Goal: Task Accomplishment & Management: Use online tool/utility

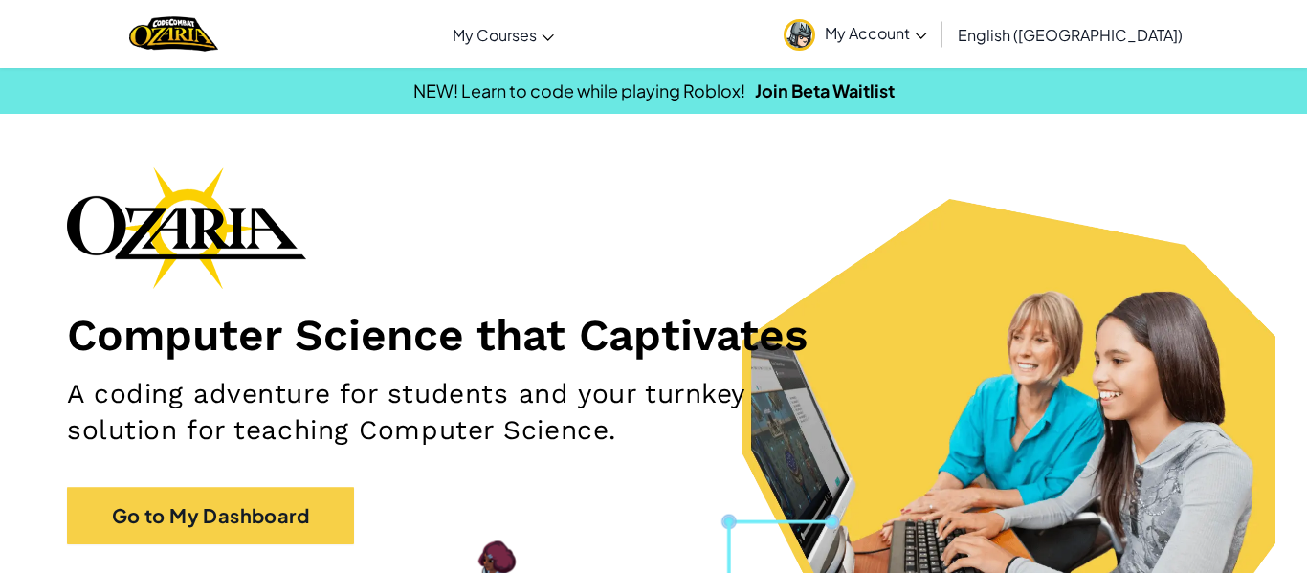
scroll to position [1, 0]
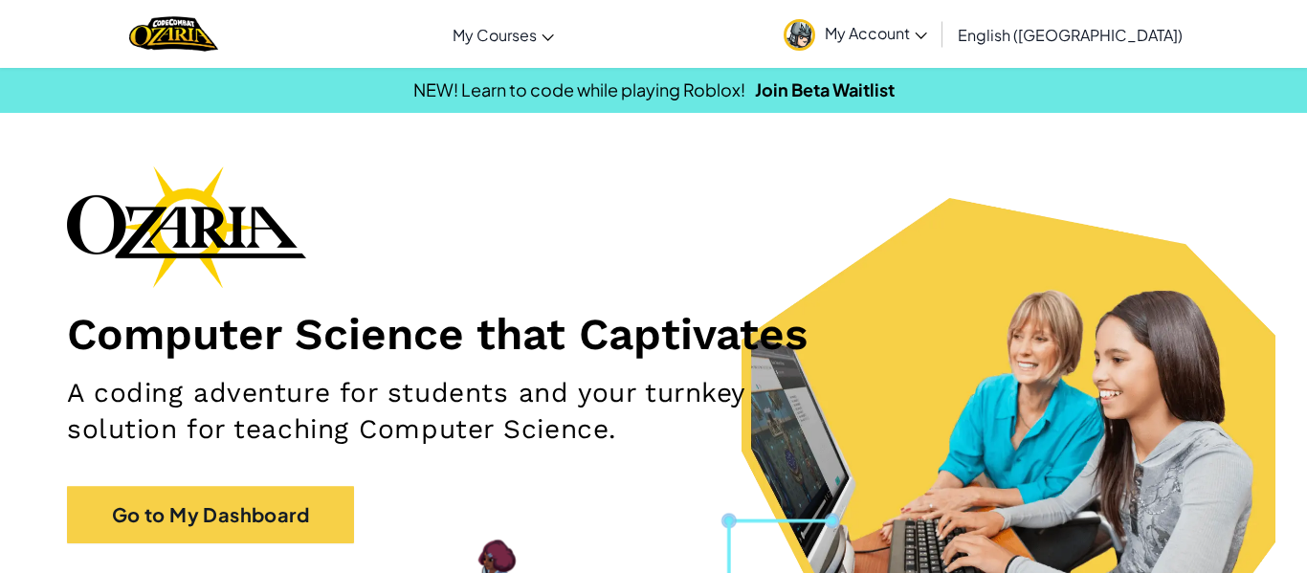
click at [312, 476] on div "Computer Science that Captivates A coding adventure for students and your turnk…" at bounding box center [653, 364] width 1173 height 397
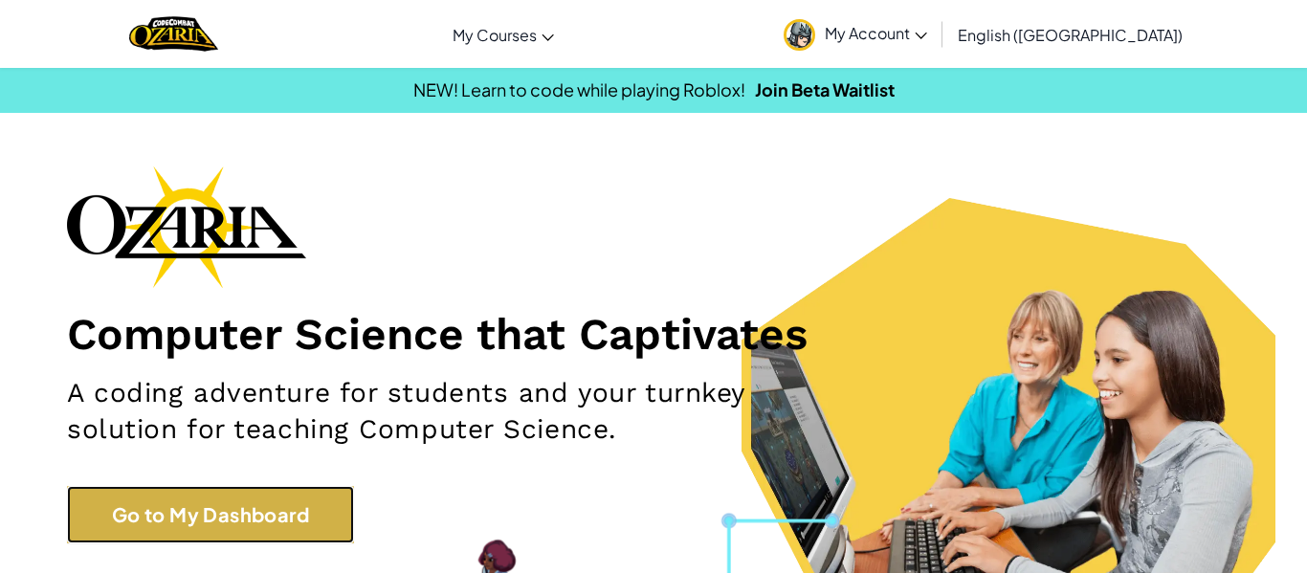
click at [293, 510] on link "Go to My Dashboard" at bounding box center [210, 514] width 287 height 57
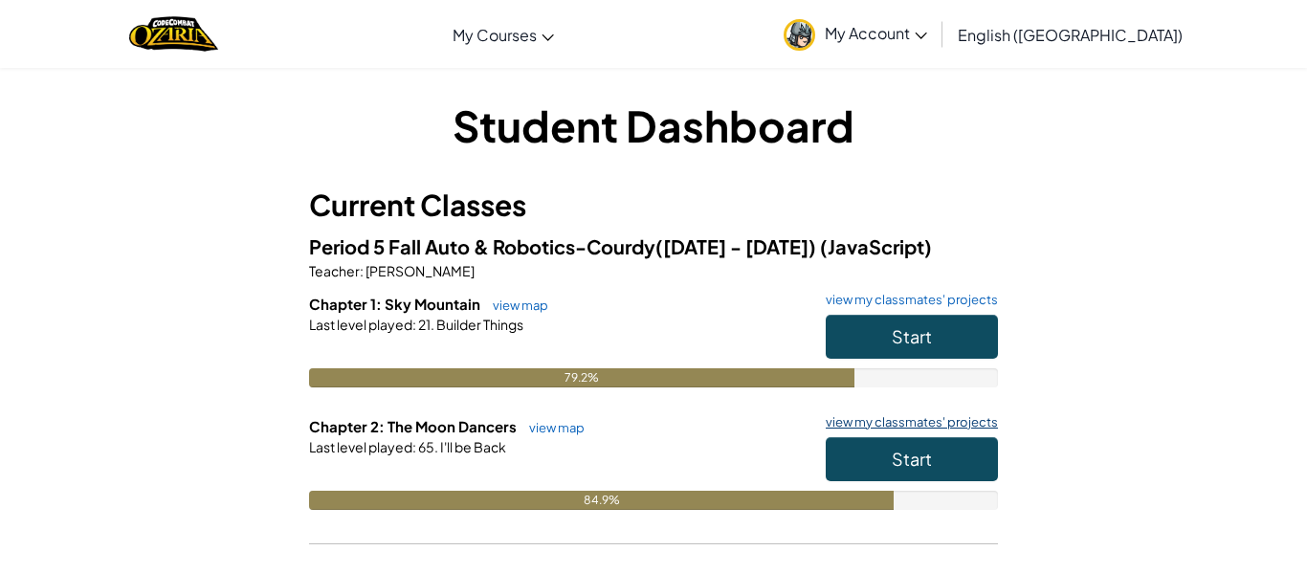
click at [889, 429] on link "view my classmates' projects" at bounding box center [907, 422] width 182 height 12
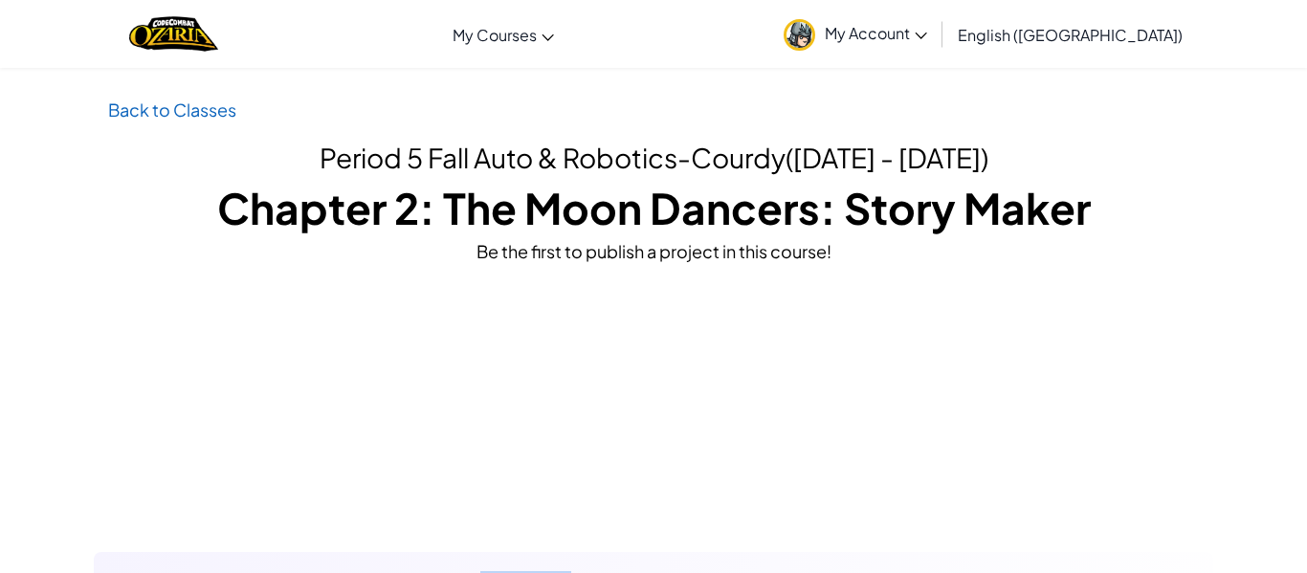
click at [619, 255] on div "Be the first to publish a project in this course!" at bounding box center [653, 251] width 1091 height 28
click at [178, 109] on link "Back to Classes" at bounding box center [172, 110] width 128 height 22
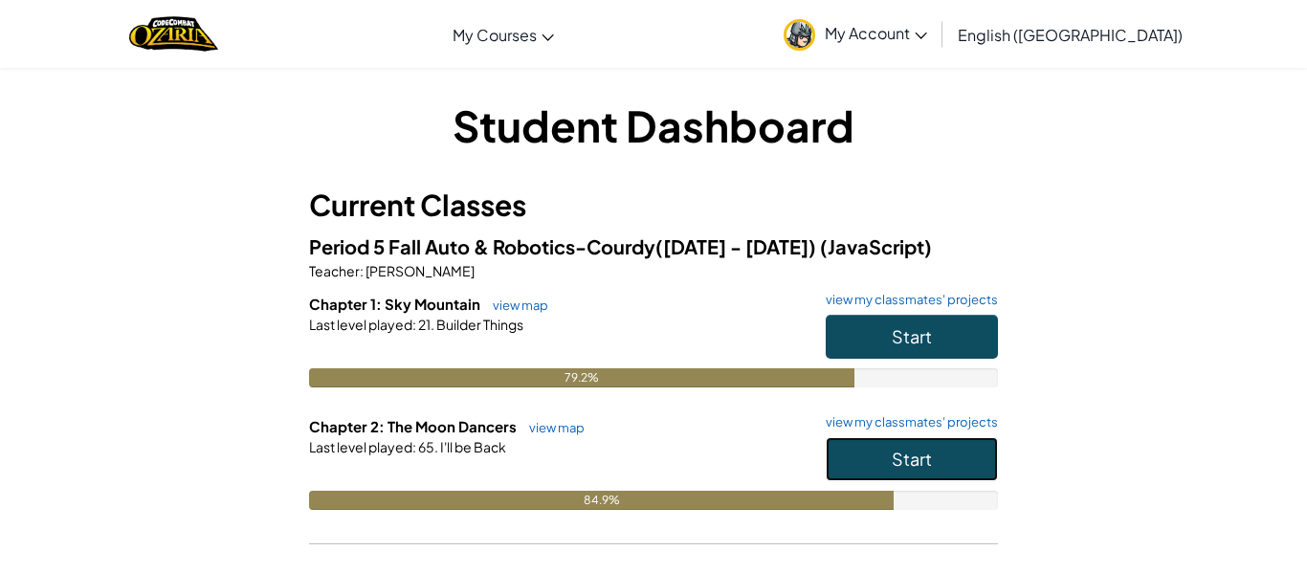
click at [902, 466] on span "Start" at bounding box center [912, 459] width 40 height 22
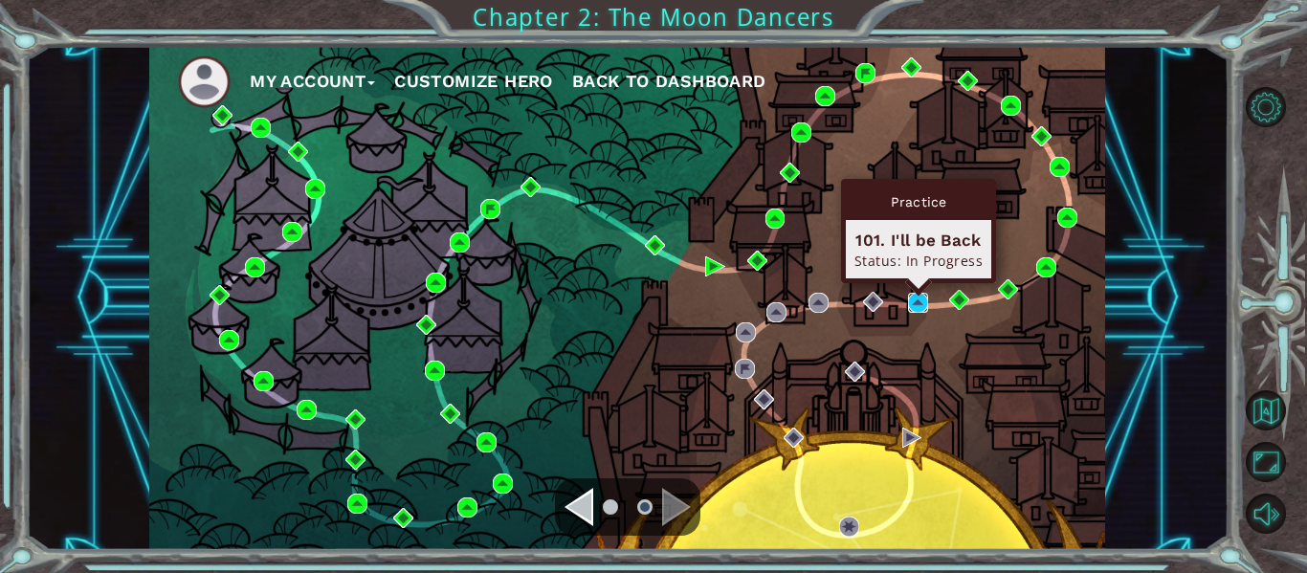
click at [917, 301] on img at bounding box center [918, 303] width 20 height 20
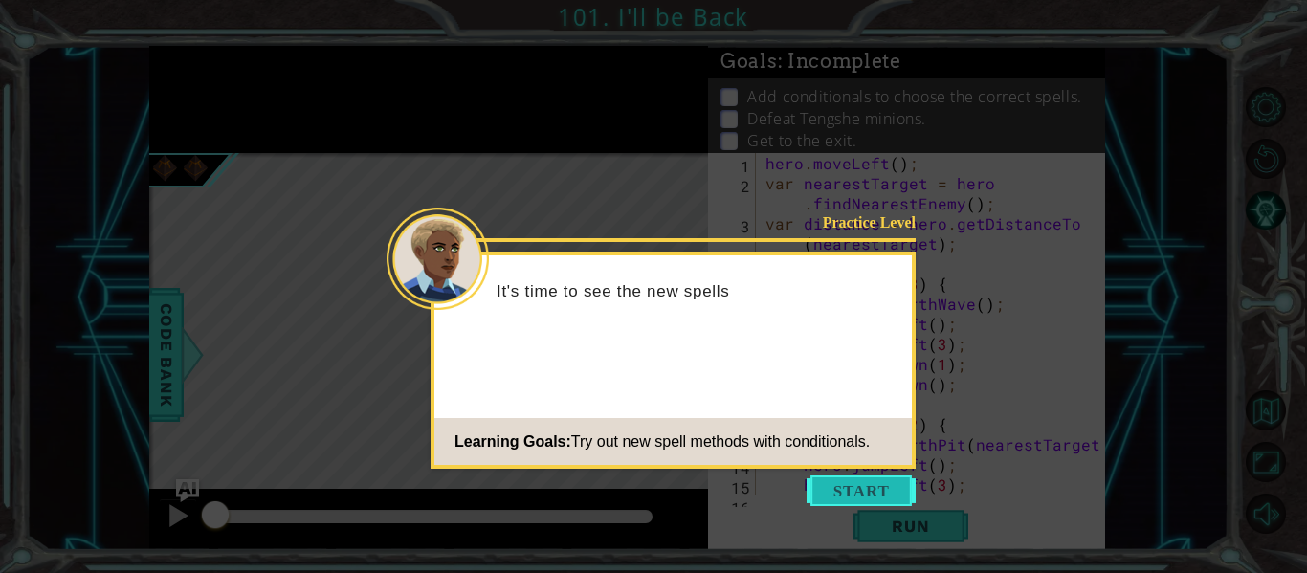
click at [884, 494] on button "Start" at bounding box center [861, 491] width 109 height 31
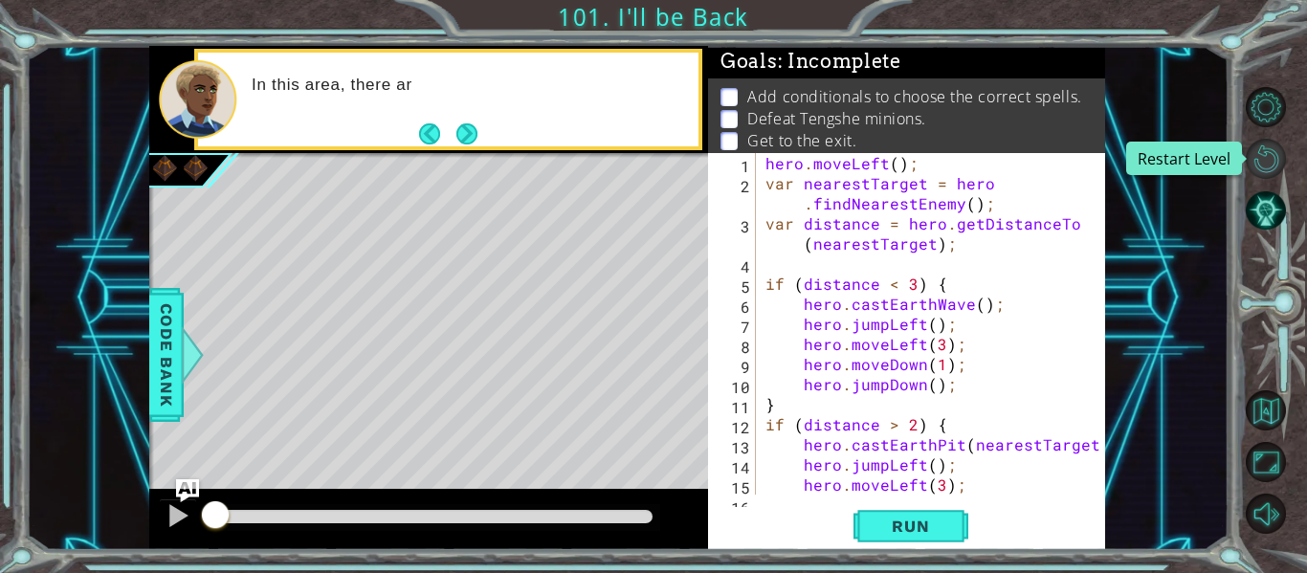
click at [1261, 169] on button "Restart Level" at bounding box center [1266, 159] width 40 height 40
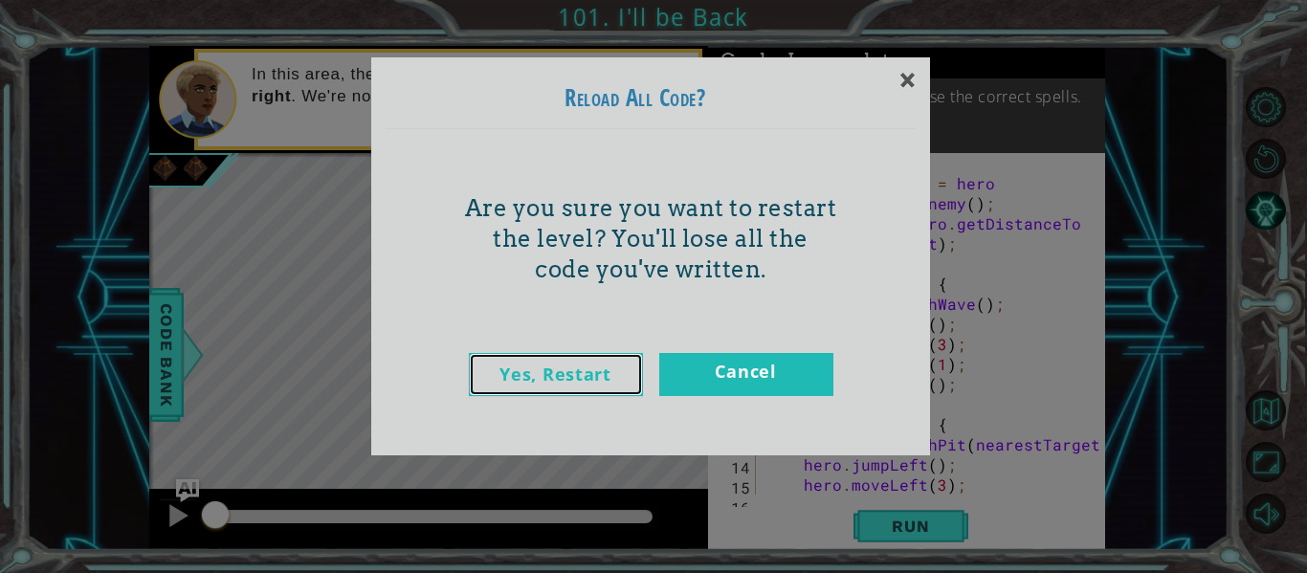
click at [578, 395] on link "Yes, Restart" at bounding box center [556, 374] width 174 height 43
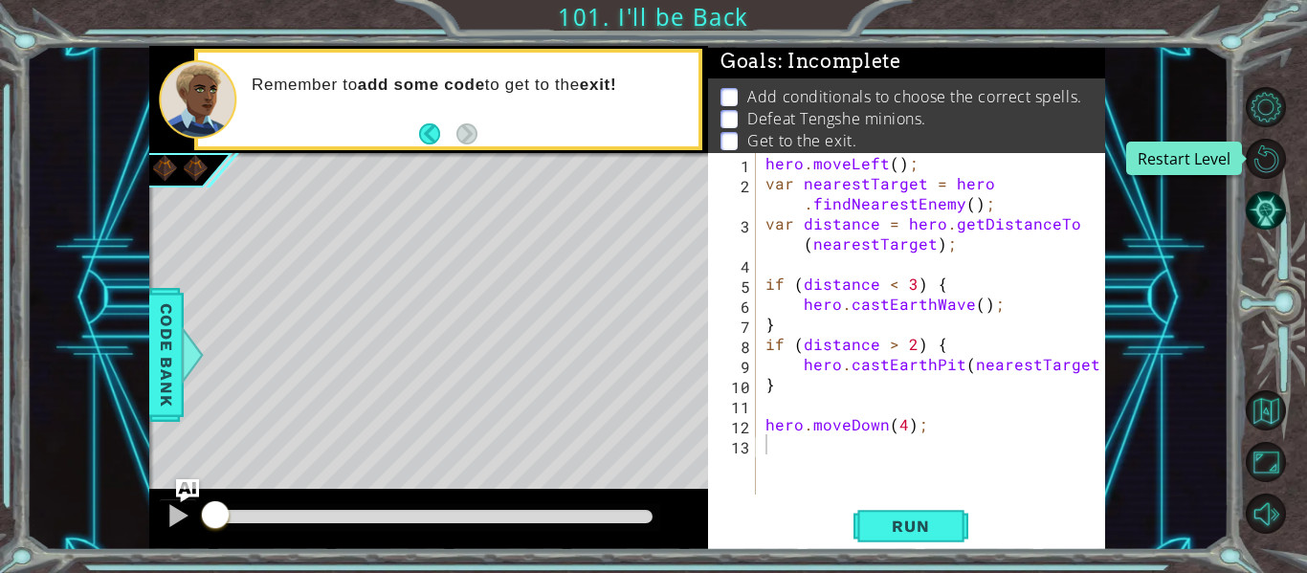
click at [890, 319] on div "hero . moveLeft ( ) ; var nearestTarget = hero . findNearestEnemy ( ) ; var dis…" at bounding box center [936, 344] width 349 height 382
click at [980, 302] on div "hero . moveLeft ( ) ; var nearestTarget = hero . findNearestEnemy ( ) ; var dis…" at bounding box center [936, 344] width 349 height 382
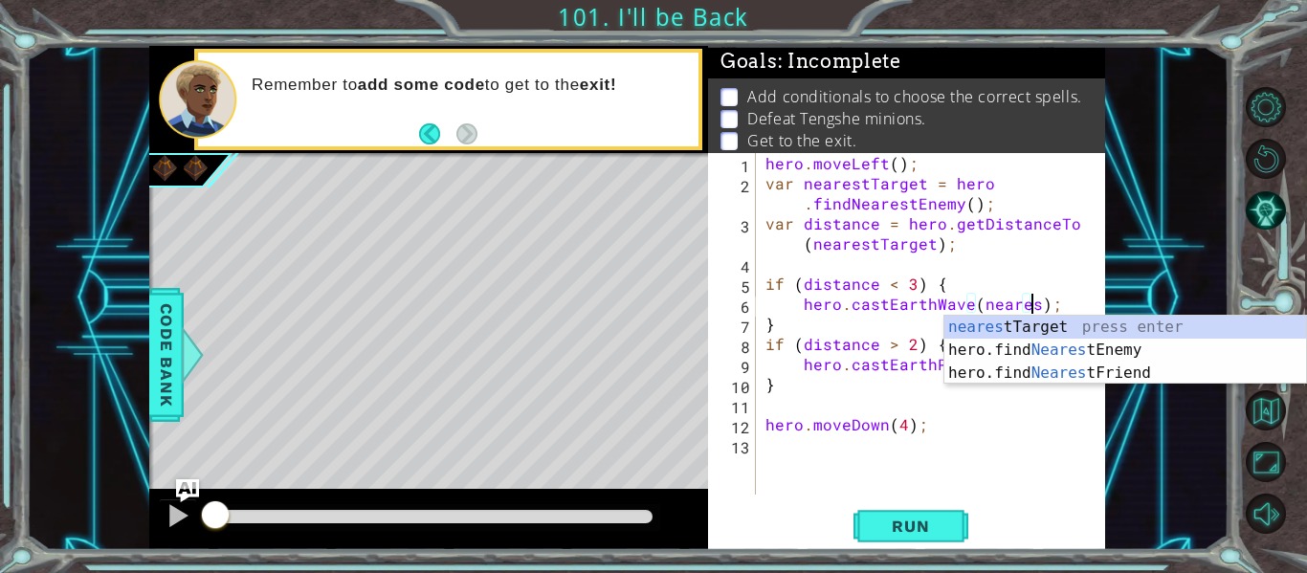
scroll to position [0, 17]
type textarea "hero.castEarthWave(nearestTarget);"
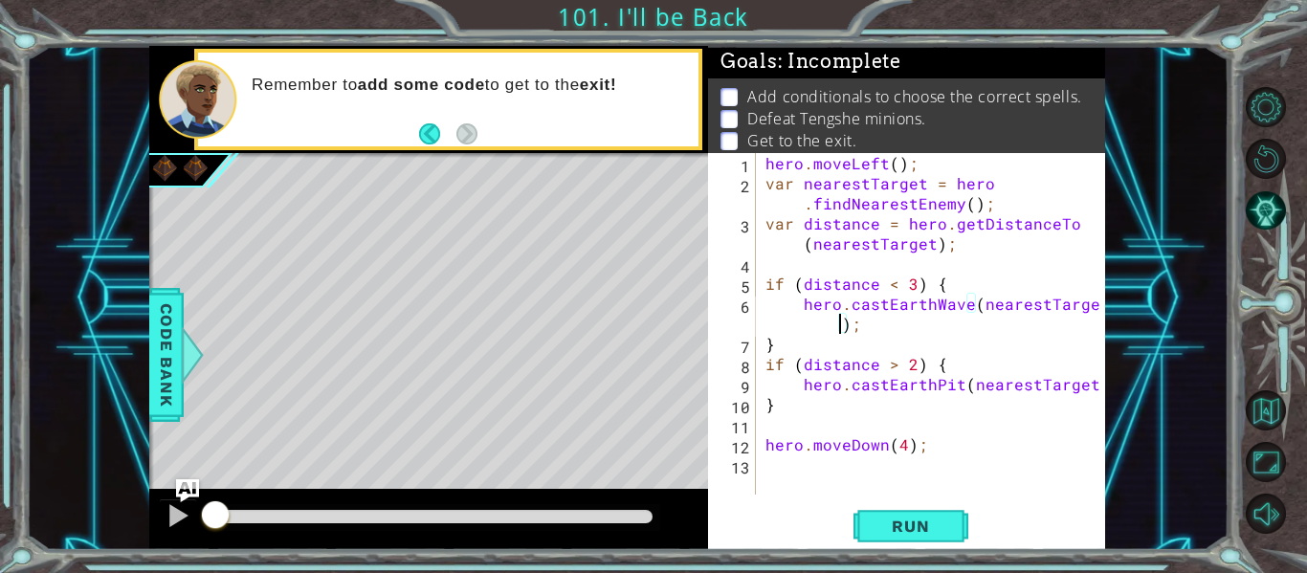
click at [897, 324] on div "hero . moveLeft ( ) ; var nearestTarget = hero . findNearestEnemy ( ) ; var dis…" at bounding box center [936, 344] width 349 height 382
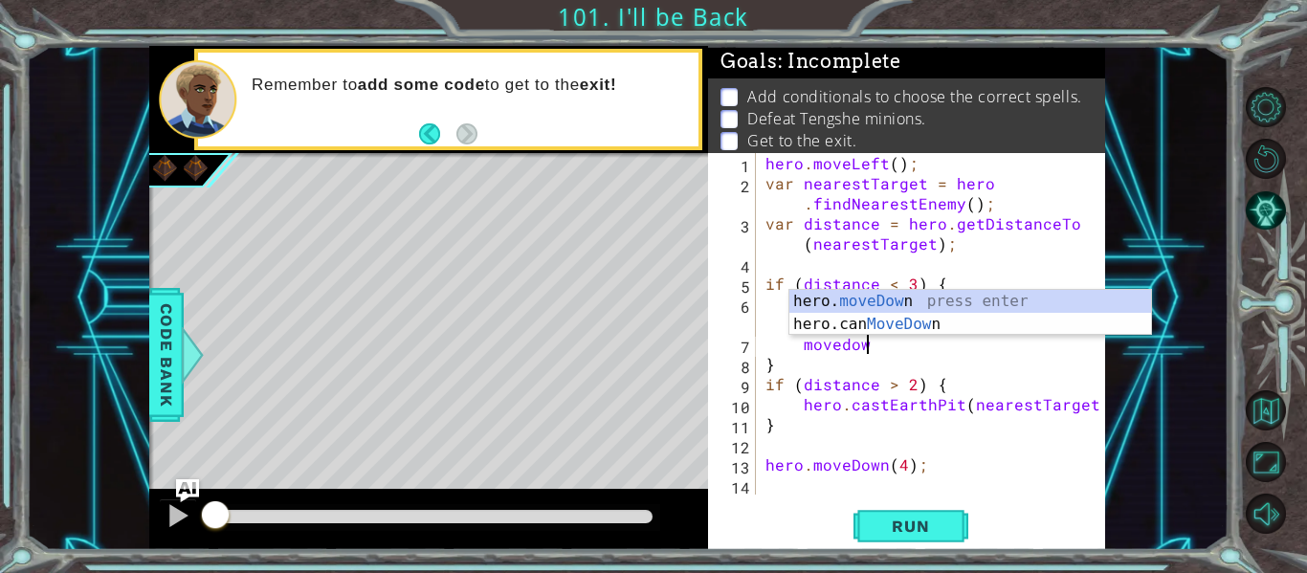
scroll to position [0, 6]
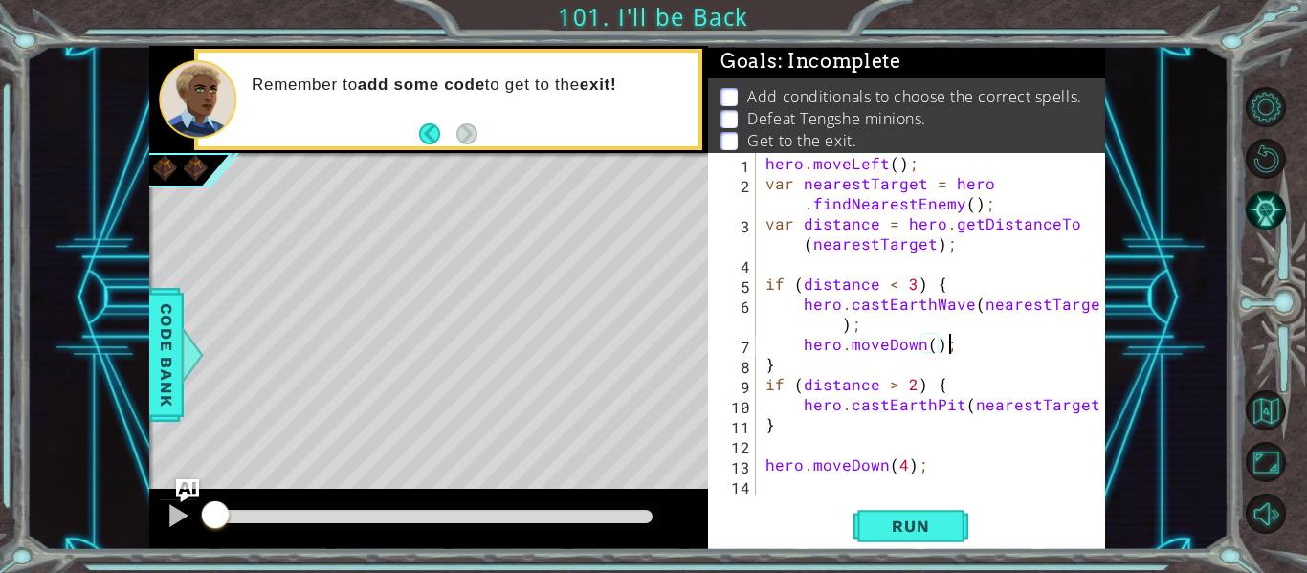
click at [962, 343] on div "hero . moveLeft ( ) ; var nearestTarget = hero . findNearestEnemy ( ) ; var dis…" at bounding box center [936, 344] width 349 height 382
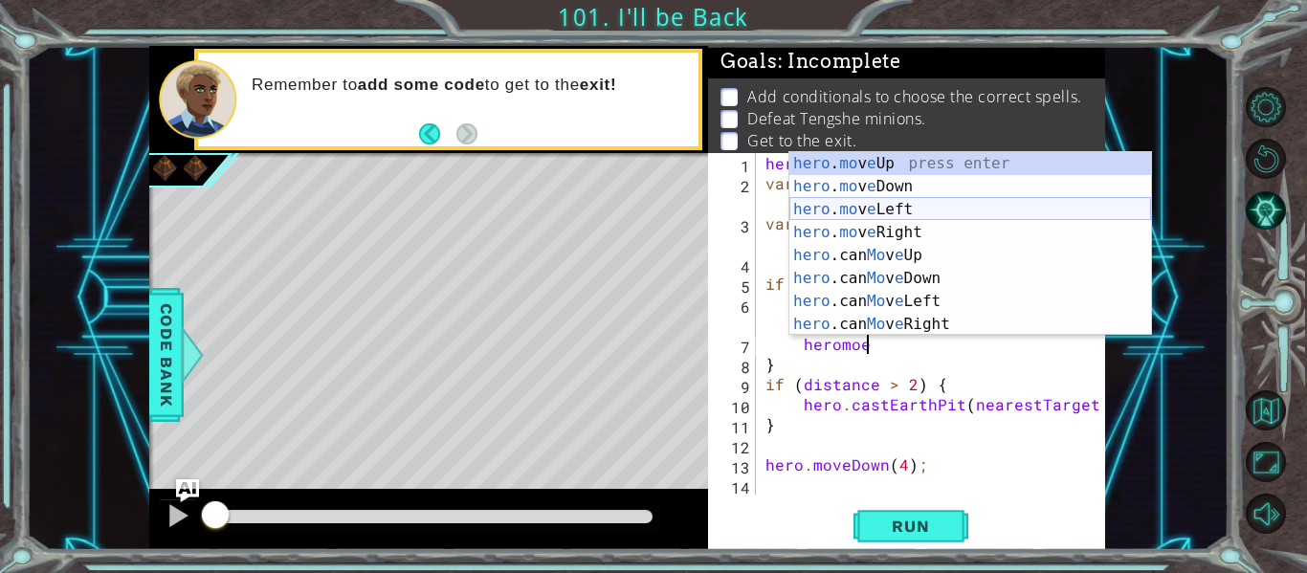
click at [913, 207] on div "hero . mo v e Up press enter hero . mo v e Down press enter hero . mo v e Left …" at bounding box center [971, 267] width 362 height 230
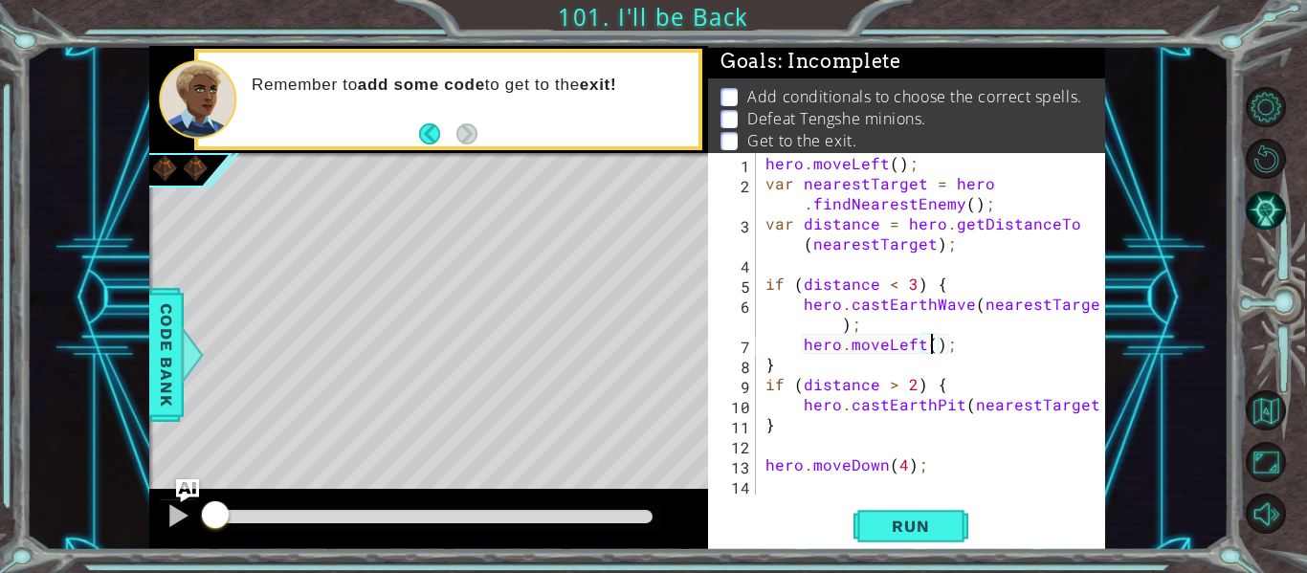
type textarea "hero.moveLeft(1);"
click at [1006, 351] on div "hero . moveLeft ( ) ; var nearestTarget = hero . findNearestEnemy ( ) ; var dis…" at bounding box center [936, 344] width 349 height 382
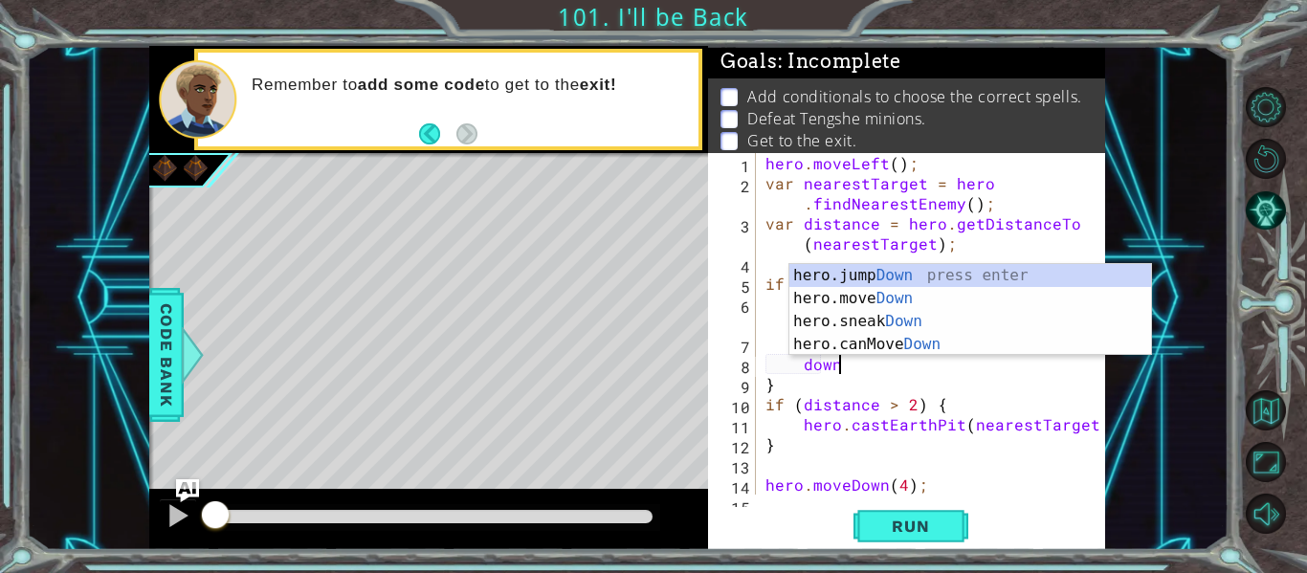
scroll to position [0, 4]
click at [971, 301] on div "hero.jump Down press enter hero.move Down press enter hero.sneak Down press ent…" at bounding box center [971, 333] width 362 height 138
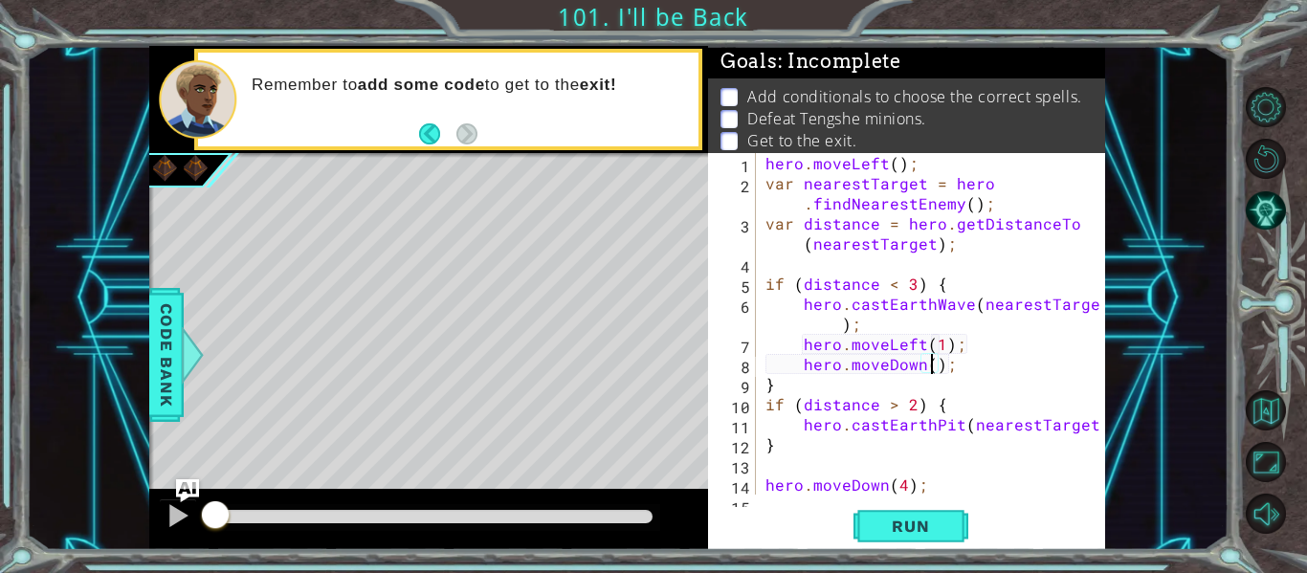
scroll to position [0, 11]
click at [843, 388] on div "hero . moveLeft ( ) ; var nearestTarget = hero . findNearestEnemy ( ) ; var dis…" at bounding box center [936, 344] width 349 height 382
click at [971, 375] on div "hero . moveLeft ( ) ; var nearestTarget = hero . findNearestEnemy ( ) ; var dis…" at bounding box center [936, 344] width 349 height 382
click at [975, 368] on div "hero . moveLeft ( ) ; var nearestTarget = hero . findNearestEnemy ( ) ; var dis…" at bounding box center [936, 344] width 349 height 382
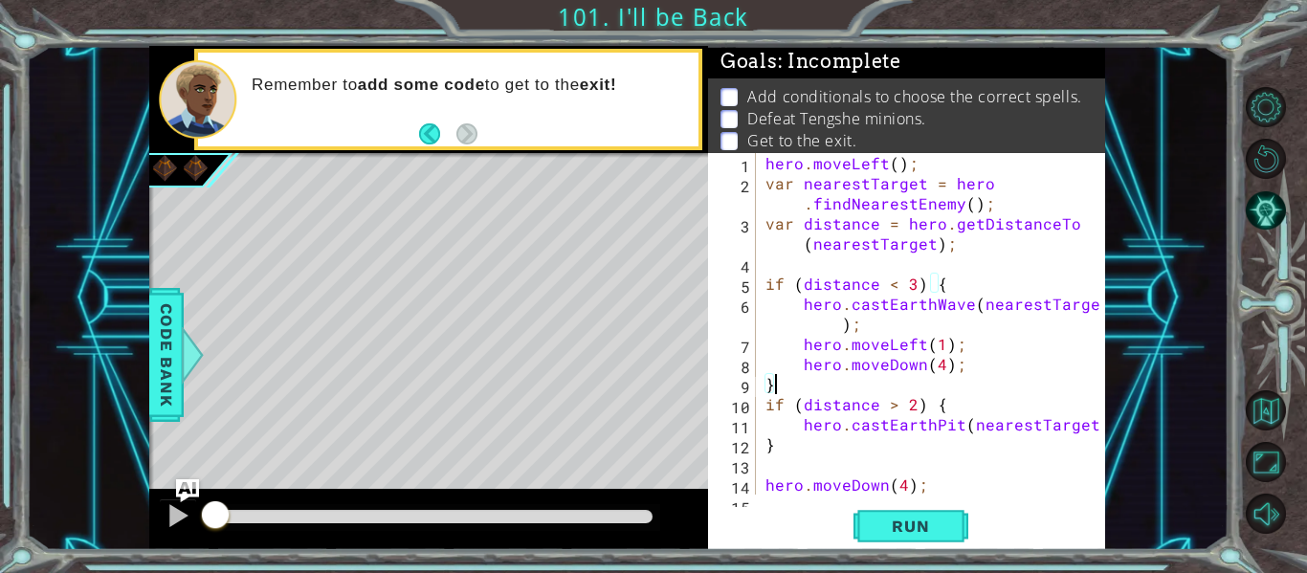
type textarea "hero.moveDown(4);"
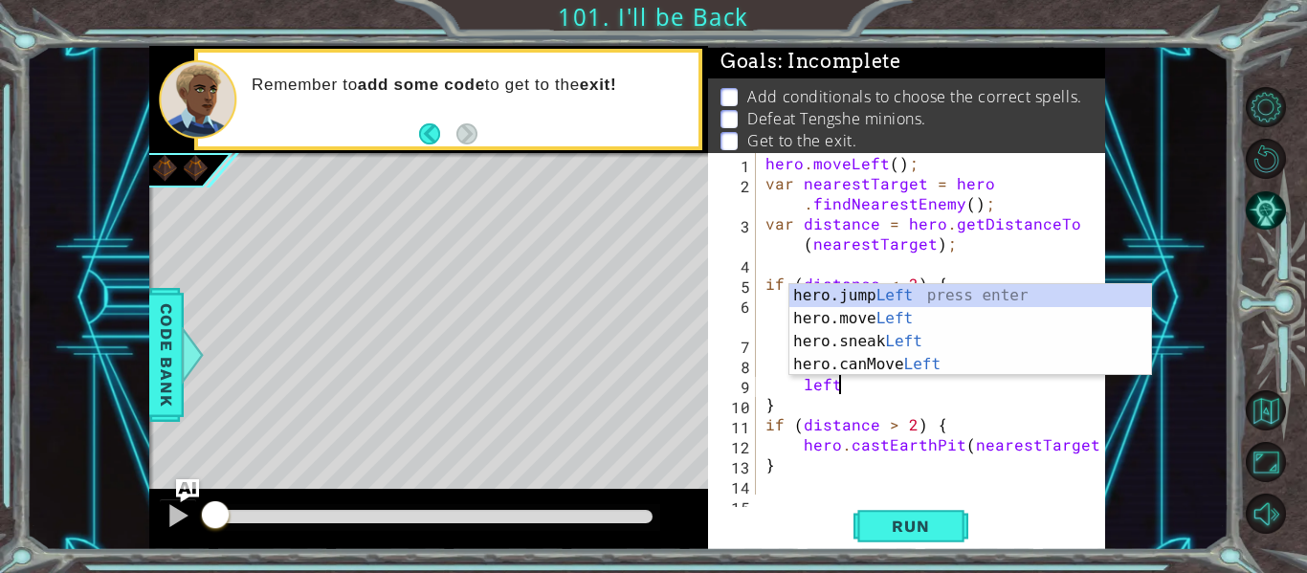
scroll to position [0, 4]
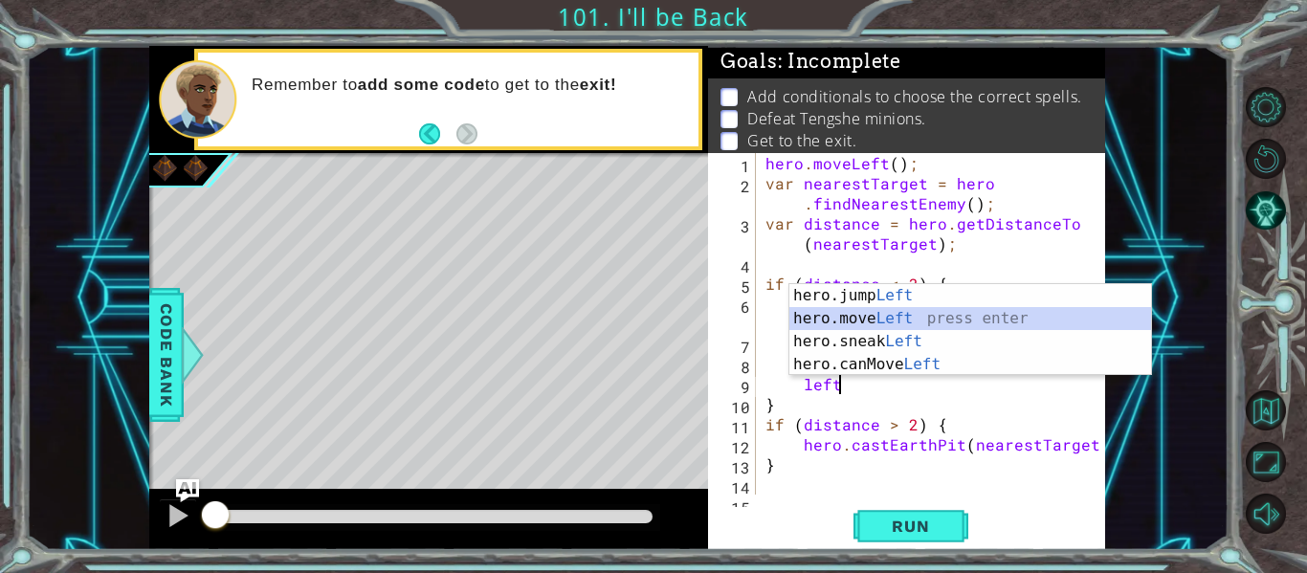
click at [980, 319] on div "hero.jump Left press enter hero.move Left press enter hero.sneak Left press ent…" at bounding box center [971, 353] width 362 height 138
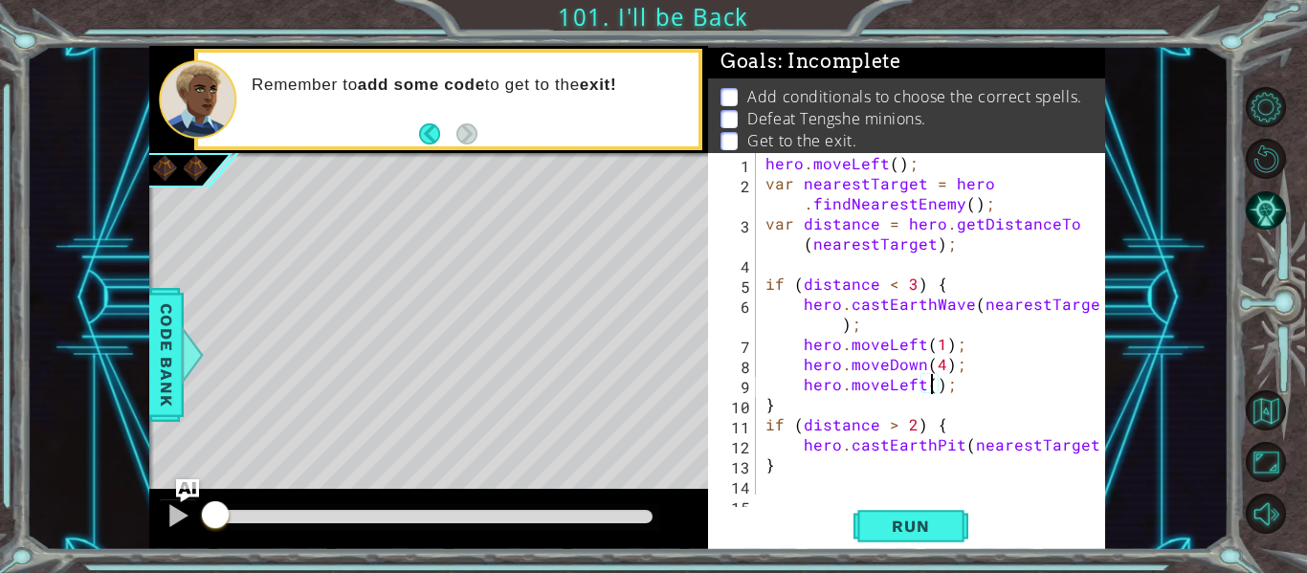
scroll to position [0, 11]
click at [882, 503] on div "hero.moveLeft(1); 1 2 3 4 5 6 7 8 9 10 11 12 13 14 15 hero . moveLeft ( ) ; var…" at bounding box center [906, 351] width 397 height 397
click at [885, 515] on button "Run" at bounding box center [911, 526] width 115 height 39
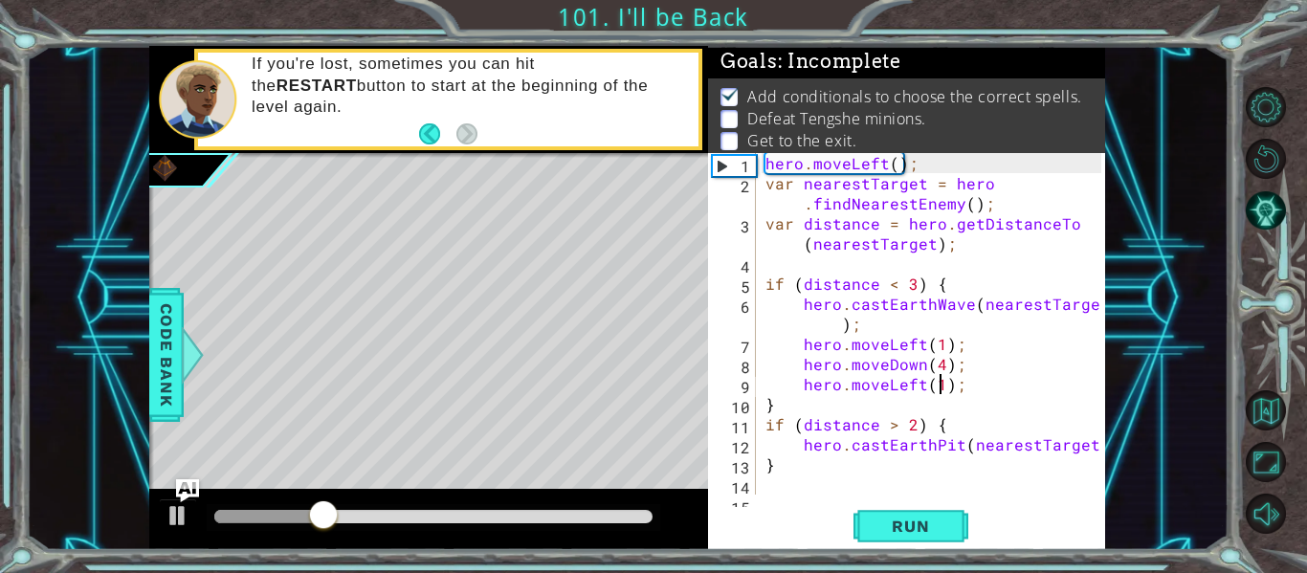
scroll to position [4, 0]
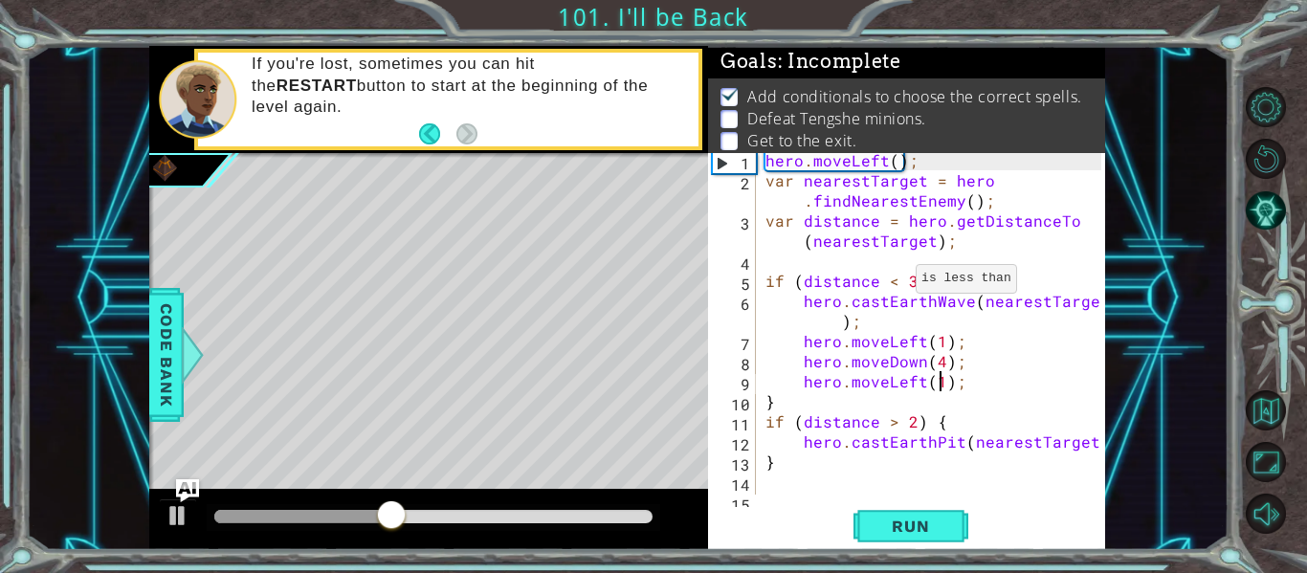
click at [894, 280] on div "hero . moveLeft ( ) ; var nearestTarget = hero . findNearestEnemy ( ) ; var dis…" at bounding box center [936, 341] width 349 height 382
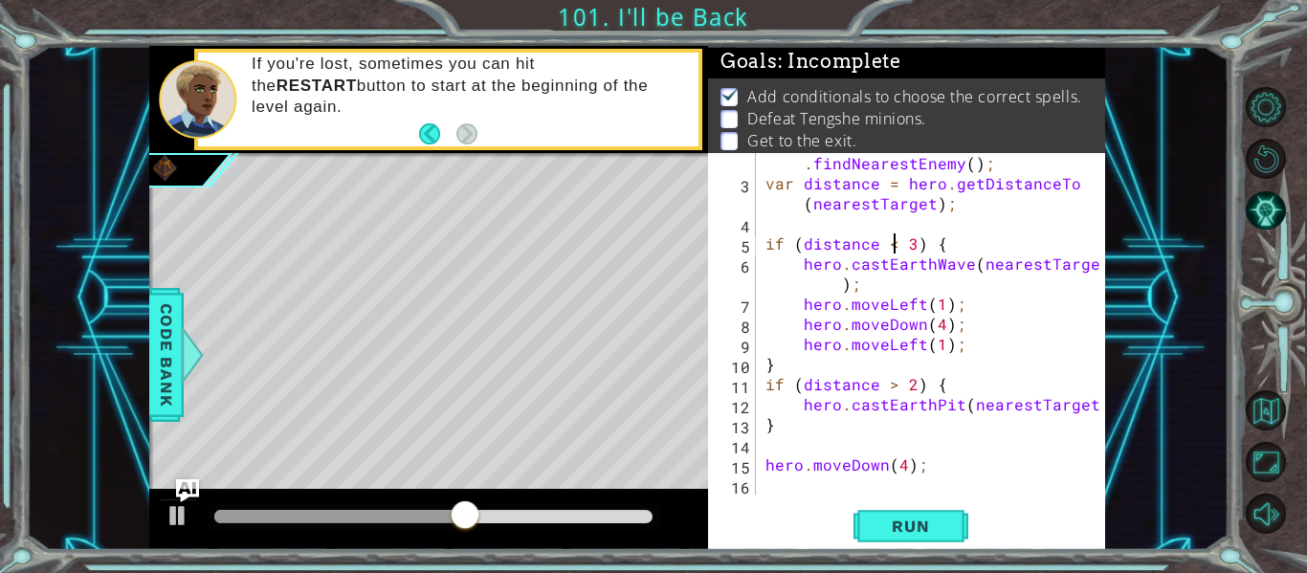
scroll to position [40, 0]
click at [925, 467] on div "var nearestTarget = hero . findNearestEnemy ( ) ; var distance = hero . getDist…" at bounding box center [936, 334] width 349 height 402
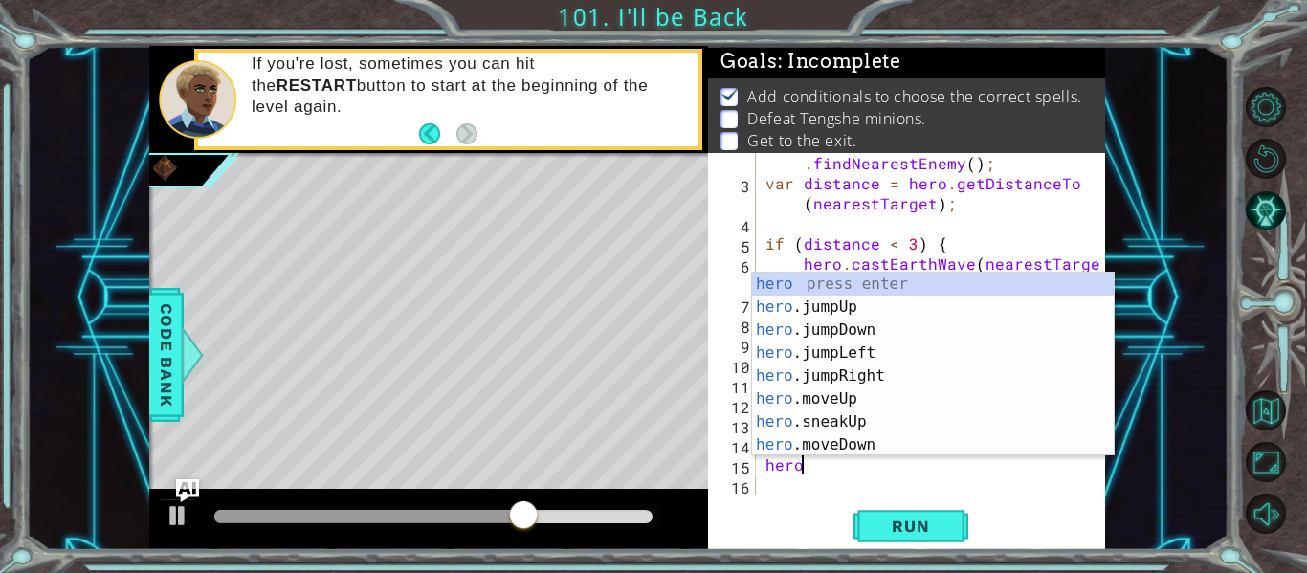
scroll to position [0, 1]
type textarea "h"
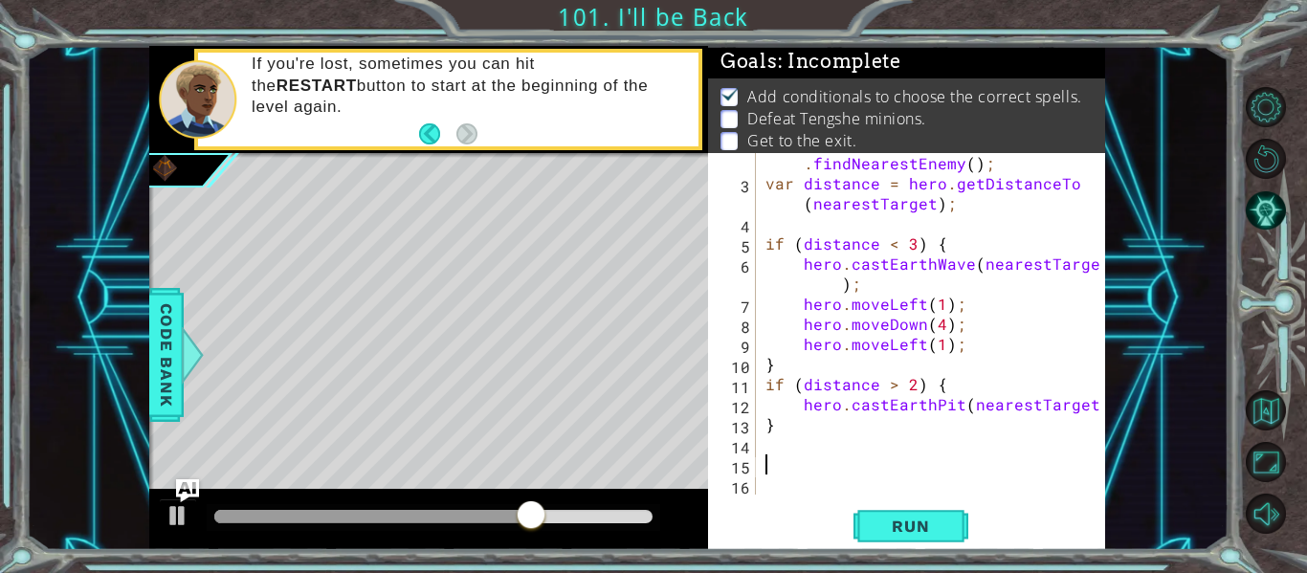
click at [948, 465] on div "var nearestTarget = hero . findNearestEnemy ( ) ; var distance = hero . getDist…" at bounding box center [936, 334] width 349 height 402
click at [1106, 397] on div "1 ההההההההההההההההההההההההההההההההההההההההההההההההההההההההההההההההההההההההההההה…" at bounding box center [627, 298] width 1203 height 504
click at [1094, 407] on div at bounding box center [1092, 304] width 19 height 382
type textarea "hero.castEarthPit(nearestTarget);"
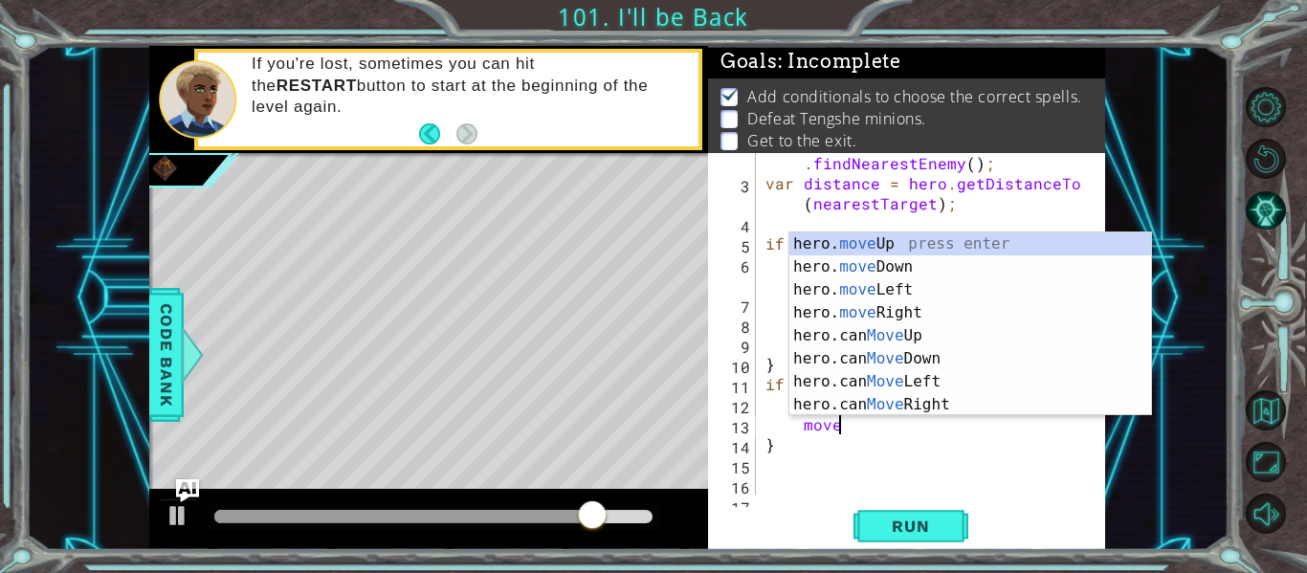
scroll to position [0, 4]
click at [1007, 271] on div "hero. move Up press enter hero. move Down press enter hero. move Left press ent…" at bounding box center [971, 348] width 362 height 230
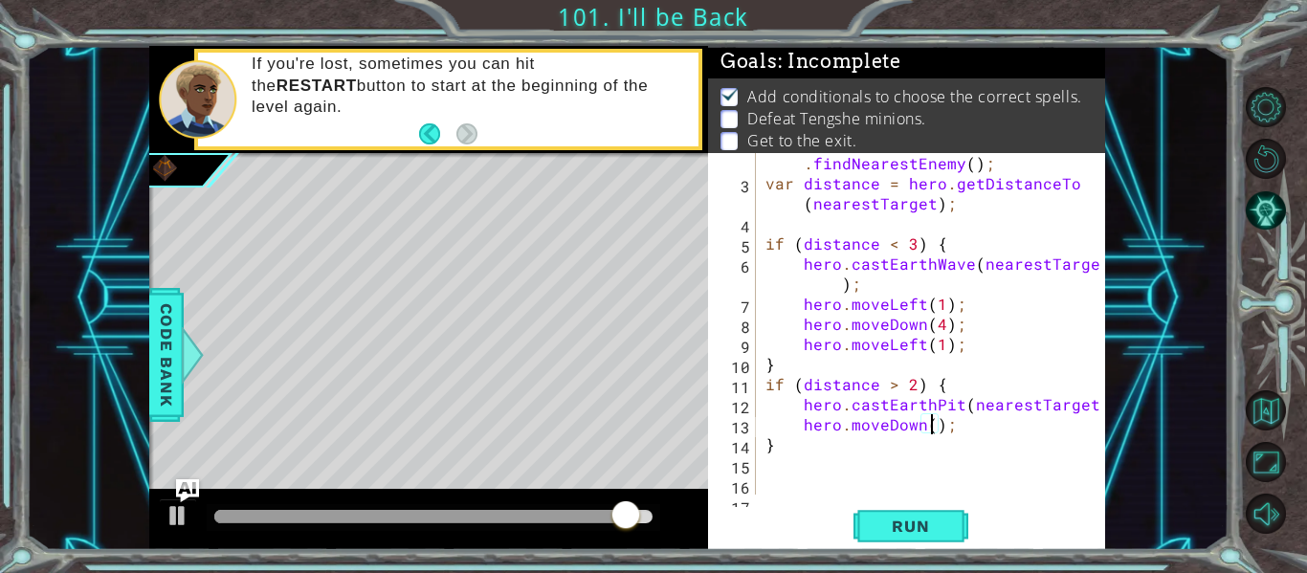
scroll to position [0, 11]
click at [937, 523] on span "Run" at bounding box center [911, 526] width 76 height 19
click at [931, 308] on div "var nearestTarget = hero . findNearestEnemy ( ) ; var distance = hero . getDist…" at bounding box center [936, 334] width 349 height 402
click at [953, 307] on div "var nearestTarget = hero . findNearestEnemy ( ) ; var distance = hero . getDist…" at bounding box center [936, 334] width 349 height 402
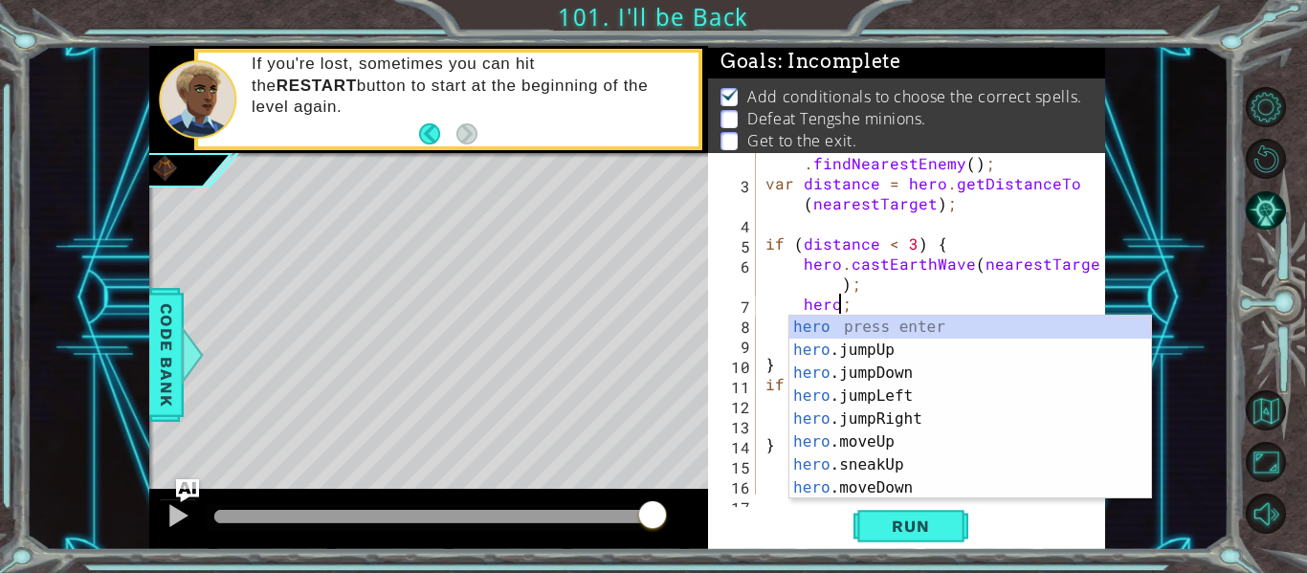
type textarea ";"
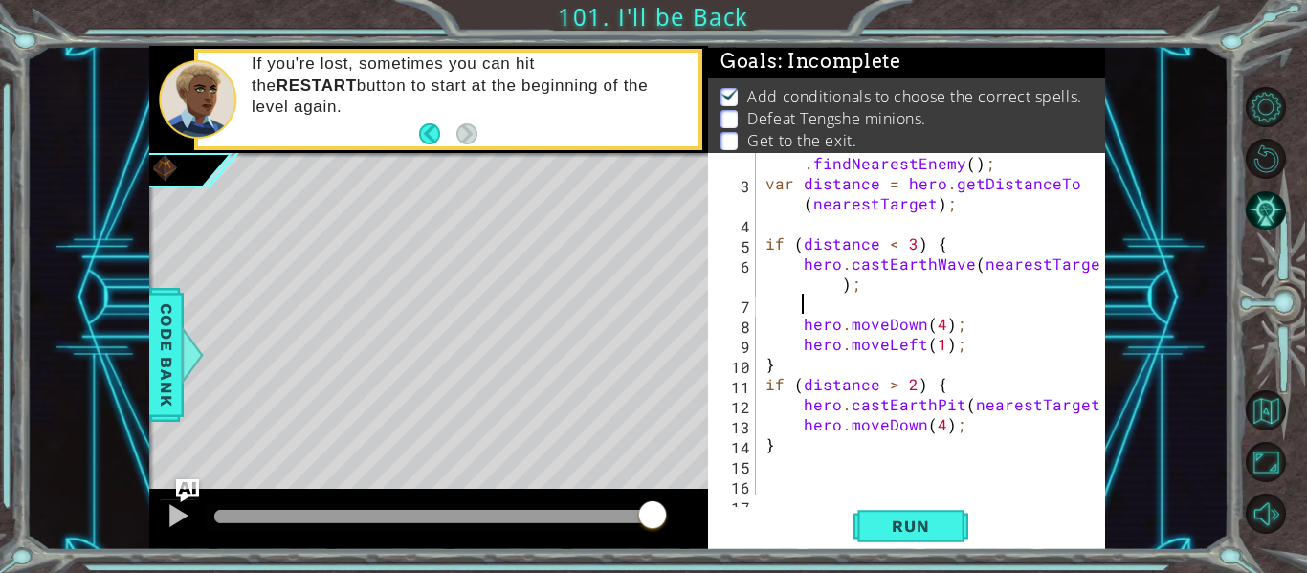
scroll to position [0, 0]
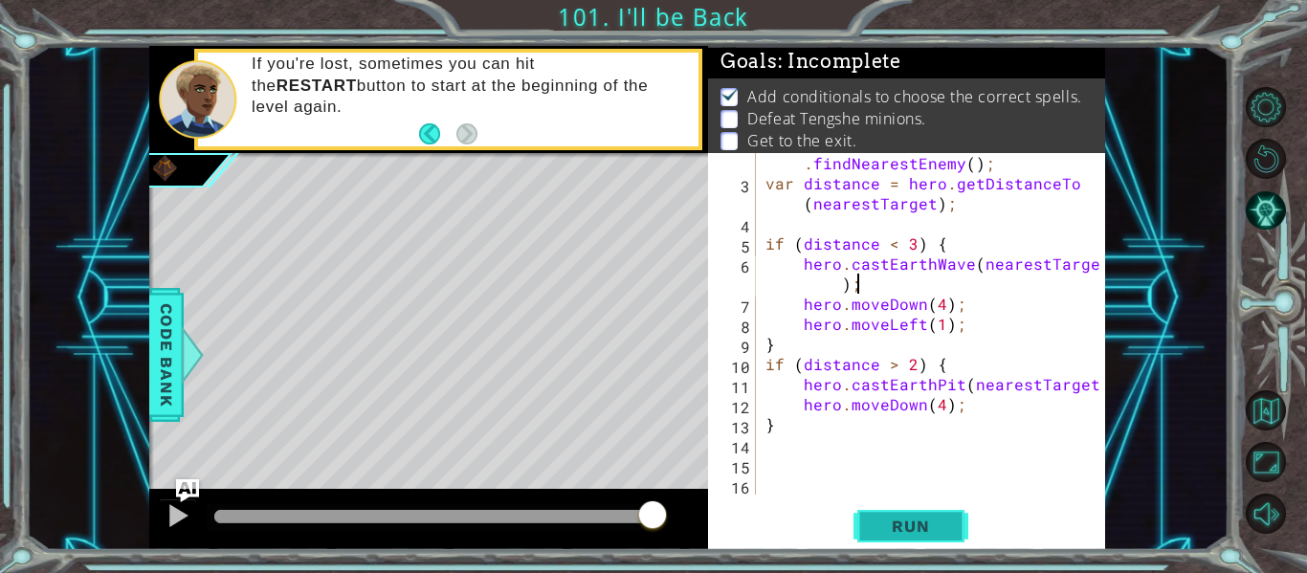
click at [940, 515] on button "Run" at bounding box center [911, 526] width 115 height 39
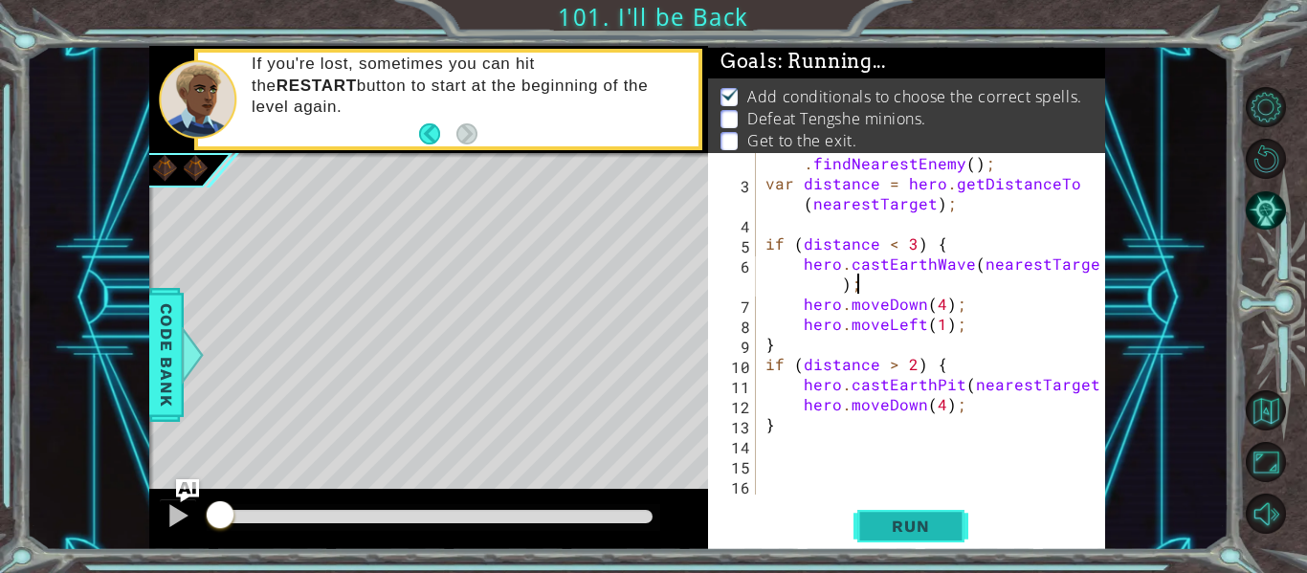
click at [940, 515] on button "Run" at bounding box center [911, 526] width 115 height 39
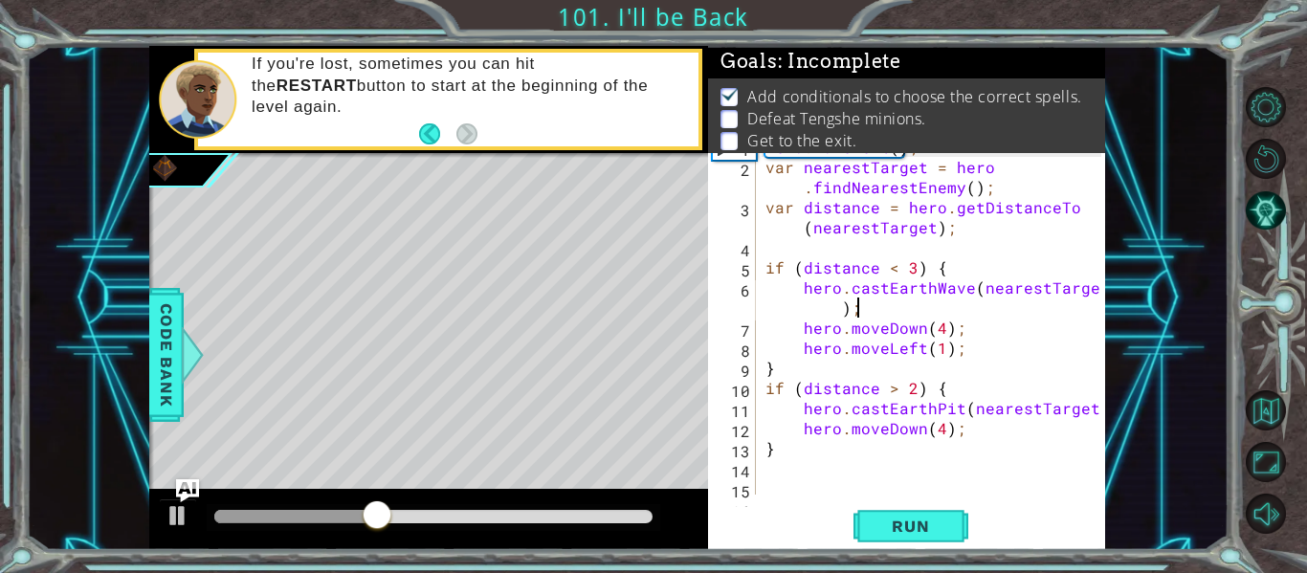
scroll to position [19, 0]
click at [979, 424] on div "hero . moveLeft ( ) ; var nearestTarget = hero . findNearestEnemy ( ) ; var dis…" at bounding box center [936, 326] width 349 height 382
type textarea "hero.moveDown(4);"
click at [951, 472] on div "hero . moveLeft ( ) ; var nearestTarget = hero . findNearestEnemy ( ) ; var dis…" at bounding box center [936, 326] width 349 height 382
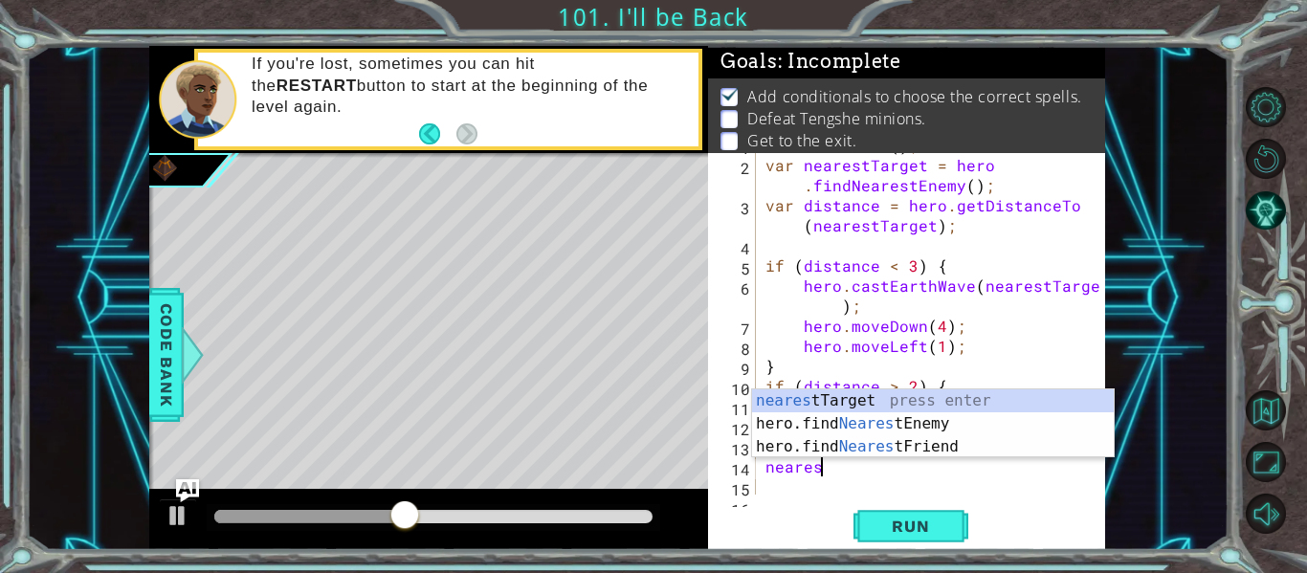
scroll to position [0, 3]
click at [916, 408] on div "nearest Target press enter hero.find Nearest Enemy press enter hero.find Neares…" at bounding box center [933, 447] width 362 height 115
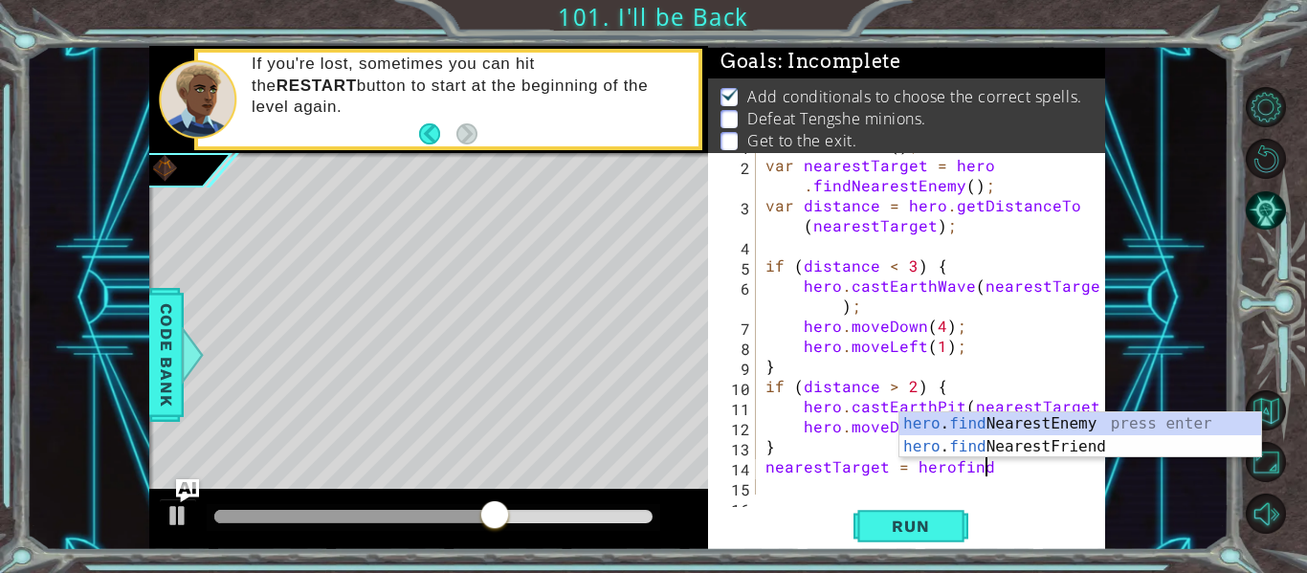
scroll to position [0, 12]
type textarea "nearestTarget = hero.findNearestEnemy()"
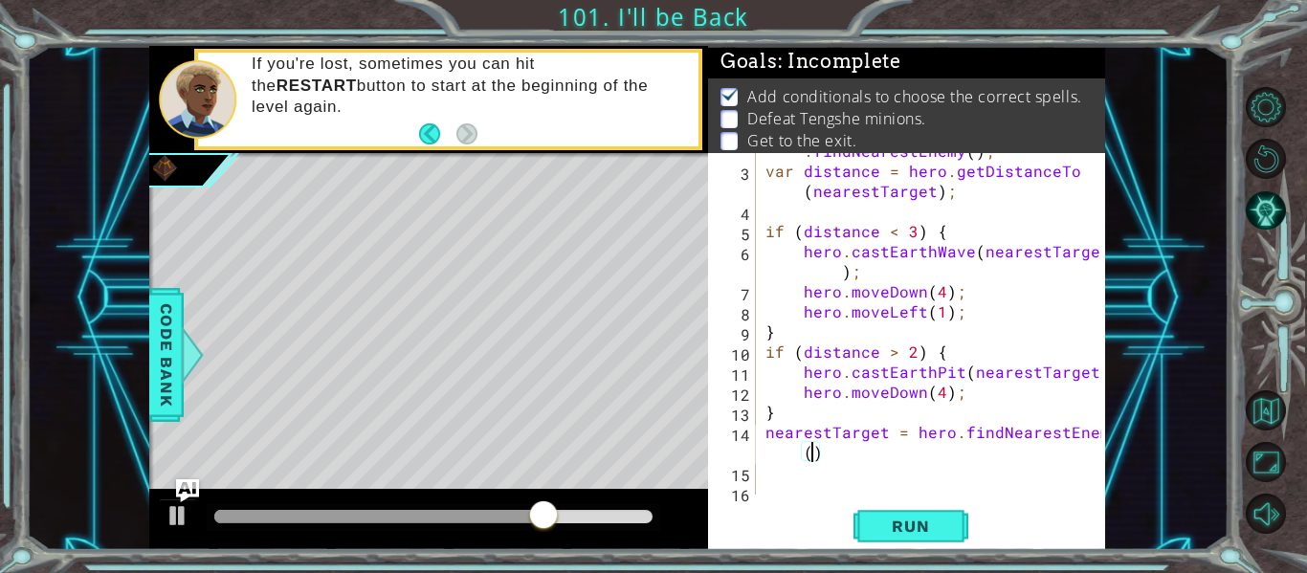
scroll to position [60, 0]
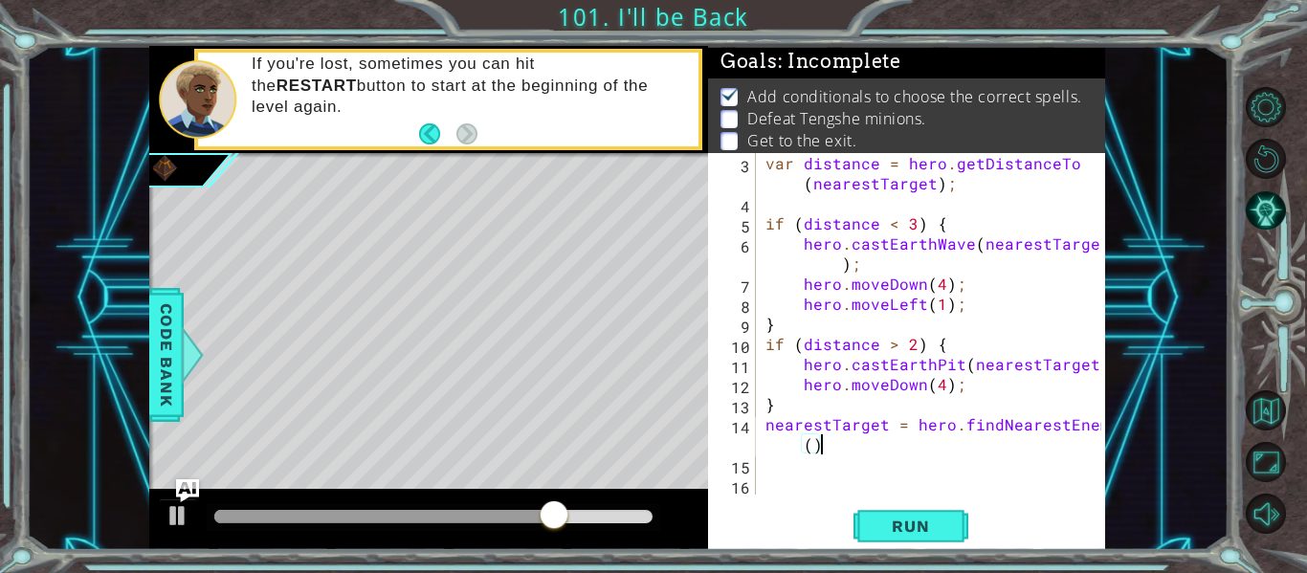
click at [890, 442] on div "var distance = hero . getDistanceTo ( nearestTarget ) ; if ( distance < 3 ) { h…" at bounding box center [936, 354] width 349 height 402
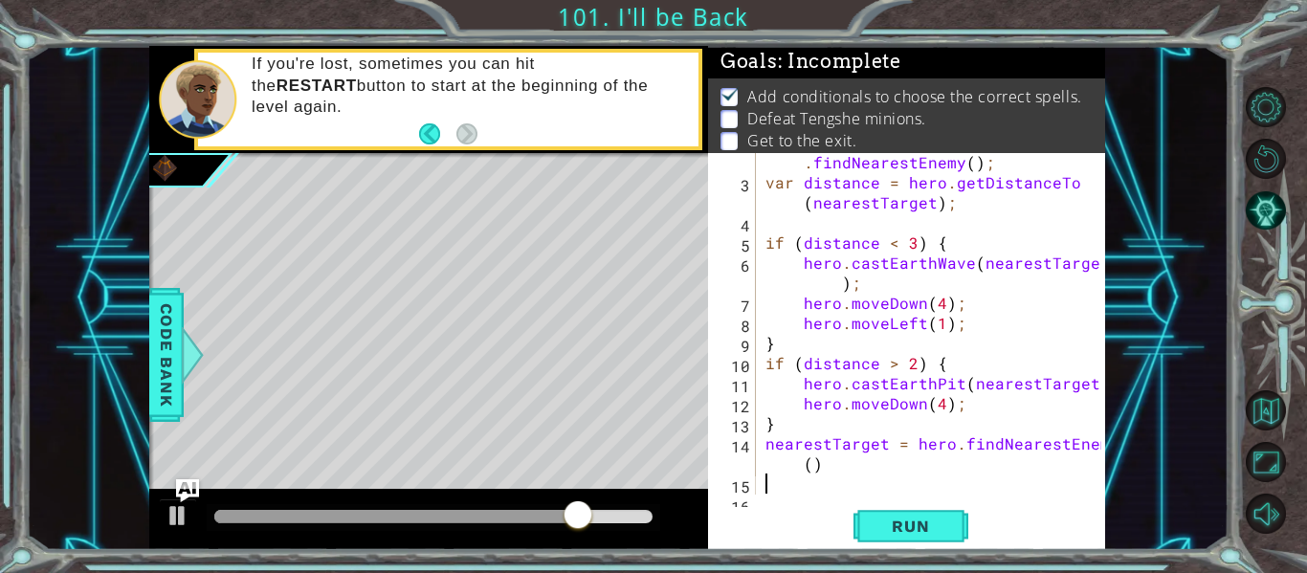
type textarea "i"
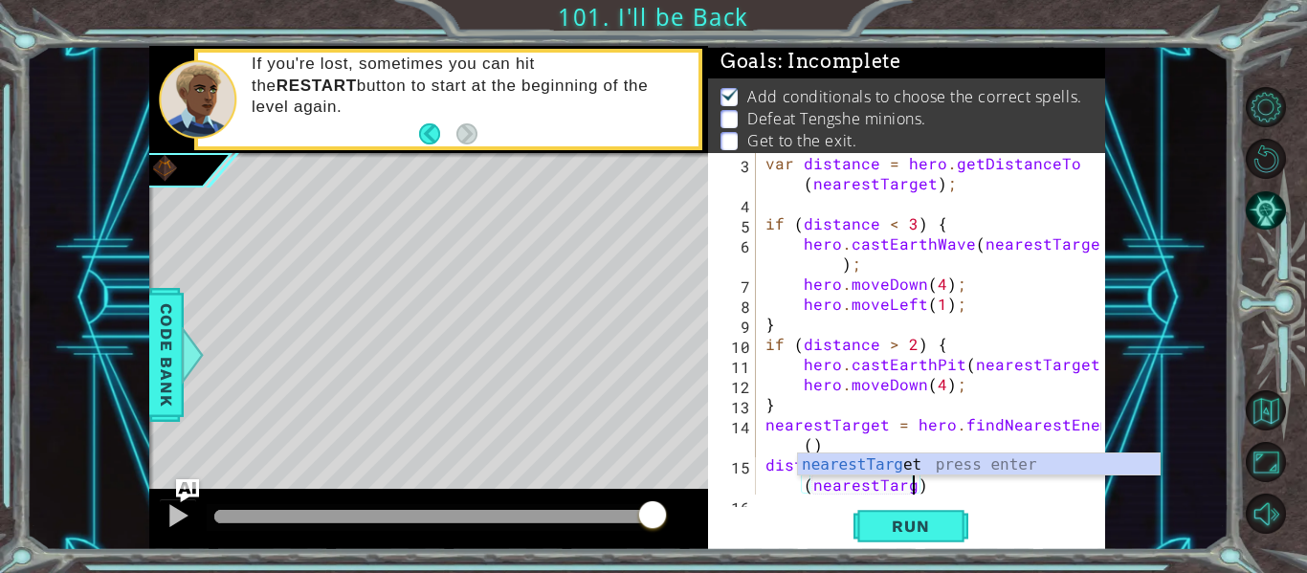
scroll to position [0, 24]
click at [815, 444] on div "var distance = hero . getDistanceTo ( nearestTarget ) ; if ( distance < 3 ) { h…" at bounding box center [936, 354] width 349 height 402
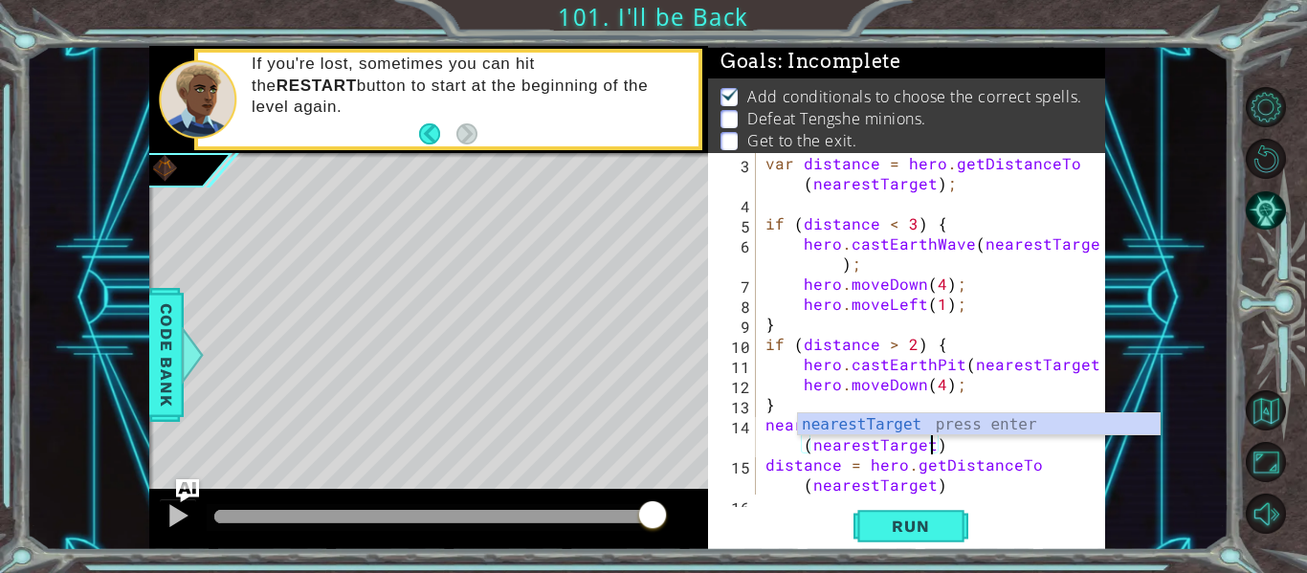
scroll to position [67, 0]
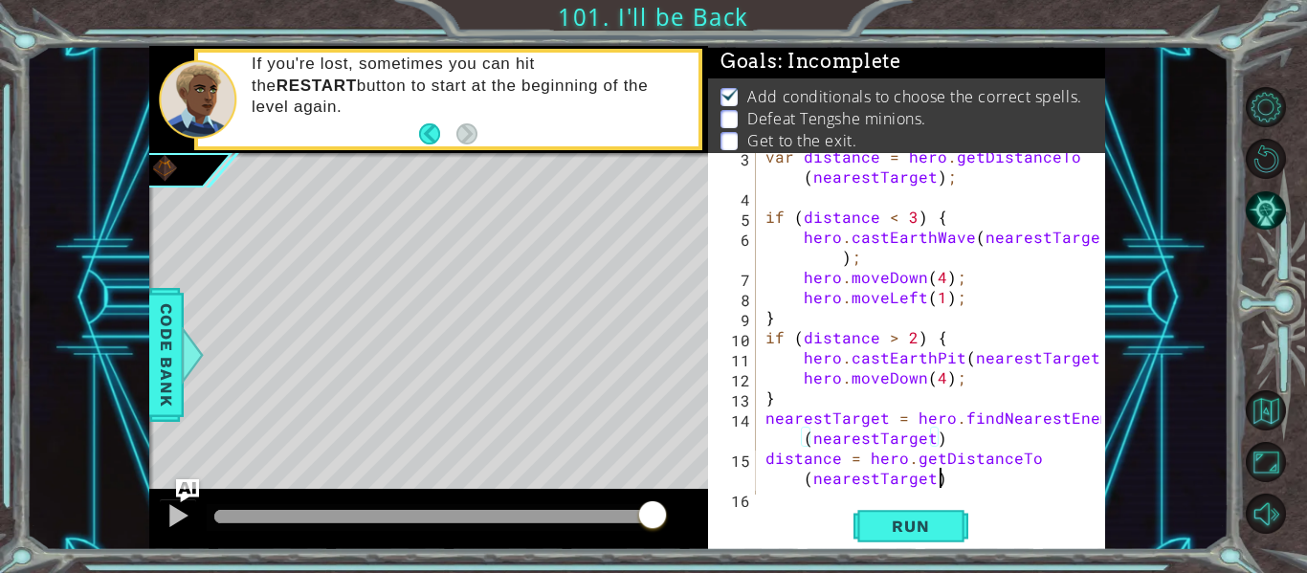
click at [1020, 479] on div "var distance = hero . getDistanceTo ( nearestTarget ) ; if ( distance < 3 ) { h…" at bounding box center [936, 347] width 349 height 402
type textarea "distance = hero.getDistanceTo(nearestTarget)"
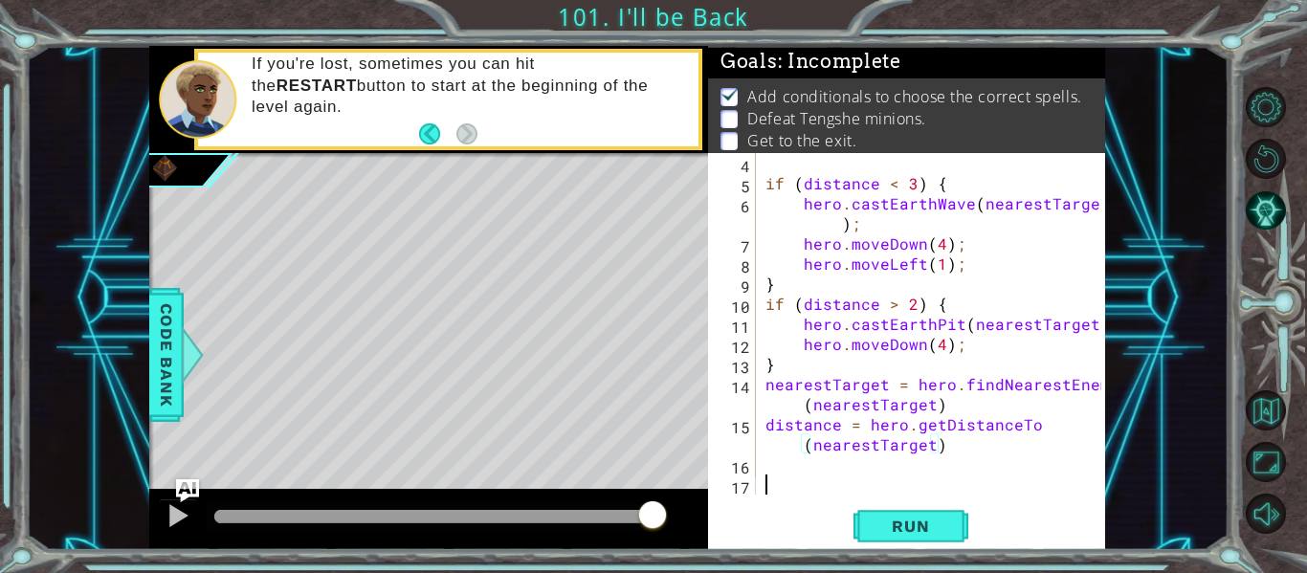
click at [1020, 479] on div "if ( distance < 3 ) { hero . castEarthWave ( nearestTarget ) ; hero . moveDown …" at bounding box center [936, 344] width 349 height 382
click at [985, 460] on div "if ( distance < 3 ) { hero . castEarthWave ( nearestTarget ) ; hero . moveDown …" at bounding box center [936, 344] width 349 height 382
type textarea "if (distance < 2) {"
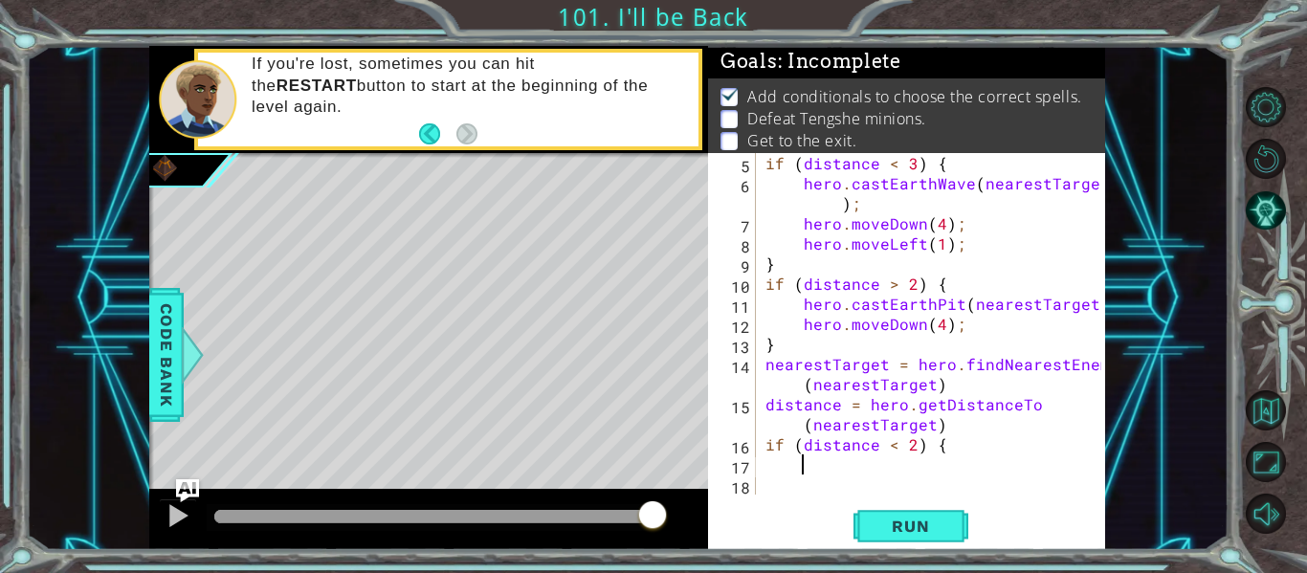
scroll to position [121, 0]
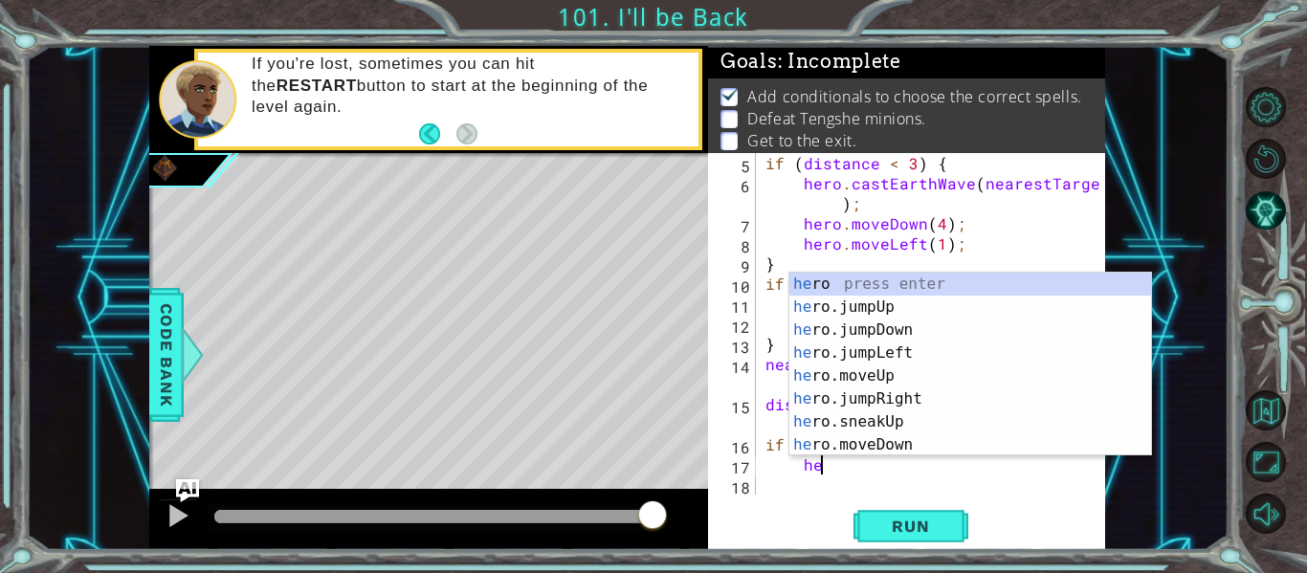
type textarea "h"
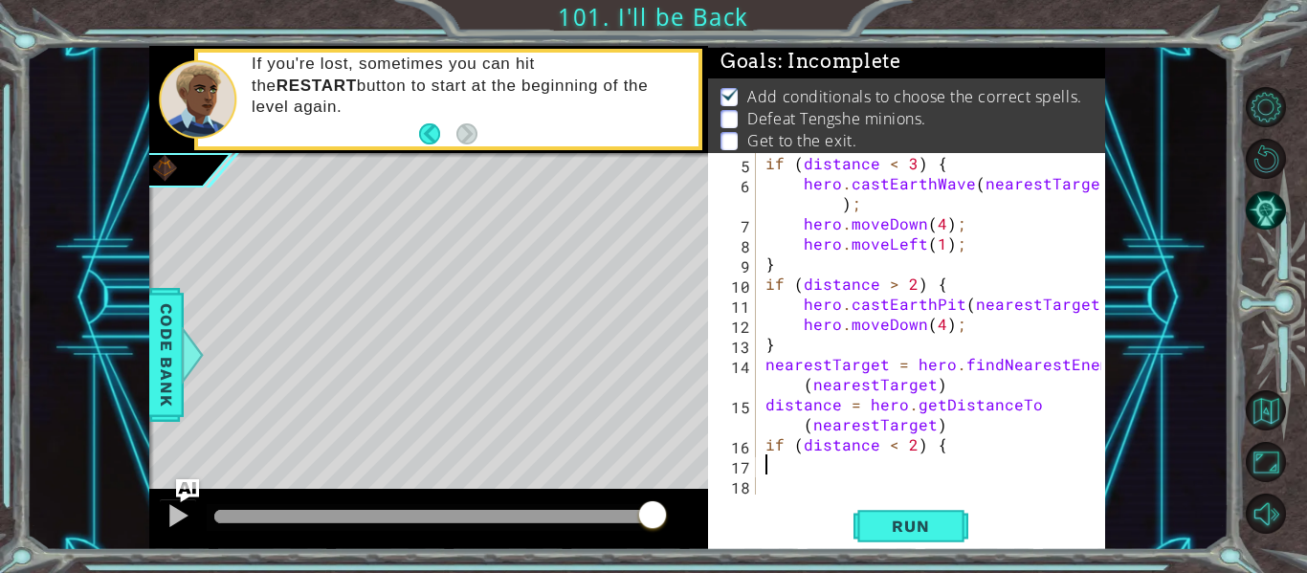
type textarea "c"
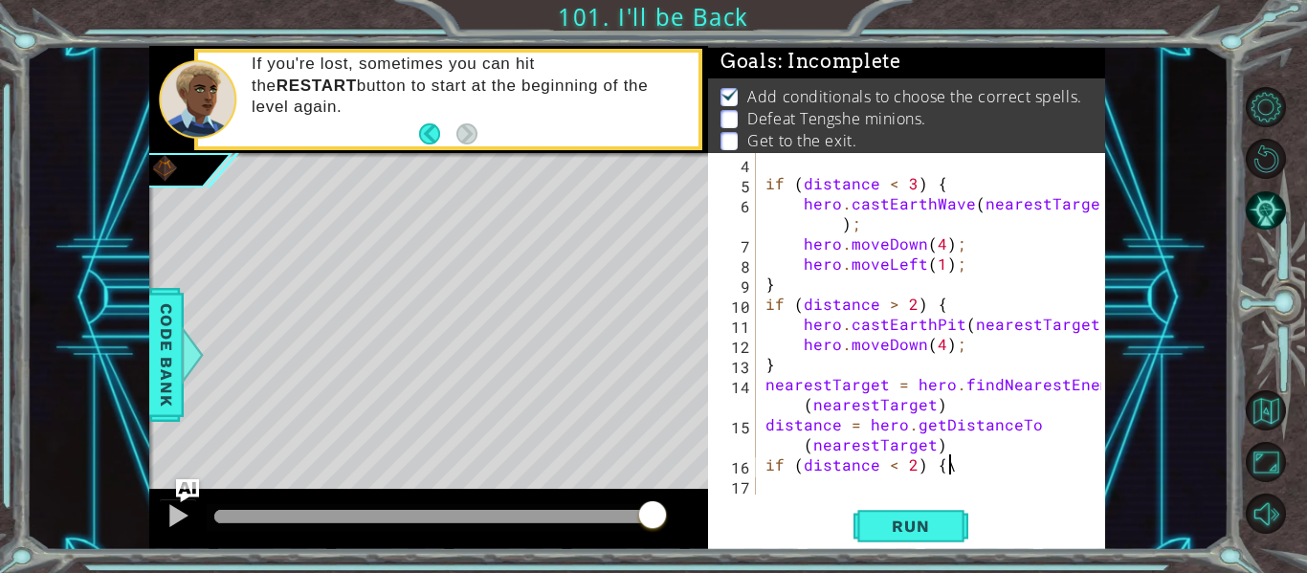
type textarea "if (distance < 2) {"
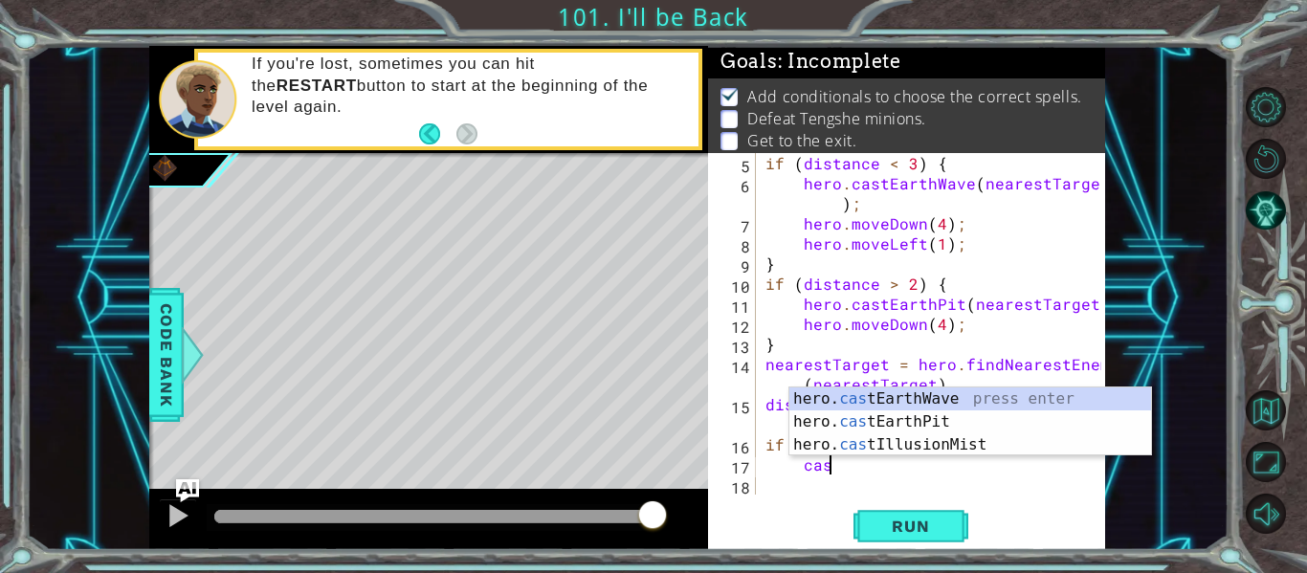
type textarea "cast"
click at [971, 395] on div "hero. cast EarthWave press enter hero. cast EarthPit press enter hero. cast Ill…" at bounding box center [971, 445] width 362 height 115
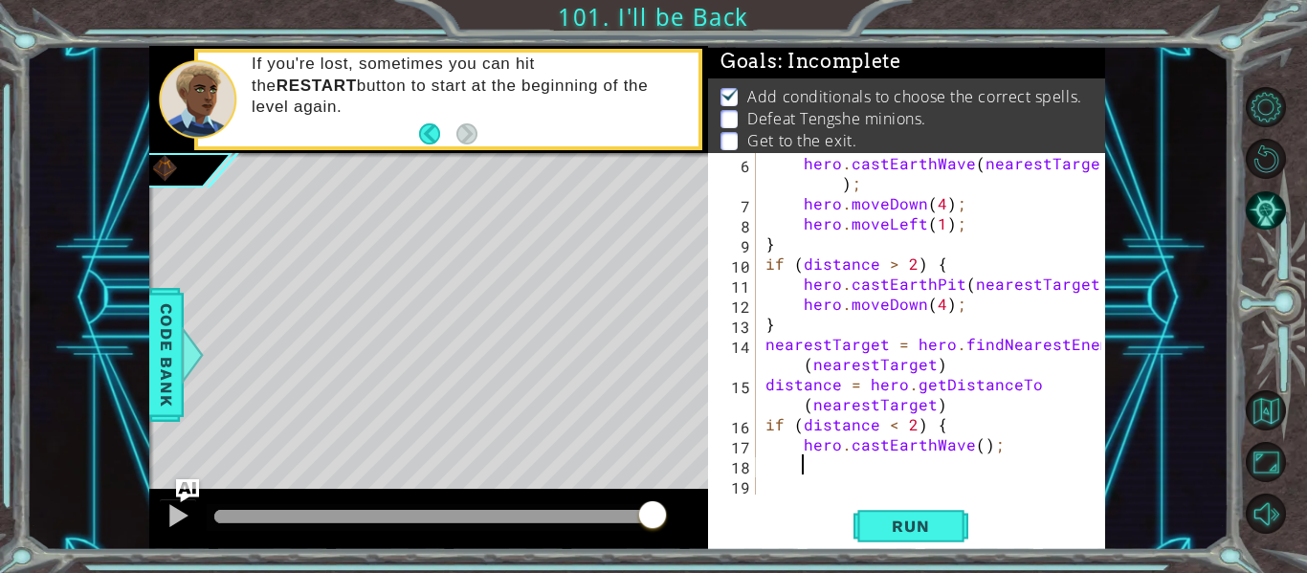
scroll to position [141, 0]
click at [976, 450] on div "hero . castEarthWave ( nearestTarget ) ; hero . moveDown ( 4 ) ; hero . moveLef…" at bounding box center [936, 354] width 349 height 402
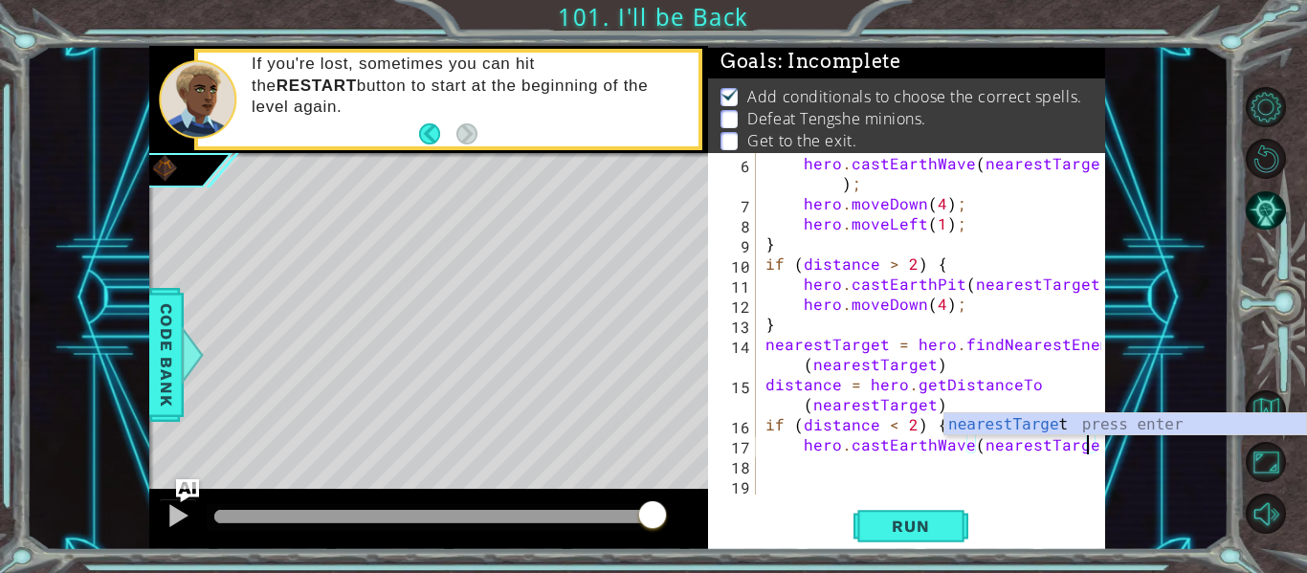
scroll to position [0, 21]
click at [936, 535] on span "Run" at bounding box center [911, 526] width 76 height 19
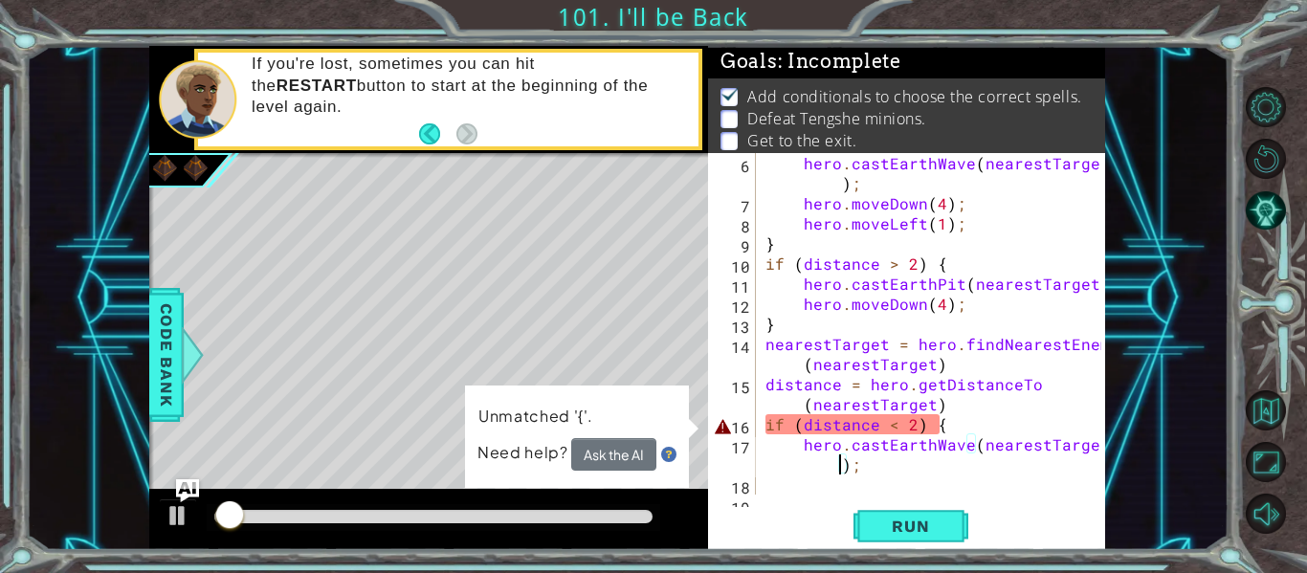
click at [941, 420] on div "hero . castEarthWave ( nearestTarget ) ; hero . moveDown ( 4 ) ; hero . moveLef…" at bounding box center [936, 354] width 349 height 402
click at [888, 466] on div "hero . castEarthWave ( nearestTarget ) ; hero . moveDown ( 4 ) ; hero . moveLef…" at bounding box center [936, 354] width 349 height 402
type textarea "hero.castEarthWave(nearestTarget);"
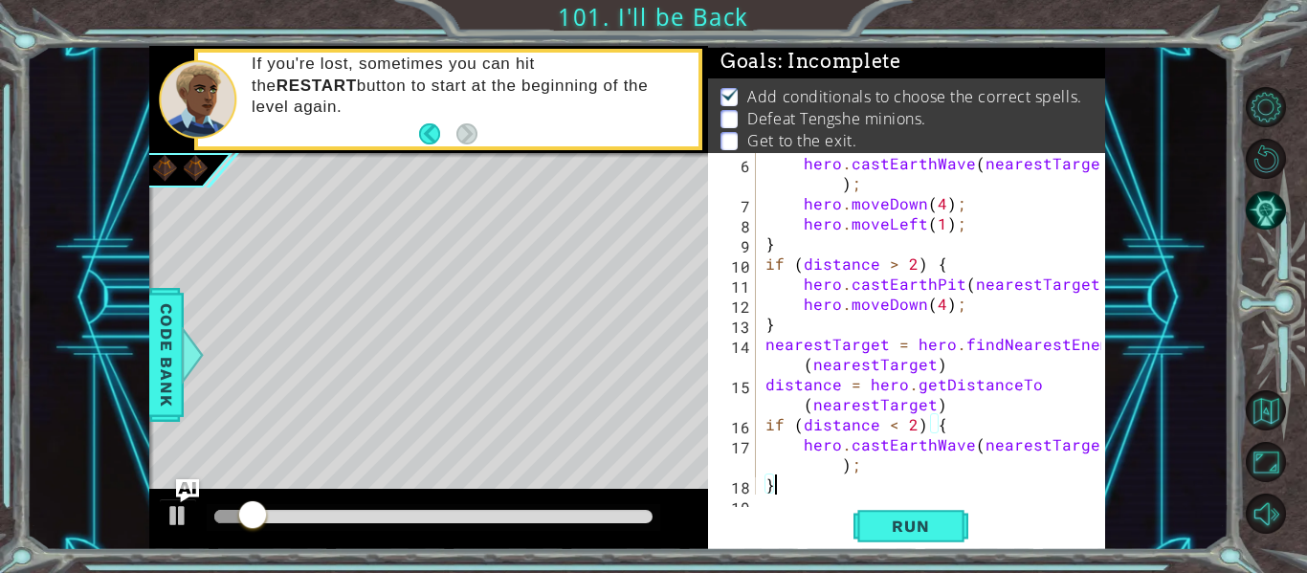
scroll to position [0, 2]
click at [898, 535] on span "Run" at bounding box center [911, 526] width 76 height 19
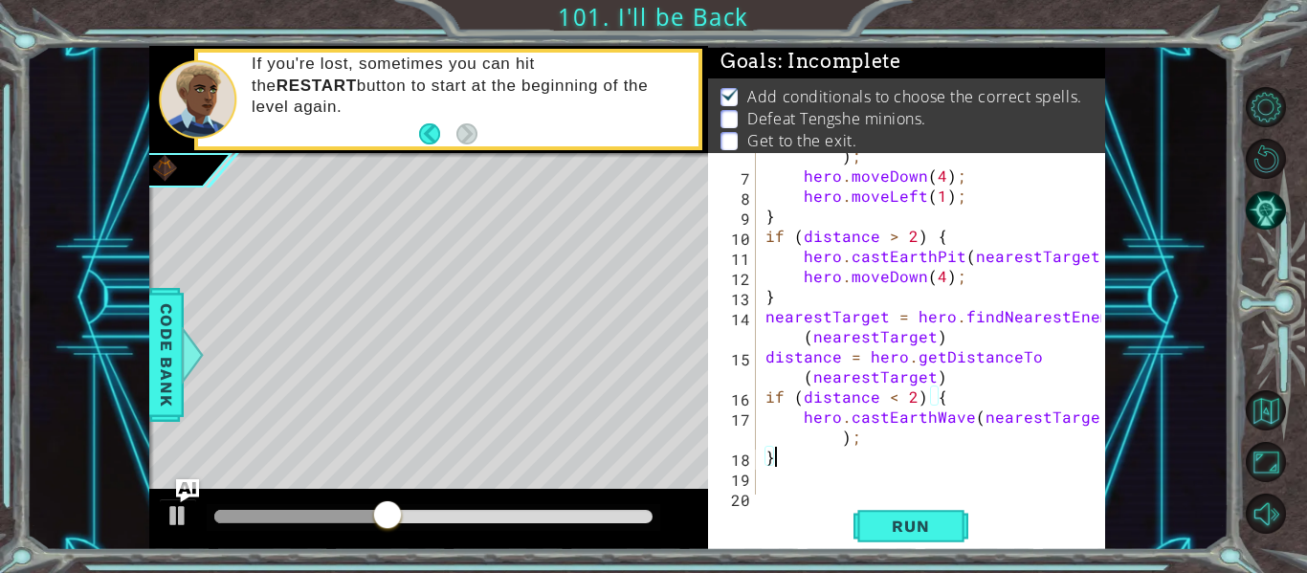
scroll to position [168, 0]
click at [916, 448] on div "hero . castEarthWave ( nearestTarget ) ; hero . moveDown ( 4 ) ; hero . moveLef…" at bounding box center [936, 326] width 349 height 402
click at [921, 435] on div "hero . castEarthWave ( nearestTarget ) ; hero . moveDown ( 4 ) ; hero . moveLef…" at bounding box center [936, 326] width 349 height 402
type textarea "hero.castEarthWave(nearestTarget);"
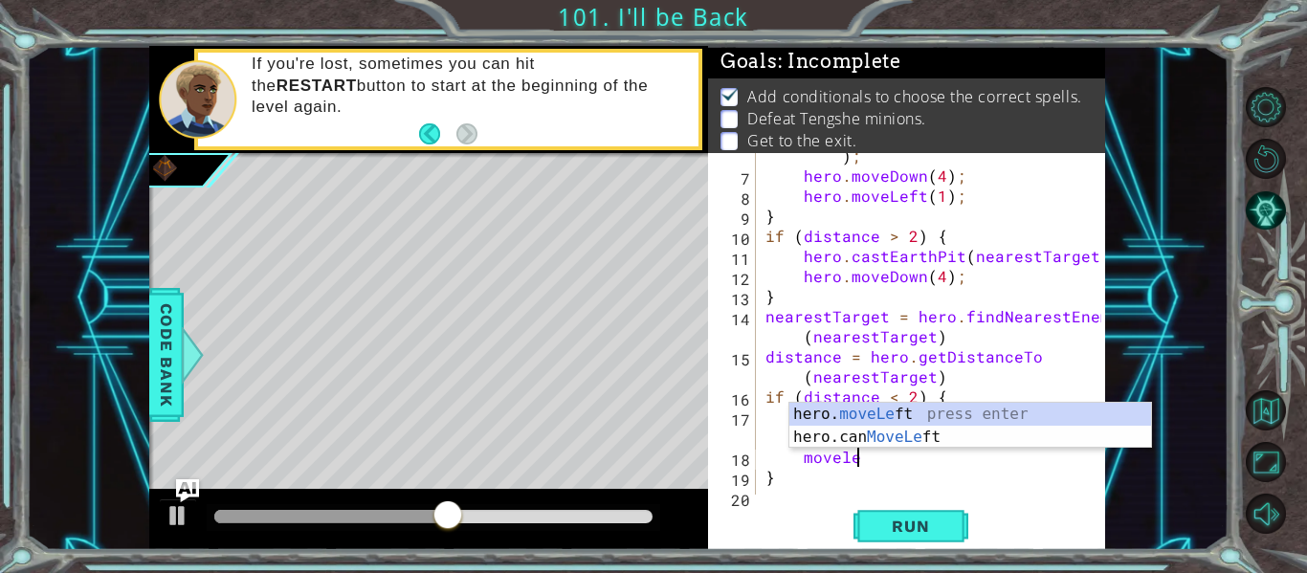
scroll to position [0, 6]
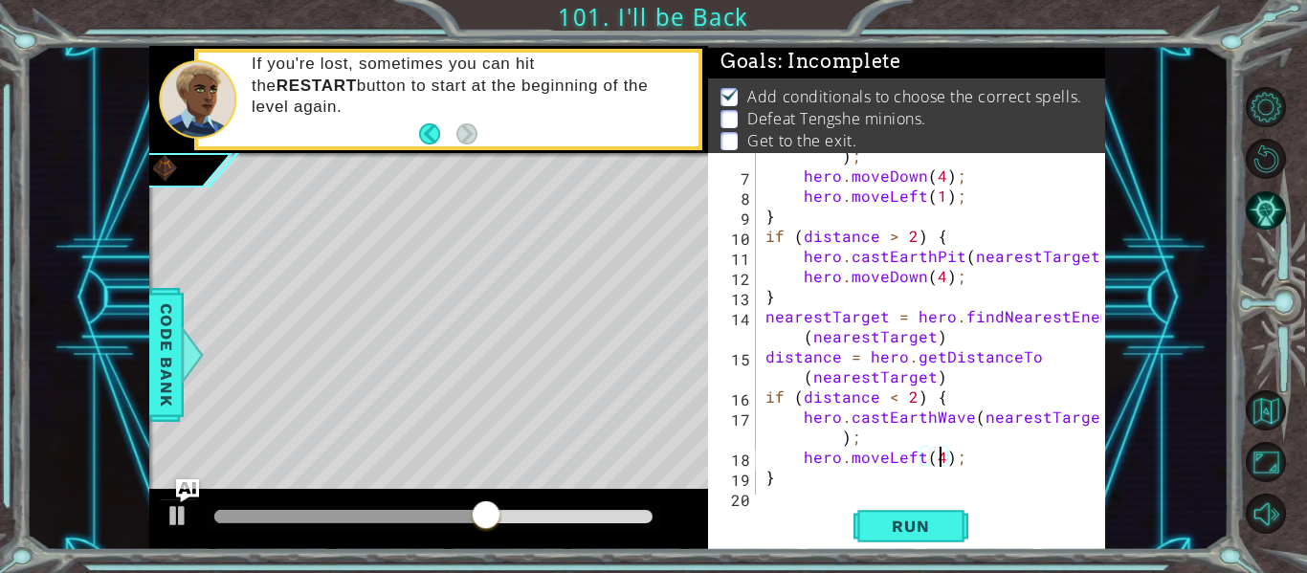
type textarea "hero.moveLeft(3);"
click at [1028, 458] on div "hero . castEarthWave ( nearestTarget ) ; hero . moveDown ( 4 ) ; hero . moveLef…" at bounding box center [936, 326] width 349 height 402
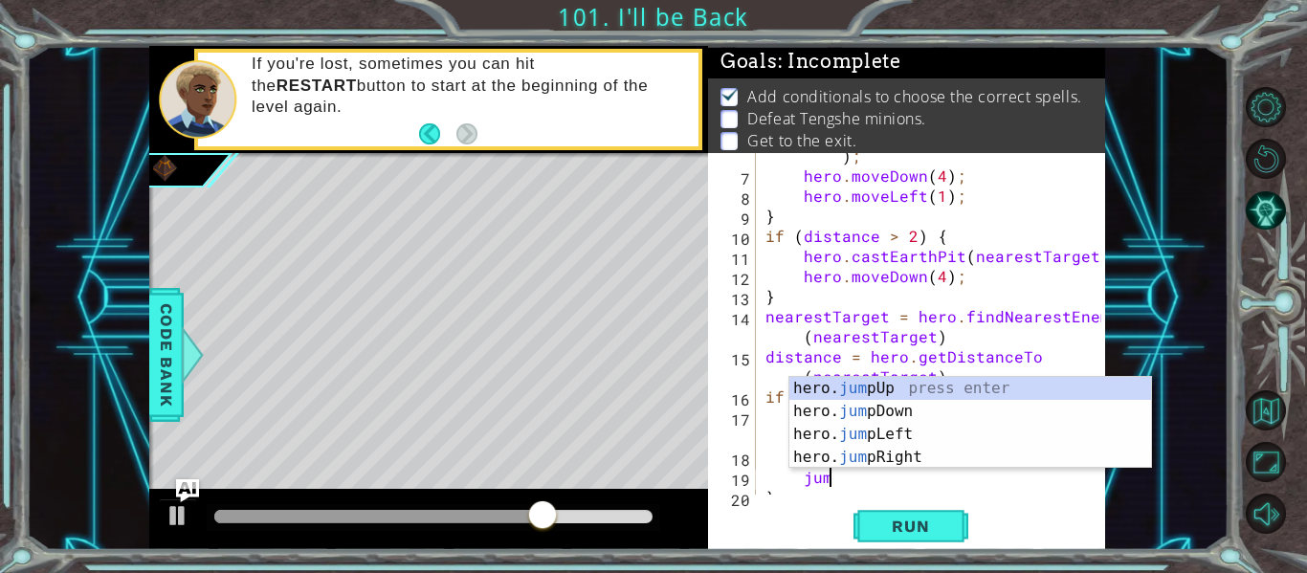
type textarea "jump"
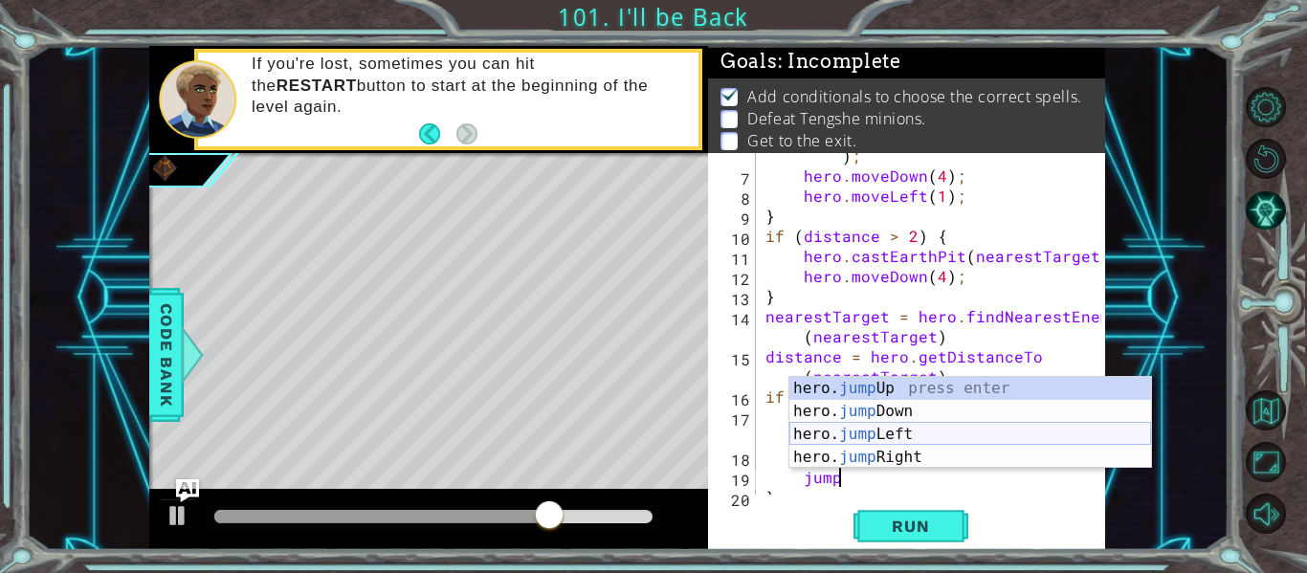
click at [911, 445] on div "hero. jump Up press enter hero. jump Down press enter hero. jump Left press ent…" at bounding box center [971, 446] width 362 height 138
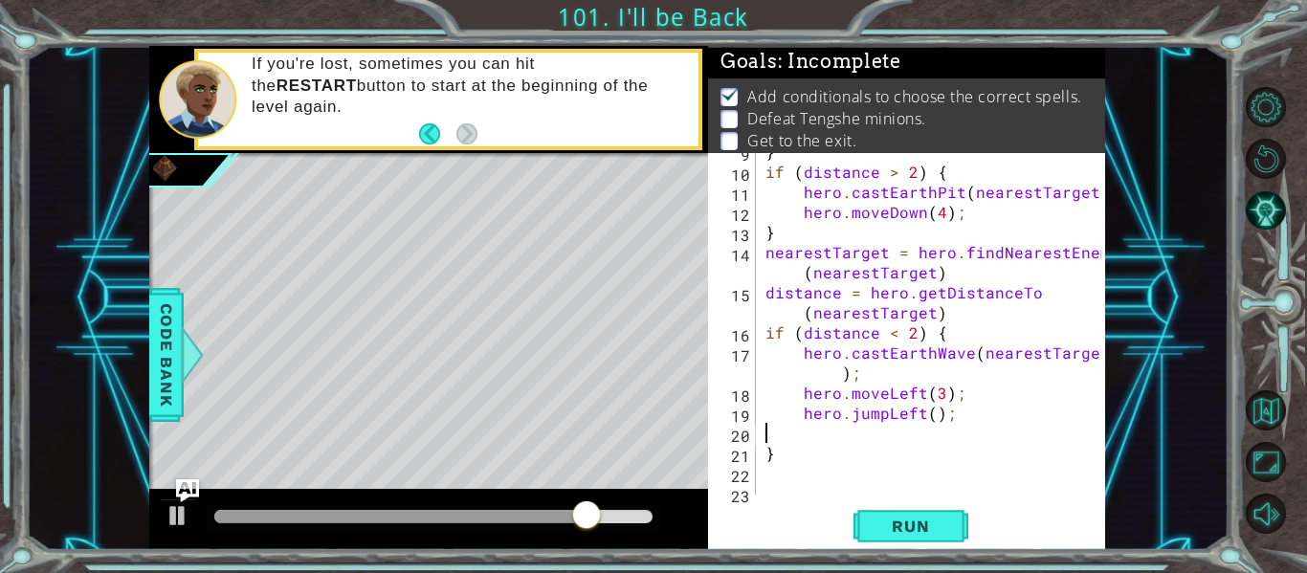
scroll to position [0, 0]
type textarea "hero.jumpLeft();"
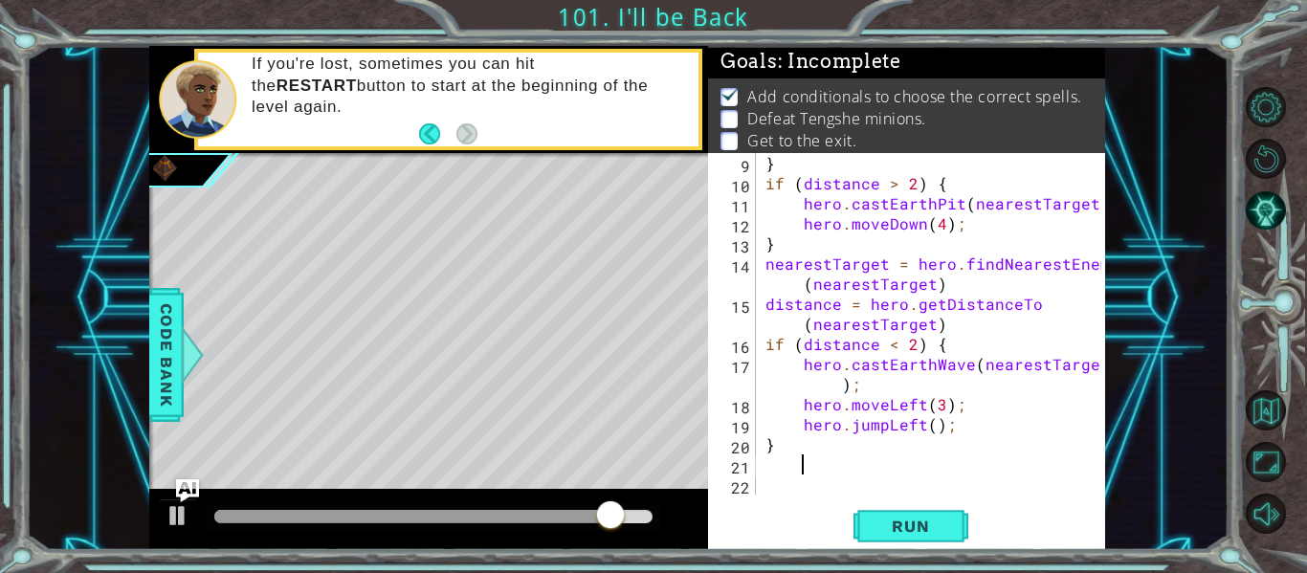
click at [830, 458] on div "} if ( distance > 2 ) { hero . castEarthPit ( nearestTarget ) ; hero . moveDown…" at bounding box center [936, 344] width 349 height 382
type textarea "i"
type textarea "if (distance > 2) {"
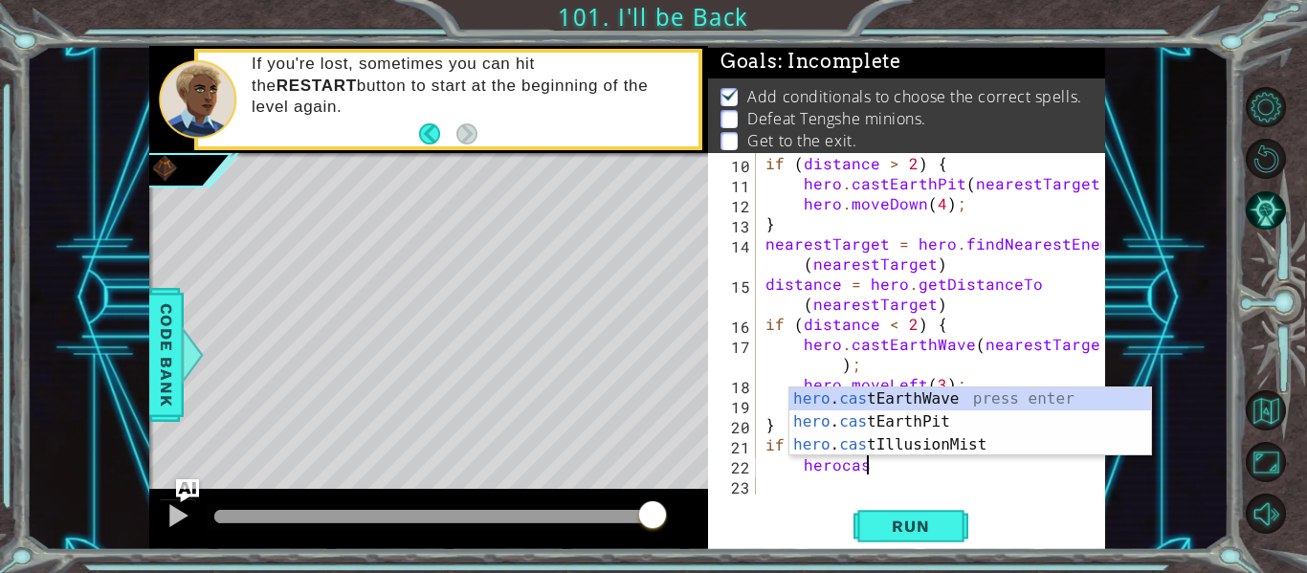
scroll to position [0, 6]
click at [866, 428] on div "hero . cast EarthWave press enter hero . cast EarthPit press enter hero . cast …" at bounding box center [971, 445] width 362 height 115
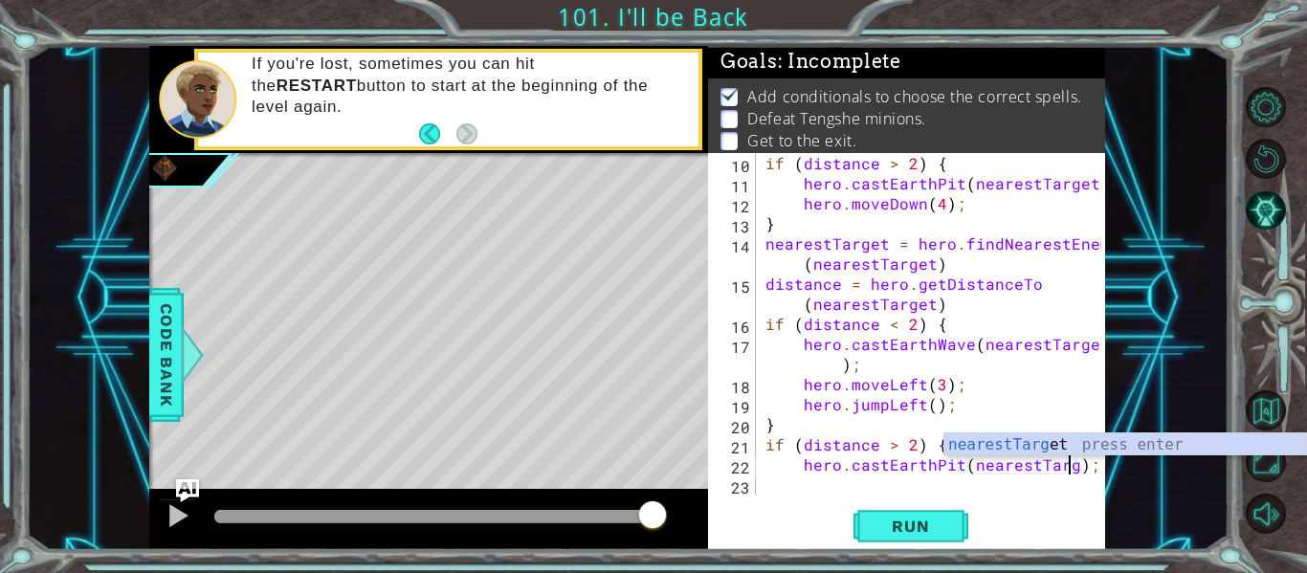
scroll to position [0, 20]
type textarea "hero.castEarthPit(nearestTarget);"
click at [848, 493] on div "if ( distance > 2 ) { hero . castEarthPit ( nearestTarget ) ; hero . moveDown (…" at bounding box center [936, 344] width 349 height 382
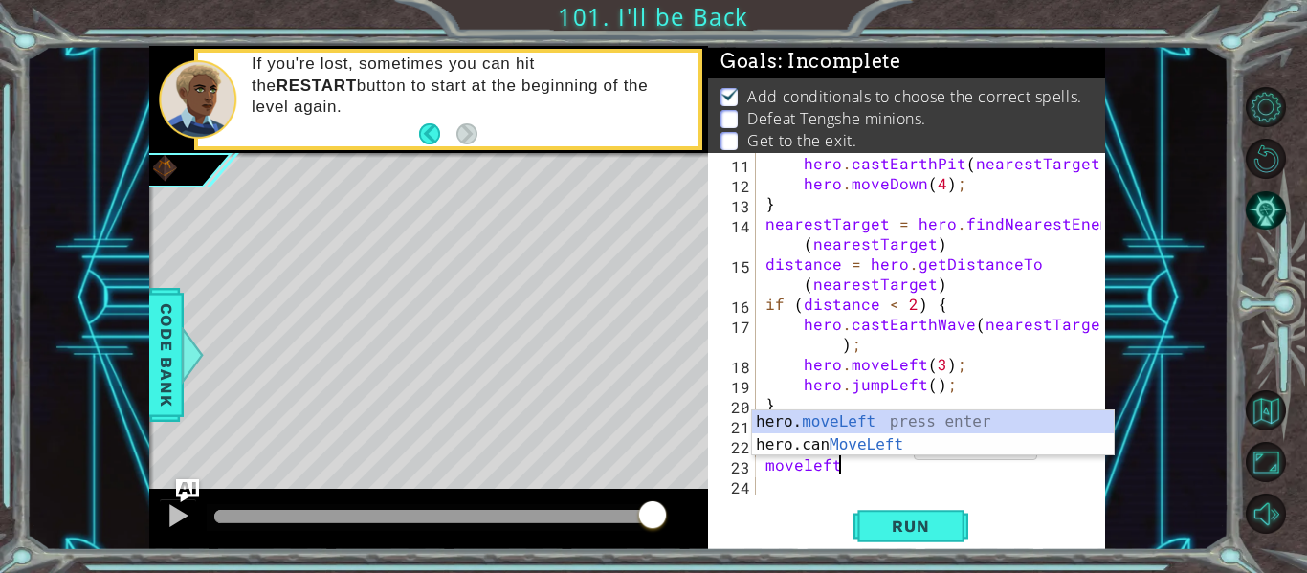
scroll to position [0, 4]
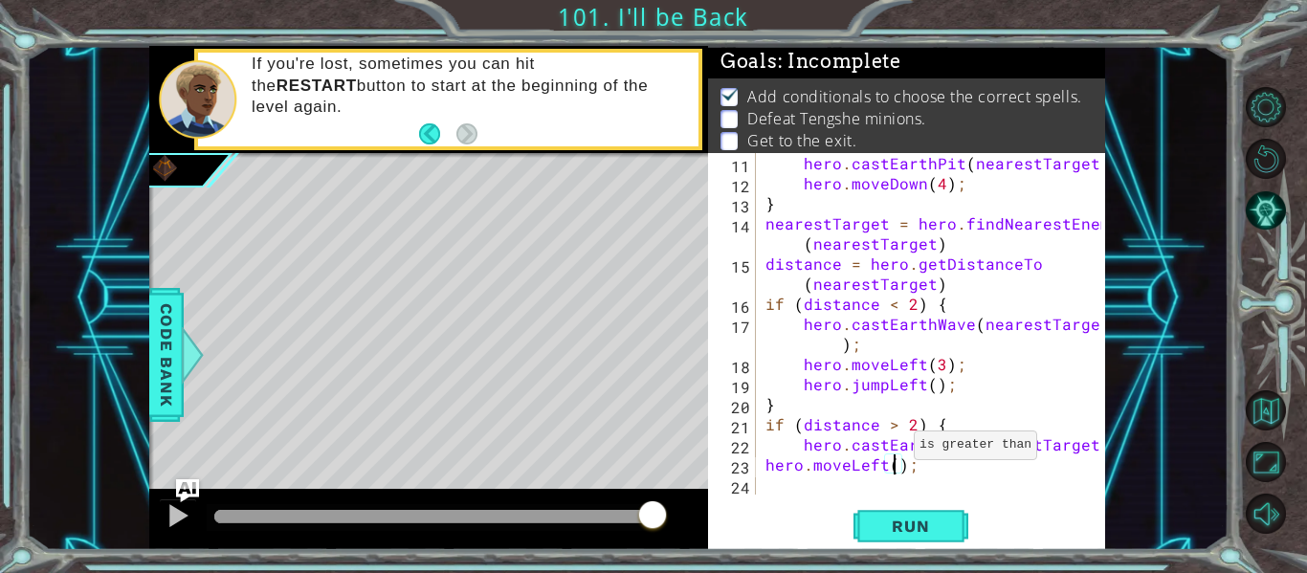
type textarea "hero.moveLeft(3);"
click at [847, 483] on div "hero . castEarthPit ( nearestTarget ) ; hero . moveDown ( 4 ) ; } nearestTarget…" at bounding box center [936, 344] width 349 height 382
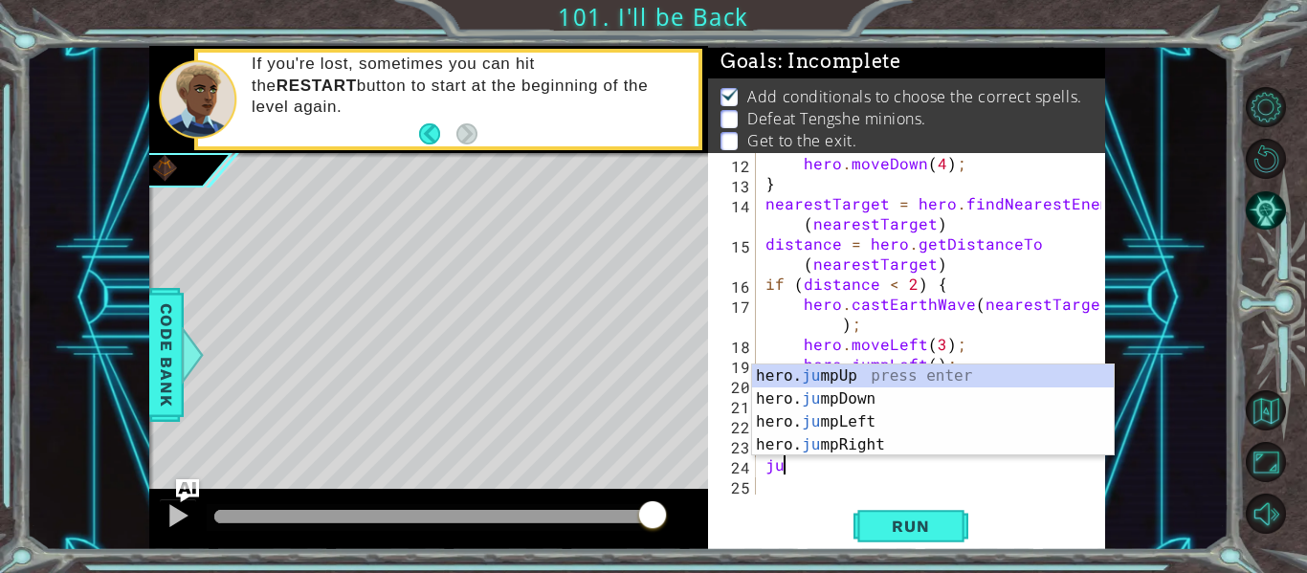
scroll to position [0, 1]
type textarea "jump"
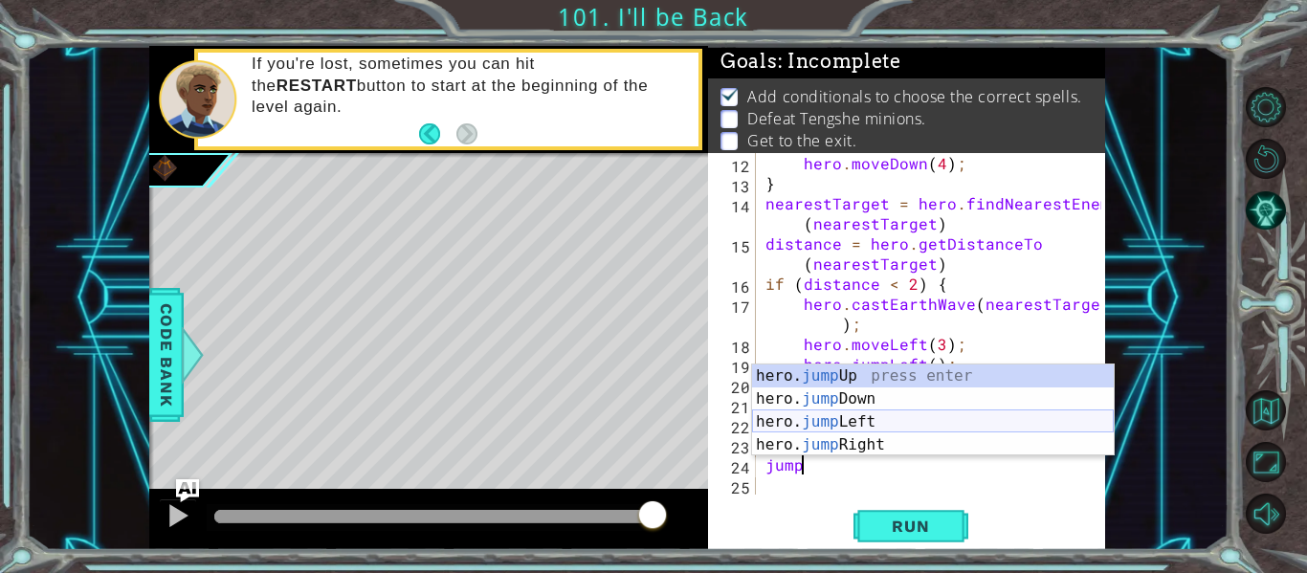
click at [836, 418] on div "hero. jump Up press enter hero. jump Down press enter hero. jump Left press ent…" at bounding box center [933, 434] width 362 height 138
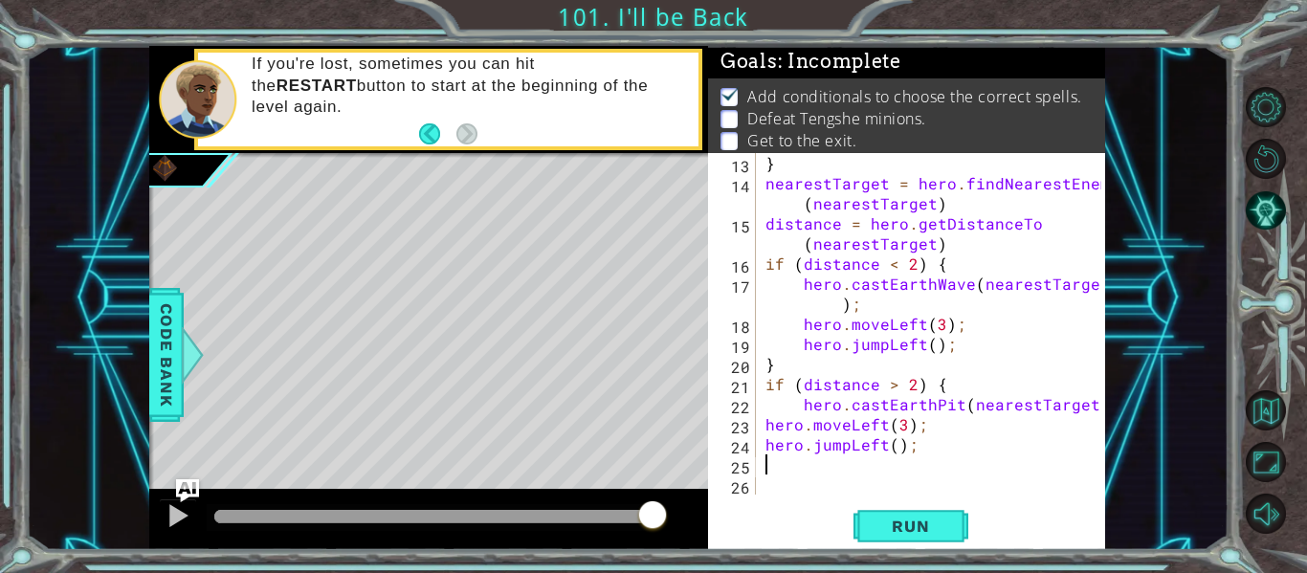
scroll to position [301, 0]
click at [906, 535] on span "Run" at bounding box center [911, 526] width 76 height 19
click at [996, 284] on div "} nearestTarget = hero . findNearestEnemy ( nearestTarget ) distance = hero . g…" at bounding box center [936, 344] width 349 height 382
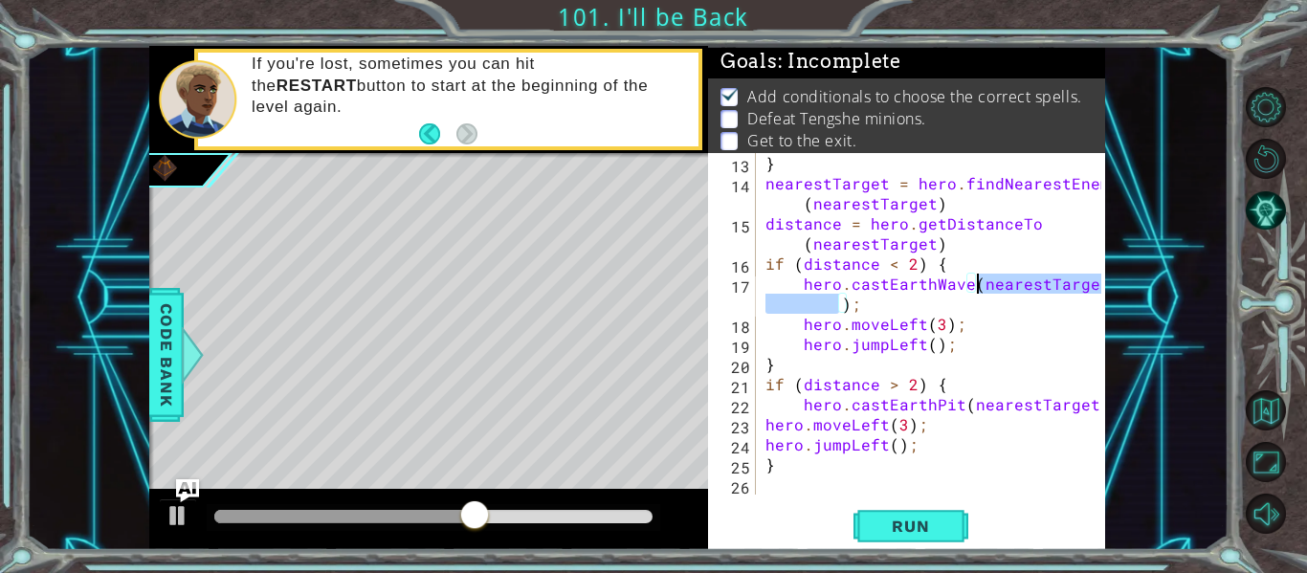
click at [860, 244] on div "} nearestTarget = hero . findNearestEnemy ( nearestTarget ) distance = hero . g…" at bounding box center [936, 344] width 349 height 382
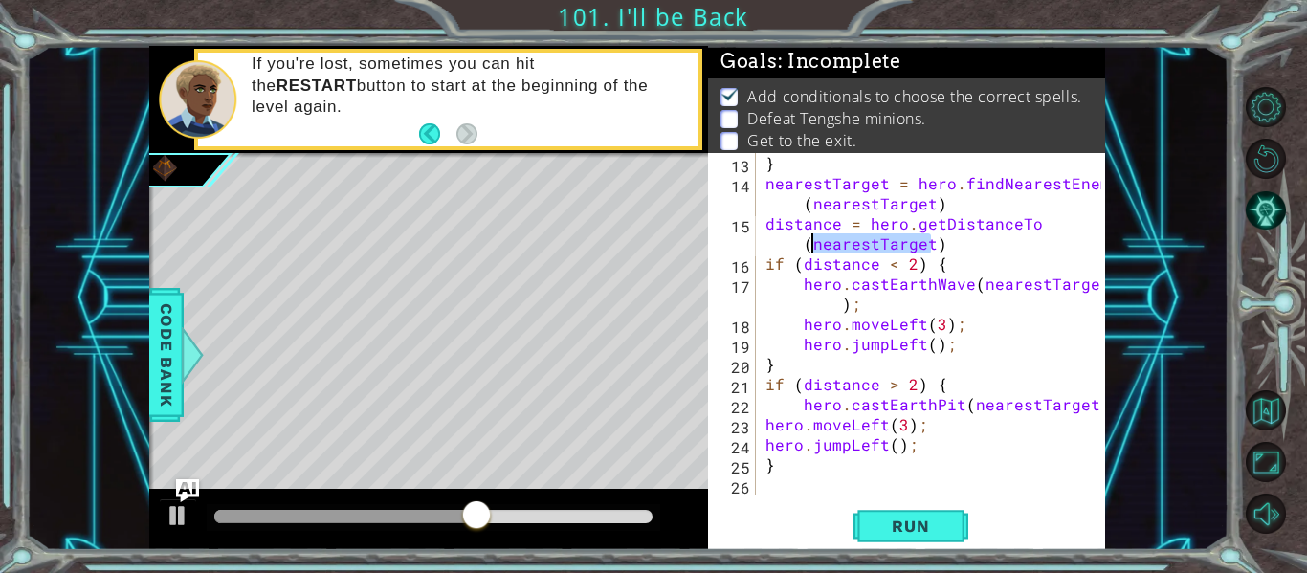
click at [860, 244] on div "} nearestTarget = hero . findNearestEnemy ( nearestTarget ) distance = hero . g…" at bounding box center [936, 344] width 349 height 382
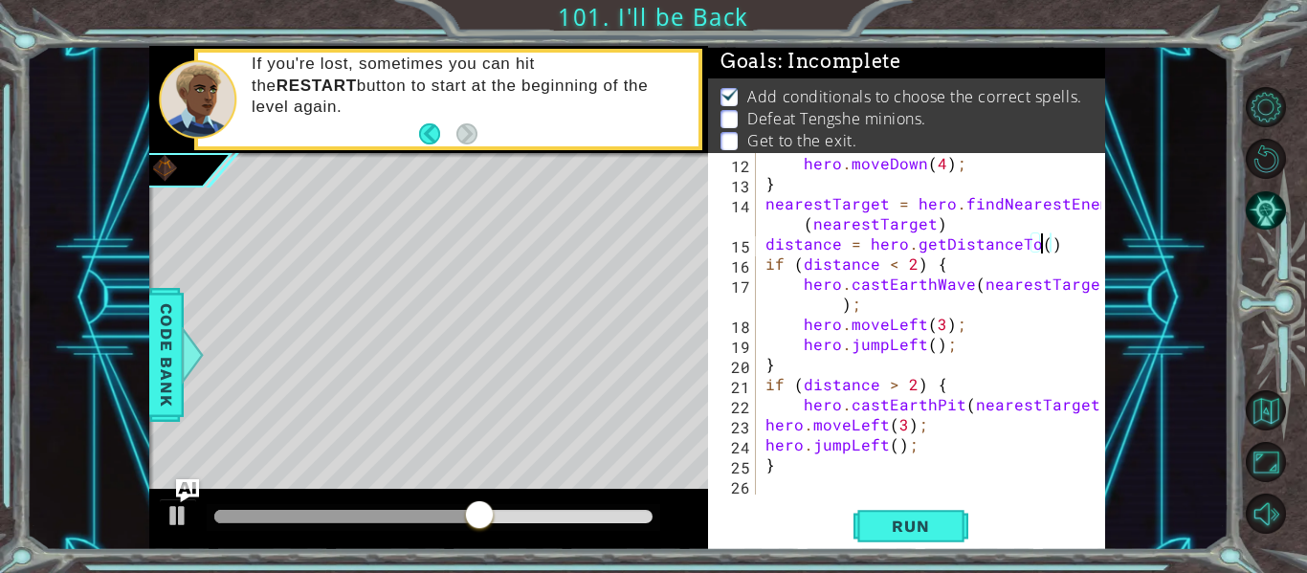
scroll to position [281, 0]
click at [1027, 286] on div "hero . moveDown ( 4 ) ; } nearestTarget = hero . findNearestEnemy ( nearestTarg…" at bounding box center [936, 344] width 349 height 382
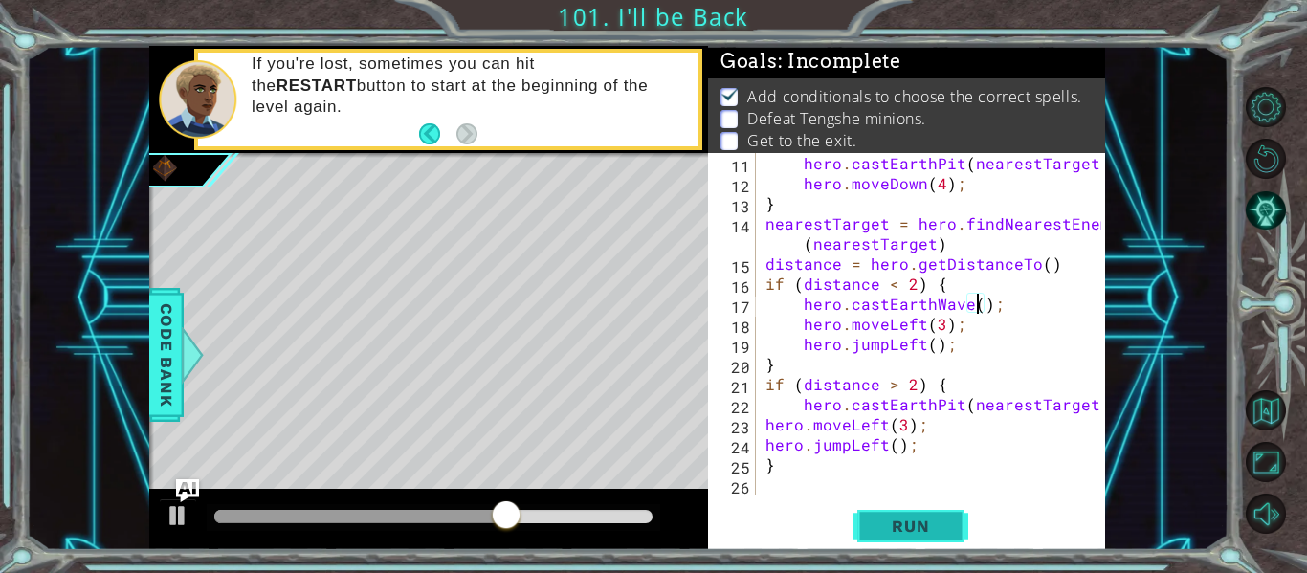
click at [896, 525] on span "Run" at bounding box center [911, 526] width 76 height 19
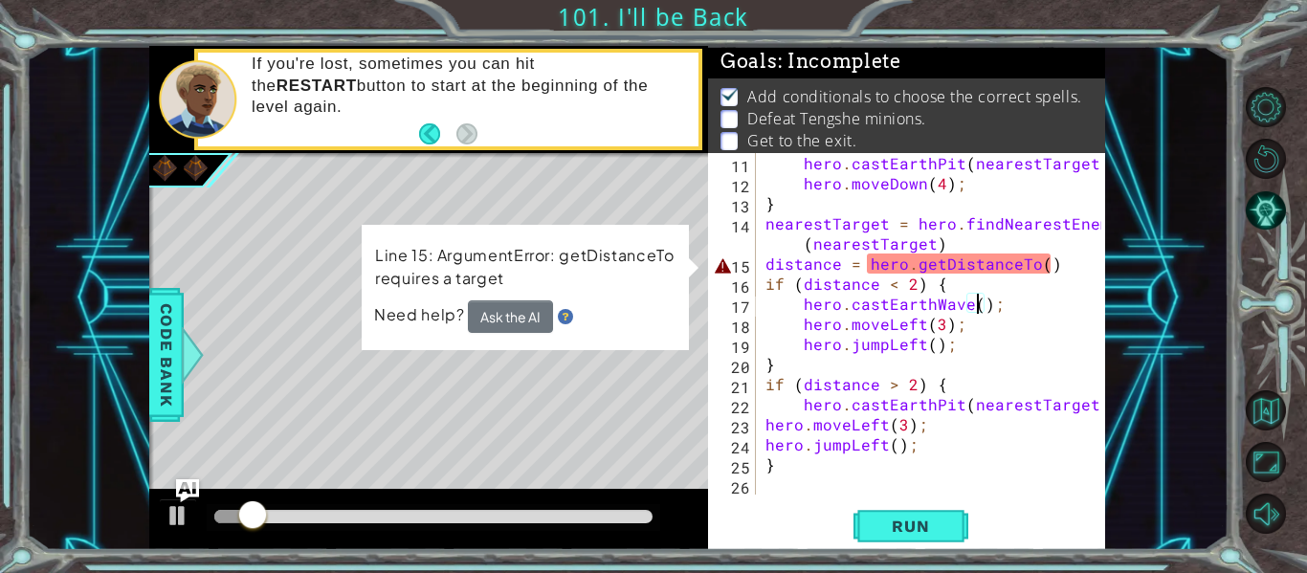
click at [1040, 268] on div "hero . castEarthPit ( nearestTarget ) ; hero . moveDown ( 4 ) ; } nearestTarget…" at bounding box center [936, 344] width 349 height 382
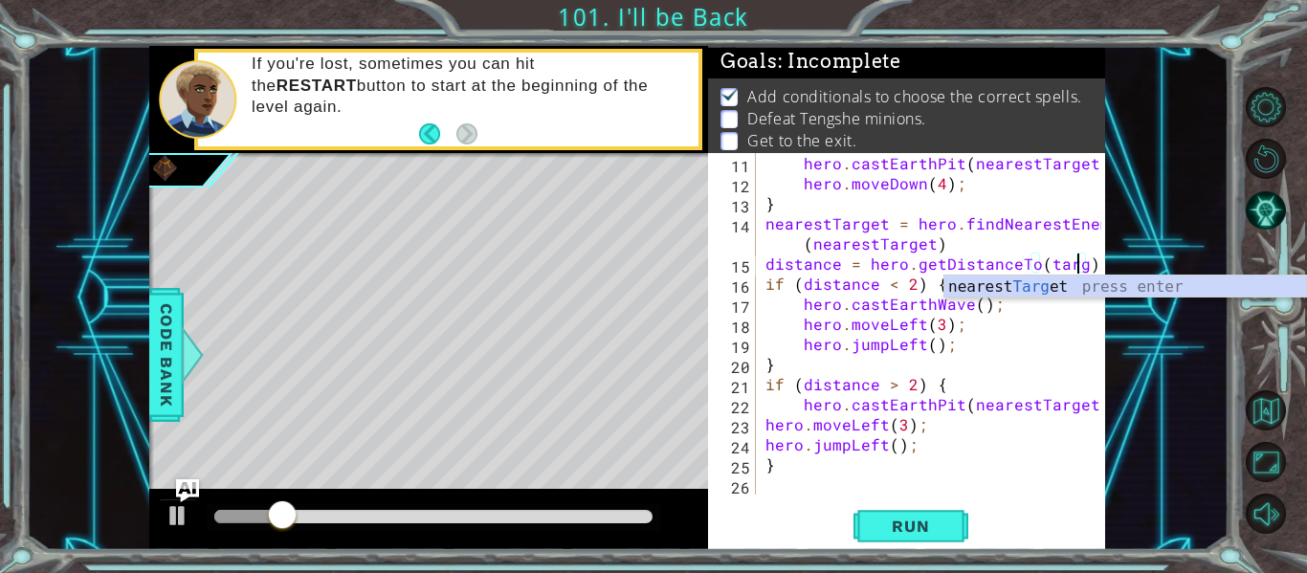
scroll to position [0, 20]
click at [1027, 279] on div "nearest Target press enter" at bounding box center [1126, 310] width 362 height 69
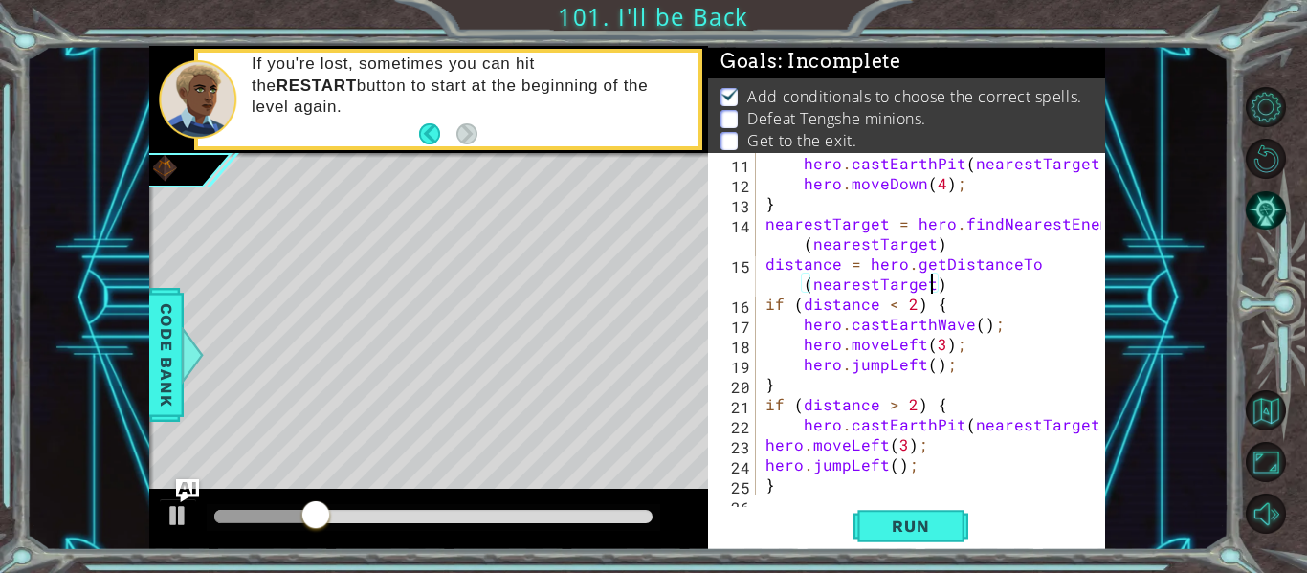
click at [978, 326] on div "hero . castEarthPit ( nearestTarget ) ; hero . moveDown ( 4 ) ; } nearestTarget…" at bounding box center [936, 344] width 349 height 382
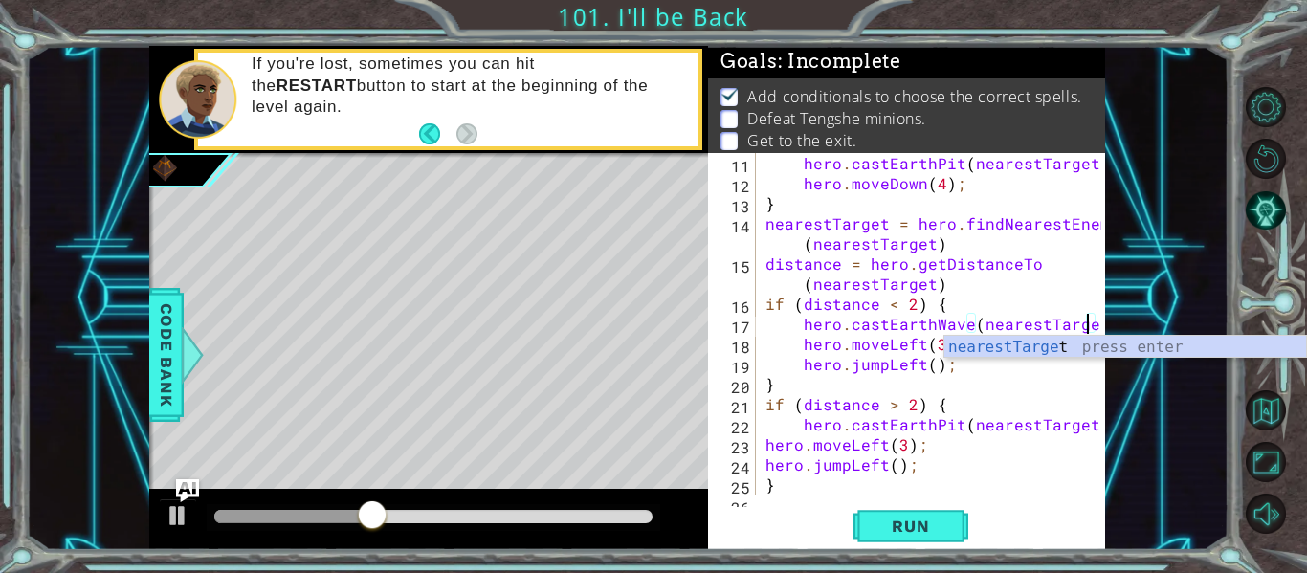
scroll to position [0, 21]
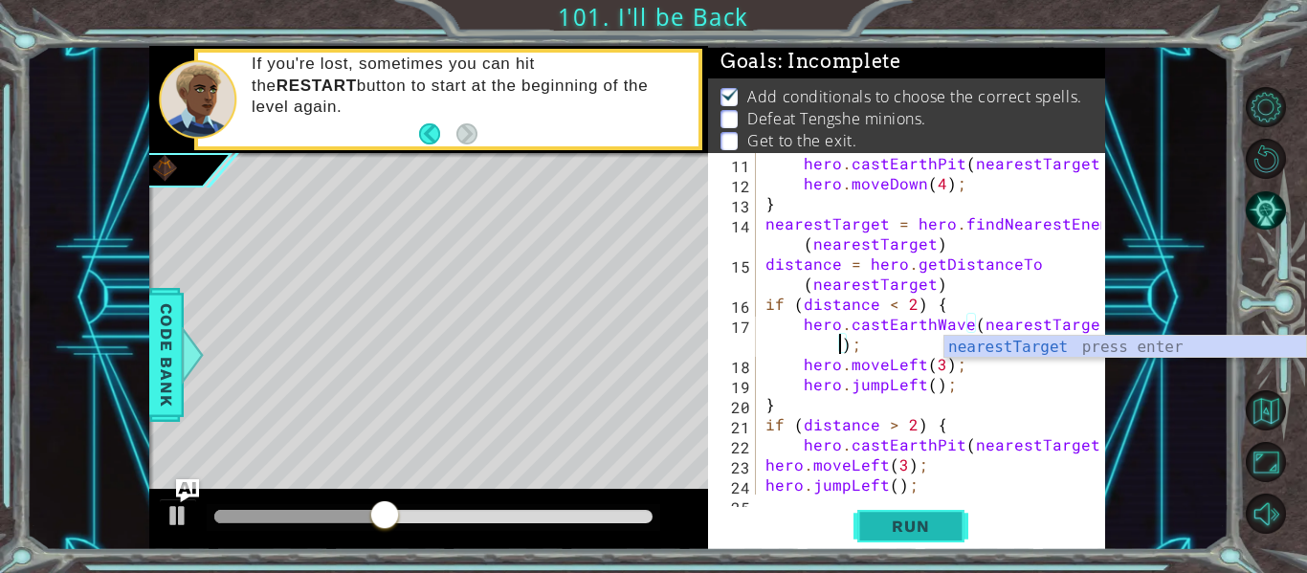
click at [899, 530] on span "Run" at bounding box center [911, 526] width 76 height 19
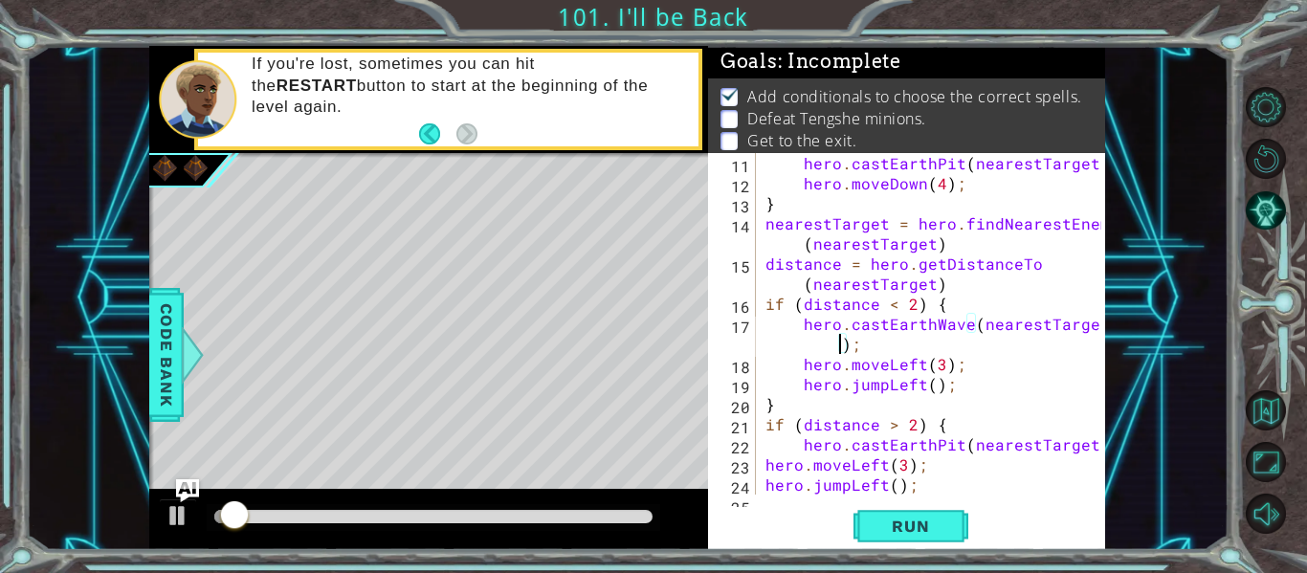
click at [586, 523] on div at bounding box center [433, 516] width 438 height 13
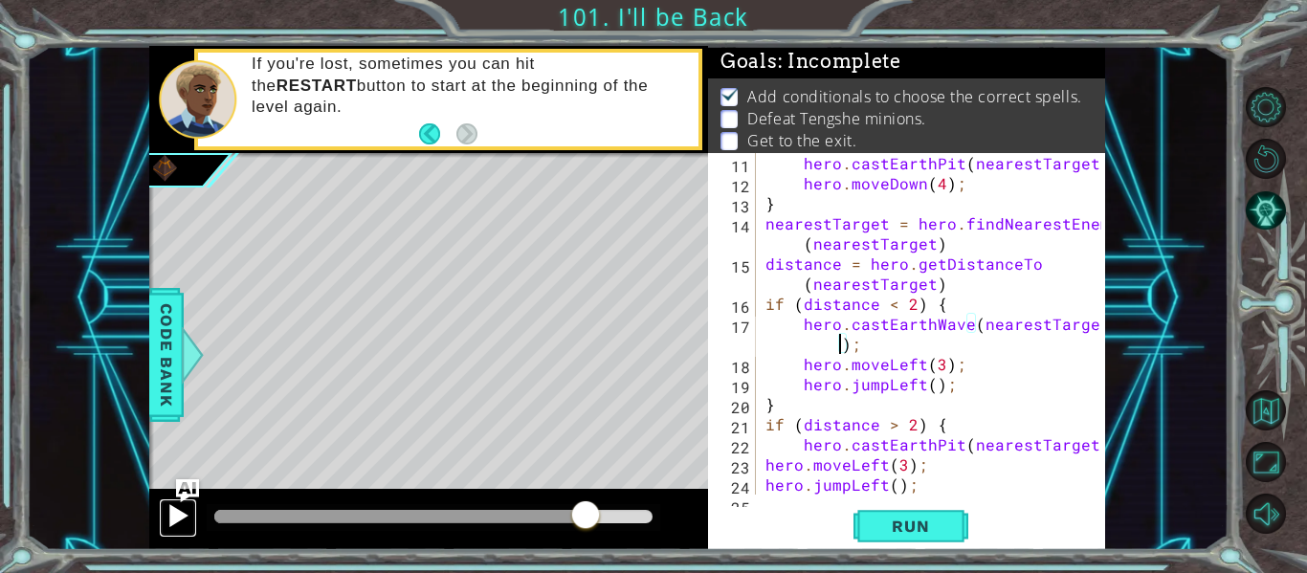
click at [169, 509] on div at bounding box center [178, 515] width 25 height 25
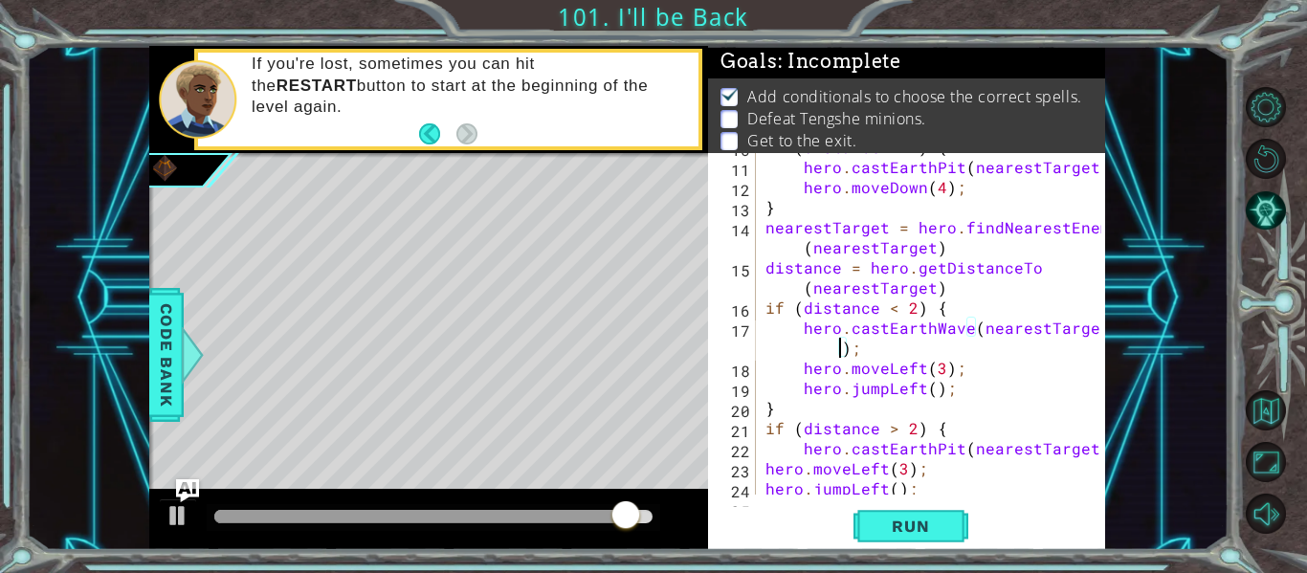
scroll to position [257, 0]
click at [889, 253] on div "if ( distance > 2 ) { hero . castEarthPit ( nearestTarget ) ; hero . moveDown (…" at bounding box center [936, 328] width 349 height 382
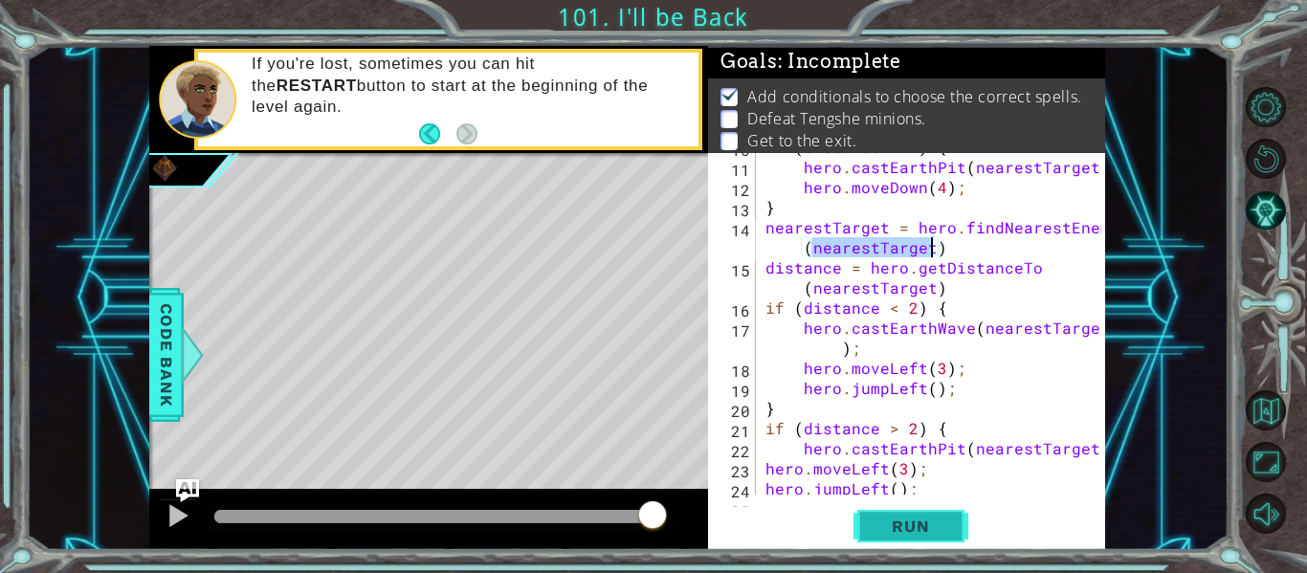
type textarea "nearestTarget = hero.findNearestEnemy()"
click at [914, 531] on span "Run" at bounding box center [911, 526] width 76 height 19
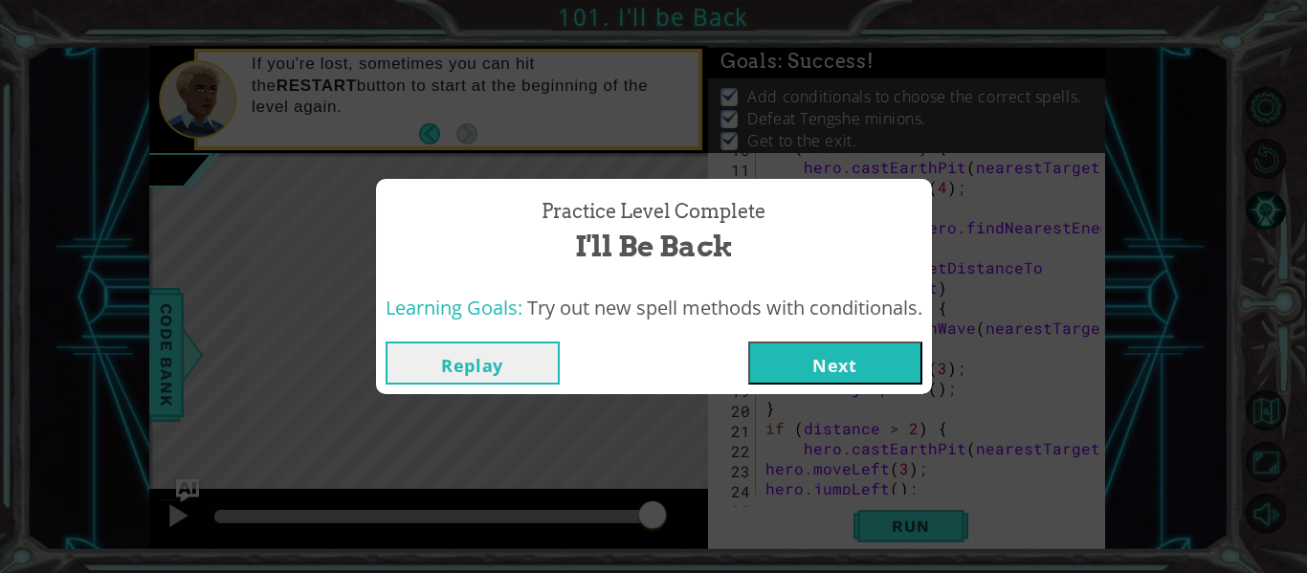
click at [893, 362] on button "Next" at bounding box center [835, 363] width 174 height 43
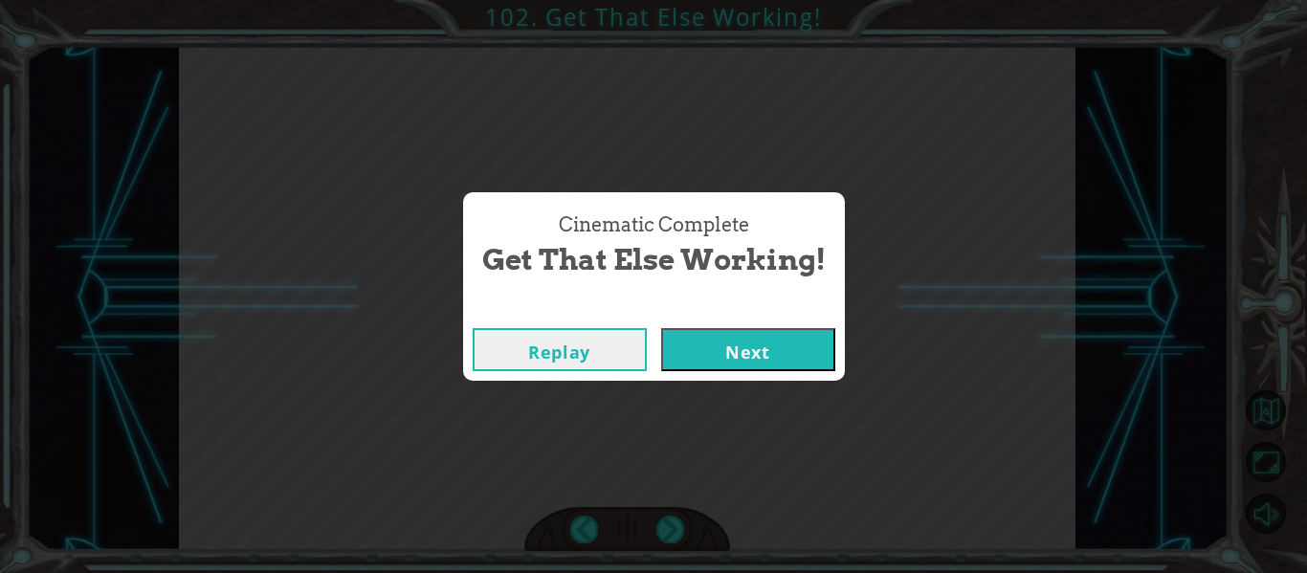
click at [703, 352] on button "Next" at bounding box center [748, 349] width 174 height 43
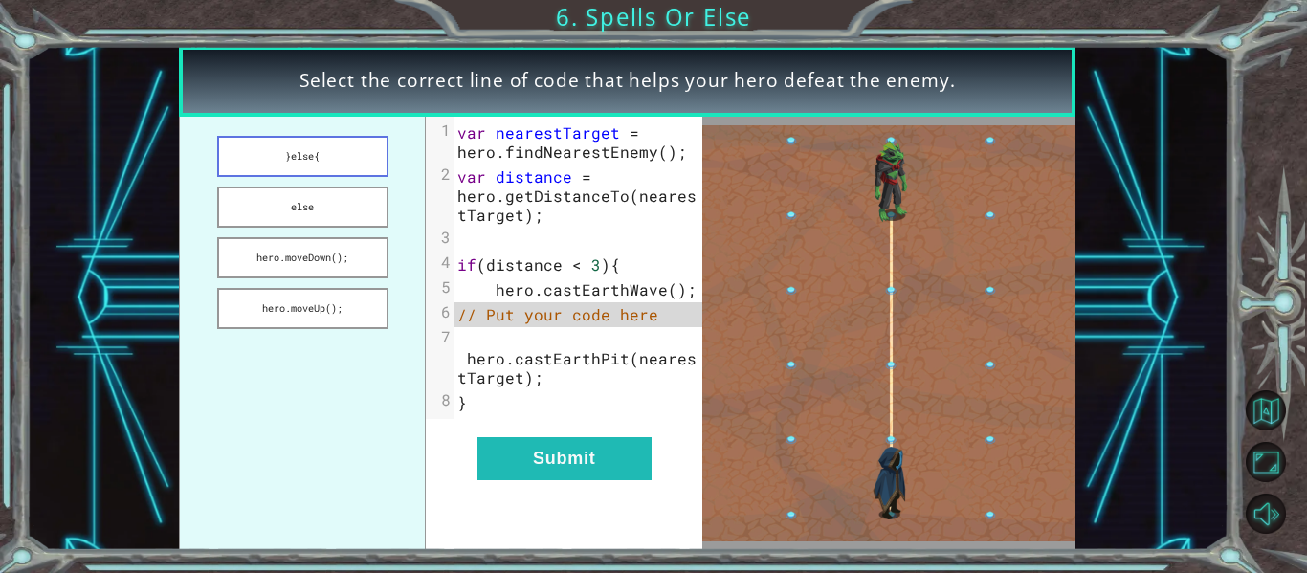
click at [283, 160] on button "}else{" at bounding box center [302, 156] width 171 height 41
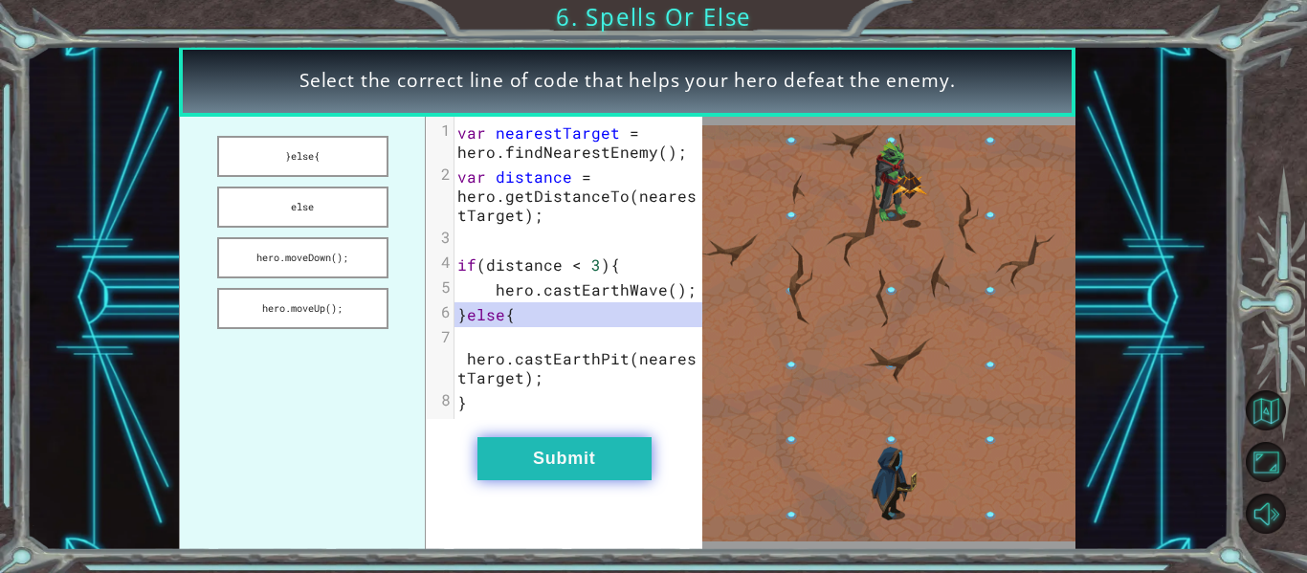
click at [543, 450] on button "Submit" at bounding box center [565, 458] width 174 height 43
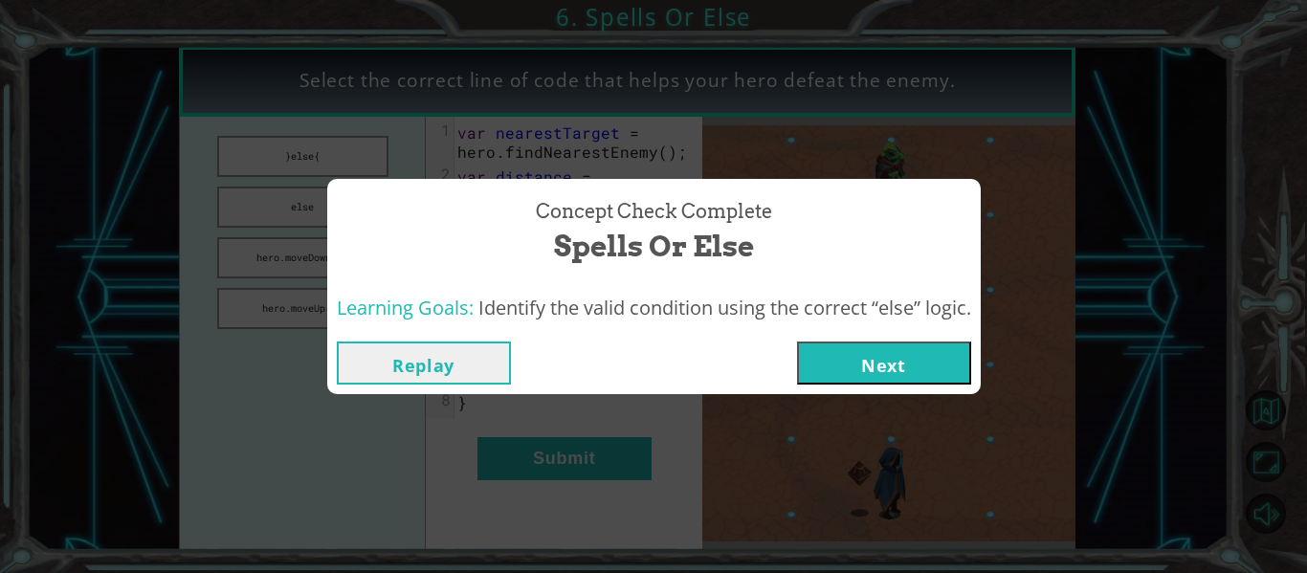
click at [884, 362] on button "Next" at bounding box center [884, 363] width 174 height 43
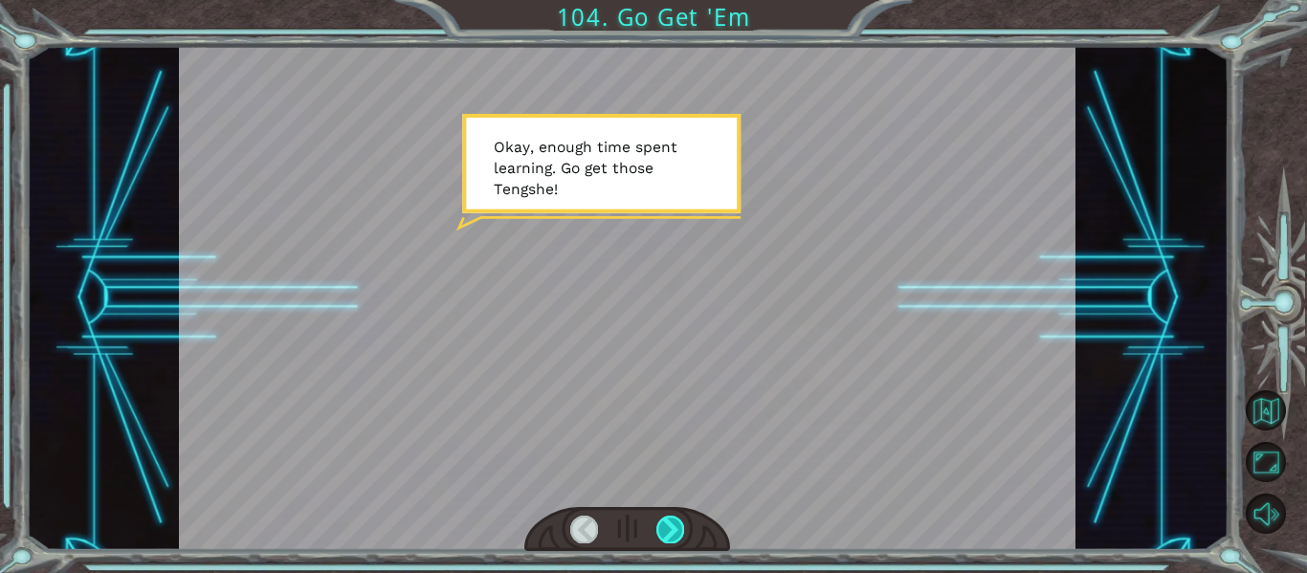
click at [668, 536] on div at bounding box center [671, 529] width 28 height 27
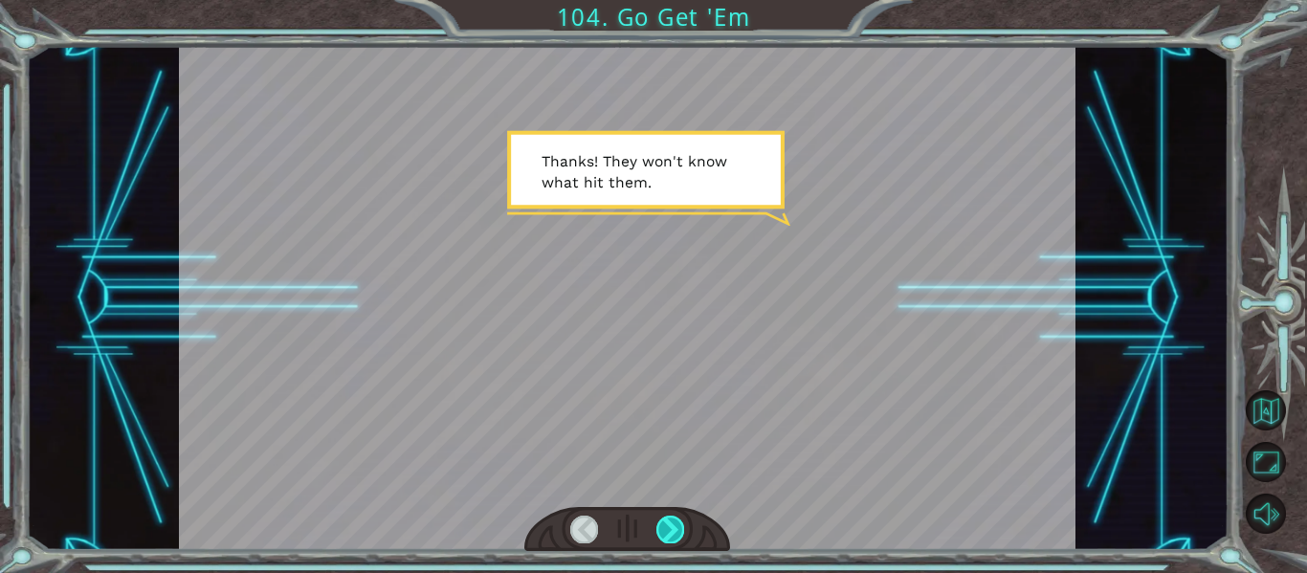
click at [668, 536] on div at bounding box center [671, 529] width 28 height 27
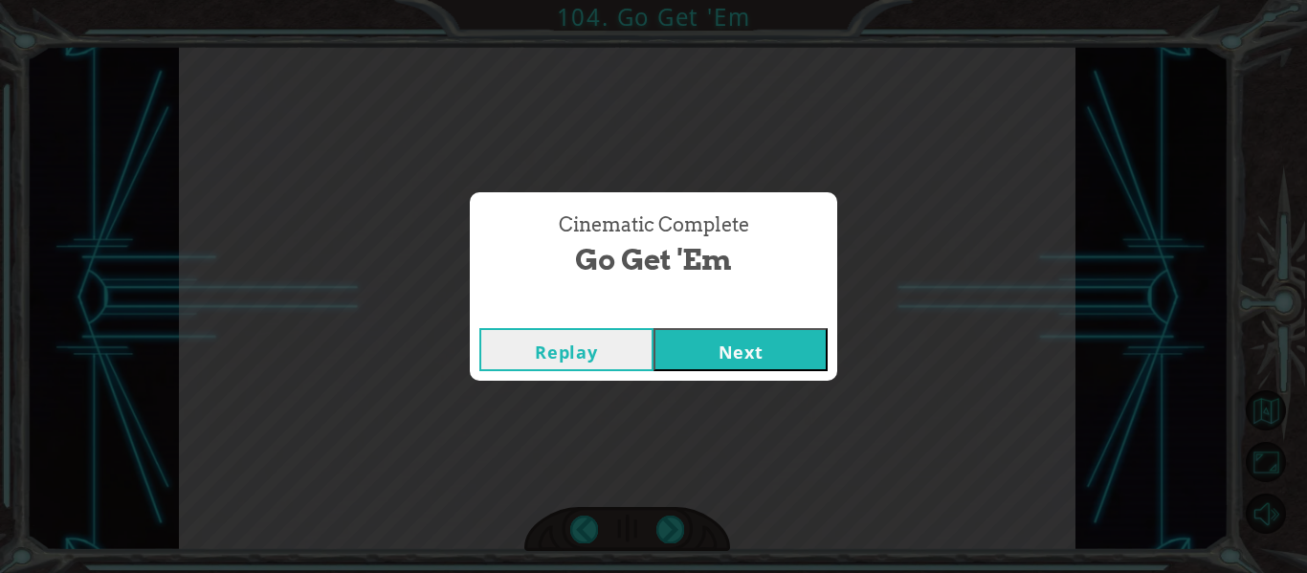
click at [714, 371] on div "Replay Next" at bounding box center [654, 350] width 368 height 62
click at [716, 353] on button "Next" at bounding box center [741, 349] width 174 height 43
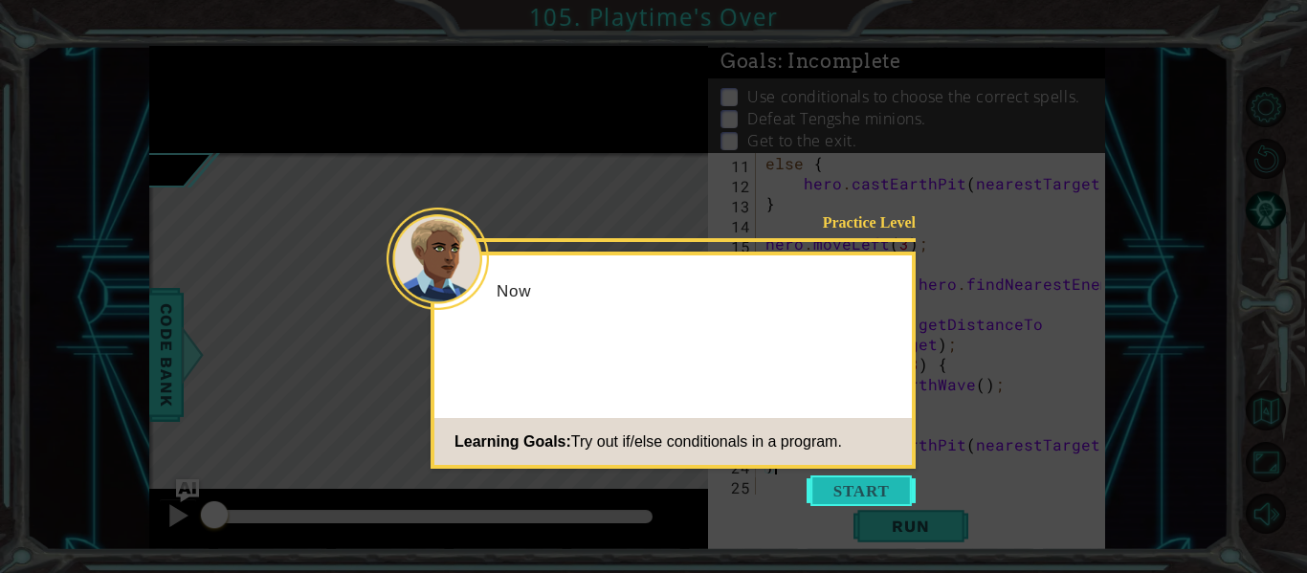
scroll to position [241, 0]
click at [854, 484] on button "Start" at bounding box center [861, 491] width 109 height 31
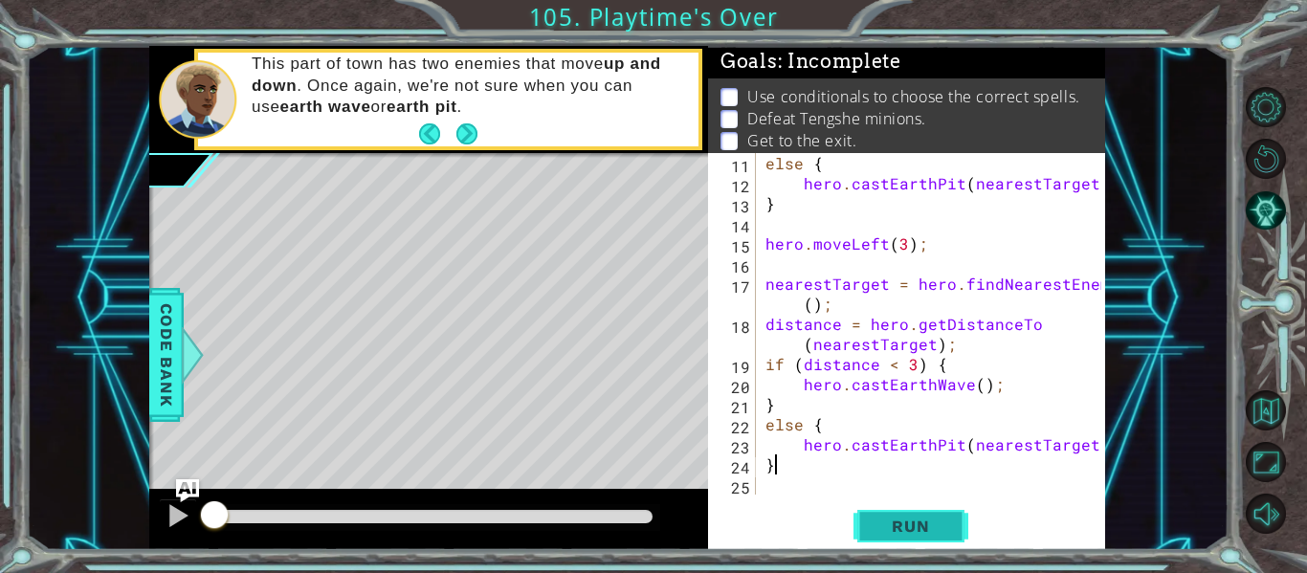
click at [882, 516] on button "Run" at bounding box center [911, 526] width 115 height 39
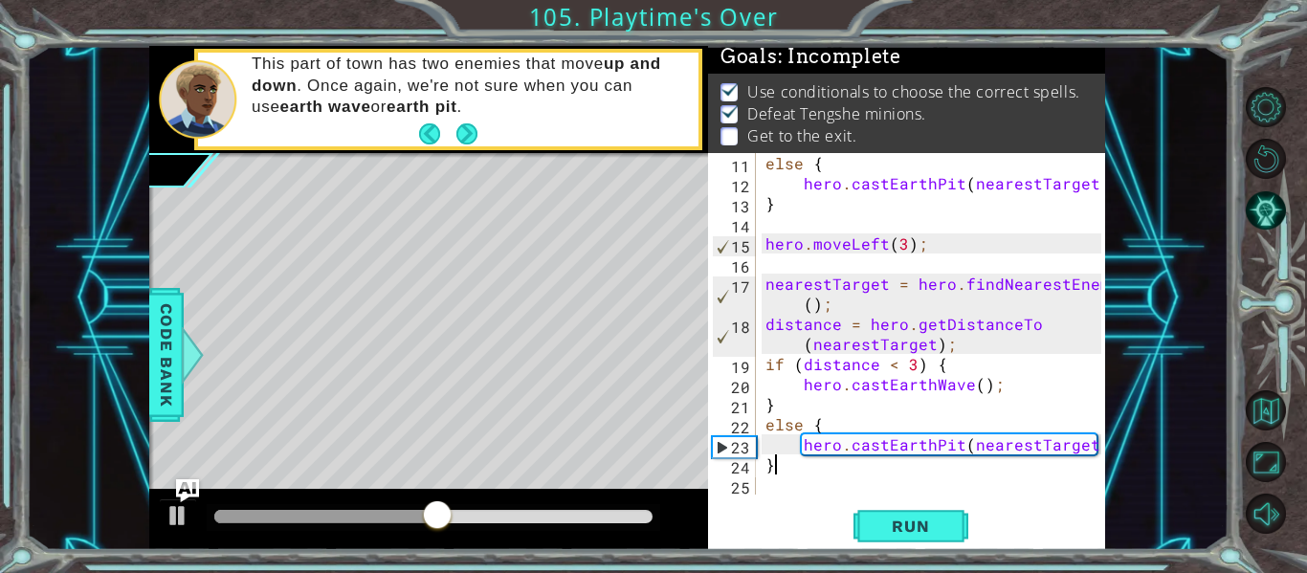
click at [828, 491] on div "else { hero . castEarthPit ( nearestTarget ) ; } hero . moveLeft ( 3 ) ; neares…" at bounding box center [936, 344] width 349 height 382
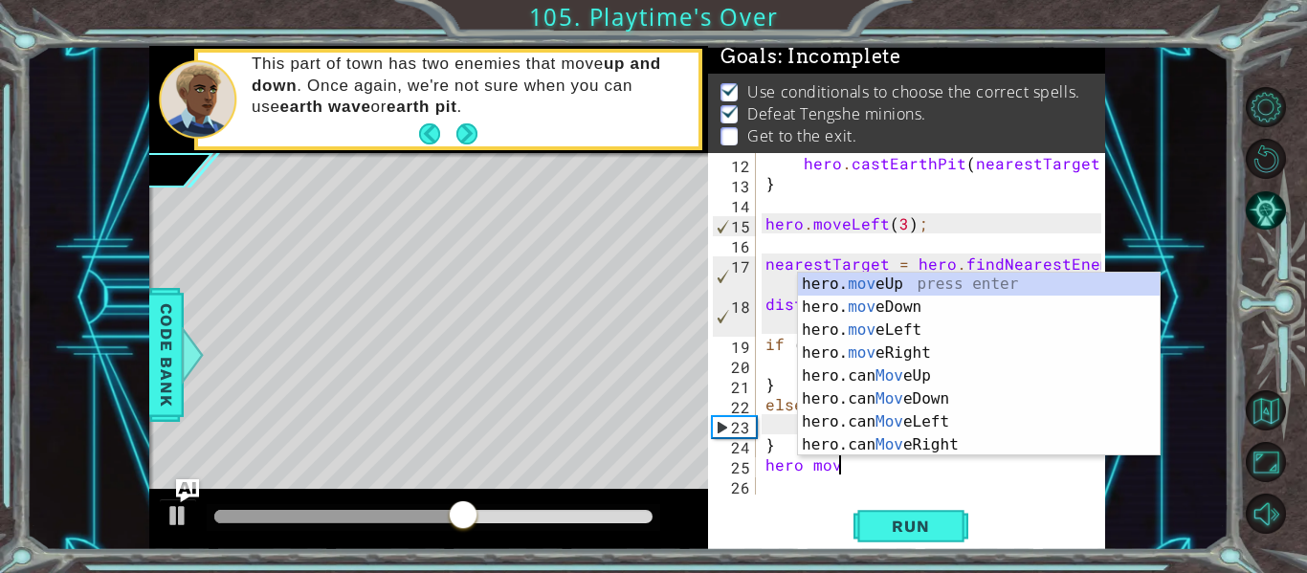
scroll to position [0, 4]
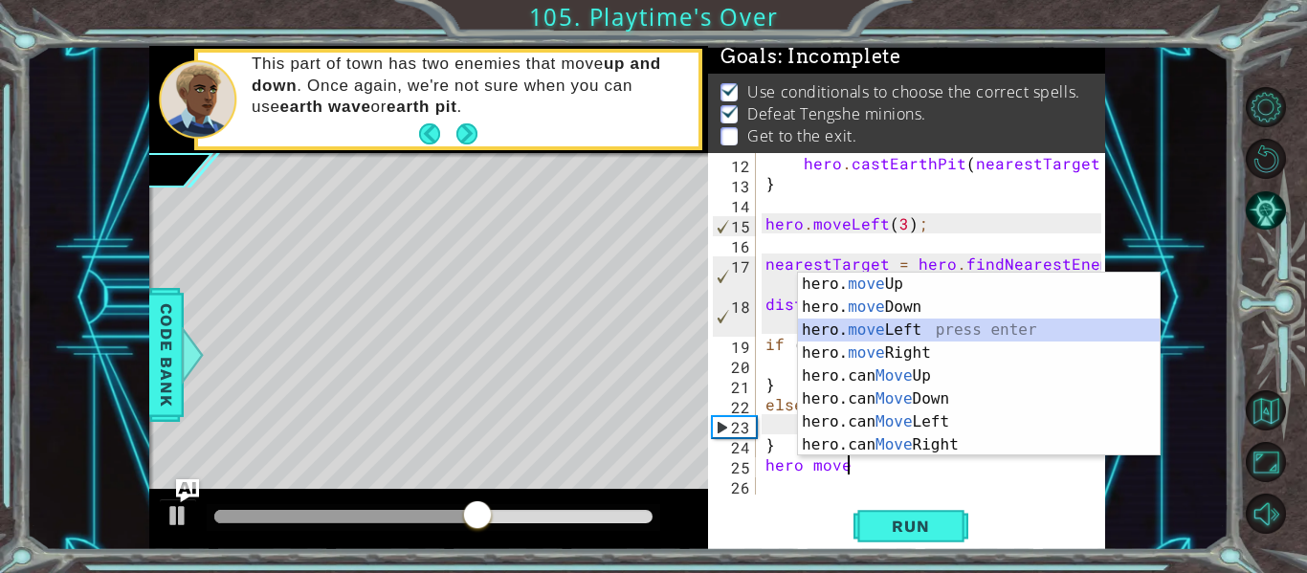
click at [862, 329] on div "hero. move Up press enter hero. move Down press enter hero. move Left press ent…" at bounding box center [979, 388] width 362 height 230
type textarea "hero.moveLeft(1);"
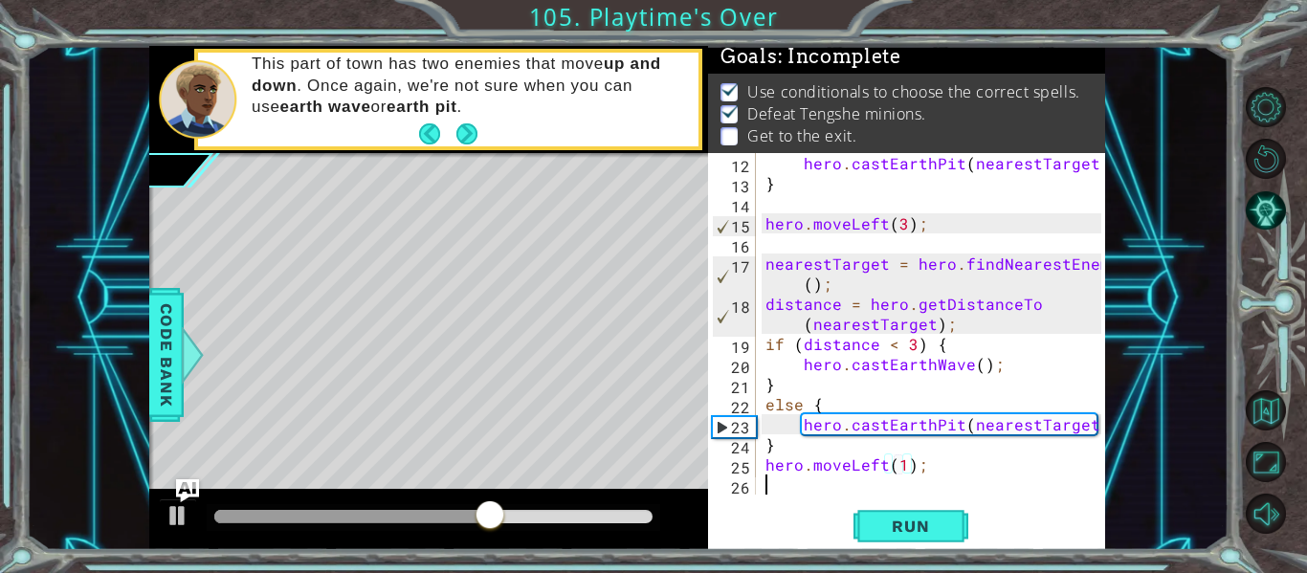
click at [797, 489] on div "hero . castEarthPit ( nearestTarget ) ; } hero . moveLeft ( 3 ) ; nearestTarget…" at bounding box center [936, 344] width 349 height 382
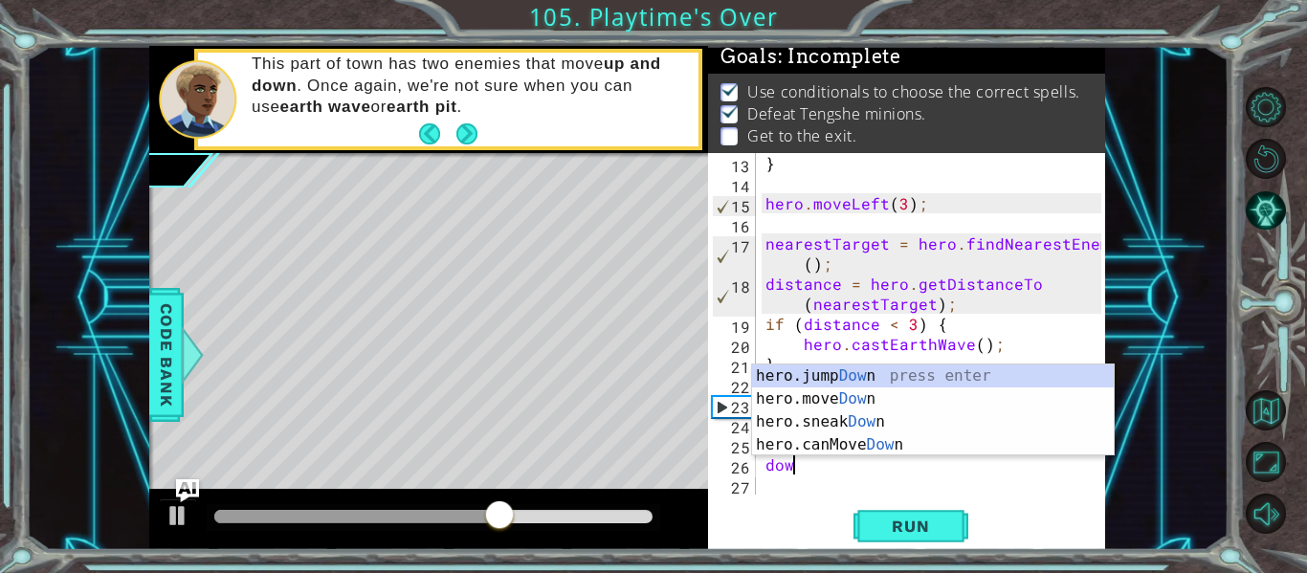
scroll to position [0, 1]
click at [826, 392] on div "hero.jump Down press enter hero.move Down press enter hero.sneak Down press ent…" at bounding box center [933, 434] width 362 height 138
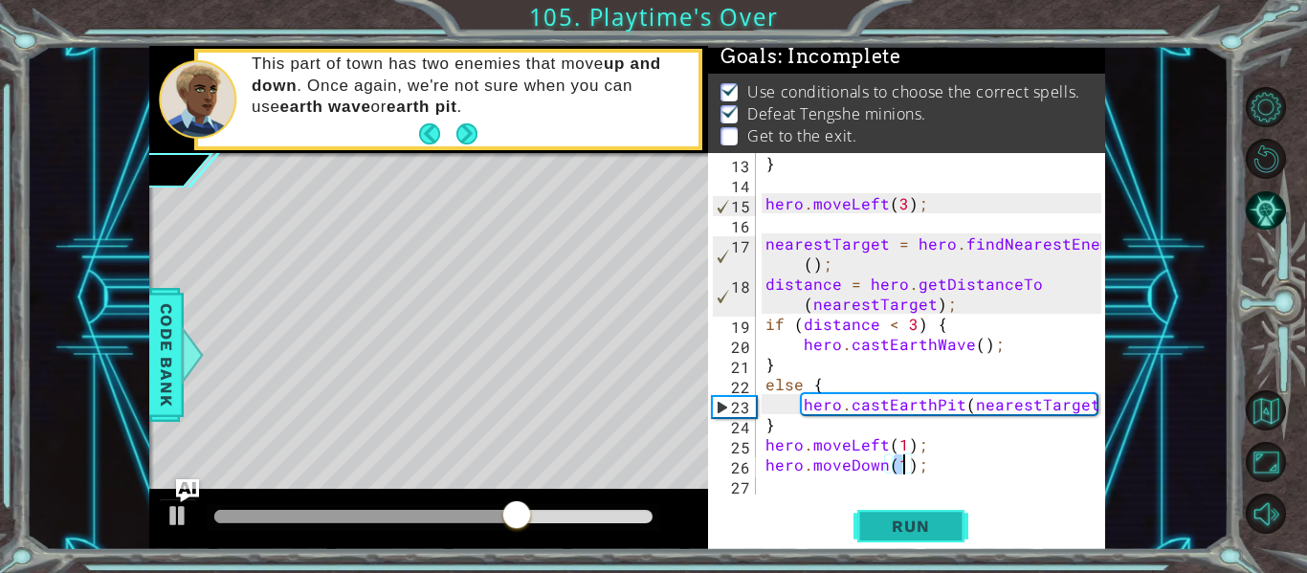
type textarea "hero.moveDown(1);"
click at [878, 523] on span "Run" at bounding box center [911, 526] width 76 height 19
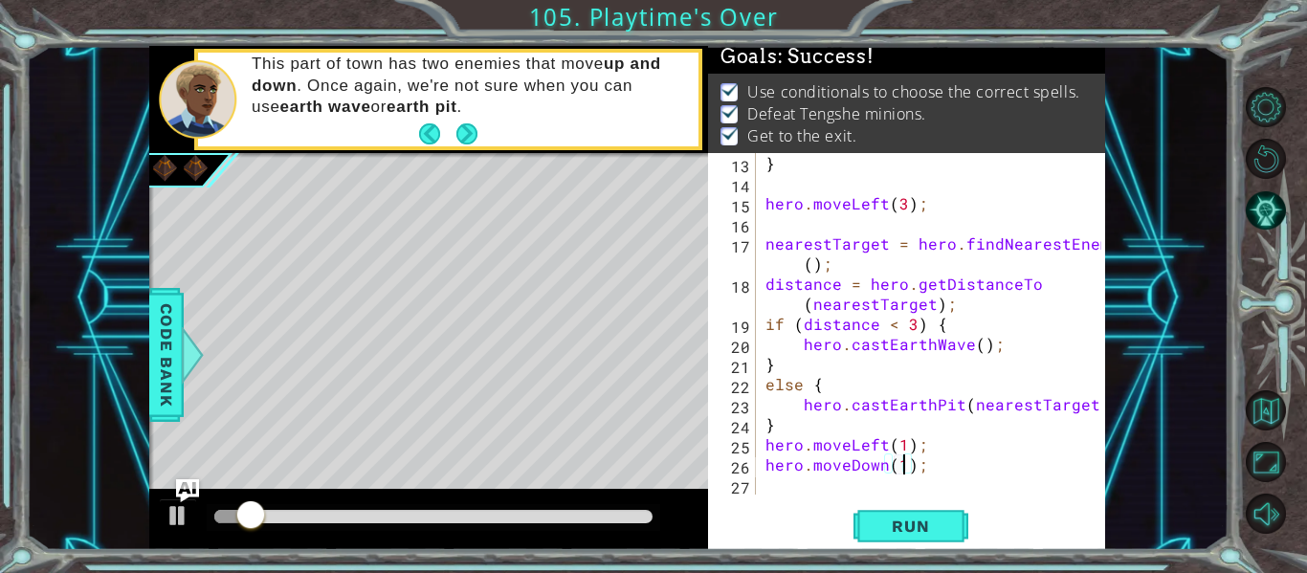
click at [557, 518] on div at bounding box center [433, 516] width 438 height 13
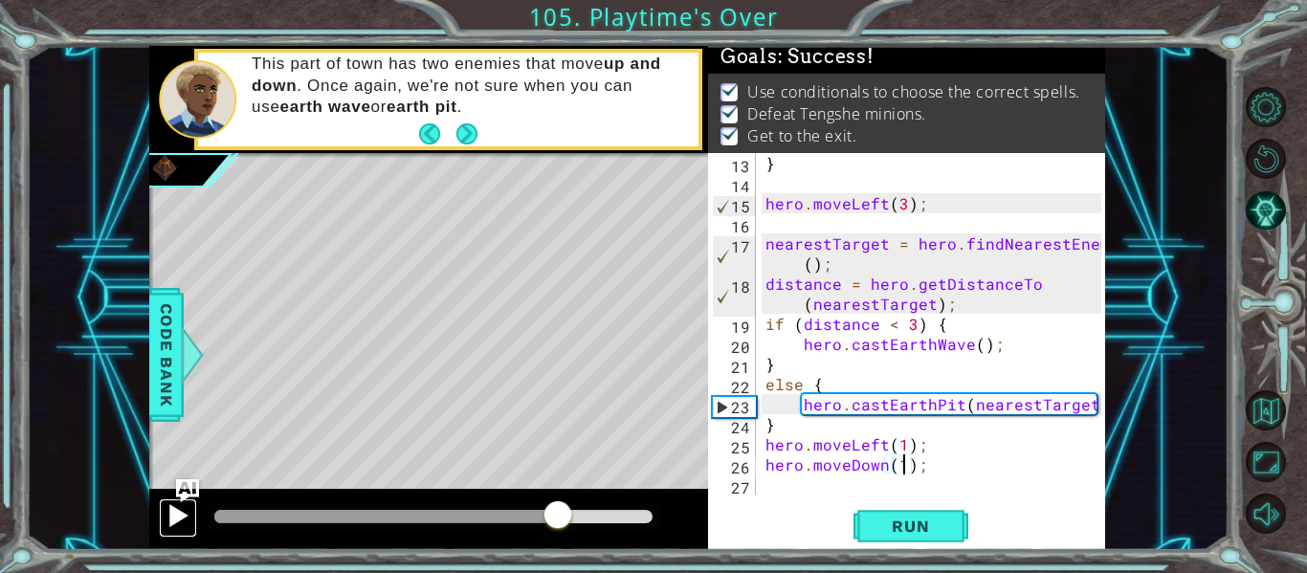
click at [170, 518] on div at bounding box center [178, 515] width 25 height 25
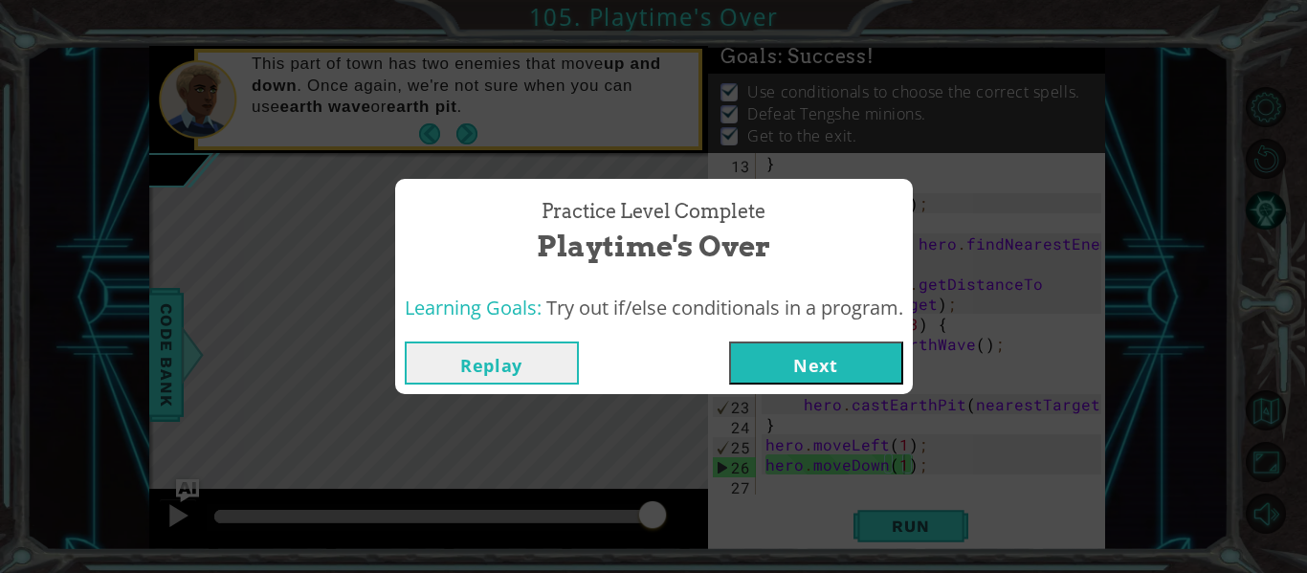
click at [810, 345] on button "Next" at bounding box center [816, 363] width 174 height 43
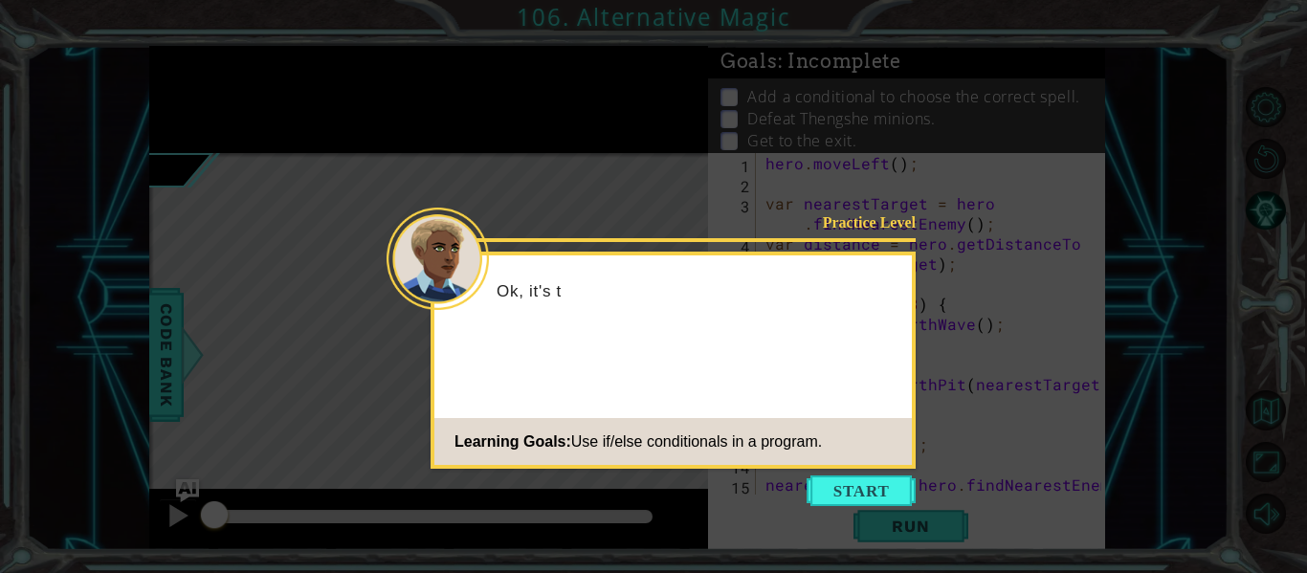
scroll to position [80, 0]
click at [852, 474] on body "1 ההההההההההההההההההההההההההההההההההההההההההההההההההההההההההההההההההההההההההההה…" at bounding box center [653, 286] width 1307 height 573
click at [853, 479] on button "Start" at bounding box center [861, 491] width 109 height 31
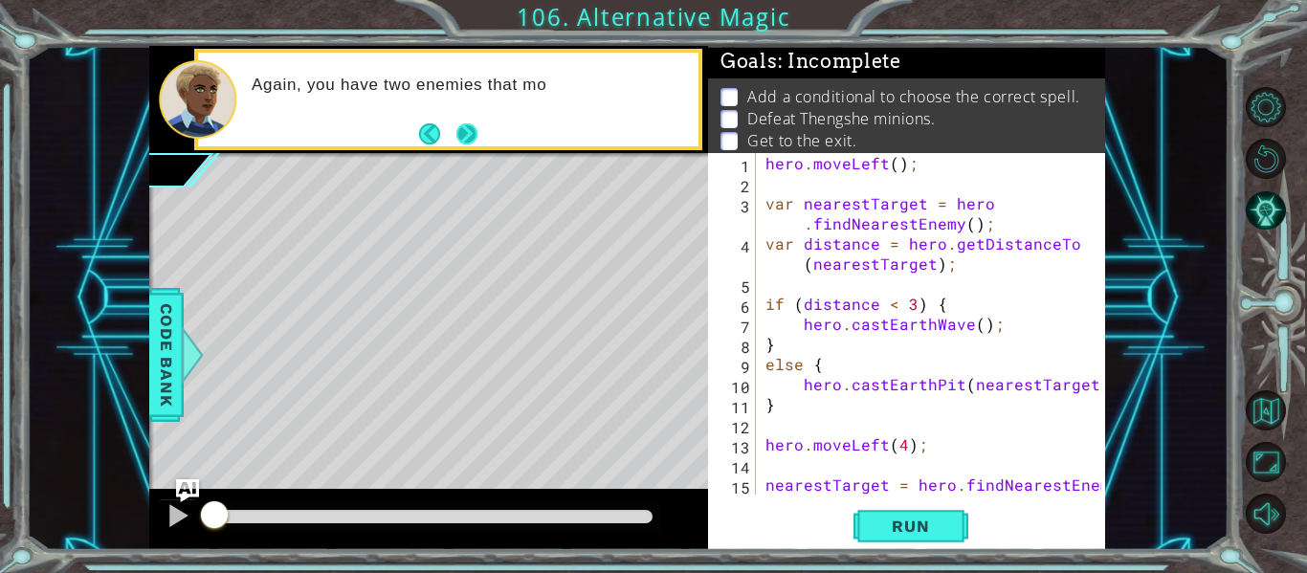
click at [474, 128] on button "Next" at bounding box center [468, 134] width 22 height 22
click at [0, 0] on icon at bounding box center [0, 0] width 0 height 0
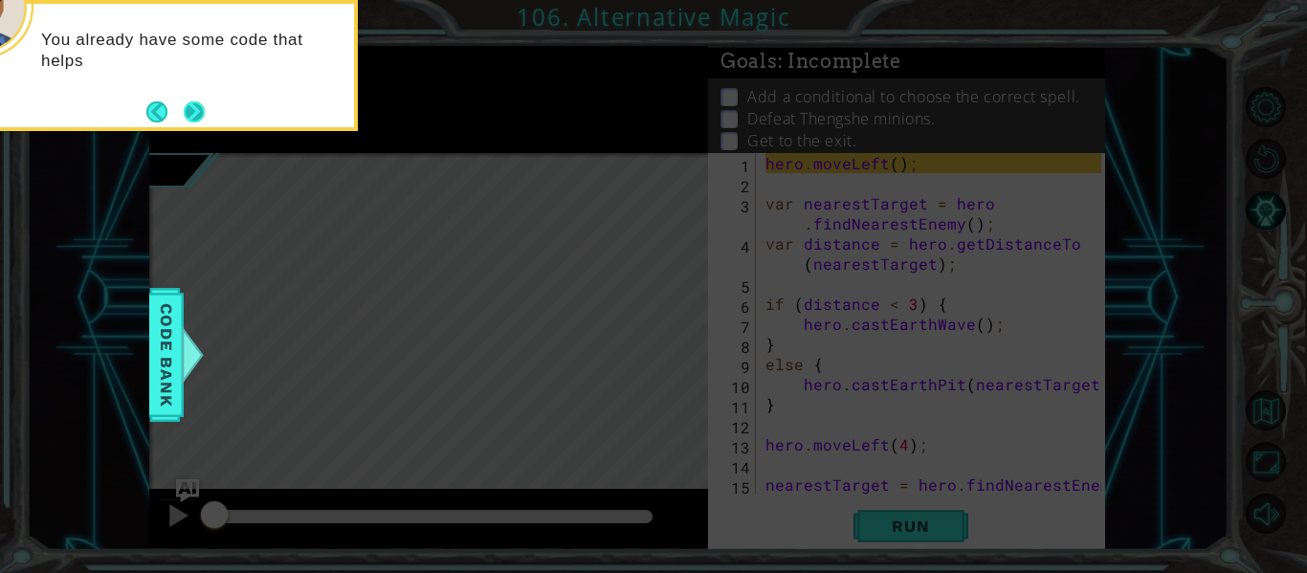
click at [186, 118] on button "Next" at bounding box center [194, 111] width 21 height 21
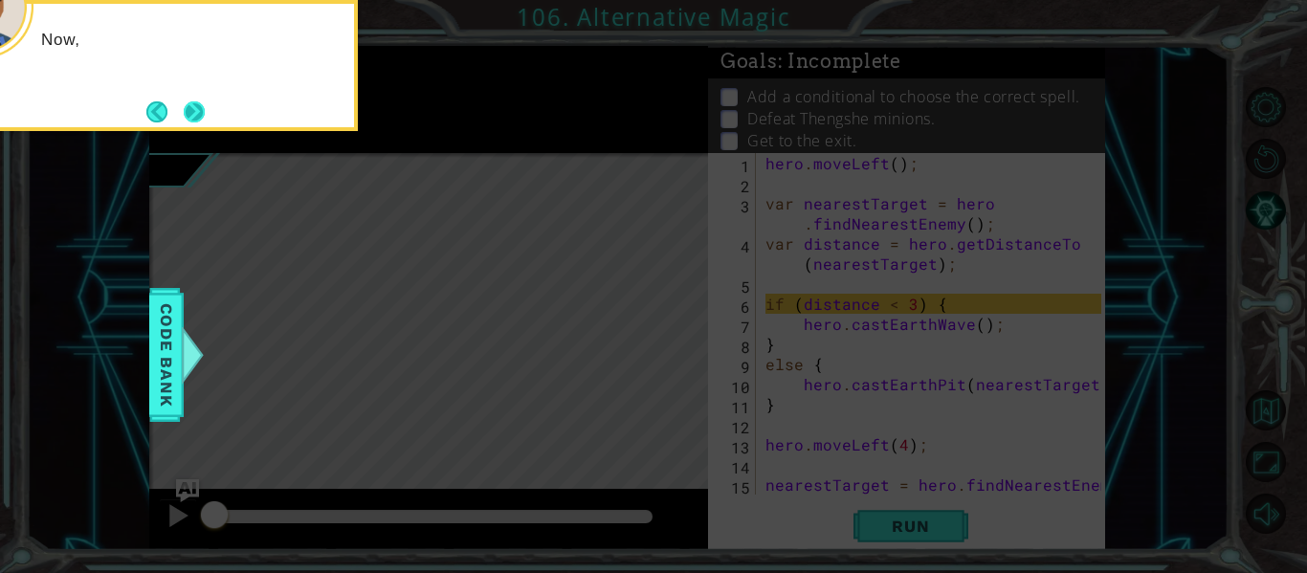
click at [196, 116] on button "Next" at bounding box center [194, 111] width 21 height 21
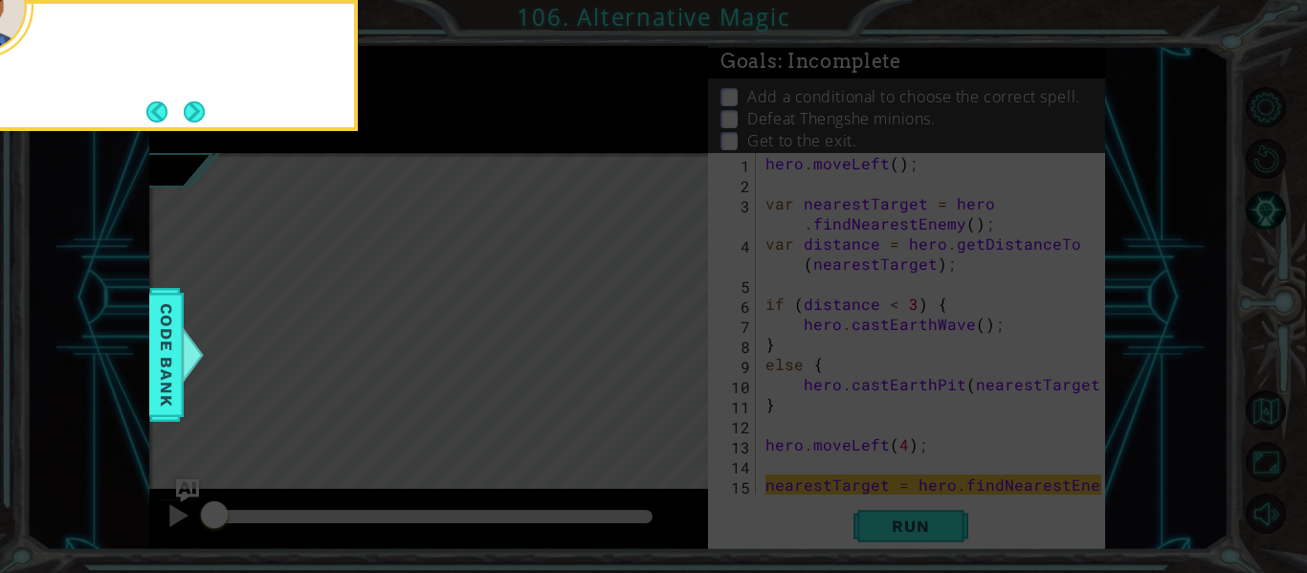
click at [196, 116] on button "Next" at bounding box center [194, 111] width 21 height 21
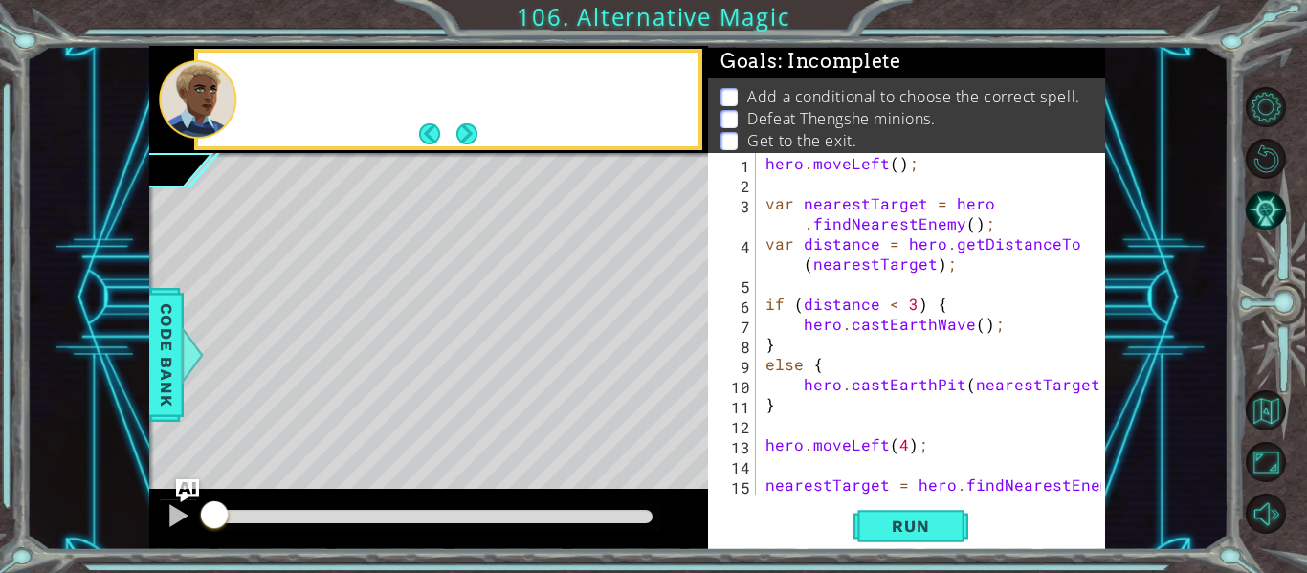
click at [196, 116] on div at bounding box center [198, 99] width 78 height 78
click at [883, 525] on span "Run" at bounding box center [911, 526] width 76 height 19
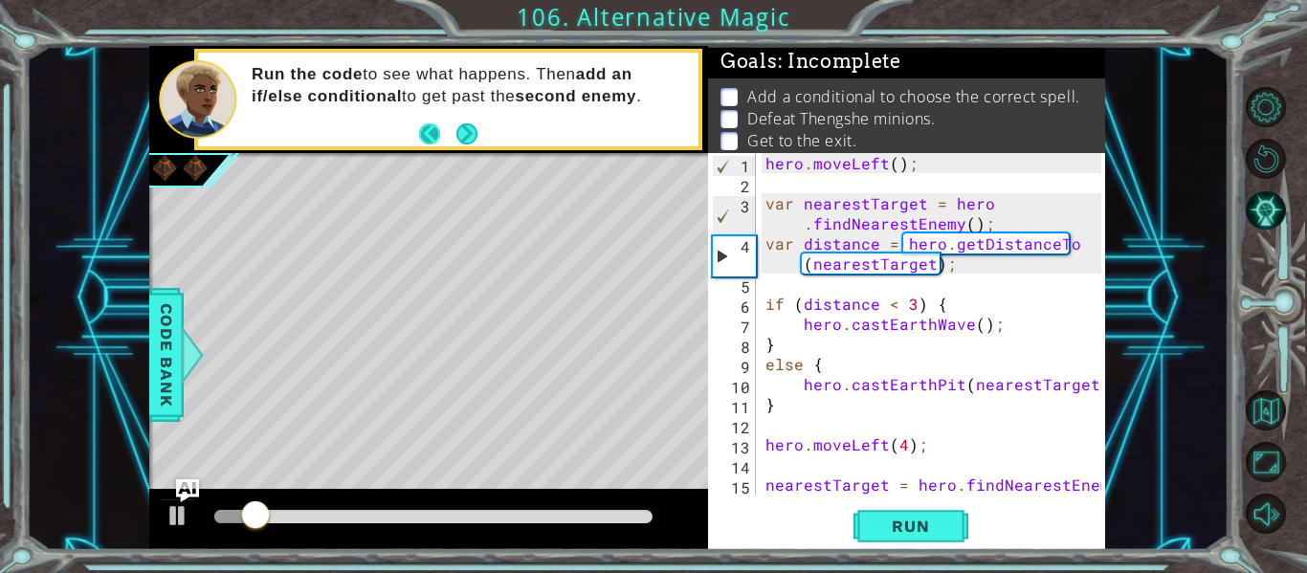
click at [451, 135] on button "Back" at bounding box center [437, 133] width 37 height 21
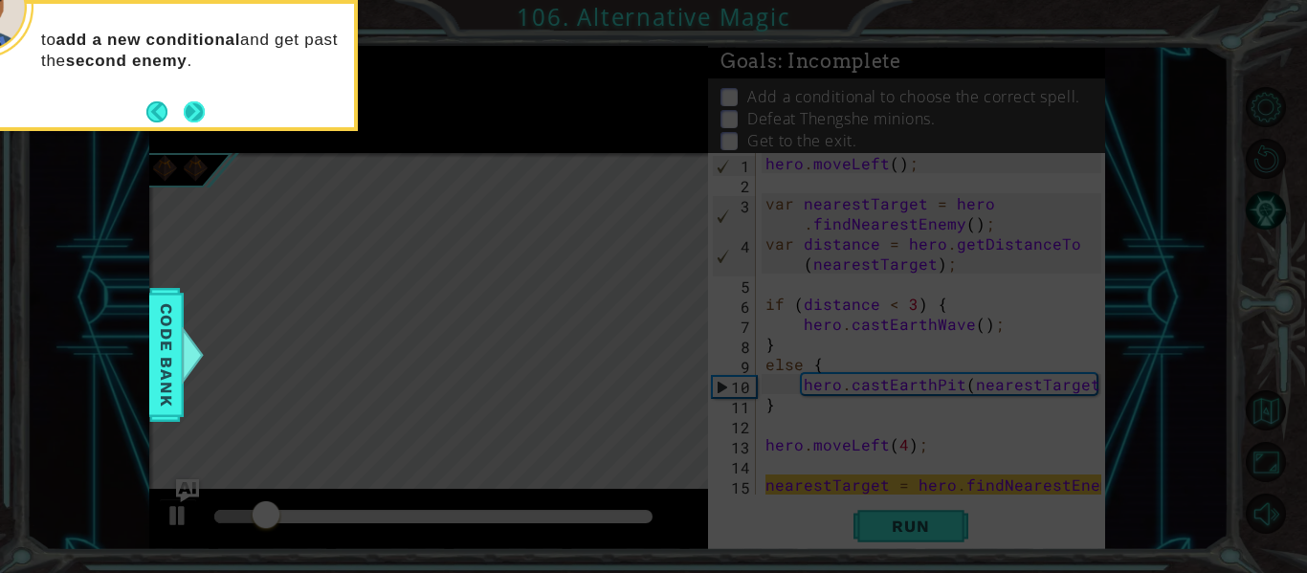
click at [193, 117] on button "Next" at bounding box center [194, 111] width 21 height 21
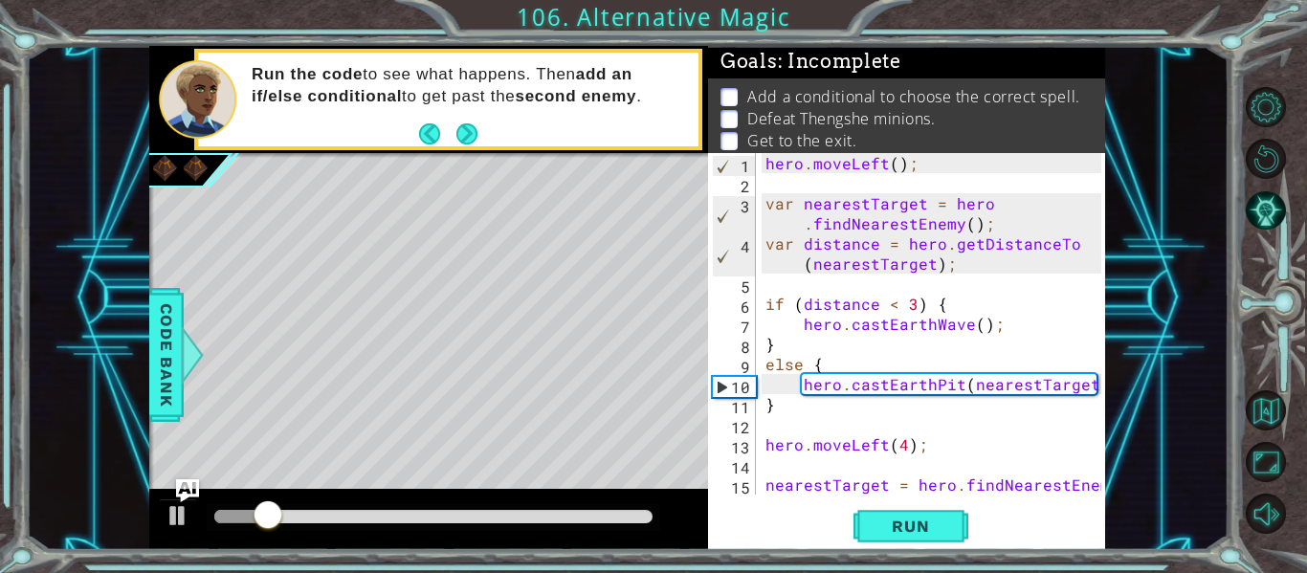
click at [193, 117] on div at bounding box center [198, 99] width 78 height 78
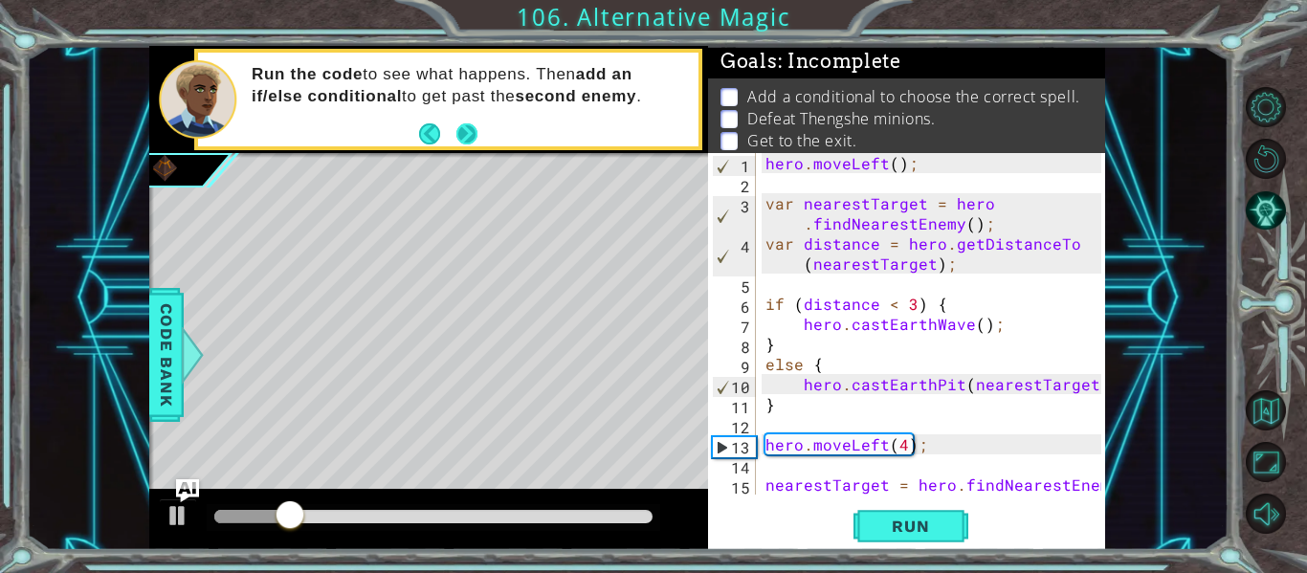
click at [469, 131] on button "Next" at bounding box center [467, 133] width 21 height 21
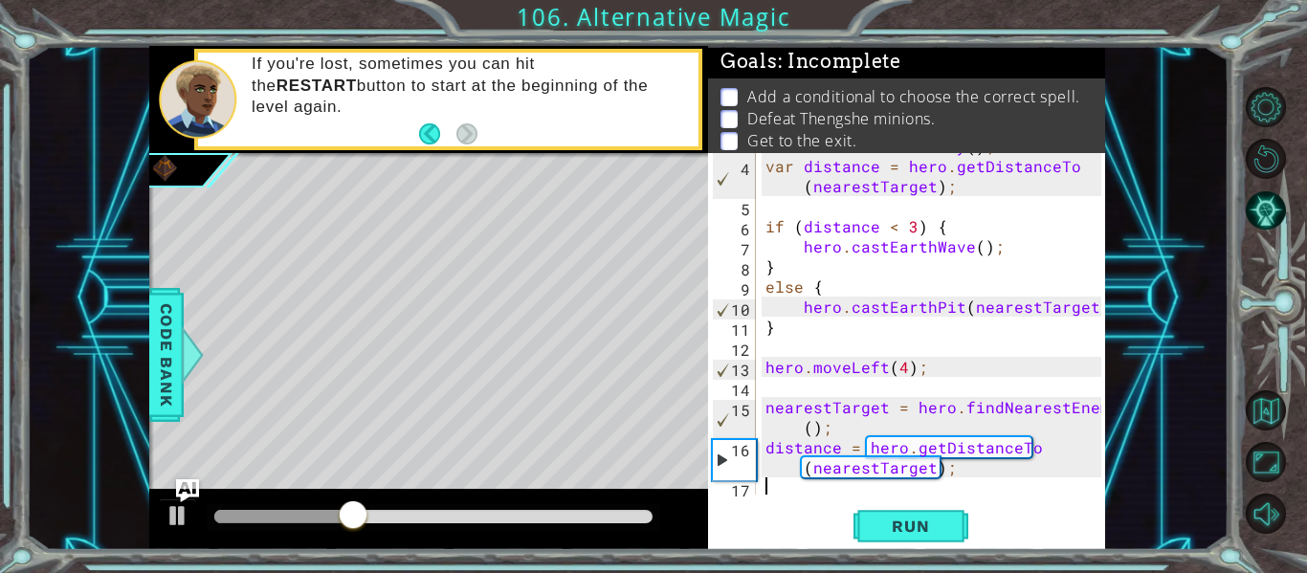
scroll to position [80, 0]
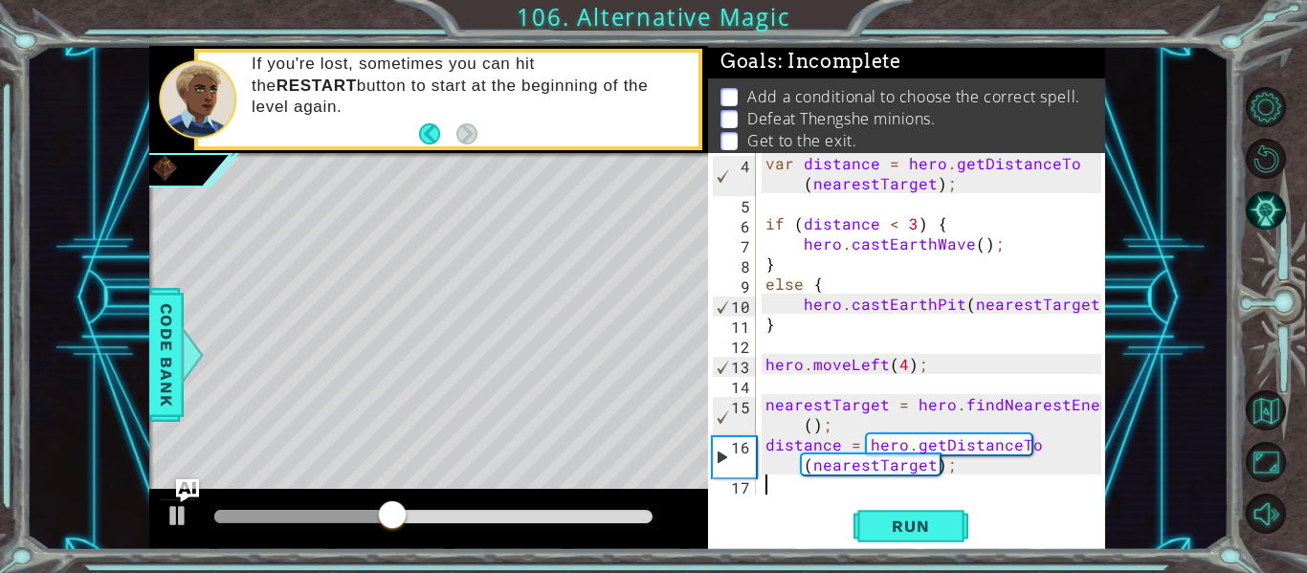
click at [973, 464] on div "var distance = hero . getDistanceTo ( nearestTarget ) ; if ( distance < 3 ) { h…" at bounding box center [936, 354] width 349 height 402
type textarea "distance = hero.getDistanceTo(nearestTarget);"
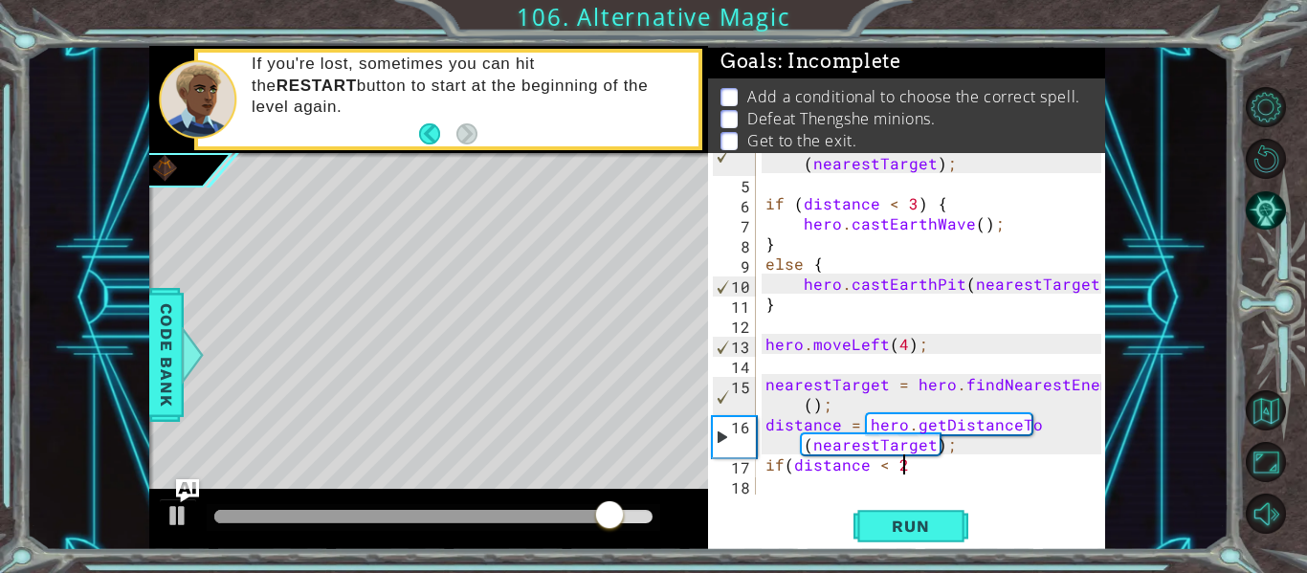
scroll to position [0, 9]
type textarea "if(distance < 2) {"
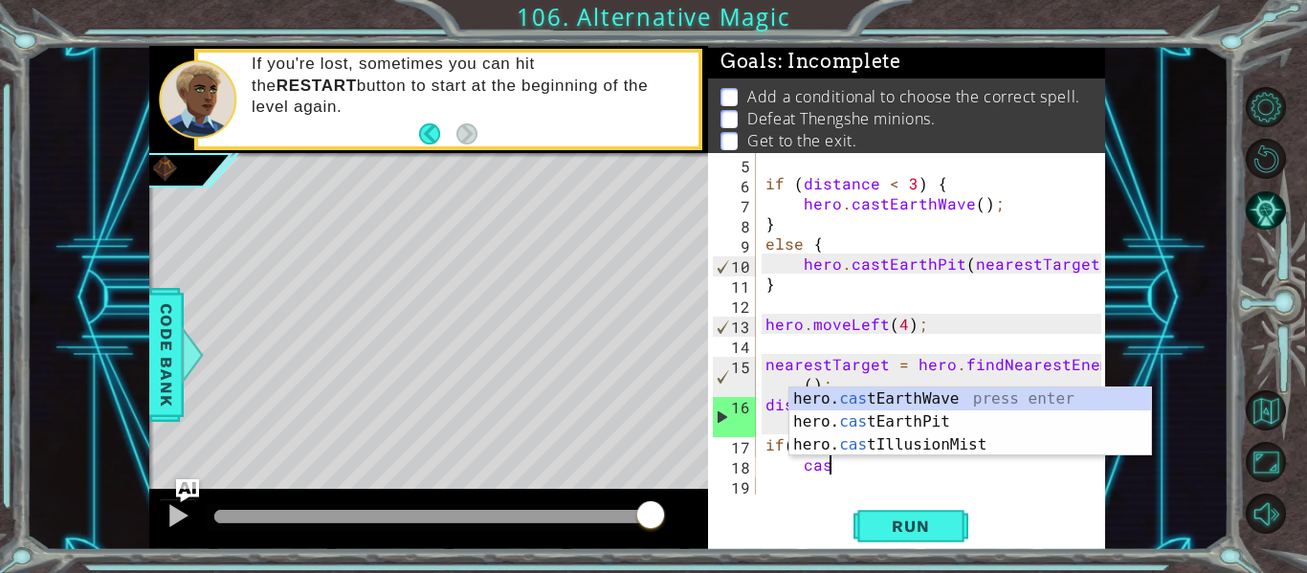
type textarea "cast"
click at [888, 395] on div "hero. cast EarthWave press enter hero. cast EarthPit press enter hero. cast Ill…" at bounding box center [971, 445] width 362 height 115
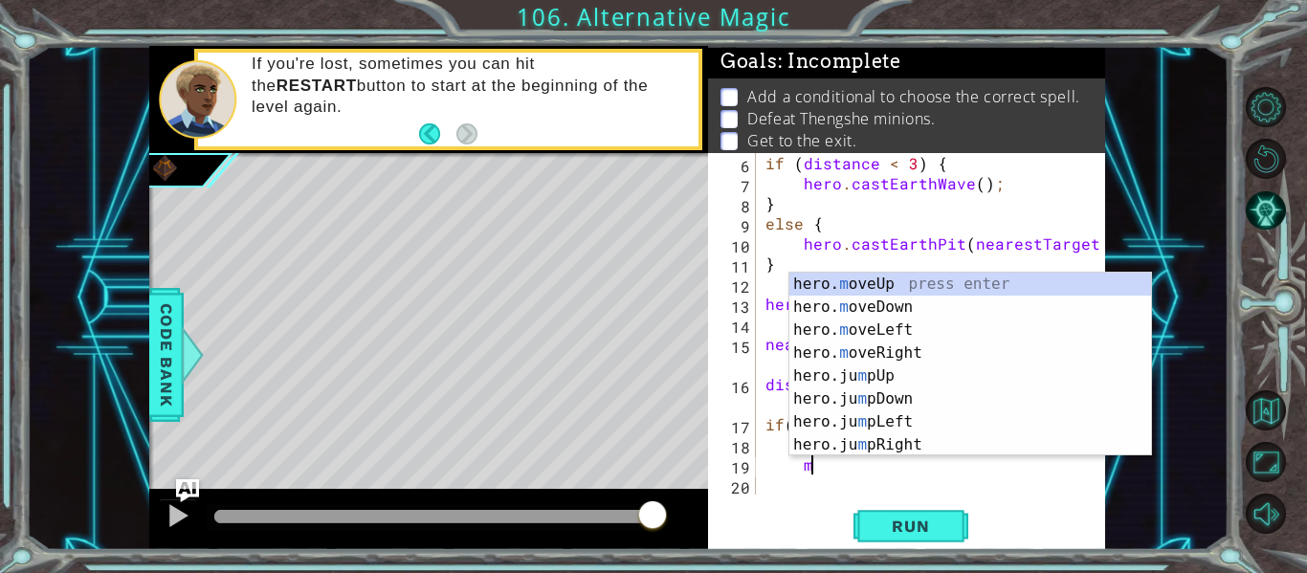
scroll to position [0, 3]
type textarea "m"
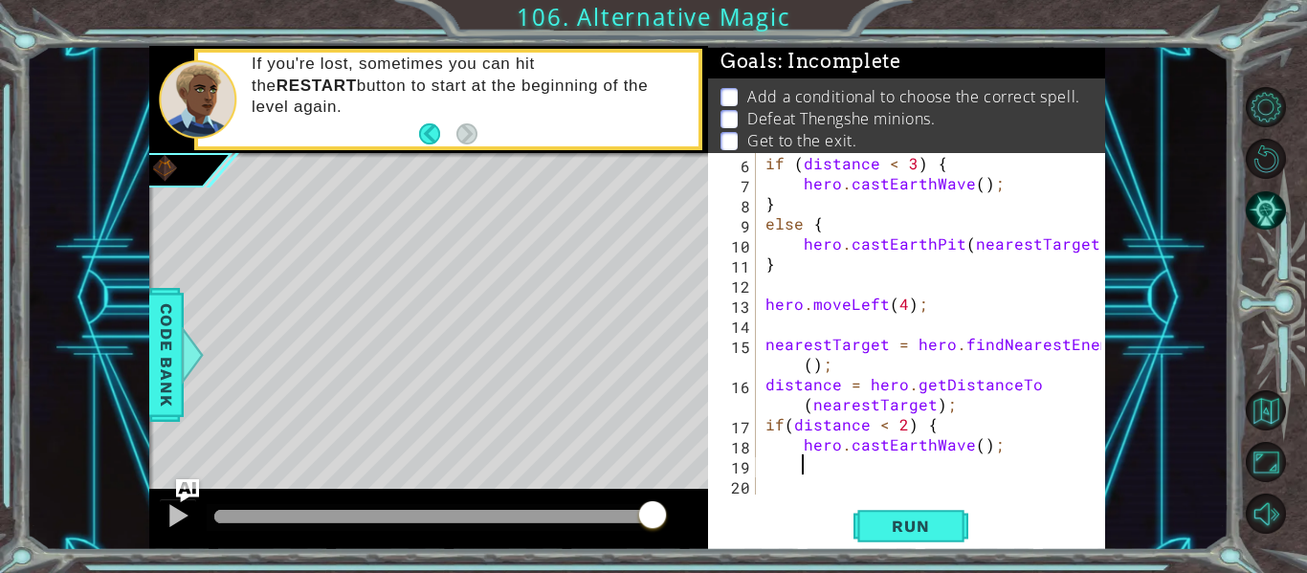
scroll to position [0, 1]
click at [976, 455] on div "if ( distance < 3 ) { hero . castEarthWave ( ) ; } else { hero . castEarthPit (…" at bounding box center [936, 344] width 349 height 382
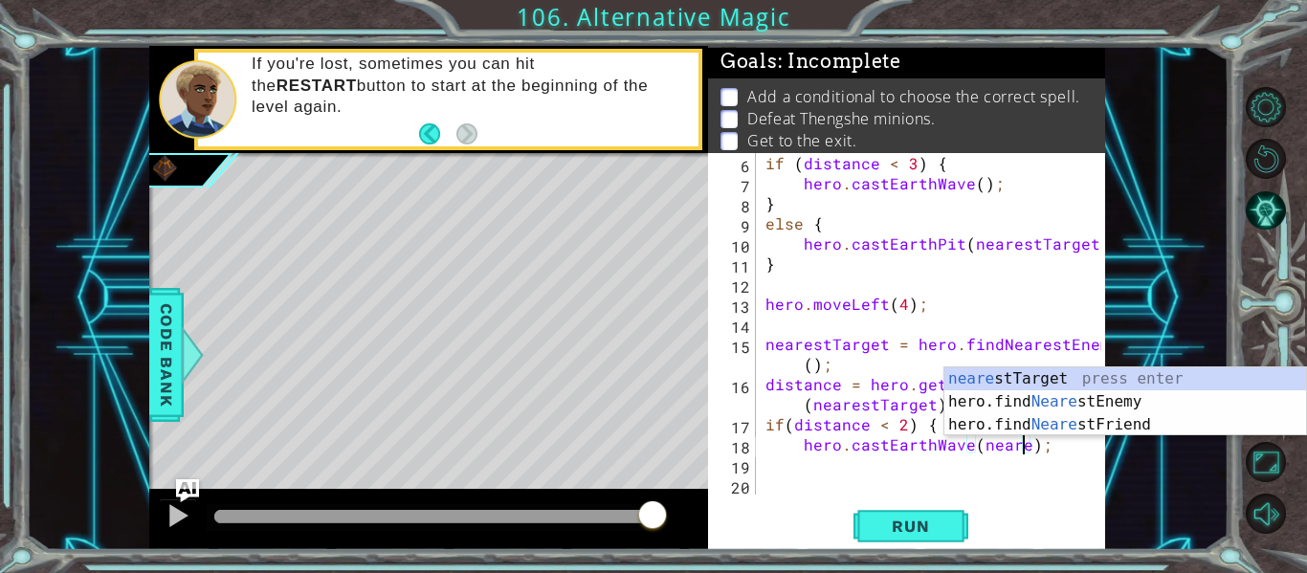
scroll to position [0, 17]
type textarea "hero.castEarthWave(nearestTarget);"
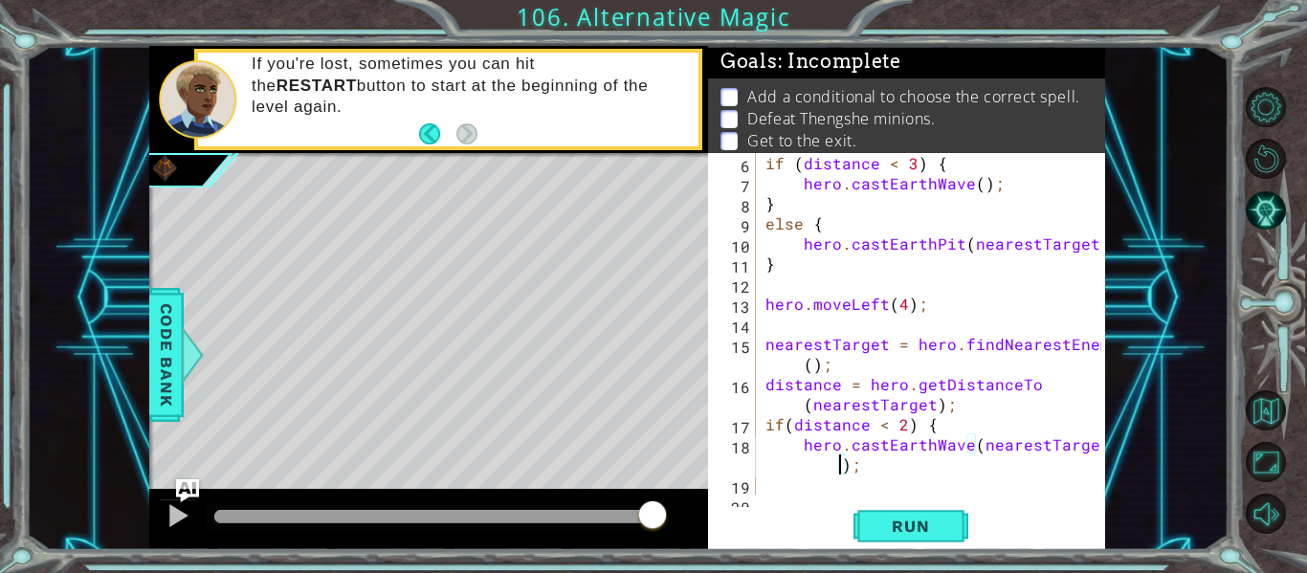
click at [876, 470] on div "if ( distance < 3 ) { hero . castEarthWave ( ) ; } else { hero . castEarthPit (…" at bounding box center [936, 344] width 349 height 382
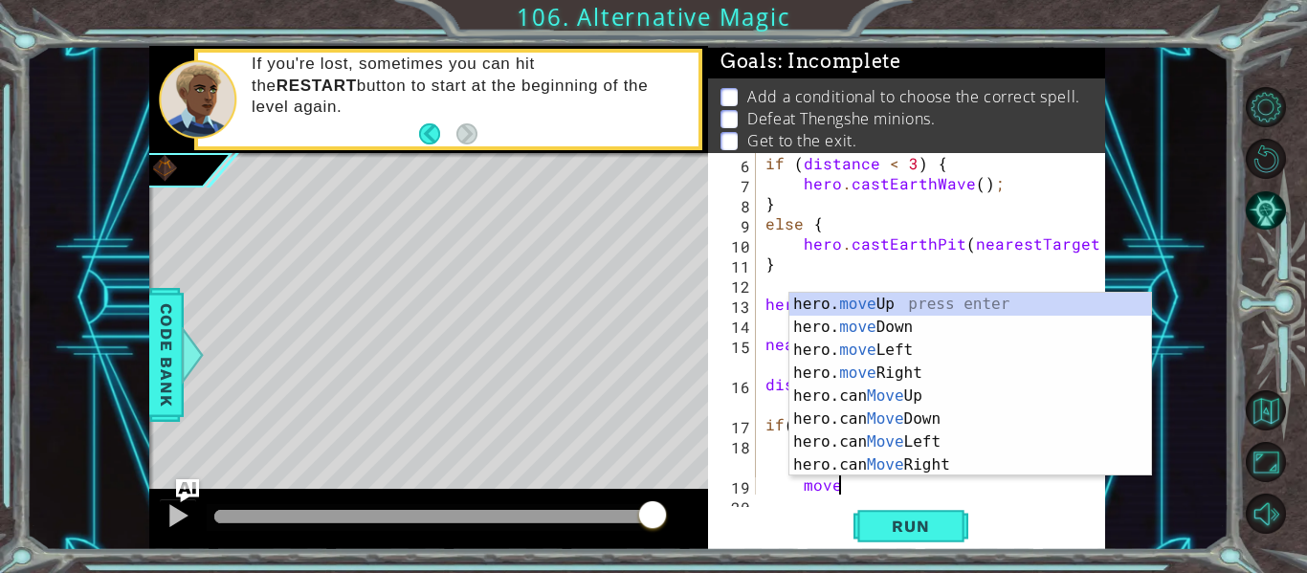
scroll to position [0, 4]
click at [860, 353] on div "hero. move Up press enter hero. move Down press enter hero. move Left press ent…" at bounding box center [971, 408] width 362 height 230
type textarea "hero.moveLeft(1);"
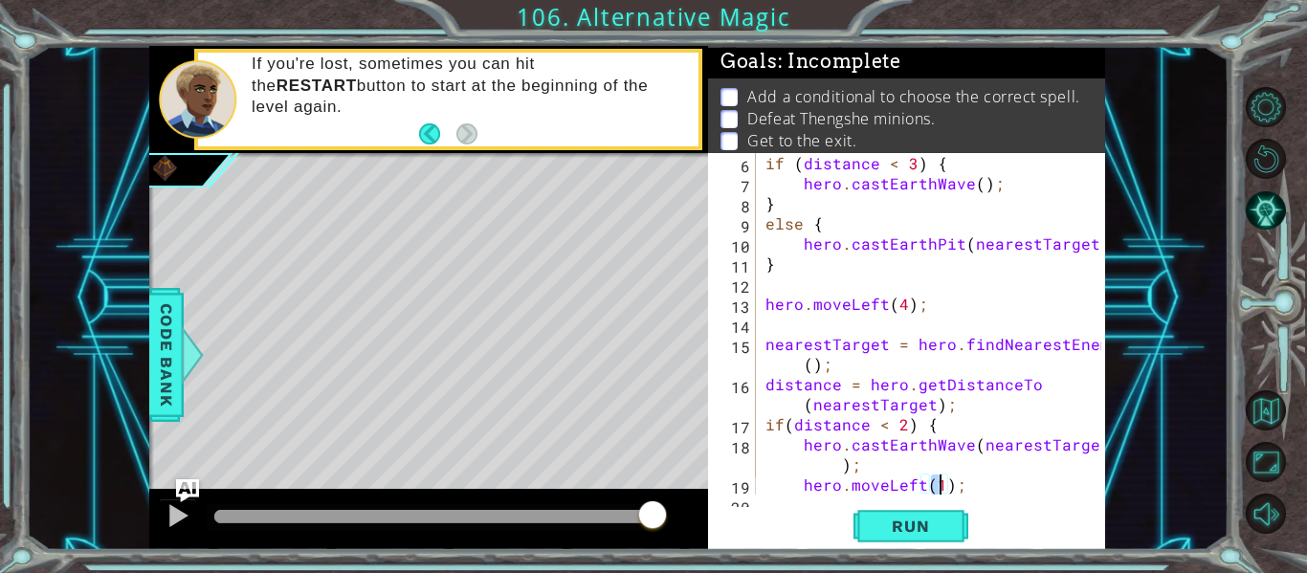
scroll to position [181, 0]
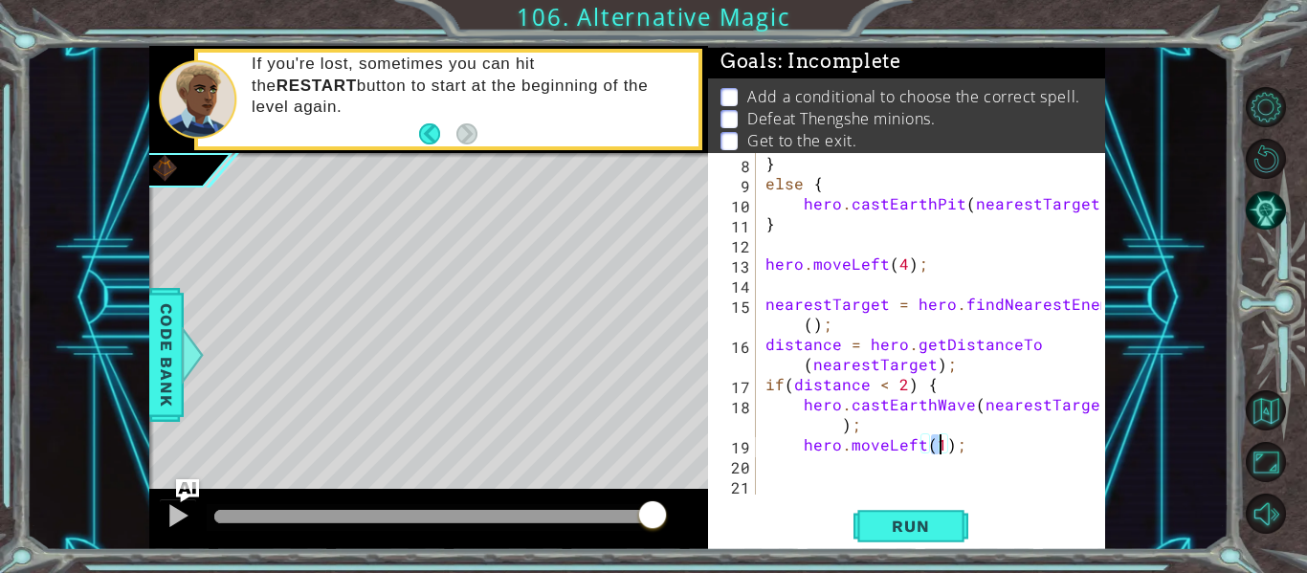
click at [866, 463] on div "} else { hero . castEarthPit ( nearestTarget ) ; } hero . moveLeft ( 4 ) ; near…" at bounding box center [936, 344] width 349 height 382
type textarea "}"
click at [901, 532] on span "Run" at bounding box center [911, 526] width 76 height 19
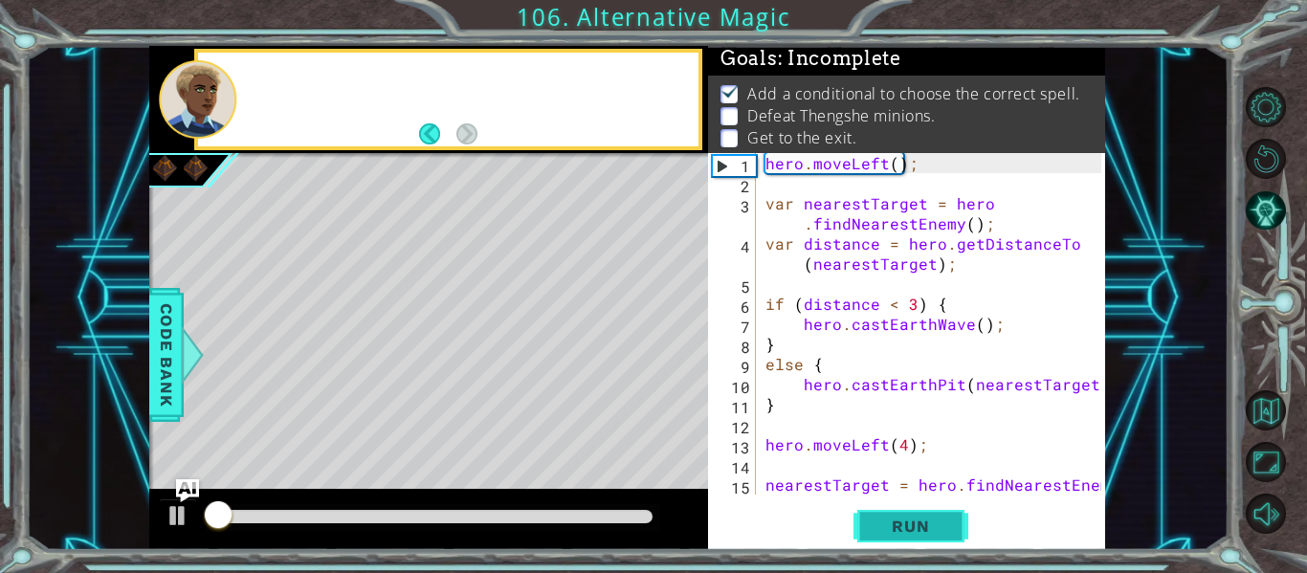
scroll to position [5, 0]
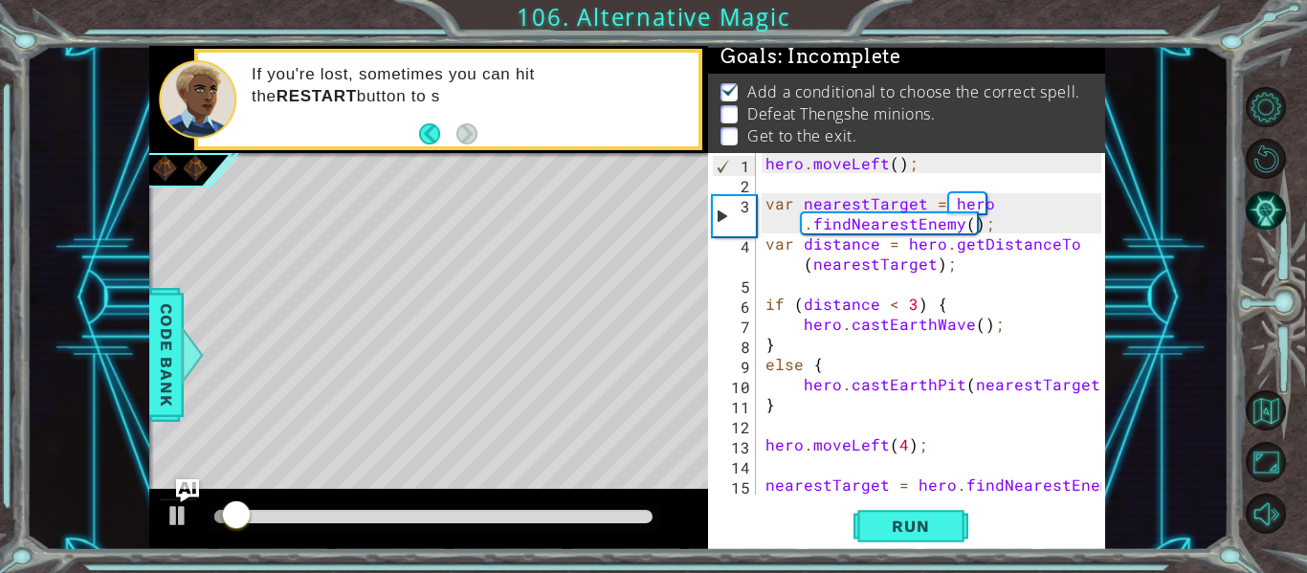
click at [585, 525] on div at bounding box center [434, 517] width 454 height 27
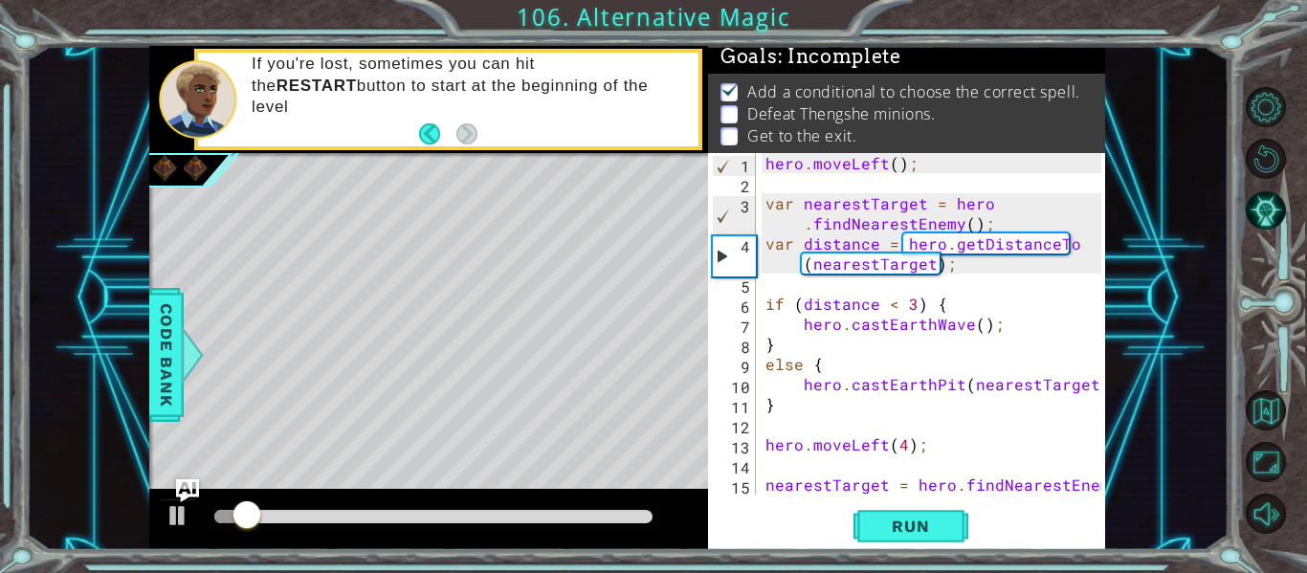
click at [497, 525] on div at bounding box center [434, 517] width 454 height 27
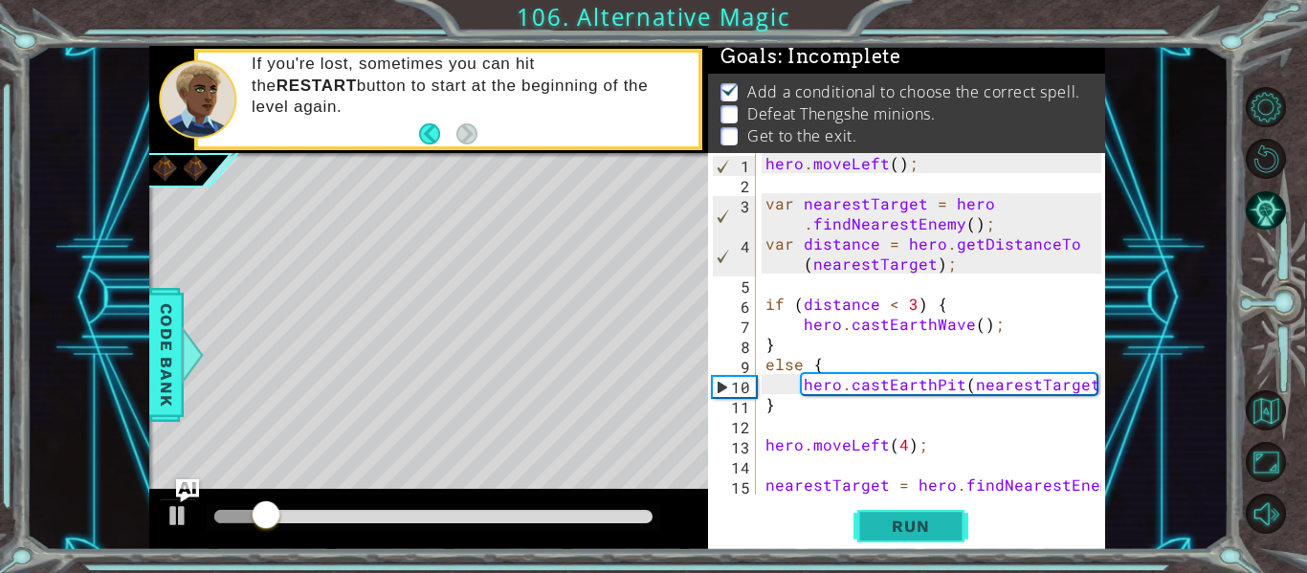
click at [872, 515] on button "Run" at bounding box center [911, 526] width 115 height 39
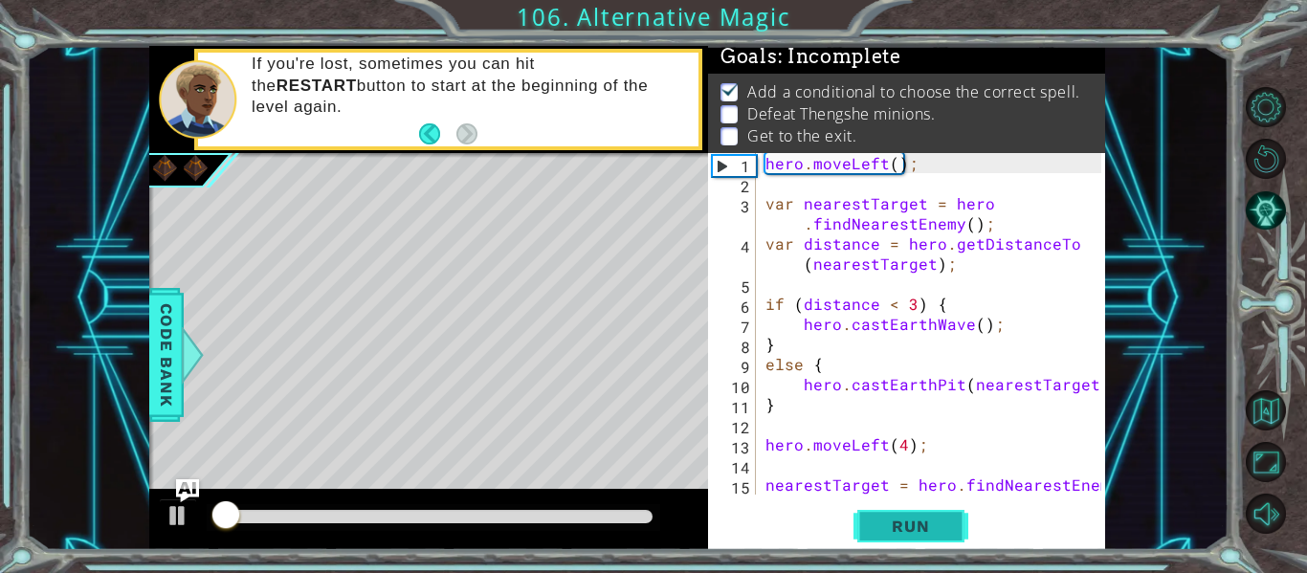
click at [870, 522] on button "Run" at bounding box center [911, 526] width 115 height 39
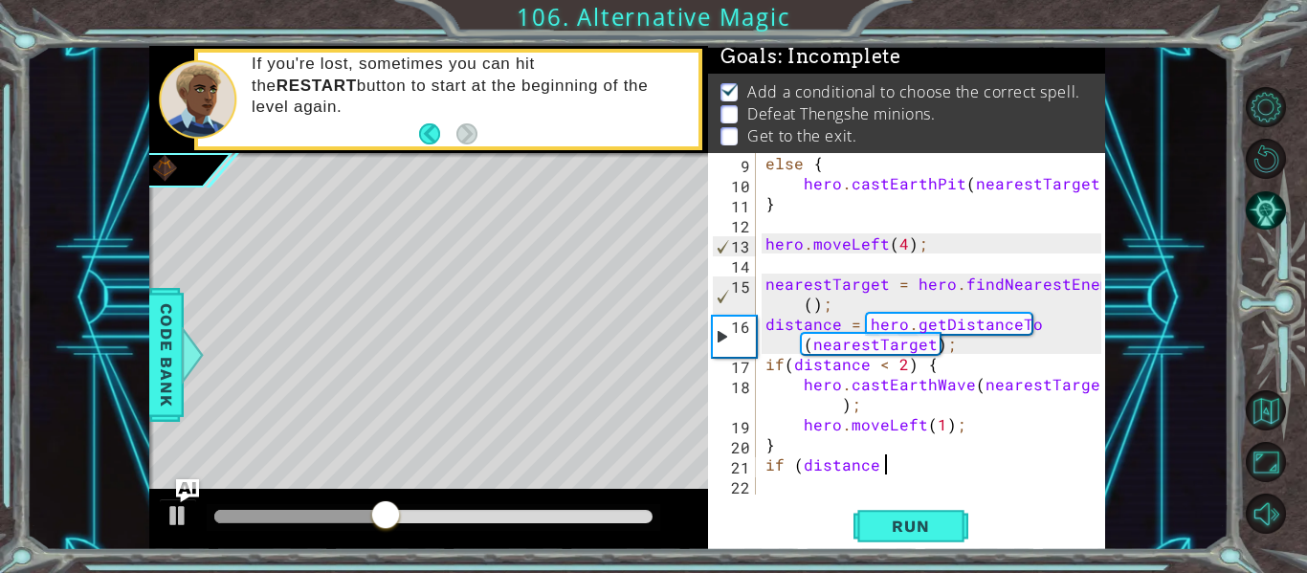
scroll to position [0, 7]
click at [878, 513] on button "Run" at bounding box center [911, 526] width 115 height 39
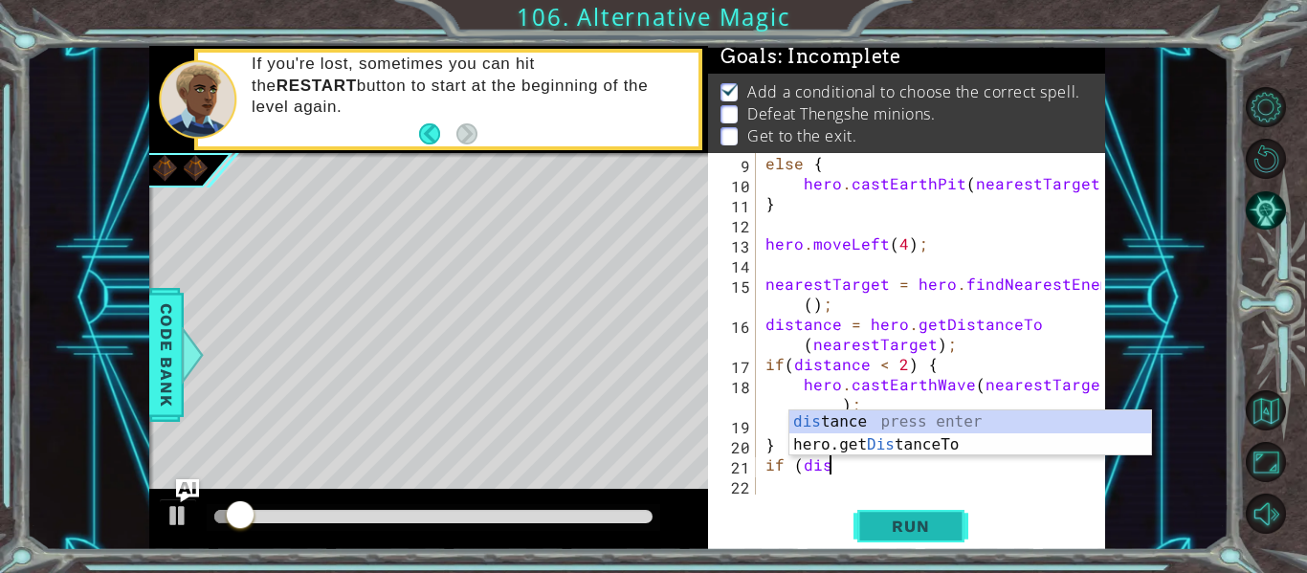
scroll to position [0, 0]
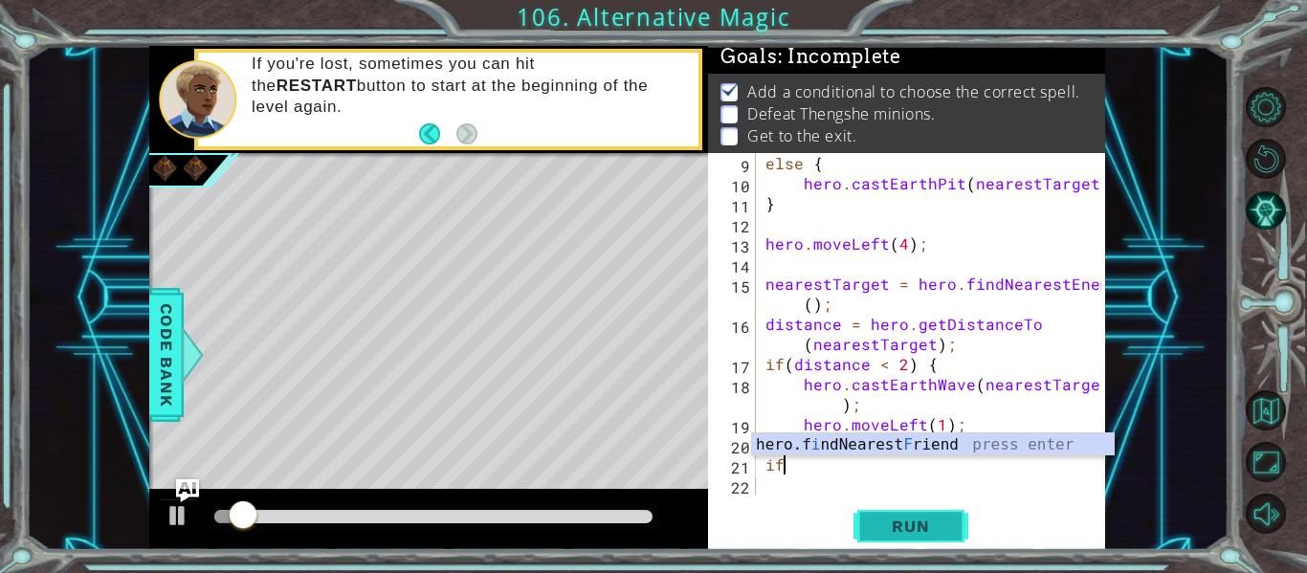
type textarea "i"
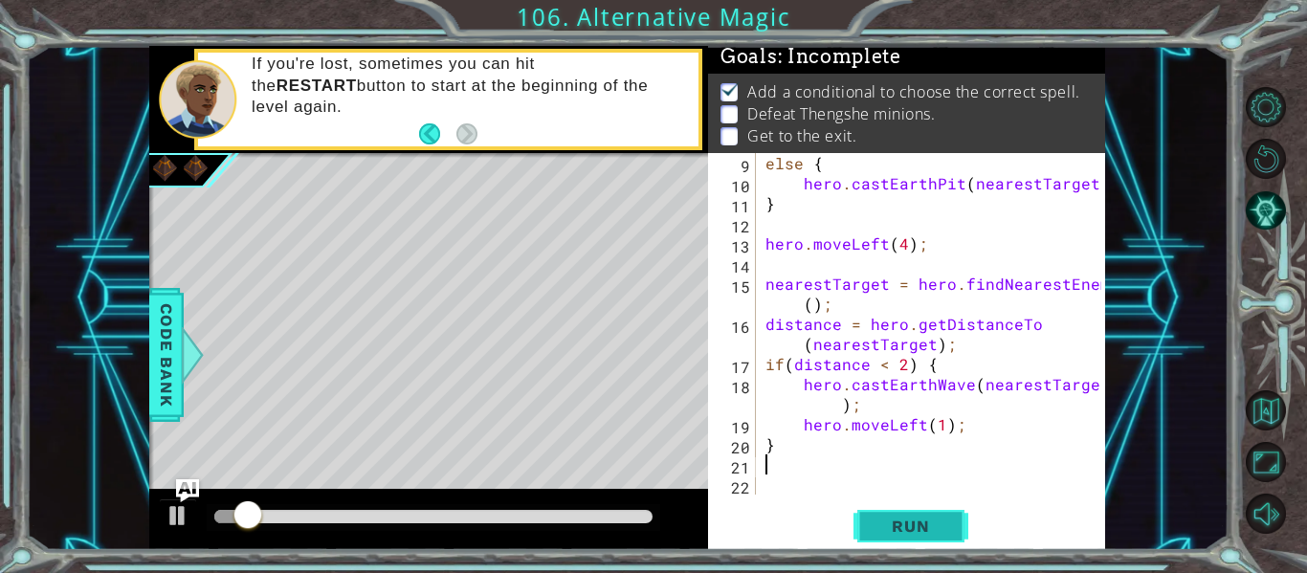
click at [874, 524] on span "Run" at bounding box center [911, 526] width 76 height 19
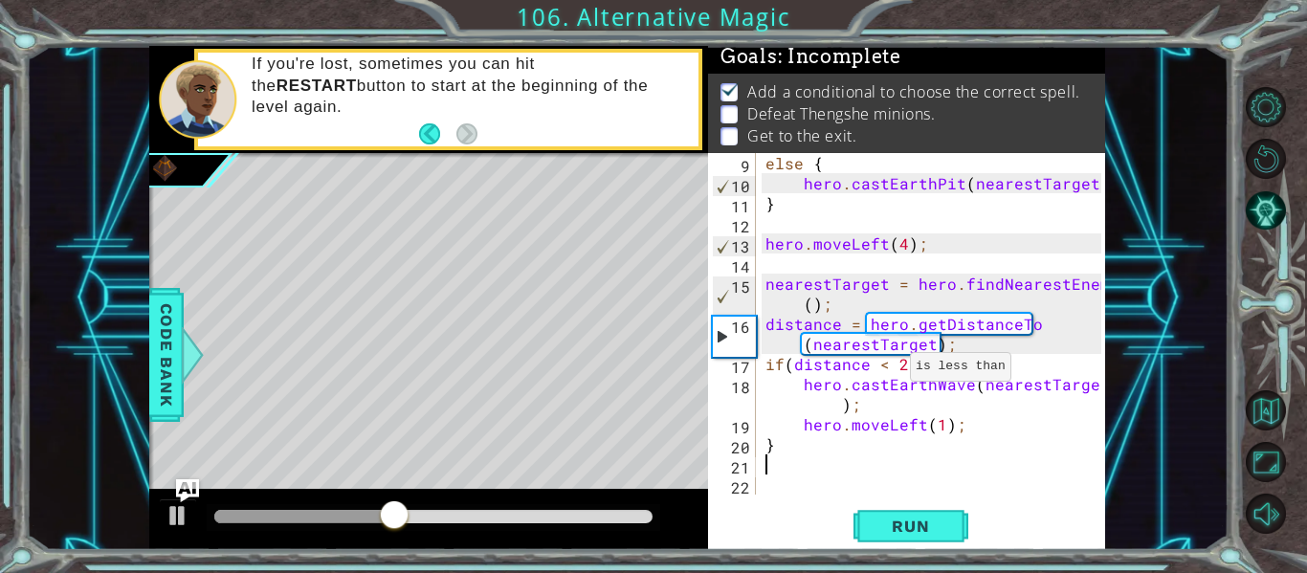
click at [887, 371] on div "else { hero . castEarthPit ( nearestTarget ) ; } hero . moveLeft ( 4 ) ; neares…" at bounding box center [936, 344] width 349 height 382
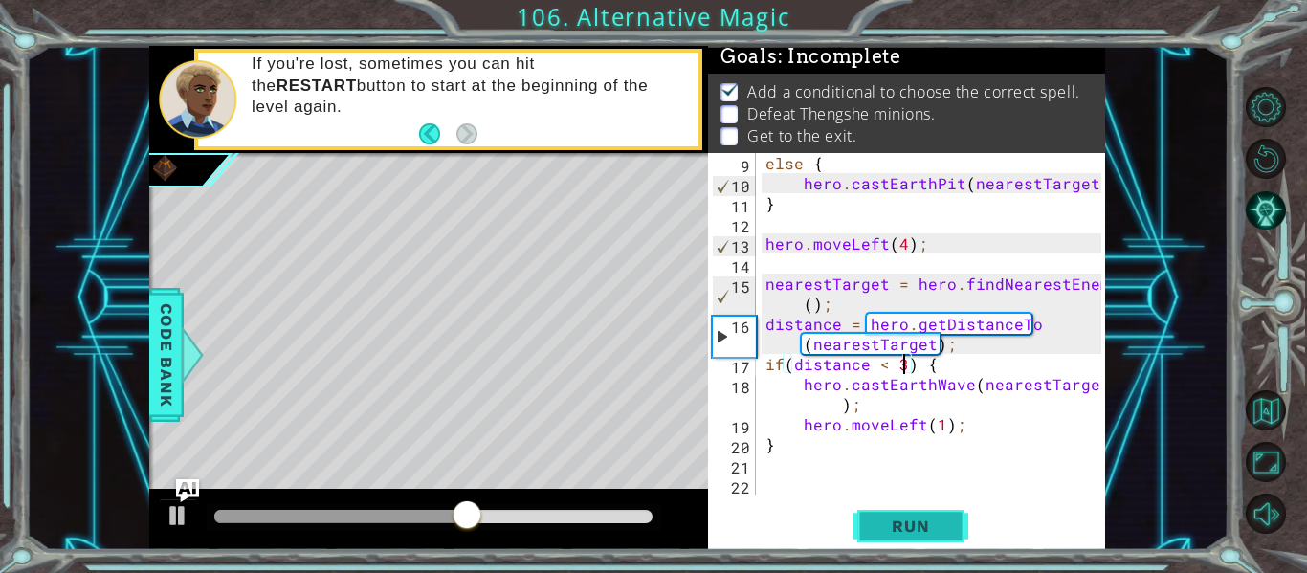
type textarea "if(distance < 3) {"
click at [927, 536] on button "Run" at bounding box center [911, 526] width 115 height 39
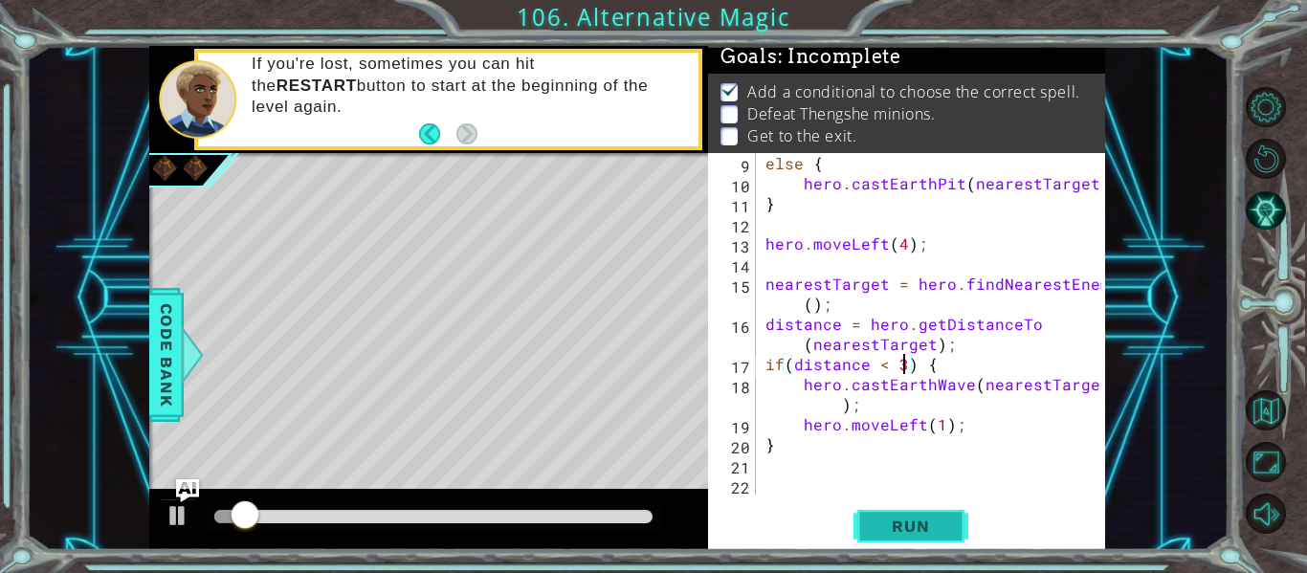
click at [888, 534] on span "Run" at bounding box center [911, 526] width 76 height 19
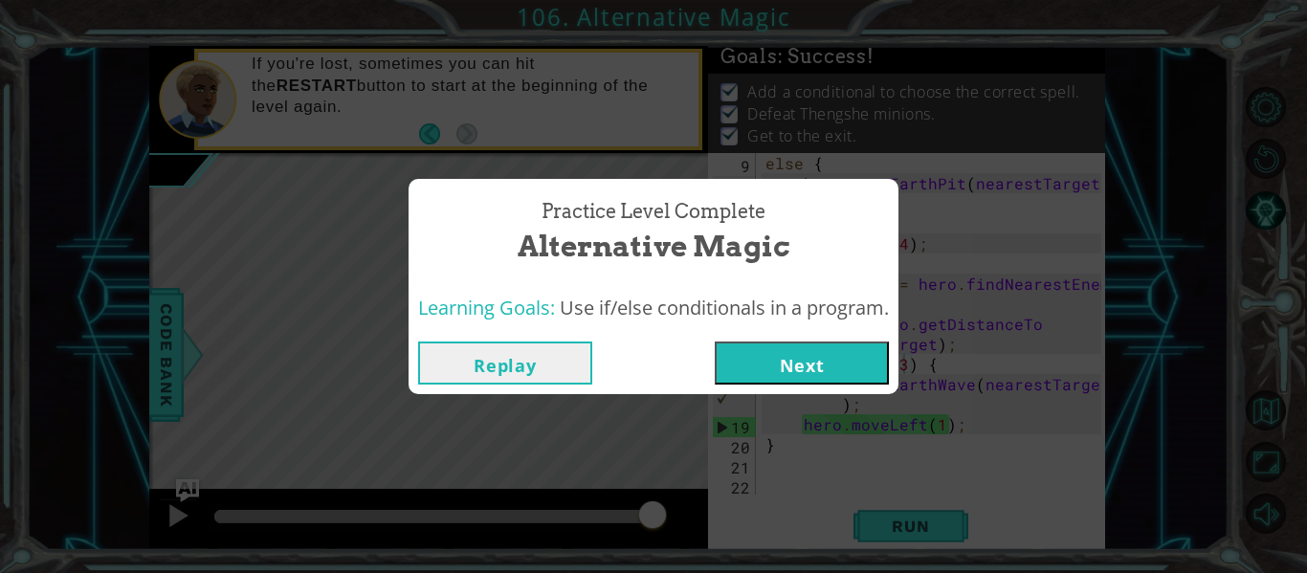
click at [817, 374] on button "Next" at bounding box center [802, 363] width 174 height 43
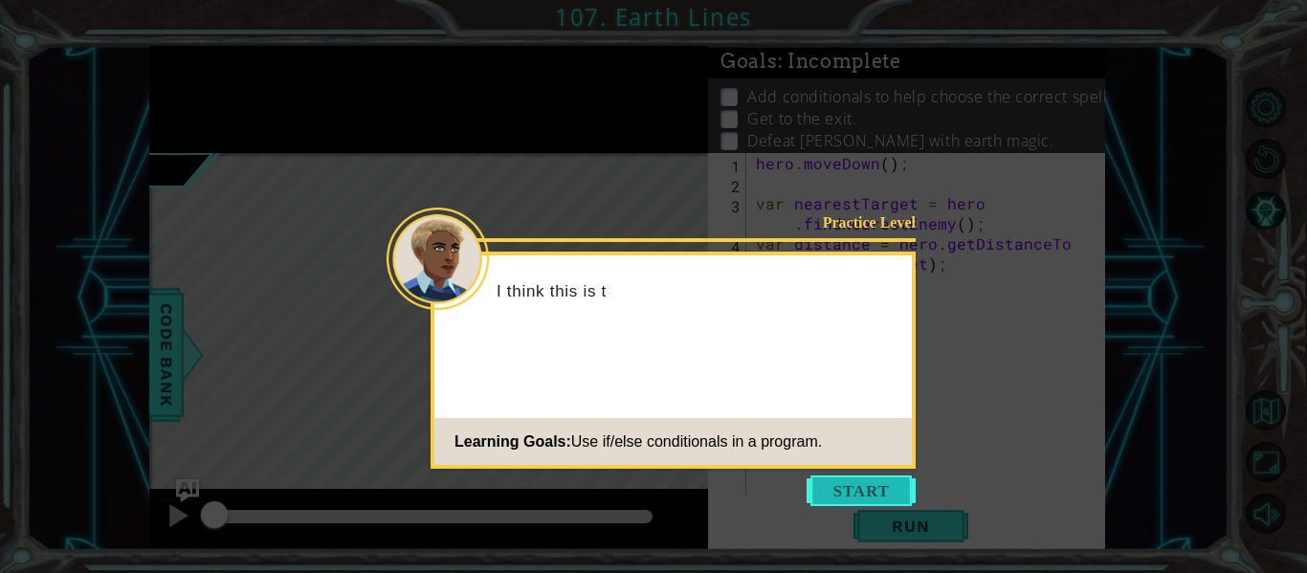
click at [856, 494] on button "Start" at bounding box center [861, 491] width 109 height 31
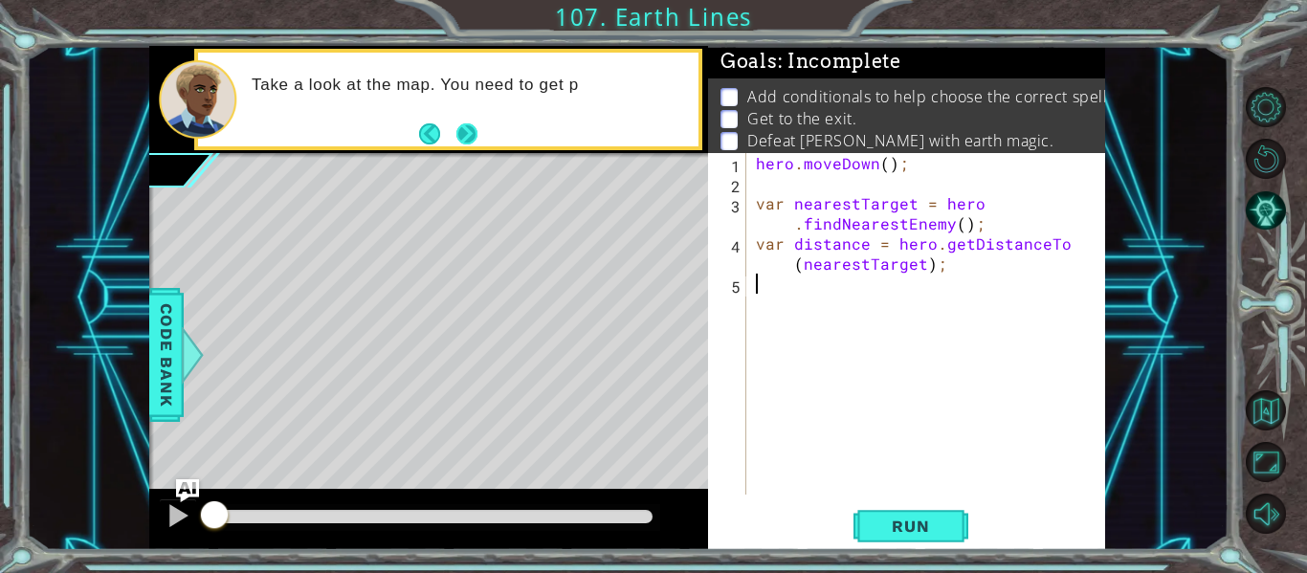
click at [473, 134] on button "Next" at bounding box center [467, 133] width 21 height 21
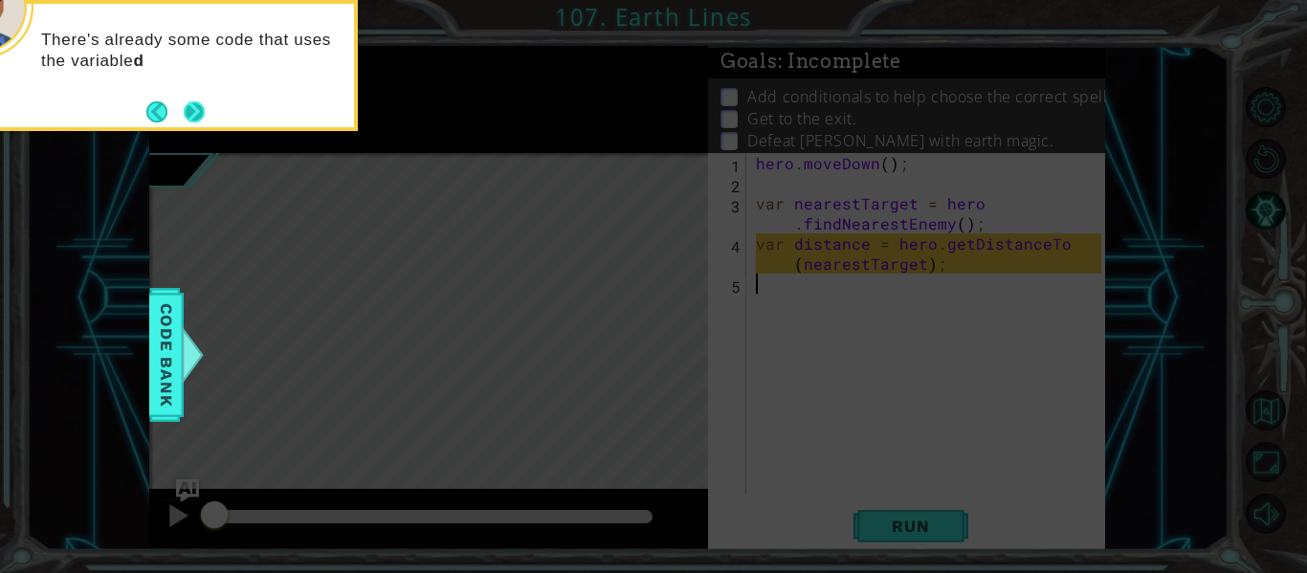
click at [190, 111] on button "Next" at bounding box center [194, 111] width 21 height 21
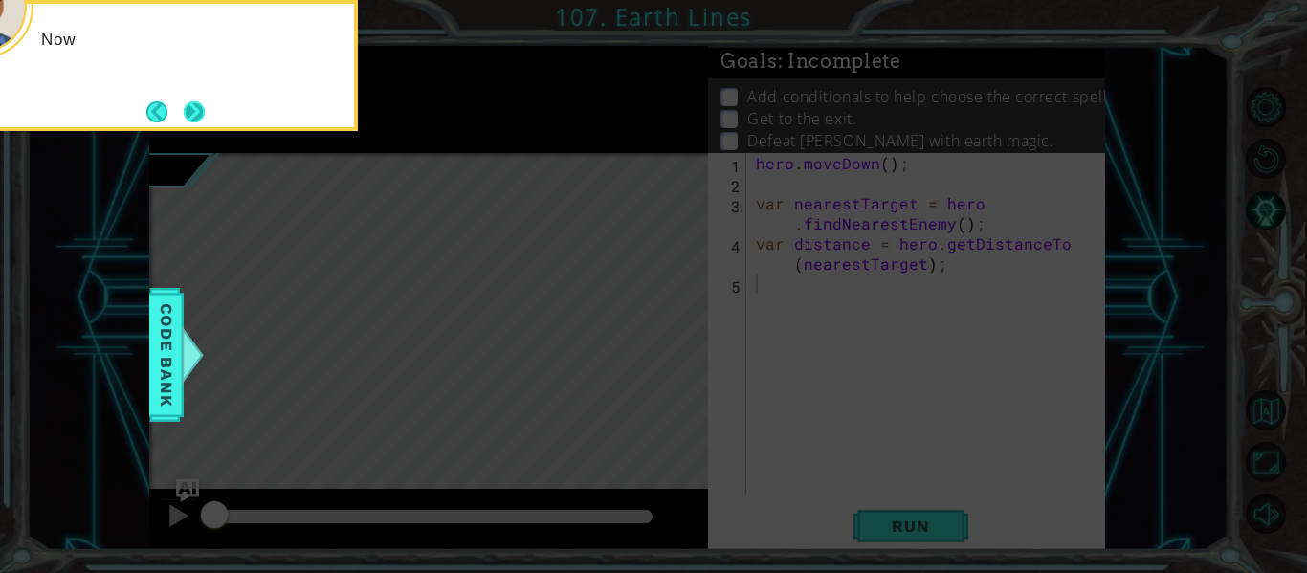
click at [198, 114] on button "Next" at bounding box center [194, 111] width 21 height 21
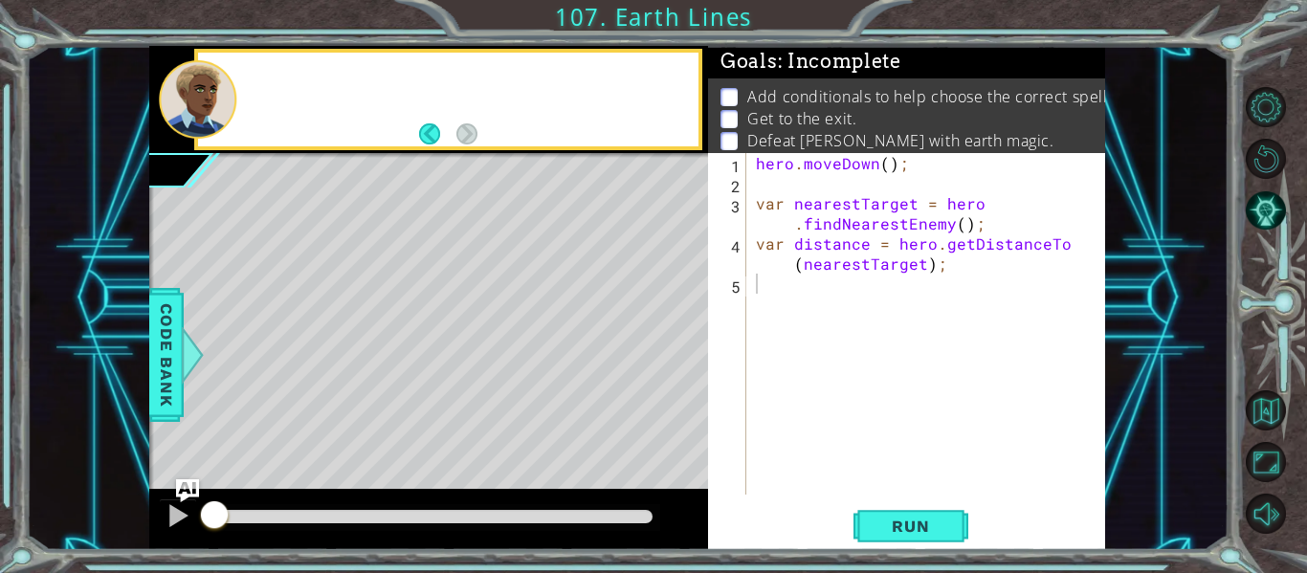
click at [198, 114] on div at bounding box center [198, 99] width 78 height 78
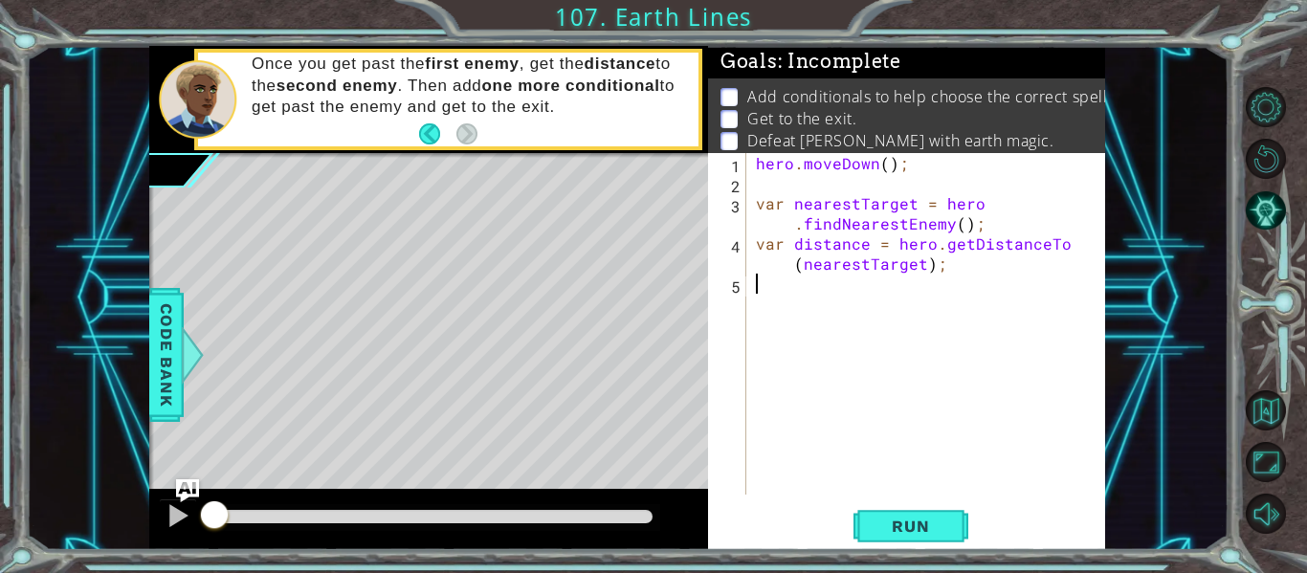
click at [772, 281] on div "hero . moveDown ( ) ; var nearestTarget = hero . findNearestEnemy ( ) ; var dis…" at bounding box center [931, 344] width 359 height 382
click at [895, 549] on div "1 2 3 4 5 hero . moveDown ( ) ; var nearestTarget = hero . findNearestEnemy ( )…" at bounding box center [906, 351] width 397 height 397
click at [896, 546] on button "Run" at bounding box center [911, 526] width 115 height 39
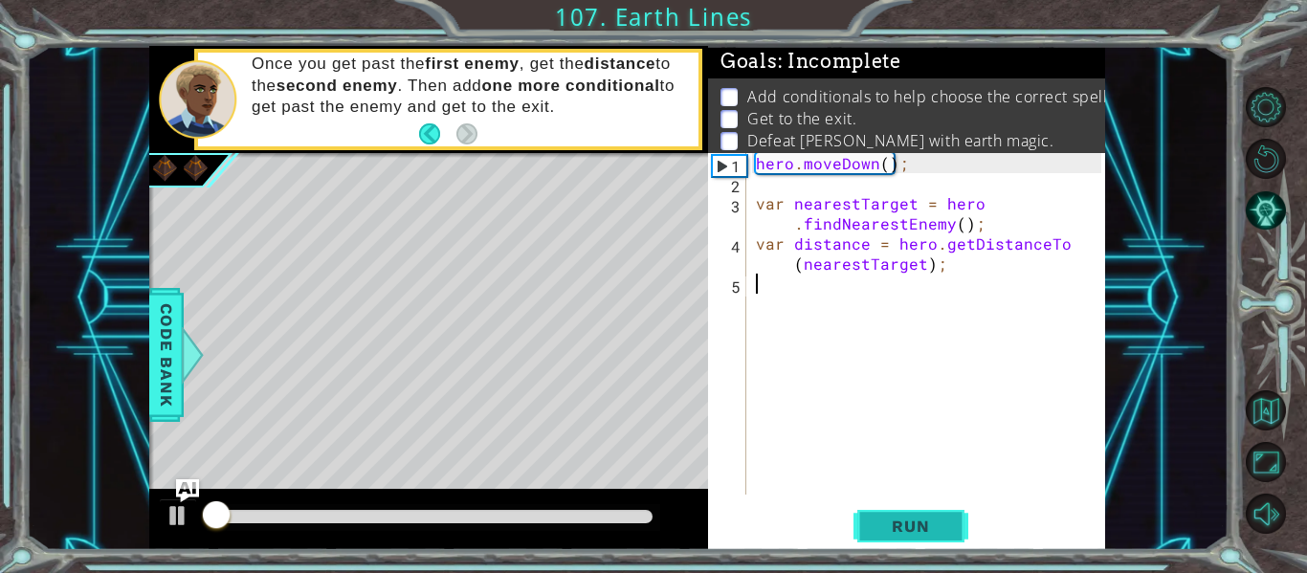
click at [896, 536] on button "Run" at bounding box center [911, 526] width 115 height 39
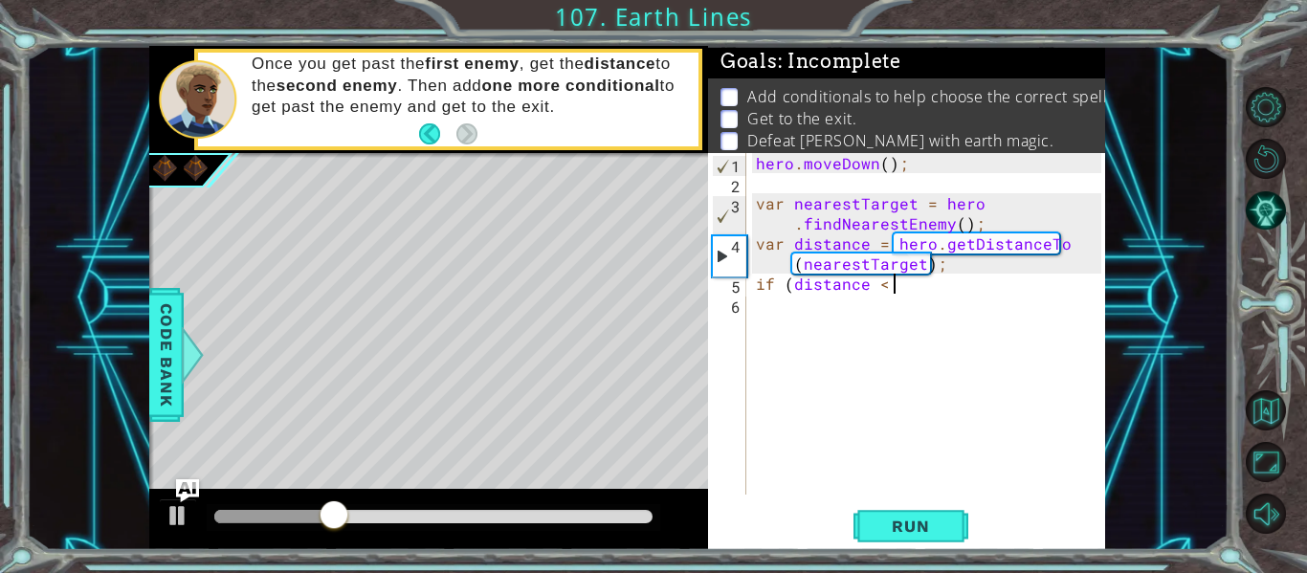
scroll to position [0, 9]
type textarea "if (distance < 3)"
type textarea "if (distance < 3) {"
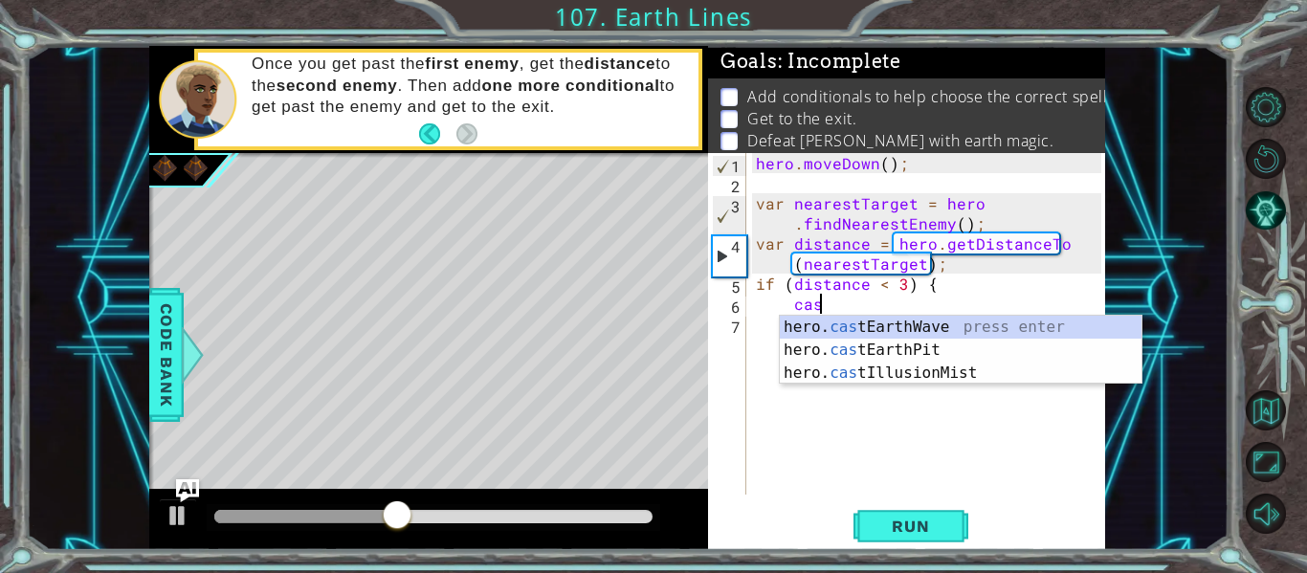
type textarea "cast"
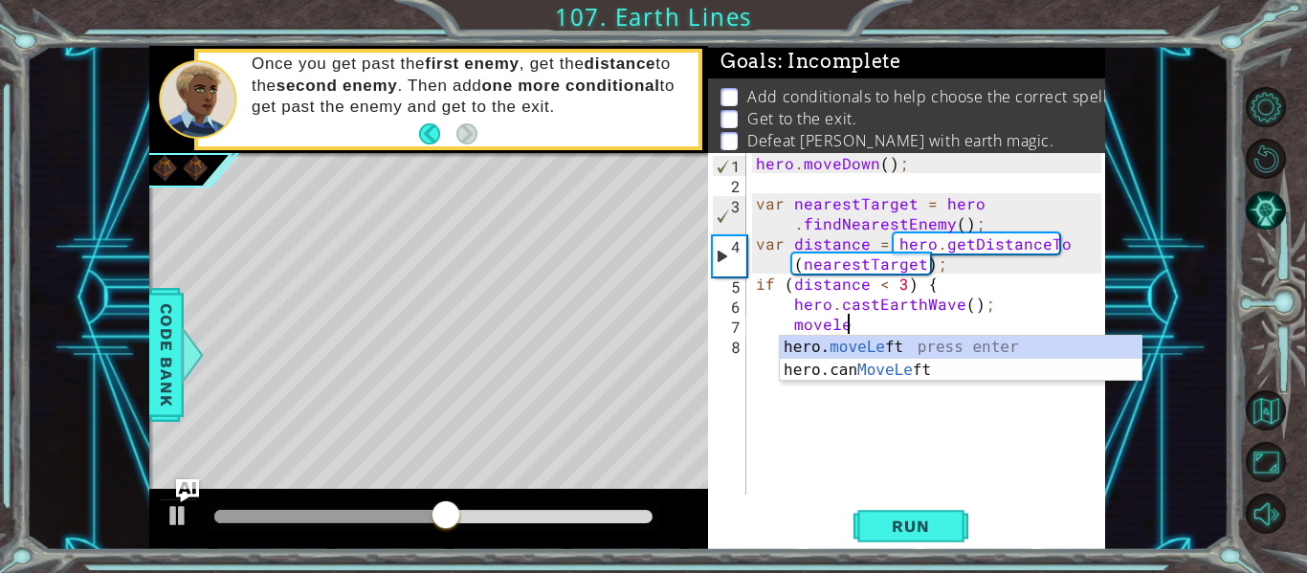
scroll to position [0, 6]
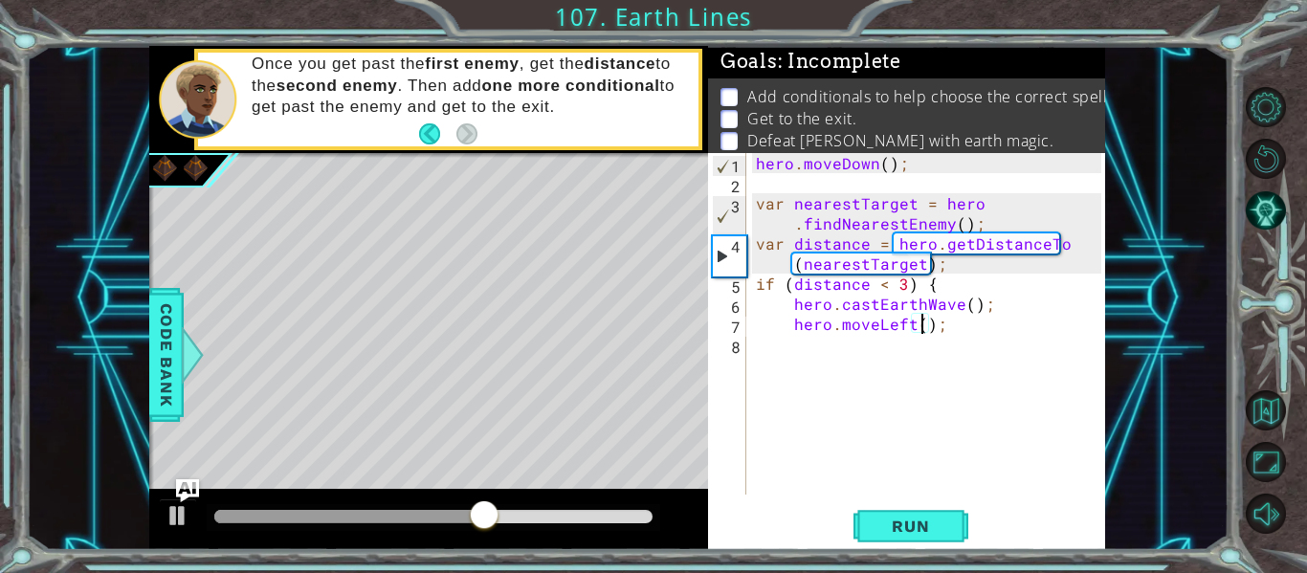
type textarea "hero.moveLeft(5);"
click at [861, 348] on div "hero . moveDown ( ) ; var nearestTarget = hero . findNearestEnemy ( ) ; var dis…" at bounding box center [931, 344] width 359 height 382
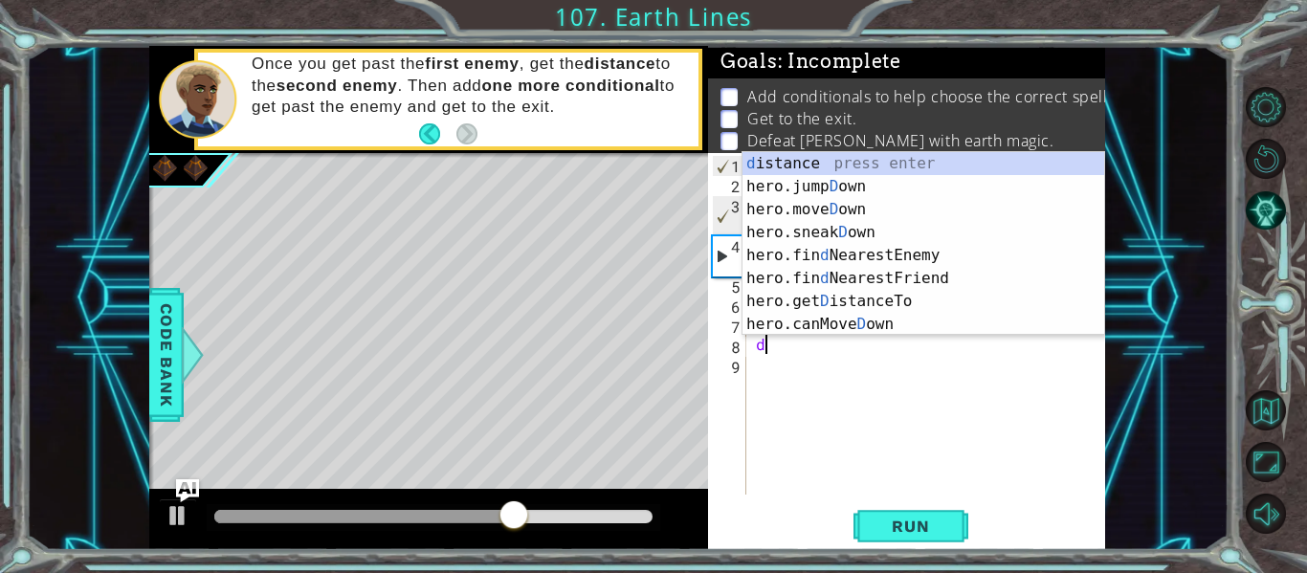
scroll to position [0, 1]
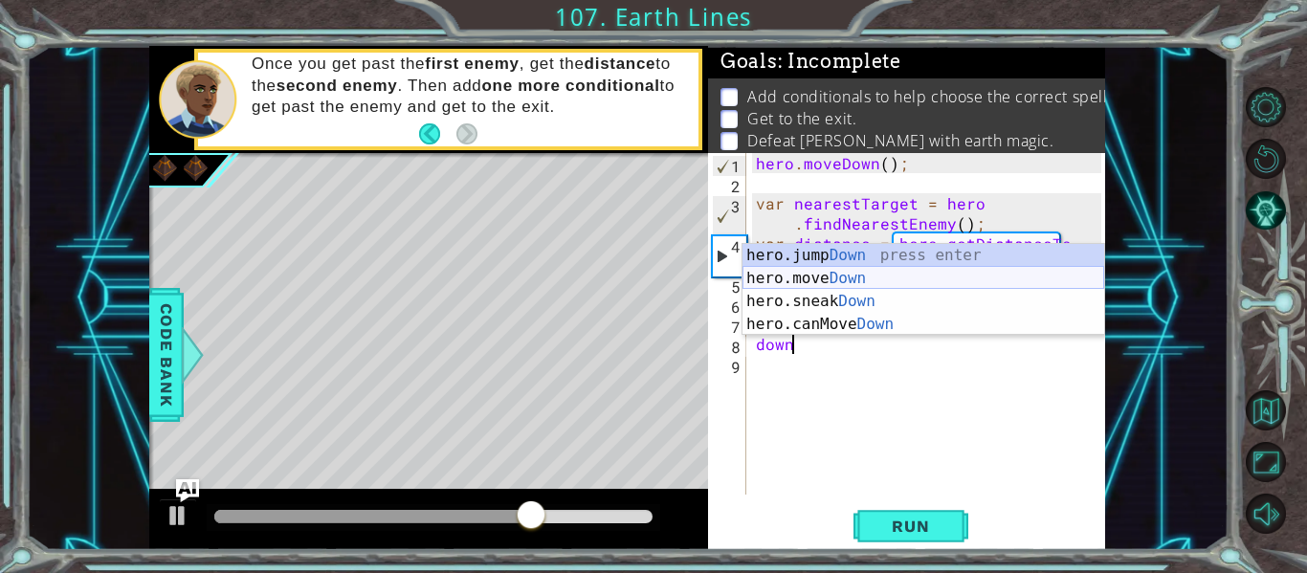
click at [829, 278] on div "hero.jump Down press enter hero.move Down press enter hero.sneak Down press ent…" at bounding box center [924, 313] width 362 height 138
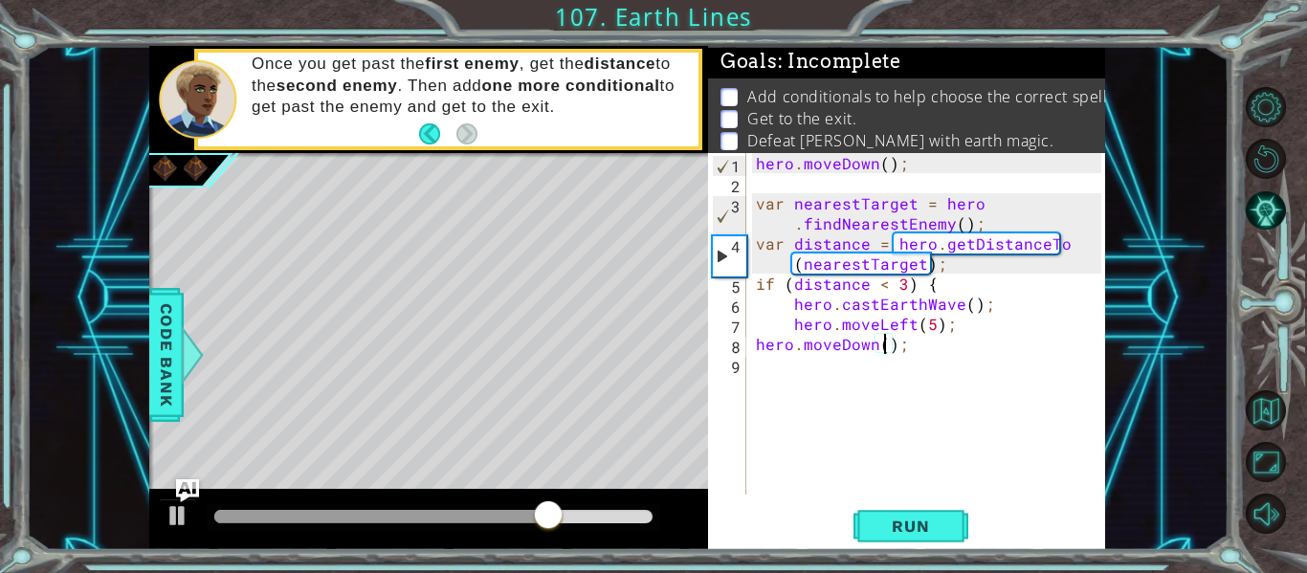
type textarea "hero.moveDown(5);"
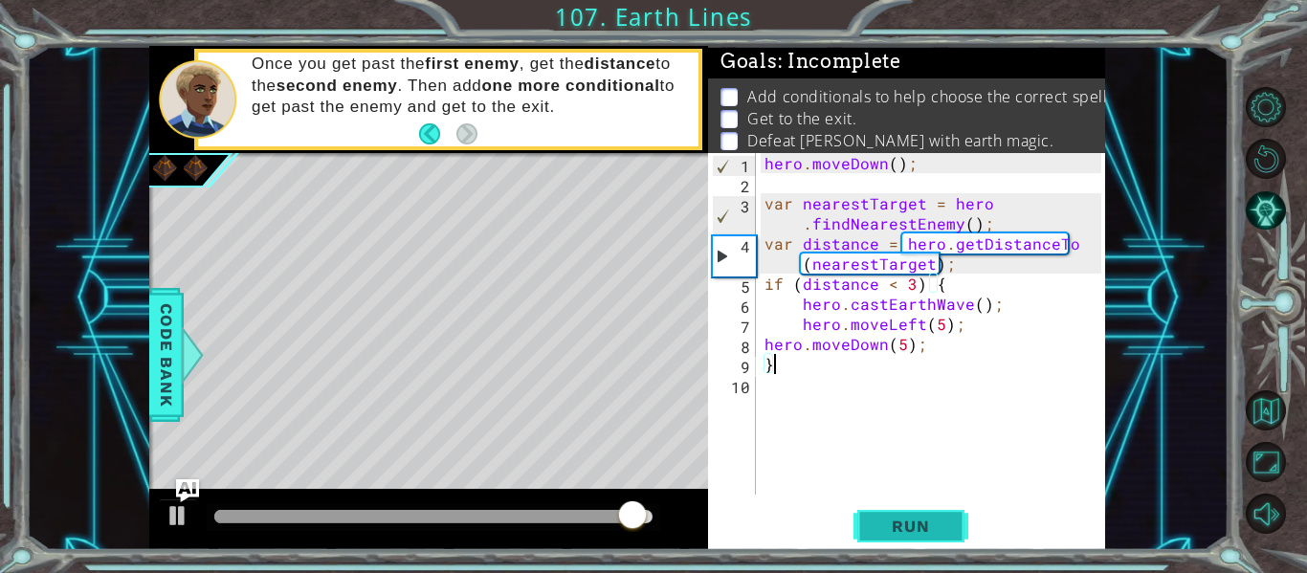
type textarea "}"
click at [905, 532] on span "Run" at bounding box center [911, 526] width 76 height 19
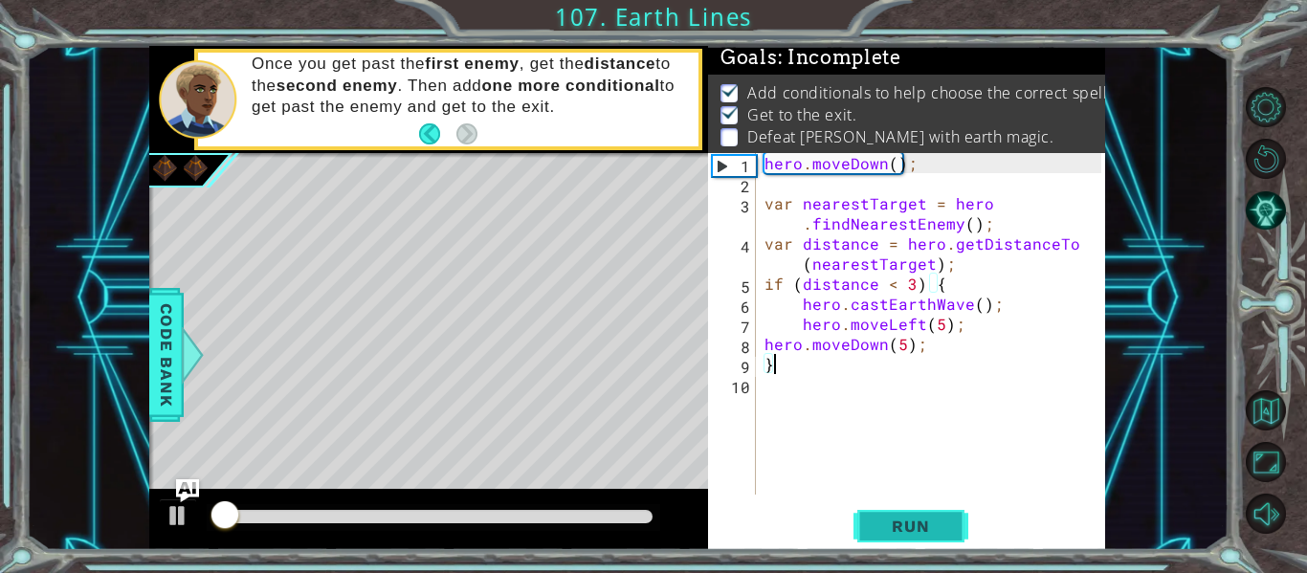
scroll to position [5, 0]
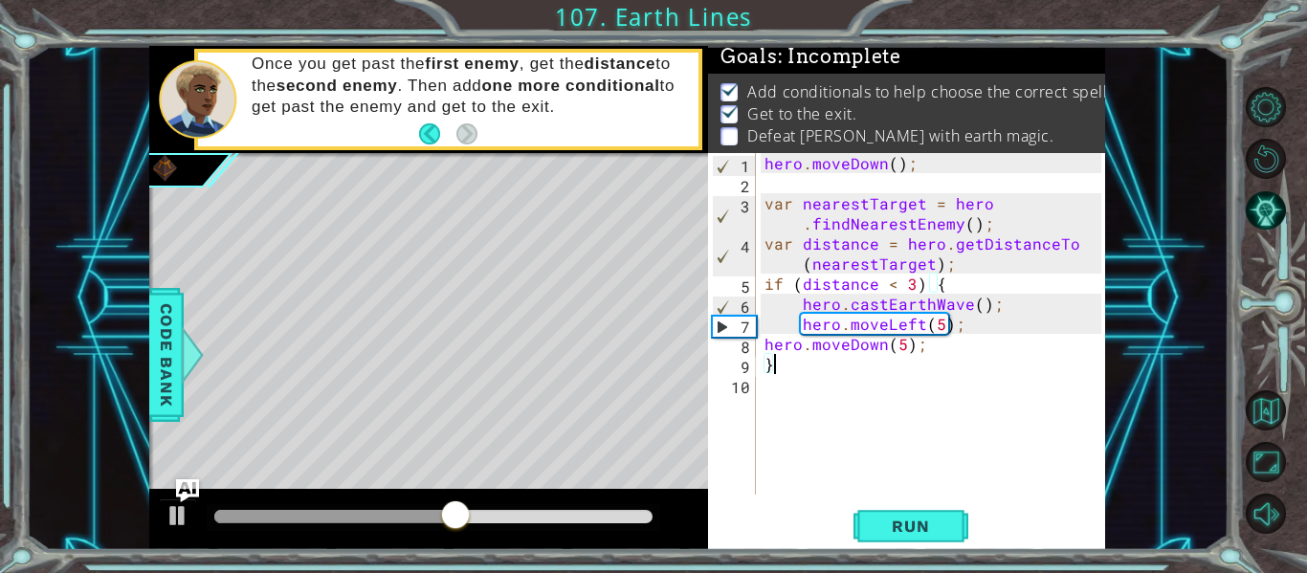
click at [858, 373] on div "hero . moveDown ( ) ; var nearestTarget = hero . findNearestEnemy ( ) ; var dis…" at bounding box center [936, 344] width 350 height 382
click at [842, 397] on div "hero . moveDown ( ) ; var nearestTarget = hero . findNearestEnemy ( ) ; var dis…" at bounding box center [936, 344] width 350 height 382
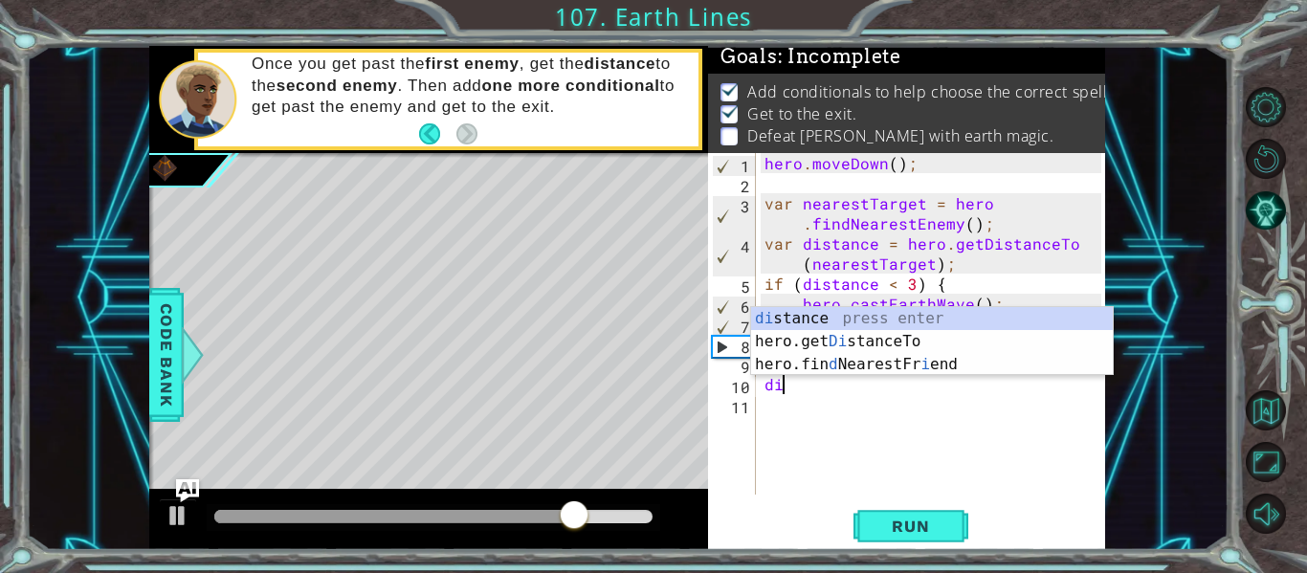
scroll to position [0, 0]
type textarea "d"
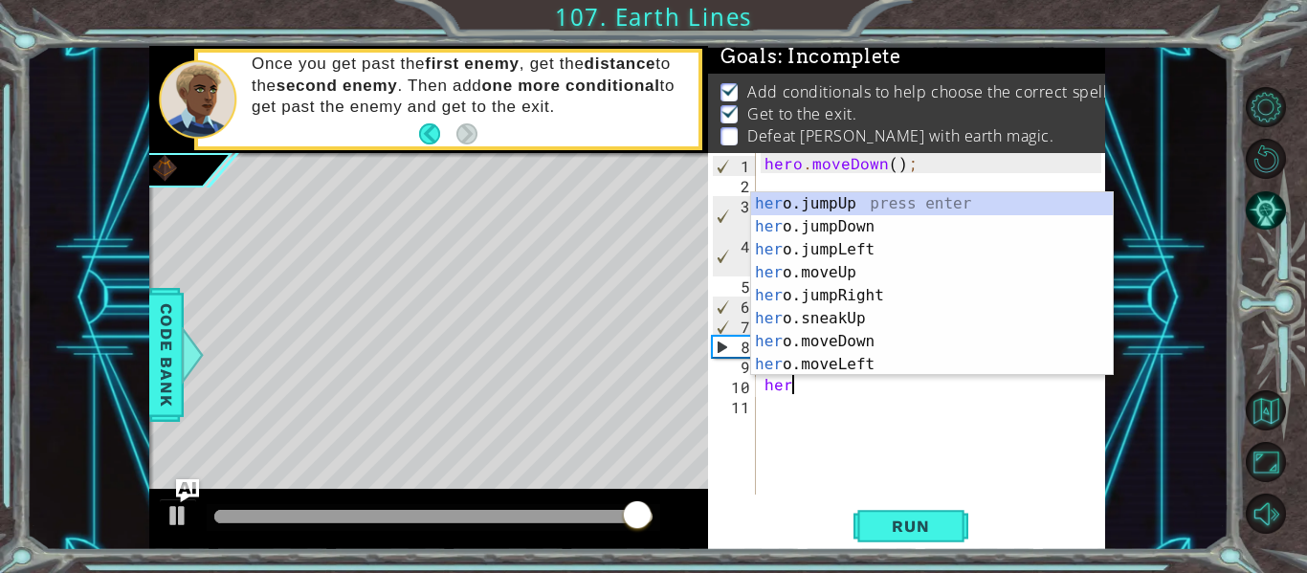
type textarea "h"
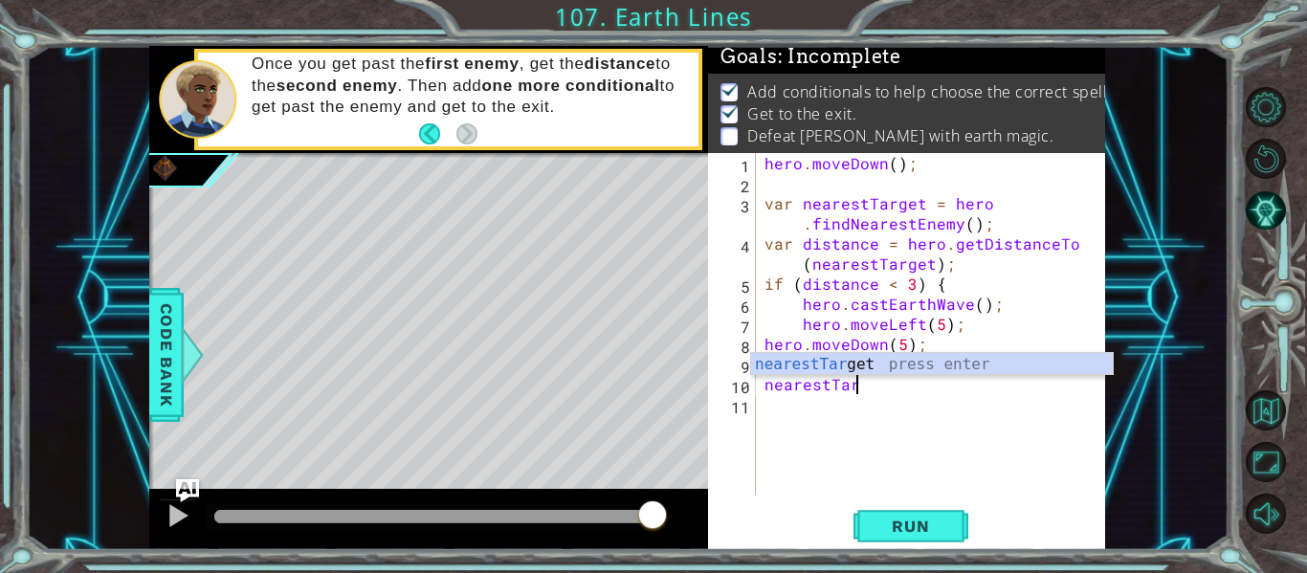
scroll to position [0, 5]
click at [904, 345] on div "hero . moveDown ( ) ; var nearestTarget = hero . findNearestEnemy ( ) ; var dis…" at bounding box center [936, 344] width 350 height 382
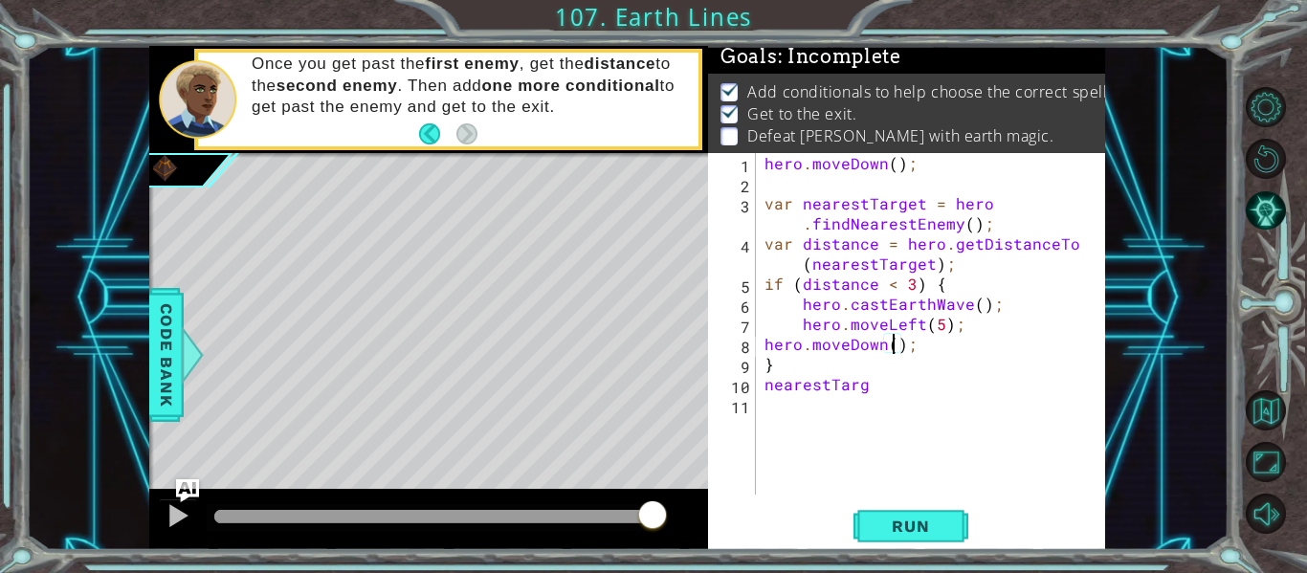
scroll to position [0, 9]
click at [882, 386] on div "hero . moveDown ( ) ; var nearestTarget = hero . findNearestEnemy ( ) ; var dis…" at bounding box center [936, 344] width 350 height 382
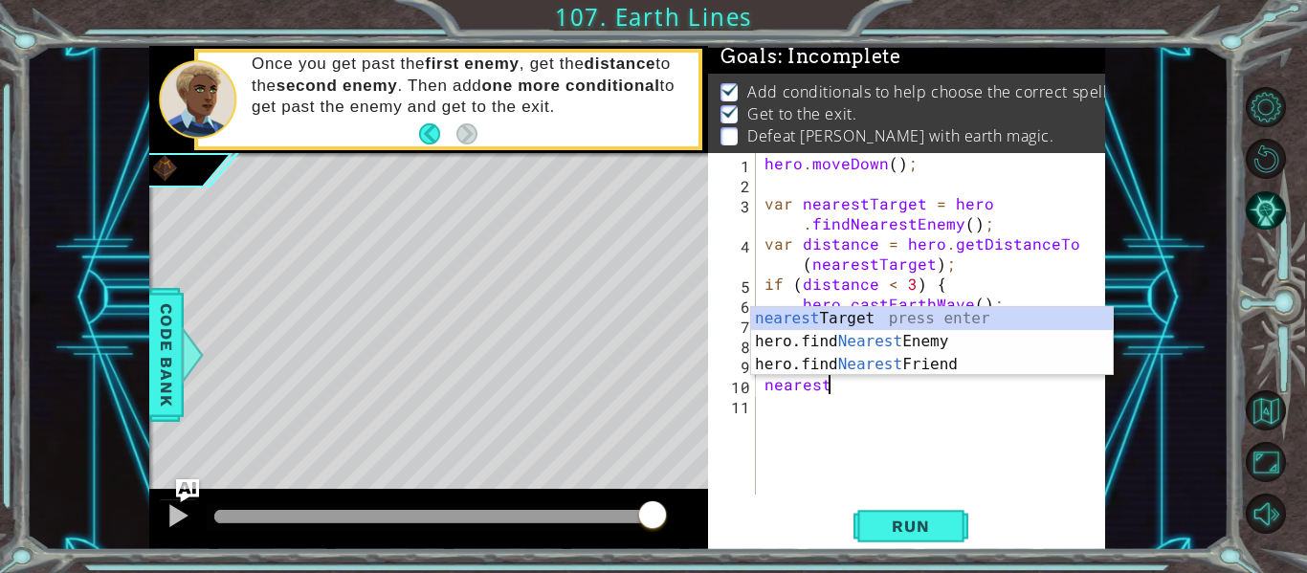
scroll to position [0, 1]
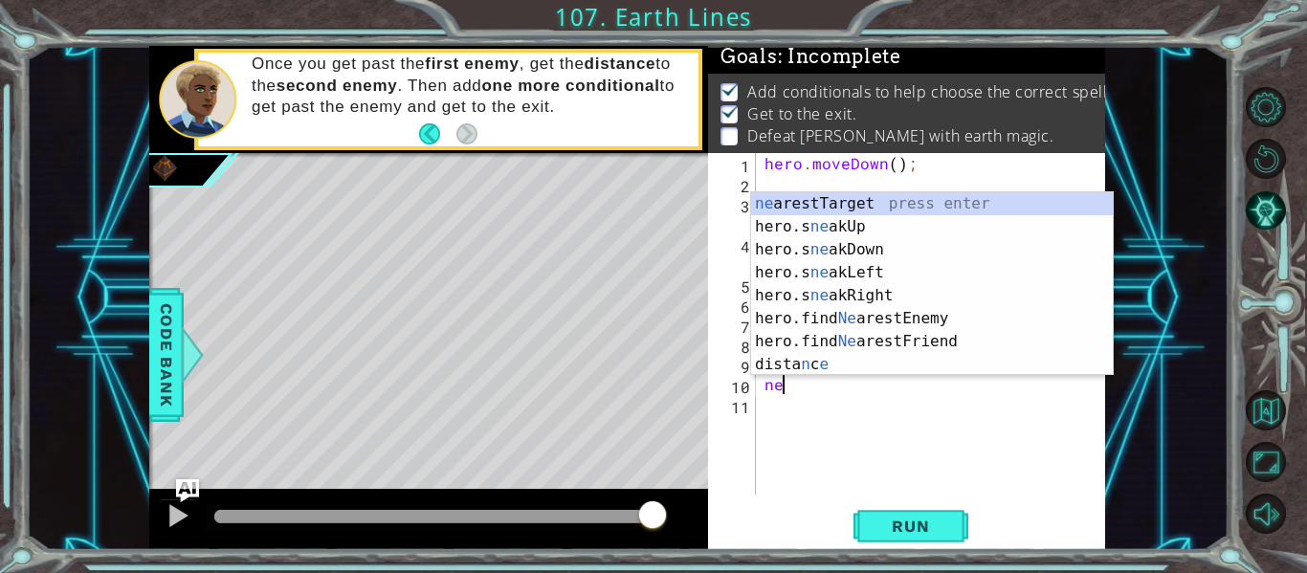
type textarea "n"
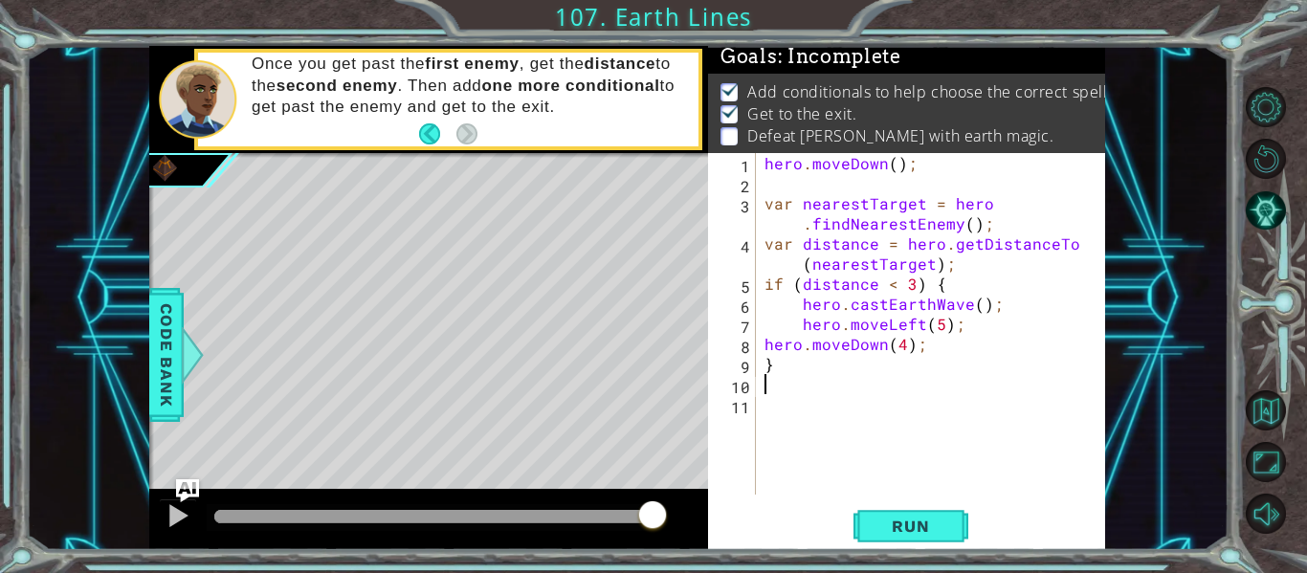
click at [905, 340] on div "hero . moveDown ( ) ; var nearestTarget = hero . findNearestEnemy ( ) ; var dis…" at bounding box center [936, 344] width 350 height 382
drag, startPoint x: 955, startPoint y: 325, endPoint x: 792, endPoint y: 328, distance: 163.7
click at [792, 328] on div "hero . moveDown ( ) ; var nearestTarget = hero . findNearestEnemy ( ) ; var dis…" at bounding box center [936, 344] width 350 height 382
type textarea "hero.moveLeft(5);"
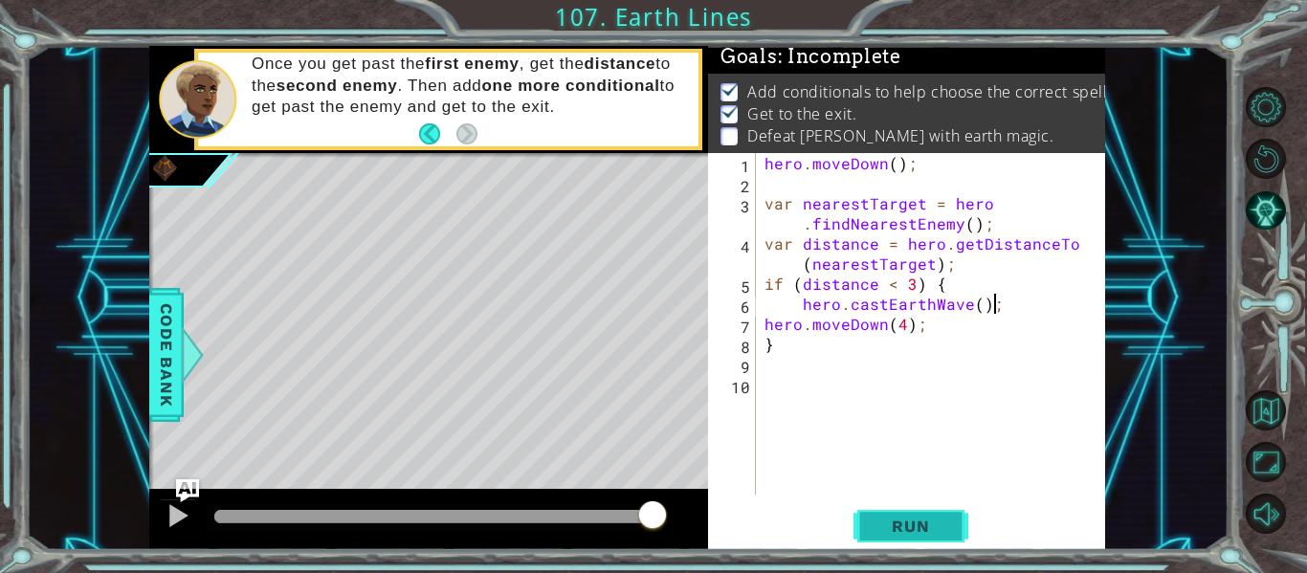
type textarea "hero.castEarthWave();"
click at [929, 513] on button "Run" at bounding box center [911, 526] width 115 height 39
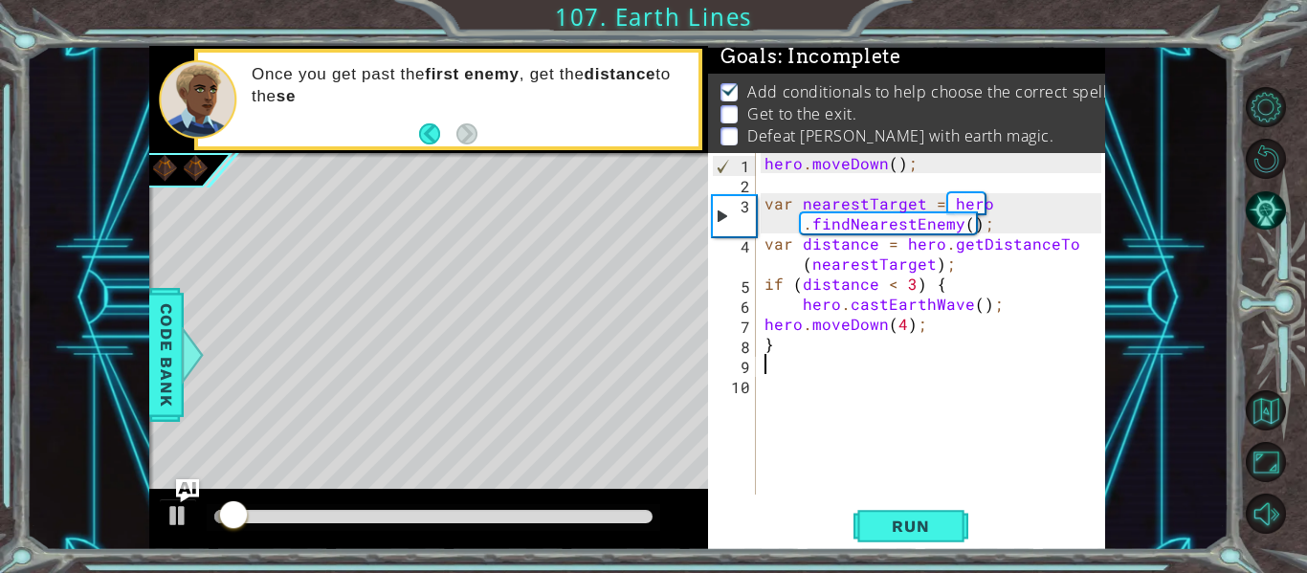
click at [823, 366] on div "hero . moveDown ( ) ; var nearestTarget = hero . findNearestEnemy ( ) ; var dis…" at bounding box center [936, 344] width 350 height 382
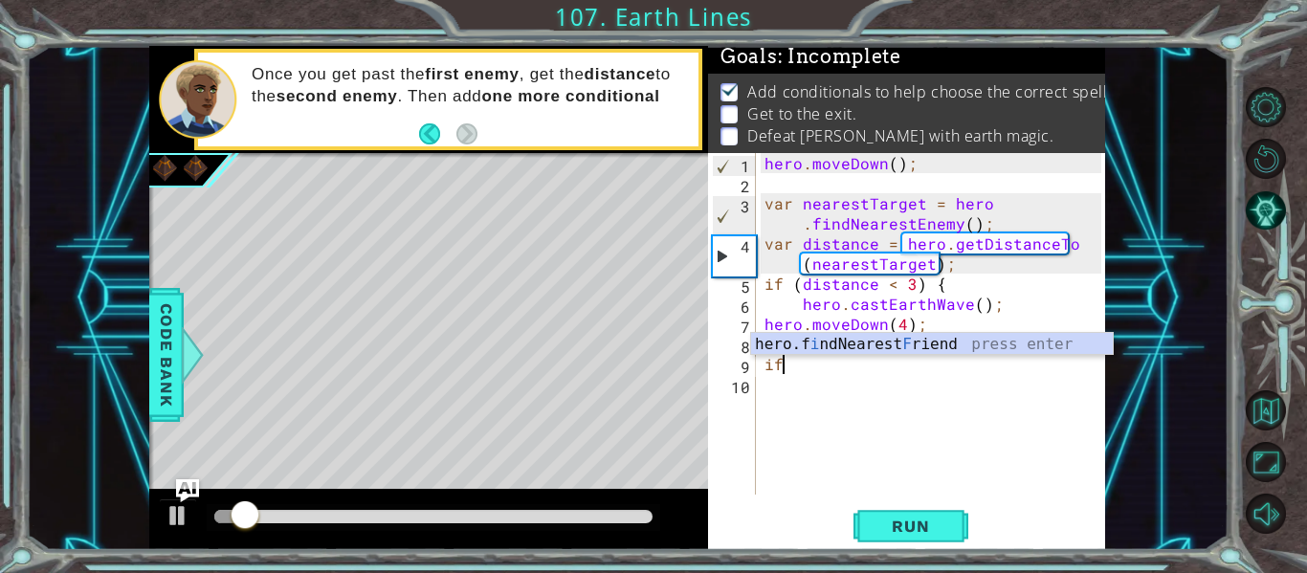
type textarea "i"
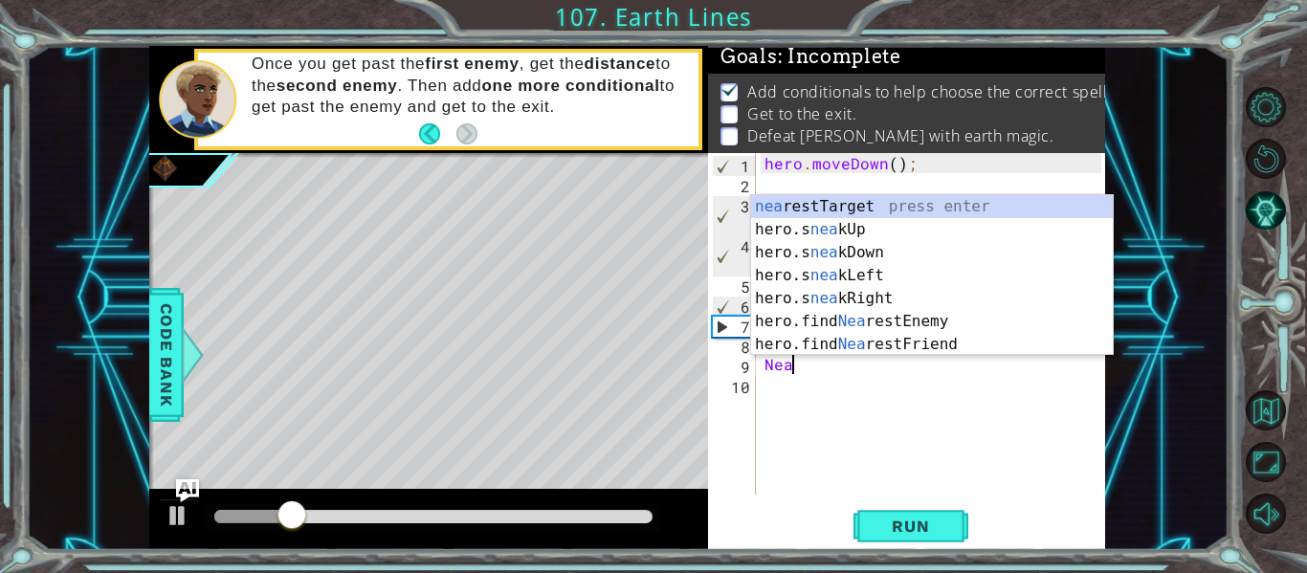
type textarea "N"
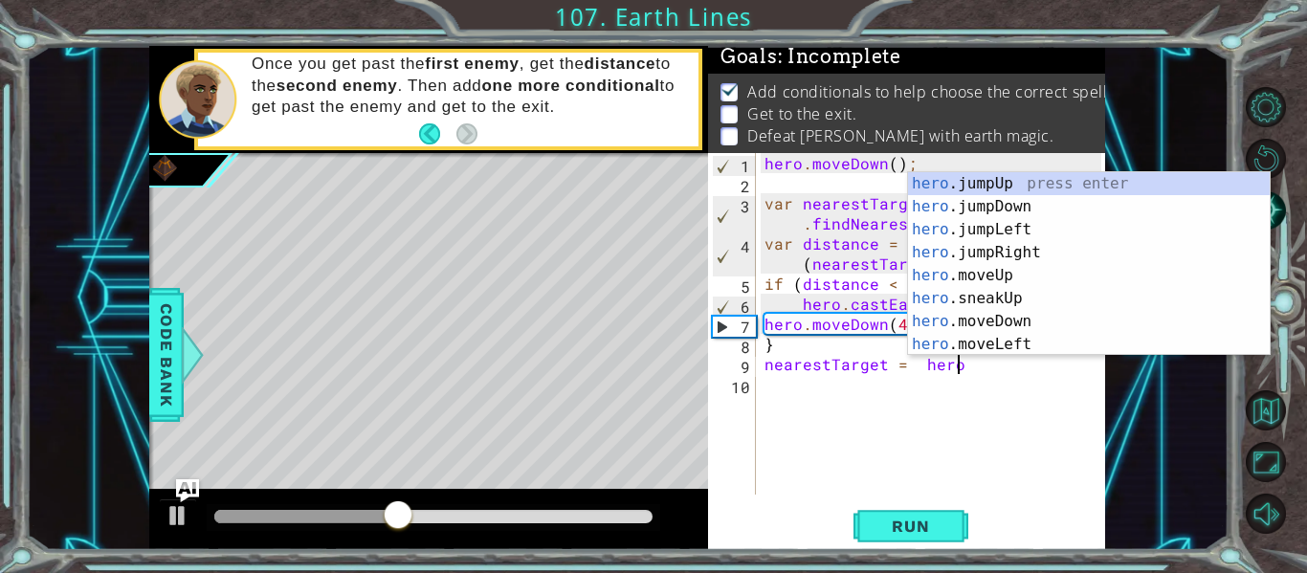
scroll to position [0, 12]
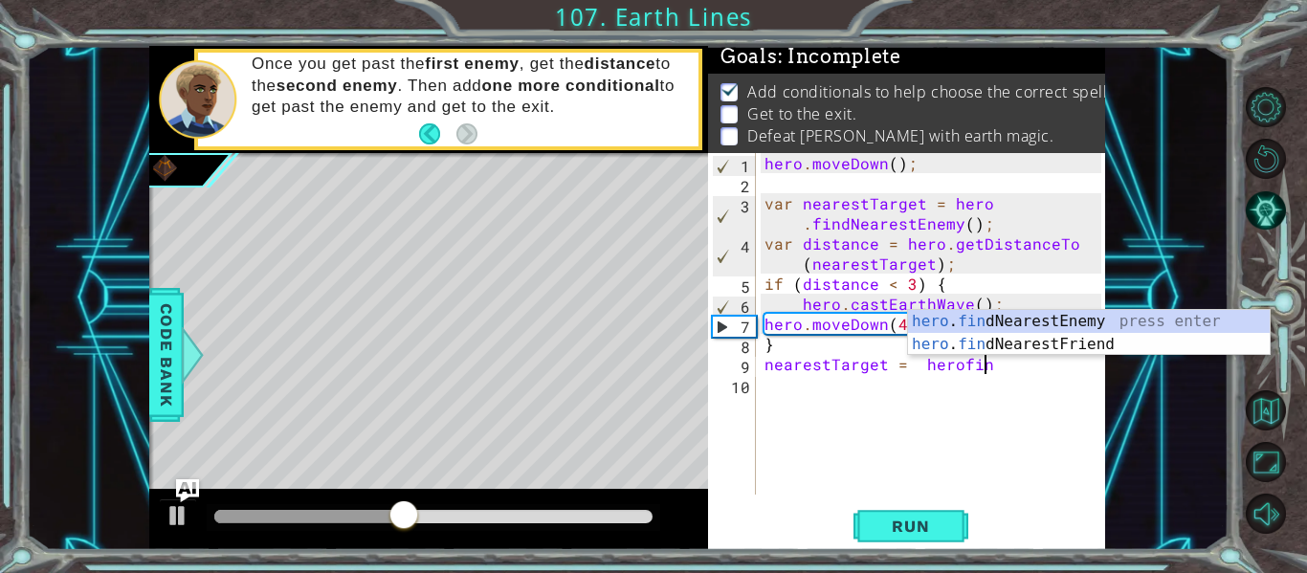
type textarea "nearestTarget = hero.findNearestEnemy()"
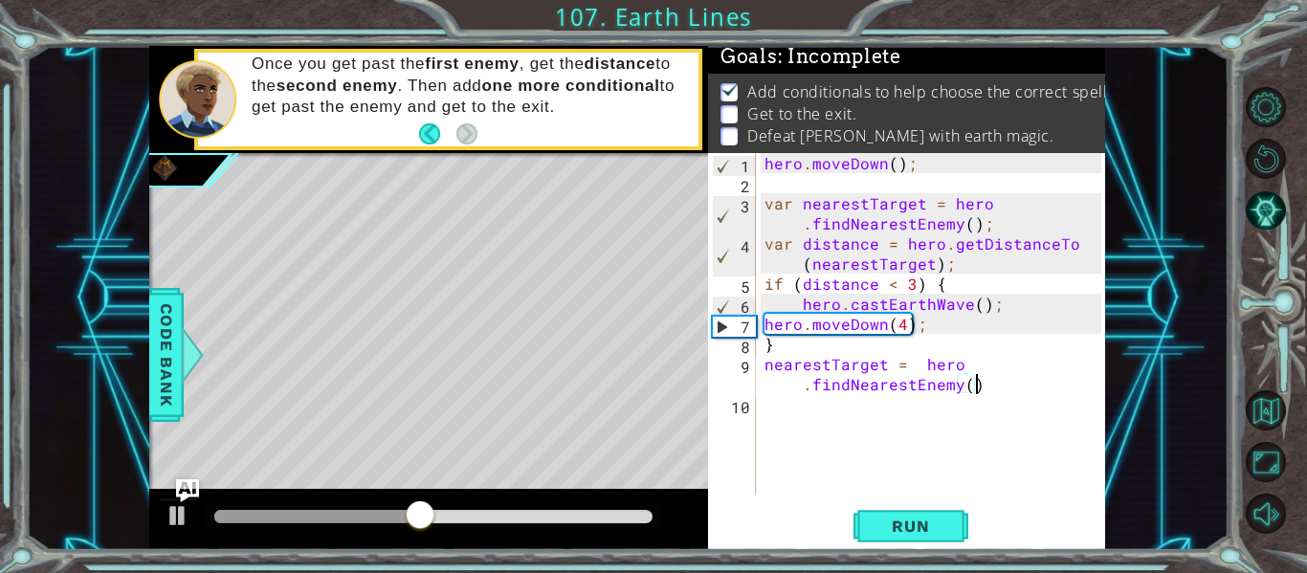
click at [900, 400] on div "hero . moveDown ( ) ; var nearestTarget = hero . findNearestEnemy ( ) ; var dis…" at bounding box center [936, 344] width 350 height 382
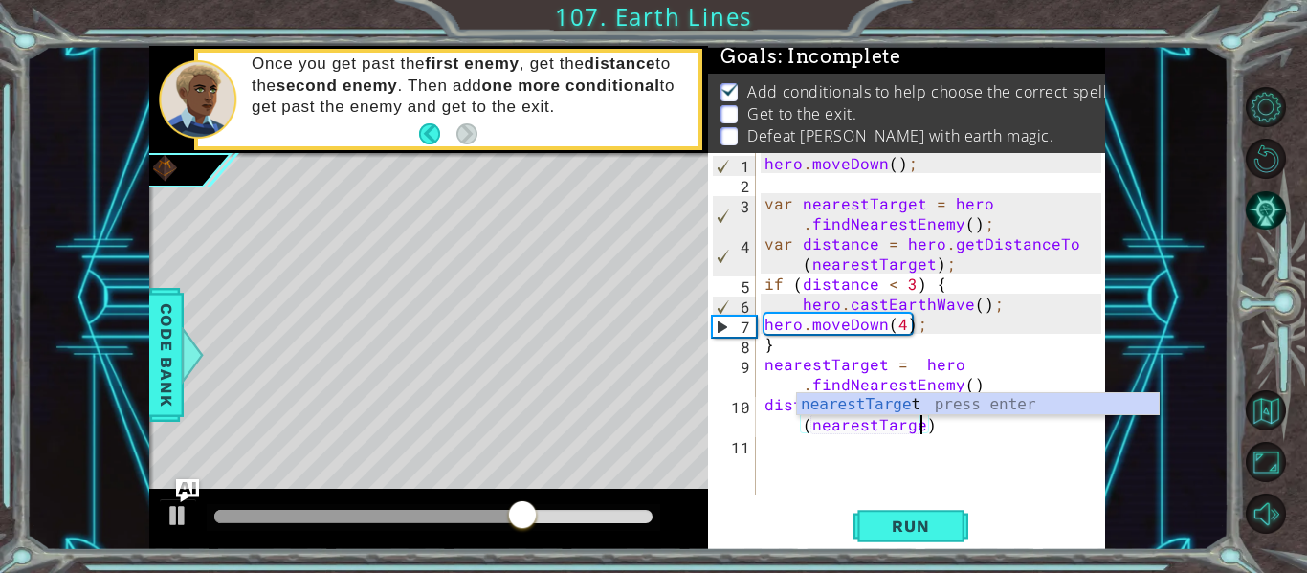
scroll to position [0, 24]
type textarea "distance = hero.getDistanceTo(nearestTarget)"
click at [852, 471] on div "hero . moveDown ( ) ; var nearestTarget = hero . findNearestEnemy ( ) ; var dis…" at bounding box center [936, 344] width 350 height 382
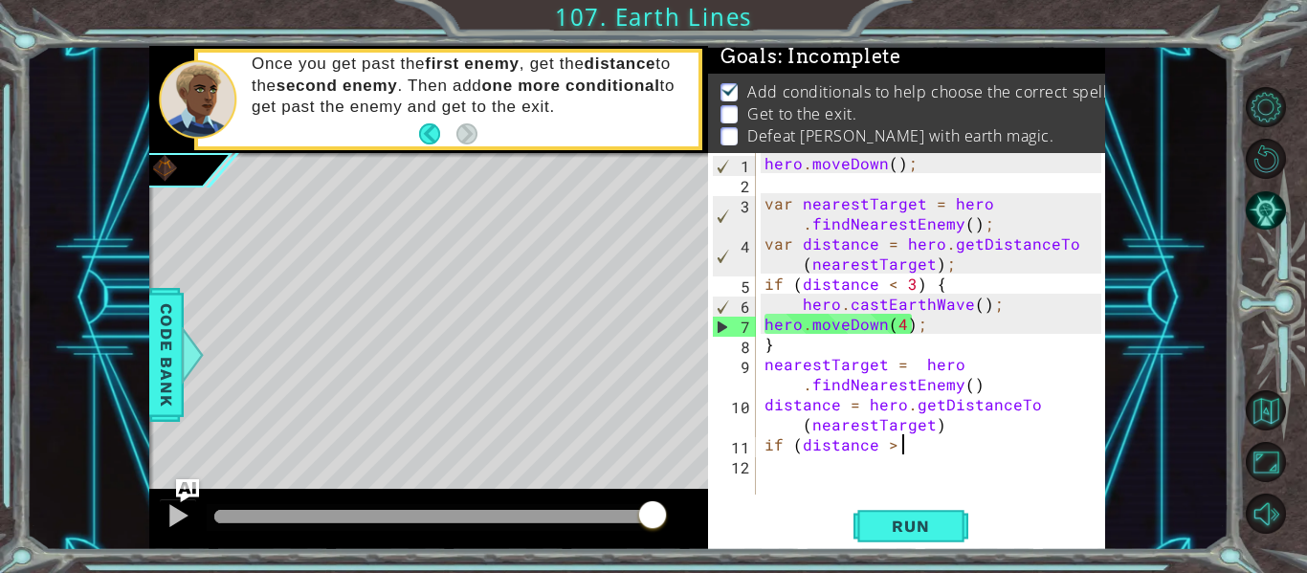
scroll to position [0, 9]
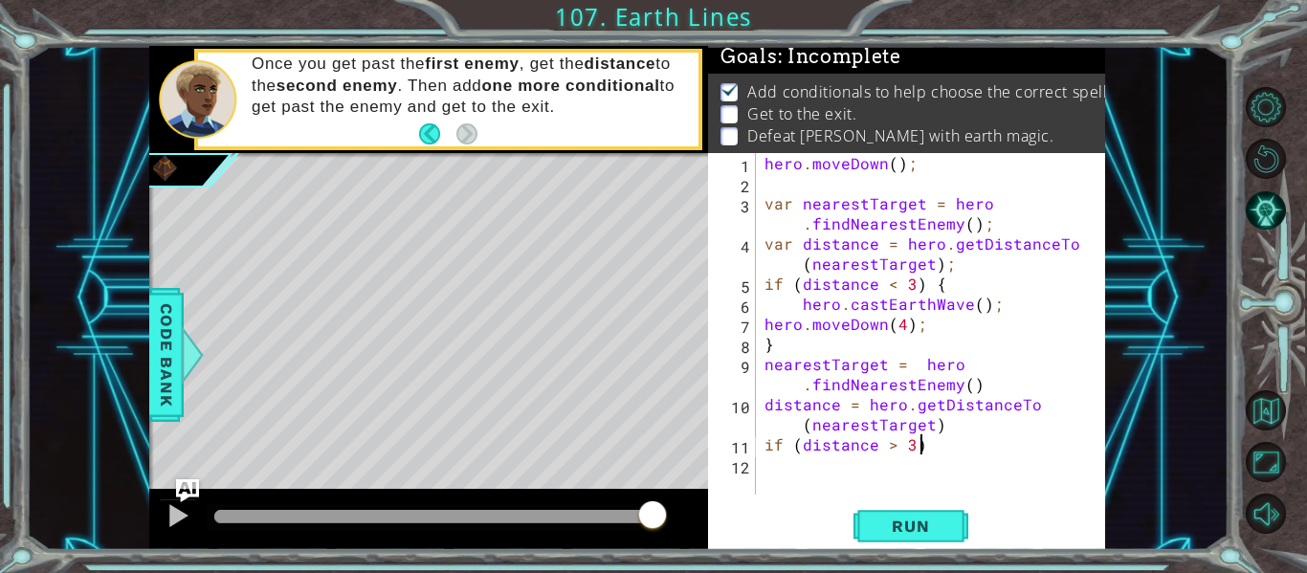
type textarea "if (distance > 3)"
type textarea "if (distance > 3) {"
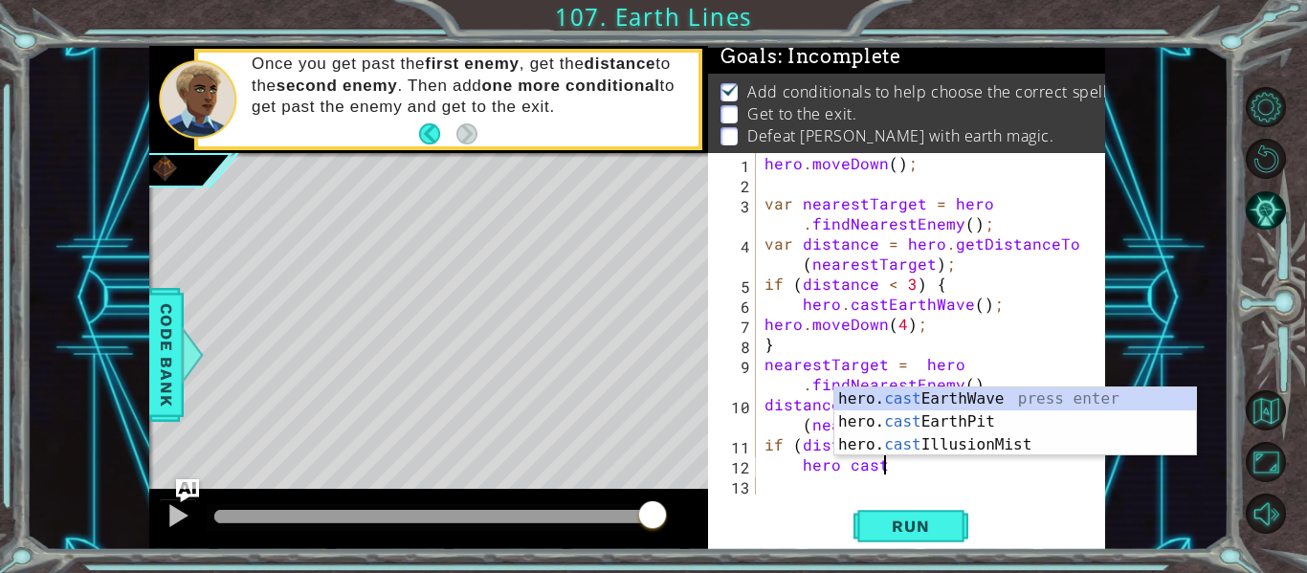
scroll to position [0, 7]
click at [895, 414] on div "hero. cast EarthWave press enter hero. cast EarthPit press enter hero. cast Ill…" at bounding box center [1016, 445] width 362 height 115
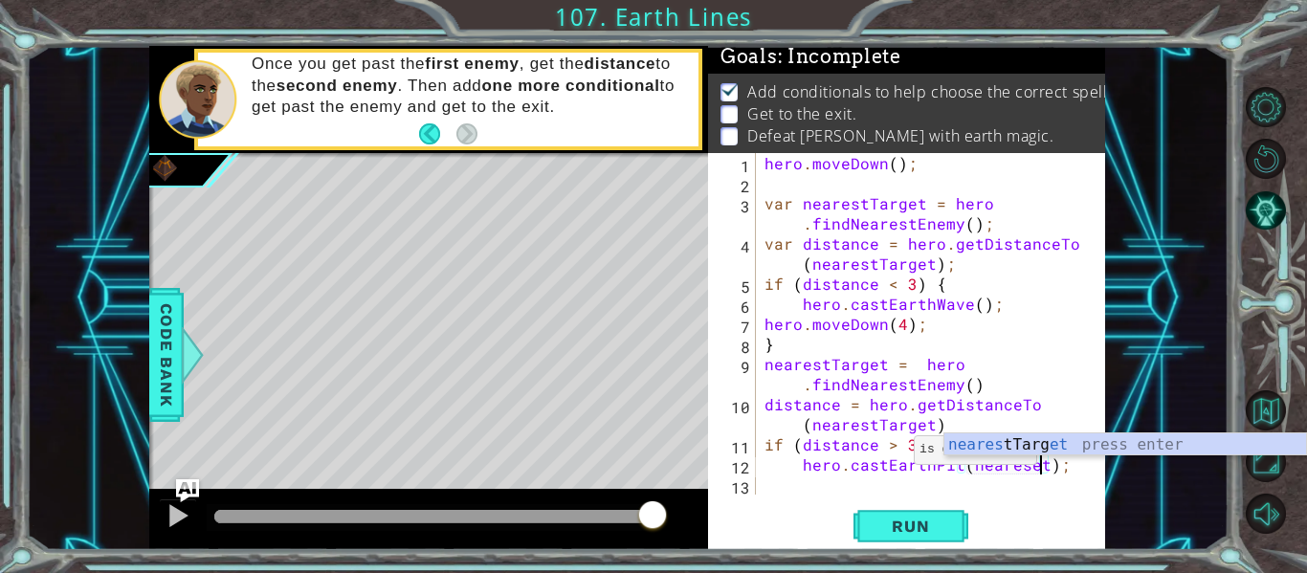
scroll to position [0, 17]
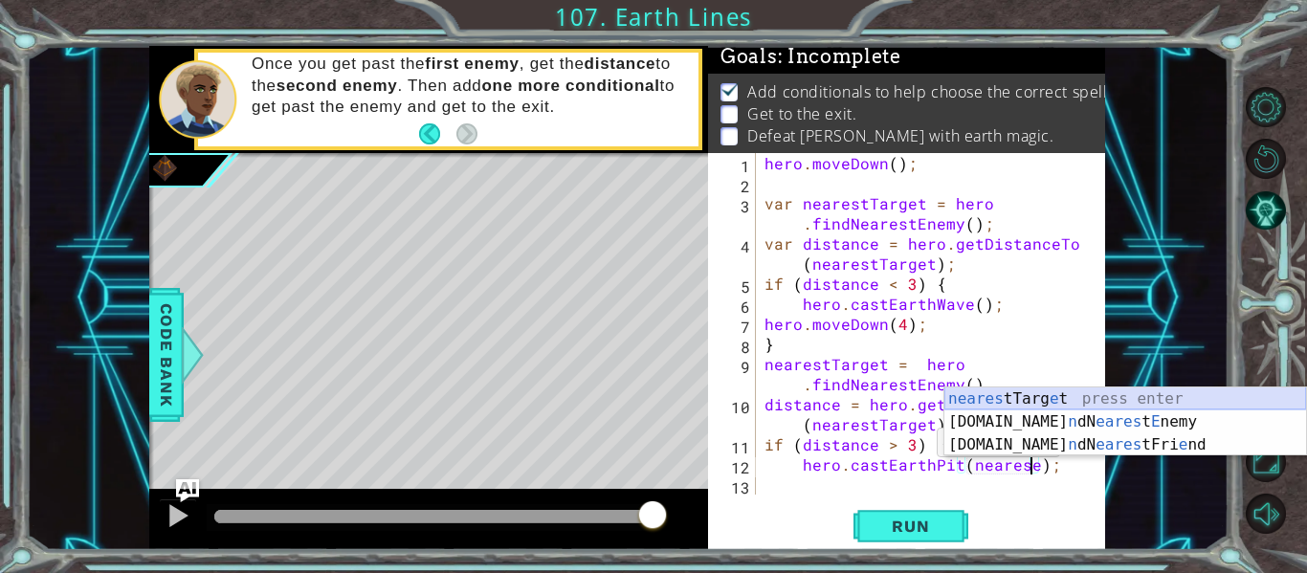
click at [960, 405] on div "neares tTarg e t press enter hero.fi n dN eares t E nemy press enter hero.fi n …" at bounding box center [1126, 445] width 362 height 115
type textarea "hero.castEarthPit(nearestTarget);"
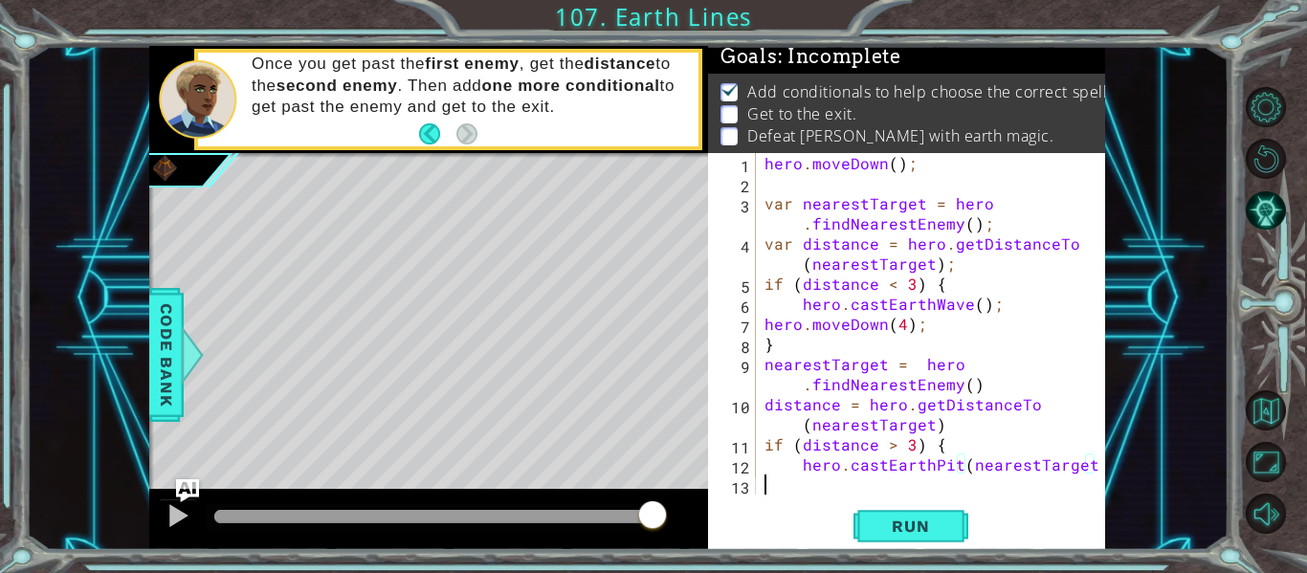
click at [859, 480] on div "hero . moveDown ( ) ; var nearestTarget = hero . findNearestEnemy ( ) ; var dis…" at bounding box center [936, 344] width 350 height 382
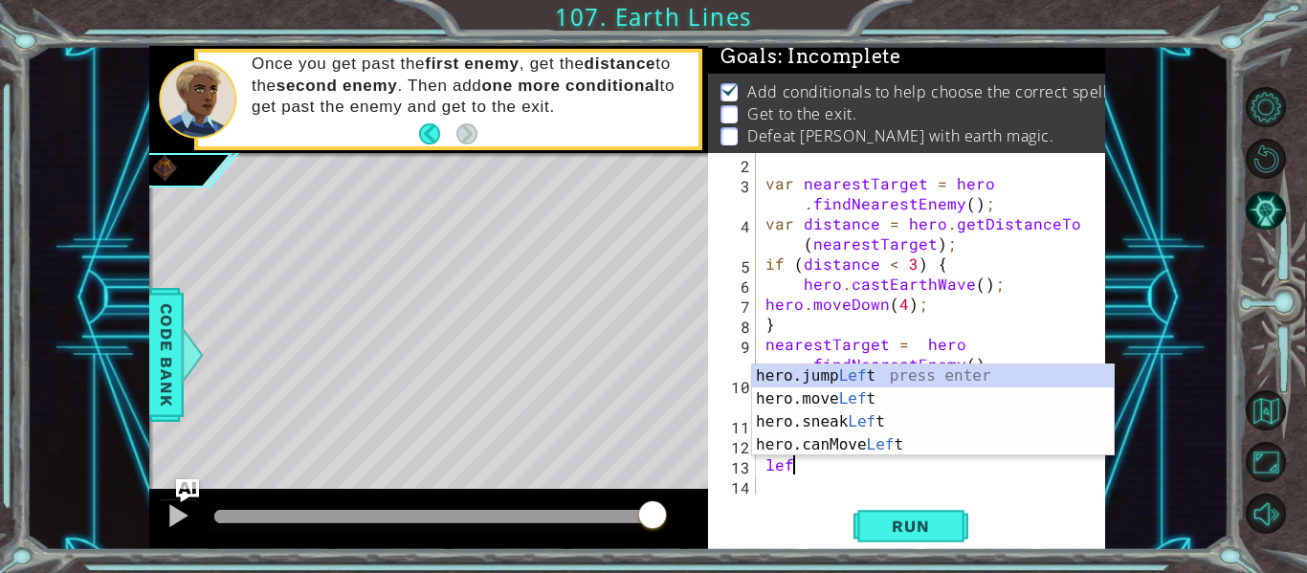
scroll to position [0, 1]
type textarea "left"
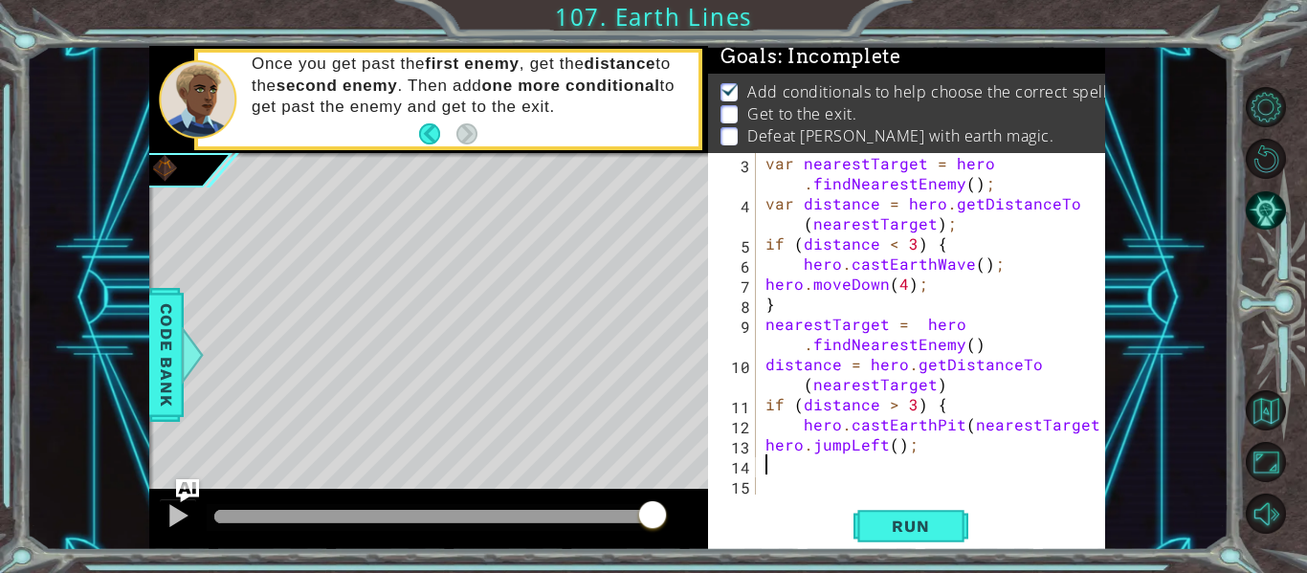
scroll to position [40, 0]
click at [813, 449] on div "var nearestTarget = hero . findNearestEnemy ( ) ; var distance = hero . getDist…" at bounding box center [936, 354] width 349 height 402
type textarea "hero.moveLeft(5);"
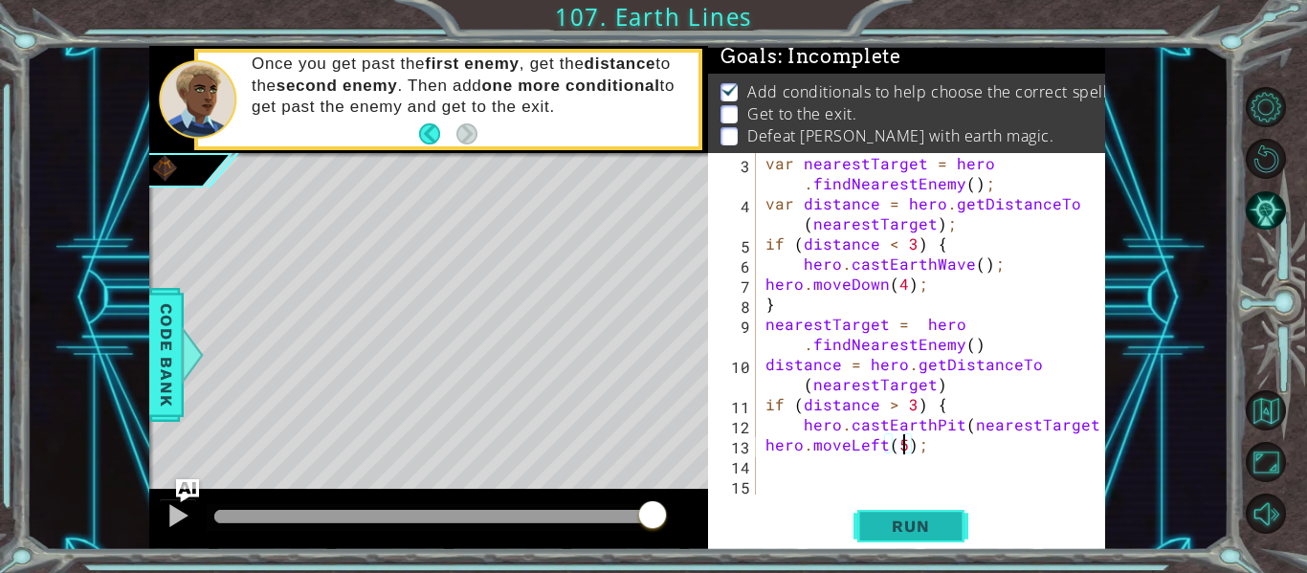
click at [878, 525] on span "Run" at bounding box center [911, 526] width 76 height 19
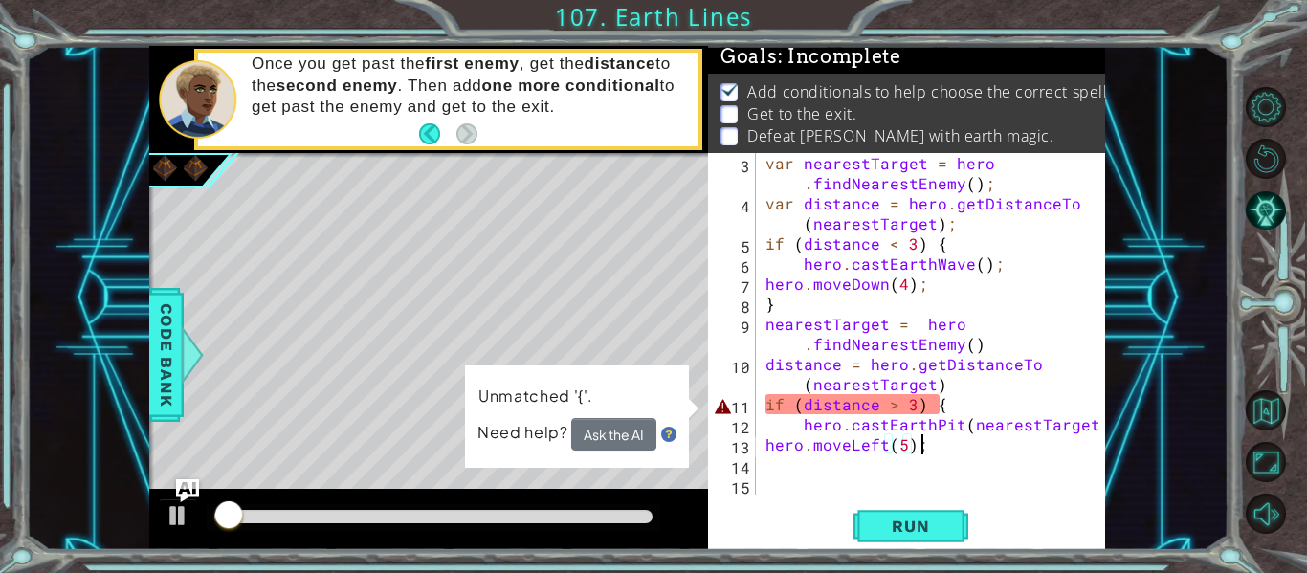
click at [921, 453] on div "var nearestTarget = hero . findNearestEnemy ( ) ; var distance = hero . getDist…" at bounding box center [936, 354] width 349 height 402
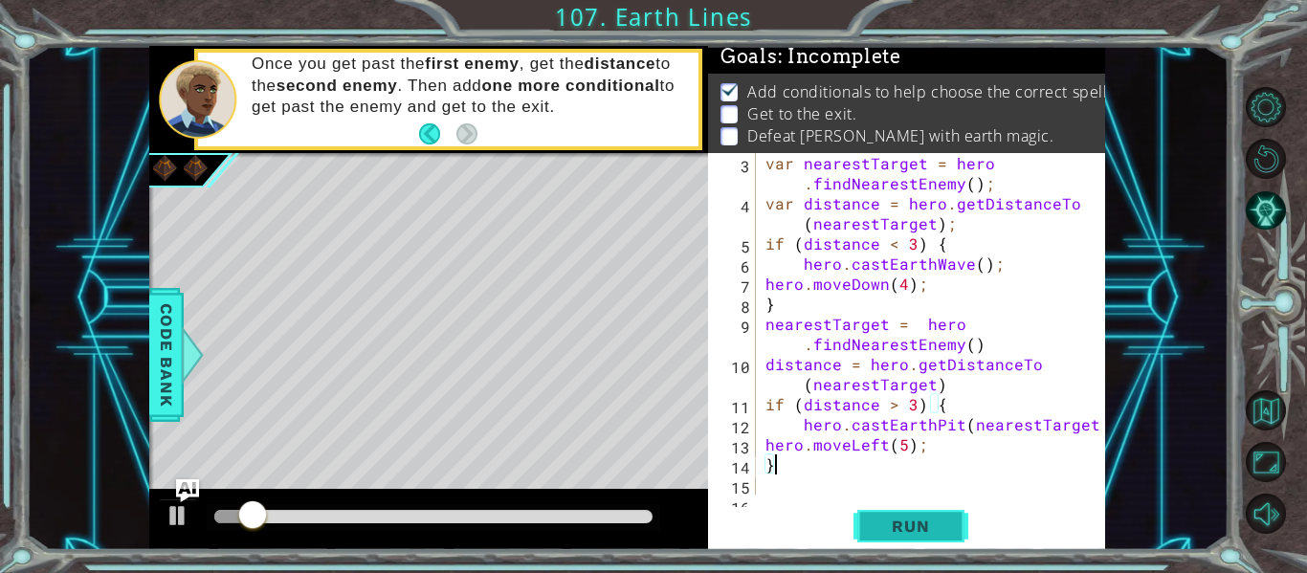
type textarea "}"
click at [896, 532] on span "Run" at bounding box center [911, 526] width 76 height 19
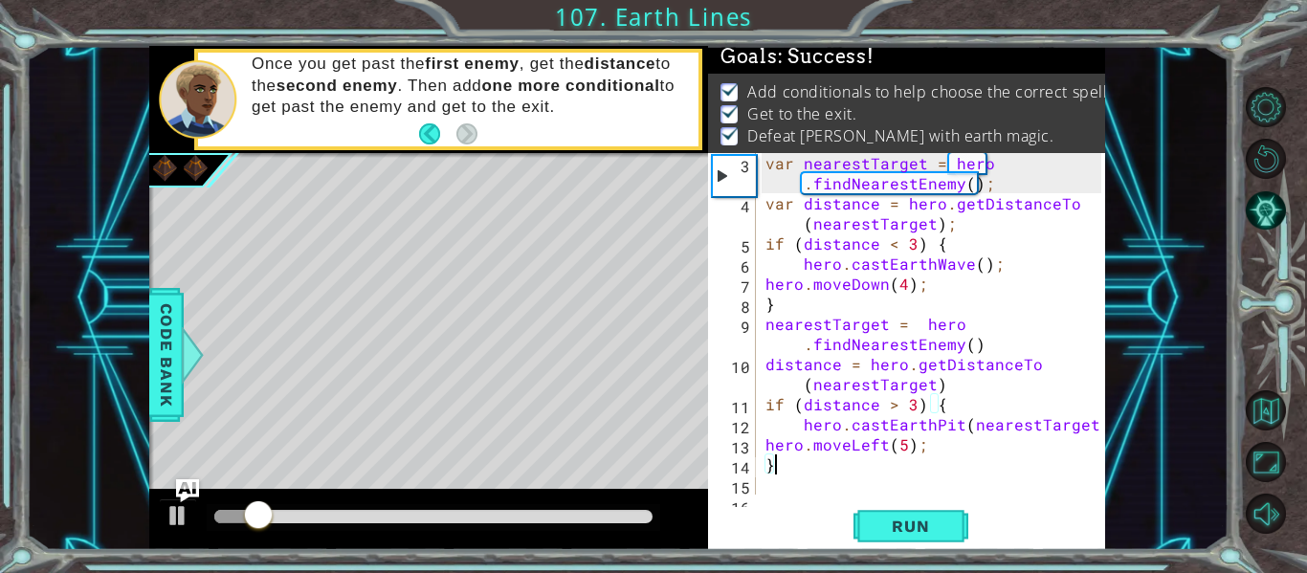
click at [597, 518] on div at bounding box center [433, 516] width 438 height 13
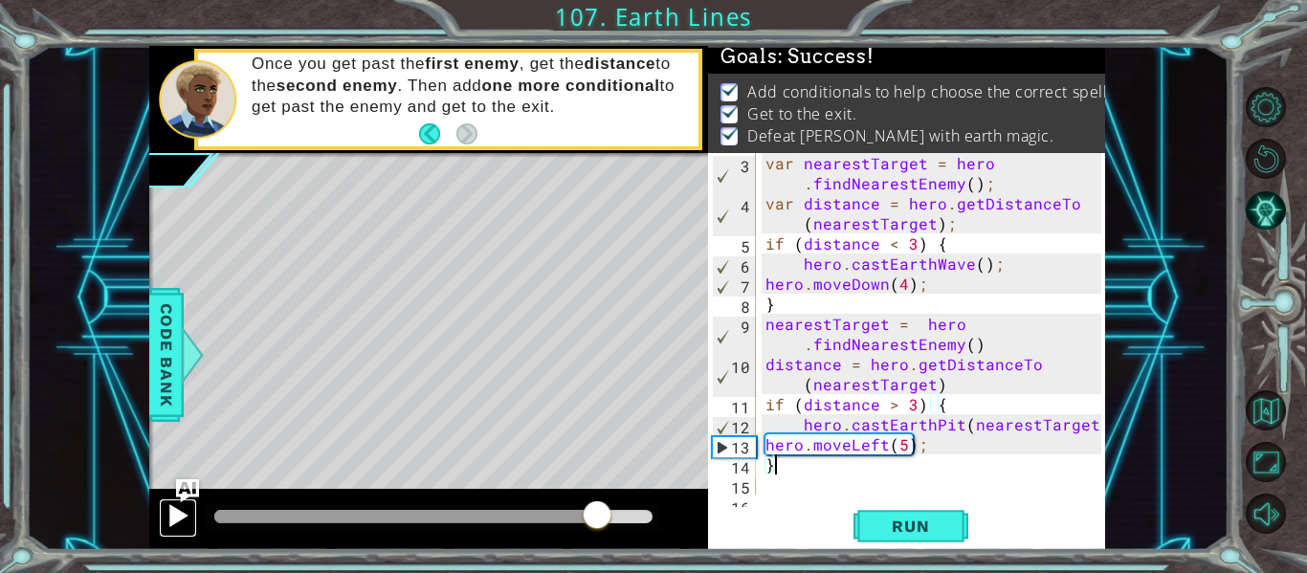
click at [167, 512] on div at bounding box center [178, 515] width 25 height 25
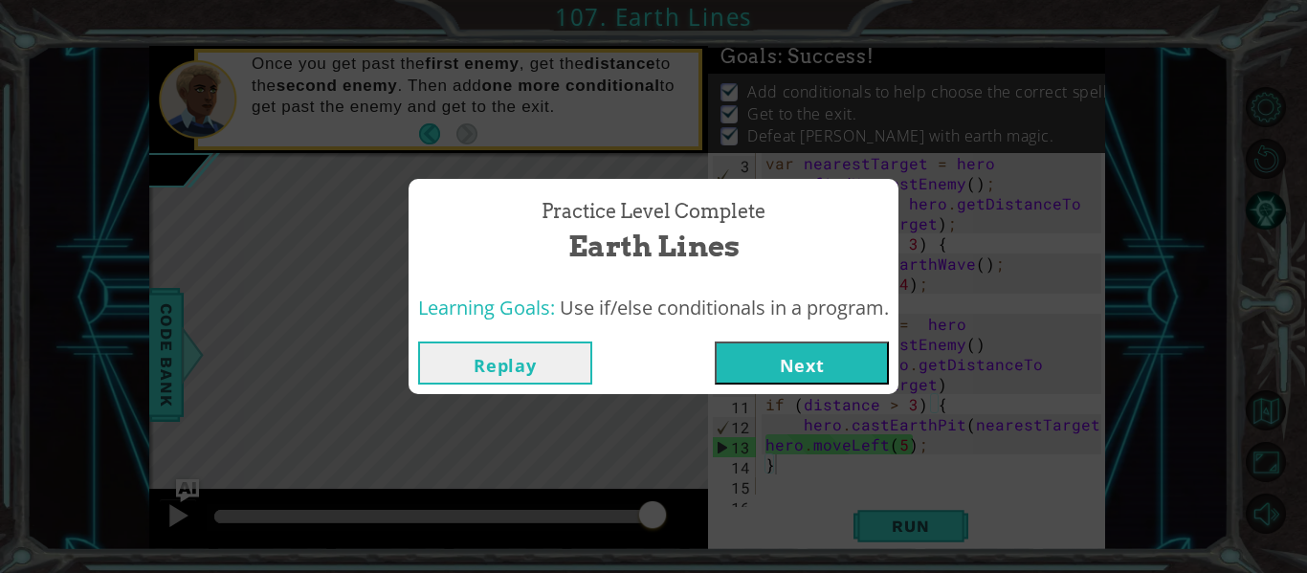
click at [759, 346] on button "Next" at bounding box center [802, 363] width 174 height 43
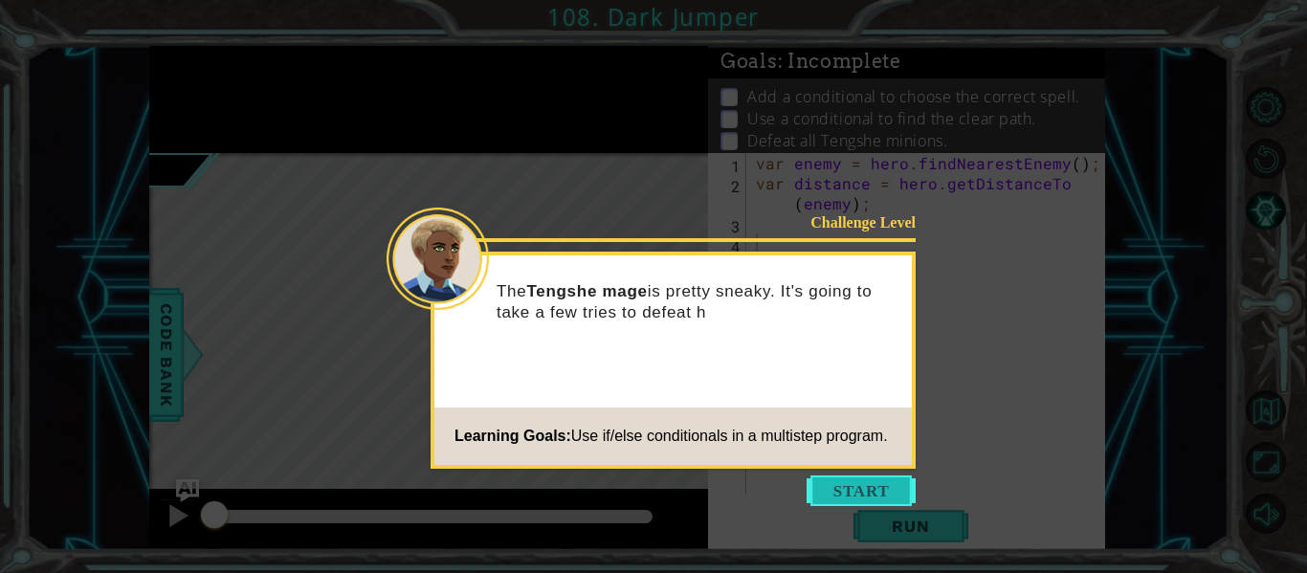
click at [834, 502] on button "Start" at bounding box center [861, 491] width 109 height 31
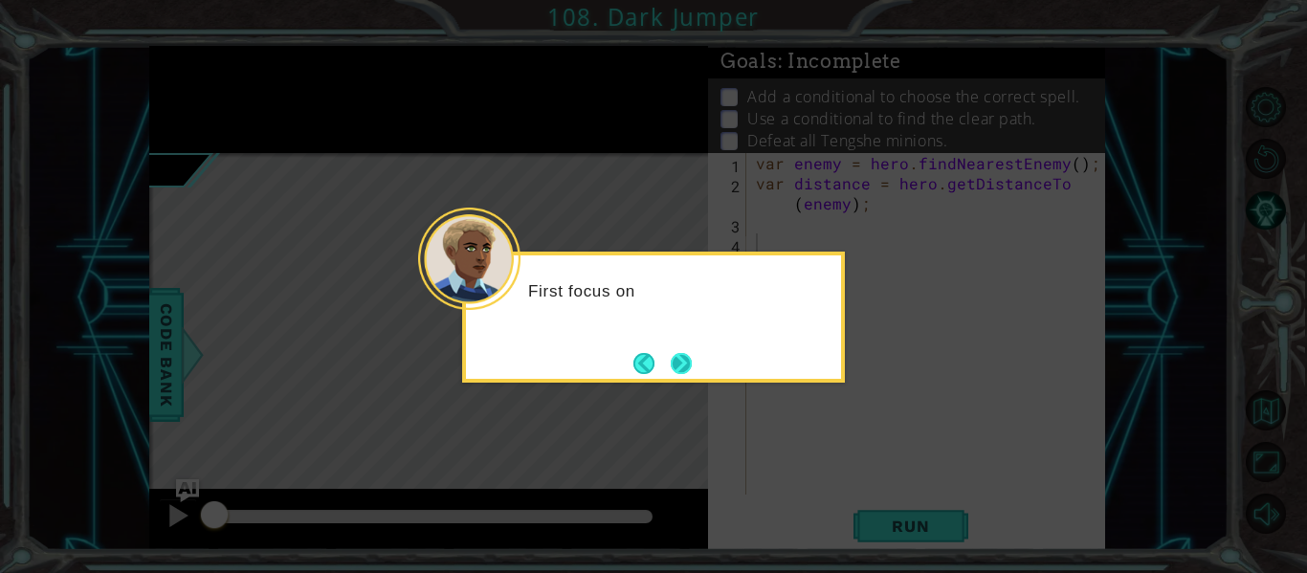
click at [681, 366] on button "Next" at bounding box center [681, 363] width 21 height 21
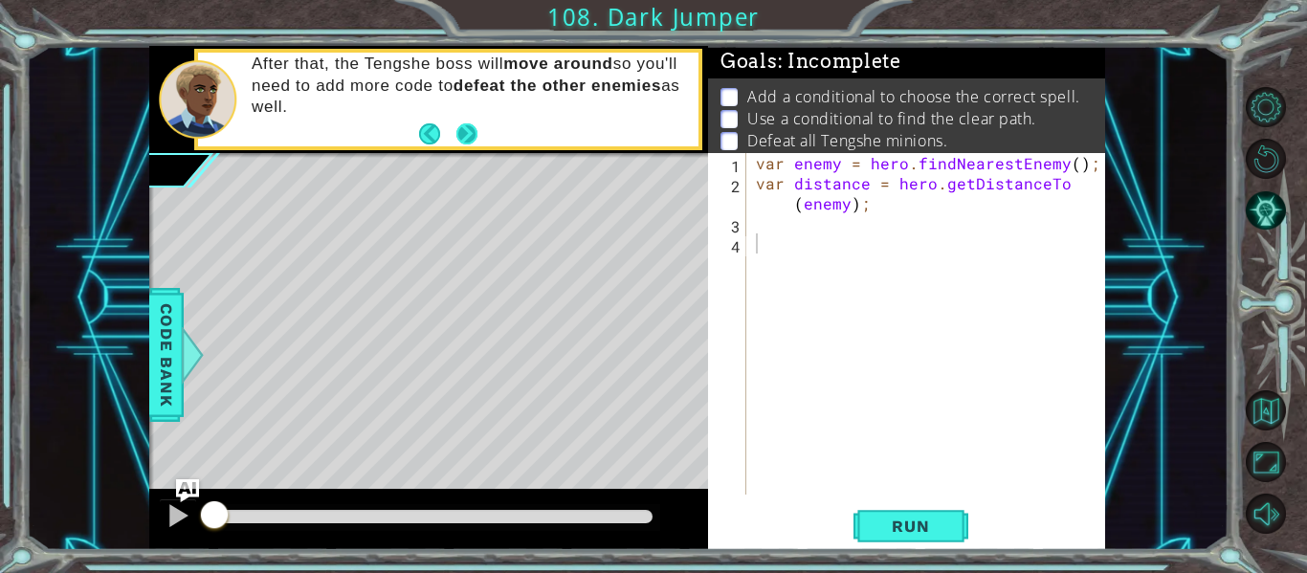
click at [458, 141] on button "Next" at bounding box center [467, 133] width 21 height 21
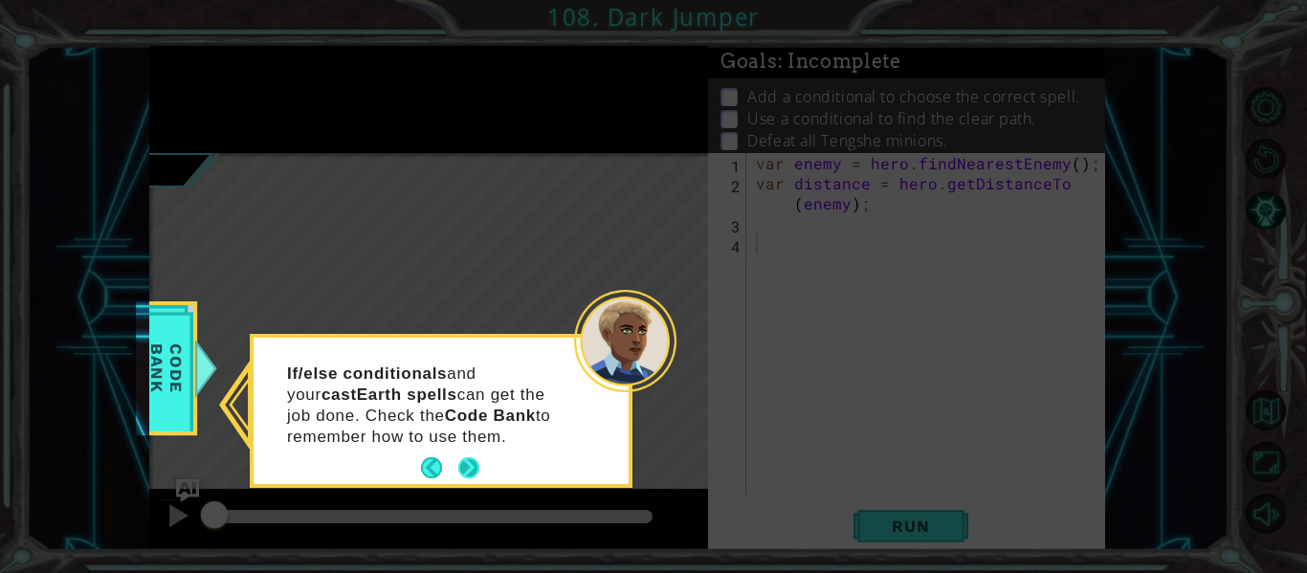
click at [468, 455] on footer at bounding box center [450, 468] width 58 height 29
click at [462, 477] on button "Next" at bounding box center [469, 469] width 22 height 22
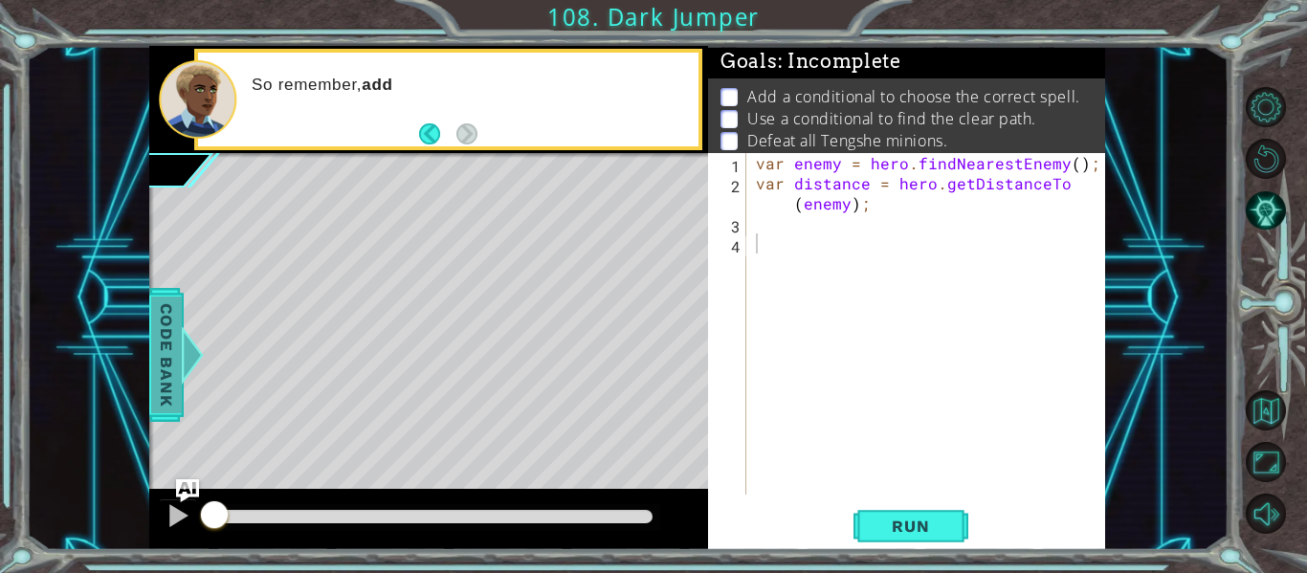
click at [175, 373] on span "Code Bank" at bounding box center [166, 355] width 31 height 117
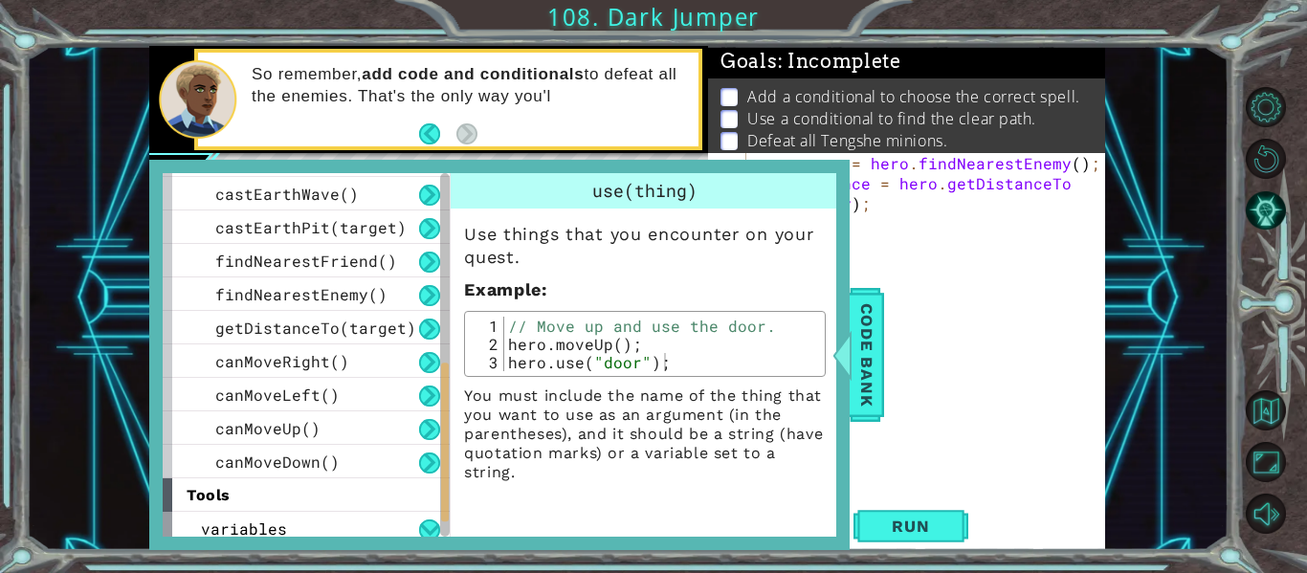
scroll to position [574, 0]
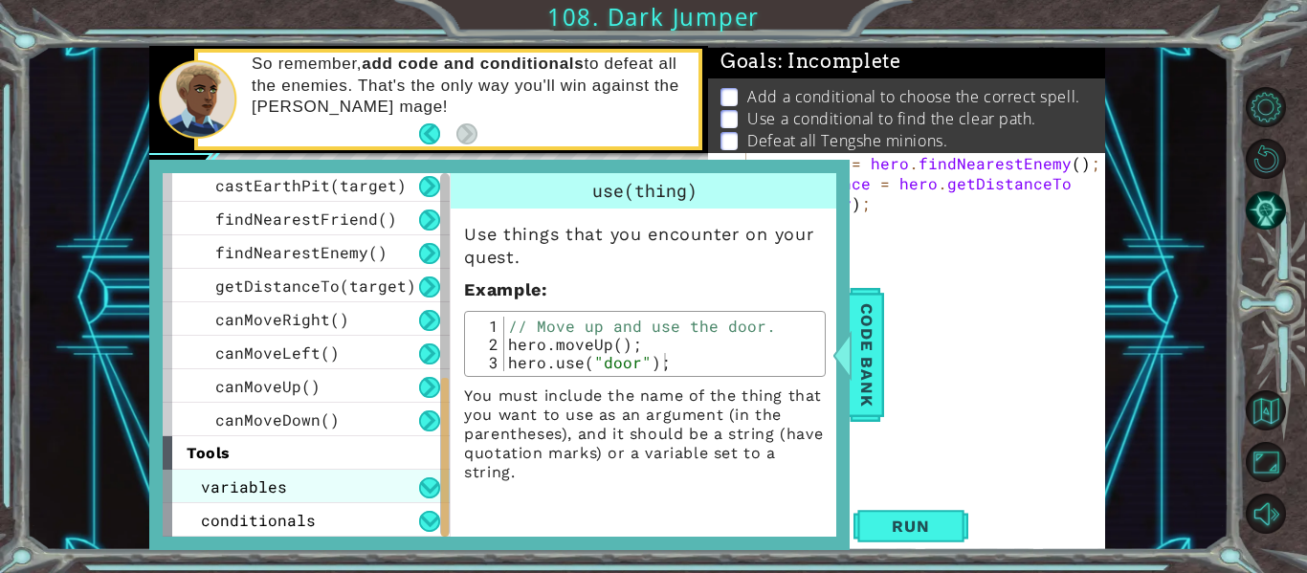
click at [394, 485] on div "variables" at bounding box center [306, 486] width 287 height 33
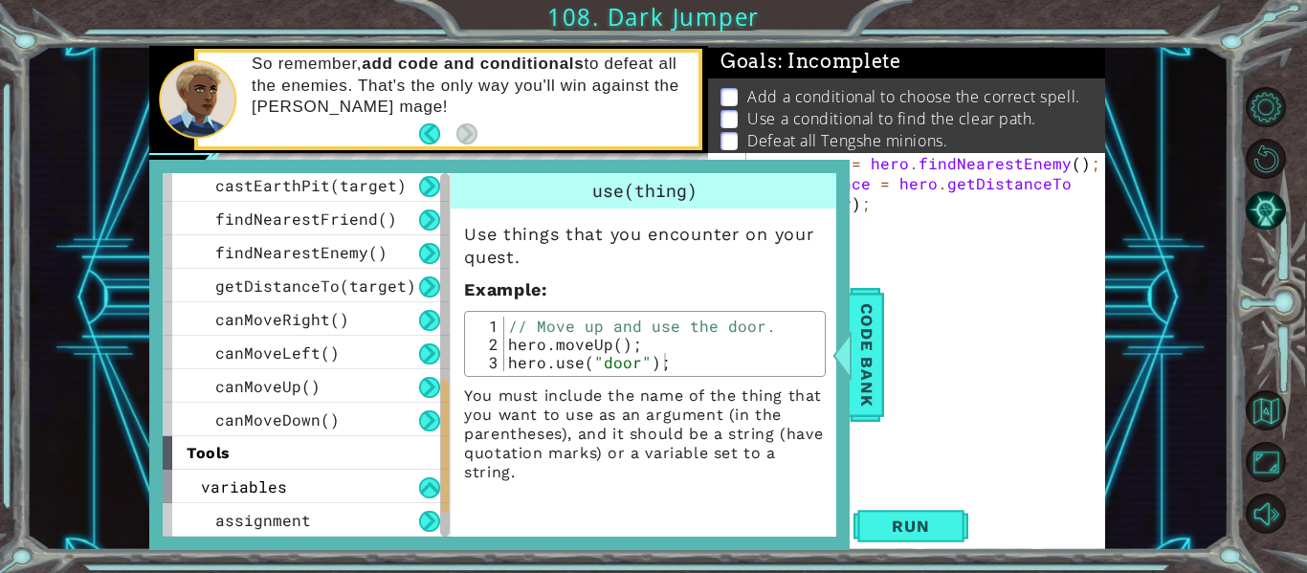
scroll to position [641, 0]
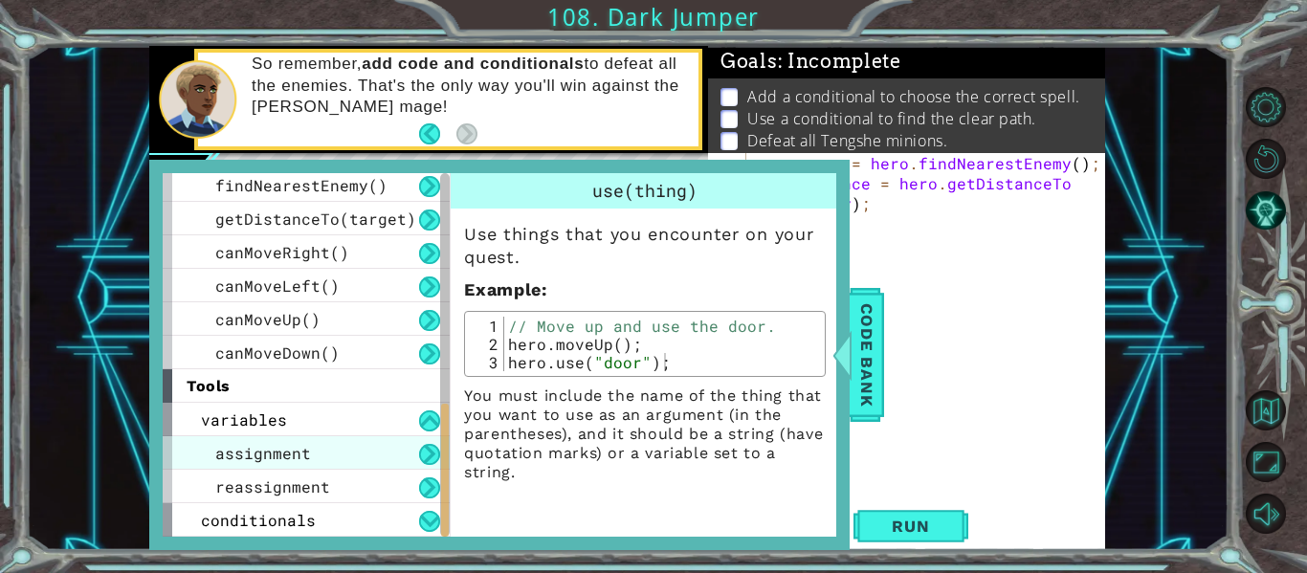
click at [372, 463] on div "assignment" at bounding box center [306, 452] width 287 height 33
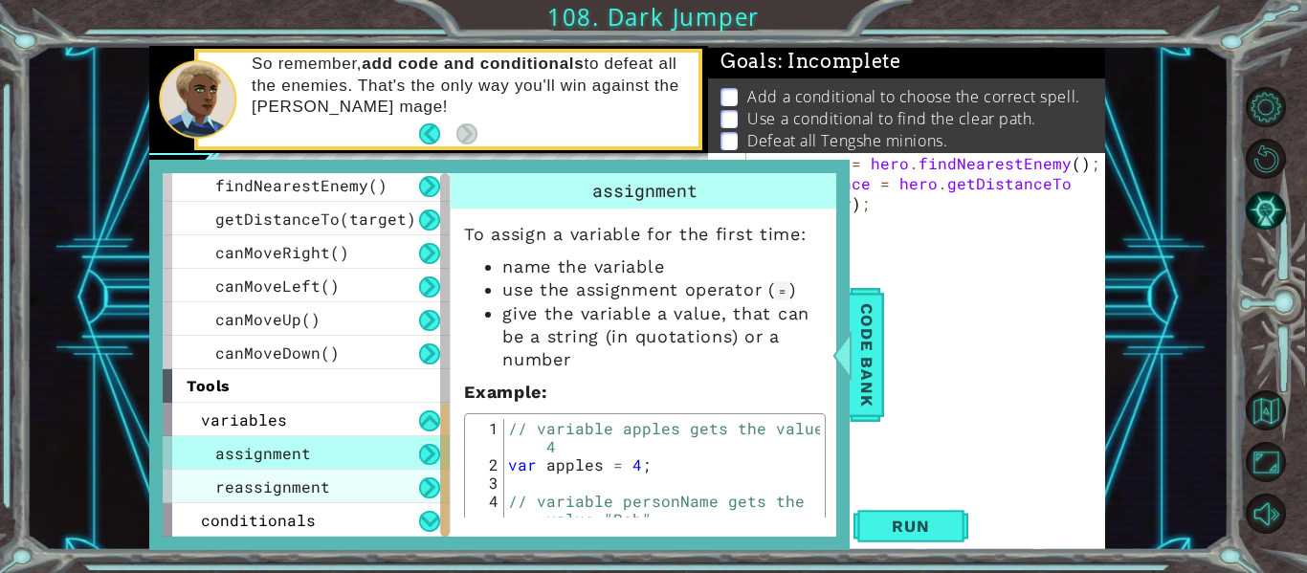
click at [396, 483] on div "reassignment" at bounding box center [306, 486] width 287 height 33
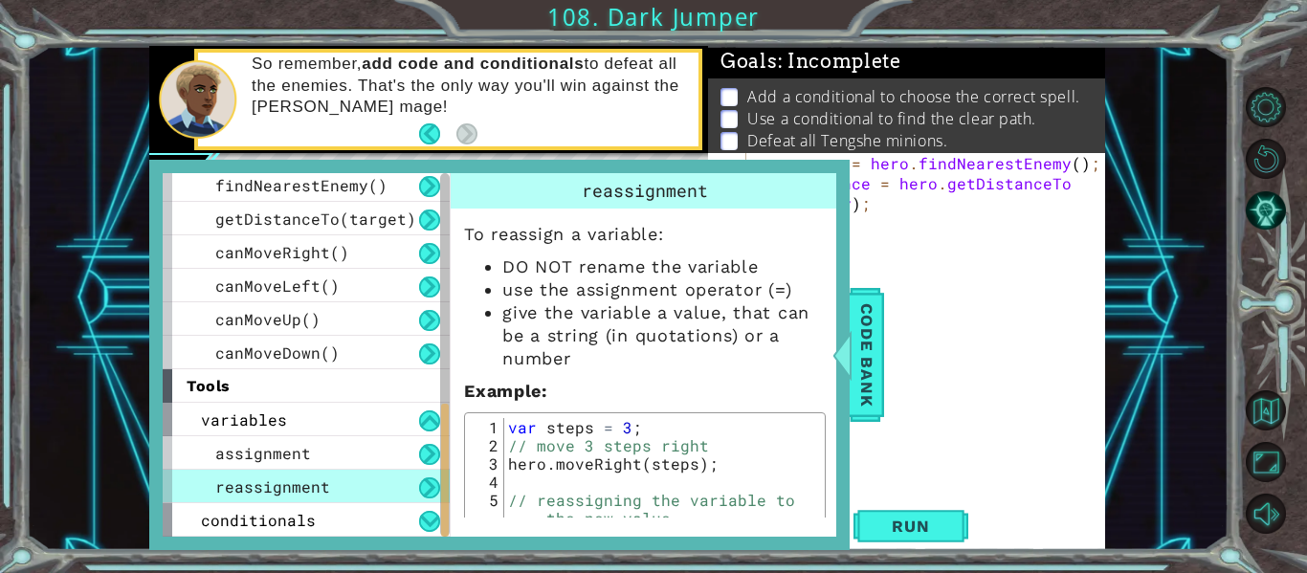
click at [387, 482] on div "reassignment" at bounding box center [306, 486] width 287 height 33
click at [327, 524] on div "conditionals" at bounding box center [306, 519] width 287 height 33
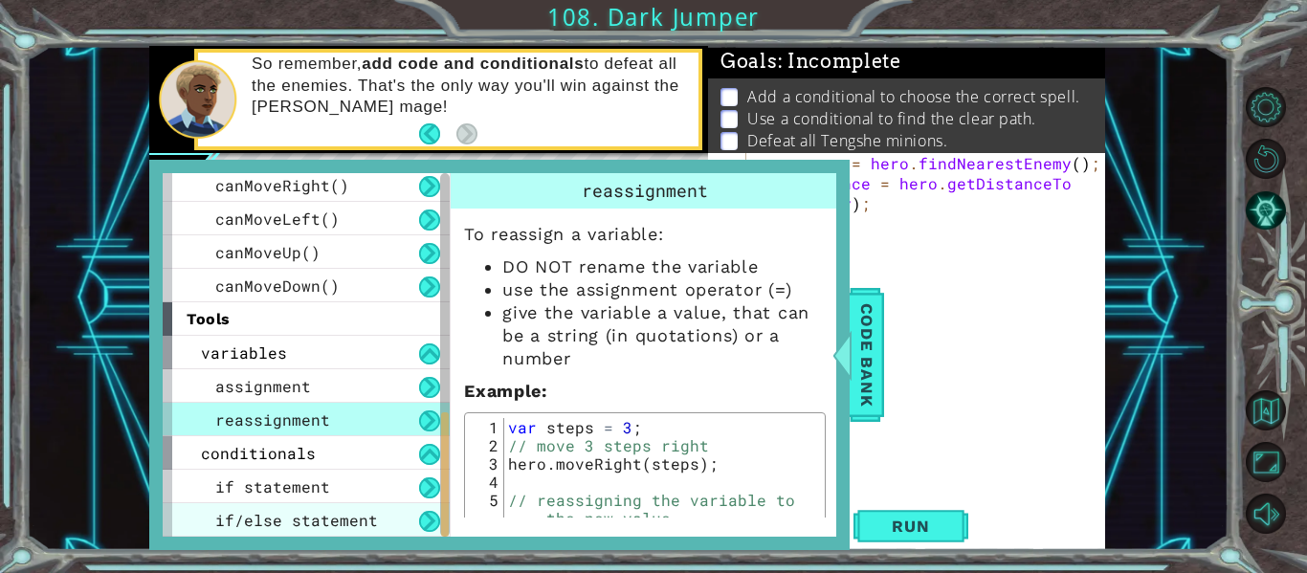
click at [341, 519] on span "if/else statement" at bounding box center [296, 520] width 163 height 20
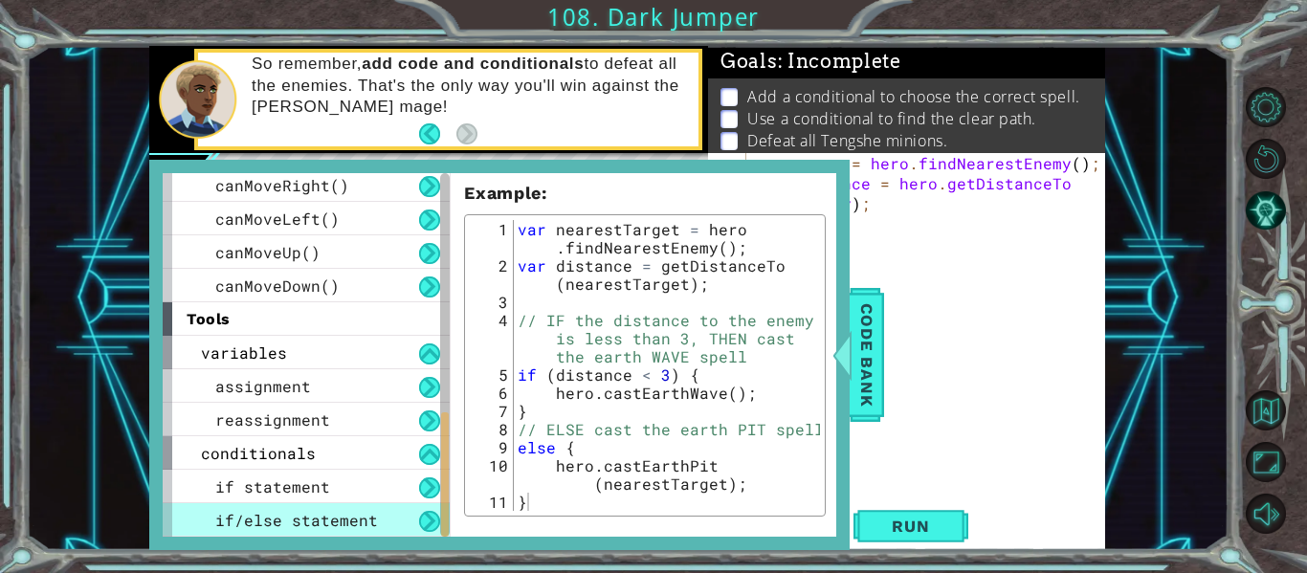
scroll to position [302, 0]
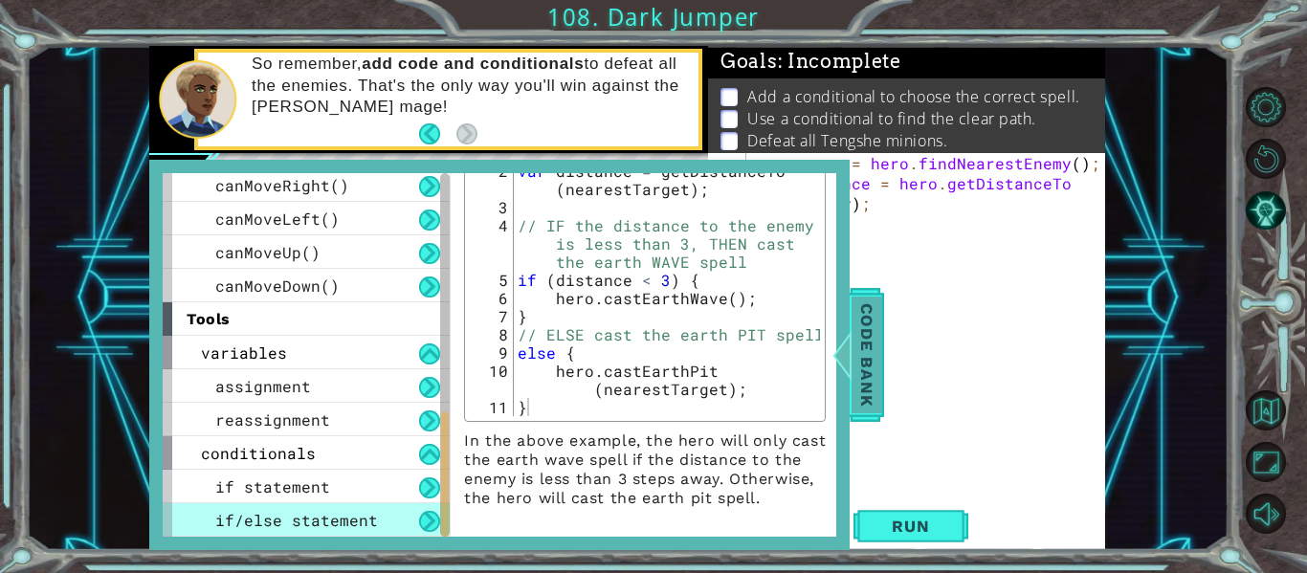
click at [857, 352] on span "Code Bank" at bounding box center [867, 355] width 31 height 117
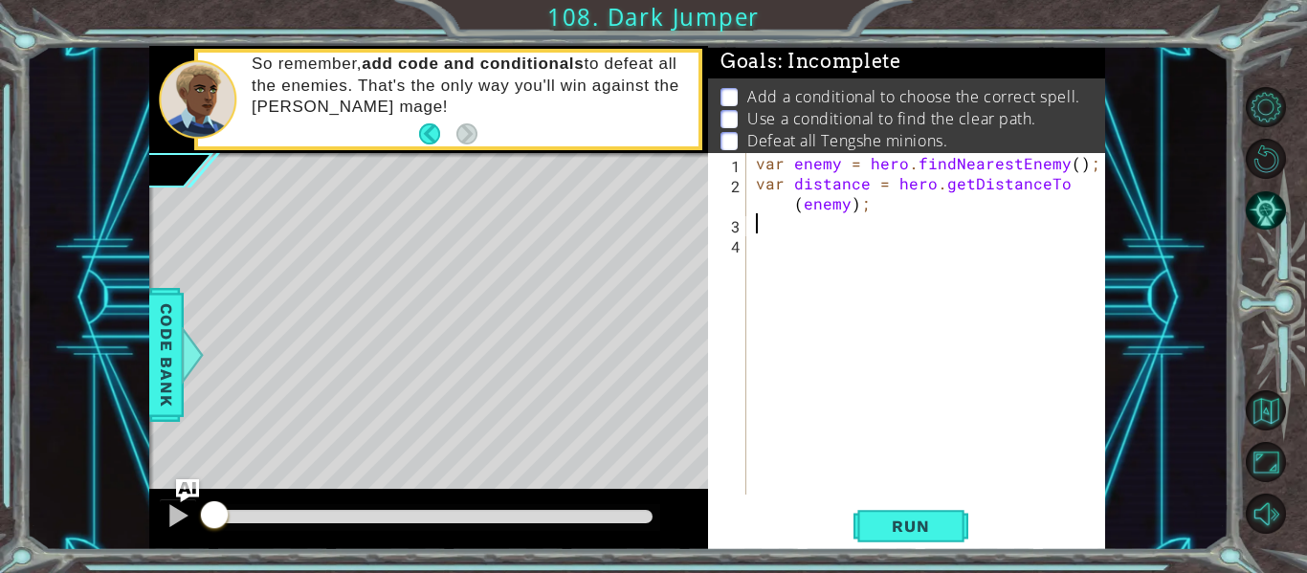
click at [781, 227] on div "var enemy = hero . findNearestEnemy ( ) ; var distance = hero . getDistanceTo (…" at bounding box center [931, 344] width 359 height 382
click at [893, 517] on span "Run" at bounding box center [911, 526] width 76 height 19
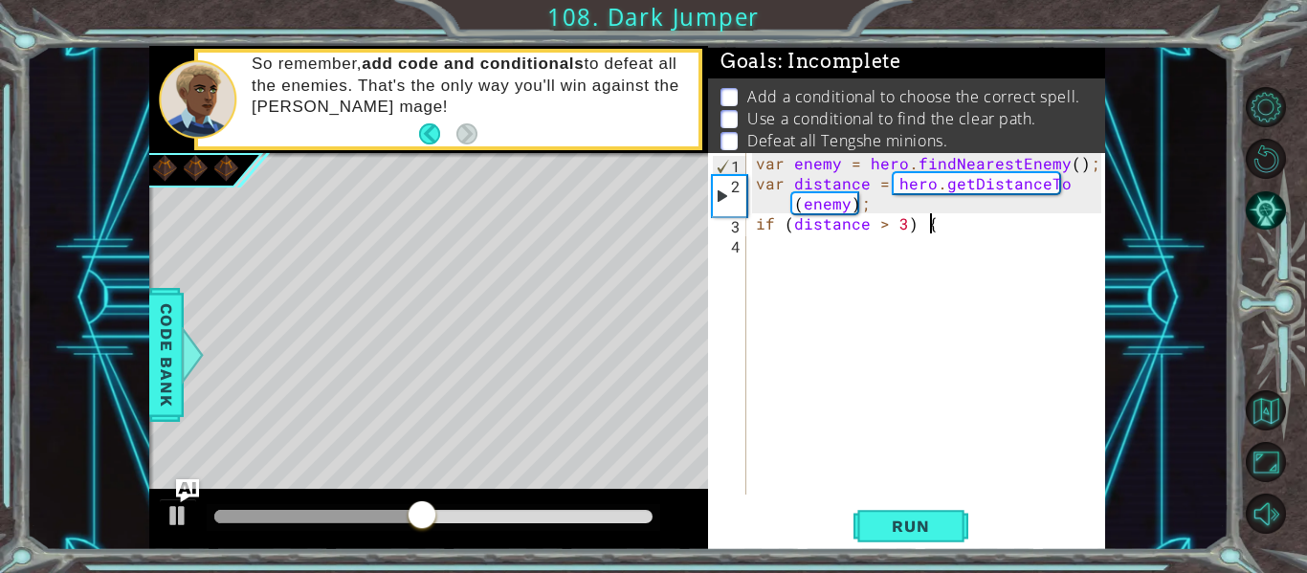
scroll to position [0, 10]
type textarea "if (distance > 3) {"
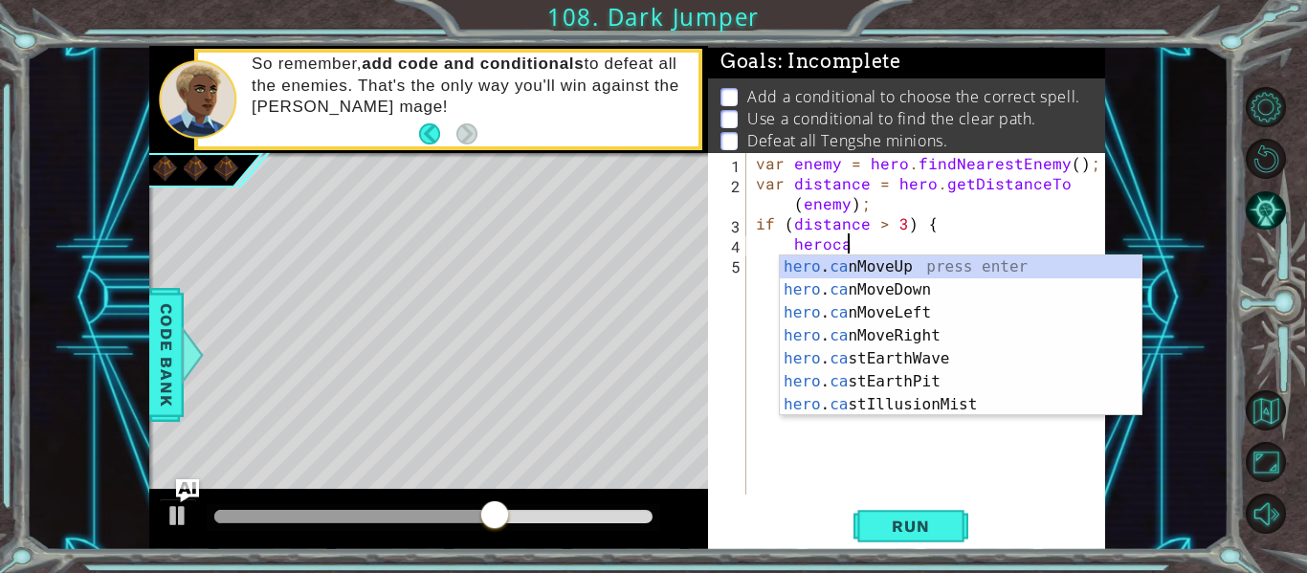
scroll to position [0, 6]
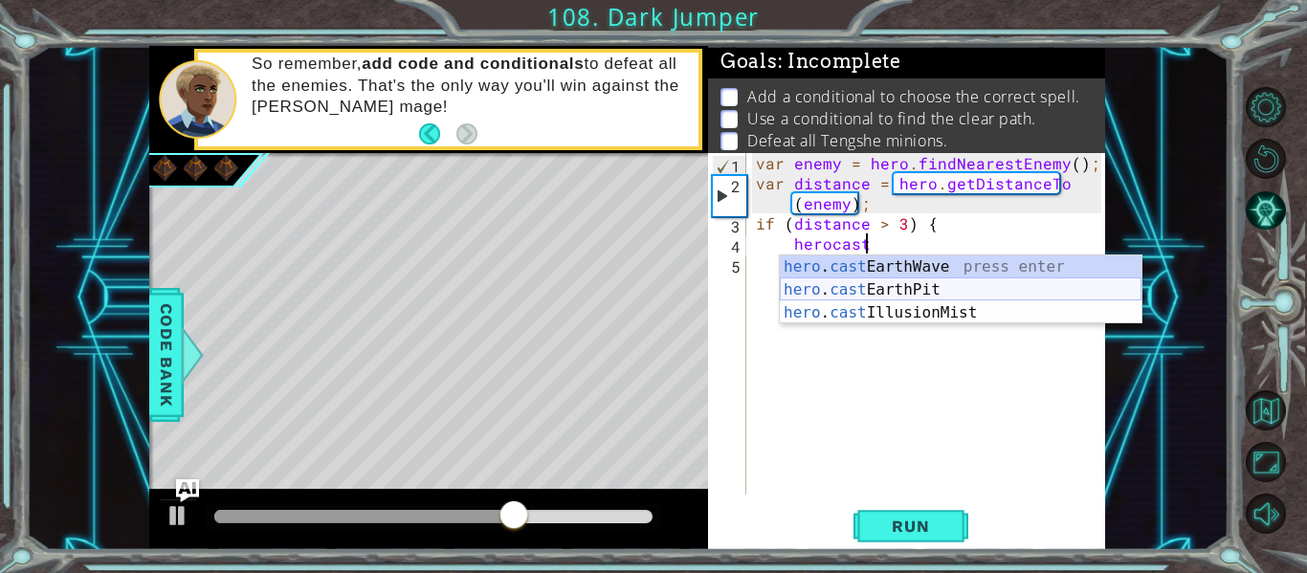
click at [868, 291] on div "hero . cast EarthWave press enter hero . cast EarthPit press enter hero . cast …" at bounding box center [961, 313] width 362 height 115
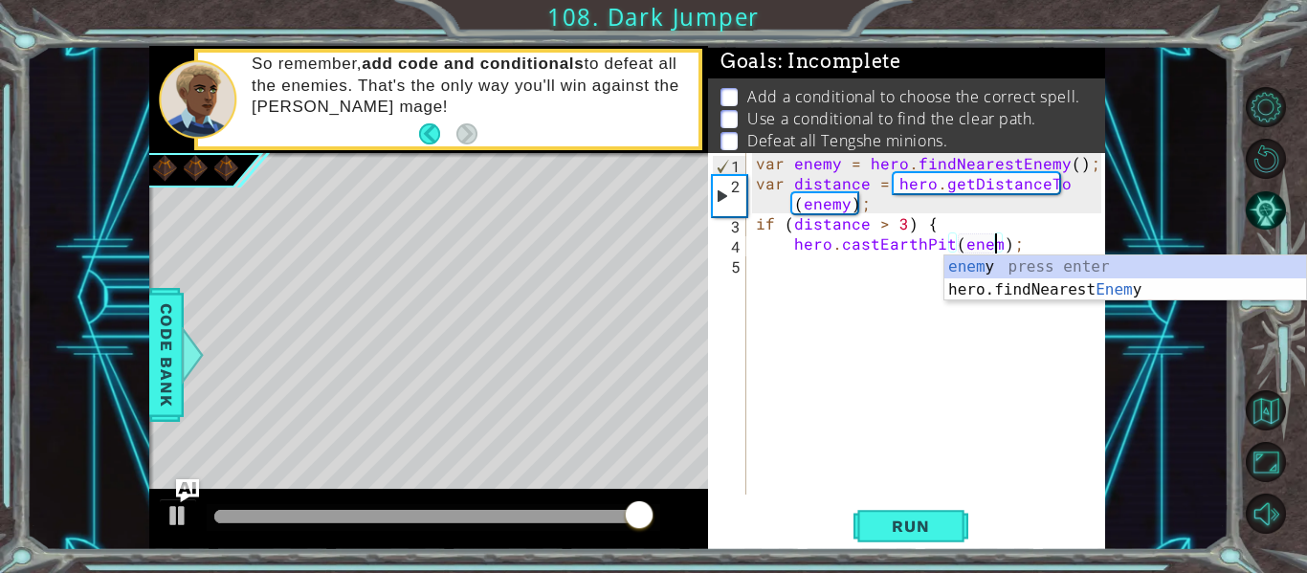
scroll to position [0, 15]
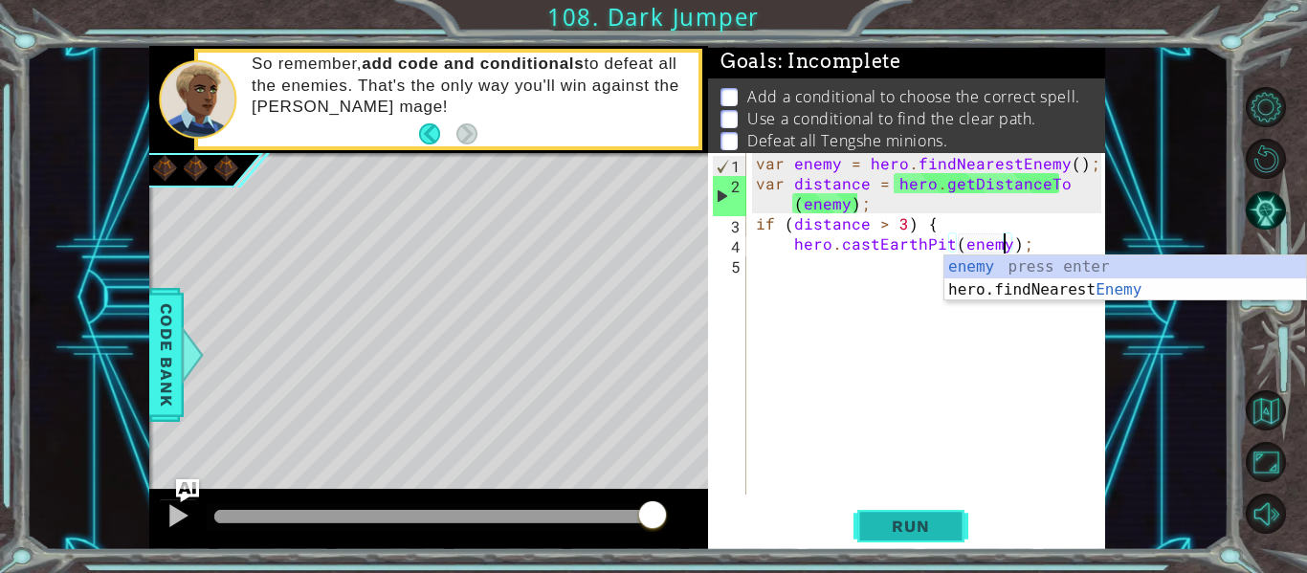
click at [913, 524] on span "Run" at bounding box center [911, 526] width 76 height 19
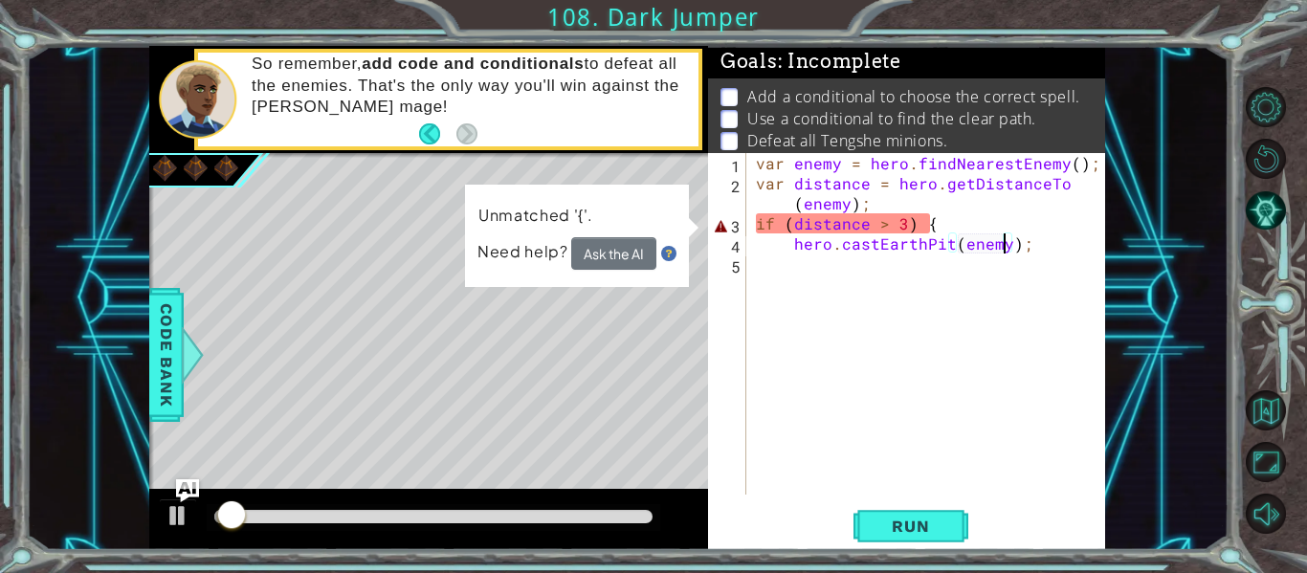
click at [1042, 243] on div "var enemy = hero . findNearestEnemy ( ) ; var distance = hero . getDistanceTo (…" at bounding box center [931, 344] width 359 height 382
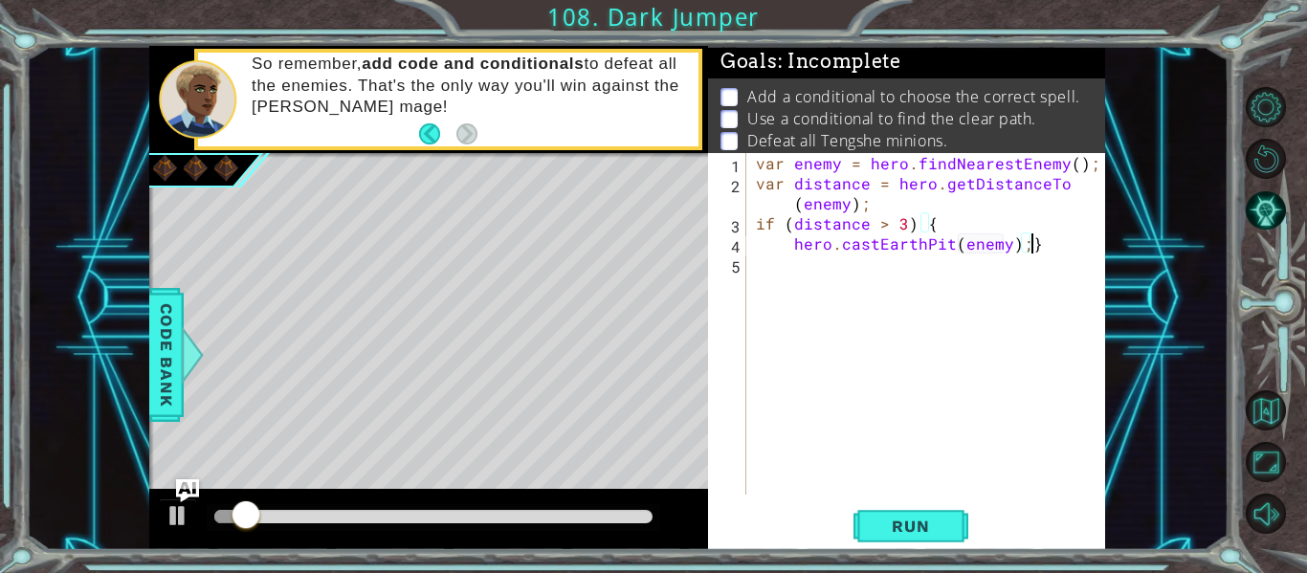
type textarea "hero.castEarthPit(enemy);"
type textarea "]"
click at [909, 518] on span "Run" at bounding box center [911, 526] width 76 height 19
type textarea "}"
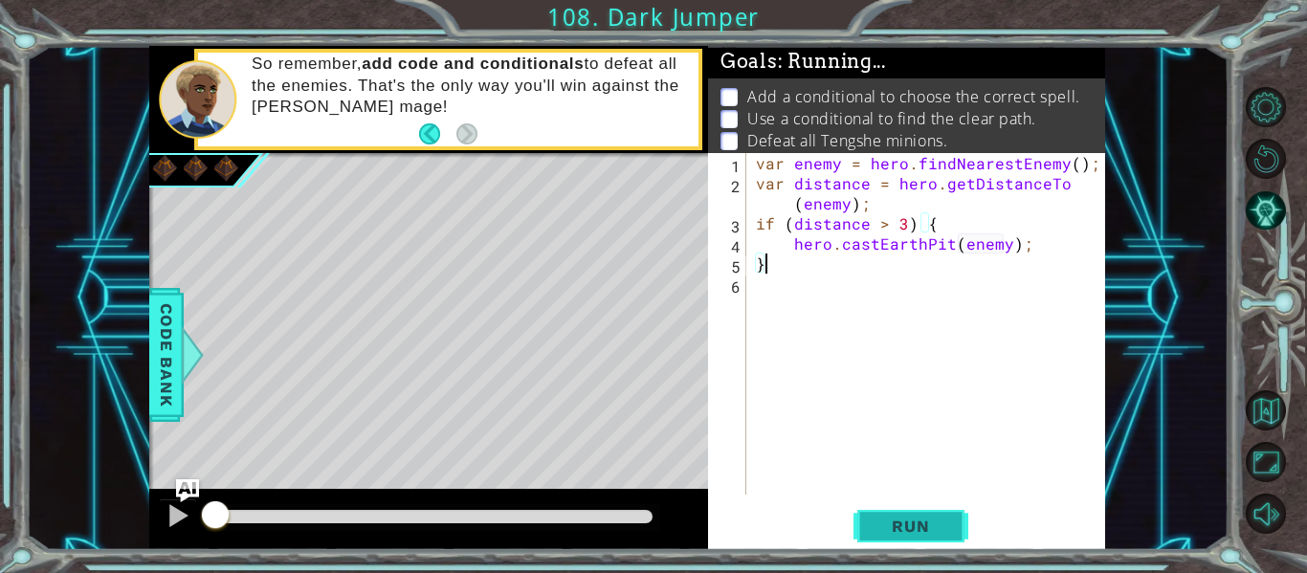
scroll to position [0, 0]
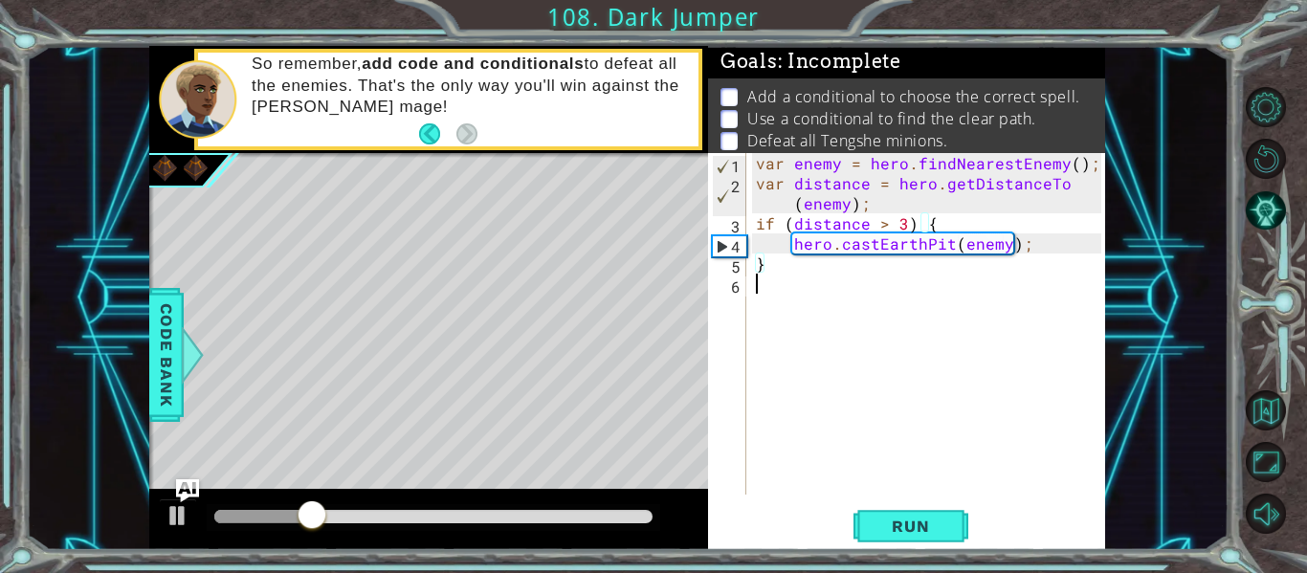
click at [799, 306] on div "var enemy = hero . findNearestEnemy ( ) ; var distance = hero . getDistanceTo (…" at bounding box center [931, 344] width 359 height 382
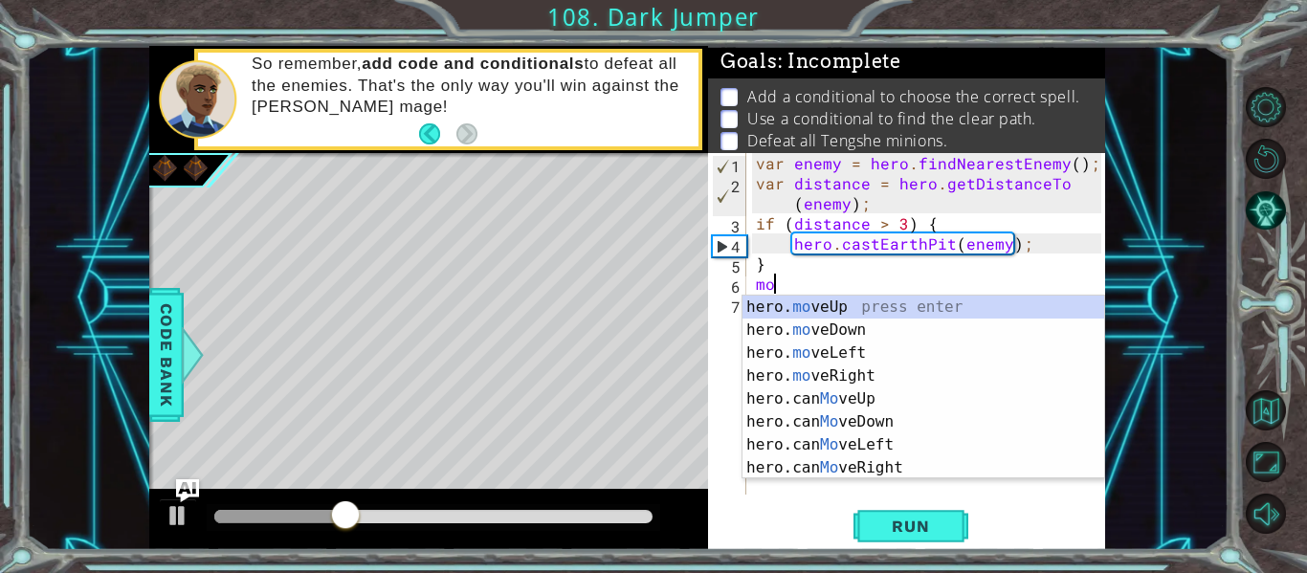
type textarea "m"
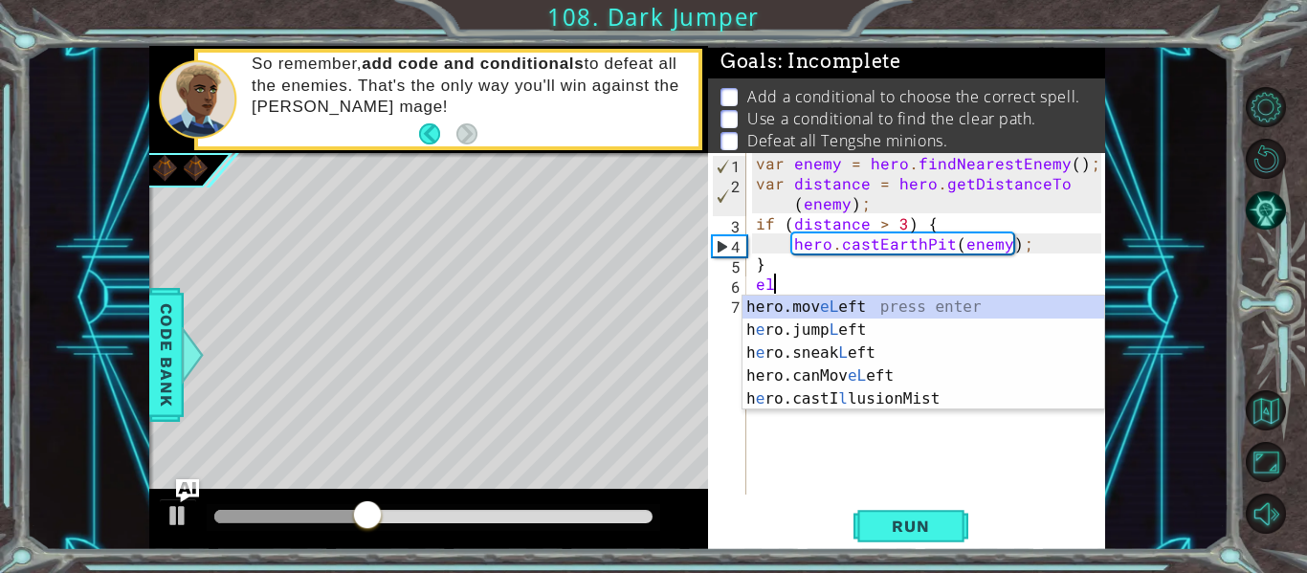
type textarea "e"
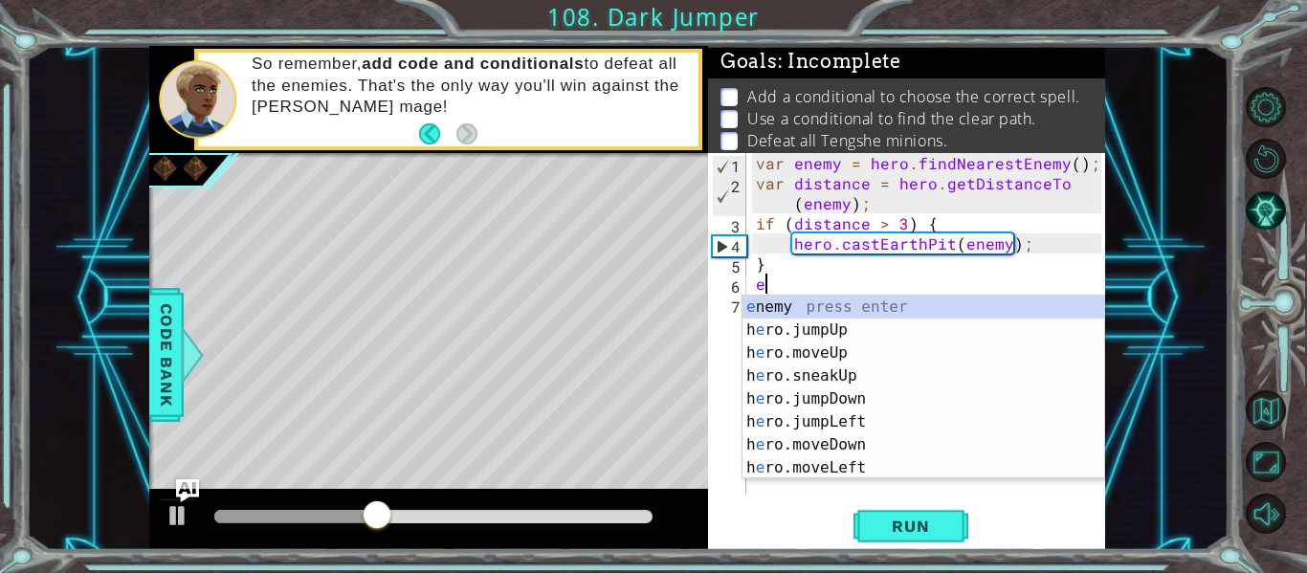
scroll to position [0, 1]
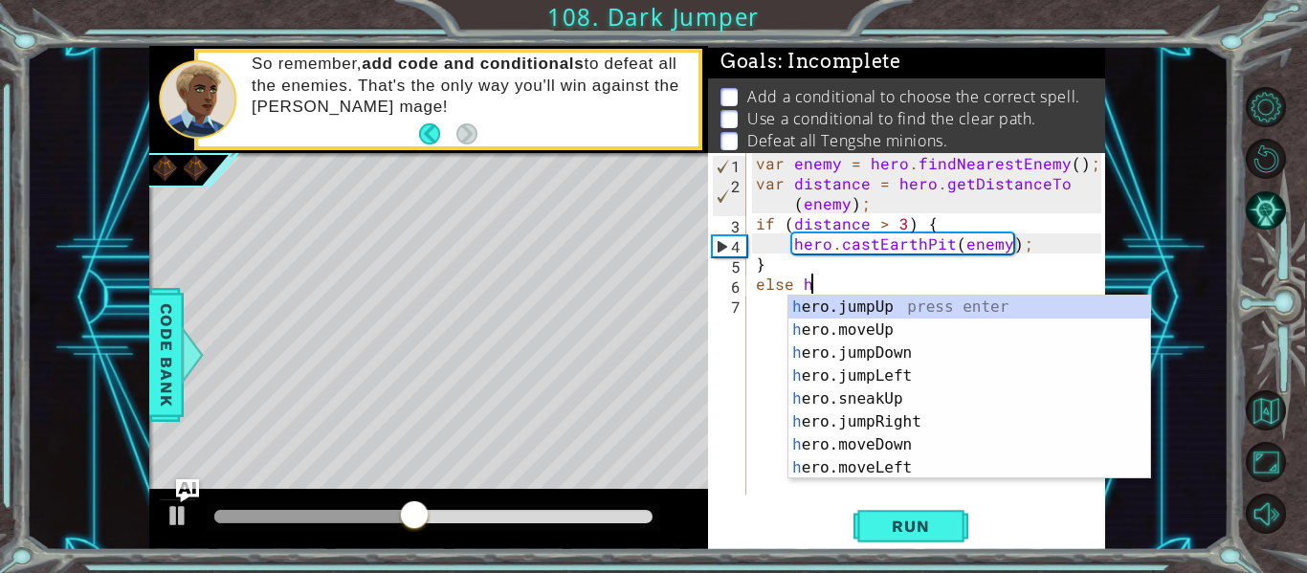
type textarea "else"
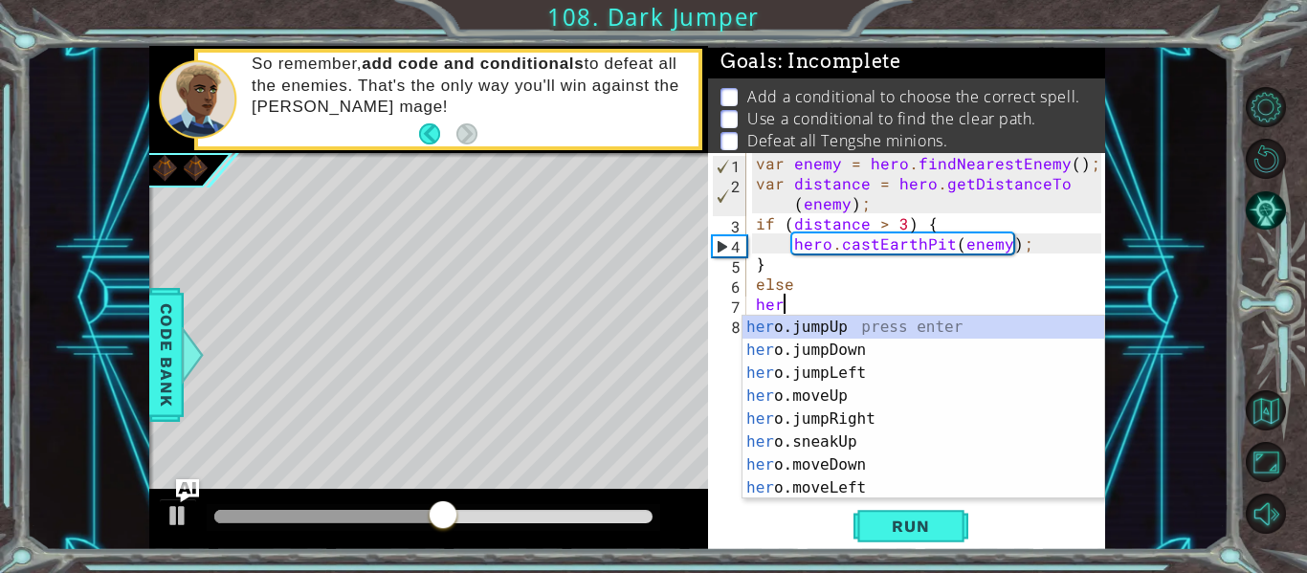
scroll to position [0, 0]
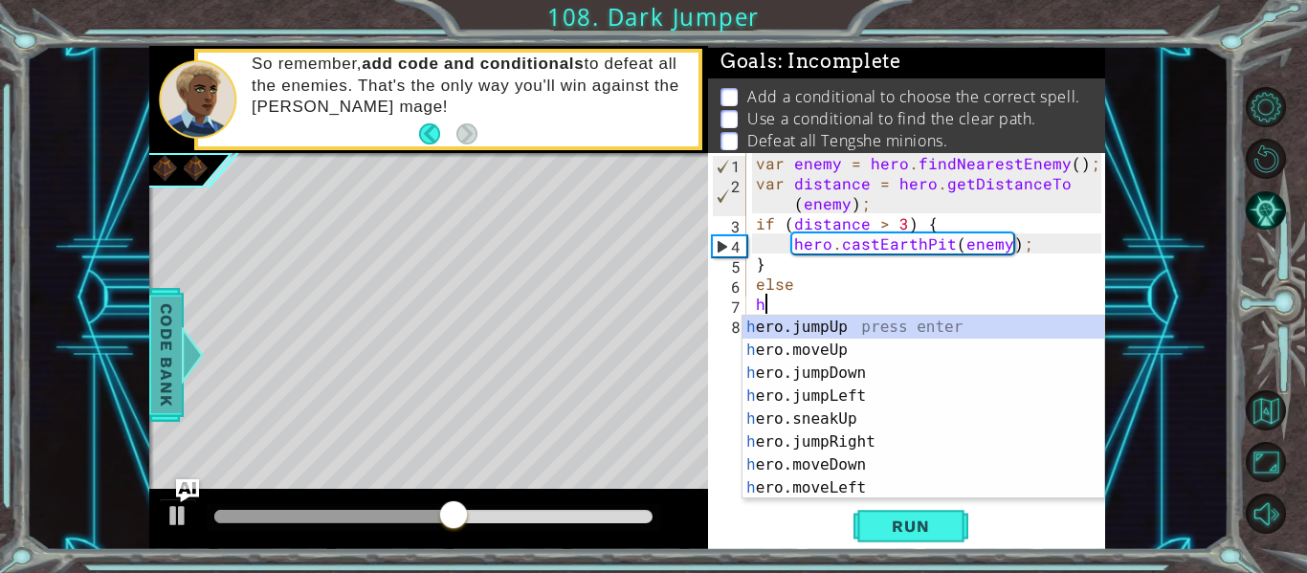
type textarea "h"
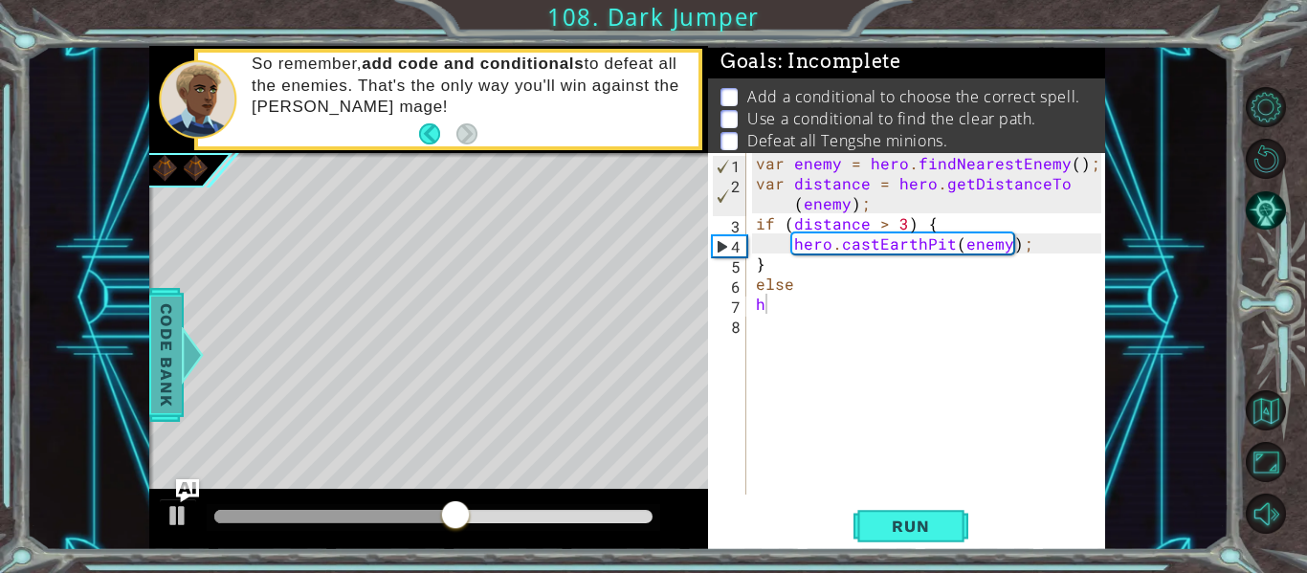
click at [186, 368] on div at bounding box center [193, 354] width 24 height 57
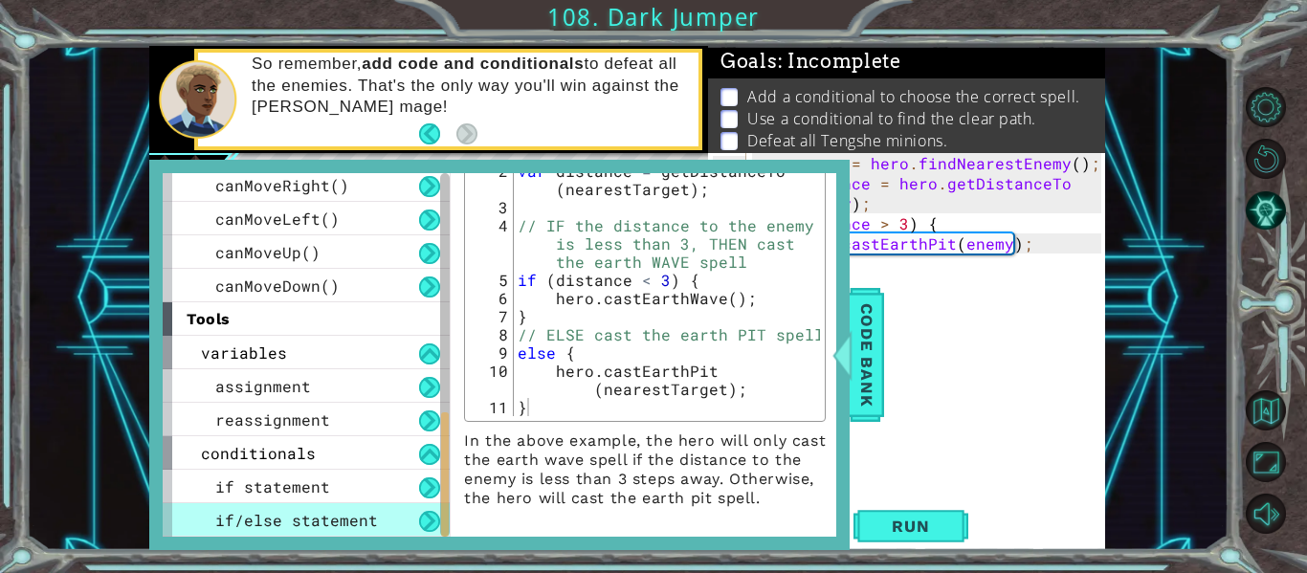
click at [885, 383] on div "var enemy = hero . findNearestEnemy ( ) ; var distance = hero . getDistanceTo (…" at bounding box center [931, 344] width 359 height 382
click at [872, 385] on span "Code Bank" at bounding box center [867, 355] width 31 height 117
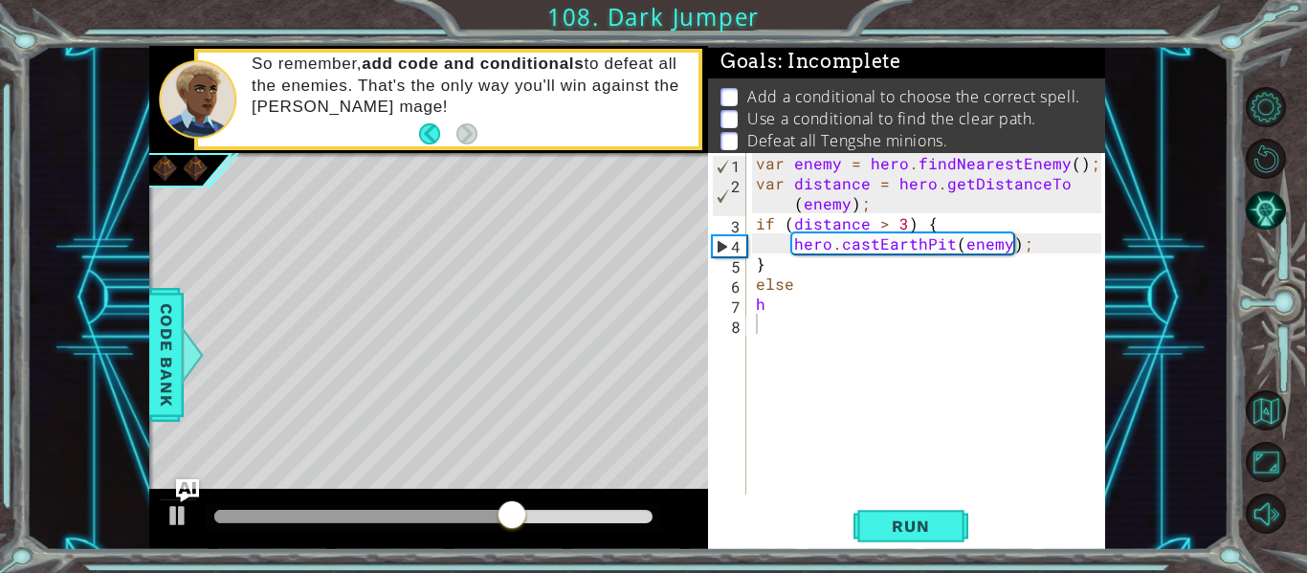
type textarea "h"
click at [819, 297] on div "var enemy = hero . findNearestEnemy ( ) ; var distance = hero . getDistanceTo (…" at bounding box center [931, 344] width 359 height 382
type textarea "else {"
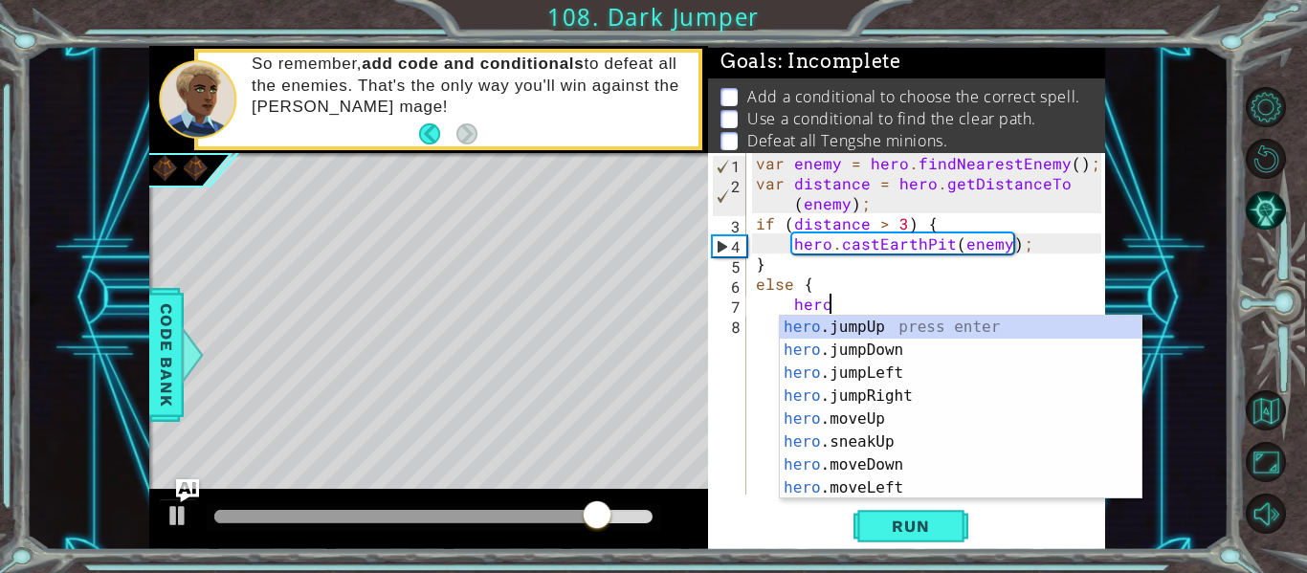
scroll to position [0, 4]
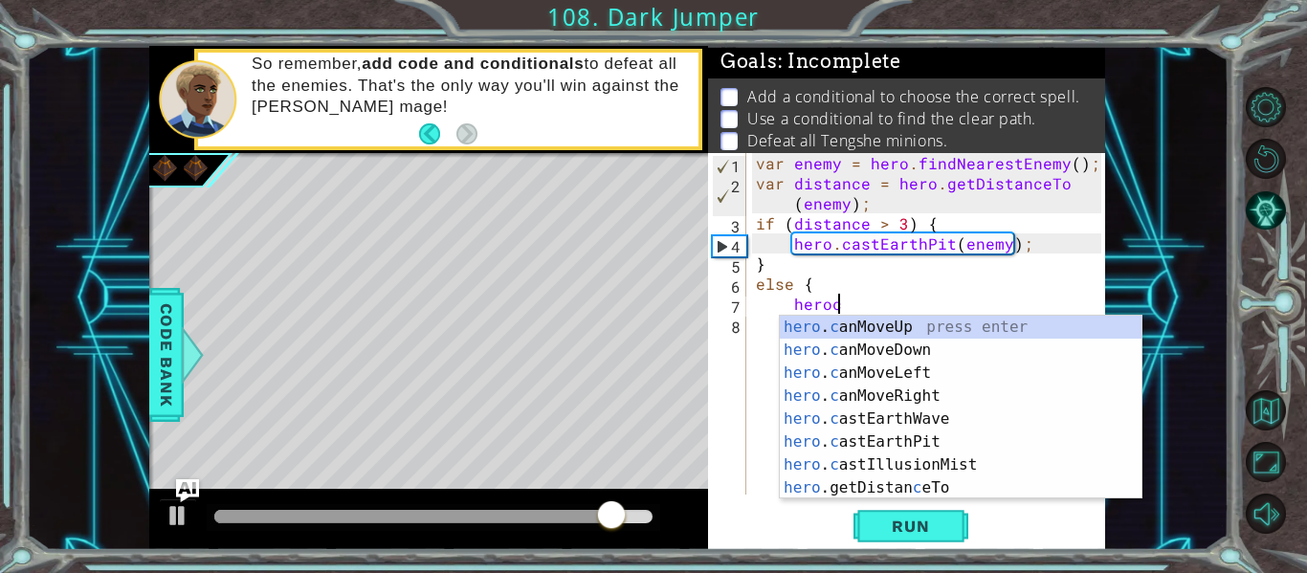
type textarea "herocs"
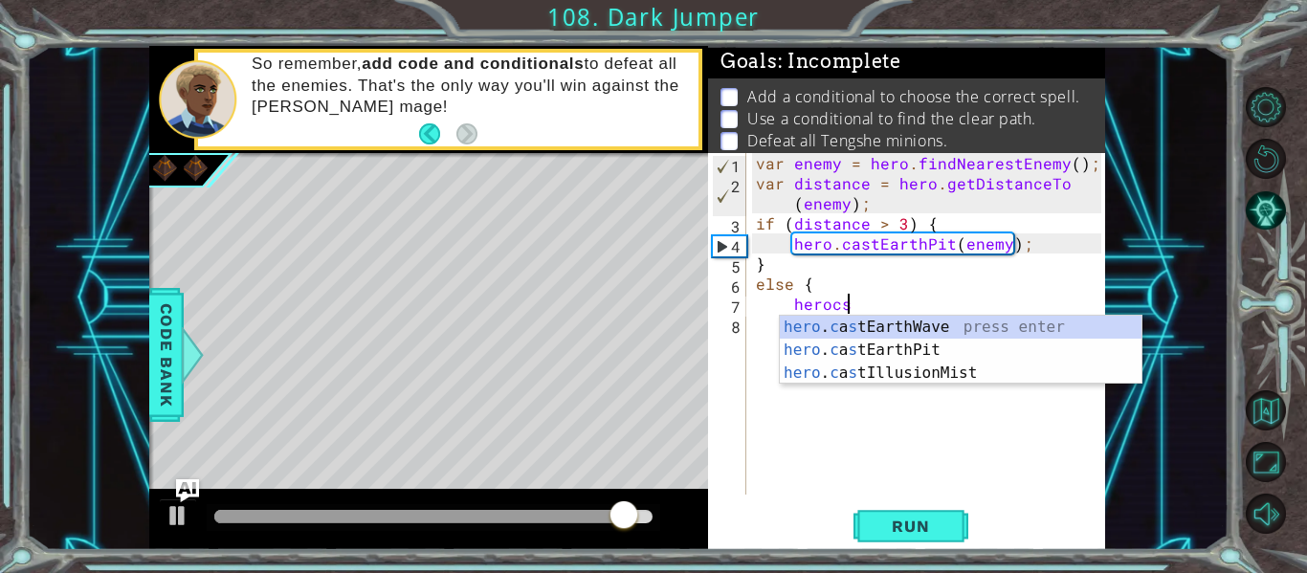
scroll to position [0, 1]
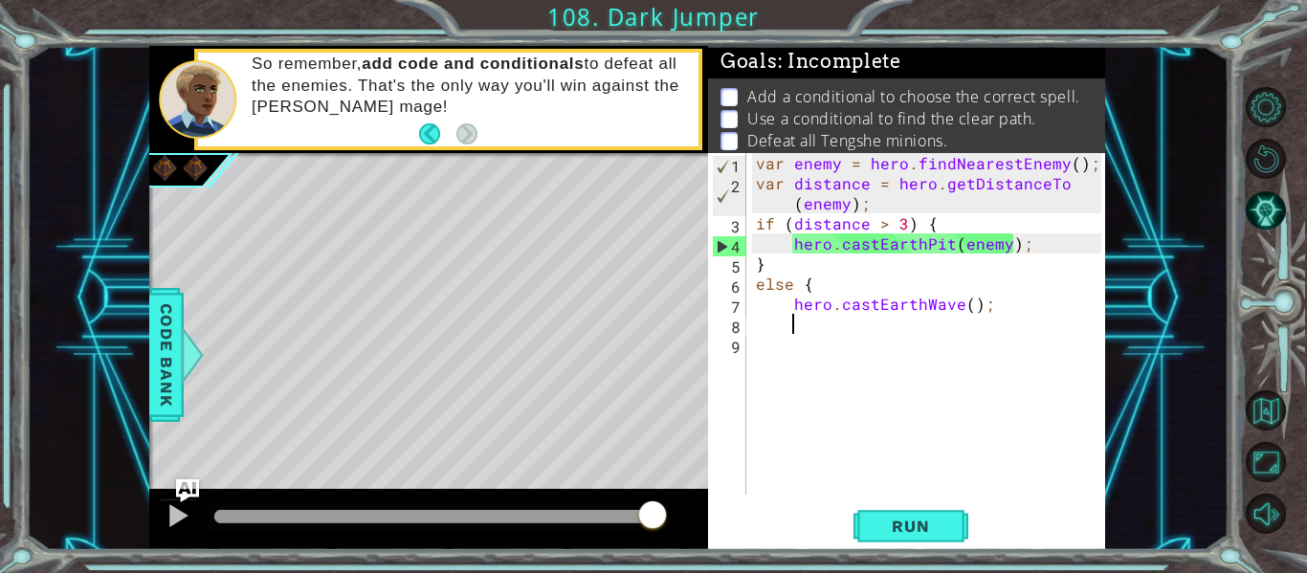
click at [971, 307] on div "var enemy = hero . findNearestEnemy ( ) ; var distance = hero . getDistanceTo (…" at bounding box center [931, 344] width 359 height 382
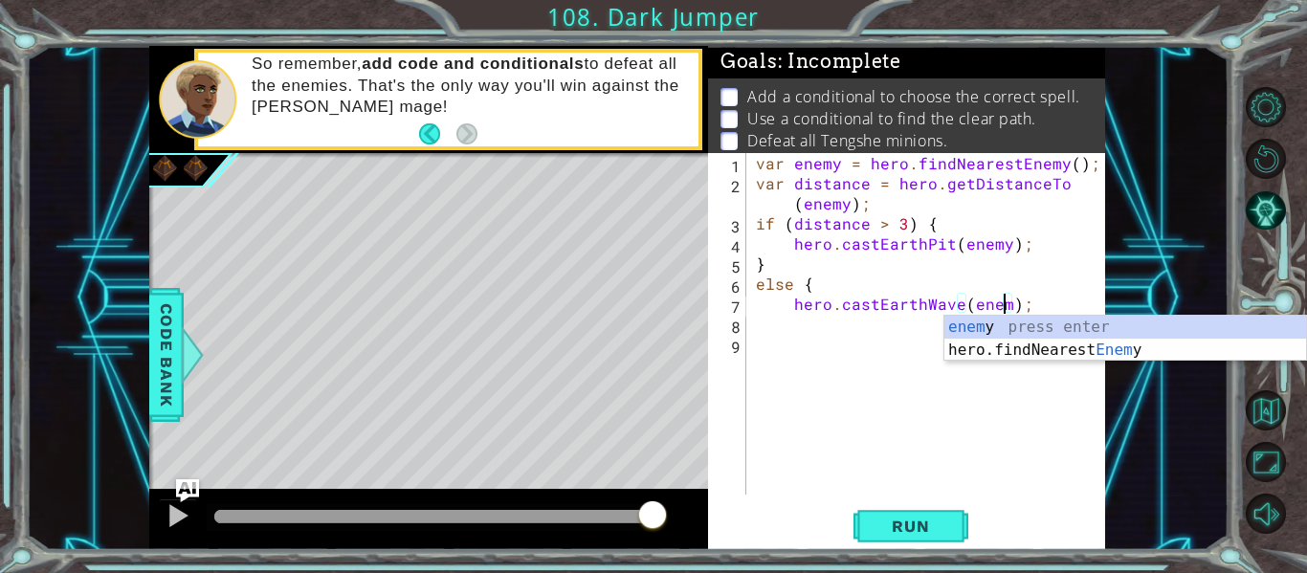
type textarea "hero.castEarthWave(enemy);"
click at [884, 322] on div "var enemy = hero . findNearestEnemy ( ) ; var distance = hero . getDistanceTo (…" at bounding box center [931, 344] width 359 height 382
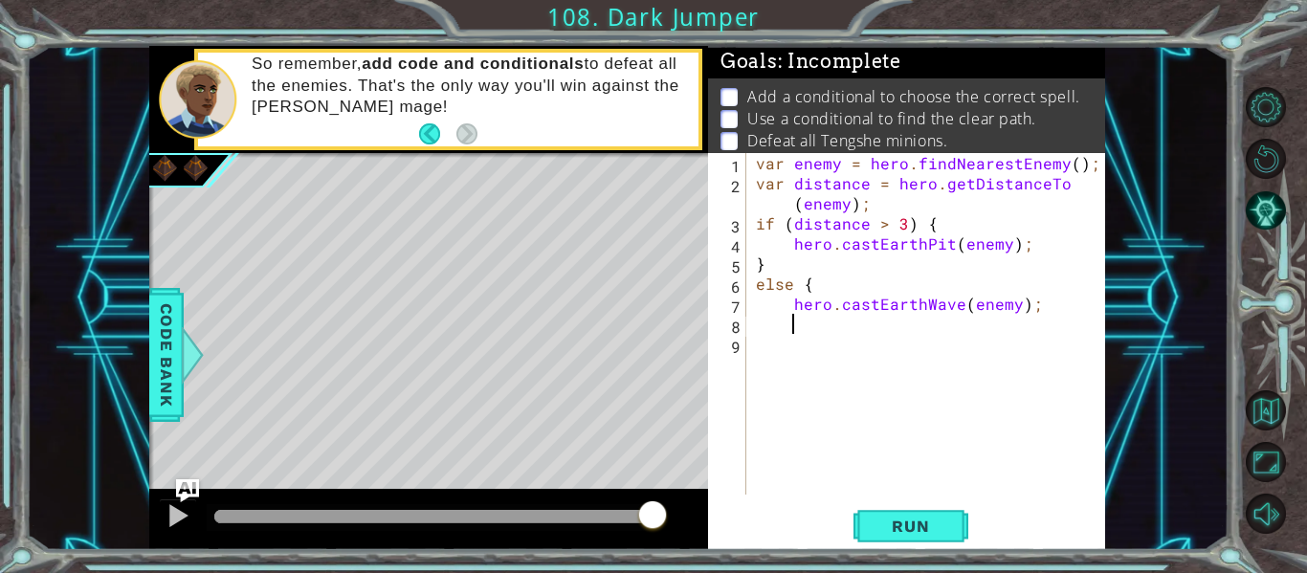
scroll to position [0, 1]
type textarea "}"
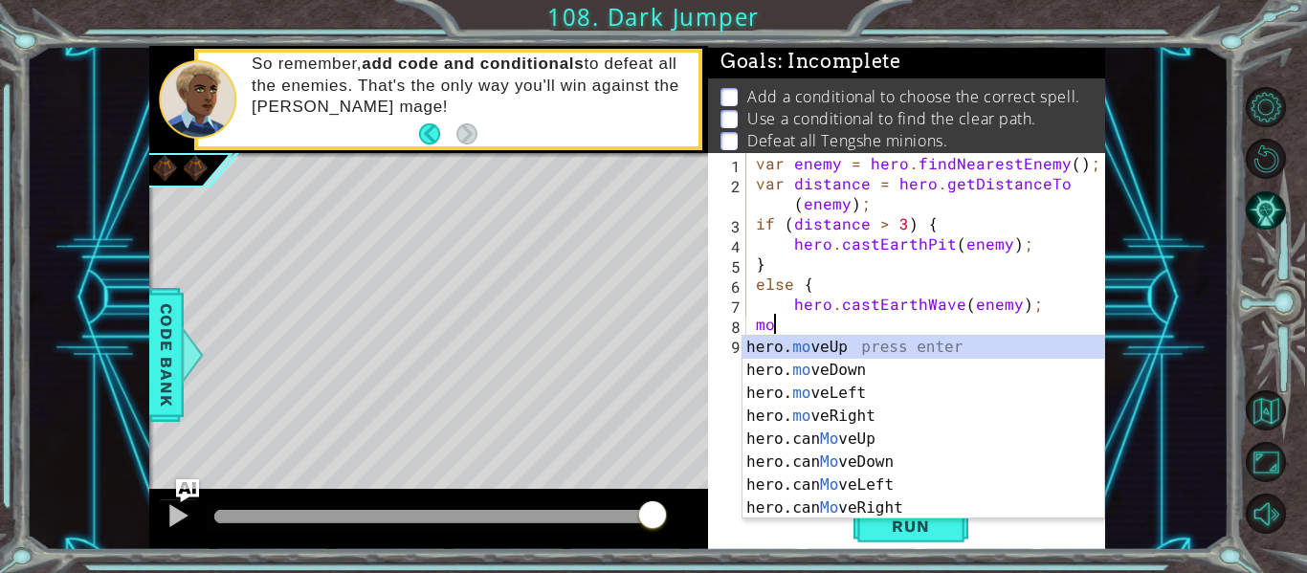
type textarea "m"
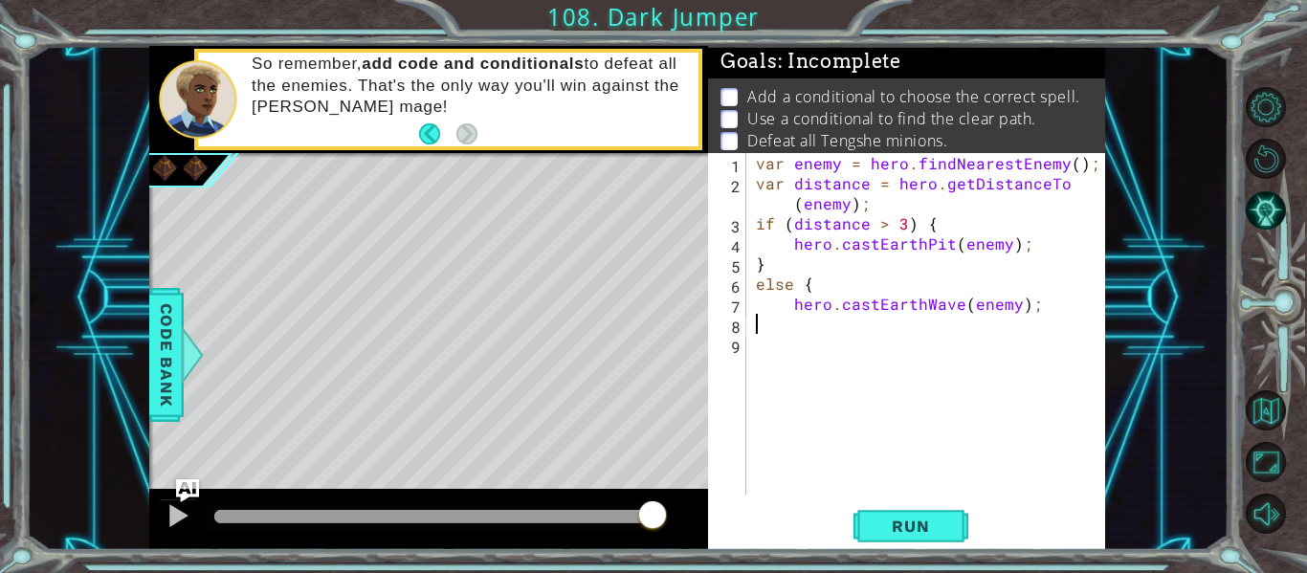
type textarea "}"
click at [833, 346] on div "var enemy = hero . findNearestEnemy ( ) ; var distance = hero . getDistanceTo (…" at bounding box center [931, 344] width 359 height 382
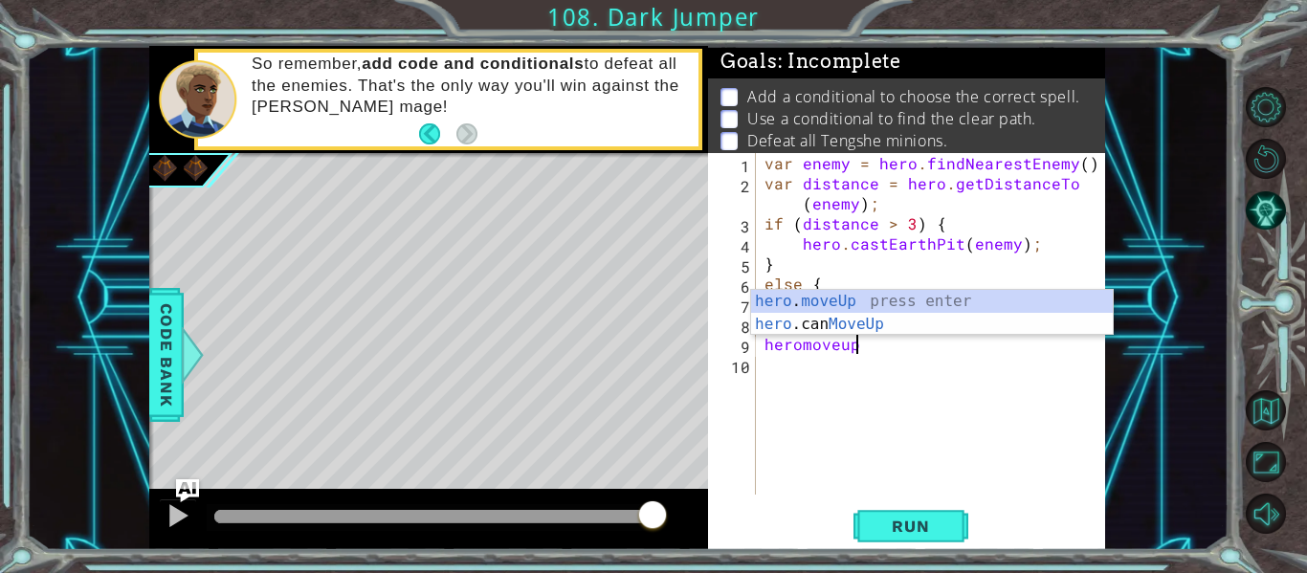
scroll to position [0, 5]
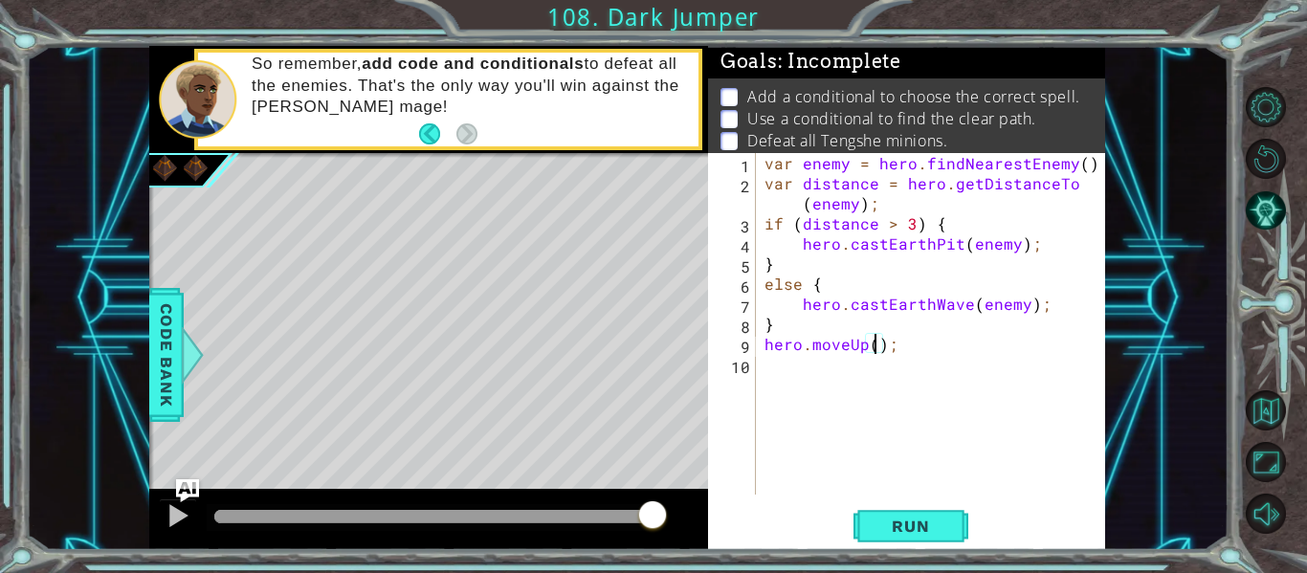
type textarea "hero.moveUp(2);"
click at [809, 370] on div "var enemy = hero . findNearestEnemy ( ) ; var distance = hero . getDistanceTo (…" at bounding box center [936, 344] width 350 height 382
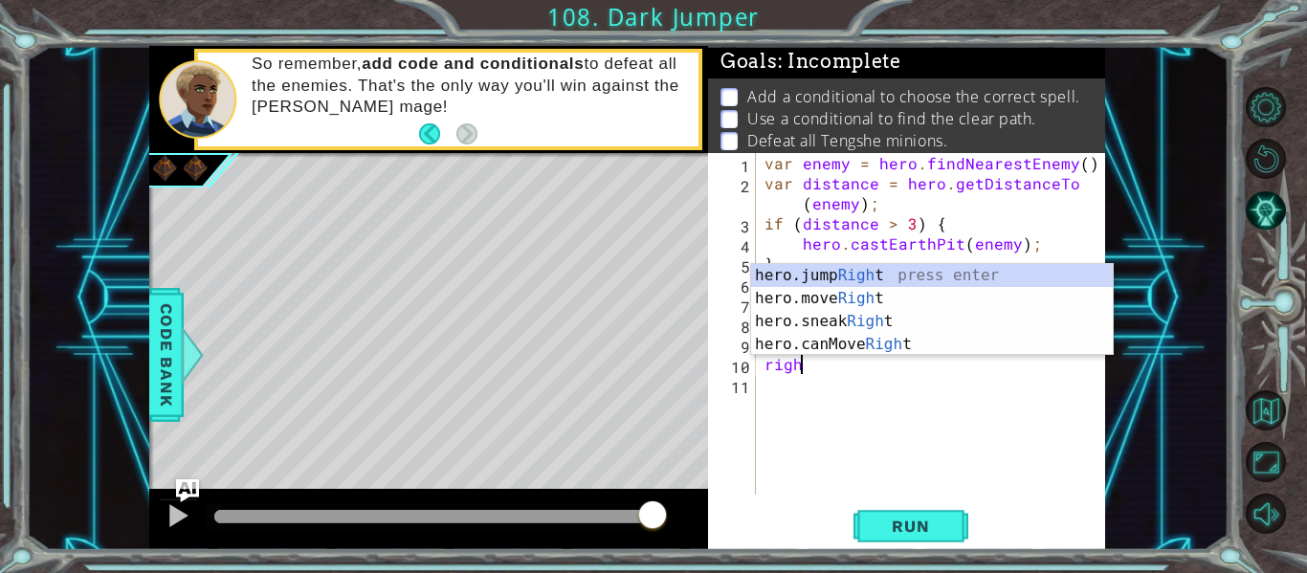
type textarea "right"
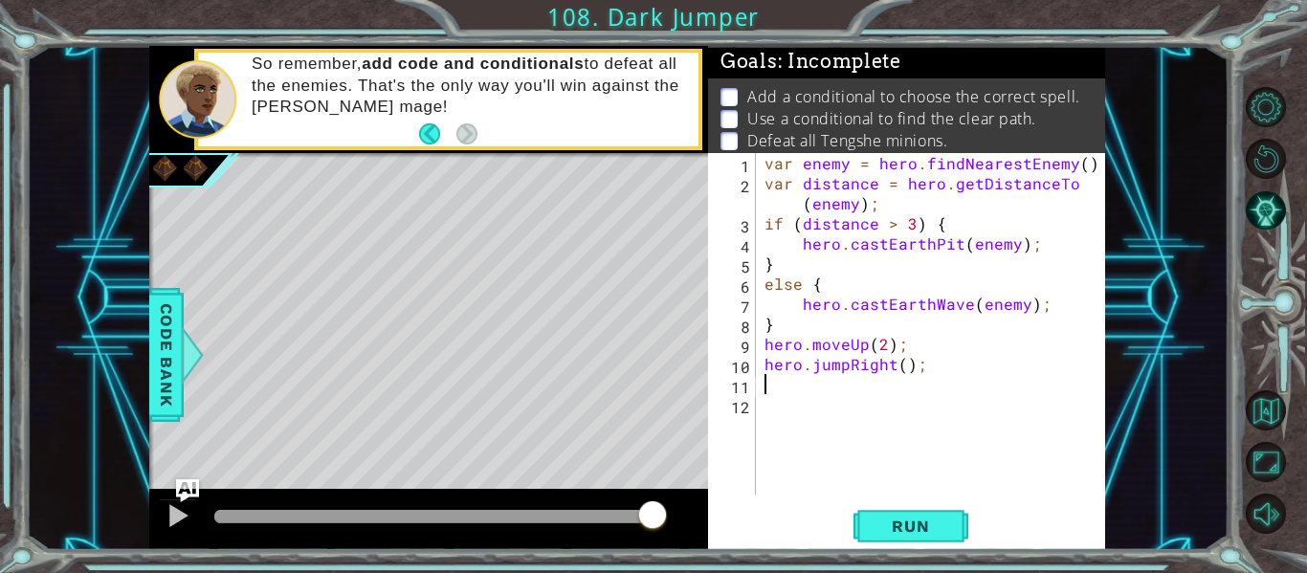
click at [824, 364] on div "var enemy = hero . findNearestEnemy ( ) ; var distance = hero . getDistanceTo (…" at bounding box center [936, 344] width 350 height 382
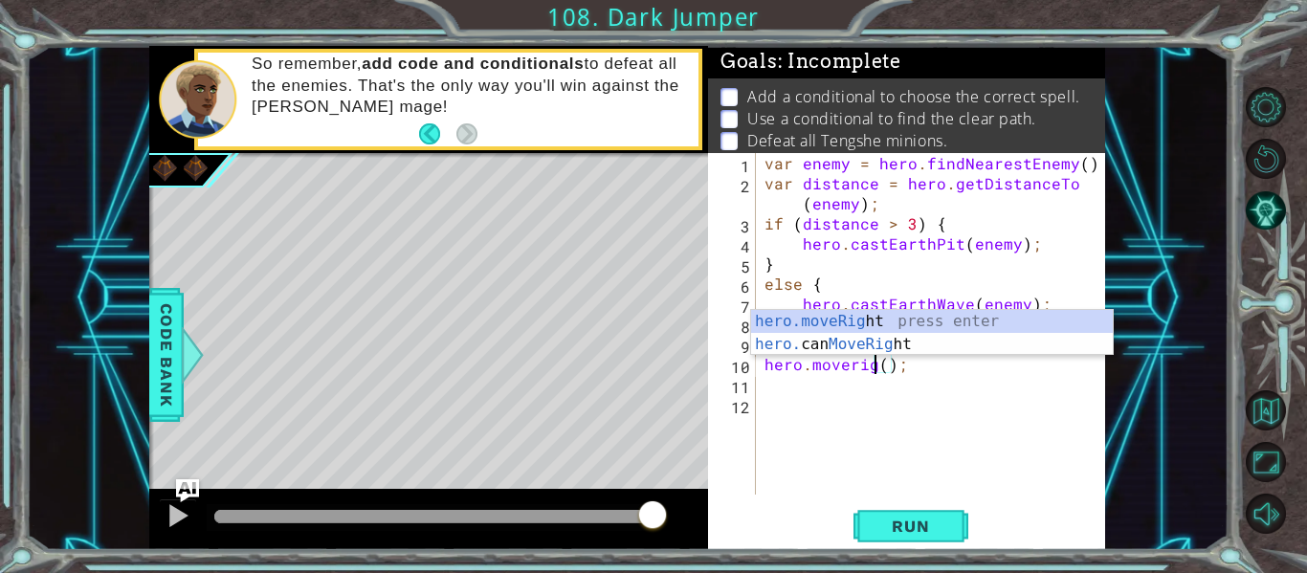
scroll to position [0, 7]
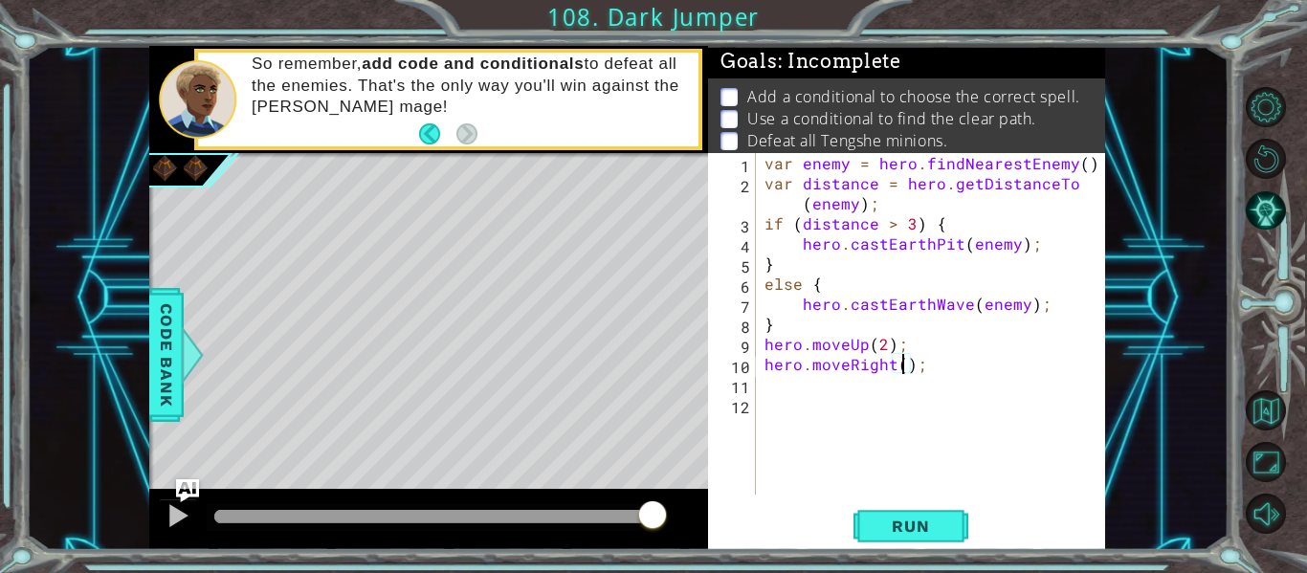
type textarea "hero.moveRight(2);"
click at [819, 385] on div "var enemy = hero . findNearestEnemy ( ) ; var distance = hero . getDistanceTo (…" at bounding box center [936, 344] width 350 height 382
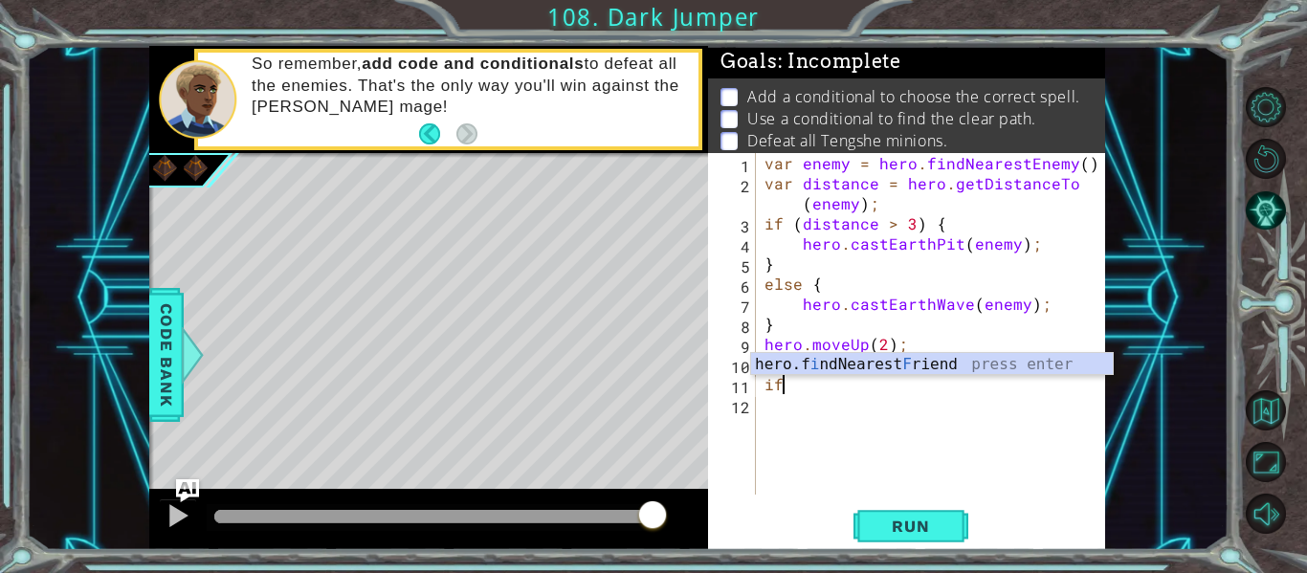
type textarea "i"
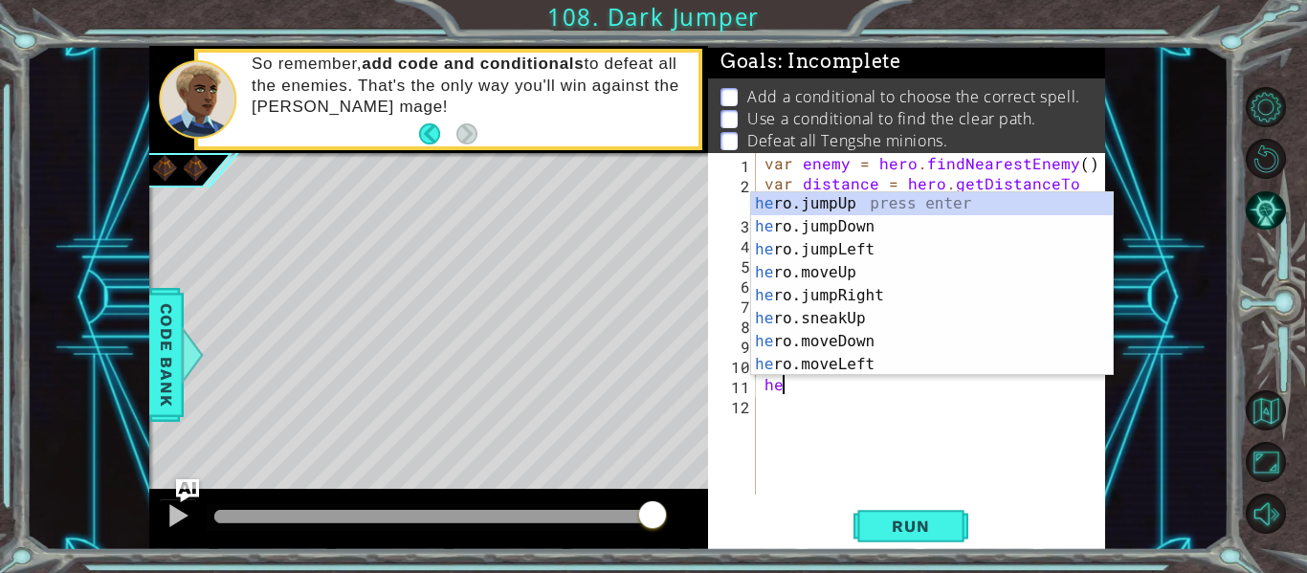
type textarea "h"
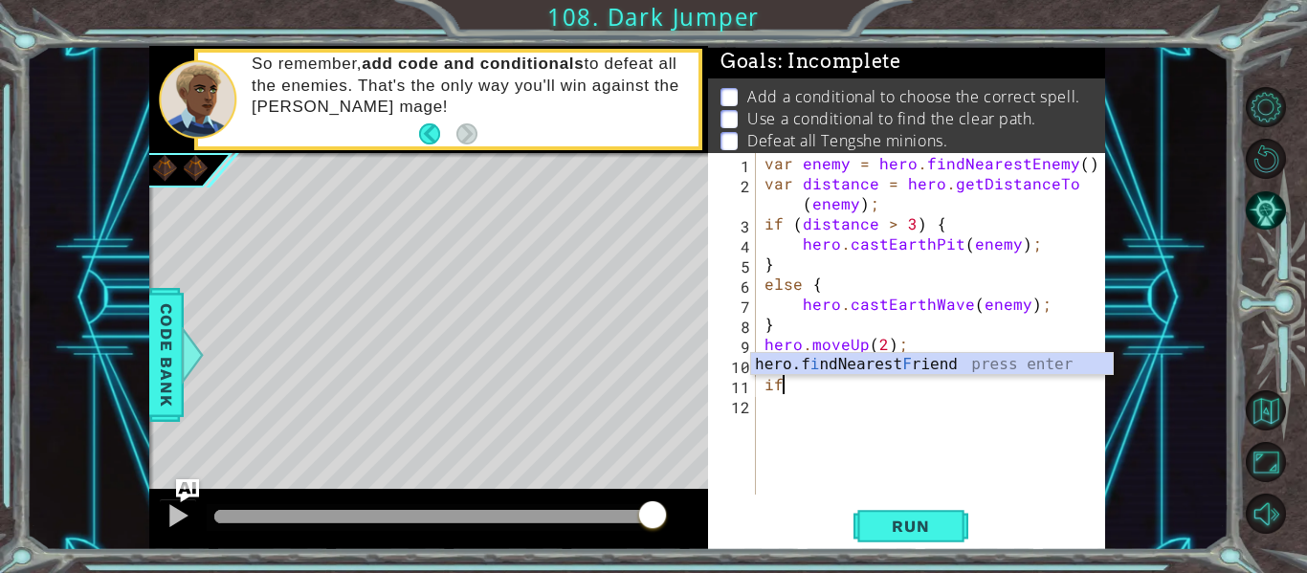
type textarea "i"
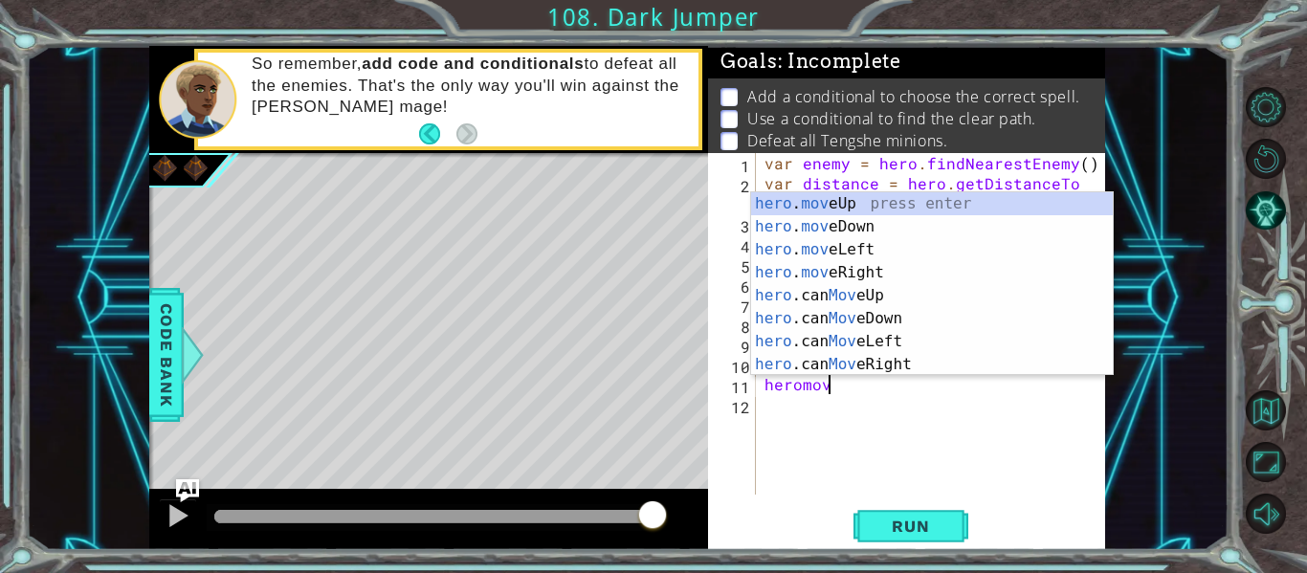
scroll to position [0, 4]
click at [822, 198] on div "hero . move Up press enter hero . move Down press enter hero . move Left press …" at bounding box center [932, 307] width 362 height 230
type textarea "hero.moveUp(1);"
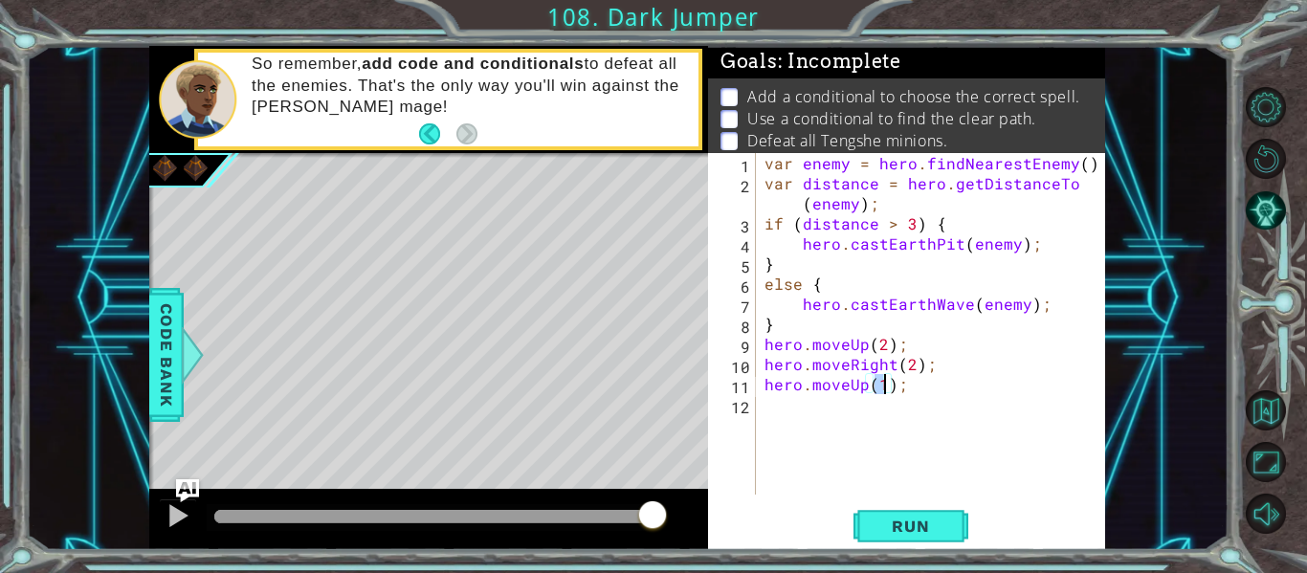
click at [957, 399] on div "var enemy = hero . findNearestEnemy ( ) ; var distance = hero . getDistanceTo (…" at bounding box center [936, 344] width 350 height 382
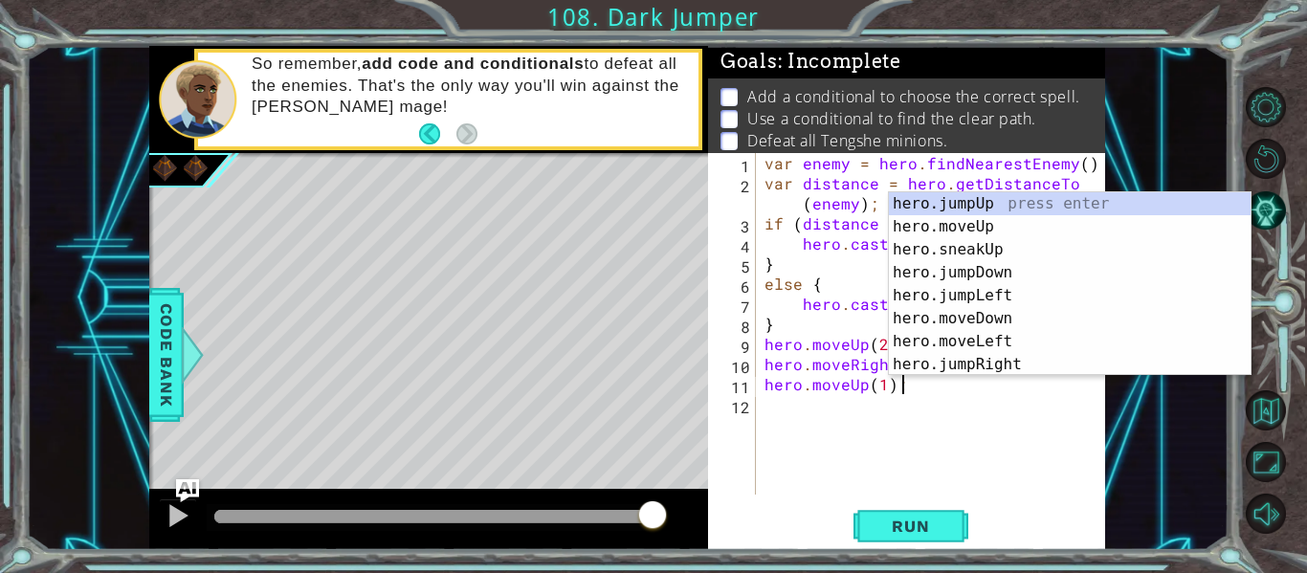
scroll to position [0, 0]
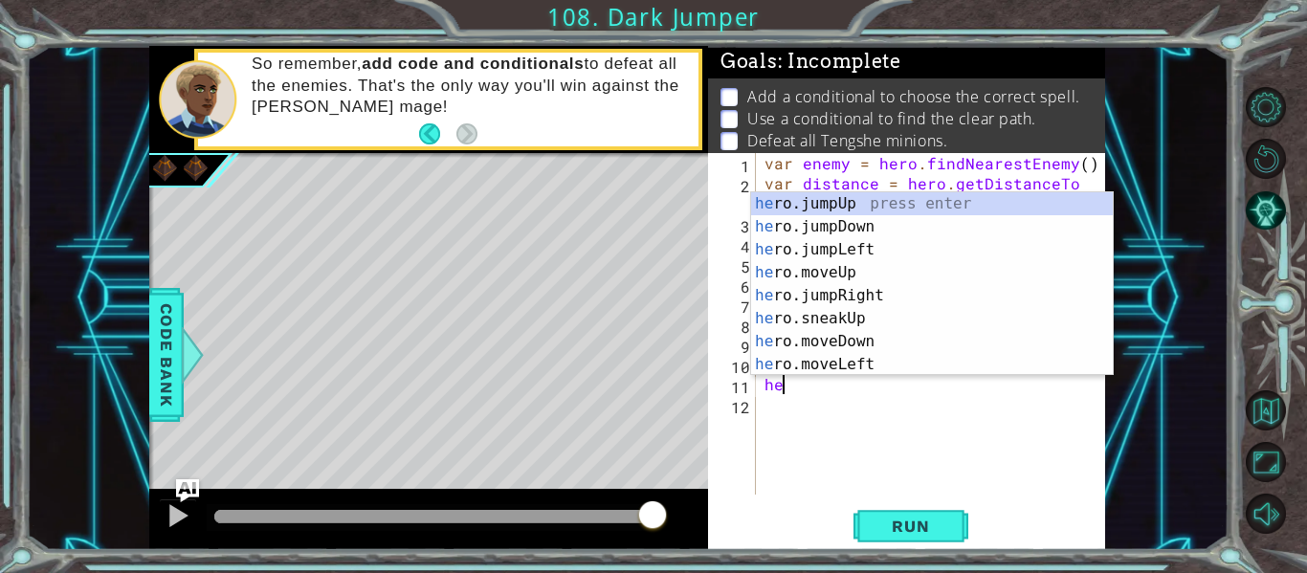
type textarea "h"
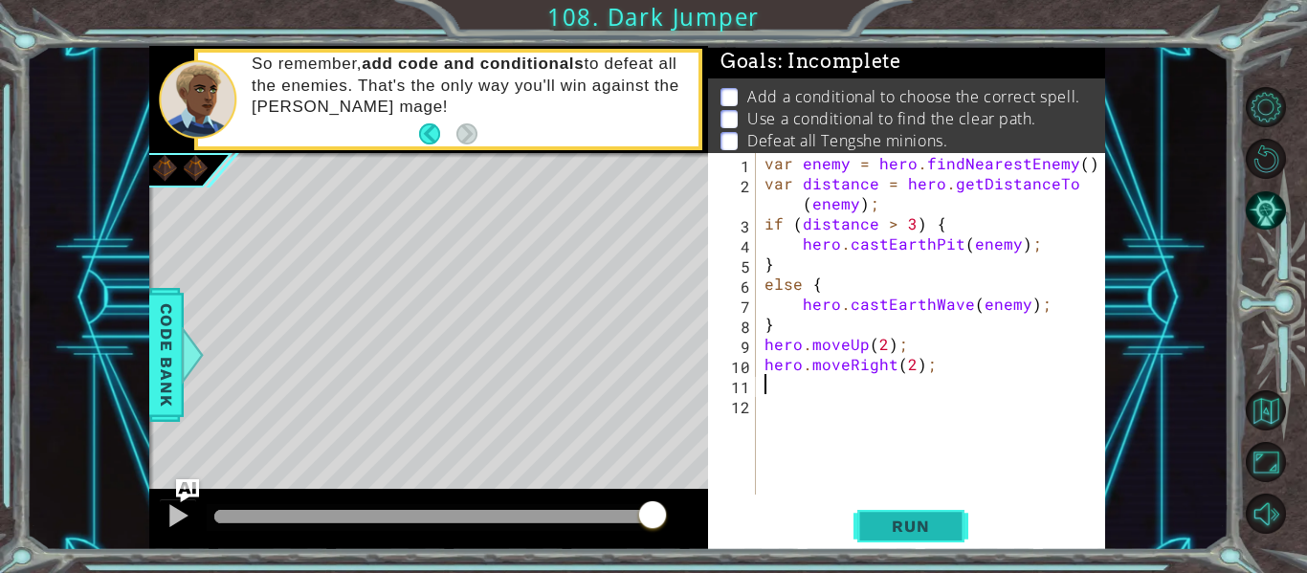
click at [935, 534] on span "Run" at bounding box center [911, 526] width 76 height 19
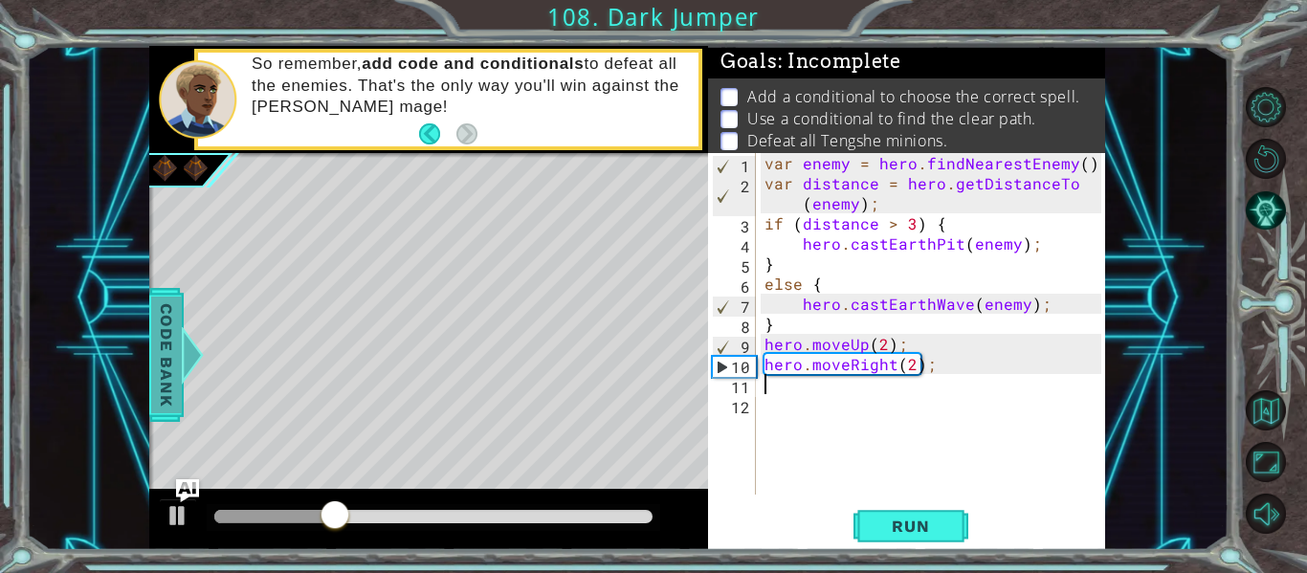
click at [153, 330] on span "Code Bank" at bounding box center [166, 355] width 31 height 117
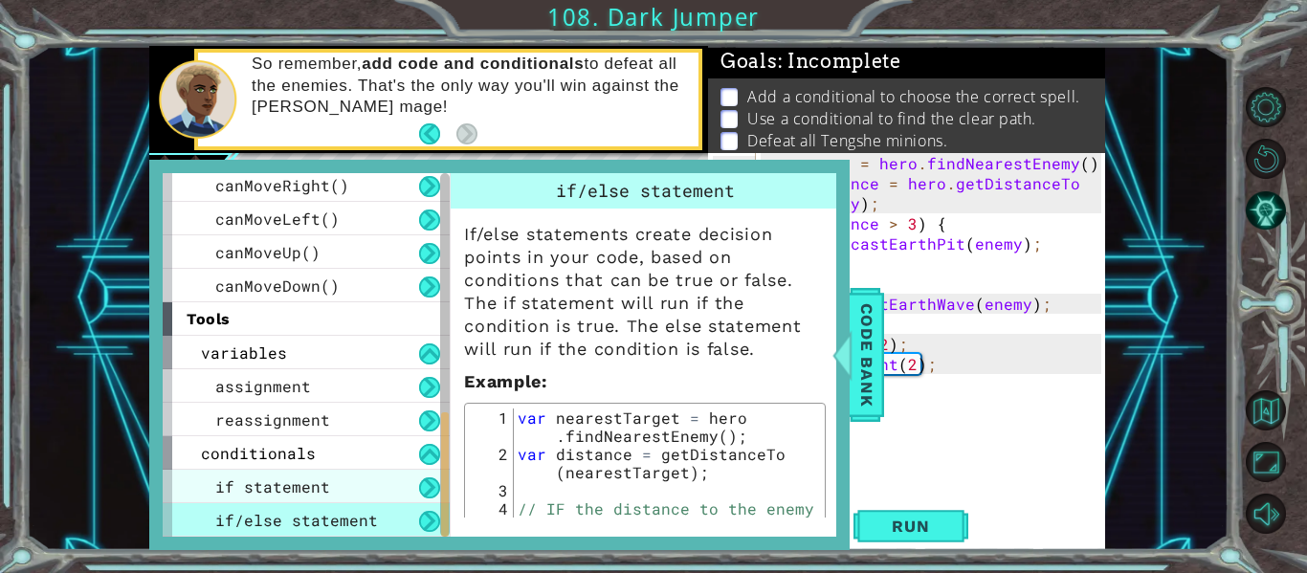
click at [324, 482] on span "if statement" at bounding box center [272, 487] width 115 height 20
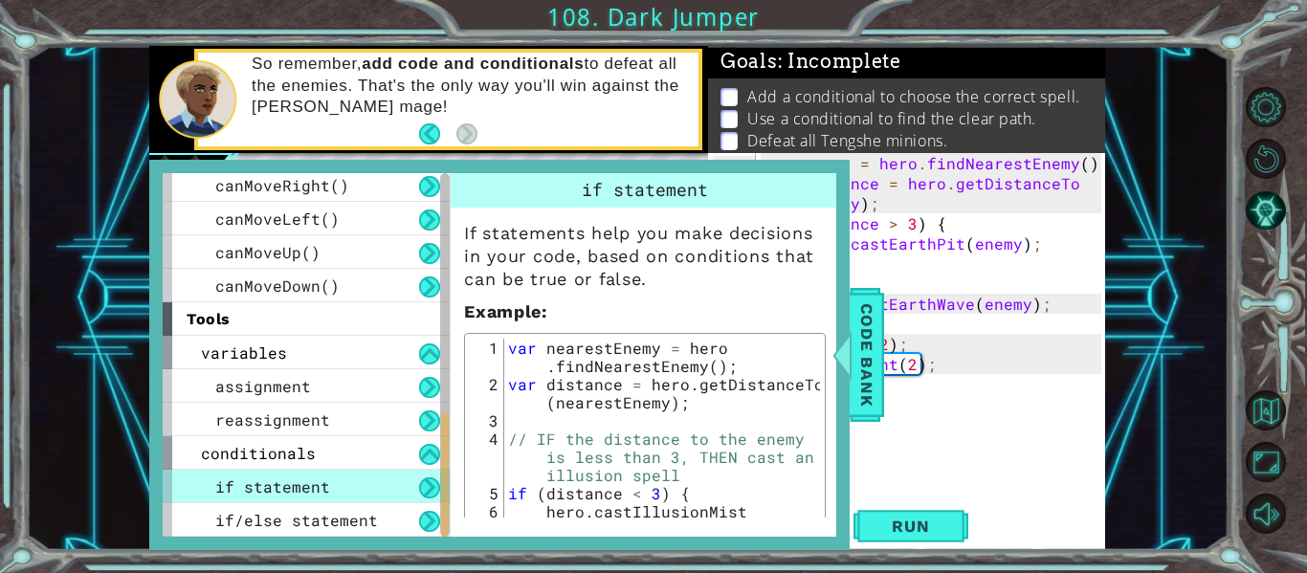
scroll to position [3, 0]
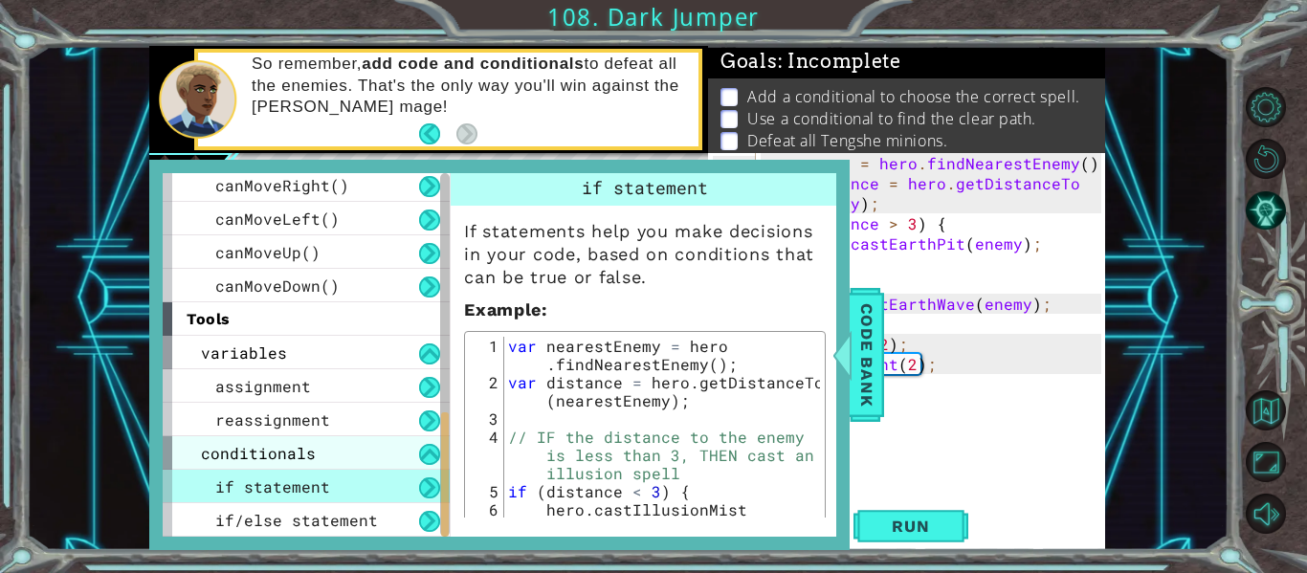
click at [353, 452] on div "conditionals" at bounding box center [306, 452] width 287 height 33
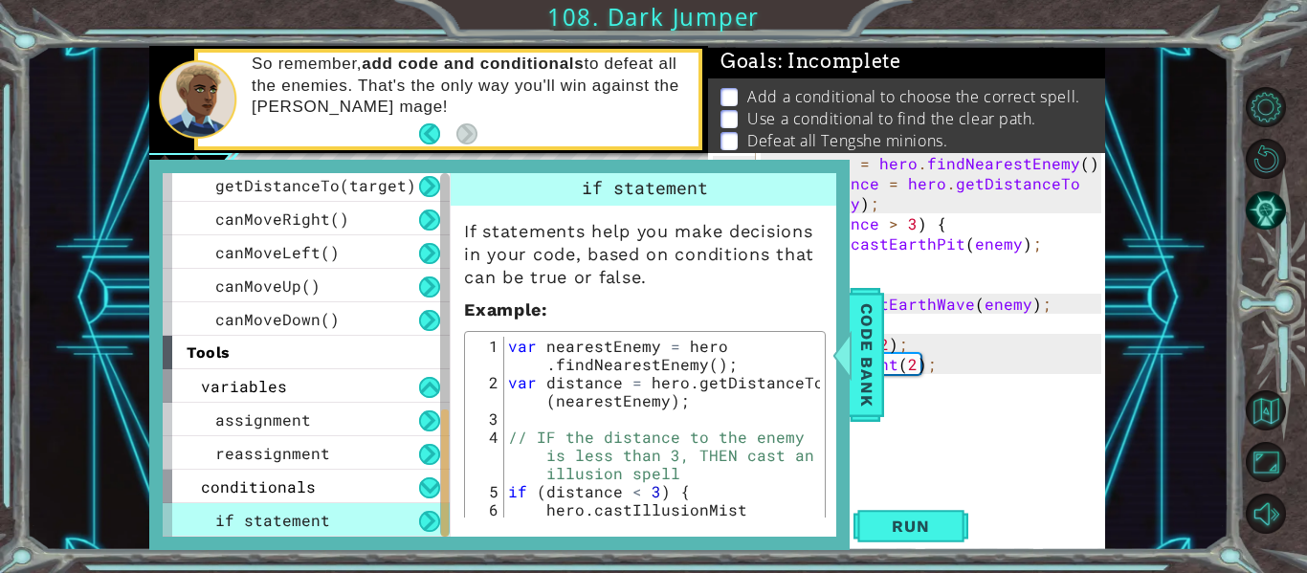
scroll to position [641, 0]
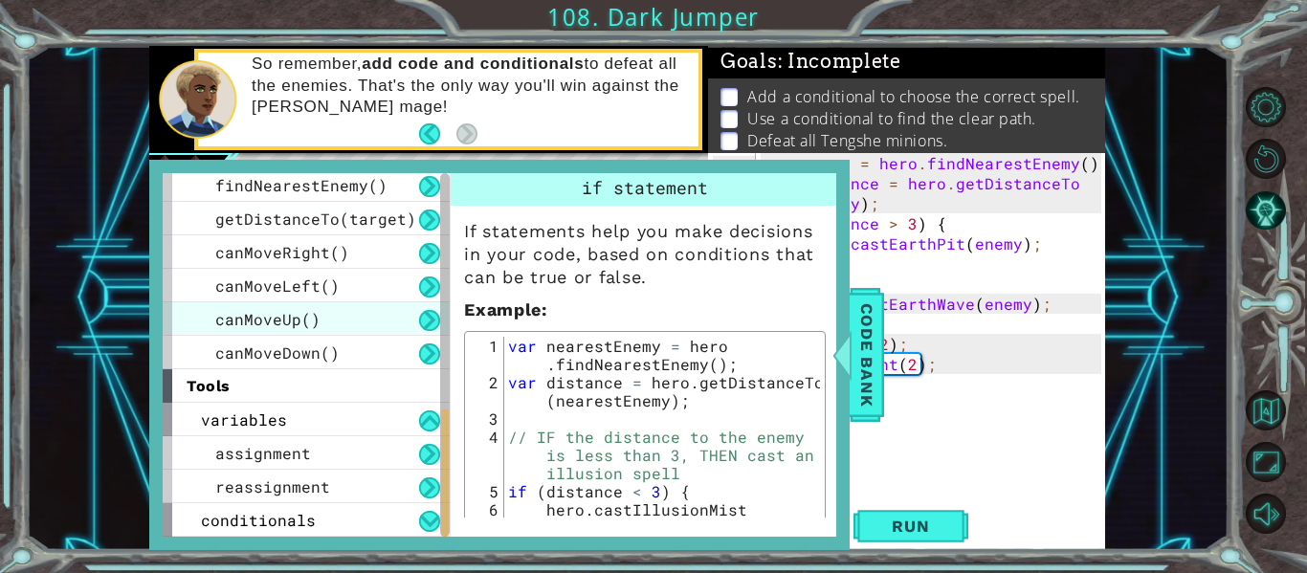
click at [384, 308] on div "canMoveUp()" at bounding box center [306, 318] width 287 height 33
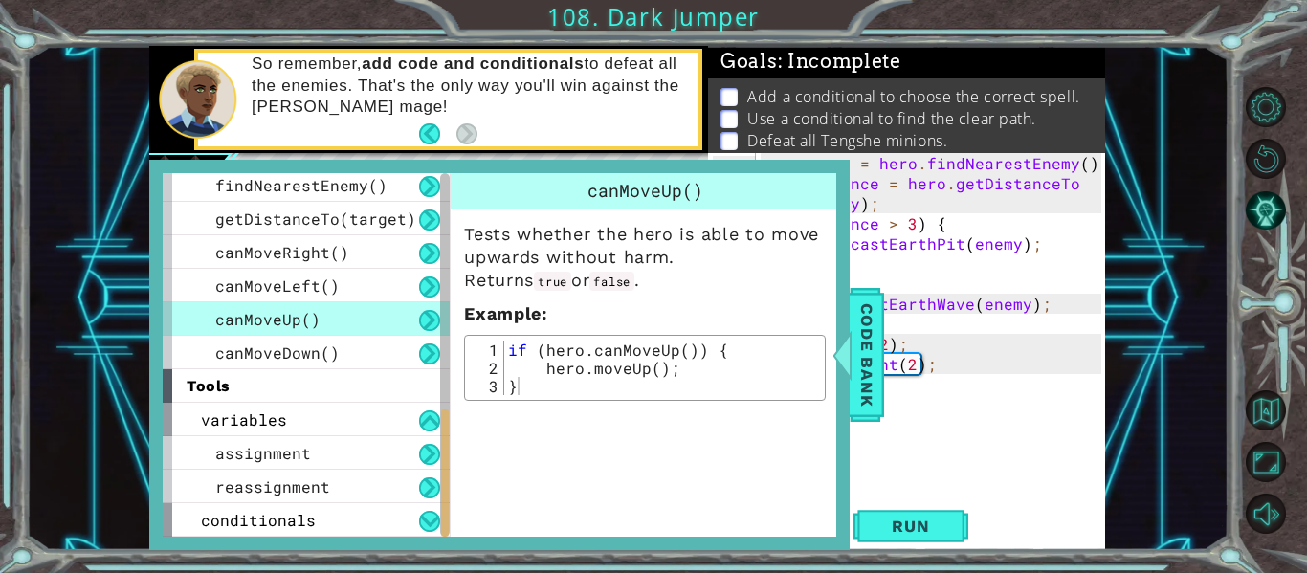
type textarea "hero.moveUp(2);"
click at [889, 354] on div "var enemy = hero . findNearestEnemy ( ) ; var distance = hero . getDistanceTo (…" at bounding box center [936, 344] width 350 height 382
click at [865, 354] on span "Code Bank" at bounding box center [867, 355] width 31 height 117
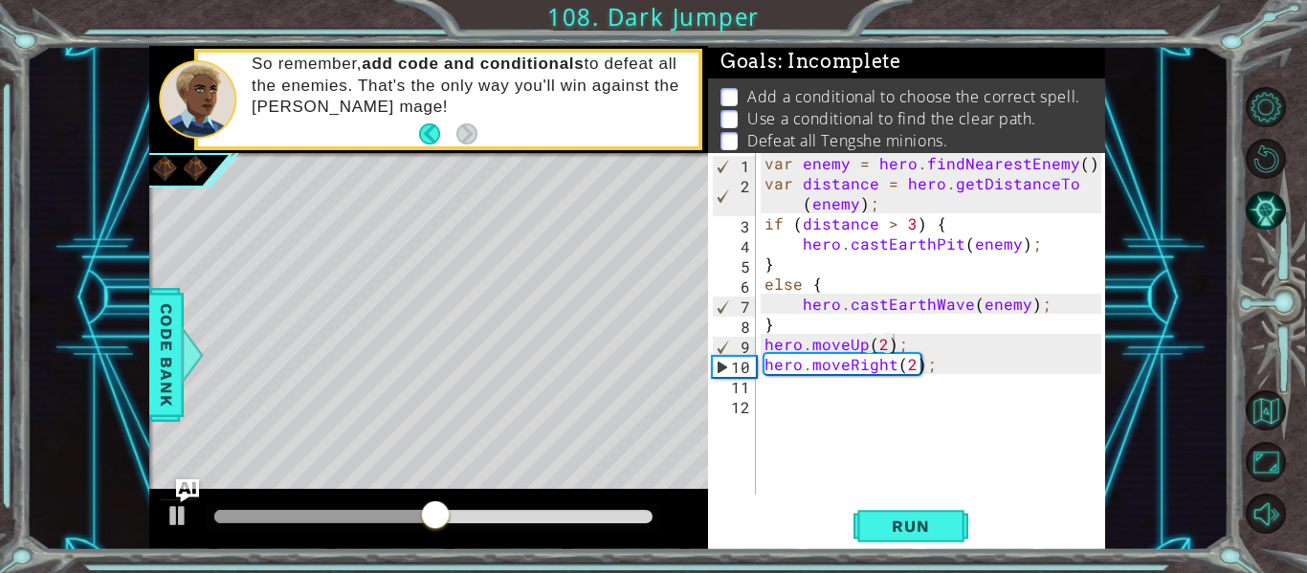
click at [820, 390] on div "var enemy = hero . findNearestEnemy ( ) ; var distance = hero . getDistanceTo (…" at bounding box center [936, 344] width 350 height 382
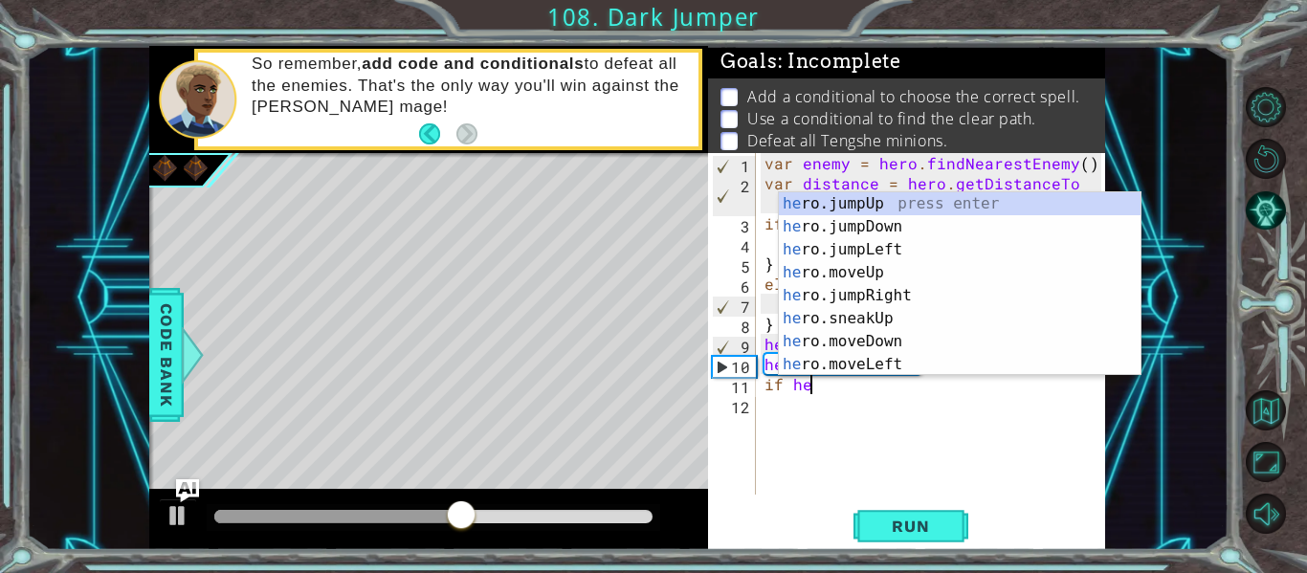
scroll to position [0, 1]
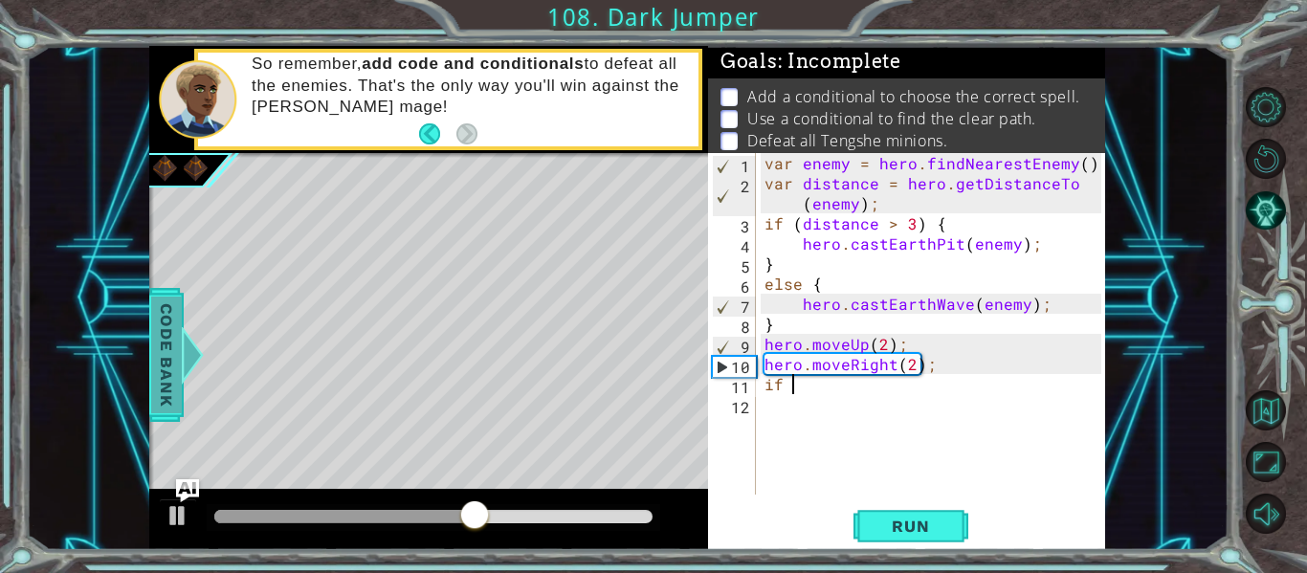
click at [197, 344] on div at bounding box center [193, 354] width 24 height 57
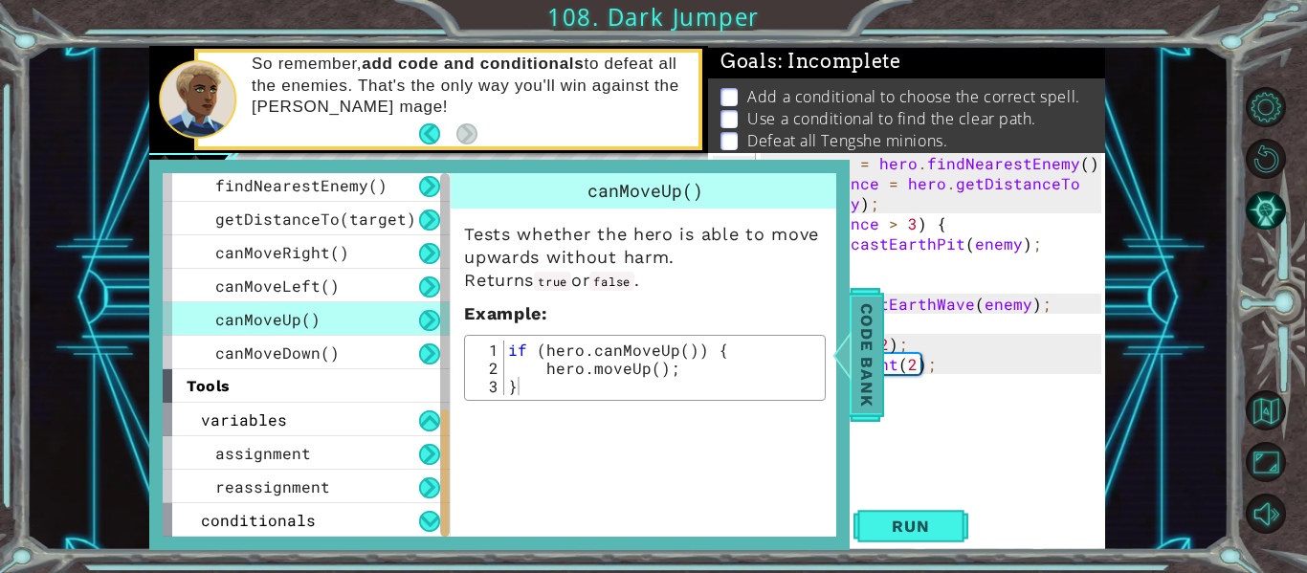
click at [860, 372] on span "Code Bank" at bounding box center [867, 355] width 31 height 117
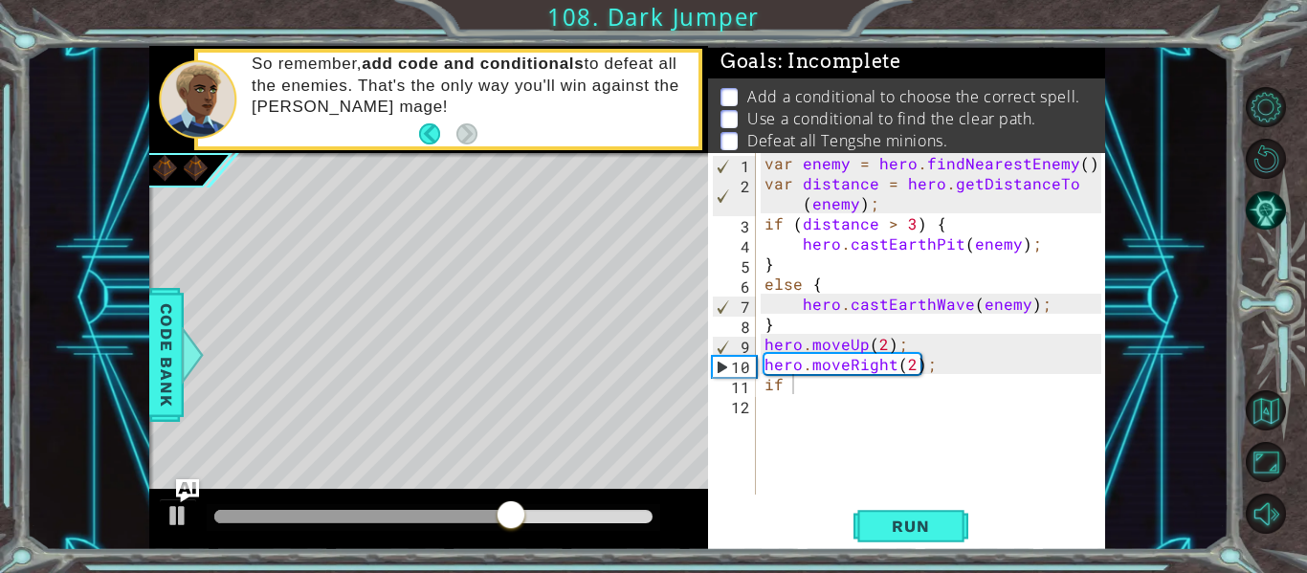
click at [799, 389] on div "var enemy = hero . findNearestEnemy ( ) ; var distance = hero . getDistanceTo (…" at bounding box center [936, 344] width 350 height 382
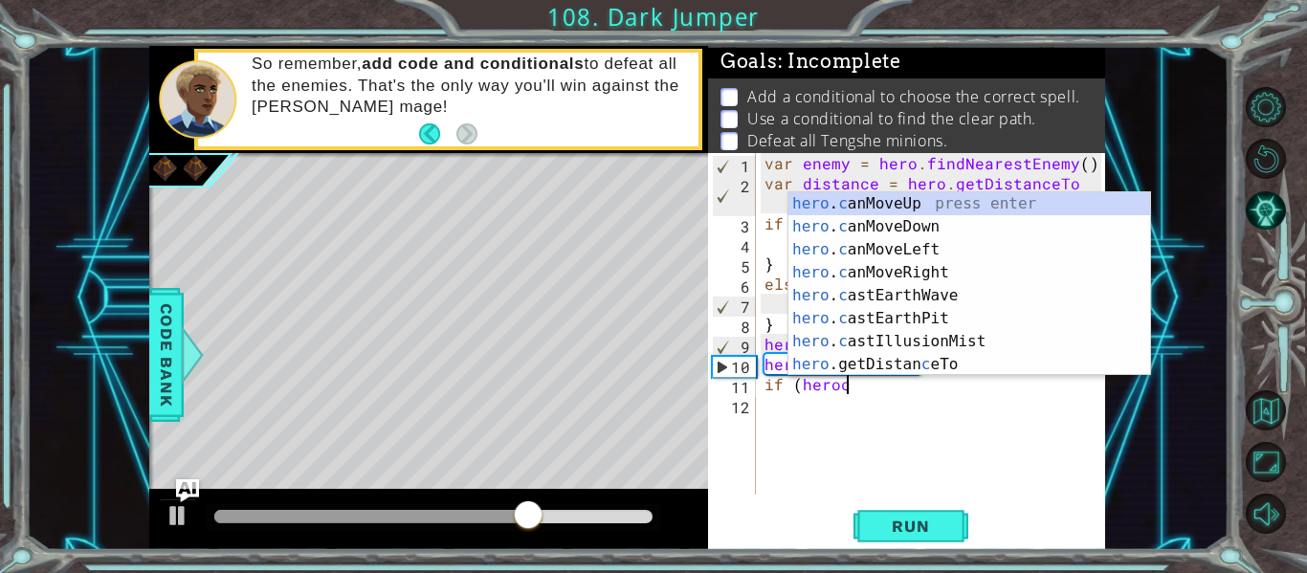
scroll to position [0, 6]
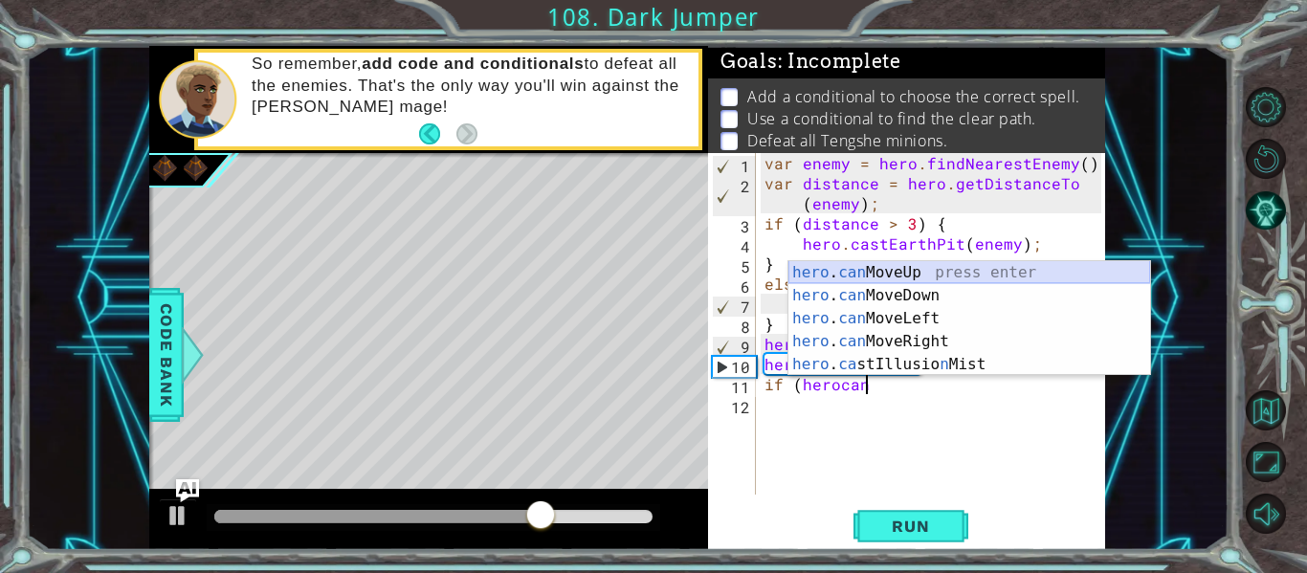
click at [810, 277] on div "hero . can MoveUp press enter hero . can MoveDown press enter hero . can MoveLe…" at bounding box center [970, 341] width 362 height 161
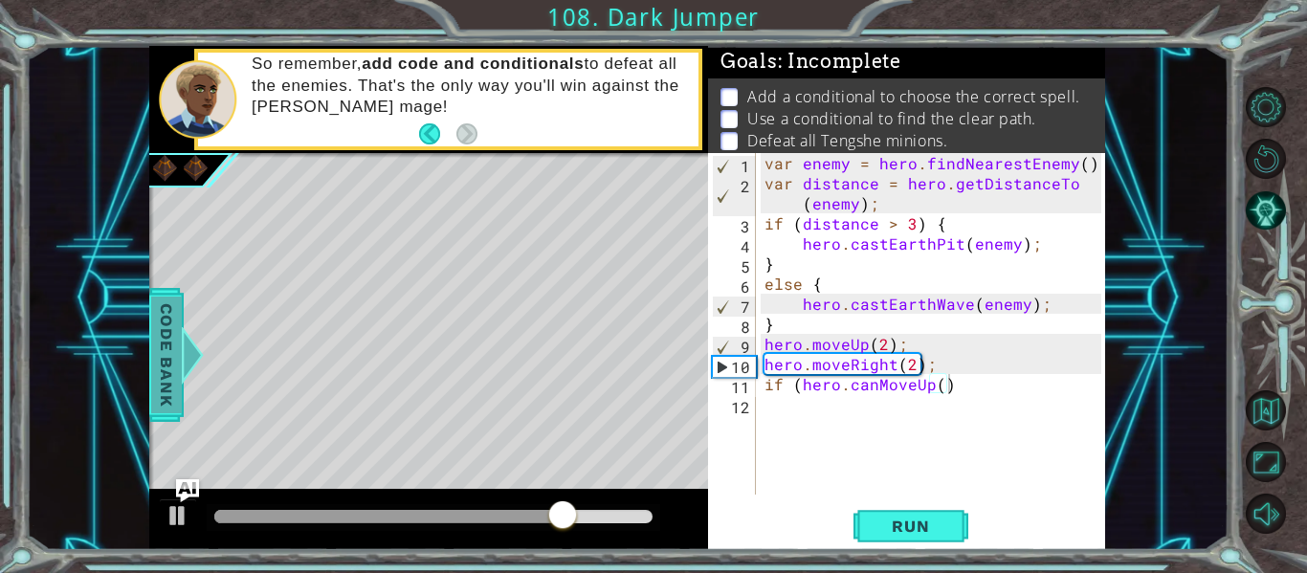
click at [195, 368] on div at bounding box center [193, 354] width 24 height 57
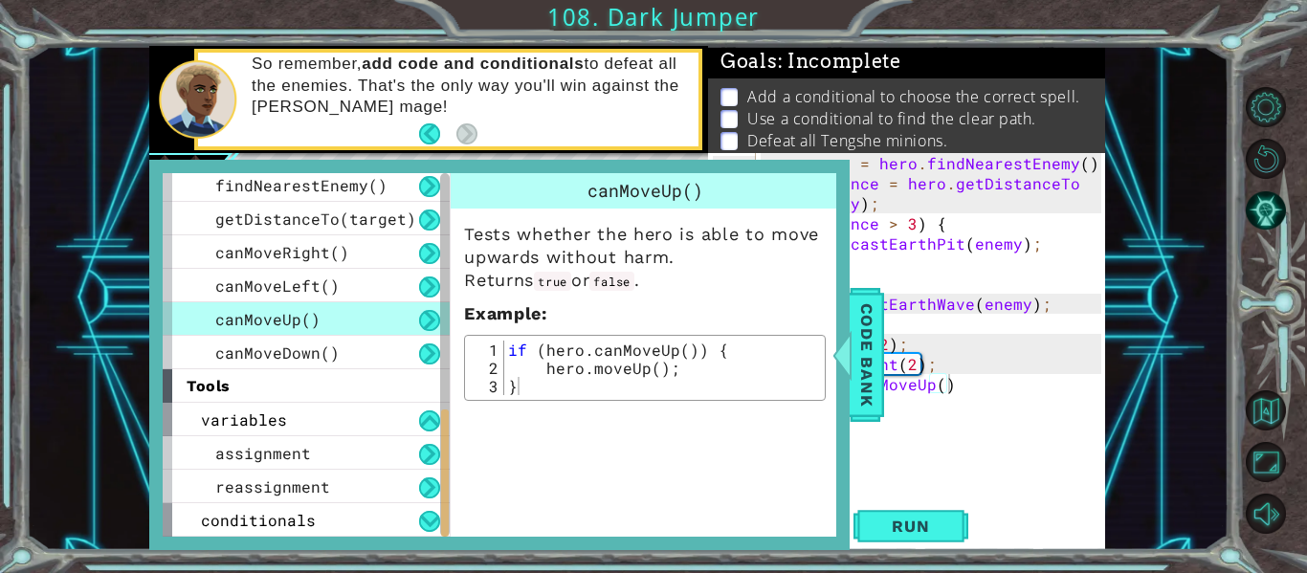
click at [887, 375] on div "var enemy = hero . findNearestEnemy ( ) ; var distance = hero . getDistanceTo (…" at bounding box center [936, 344] width 350 height 382
click at [881, 372] on span "Code Bank" at bounding box center [867, 355] width 31 height 117
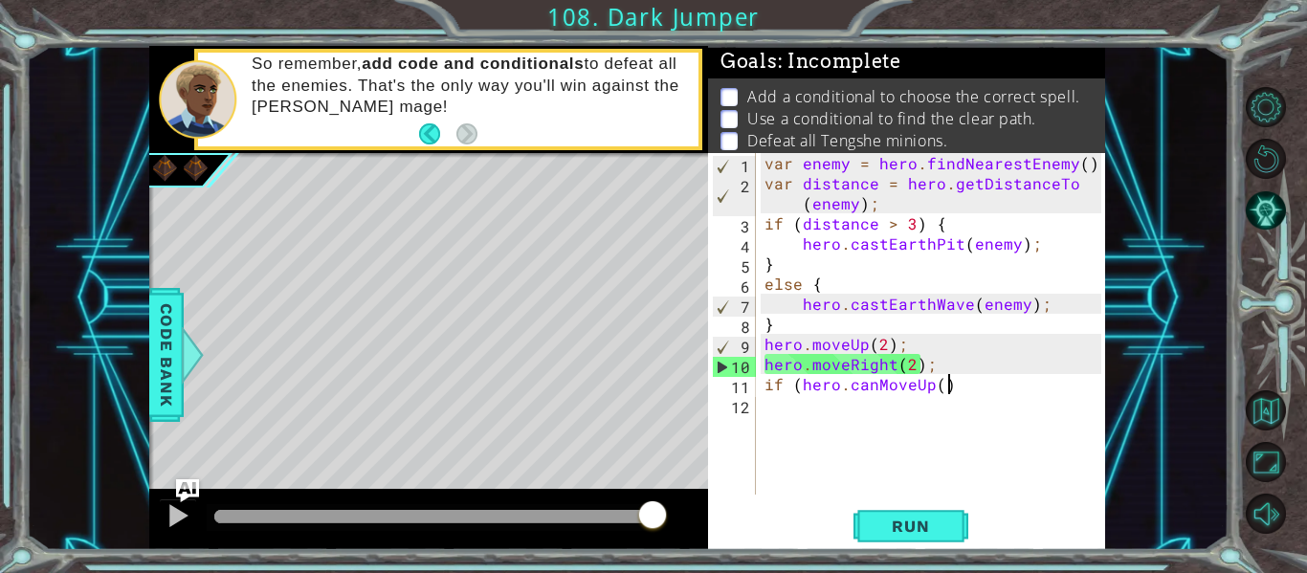
click at [949, 386] on div "var enemy = hero . findNearestEnemy ( ) ; var distance = hero . getDistanceTo (…" at bounding box center [936, 344] width 350 height 382
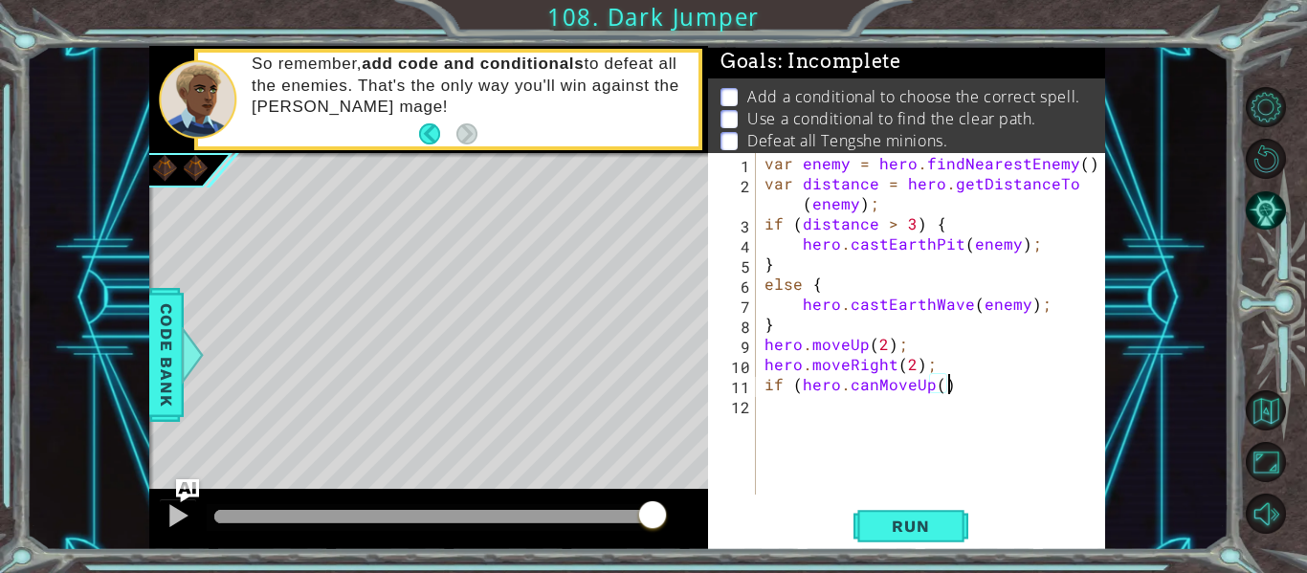
type textarea "if (hero.canMoveUp(){"
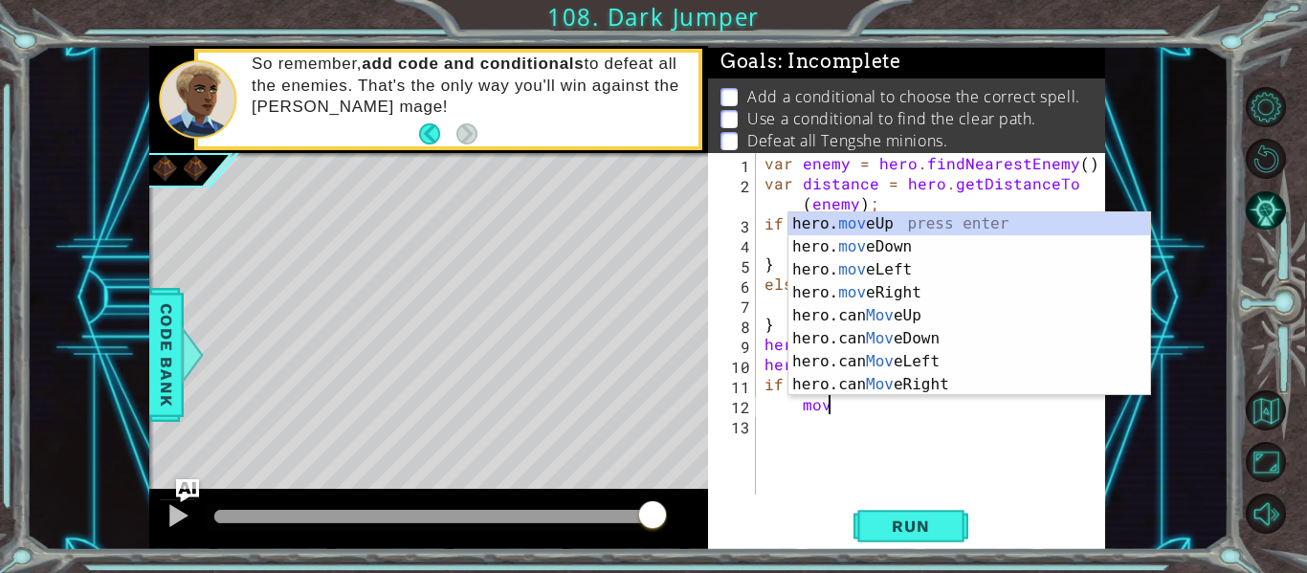
scroll to position [0, 4]
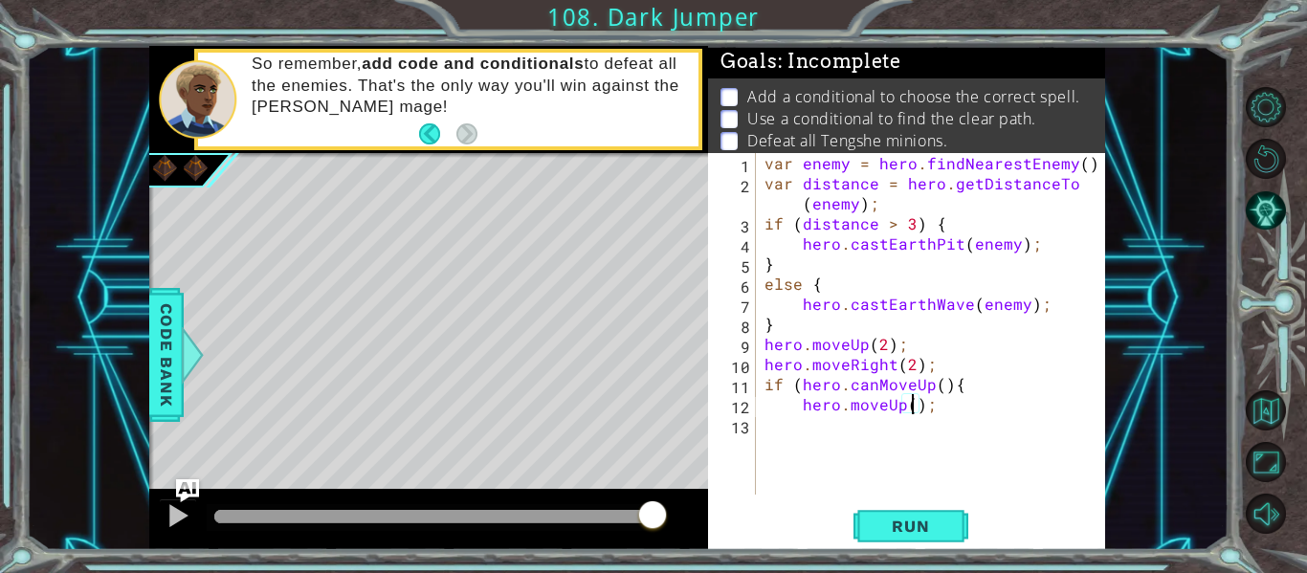
type textarea "hero.moveUp(3);"
click at [869, 426] on div "var enemy = hero . findNearestEnemy ( ) ; var distance = hero . getDistanceTo (…" at bounding box center [936, 344] width 350 height 382
click at [903, 527] on span "Run" at bounding box center [911, 526] width 76 height 19
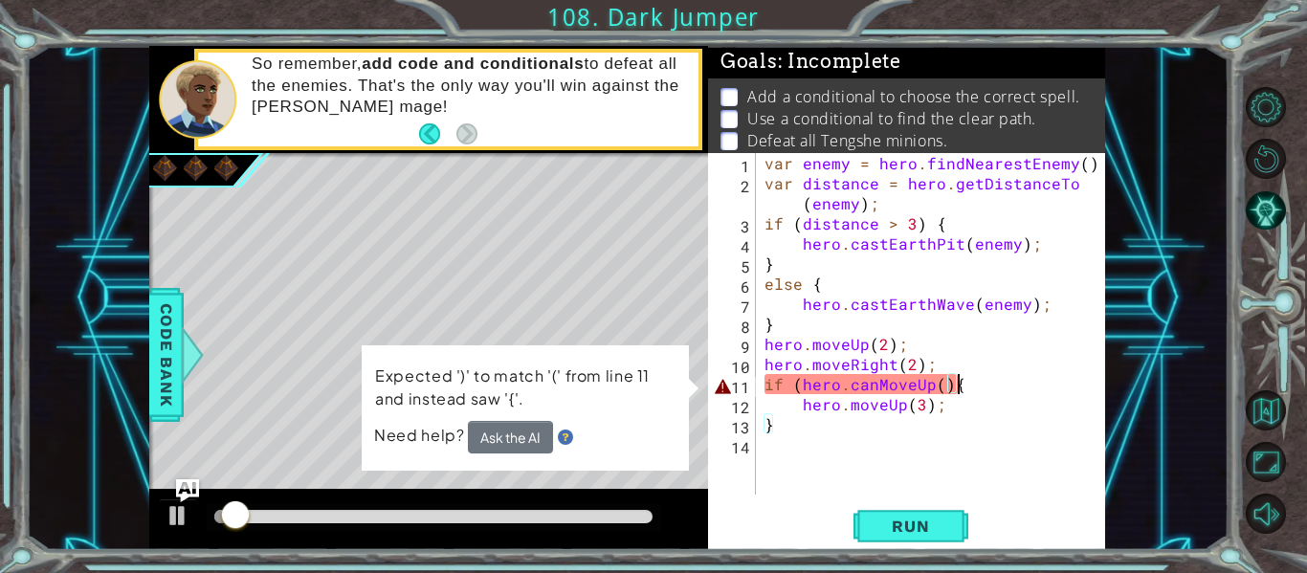
click at [962, 379] on div "var enemy = hero . findNearestEnemy ( ) ; var distance = hero . getDistanceTo (…" at bounding box center [936, 344] width 350 height 382
click at [951, 384] on div "var enemy = hero . findNearestEnemy ( ) ; var distance = hero . getDistanceTo (…" at bounding box center [936, 344] width 350 height 382
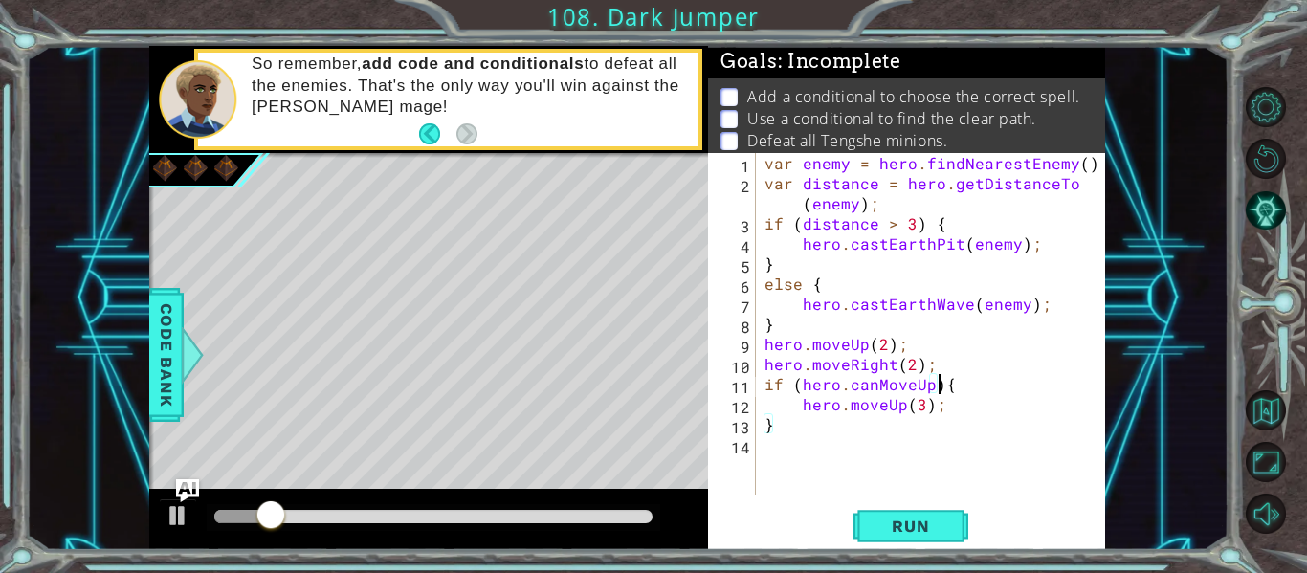
scroll to position [0, 11]
type textarea "if (hero.canMoveUp){"
click at [896, 512] on button "Run" at bounding box center [911, 526] width 115 height 39
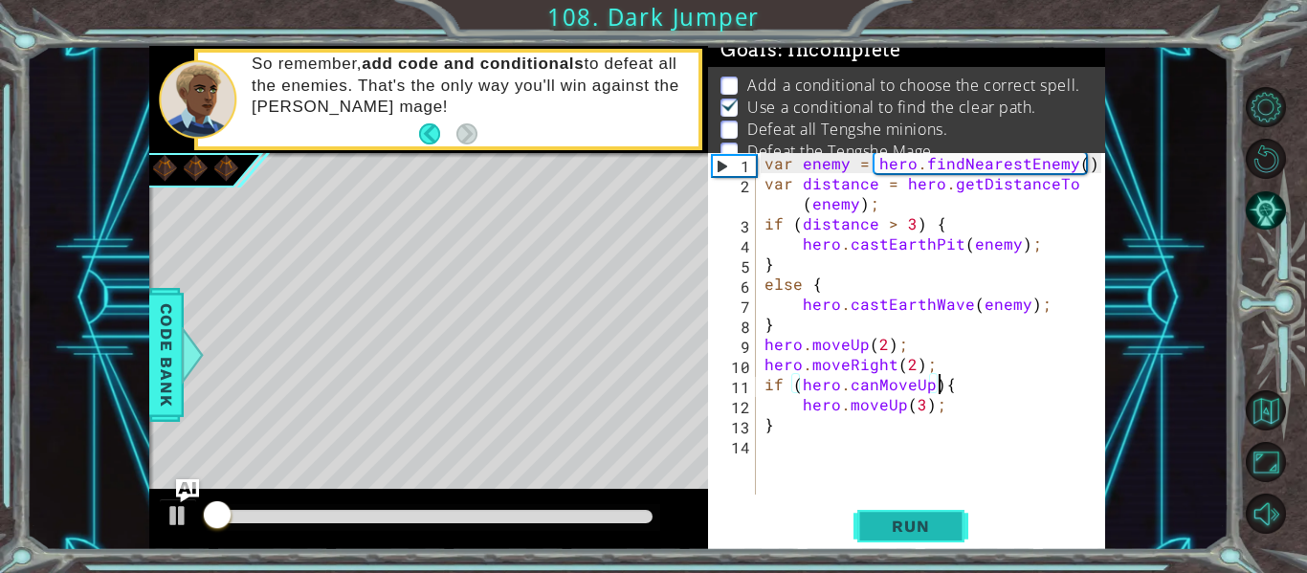
scroll to position [15, 0]
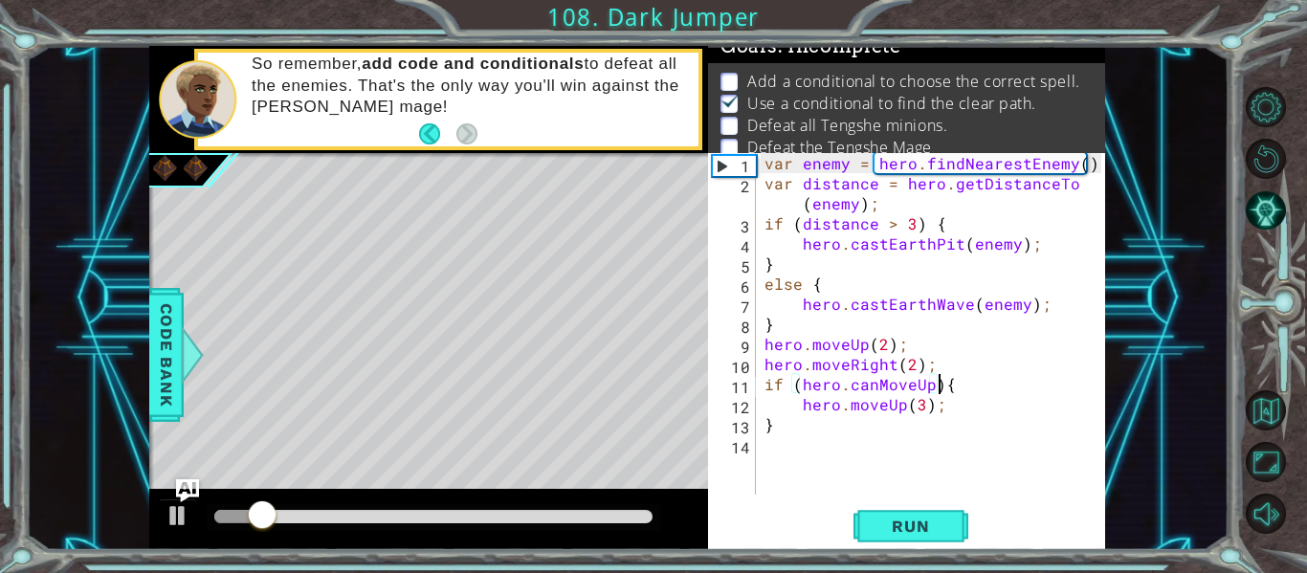
click at [863, 451] on div "var enemy = hero . findNearestEnemy ( ) ; var distance = hero . getDistanceTo (…" at bounding box center [936, 344] width 350 height 382
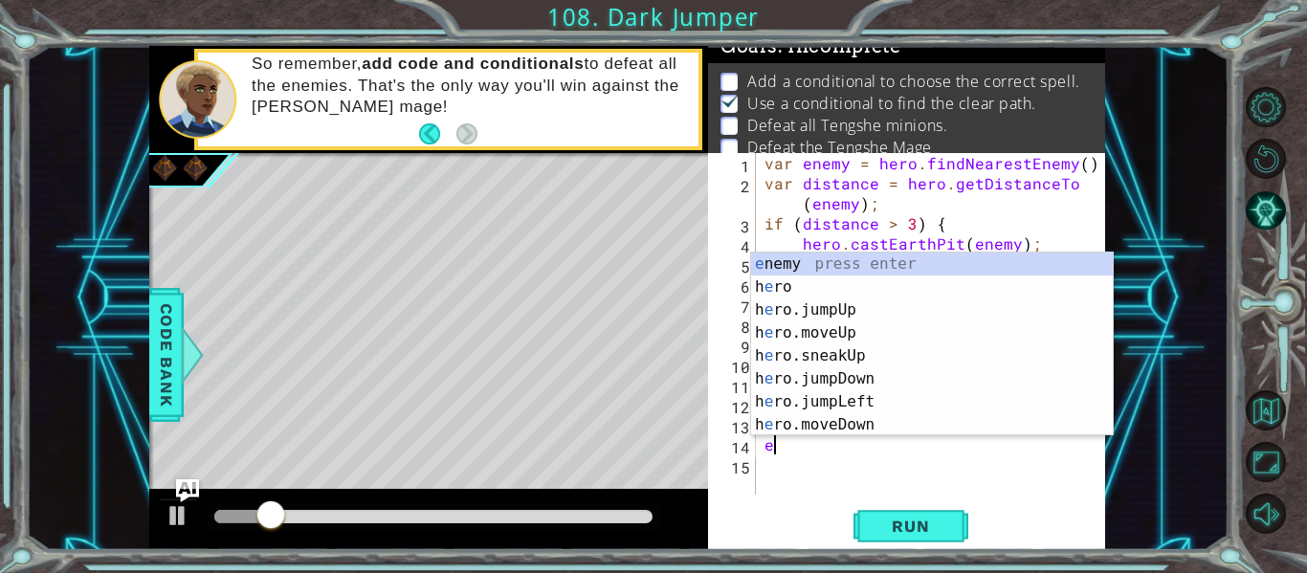
scroll to position [0, 1]
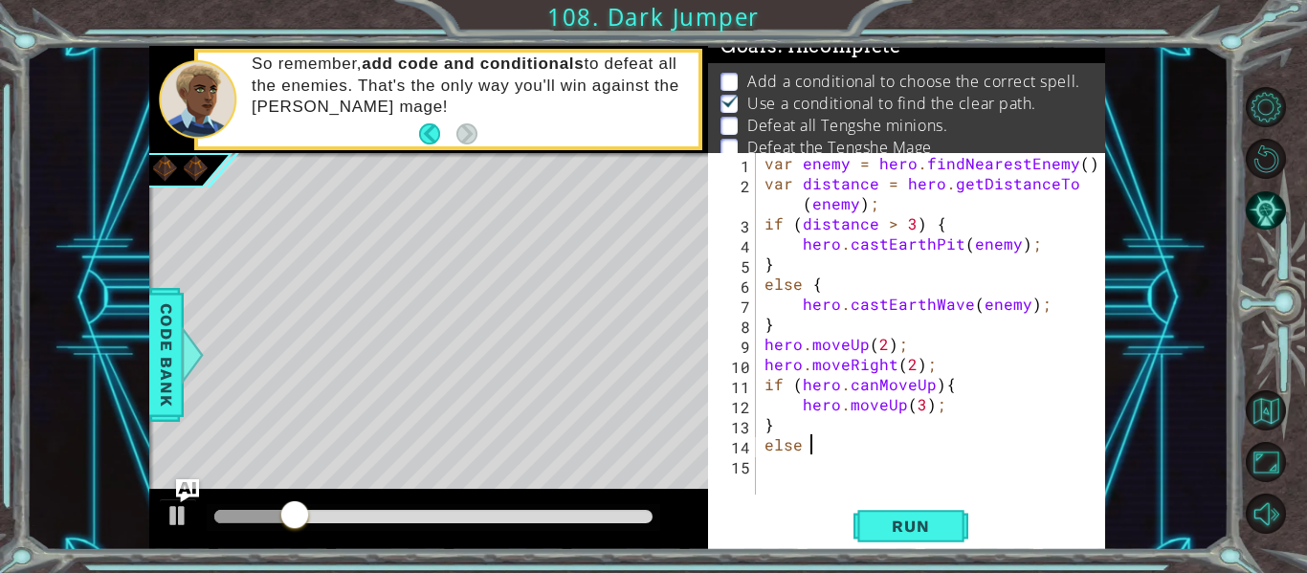
type textarea "else {"
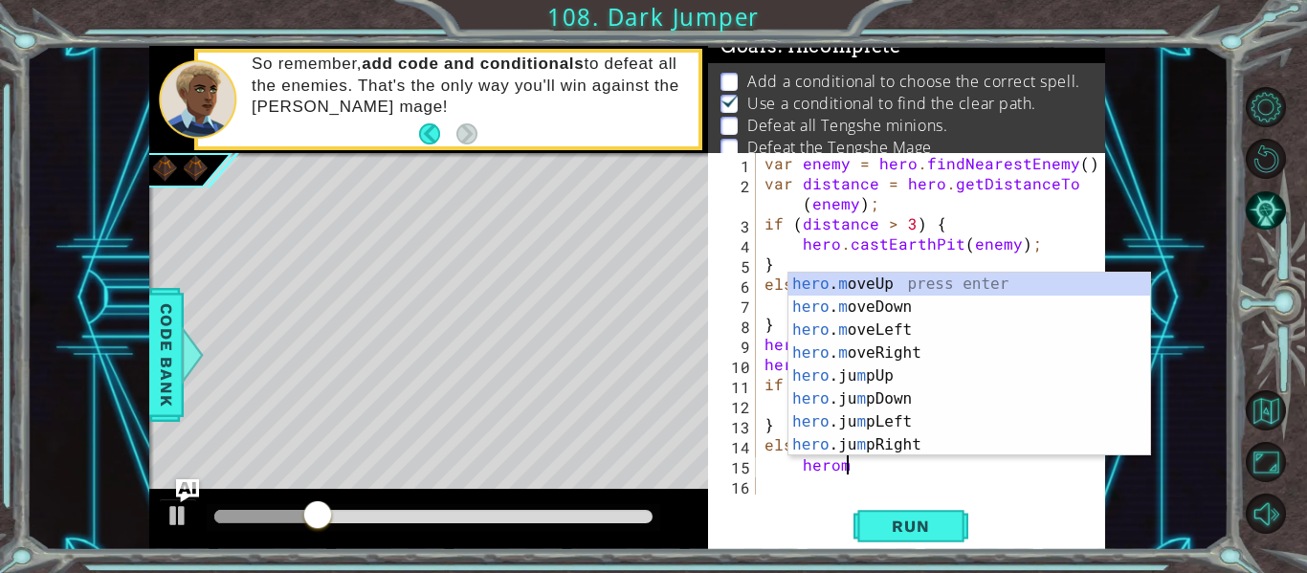
scroll to position [0, 6]
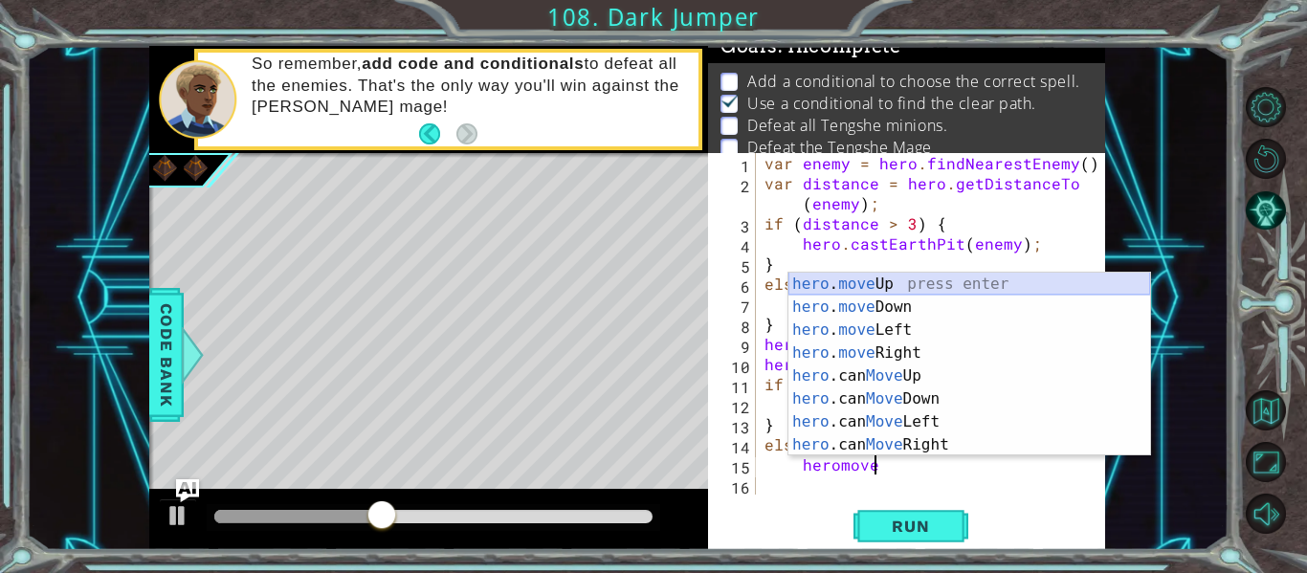
click at [806, 289] on div "hero . move Up press enter hero . move Down press enter hero . move Left press …" at bounding box center [970, 388] width 362 height 230
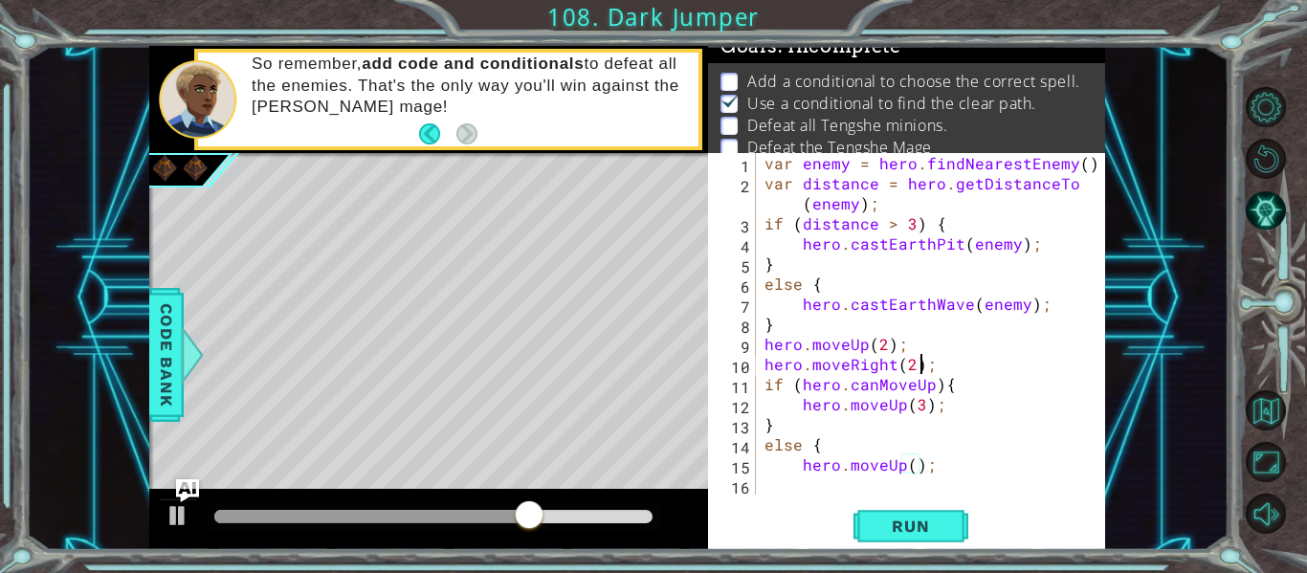
click at [918, 365] on div "var enemy = hero . findNearestEnemy ( ) ; var distance = hero . getDistanceTo (…" at bounding box center [936, 344] width 350 height 382
click at [929, 364] on div "var enemy = hero . findNearestEnemy ( ) ; var distance = hero . getDistanceTo (…" at bounding box center [936, 344] width 350 height 382
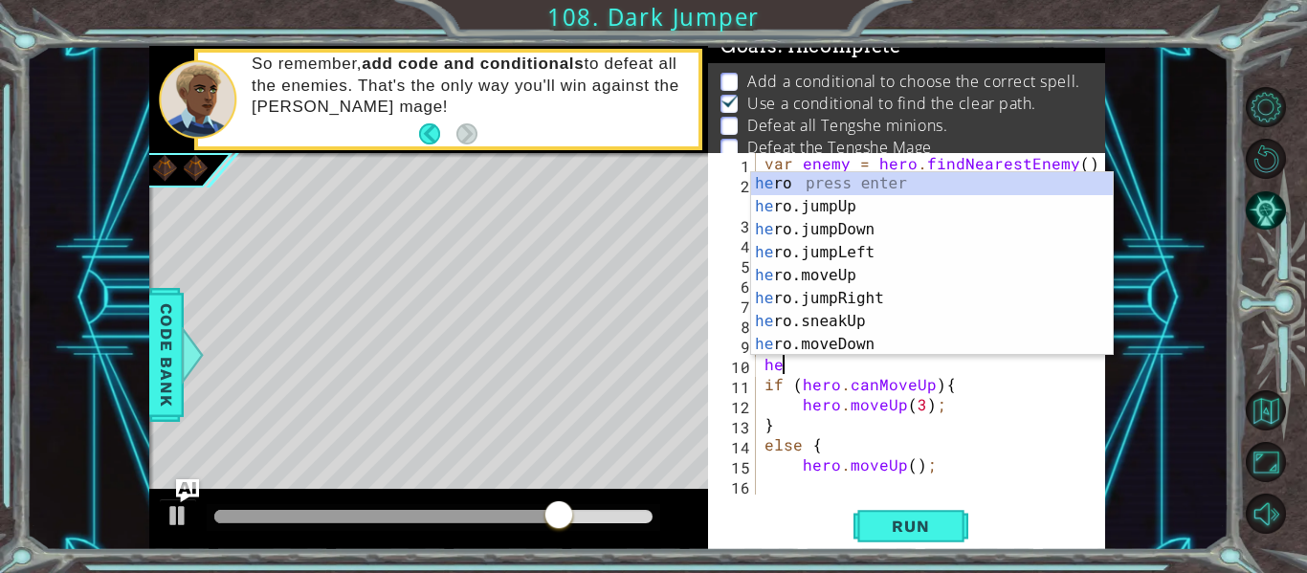
scroll to position [0, 0]
type textarea "h"
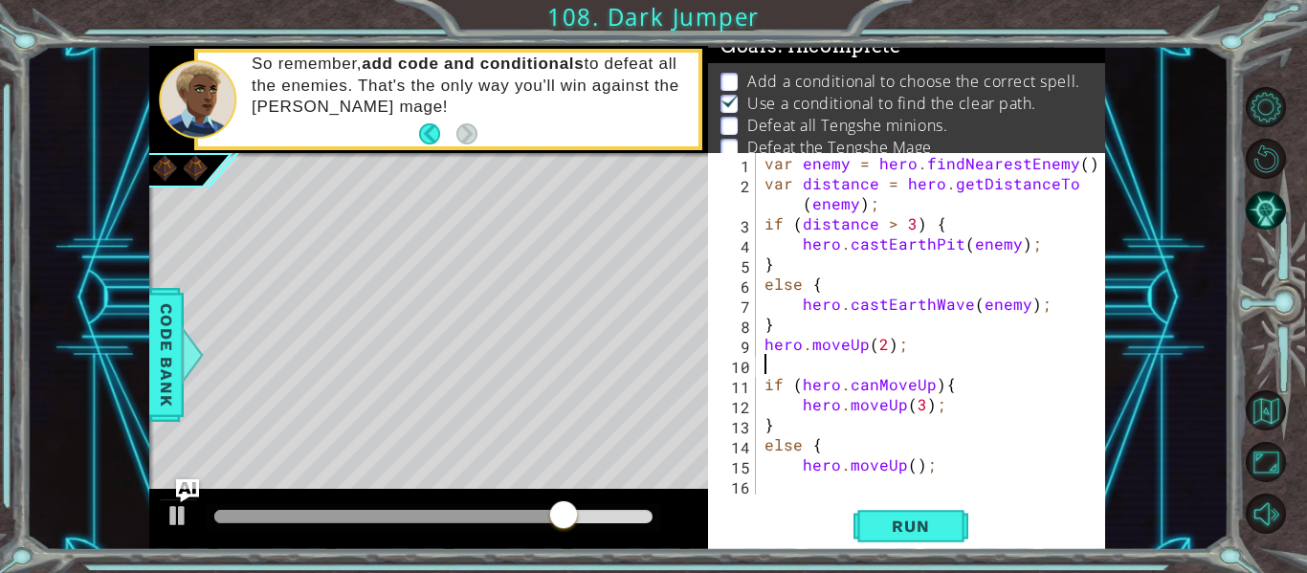
type textarea "hero.moveUp(2);"
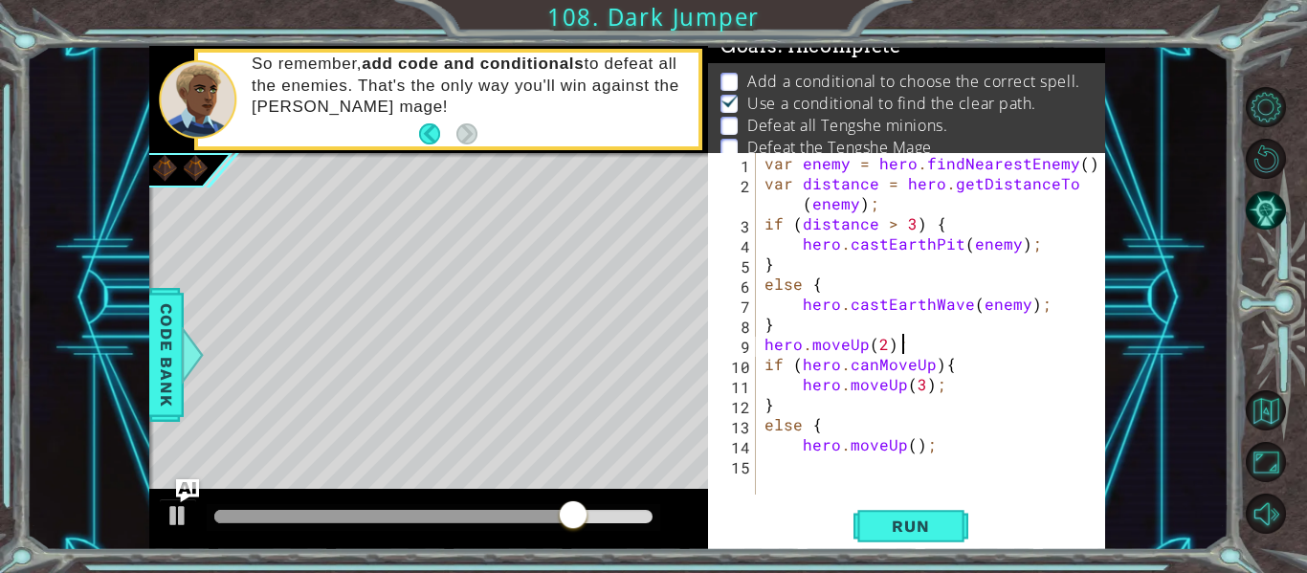
click at [950, 458] on div "var enemy = hero . findNearestEnemy ( ) ; var distance = hero . getDistanceTo (…" at bounding box center [936, 344] width 350 height 382
click at [908, 450] on div "var enemy = hero . findNearestEnemy ( ) ; var distance = hero . getDistanceTo (…" at bounding box center [936, 344] width 350 height 382
click at [883, 448] on div "var enemy = hero . findNearestEnemy ( ) ; var distance = hero . getDistanceTo (…" at bounding box center [936, 344] width 350 height 382
click at [925, 385] on div "var enemy = hero . findNearestEnemy ( ) ; var distance = hero . getDistanceTo (…" at bounding box center [936, 344] width 350 height 382
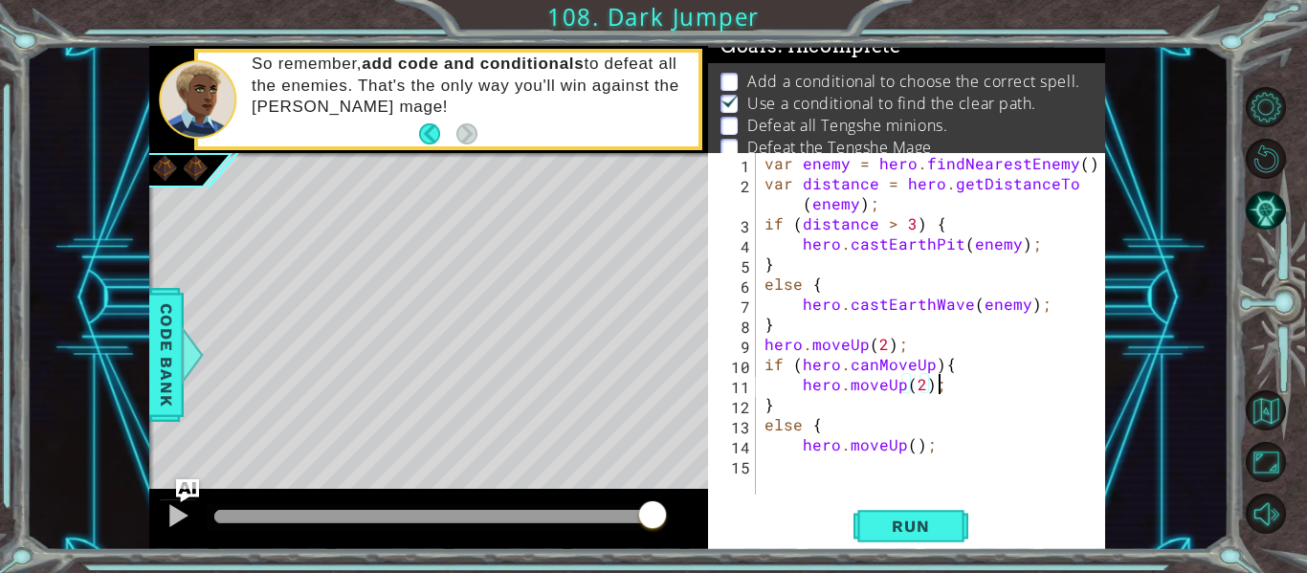
click at [963, 392] on div "var enemy = hero . findNearestEnemy ( ) ; var distance = hero . getDistanceTo (…" at bounding box center [936, 344] width 350 height 382
type textarea "hero.moveUp(2);"
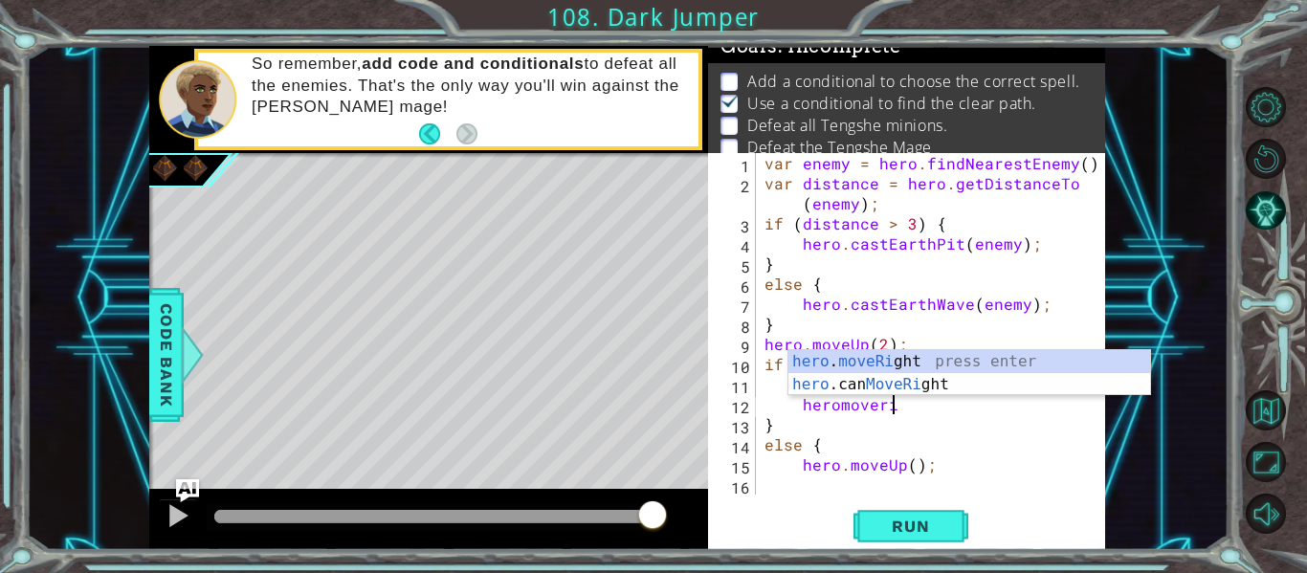
scroll to position [0, 9]
click at [973, 355] on div "hero . moveRight press enter hero .can MoveRight press enter" at bounding box center [970, 396] width 362 height 92
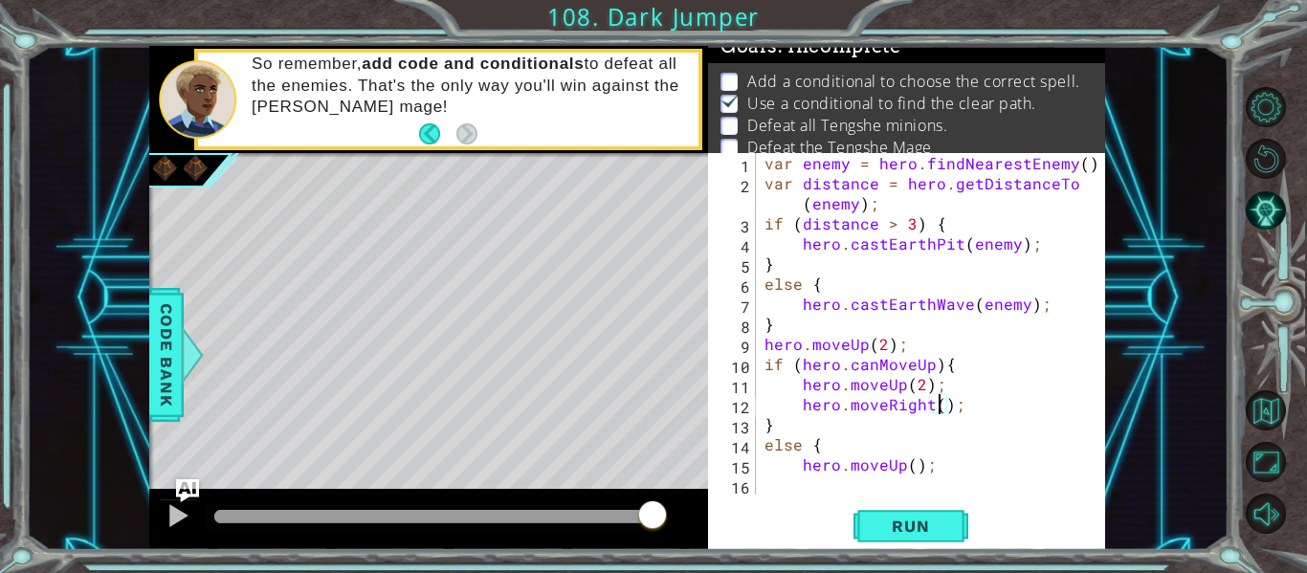
scroll to position [0, 11]
click at [985, 419] on div "var enemy = hero . findNearestEnemy ( ) ; var distance = hero . getDistanceTo (…" at bounding box center [936, 344] width 350 height 382
click at [987, 402] on div "var enemy = hero . findNearestEnemy ( ) ; var distance = hero . getDistanceTo (…" at bounding box center [936, 344] width 350 height 382
click at [909, 469] on div "var enemy = hero . findNearestEnemy ( ) ; var distance = hero . getDistanceTo (…" at bounding box center [936, 344] width 350 height 382
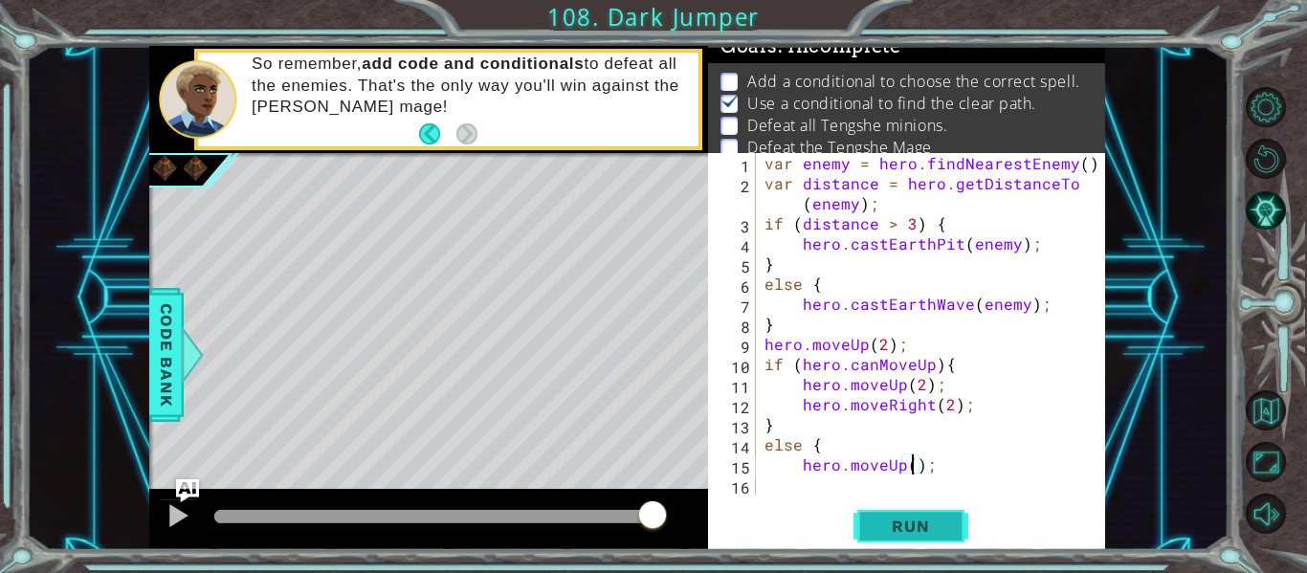
type textarea "hero.moveUp(2);"
click at [864, 488] on div "var enemy = hero . findNearestEnemy ( ) ; var distance = hero . getDistanceTo (…" at bounding box center [936, 344] width 350 height 382
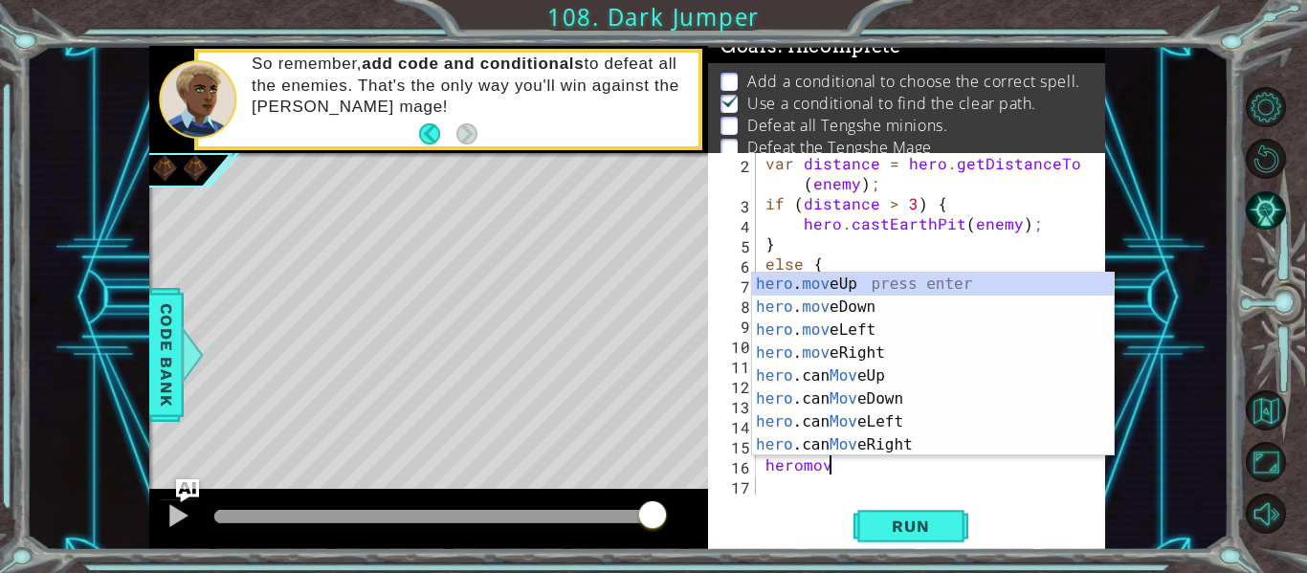
scroll to position [0, 4]
click at [839, 349] on div "hero . move Up press enter hero . move Down press enter hero . move Left press …" at bounding box center [933, 388] width 362 height 230
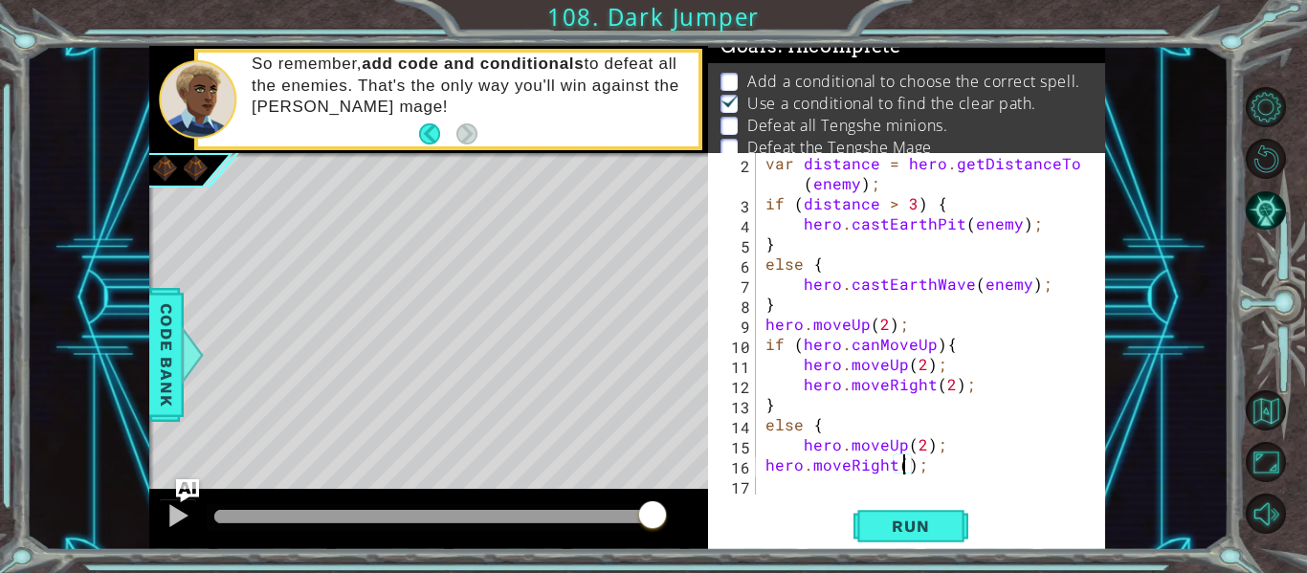
type textarea "hero.moveRight(3);"
click at [847, 481] on div "var distance = hero . getDistanceTo ( enemy ) ; if ( distance > 3 ) { hero . ca…" at bounding box center [936, 354] width 349 height 402
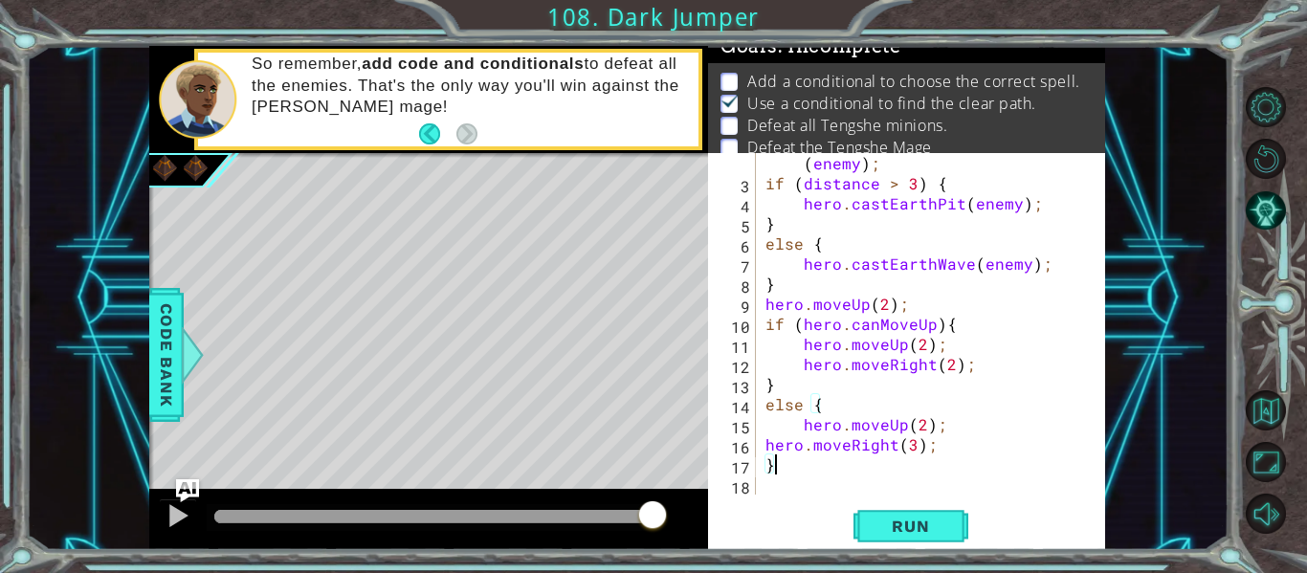
scroll to position [40, 0]
click at [863, 538] on button "Run" at bounding box center [911, 526] width 115 height 39
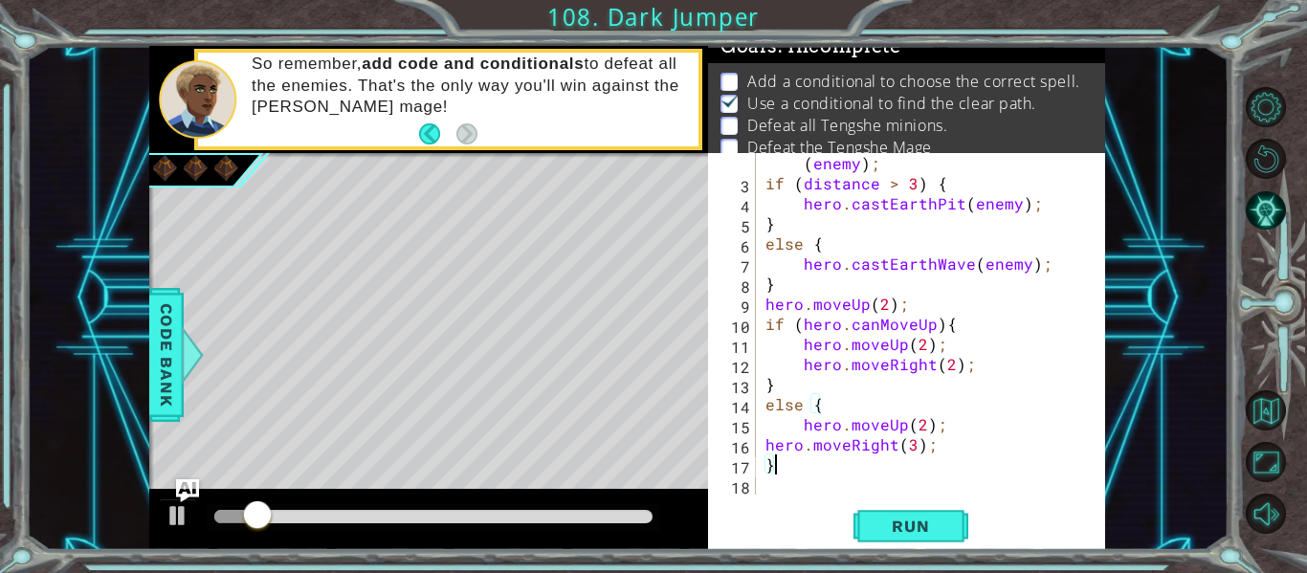
click at [334, 502] on div at bounding box center [428, 519] width 559 height 61
click at [336, 514] on div at bounding box center [433, 516] width 438 height 13
click at [184, 528] on div at bounding box center [178, 515] width 25 height 25
click at [341, 525] on div at bounding box center [434, 517] width 454 height 27
click at [326, 517] on div at bounding box center [294, 516] width 160 height 13
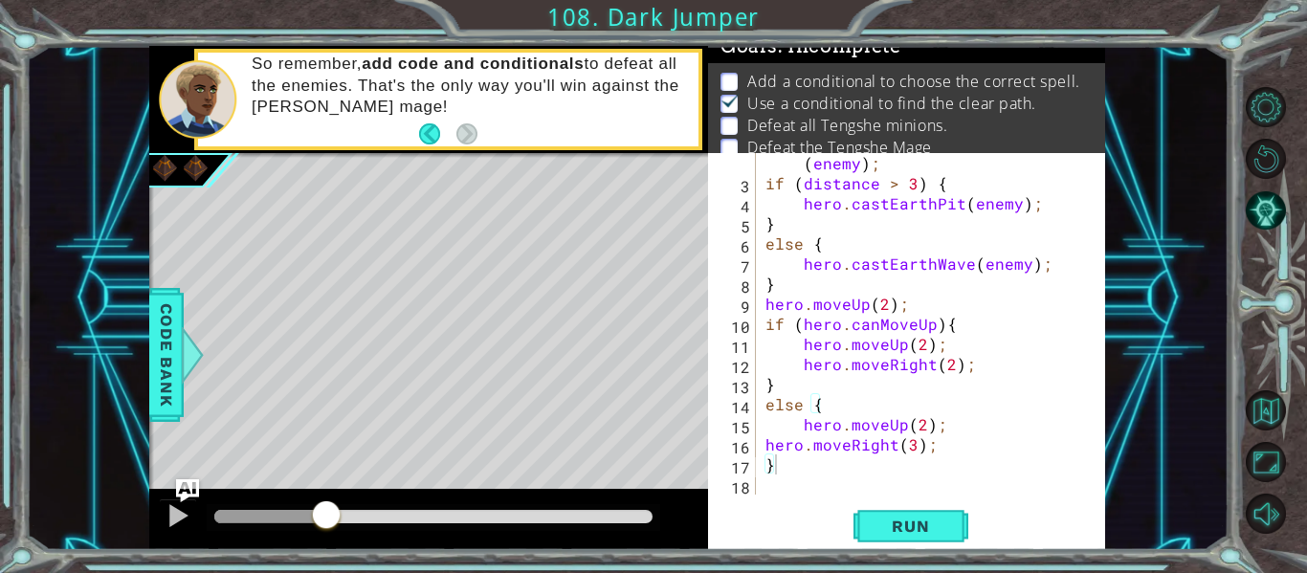
click at [266, 502] on div at bounding box center [428, 519] width 559 height 61
click at [280, 514] on div at bounding box center [247, 516] width 66 height 13
click at [182, 508] on div at bounding box center [178, 515] width 25 height 25
click at [184, 355] on div at bounding box center [193, 354] width 24 height 57
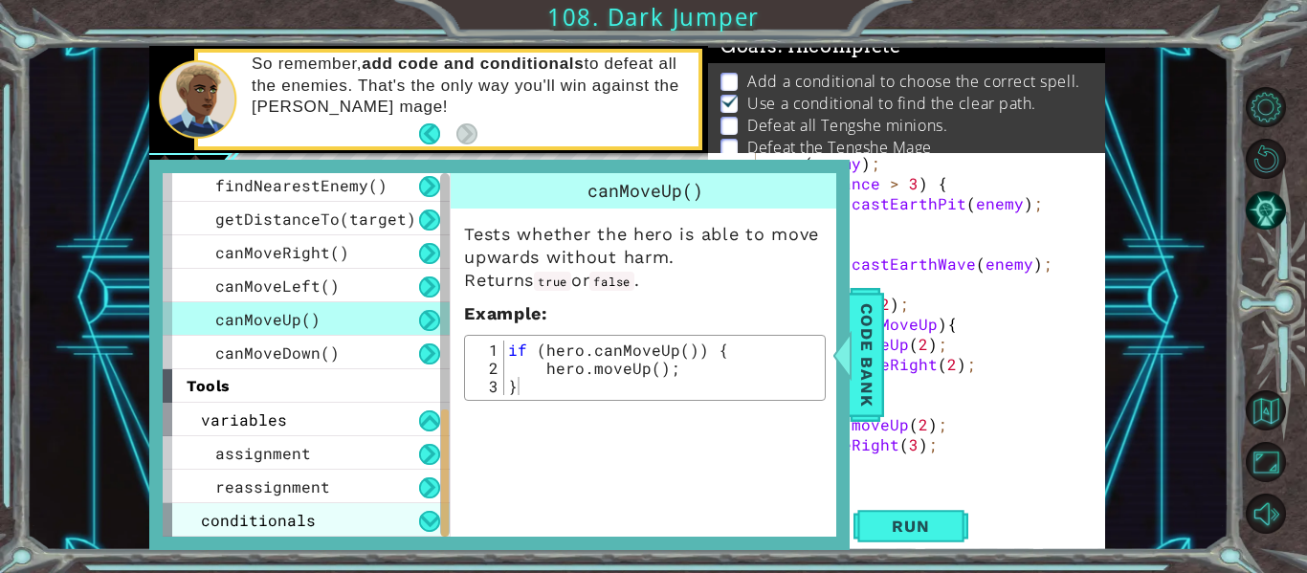
click at [323, 520] on div "conditionals" at bounding box center [306, 519] width 287 height 33
click at [424, 523] on button at bounding box center [429, 521] width 21 height 21
click at [426, 521] on button at bounding box center [429, 521] width 21 height 21
click at [339, 533] on div "conditionals" at bounding box center [306, 519] width 287 height 33
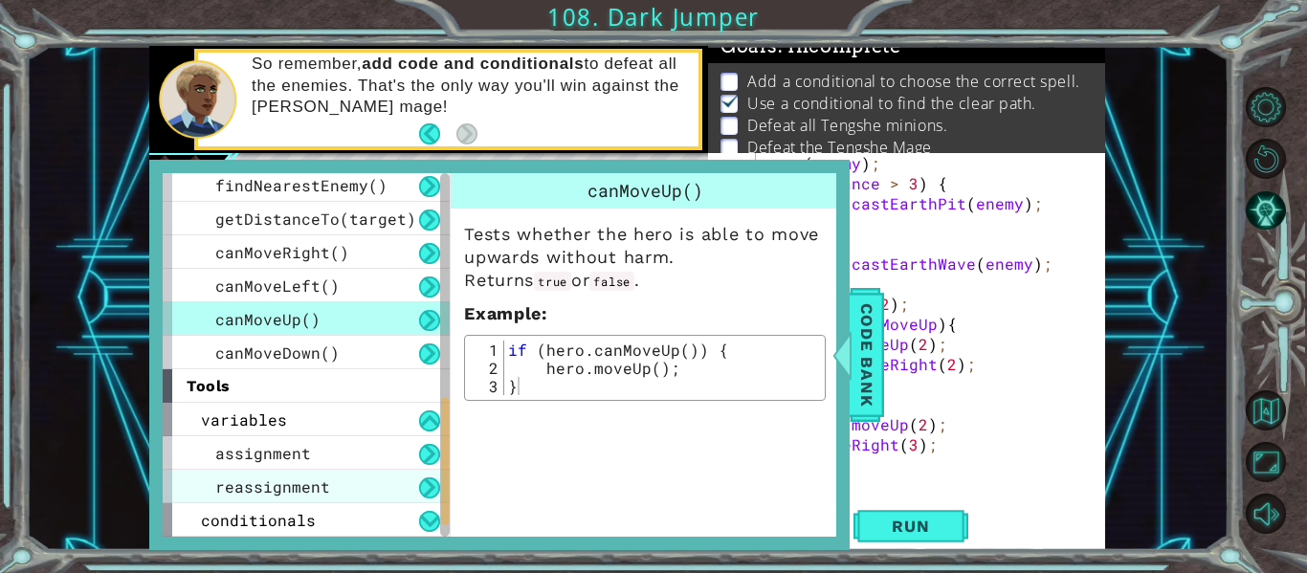
click at [353, 492] on div "reassignment" at bounding box center [306, 486] width 287 height 33
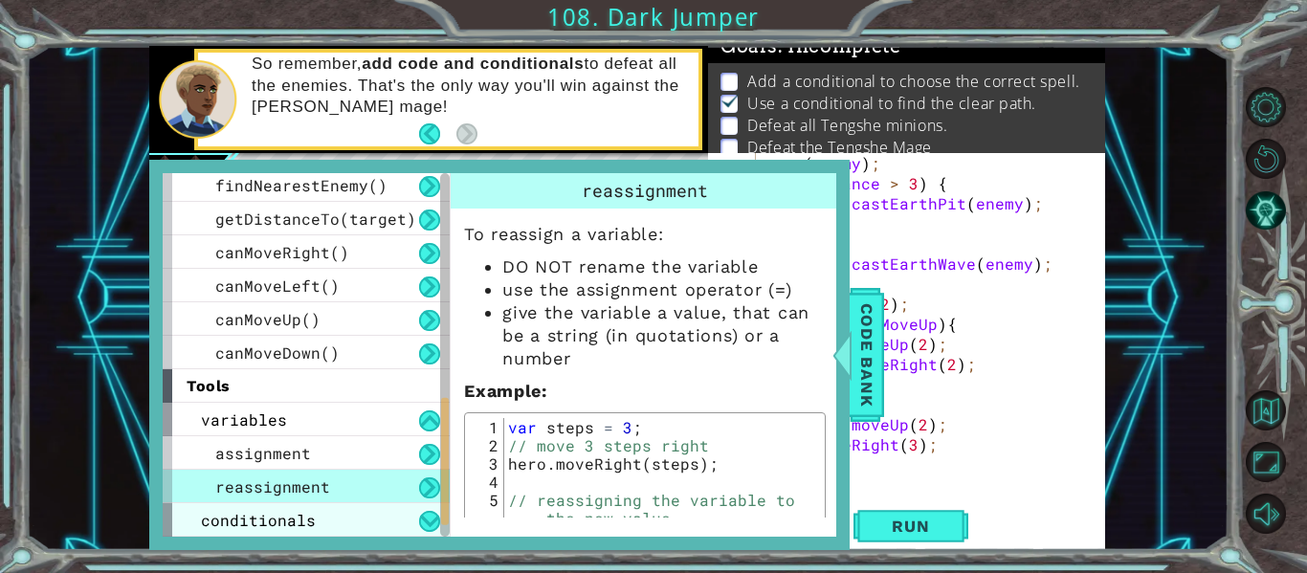
click at [394, 534] on div "conditionals" at bounding box center [306, 519] width 287 height 33
click at [430, 526] on button at bounding box center [429, 521] width 21 height 21
click at [433, 515] on button at bounding box center [429, 521] width 21 height 21
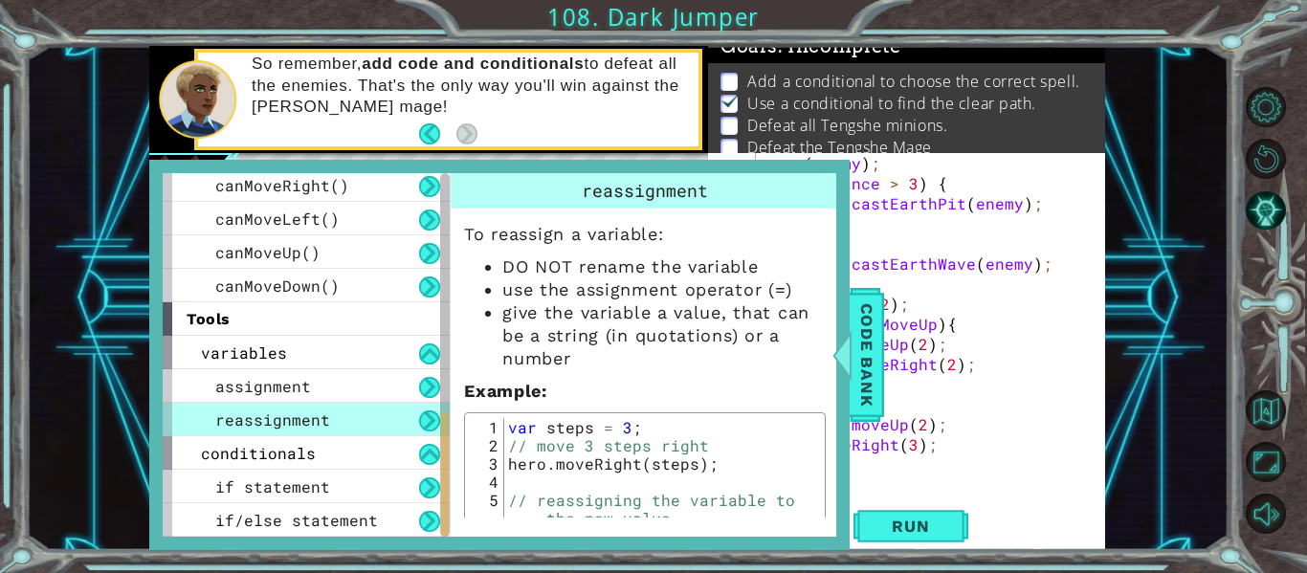
scroll to position [79, 0]
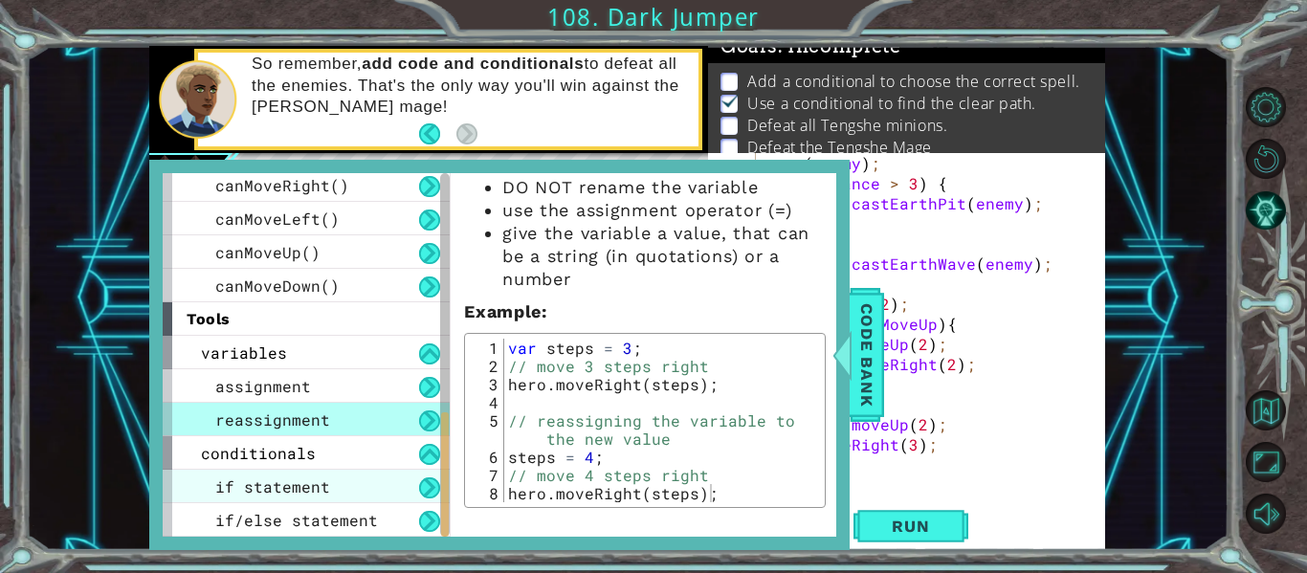
click at [369, 477] on div "if statement" at bounding box center [306, 486] width 287 height 33
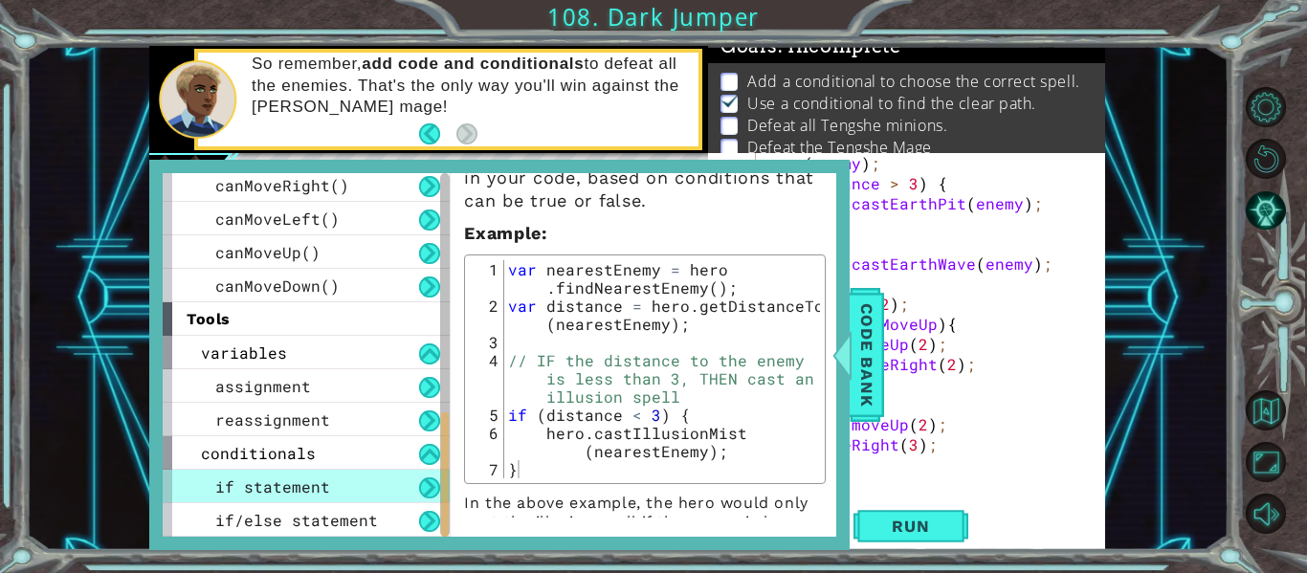
scroll to position [0, 0]
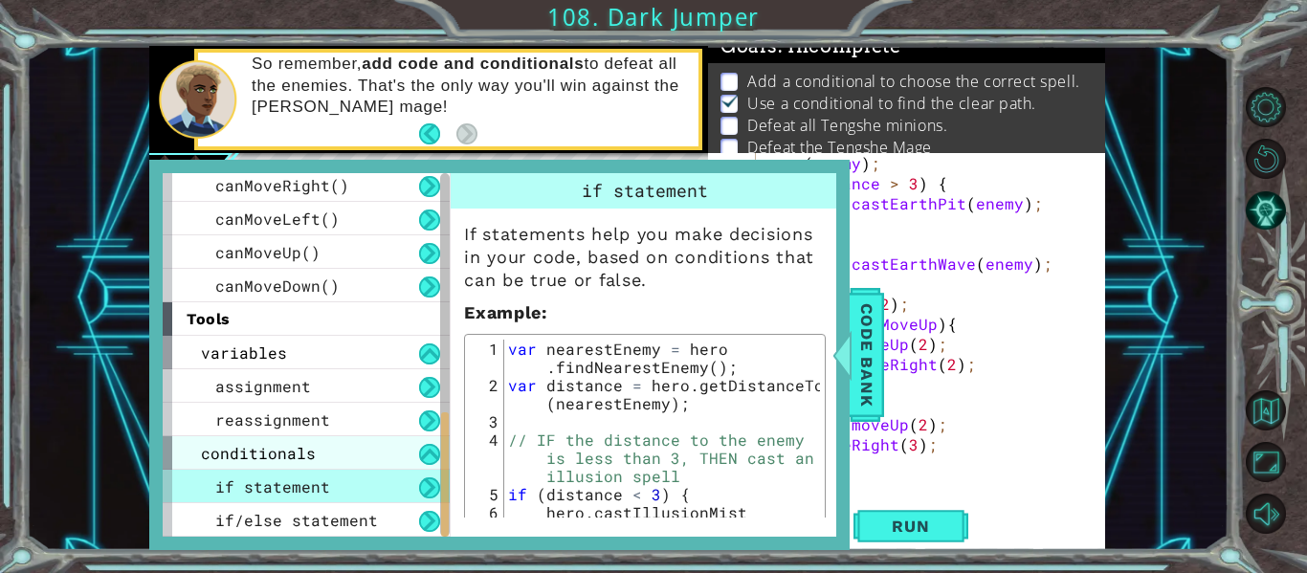
click at [370, 451] on div "conditionals" at bounding box center [306, 452] width 287 height 33
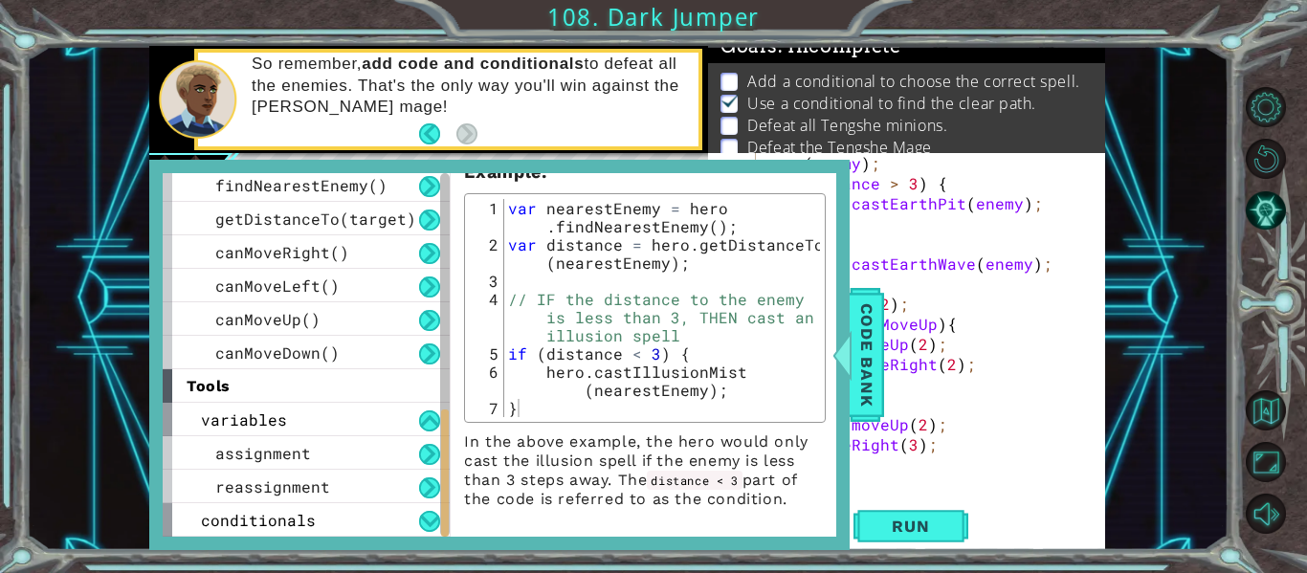
scroll to position [142, 0]
click at [282, 434] on div "variables" at bounding box center [306, 419] width 287 height 33
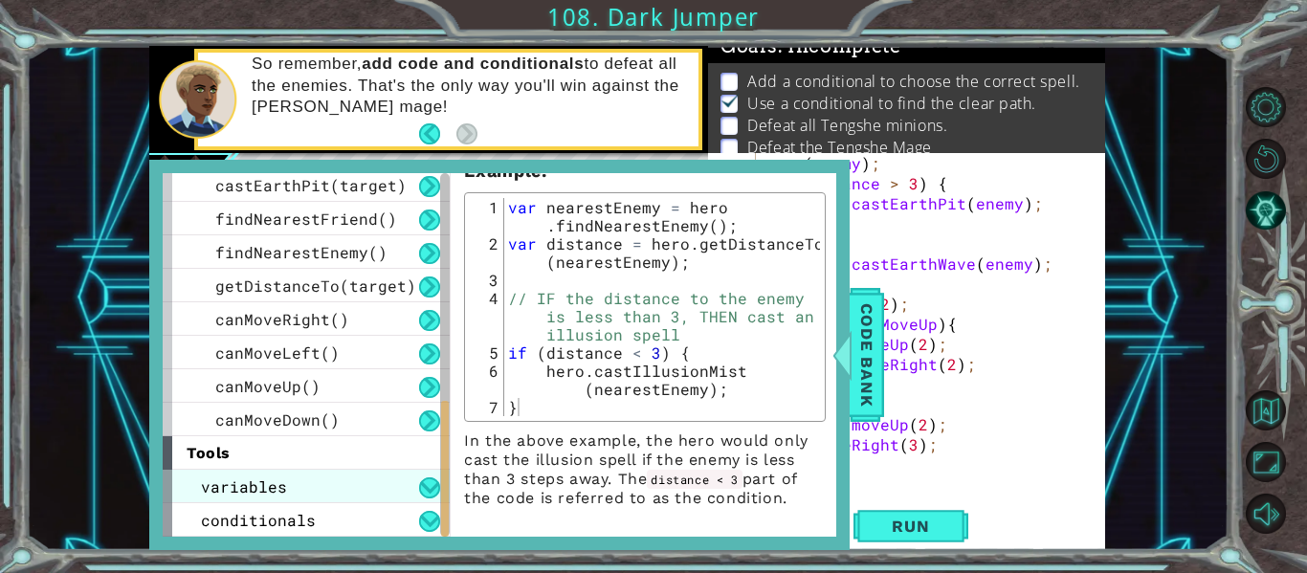
click at [286, 483] on div "variables" at bounding box center [306, 486] width 287 height 33
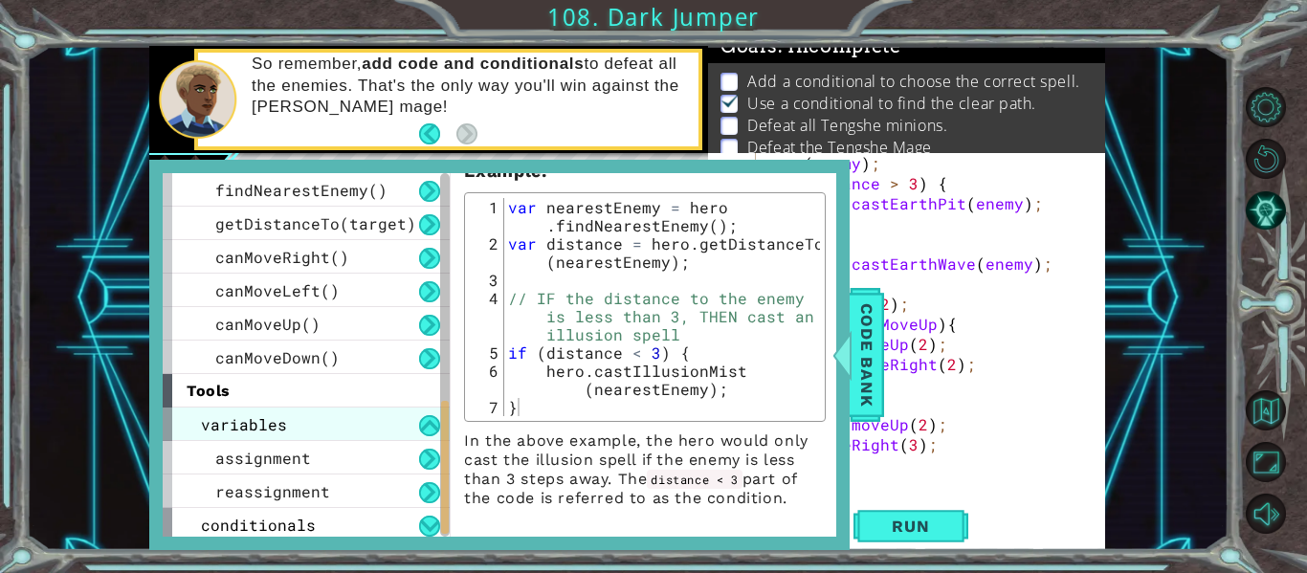
scroll to position [641, 0]
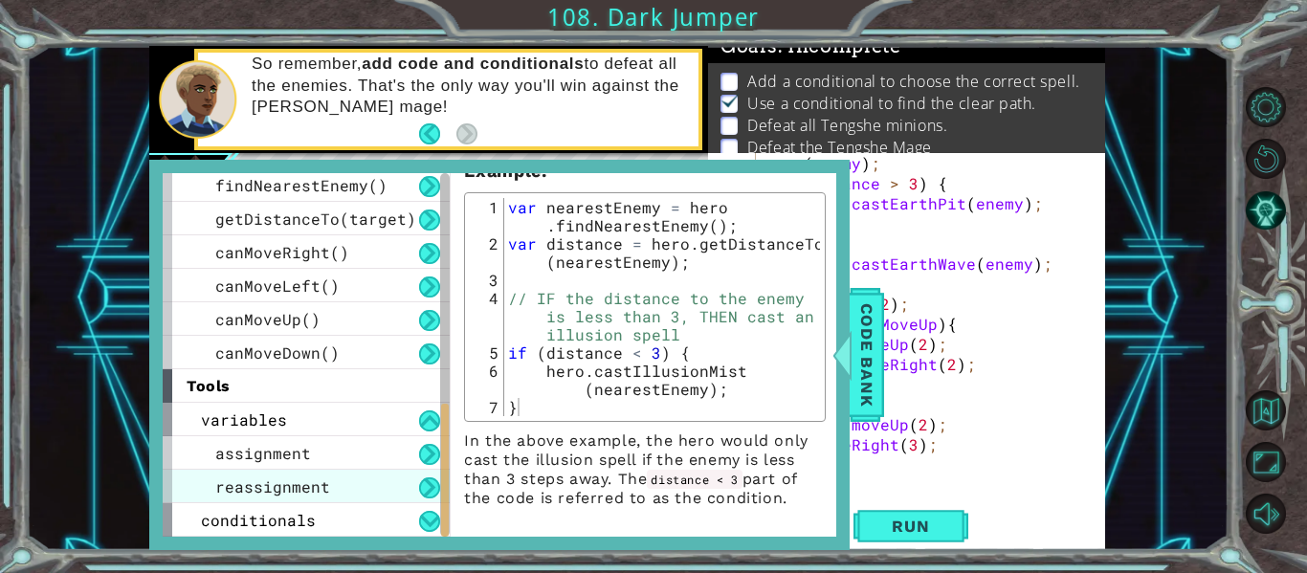
click at [286, 484] on span "reassignment" at bounding box center [272, 487] width 115 height 20
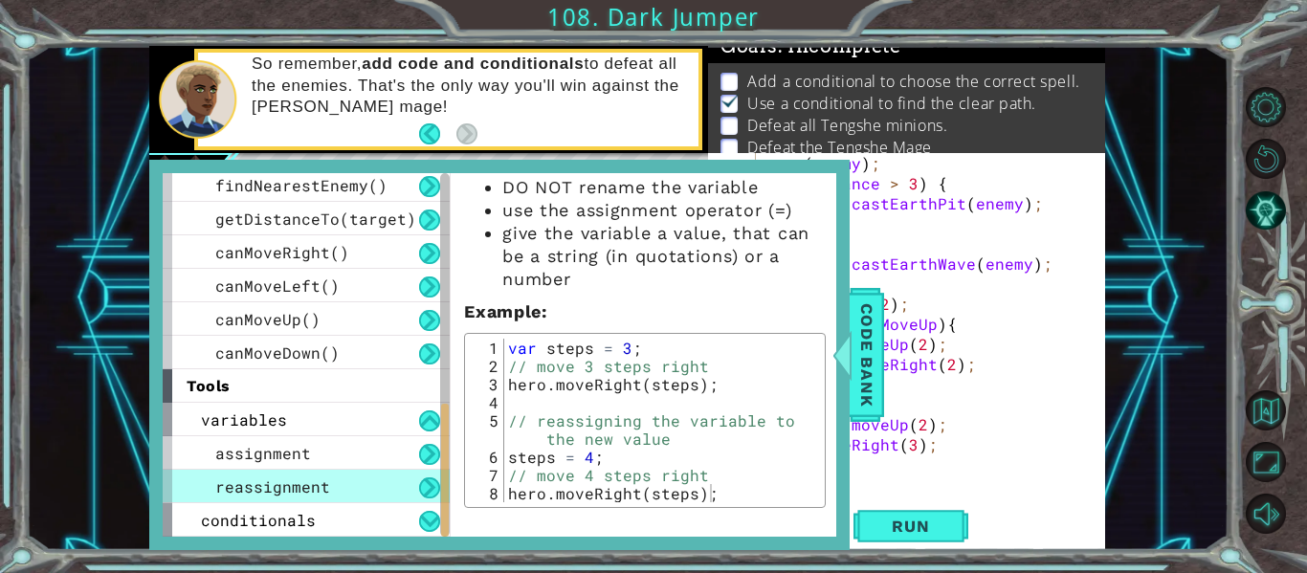
scroll to position [0, 0]
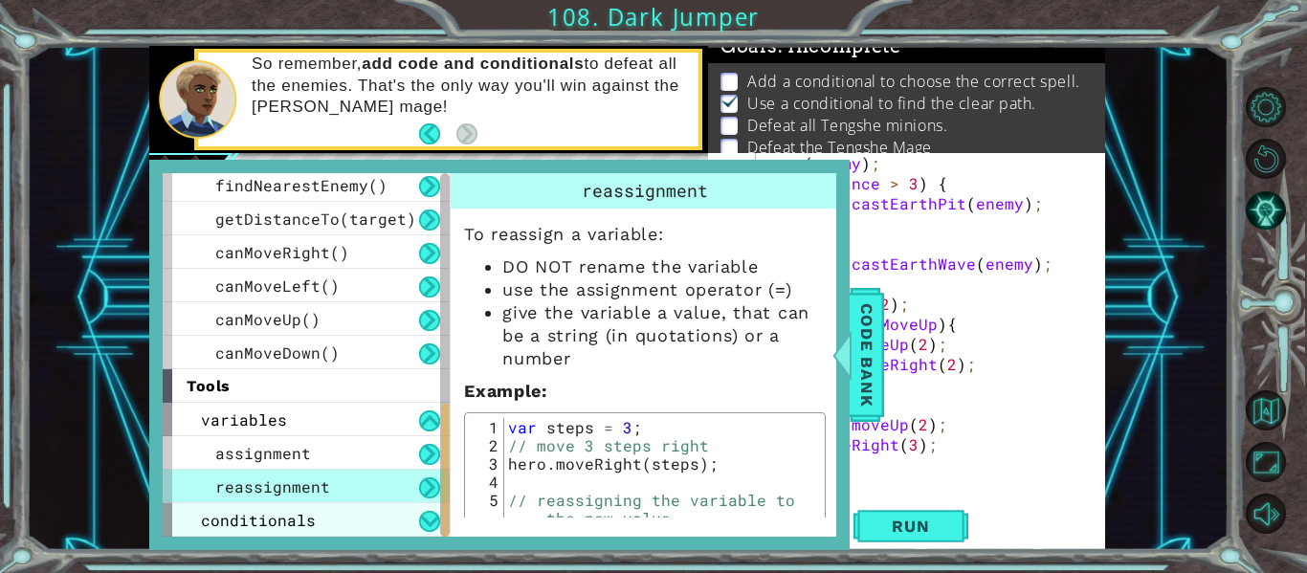
click at [289, 515] on span "conditionals" at bounding box center [258, 520] width 115 height 20
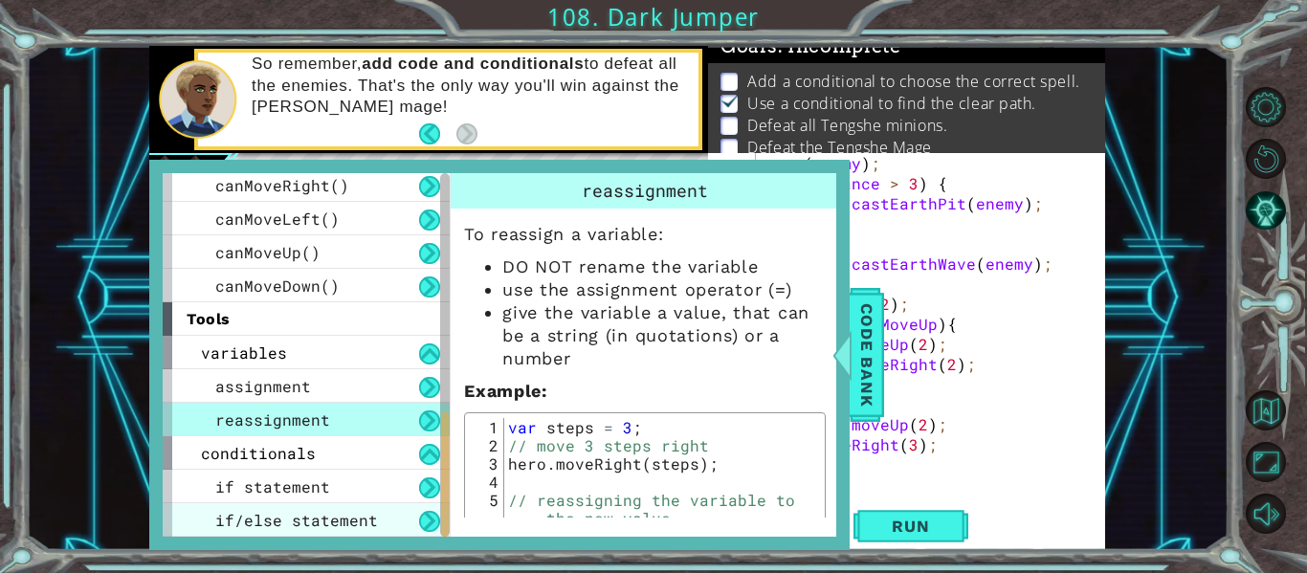
click at [362, 519] on span "if/else statement" at bounding box center [296, 520] width 163 height 20
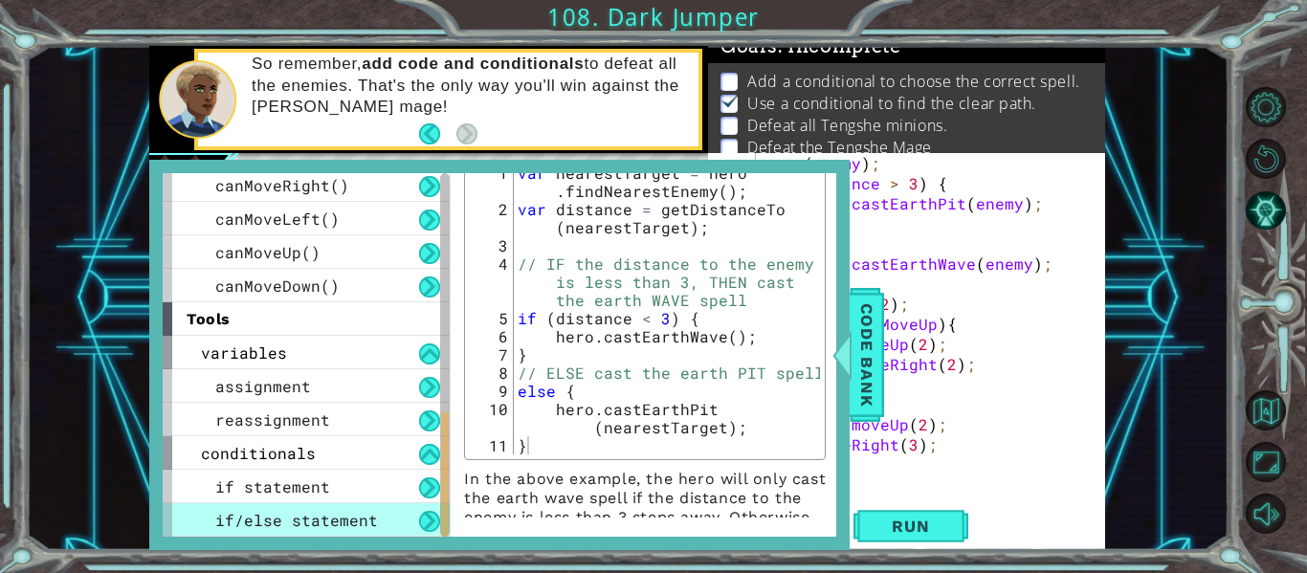
scroll to position [260, 0]
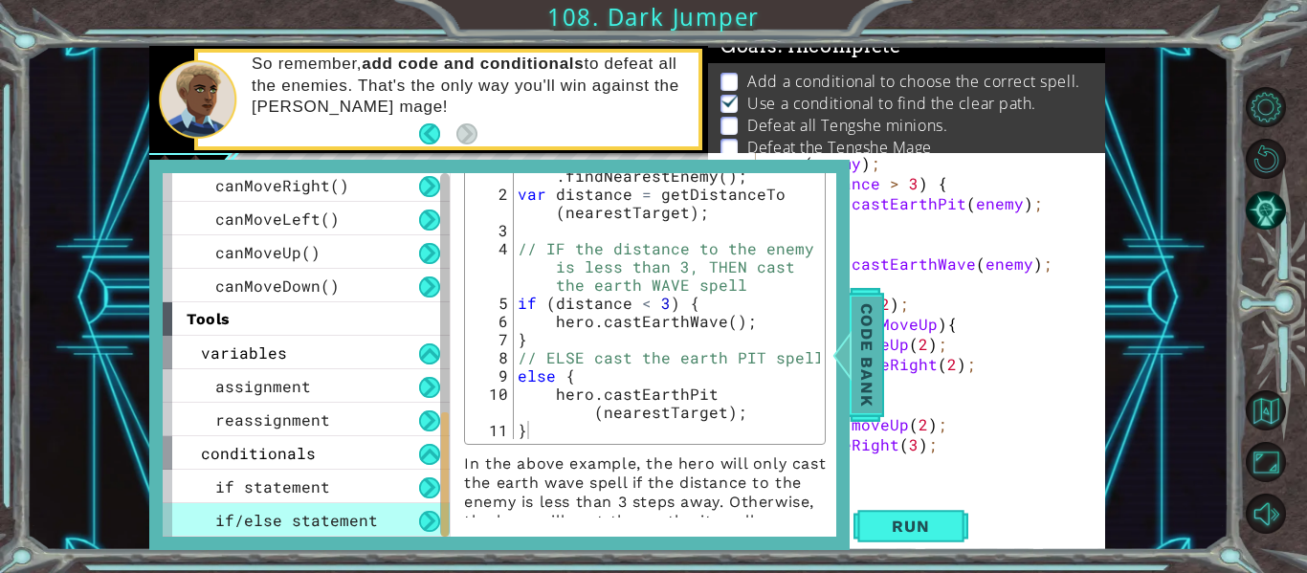
click at [850, 363] on div at bounding box center [843, 354] width 24 height 57
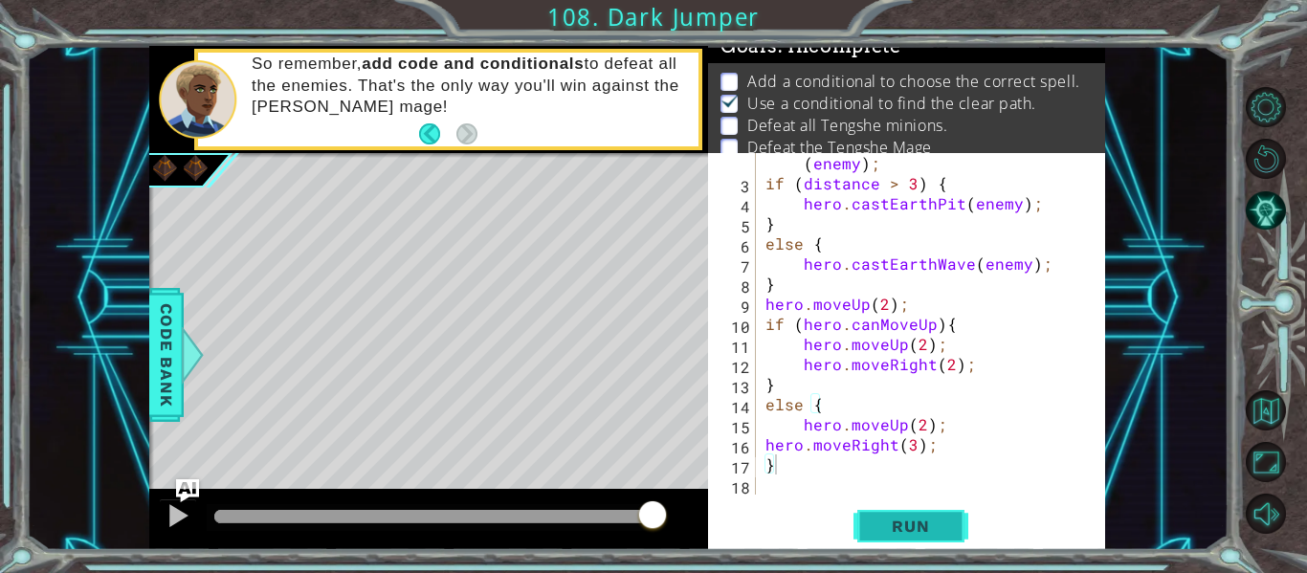
click at [903, 535] on span "Run" at bounding box center [911, 526] width 76 height 19
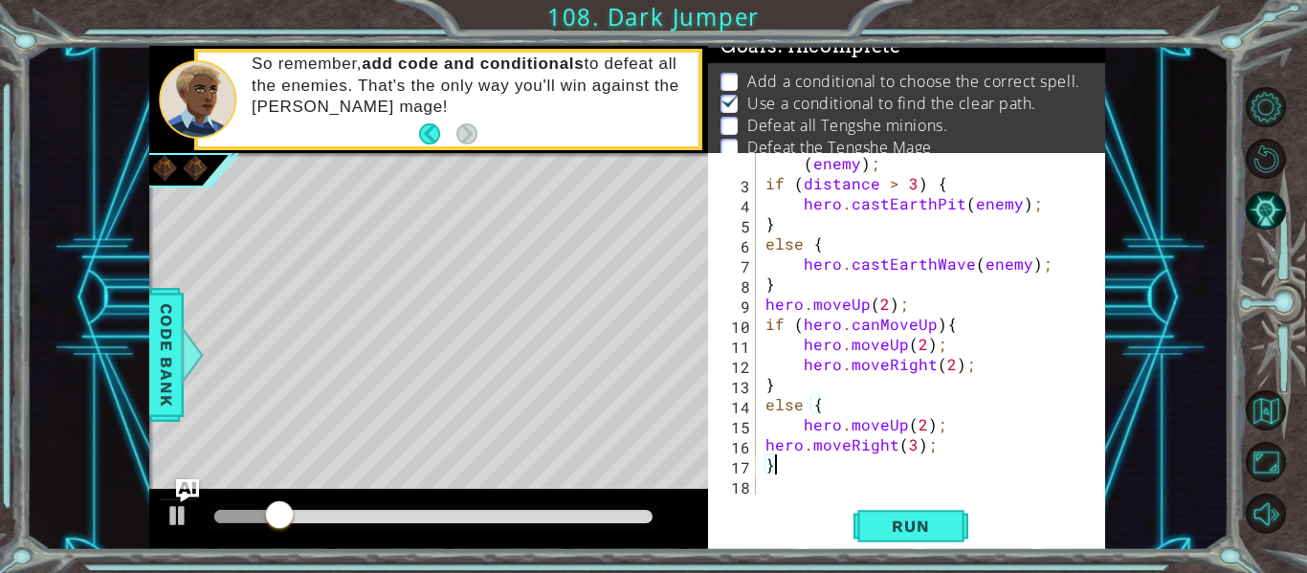
click at [853, 421] on div "var distance = hero . getDistanceTo ( enemy ) ; if ( distance > 3 ) { hero . ca…" at bounding box center [936, 334] width 349 height 402
click at [844, 412] on div "var distance = hero . getDistanceTo ( enemy ) ; if ( distance > 3 ) { hero . ca…" at bounding box center [936, 334] width 349 height 402
type textarea "else {"
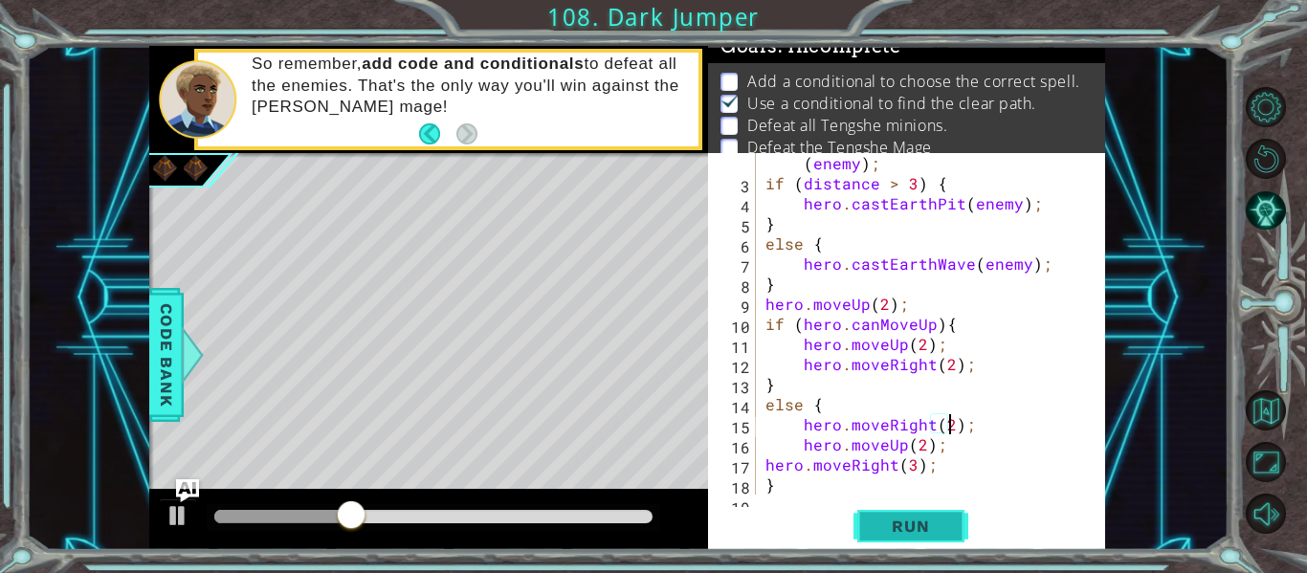
scroll to position [0, 11]
type textarea "hero.moveRight(2);"
click at [880, 541] on button "Run" at bounding box center [911, 526] width 115 height 39
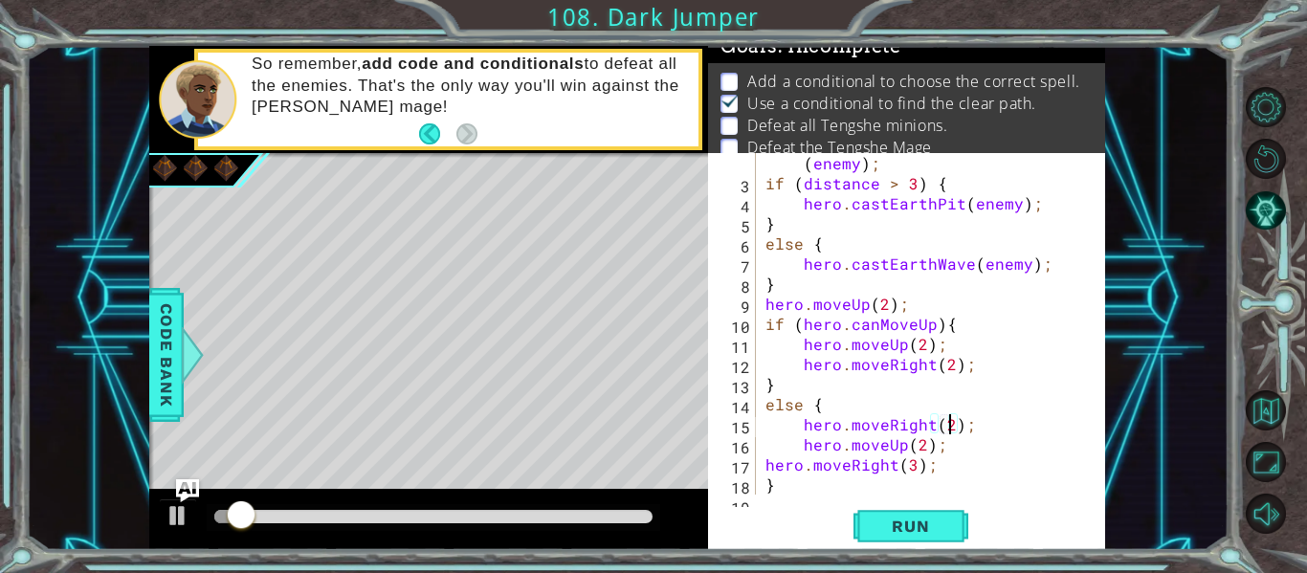
click at [499, 515] on div at bounding box center [433, 516] width 438 height 13
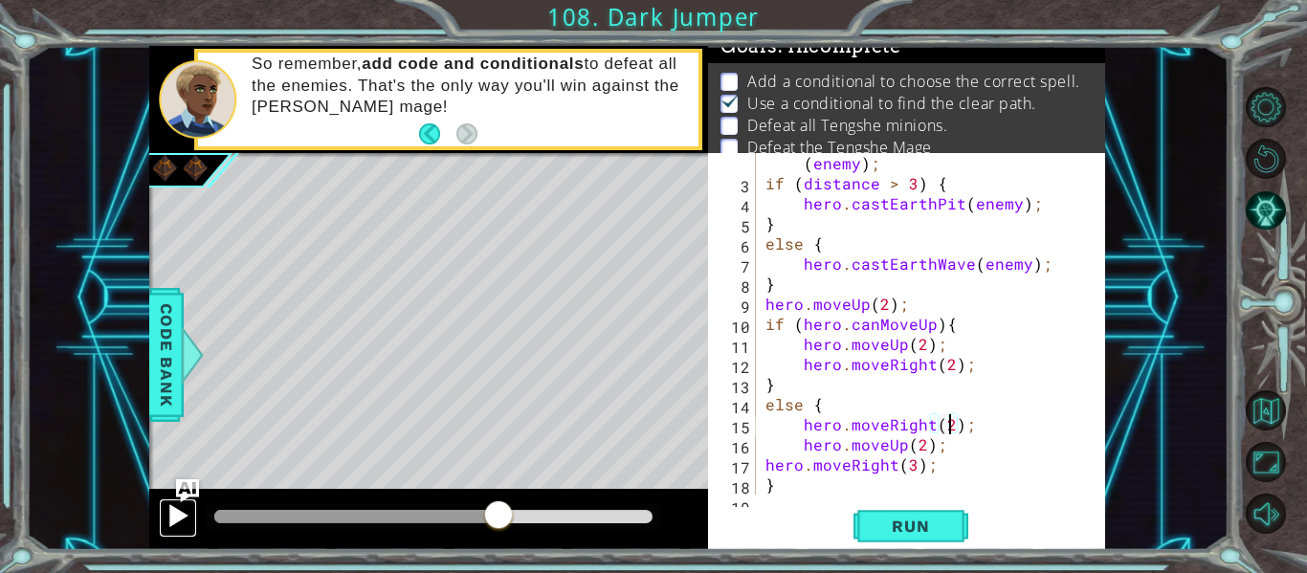
click at [182, 517] on div at bounding box center [178, 515] width 25 height 25
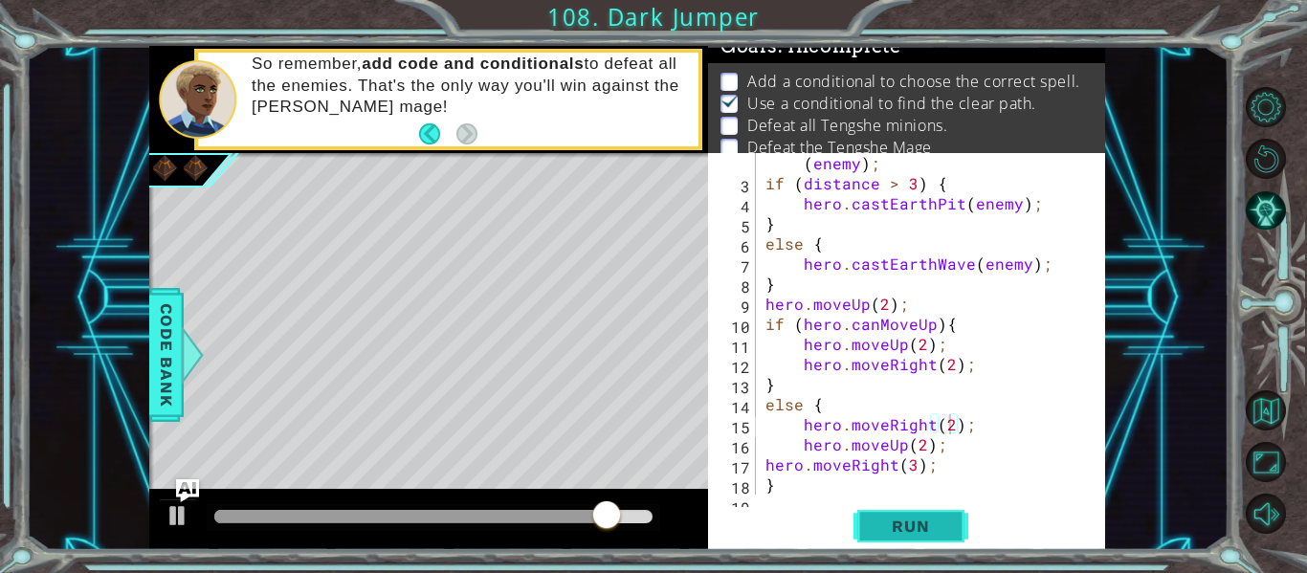
click at [881, 535] on span "Run" at bounding box center [911, 526] width 76 height 19
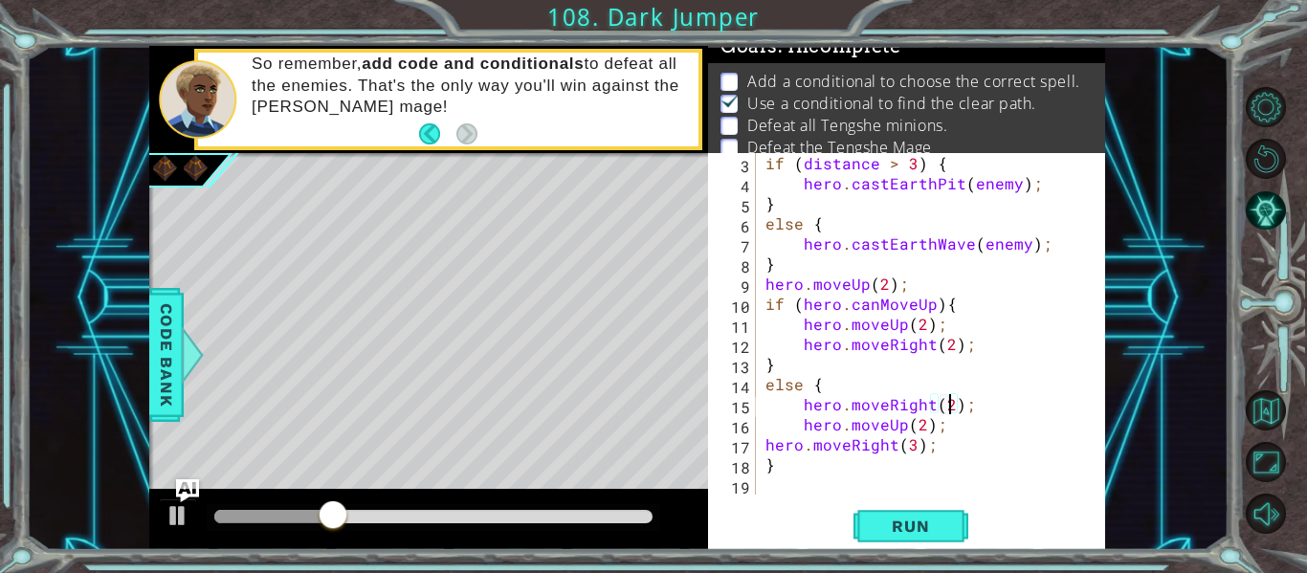
scroll to position [60, 0]
click at [795, 489] on div "if ( distance > 3 ) { hero . castEarthPit ( enemy ) ; } else { hero . castEarth…" at bounding box center [936, 344] width 349 height 382
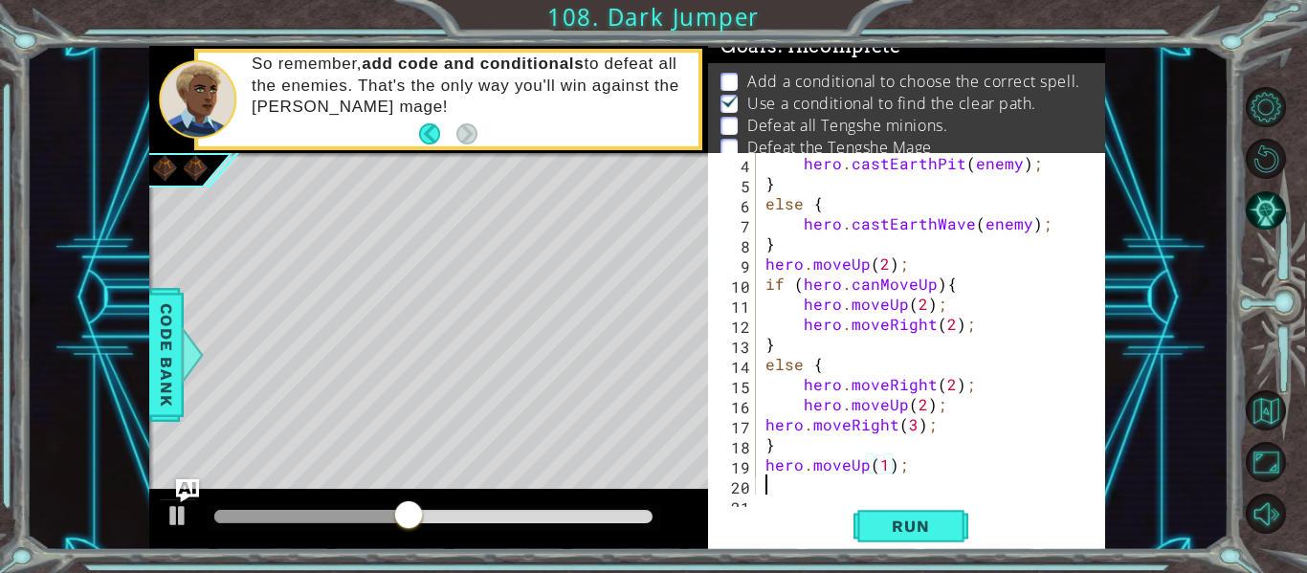
scroll to position [100, 0]
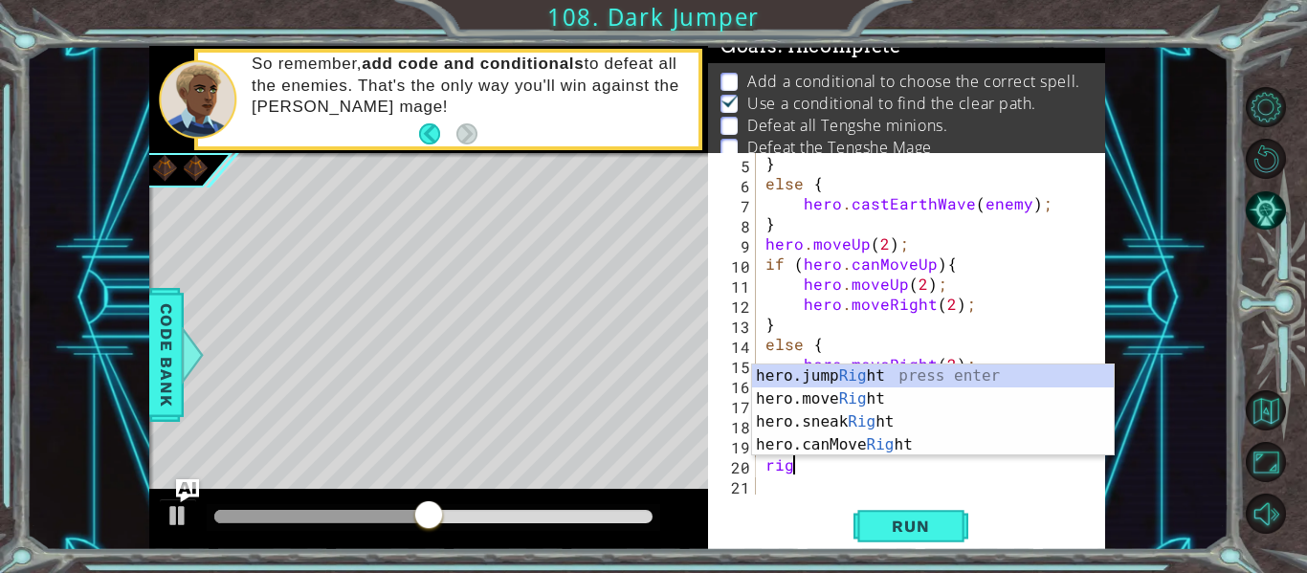
type textarea "hero.moveUp(1);right"
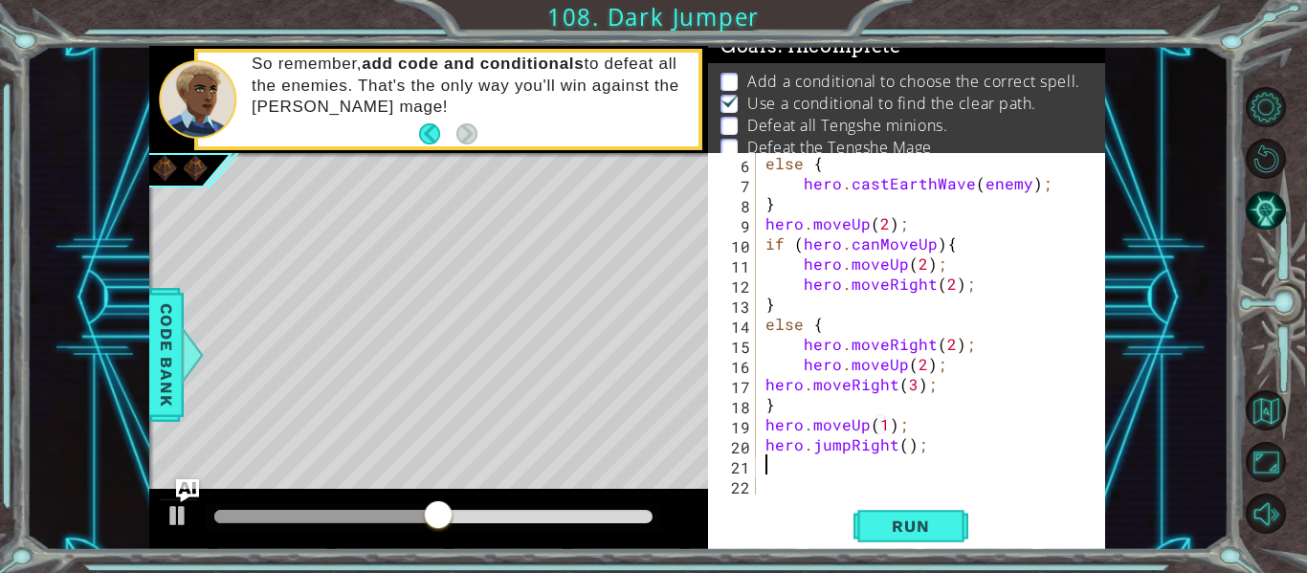
scroll to position [121, 0]
click at [846, 449] on div "else { hero . castEarthWave ( enemy ) ; } hero . moveUp ( 2 ) ; if ( hero . can…" at bounding box center [936, 344] width 349 height 382
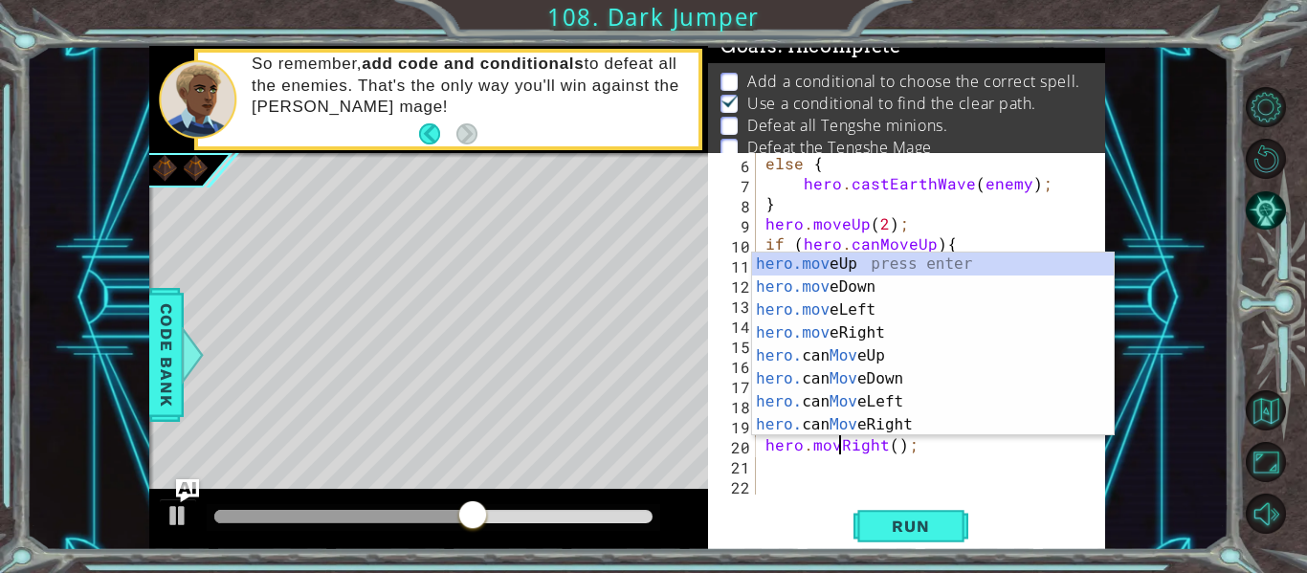
type textarea "hero.moveRight();"
click at [863, 465] on div "else { hero . castEarthWave ( enemy ) ; } hero . moveUp ( 2 ) ; if ( hero . can…" at bounding box center [936, 344] width 349 height 382
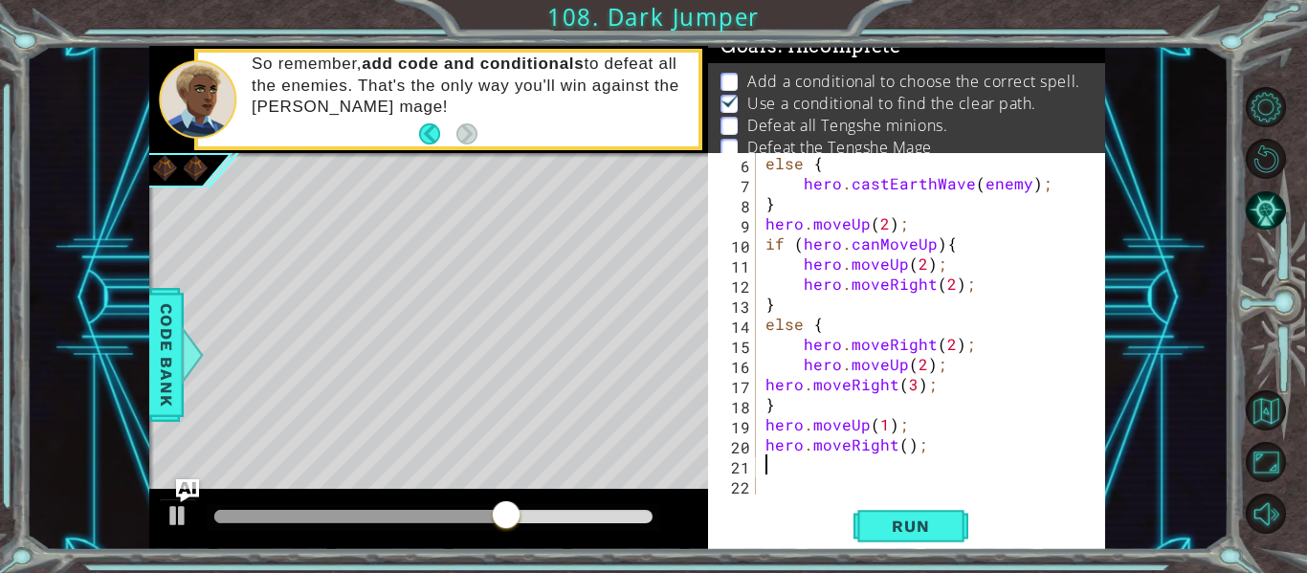
click at [905, 457] on div "else { hero . castEarthWave ( enemy ) ; } hero . moveUp ( 2 ) ; if ( hero . can…" at bounding box center [936, 344] width 349 height 382
click at [903, 448] on div "else { hero . castEarthWave ( enemy ) ; } hero . moveUp ( 2 ) ; if ( hero . can…" at bounding box center [936, 344] width 349 height 382
type textarea "hero.moveRight(2);"
click at [901, 467] on div "else { hero . castEarthWave ( enemy ) ; } hero . moveUp ( 2 ) ; if ( hero . can…" at bounding box center [936, 344] width 349 height 382
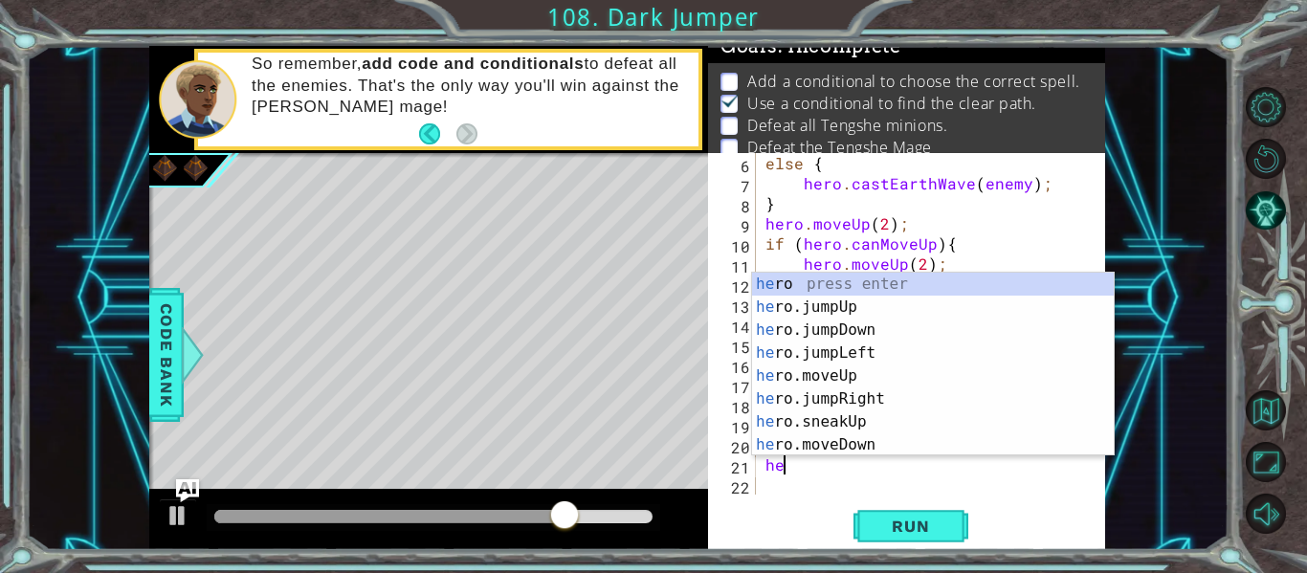
scroll to position [0, 0]
type textarea "h"
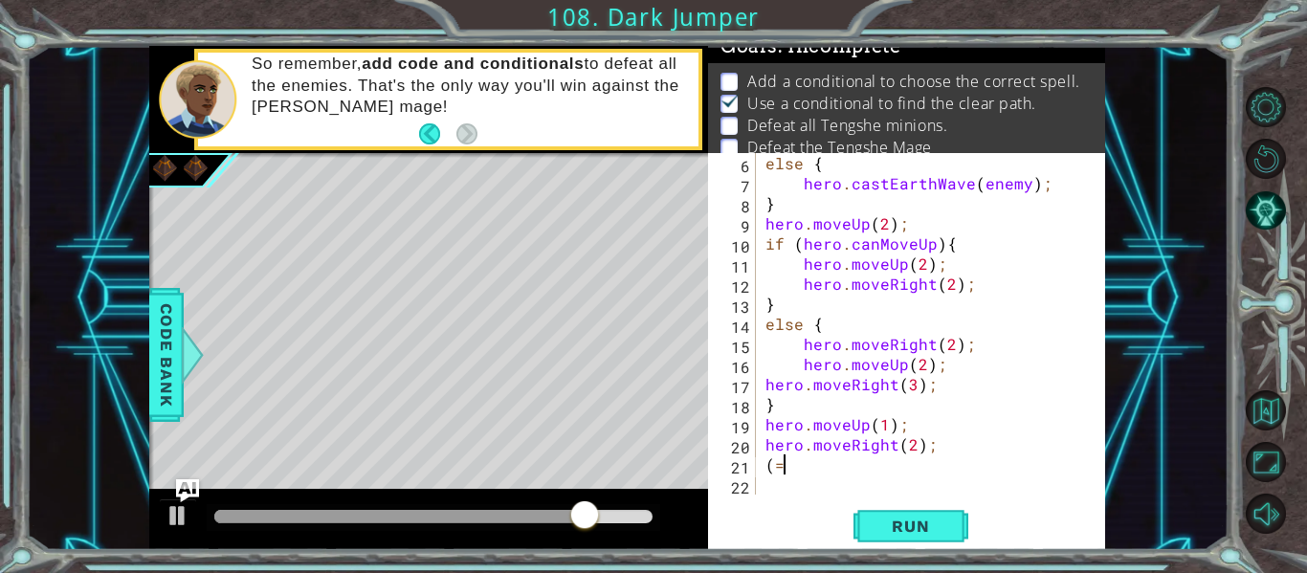
type textarea "("
type textarea "a"
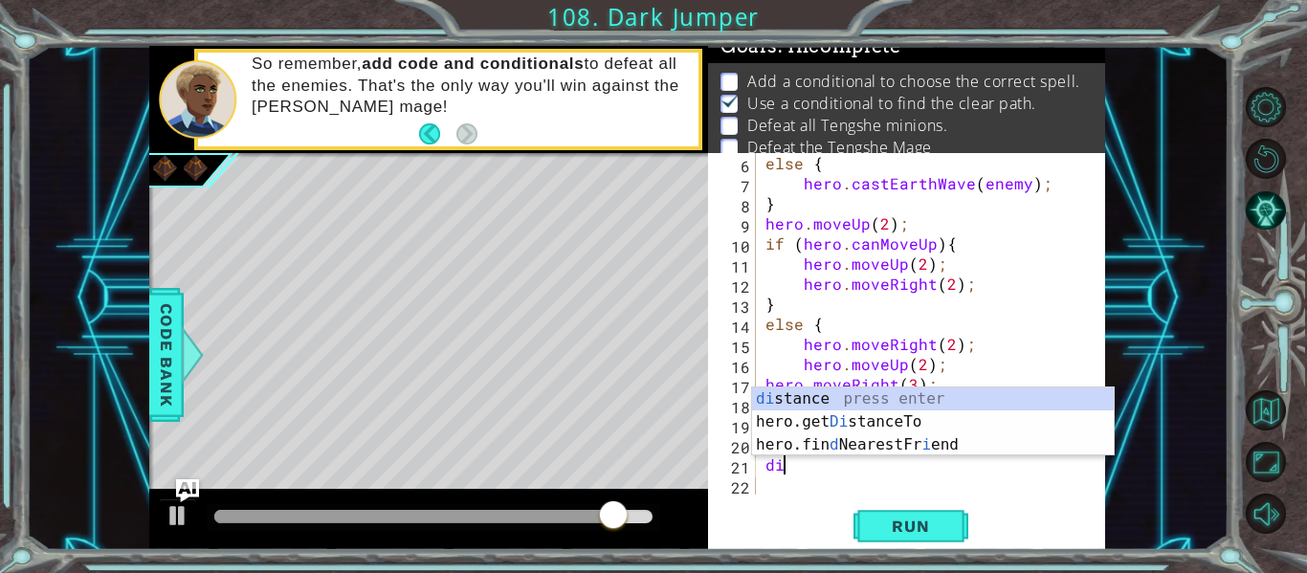
type textarea "d"
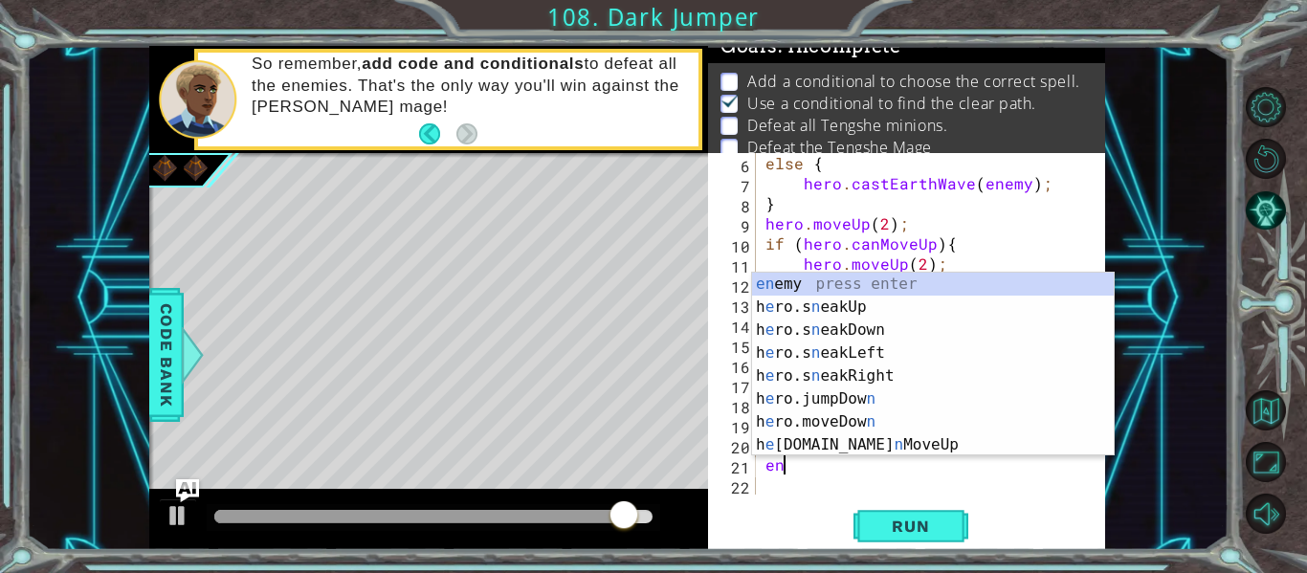
type textarea "e"
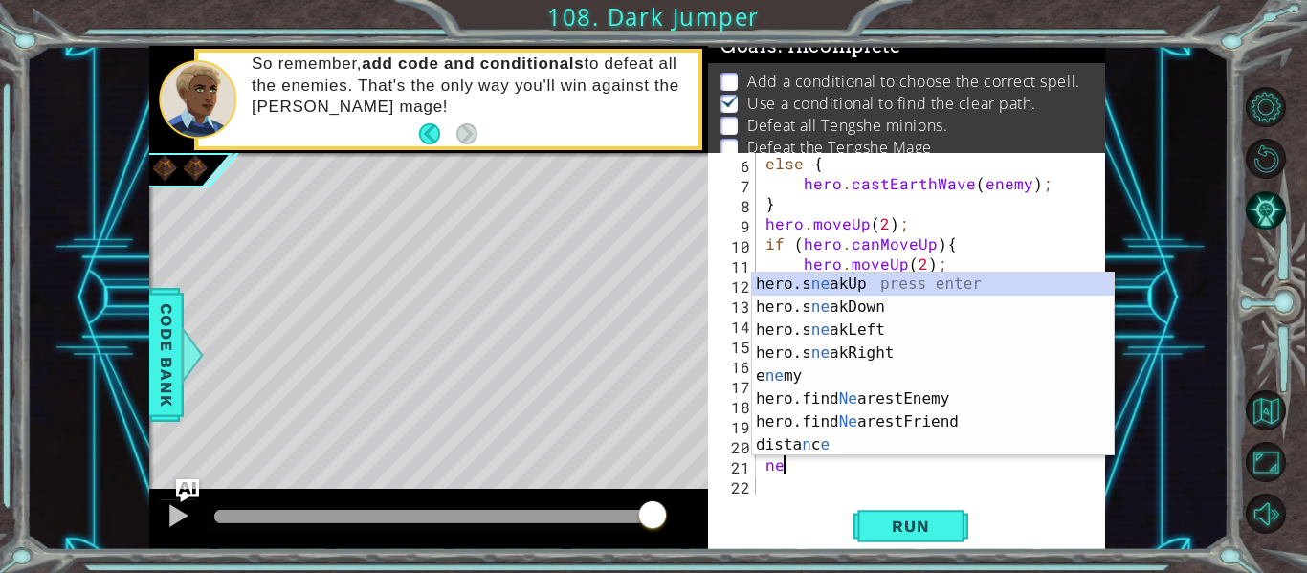
type textarea "n"
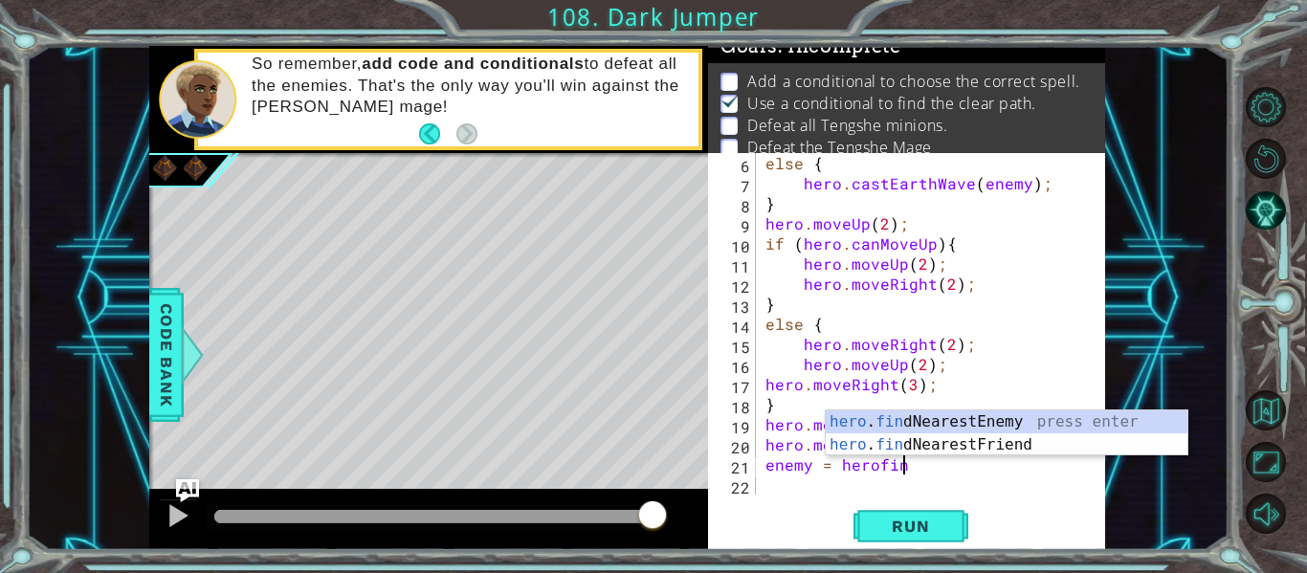
scroll to position [0, 9]
type textarea "enemy = hero.findNearestEnemy()"
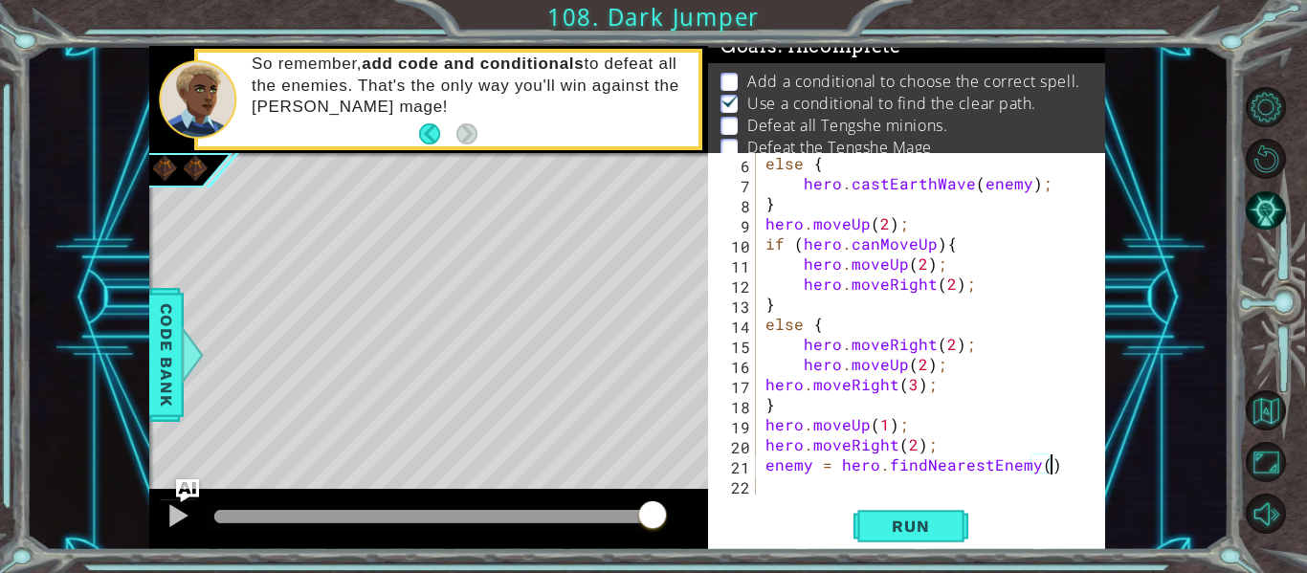
click at [852, 488] on div "else { hero . castEarthWave ( enemy ) ; } hero . moveUp ( 2 ) ; if ( hero . can…" at bounding box center [936, 344] width 349 height 382
type textarea "i"
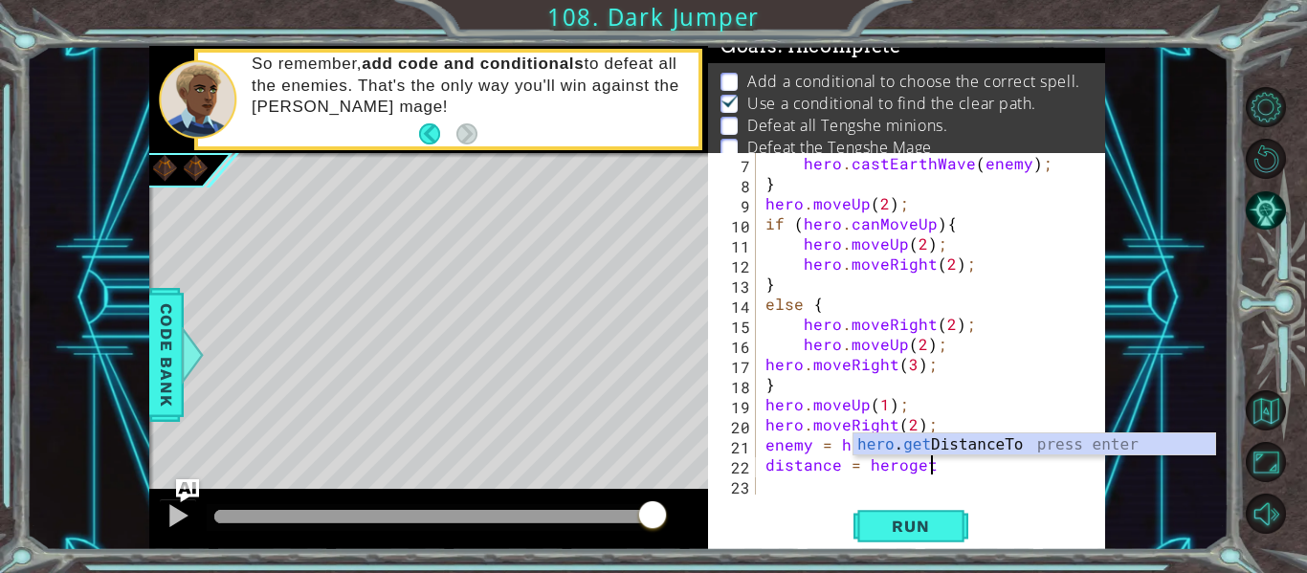
scroll to position [0, 10]
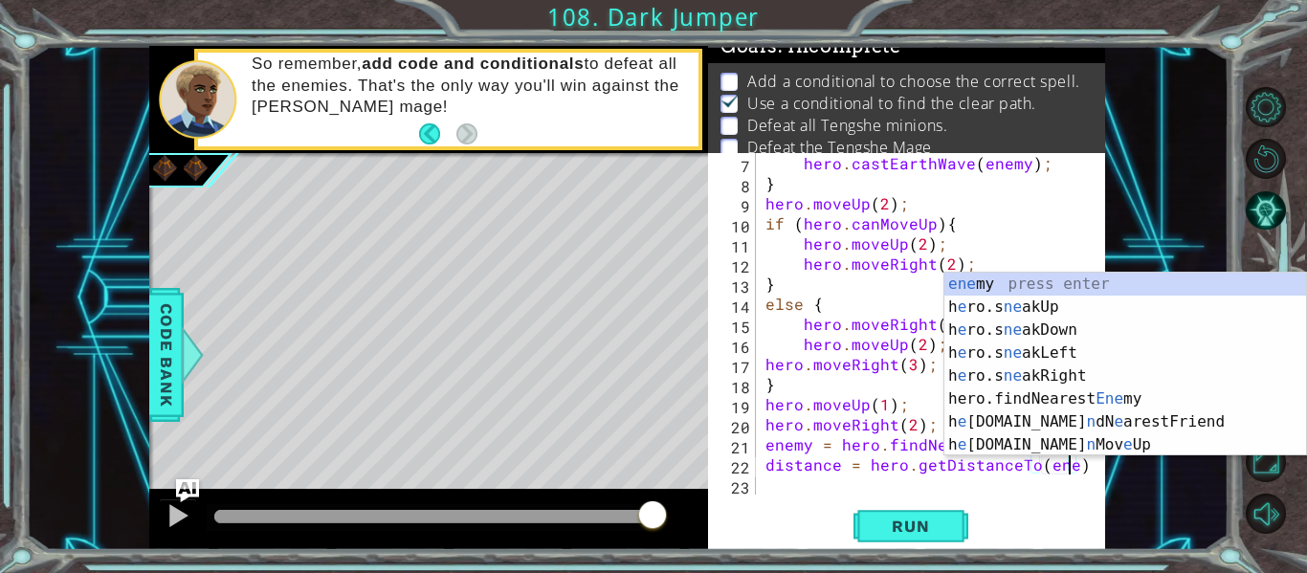
type textarea "distance = hero.getDistanceTo(enemy)"
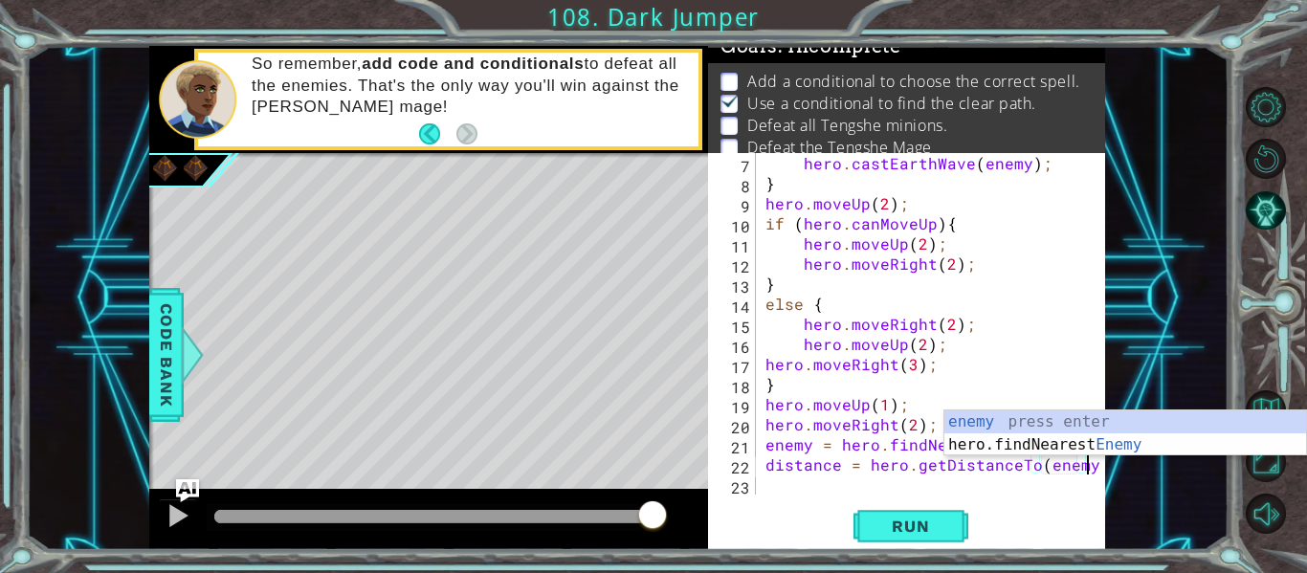
scroll to position [0, 20]
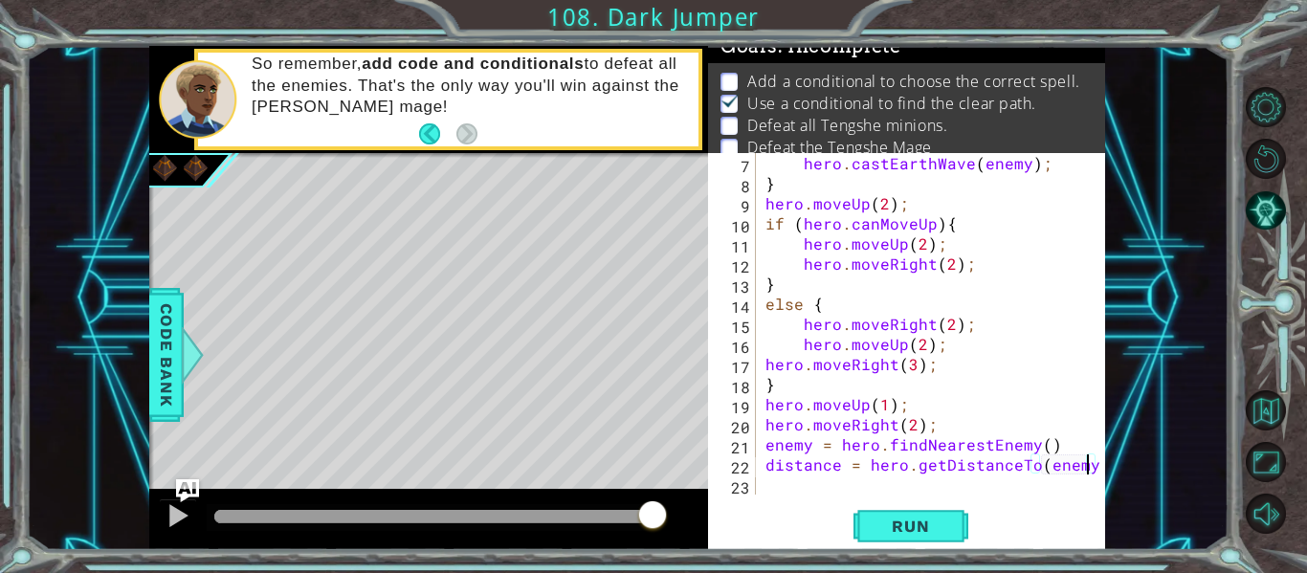
click at [829, 491] on div "hero . castEarthWave ( enemy ) ; } hero . moveUp ( 2 ) ; if ( hero . canMoveUp …" at bounding box center [936, 344] width 349 height 382
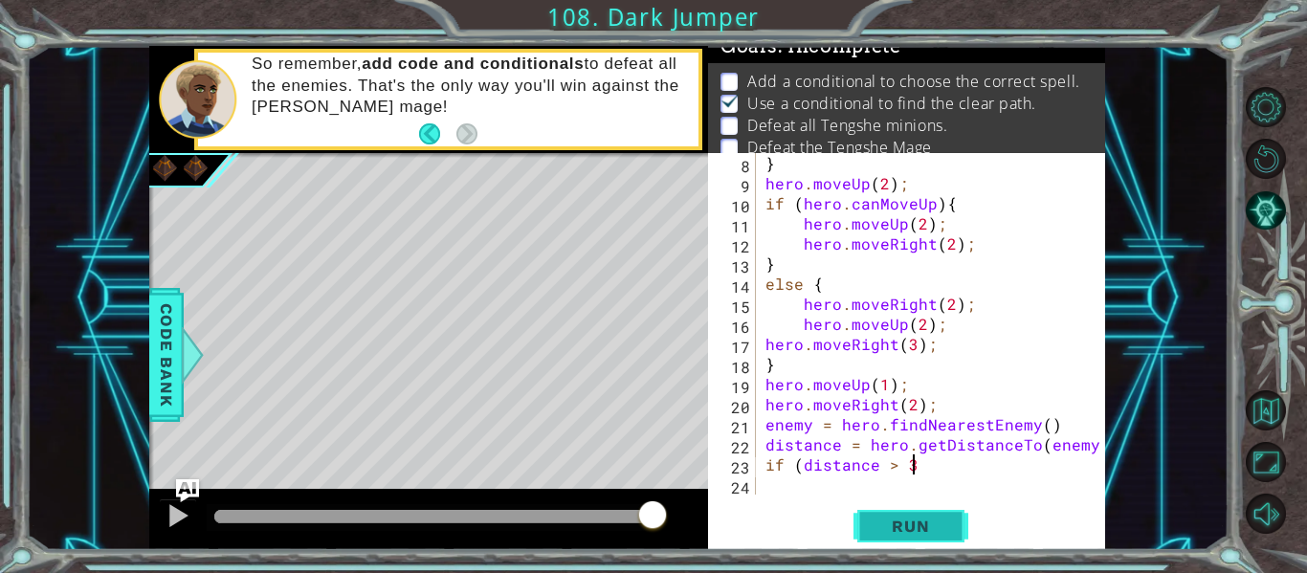
scroll to position [0, 9]
type textarea "if (distance > 3)"
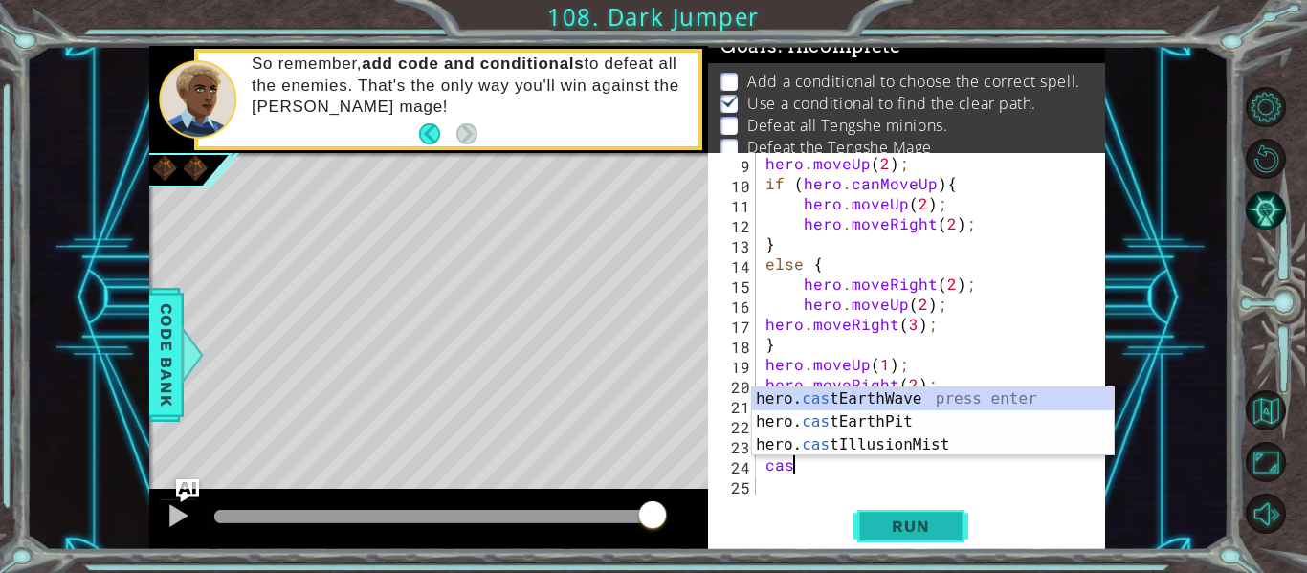
scroll to position [0, 1]
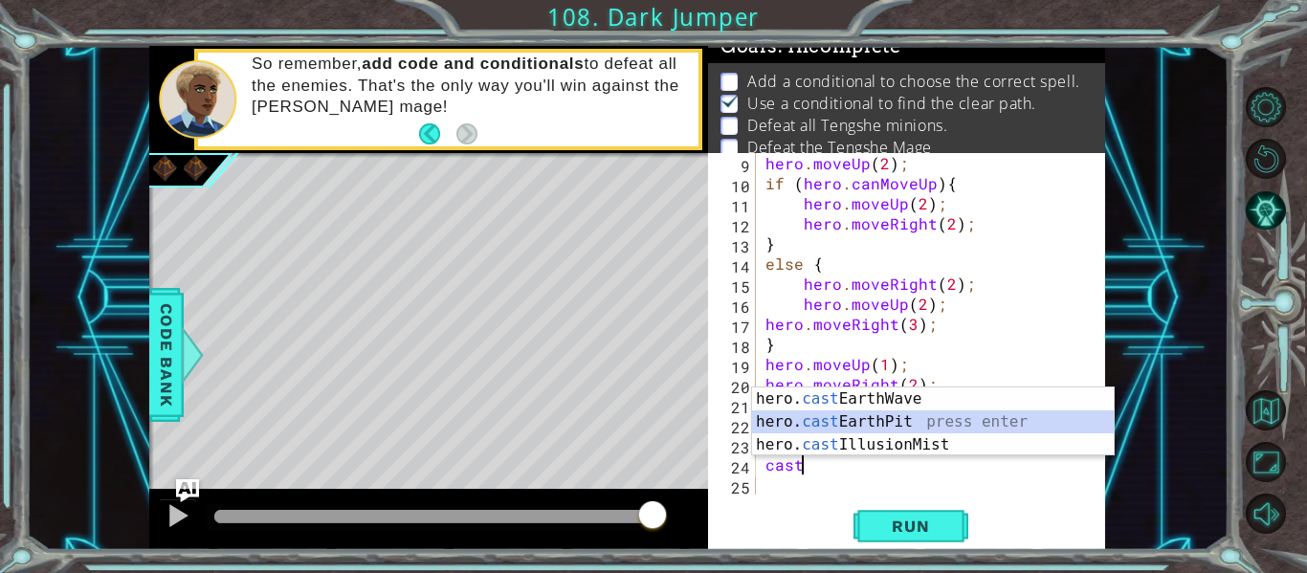
click at [913, 428] on div "hero. cast EarthWave press enter hero. cast EarthPit press enter hero. cast Ill…" at bounding box center [933, 445] width 362 height 115
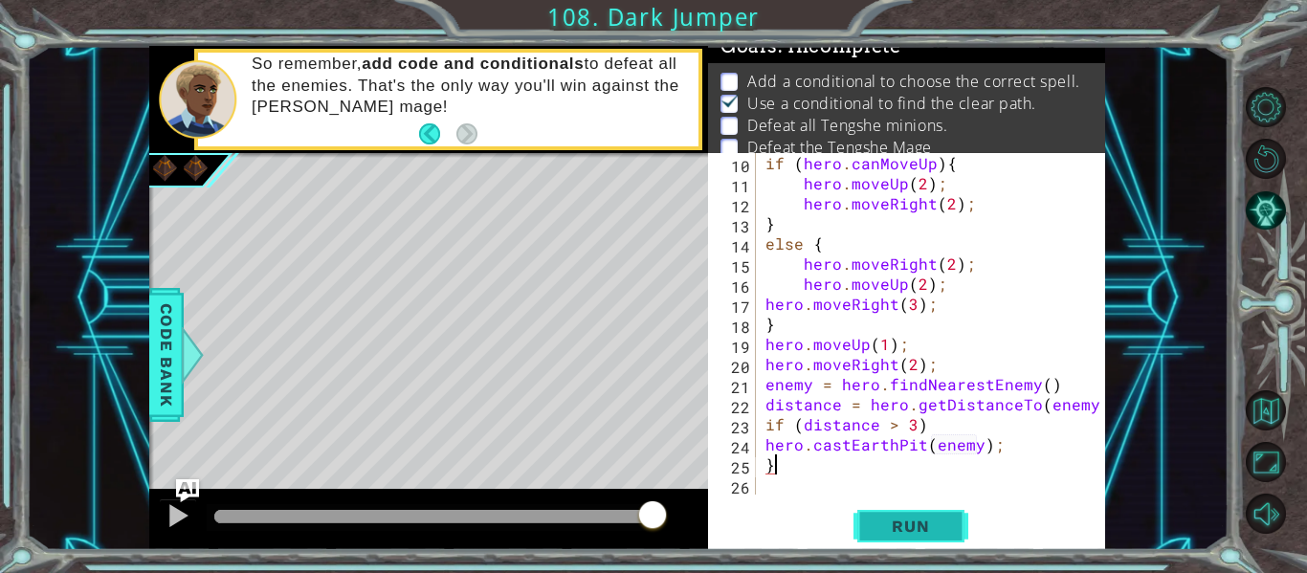
scroll to position [0, 14]
click at [883, 532] on span "Run" at bounding box center [911, 526] width 76 height 19
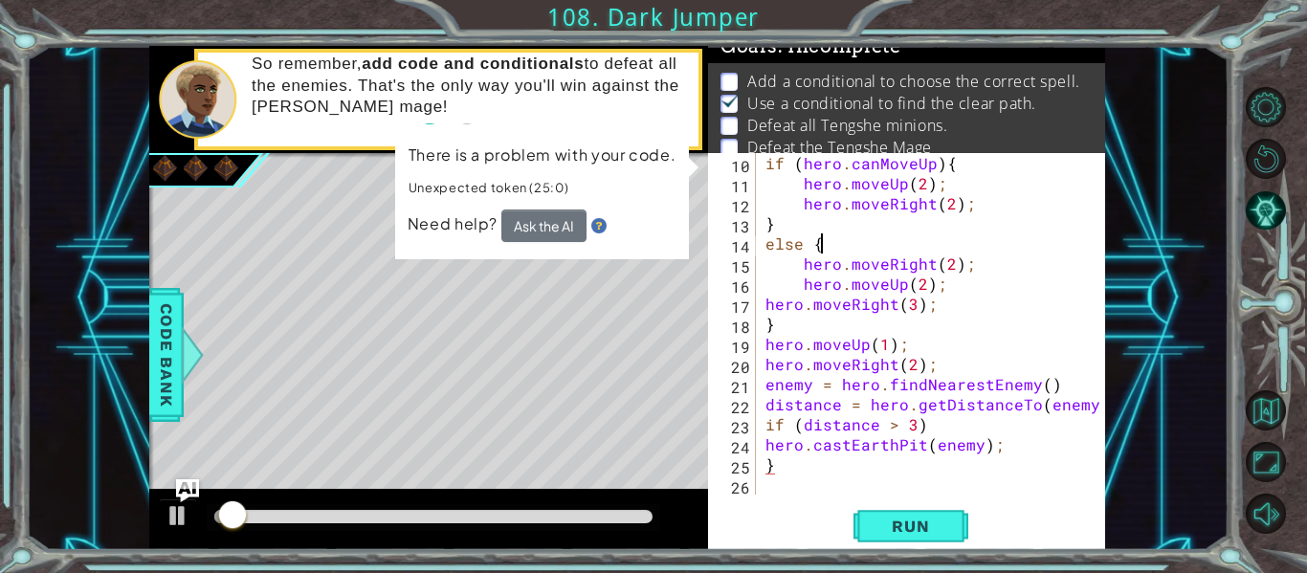
click at [831, 239] on div "if ( hero . canMoveUp ) { hero . moveUp ( 2 ) ; hero . moveRight ( 2 ) ; } else…" at bounding box center [936, 344] width 349 height 382
click at [526, 218] on button "Ask the AI" at bounding box center [544, 226] width 85 height 33
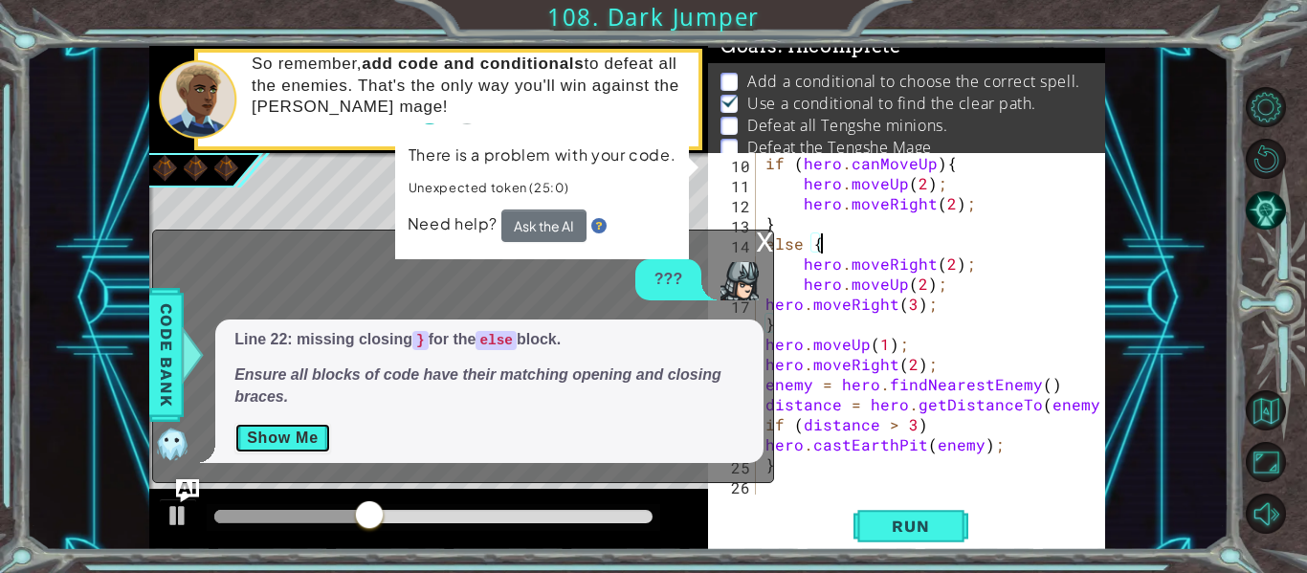
click at [301, 444] on button "Show Me" at bounding box center [282, 438] width 97 height 31
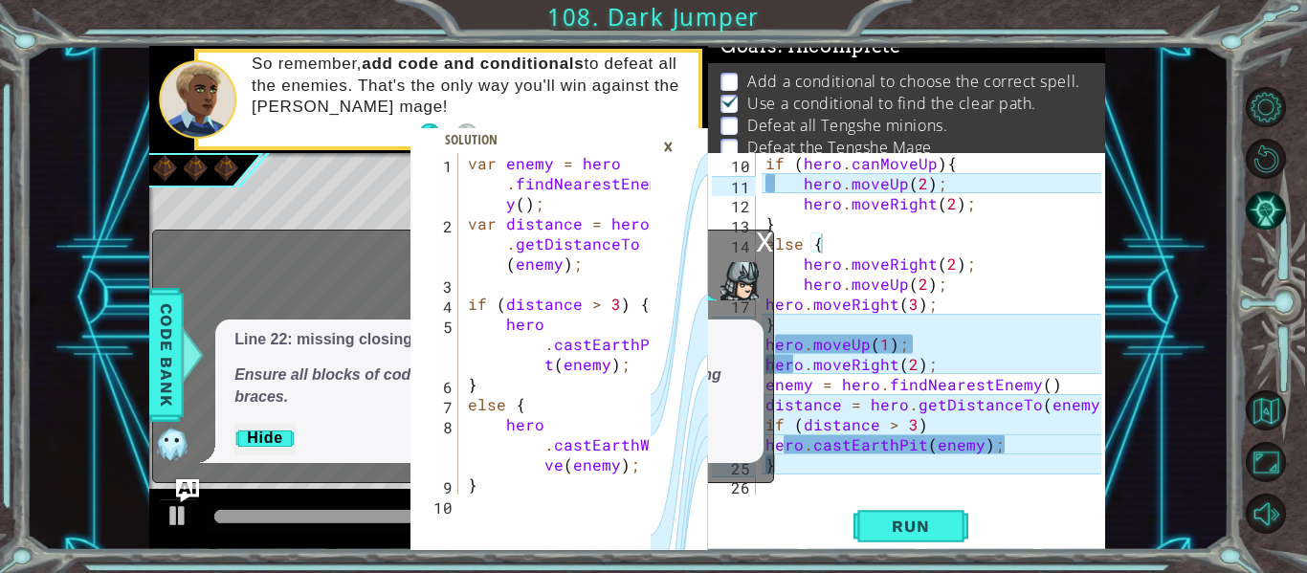
click at [762, 239] on div "x" at bounding box center [764, 240] width 17 height 19
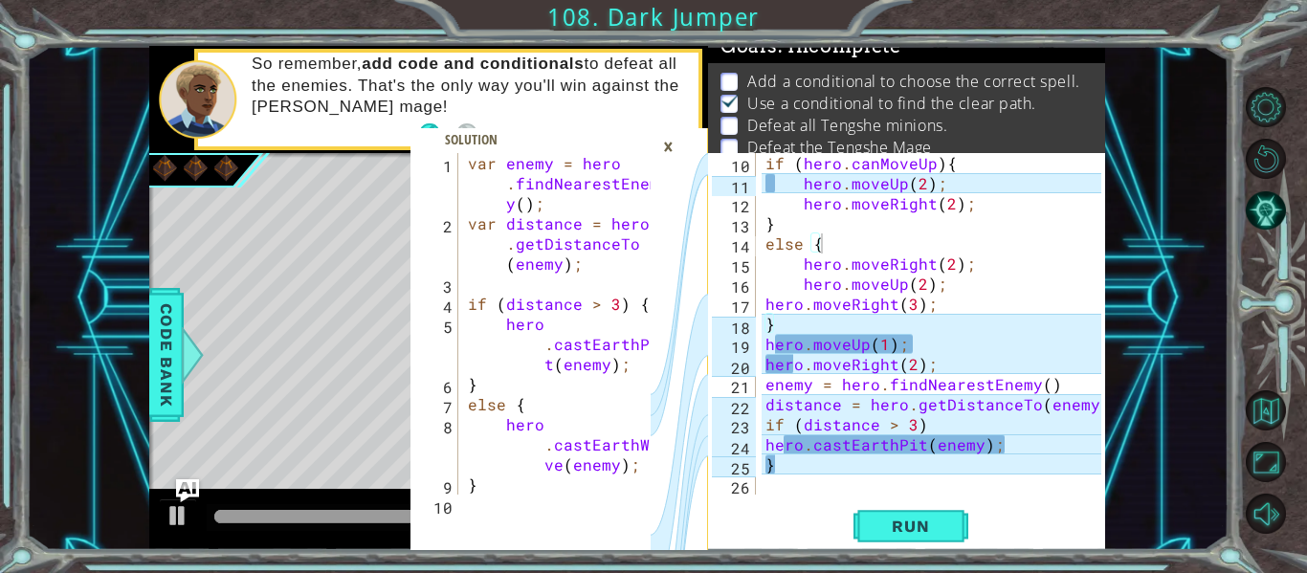
type textarea "}"
click at [785, 321] on div "if ( hero . canMoveUp ) { hero . moveUp ( 2 ) ; hero . moveRight ( 2 ) ; } else…" at bounding box center [936, 344] width 349 height 382
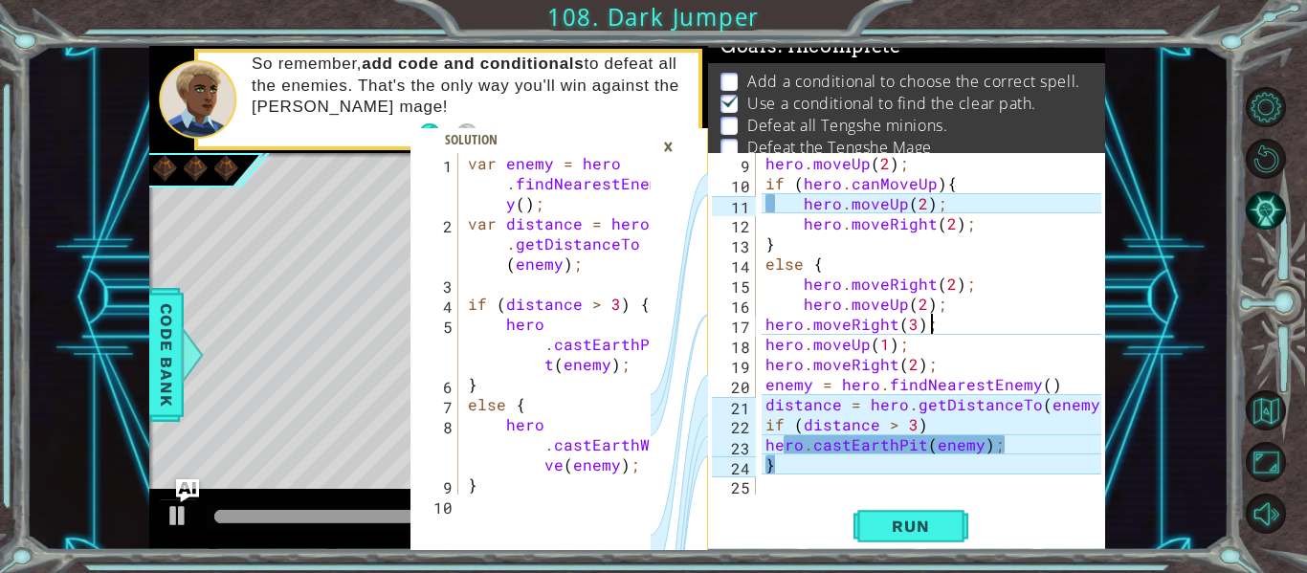
scroll to position [0, 10]
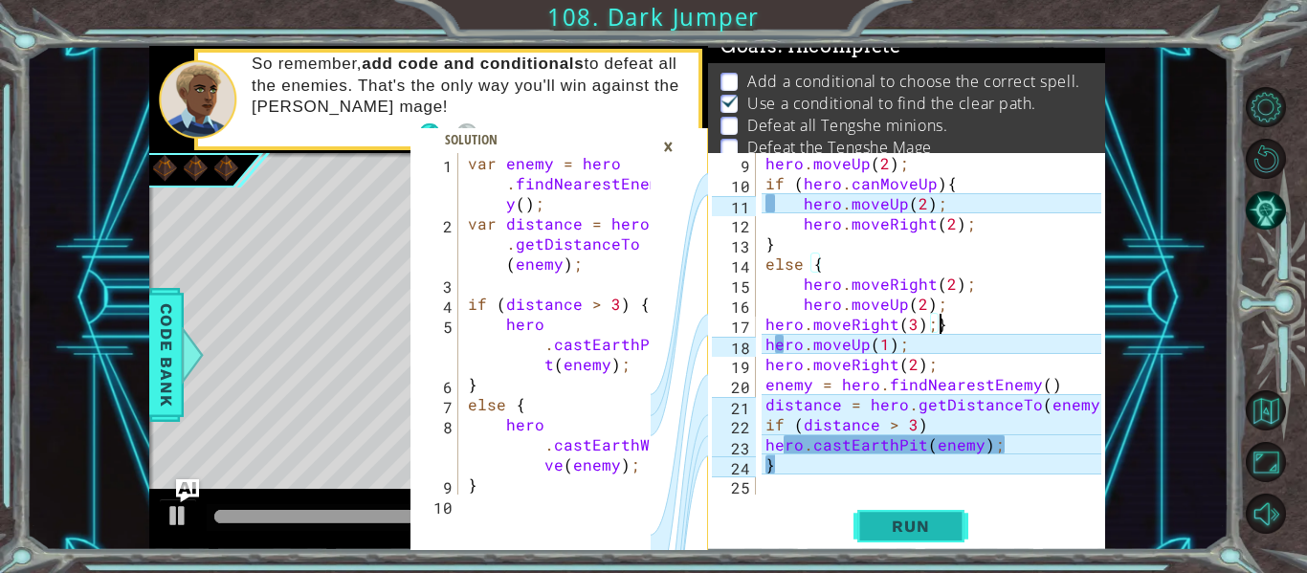
click at [897, 520] on span "Run" at bounding box center [911, 526] width 76 height 19
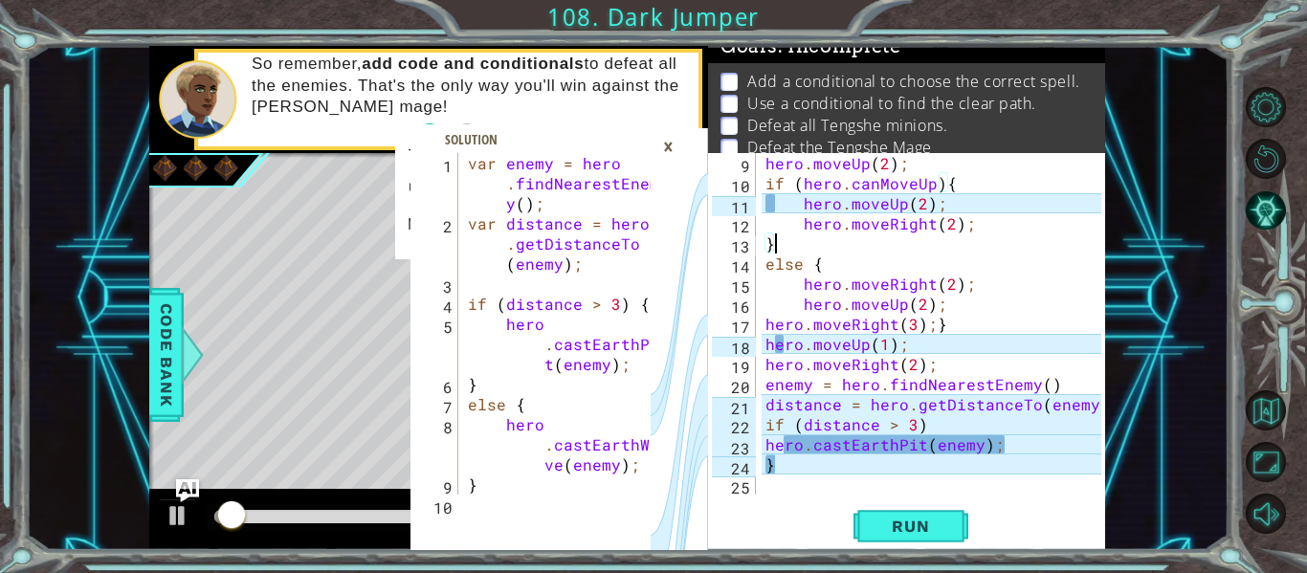
click at [789, 252] on div "hero . moveUp ( 2 ) ; if ( hero . canMoveUp ) { hero . moveUp ( 2 ) ; hero . mo…" at bounding box center [936, 344] width 349 height 382
type textarea "}"
click at [930, 504] on div "9 10 11 12 13 14 15 16 17 18 19 20 21 22 23 24 25 hero . moveUp ( 2 ) ; if ( he…" at bounding box center [906, 351] width 397 height 397
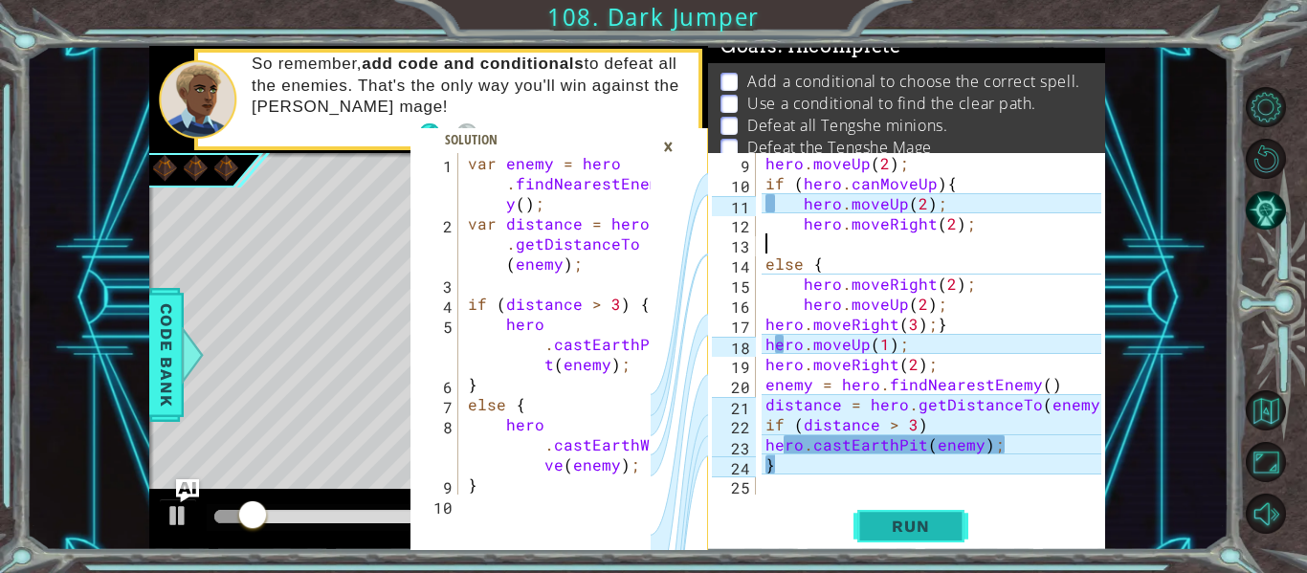
click at [920, 522] on span "Run" at bounding box center [911, 526] width 76 height 19
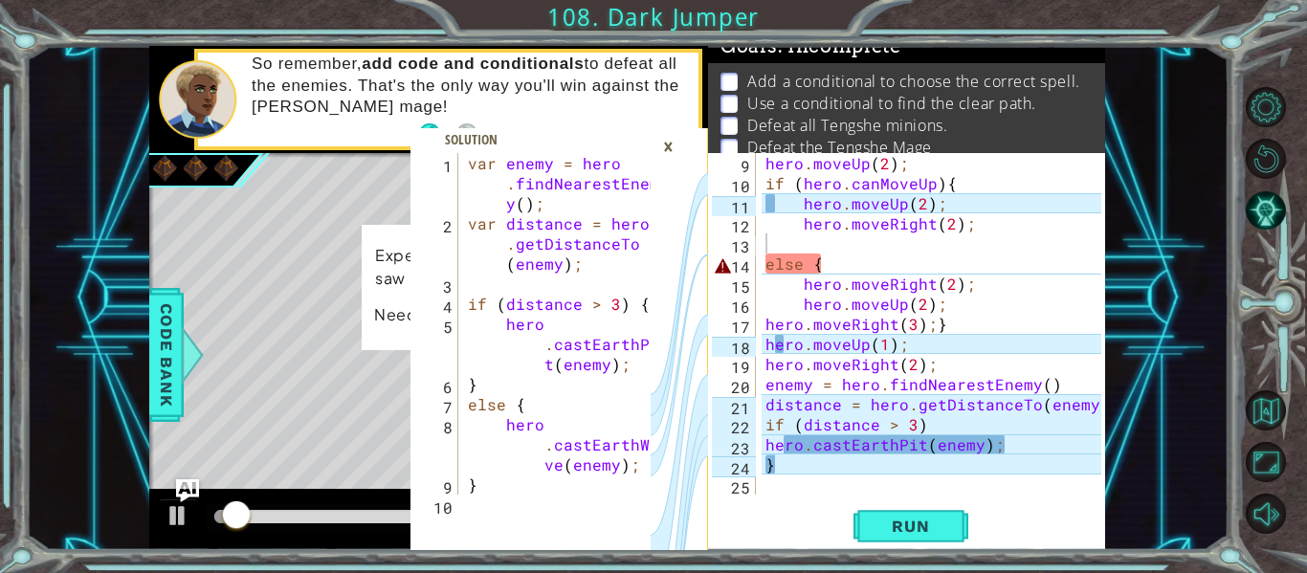
click at [685, 147] on span at bounding box center [560, 339] width 298 height 422
click at [673, 145] on div "×" at bounding box center [669, 146] width 30 height 33
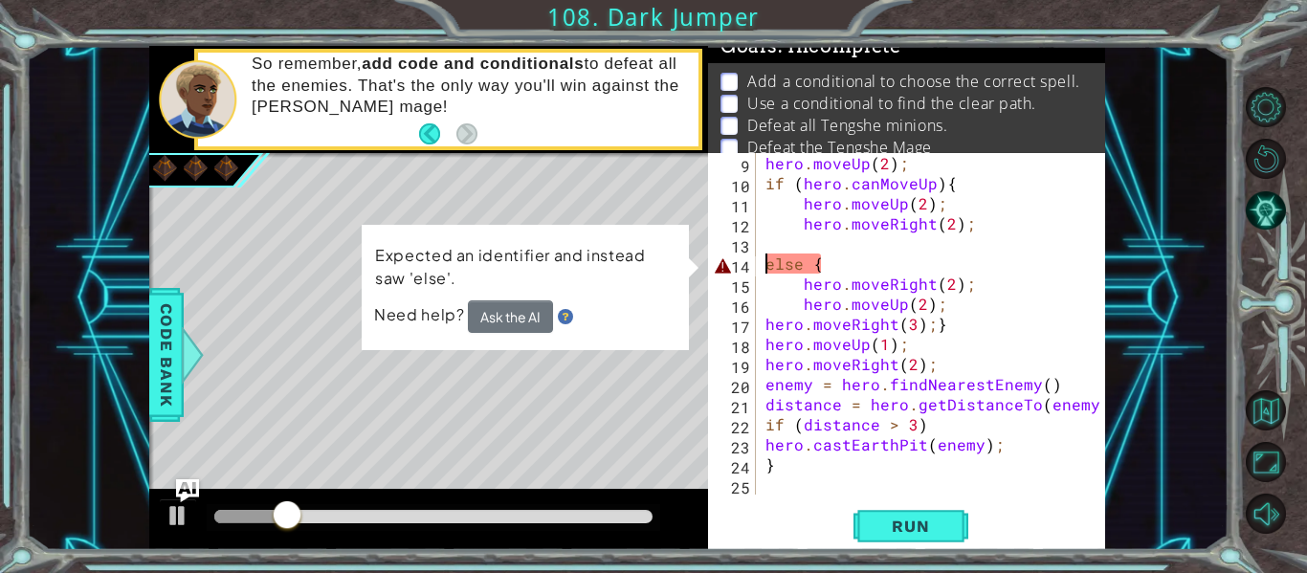
click at [769, 268] on div "hero . moveUp ( 2 ) ; if ( hero . canMoveUp ) { hero . moveUp ( 2 ) ; hero . mo…" at bounding box center [936, 344] width 349 height 382
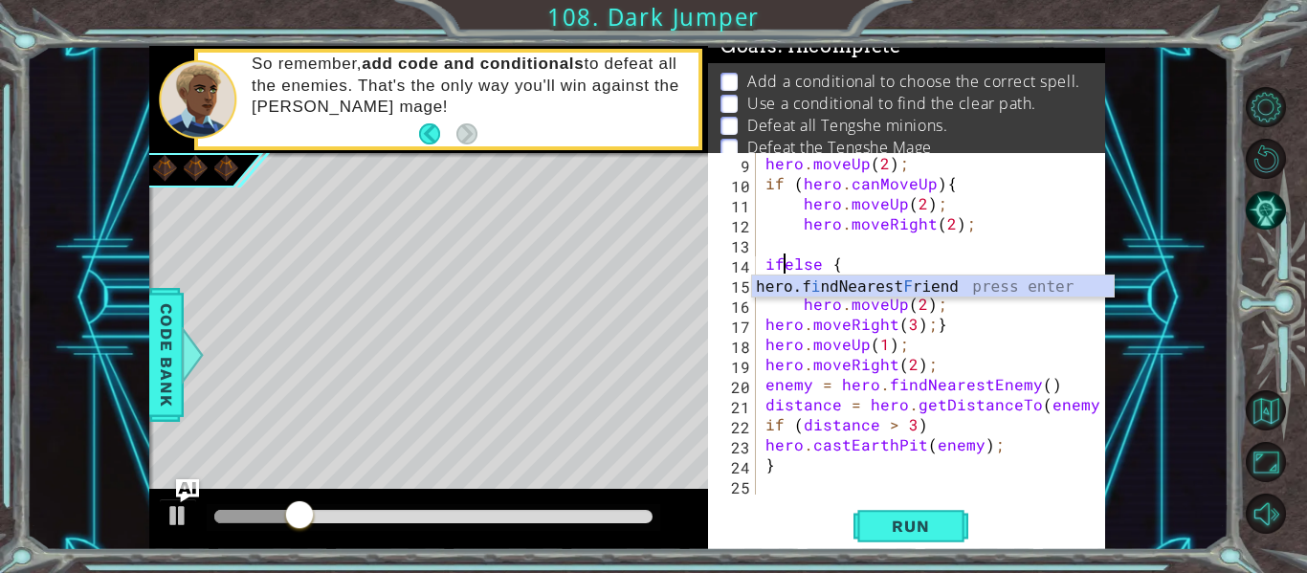
scroll to position [0, 2]
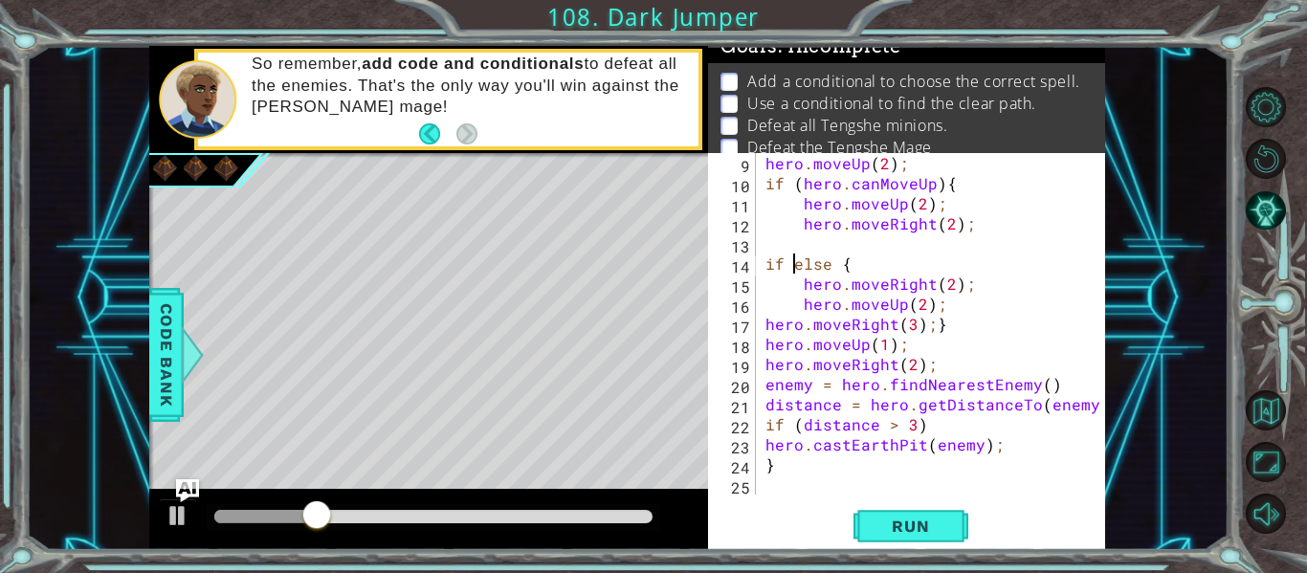
click at [907, 547] on div "if else { 9 10 11 12 13 14 15 16 17 18 19 20 21 22 23 24 25 hero . moveUp ( 2 )…" at bounding box center [906, 351] width 397 height 397
click at [918, 528] on span "Run" at bounding box center [911, 526] width 76 height 19
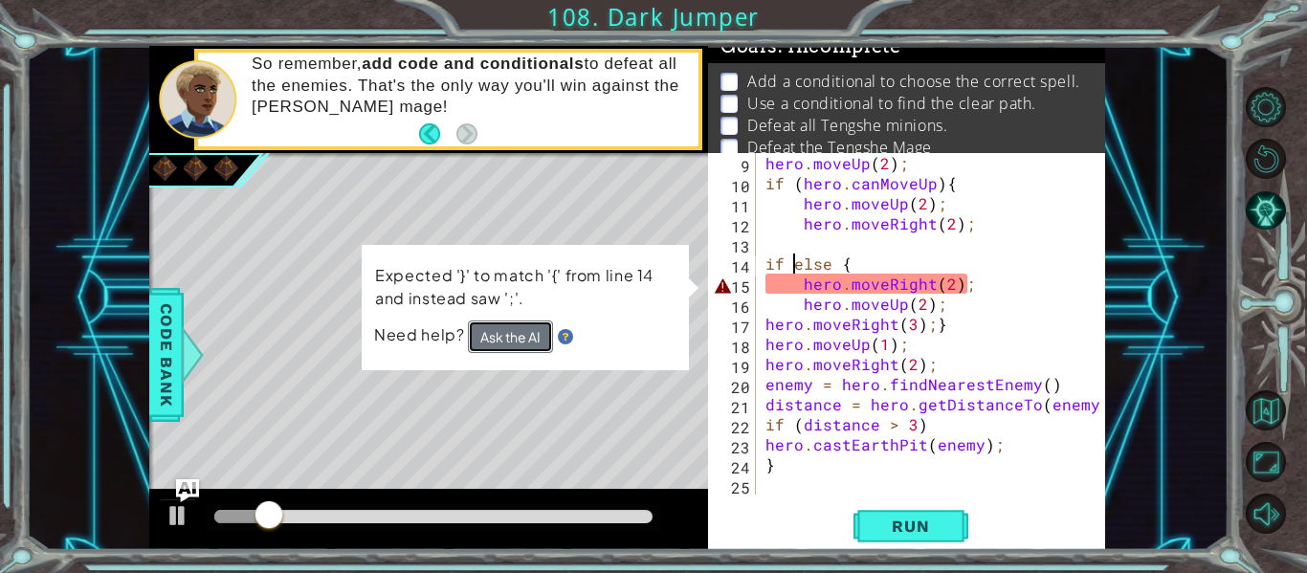
click at [477, 341] on button "Ask the AI" at bounding box center [510, 337] width 85 height 33
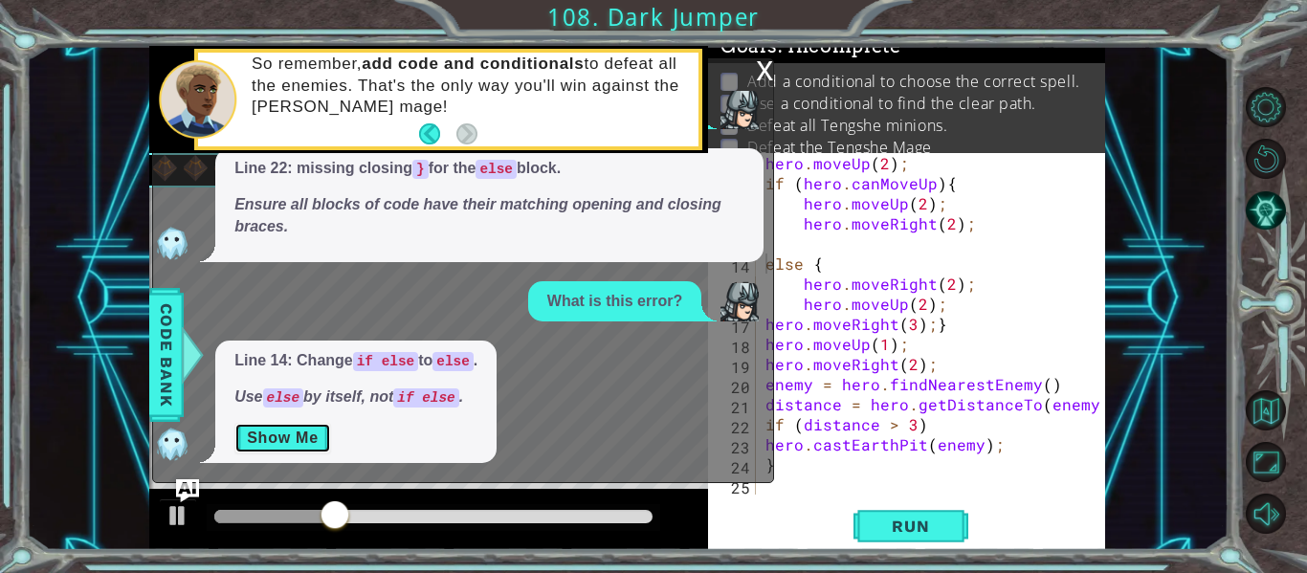
click at [281, 447] on button "Show Me" at bounding box center [282, 438] width 97 height 31
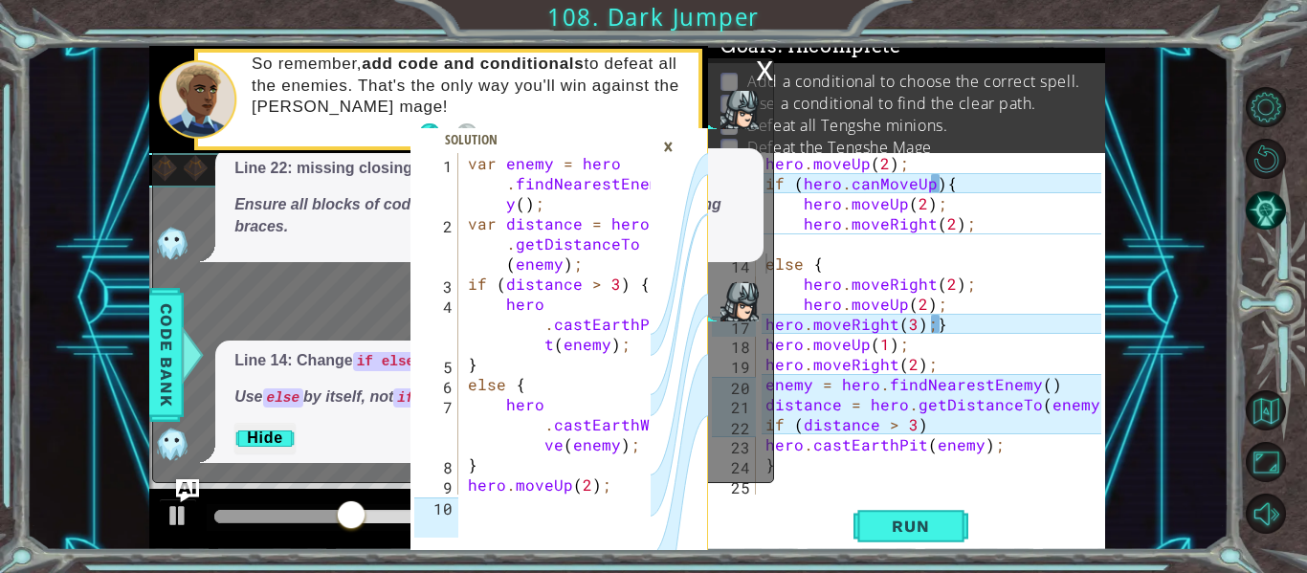
click at [667, 145] on div "×" at bounding box center [669, 146] width 30 height 33
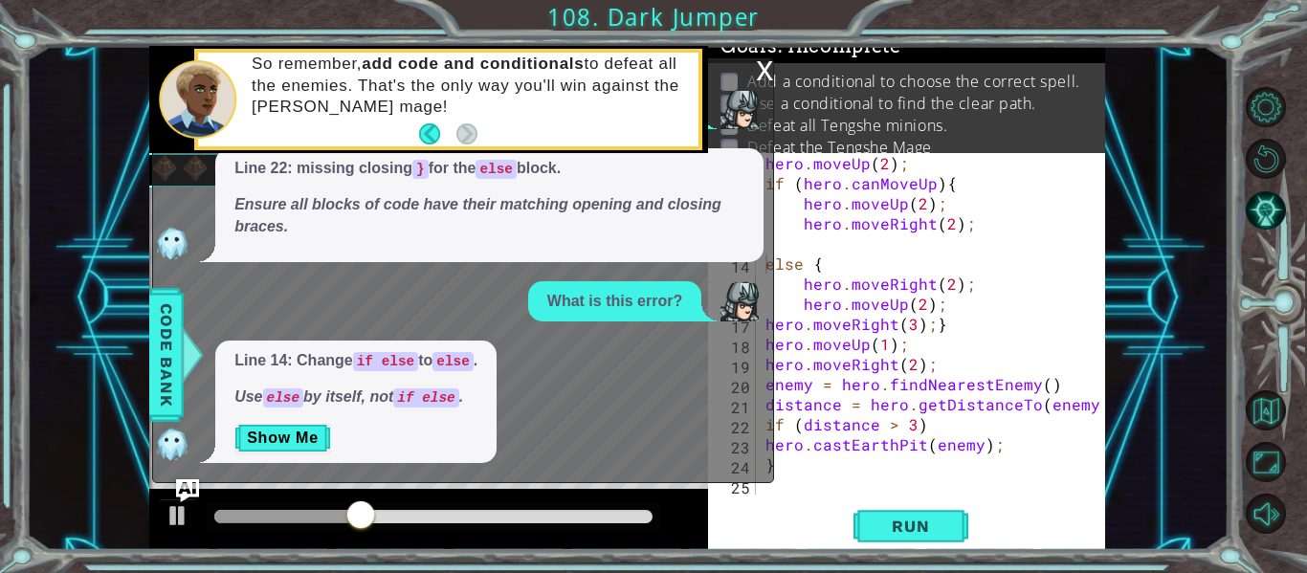
click at [761, 78] on div "x" at bounding box center [764, 68] width 17 height 19
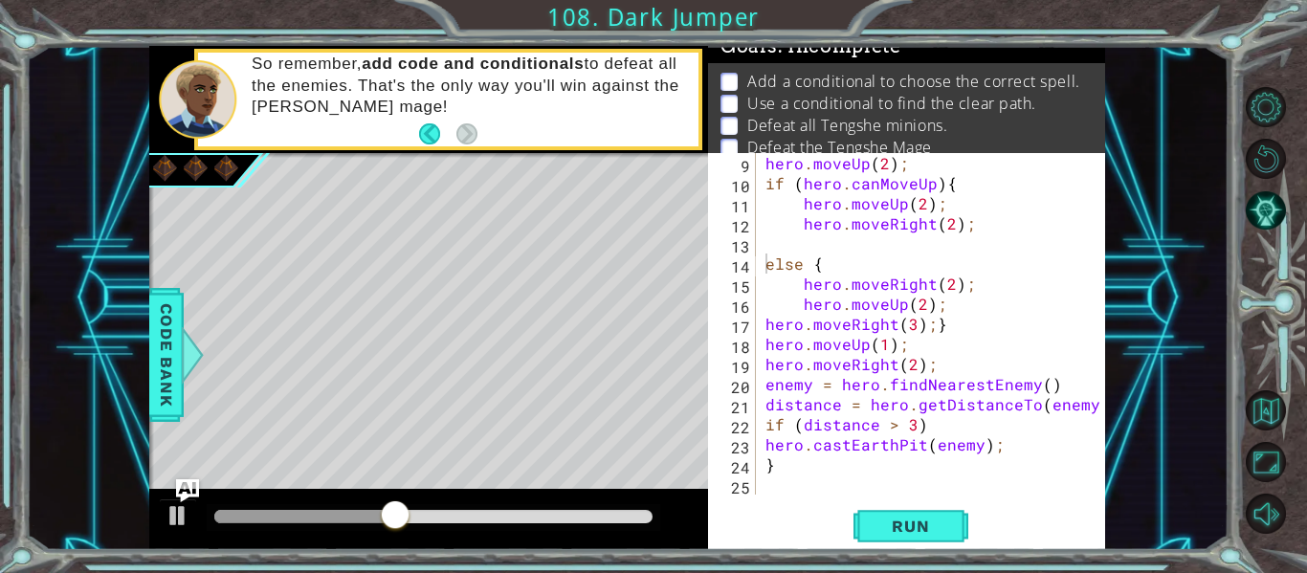
type textarea "hero.moveUp(1);"
click at [903, 346] on div "hero . moveUp ( 2 ) ; if ( hero . canMoveUp ) { hero . moveUp ( 2 ) ; hero . mo…" at bounding box center [936, 344] width 349 height 382
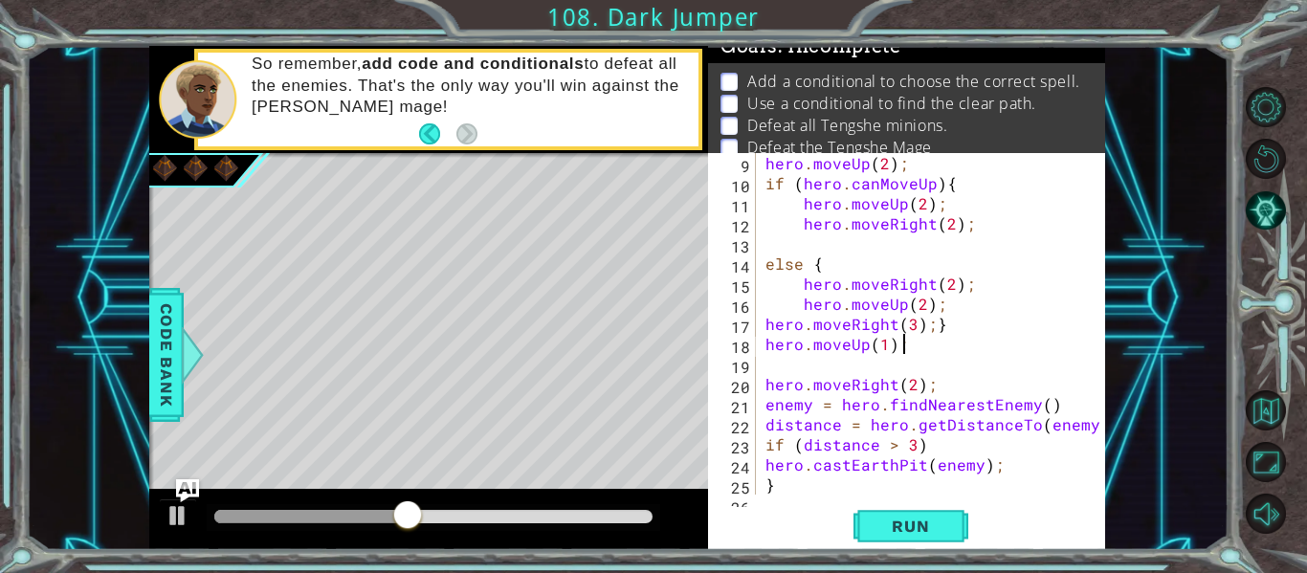
click at [903, 346] on div "hero . moveUp ( 2 ) ; if ( hero . canMoveUp ) { hero . moveUp ( 2 ) ; hero . mo…" at bounding box center [936, 344] width 349 height 382
type textarea "hero.moveUp(1);"
click at [893, 361] on div "hero . moveUp ( 2 ) ; if ( hero . canMoveUp ) { hero . moveUp ( 2 ) ; hero . mo…" at bounding box center [936, 344] width 349 height 382
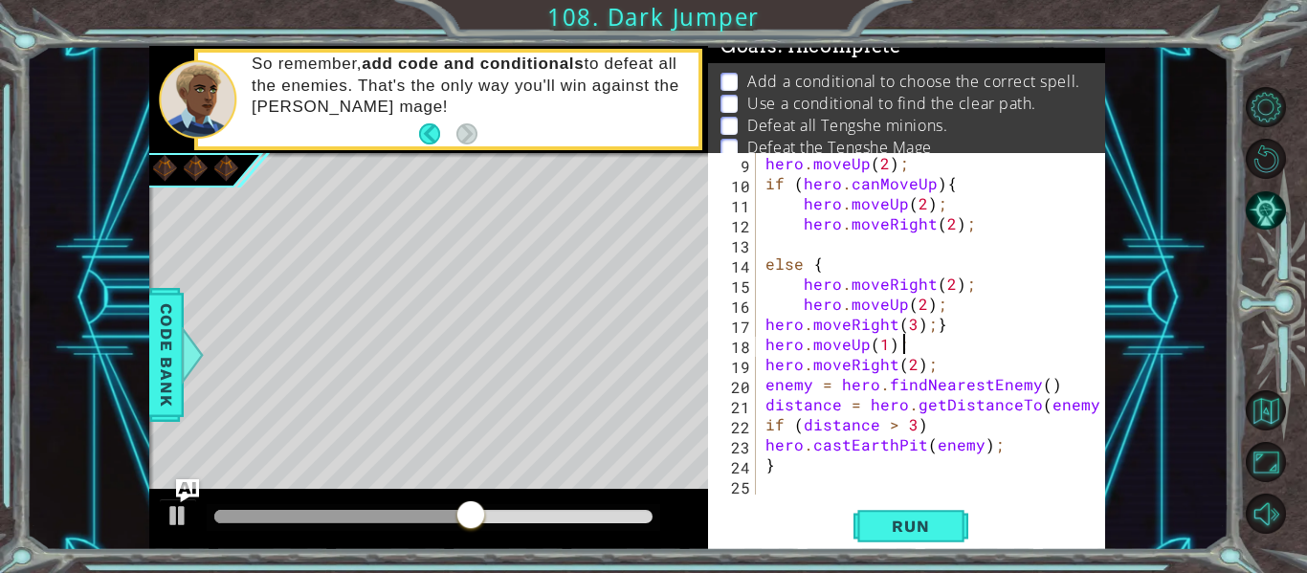
click at [961, 330] on div "hero . moveUp ( 2 ) ; if ( hero . canMoveUp ) { hero . moveUp ( 2 ) ; hero . mo…" at bounding box center [936, 344] width 349 height 382
type textarea "hero.moveRight(3);}"
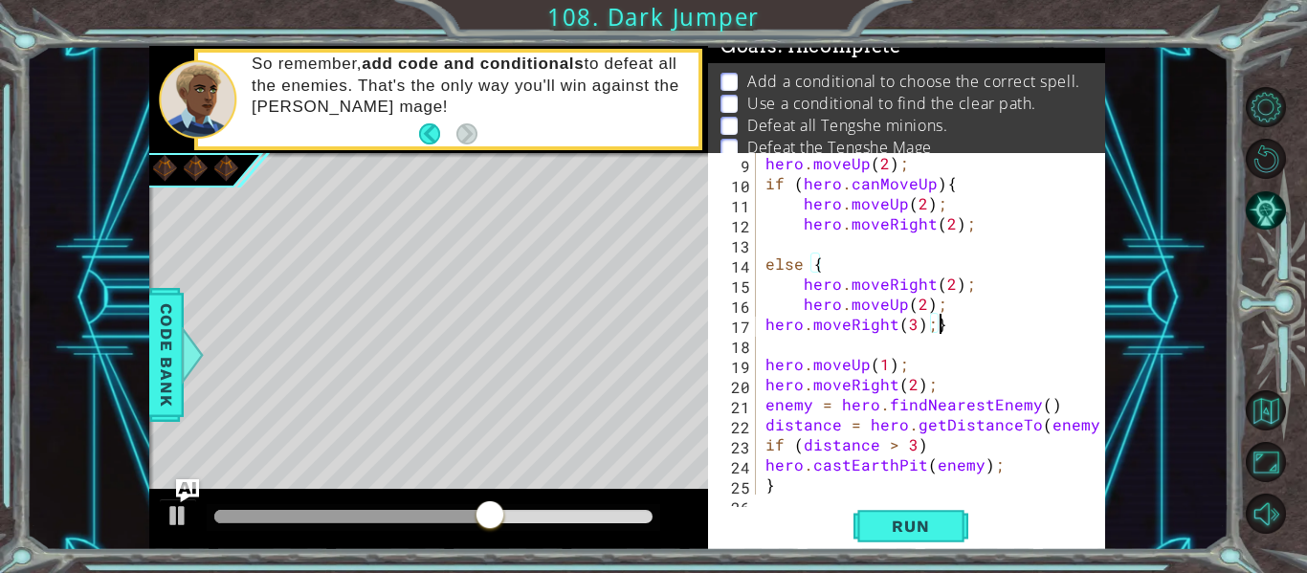
click at [959, 330] on div "hero . moveUp ( 2 ) ; if ( hero . canMoveUp ) { hero . moveUp ( 2 ) ; hero . mo…" at bounding box center [936, 344] width 349 height 382
type textarea "hero.moveRight(3);"
click at [937, 346] on div "hero . moveUp ( 2 ) ; if ( hero . canMoveUp ) { hero . moveUp ( 2 ) ; hero . mo…" at bounding box center [936, 344] width 349 height 382
click at [902, 513] on button "Run" at bounding box center [911, 526] width 115 height 39
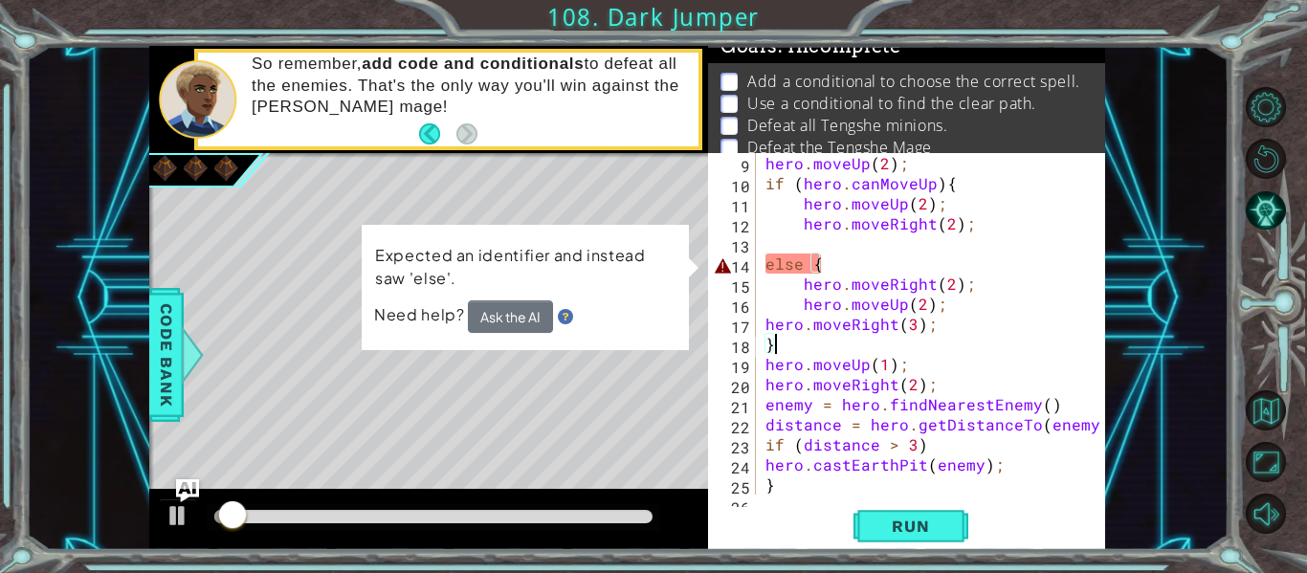
click at [869, 261] on div "hero . moveUp ( 2 ) ; if ( hero . canMoveUp ) { hero . moveUp ( 2 ) ; hero . mo…" at bounding box center [936, 344] width 349 height 382
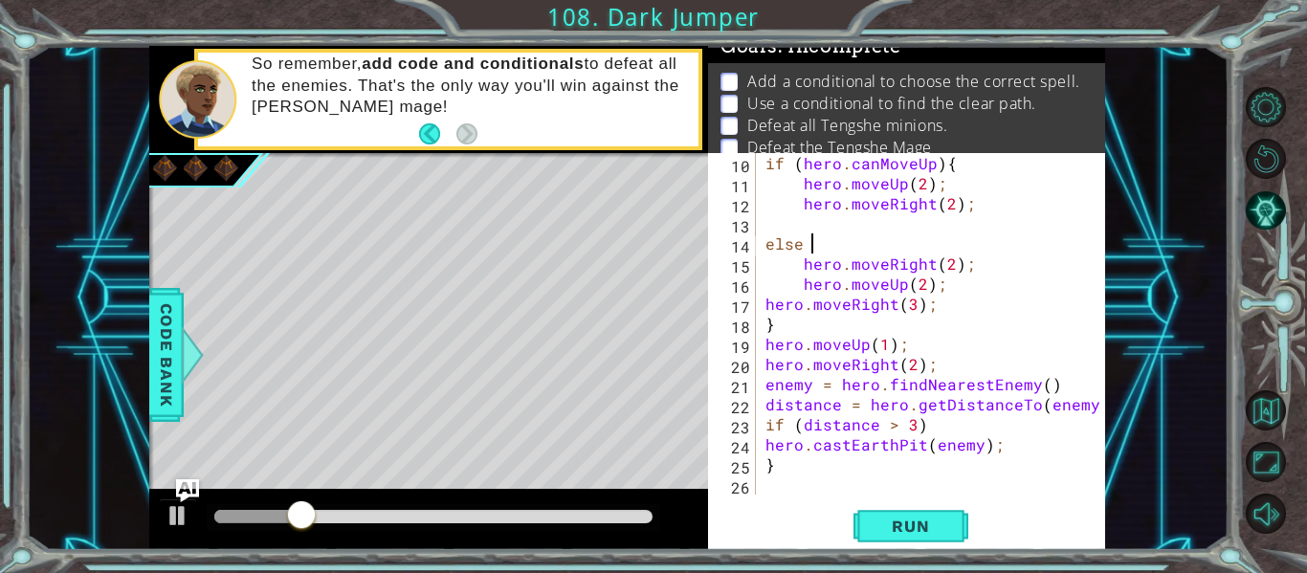
scroll to position [0, 3]
type textarea "else {"
click at [926, 542] on button "Run" at bounding box center [911, 526] width 115 height 39
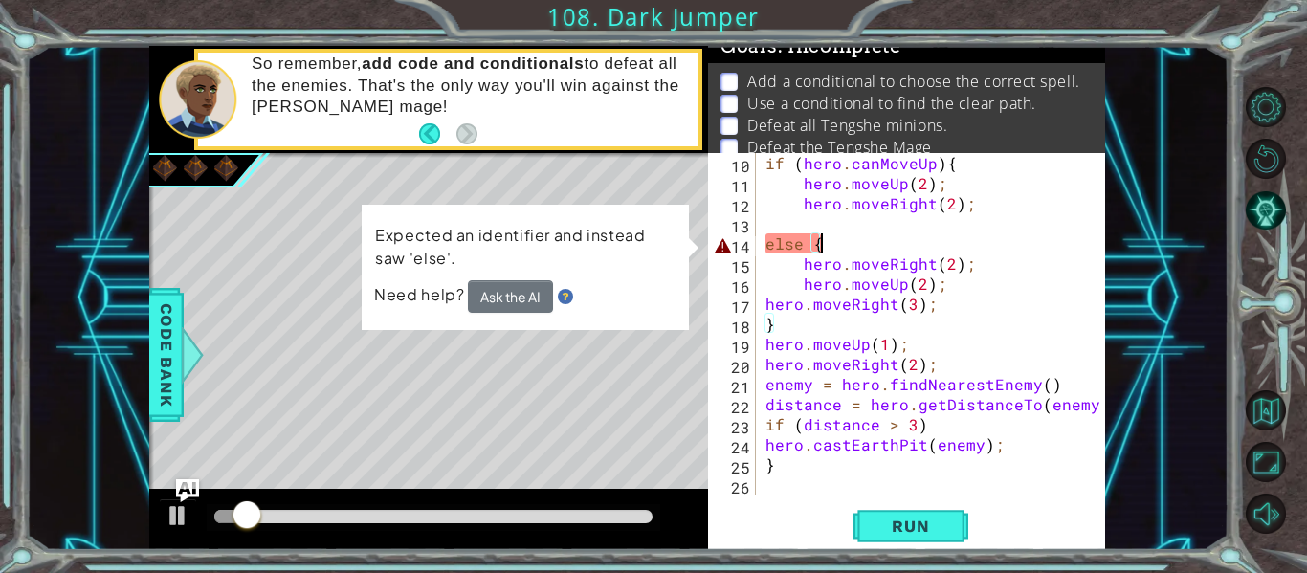
click at [788, 217] on div "if ( hero . canMoveUp ) { hero . moveUp ( 2 ) ; hero . moveRight ( 2 ) ; else {…" at bounding box center [936, 344] width 349 height 382
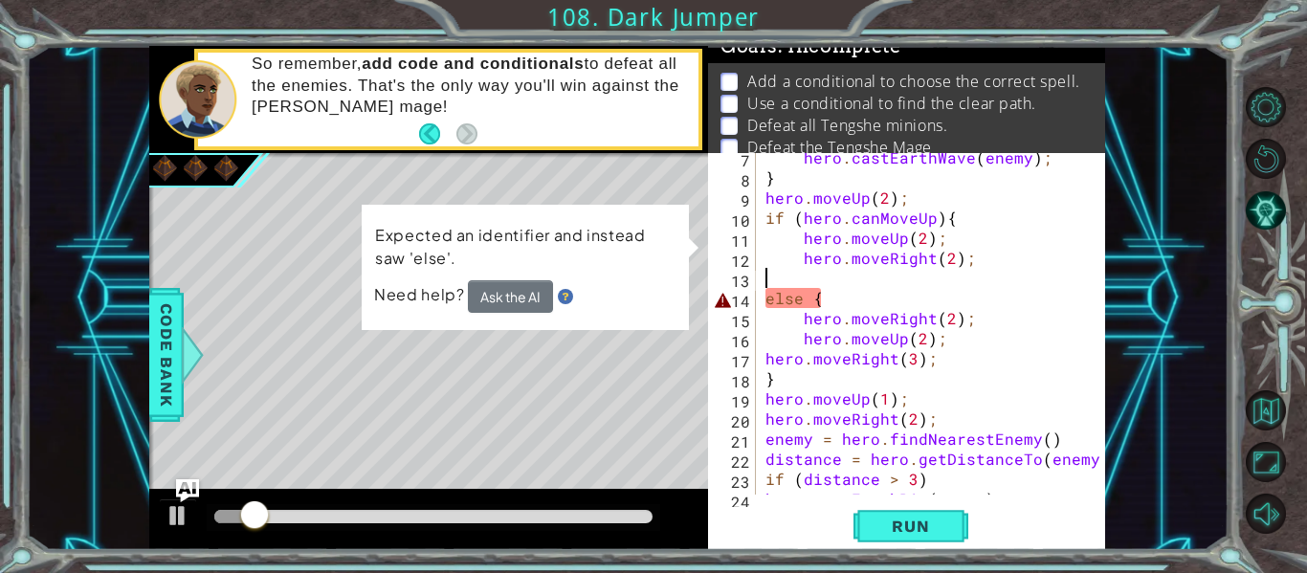
scroll to position [141, 0]
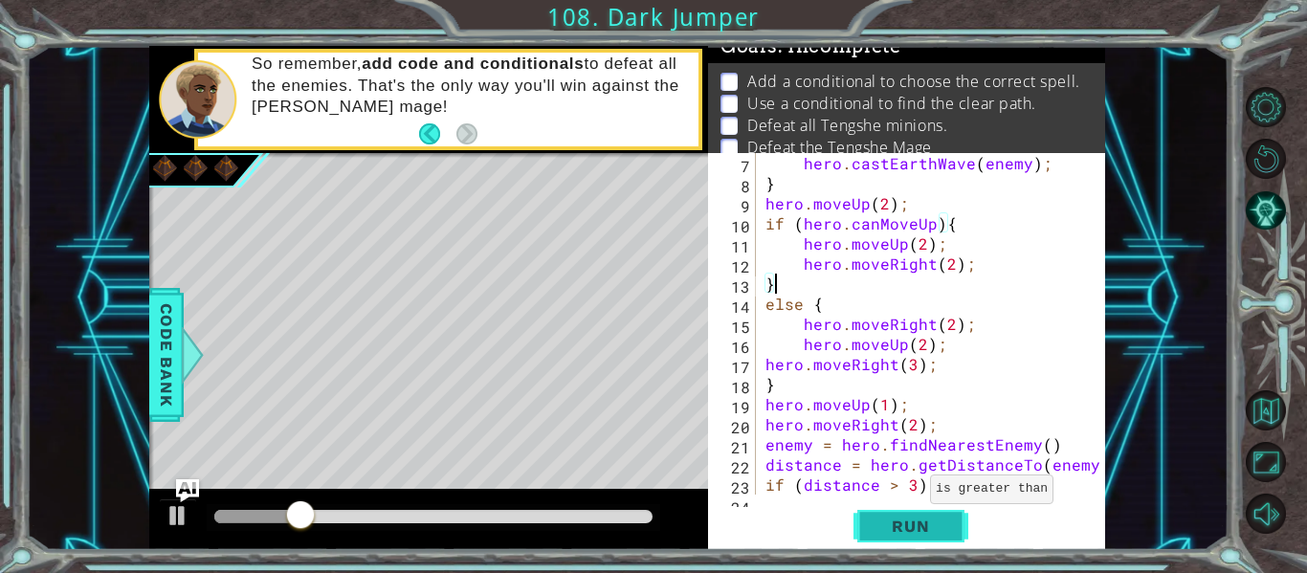
type textarea "}"
click at [927, 525] on span "Run" at bounding box center [911, 526] width 76 height 19
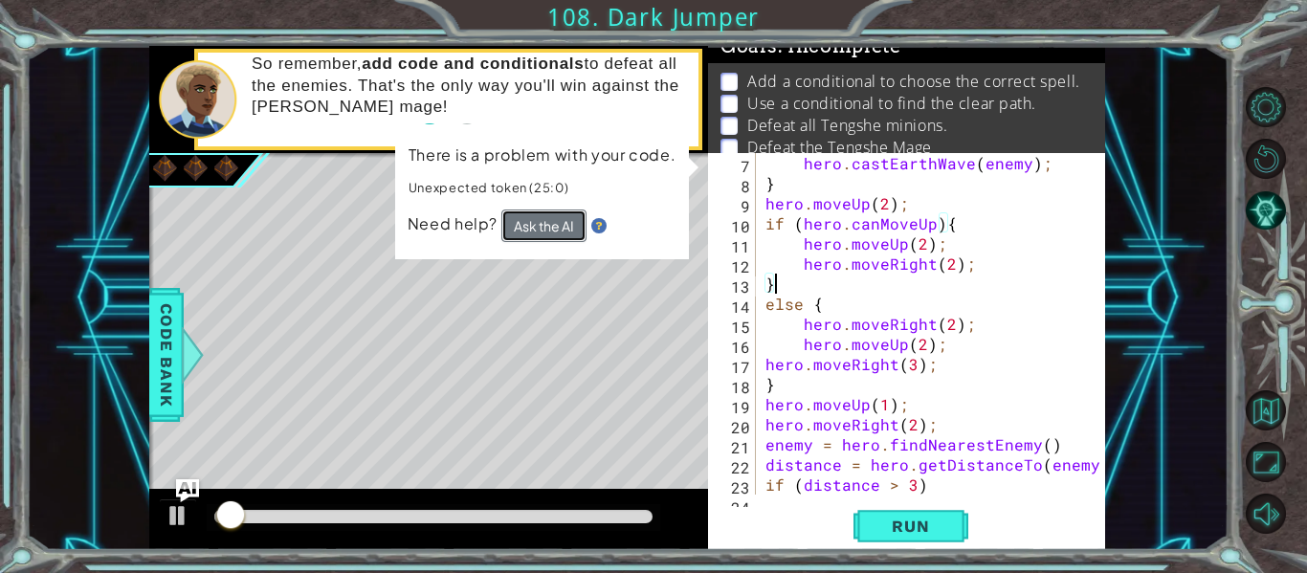
click at [512, 224] on button "Ask the AI" at bounding box center [544, 226] width 85 height 33
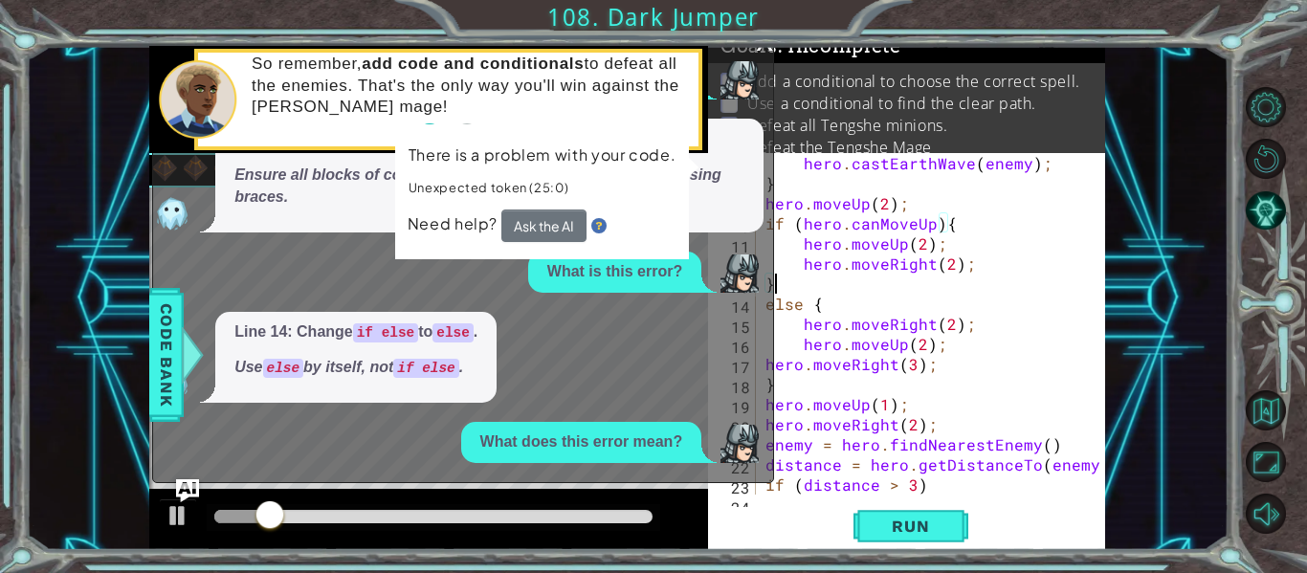
scroll to position [48, 0]
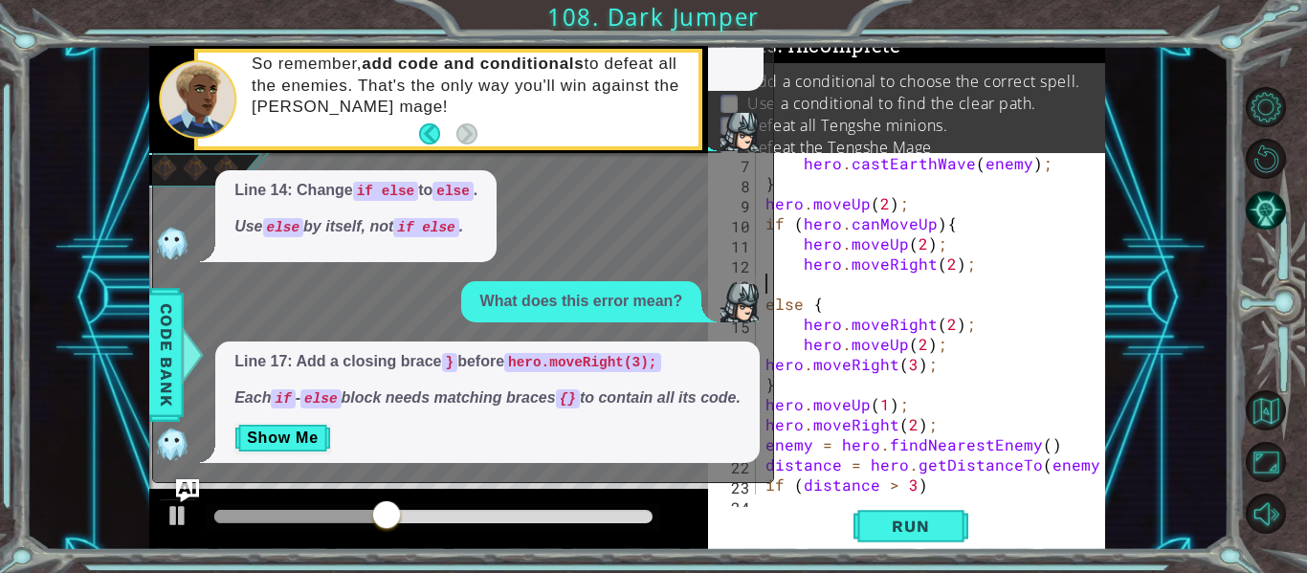
type textarea "}"
click at [784, 262] on div "hero . castEarthWave ( enemy ) ; } hero . moveUp ( 2 ) ; if ( hero . canMoveUp …" at bounding box center [936, 344] width 349 height 382
click at [953, 251] on div "hero . castEarthWave ( enemy ) ; } hero . moveUp ( 2 ) ; if ( hero . canMoveUp …" at bounding box center [936, 344] width 349 height 382
type textarea "hero.moveUp(2);"
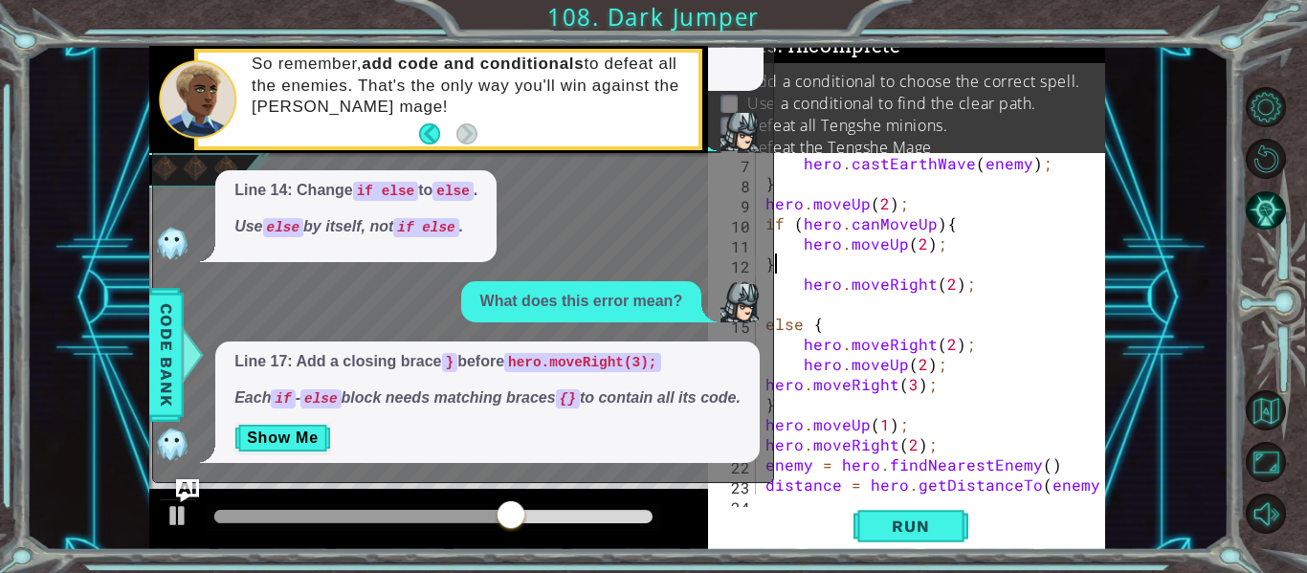
scroll to position [0, 2]
click at [967, 525] on button "Run" at bounding box center [911, 526] width 115 height 39
type textarea "}"
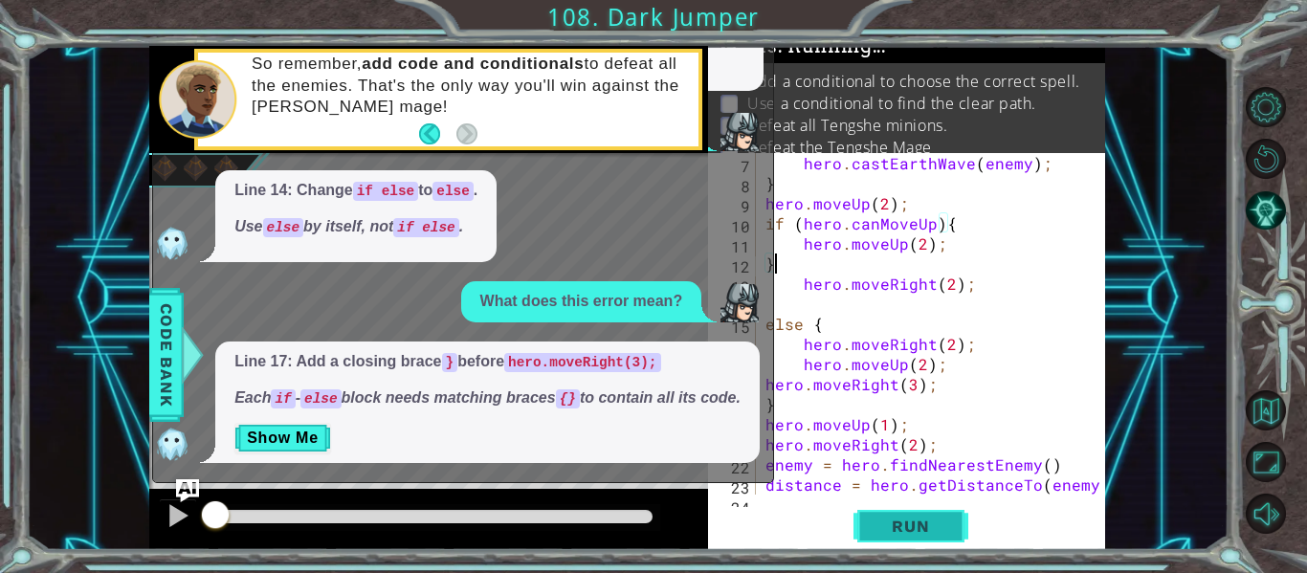
scroll to position [0, 0]
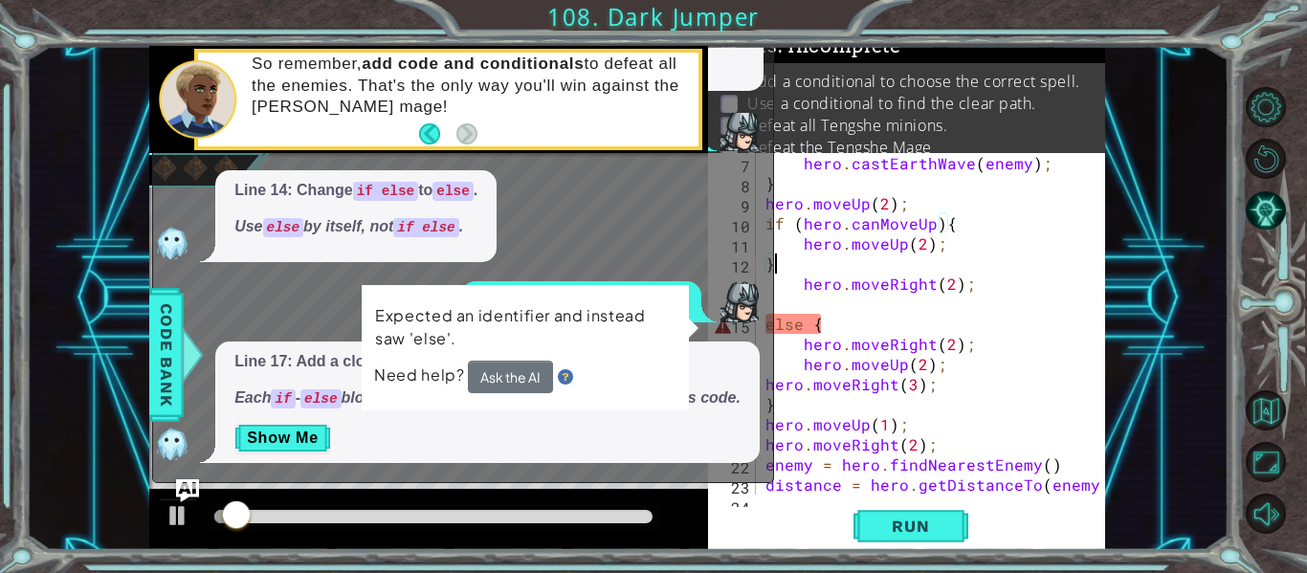
click at [728, 59] on div "Line 22: missing closing } for the else block. Ensure all blocks of code have t…" at bounding box center [489, 35] width 548 height 114
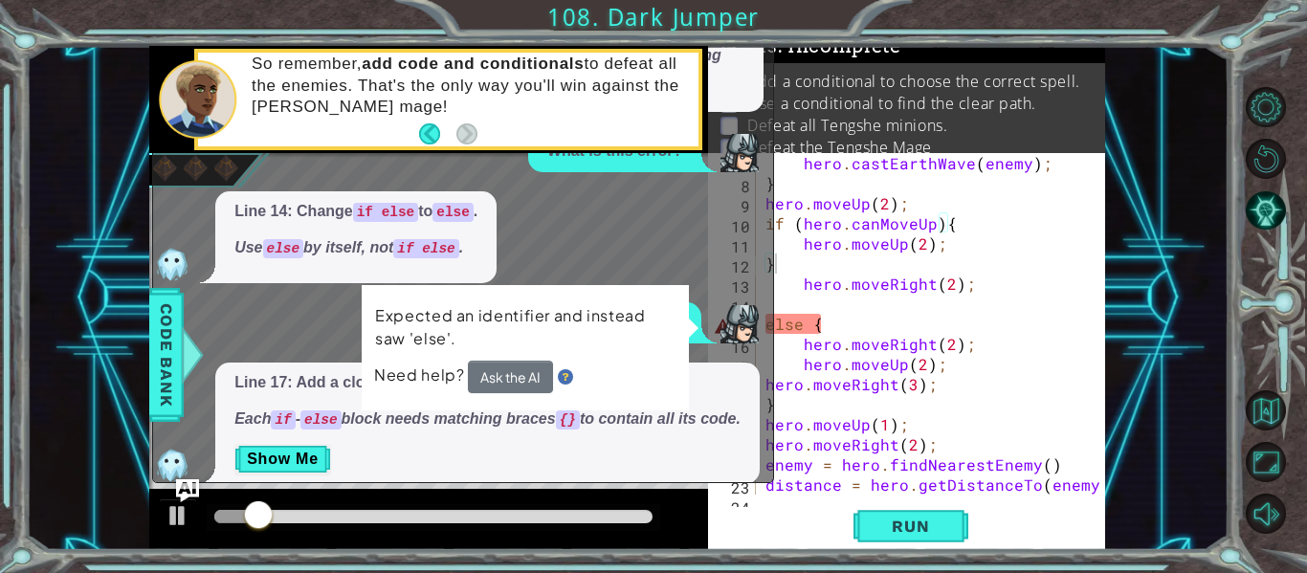
click at [705, 282] on div "Line 14: Change if else to else . Use else by itself, not if else ." at bounding box center [458, 237] width 611 height 92
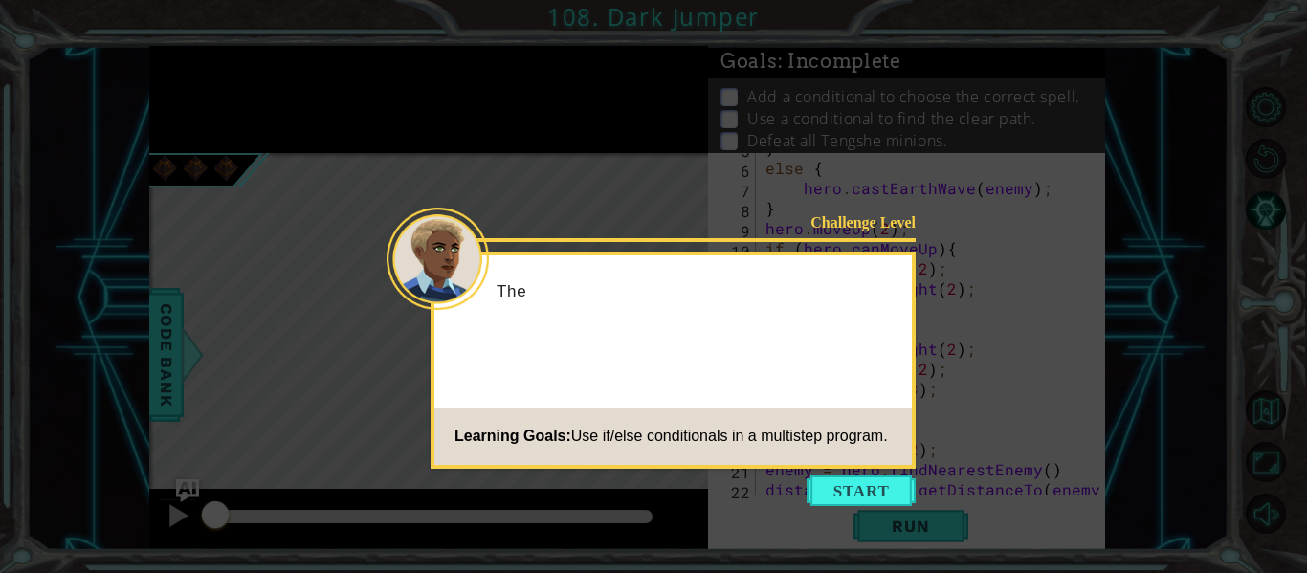
scroll to position [201, 0]
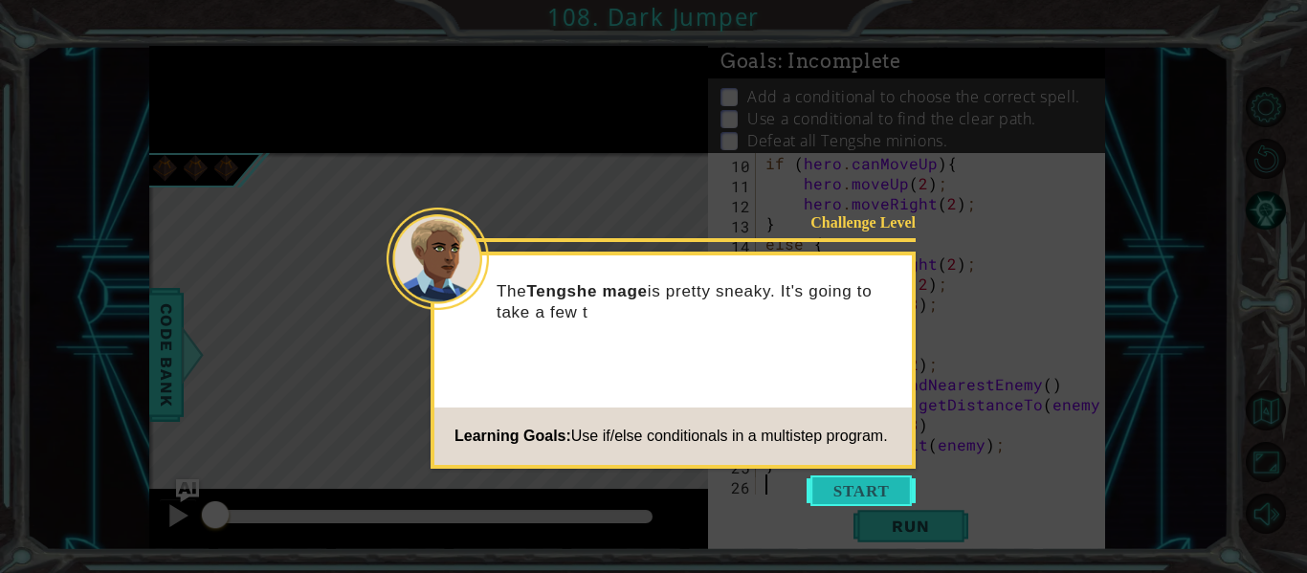
click at [840, 477] on button "Start" at bounding box center [861, 491] width 109 height 31
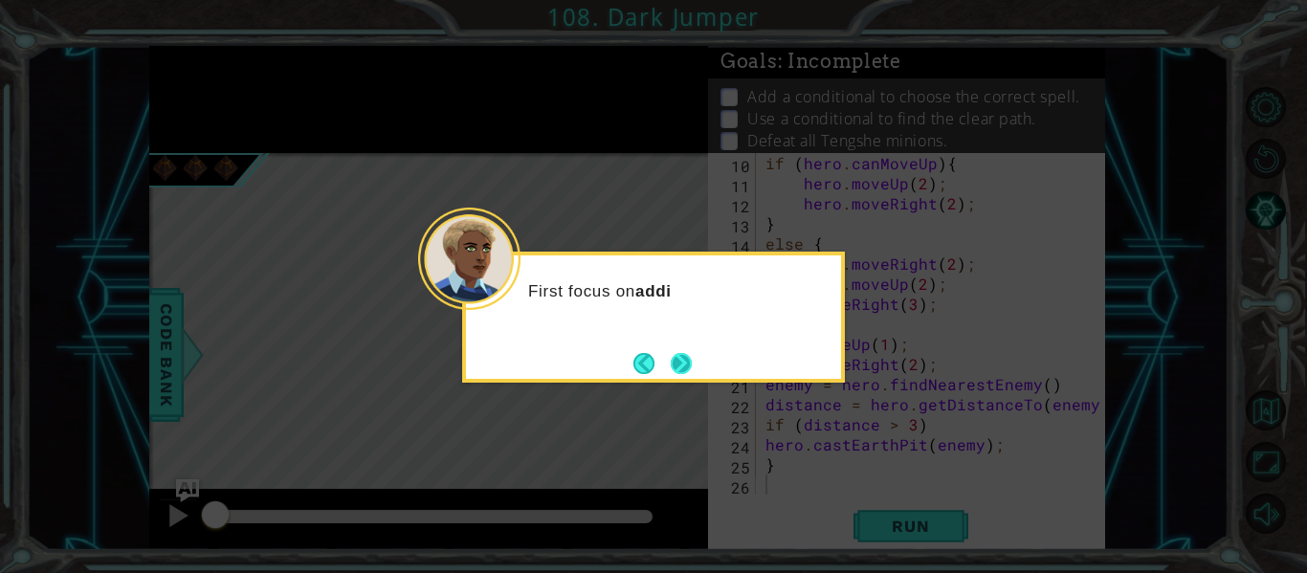
click at [679, 369] on button "Next" at bounding box center [681, 363] width 21 height 21
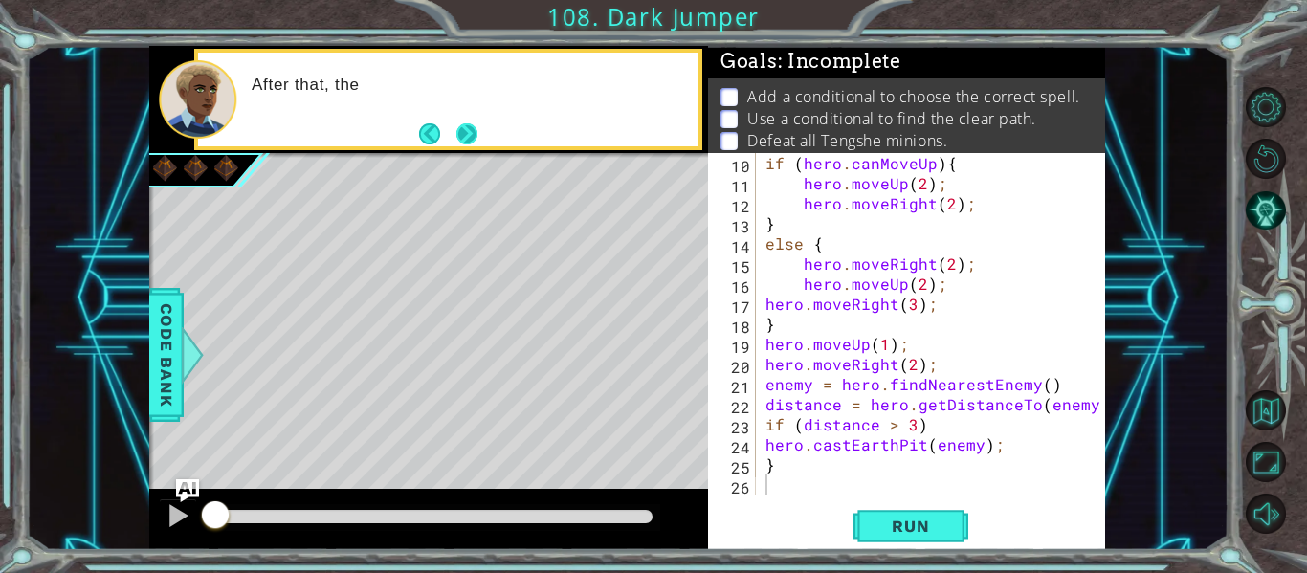
click at [473, 123] on button "Next" at bounding box center [467, 133] width 21 height 21
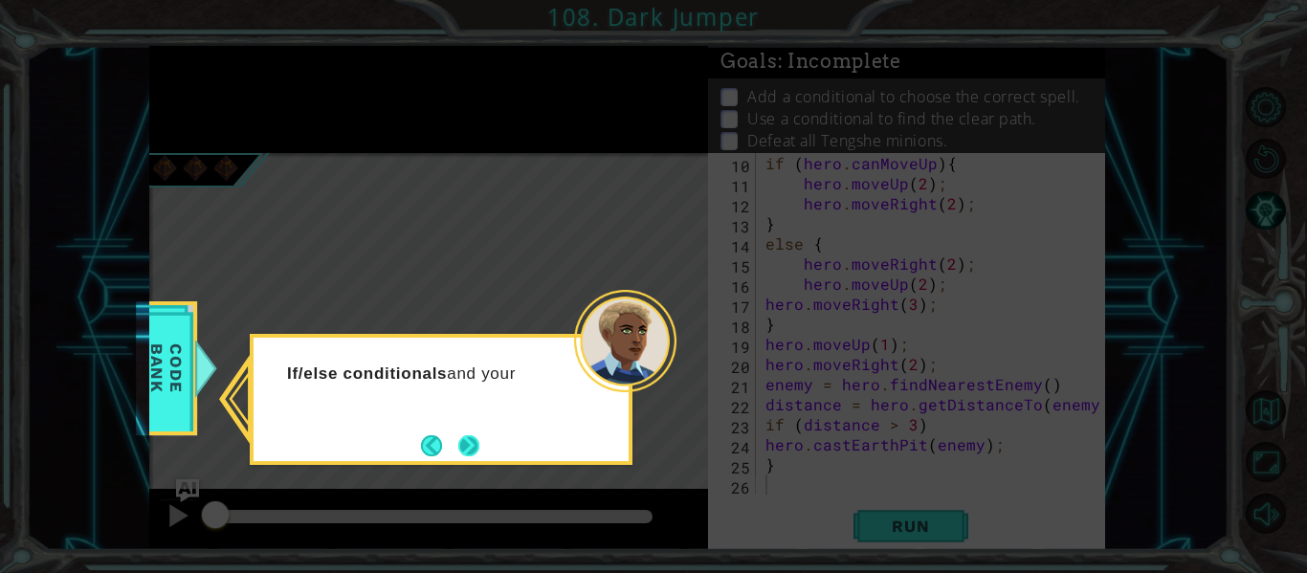
click at [458, 448] on button "Next" at bounding box center [468, 445] width 21 height 21
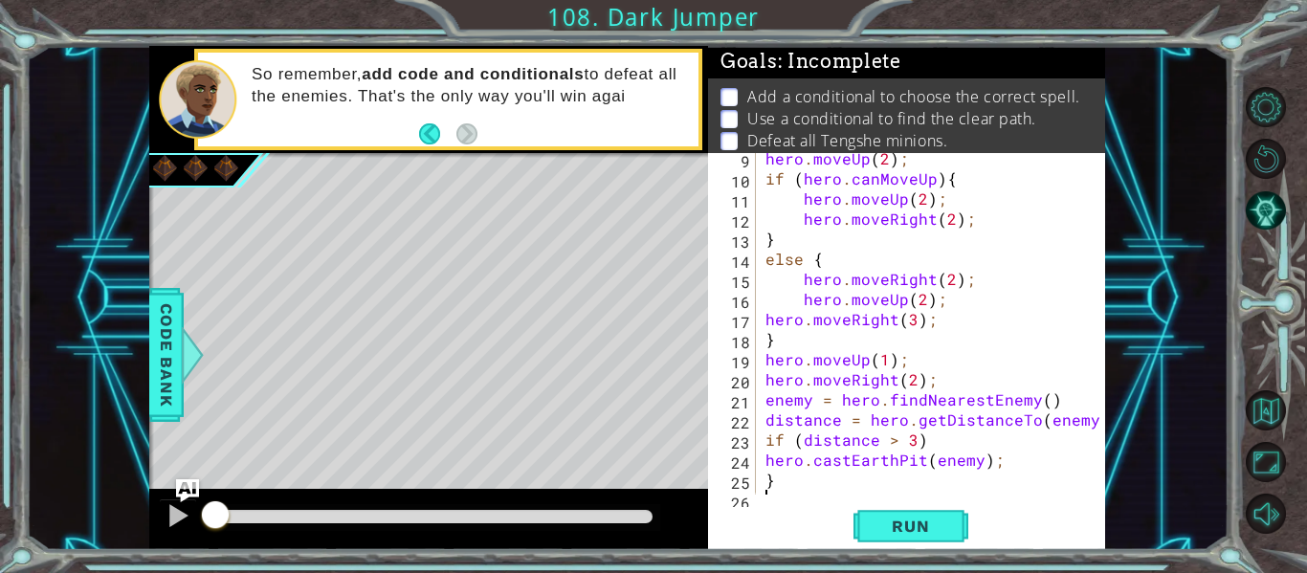
scroll to position [151, 0]
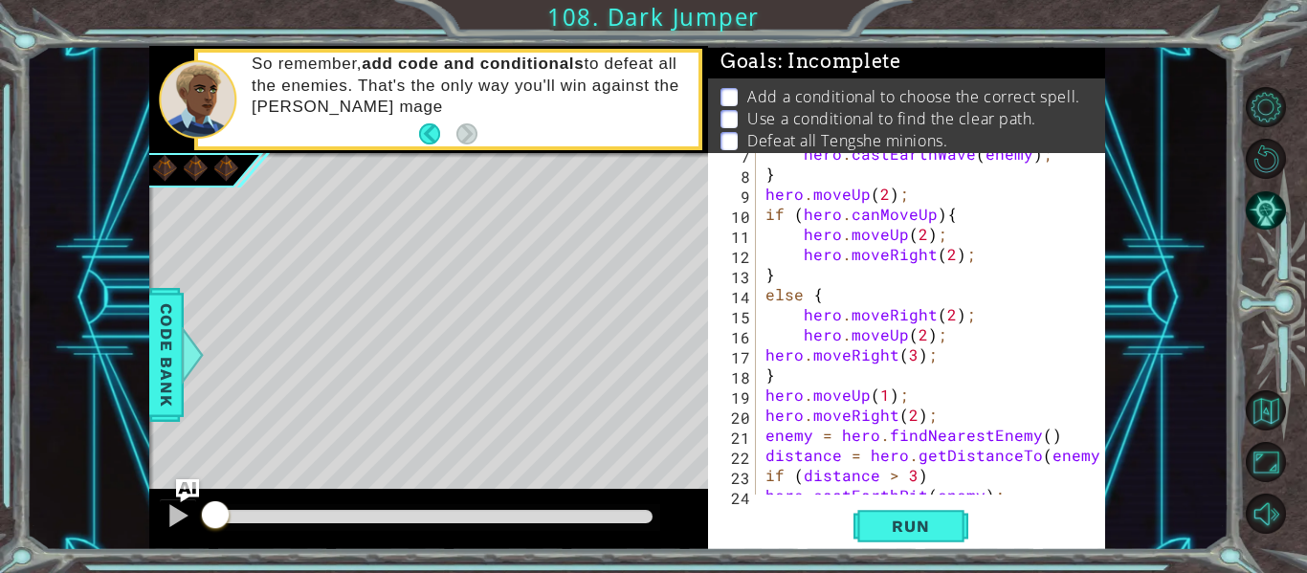
click at [799, 274] on div "hero . castEarthWave ( enemy ) ; } hero . moveUp ( 2 ) ; if ( hero . canMoveUp …" at bounding box center [936, 335] width 349 height 382
type textarea "}"
click at [965, 232] on div "hero . castEarthWave ( enemy ) ; } hero . moveUp ( 2 ) ; if ( hero . canMoveUp …" at bounding box center [936, 335] width 349 height 382
type textarea "hero.moveUp(2);"
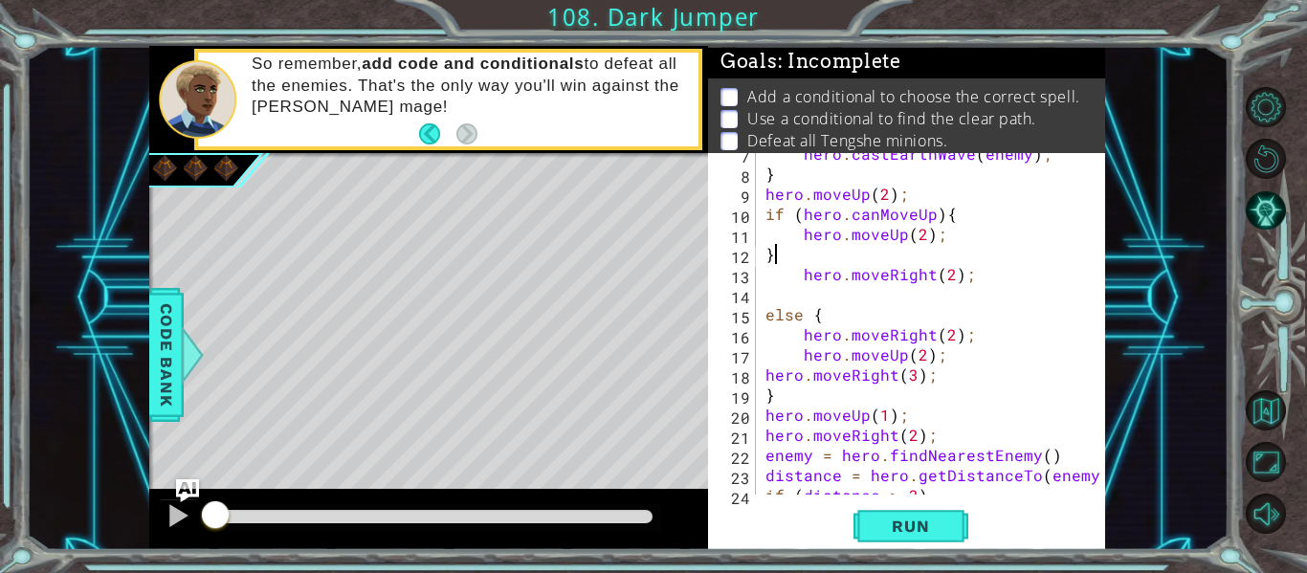
scroll to position [0, 2]
click at [922, 552] on div "1 ההההההההההההההההההההההההההההההההההההההההההההההההההההההההההההההההההההההההההההה…" at bounding box center [653, 286] width 1307 height 573
click at [453, 130] on button "Back" at bounding box center [437, 133] width 37 height 21
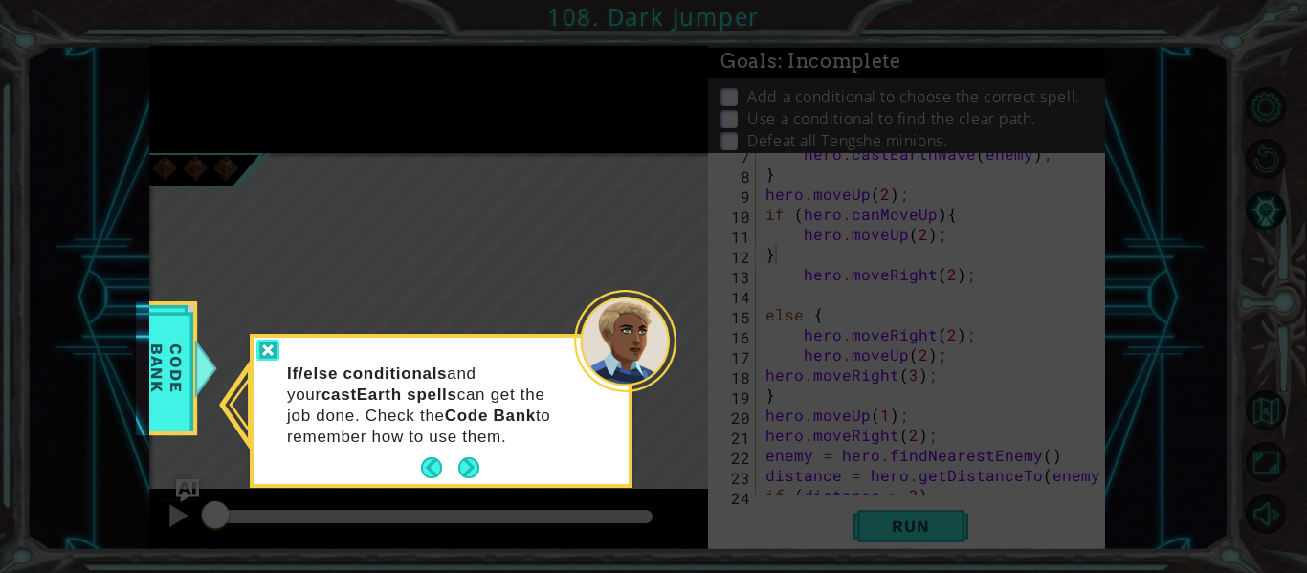
click at [270, 350] on div at bounding box center [268, 351] width 23 height 22
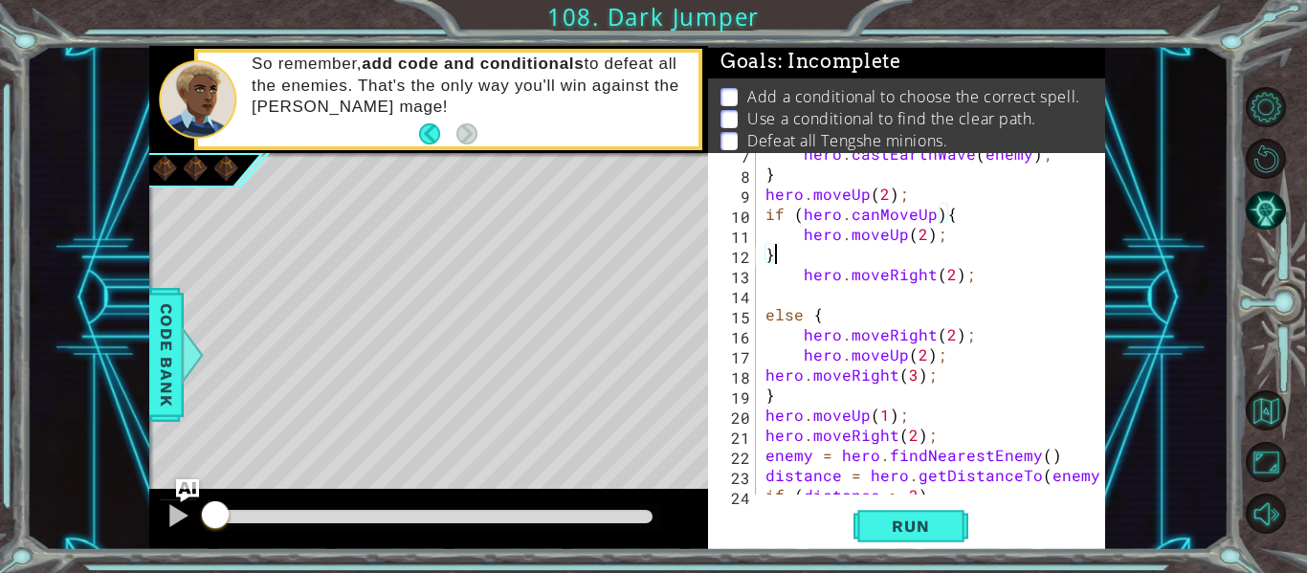
scroll to position [0, 0]
click at [927, 551] on div "1 ההההההההההההההההההההההההההההההההההההההההההההההההההההההההההההההההההההההההההההה…" at bounding box center [653, 286] width 1307 height 573
click at [946, 528] on span "Run" at bounding box center [911, 526] width 76 height 19
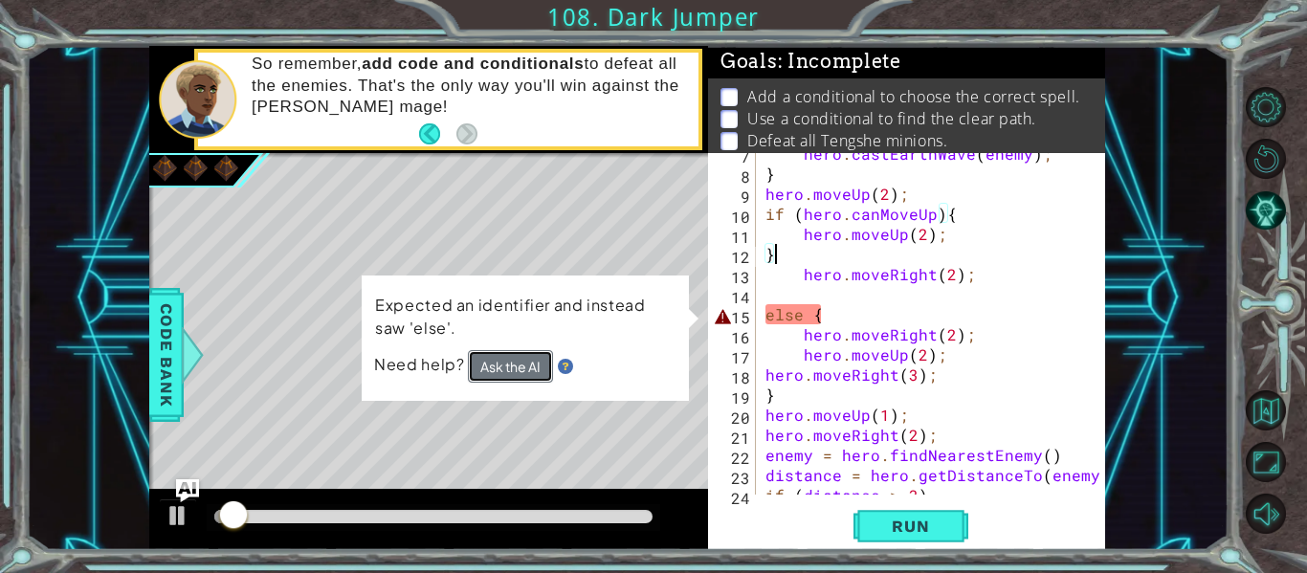
click at [518, 350] on button "Ask the AI" at bounding box center [510, 366] width 85 height 33
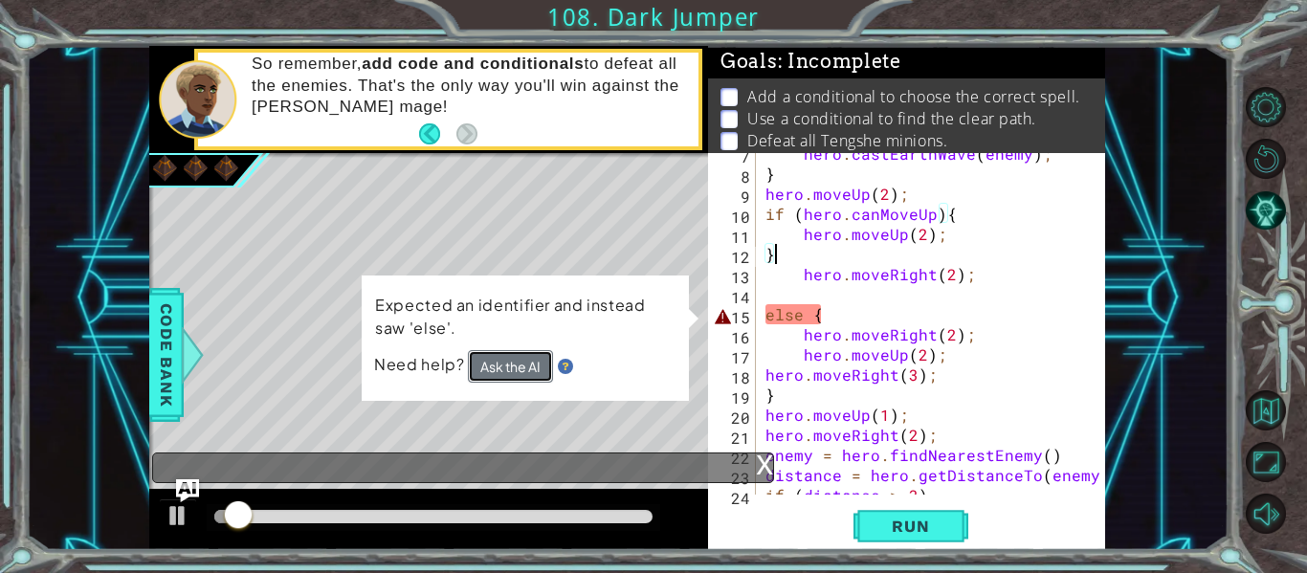
click at [511, 361] on button "Ask the AI" at bounding box center [510, 366] width 85 height 33
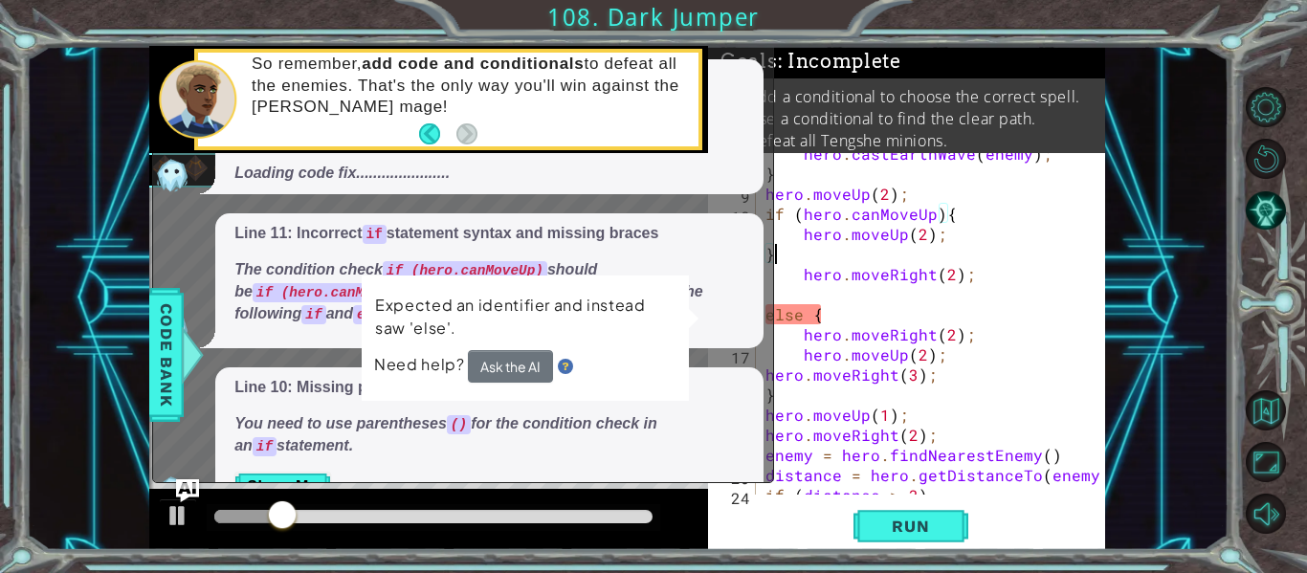
scroll to position [56, 0]
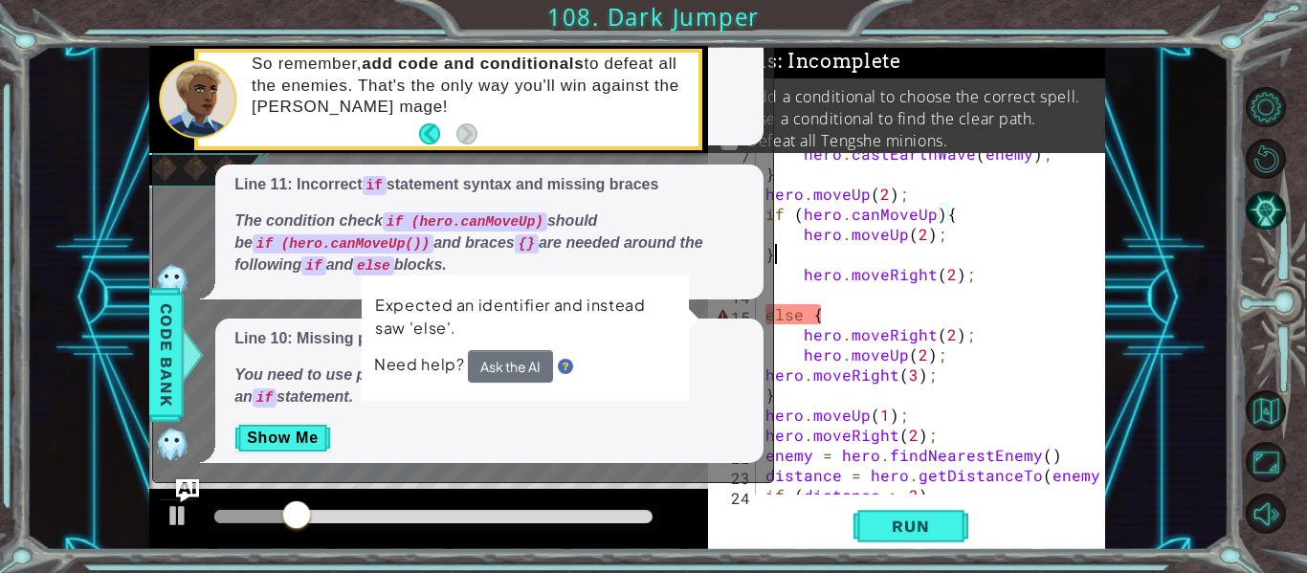
click at [528, 148] on div "So remember, add code and conditionals to defeat all the enemies. That's the on…" at bounding box center [468, 99] width 460 height 110
click at [932, 219] on div "hero . castEarthWave ( enemy ) ; } hero . moveUp ( 2 ) ; if ( hero . canMoveUp …" at bounding box center [936, 335] width 349 height 382
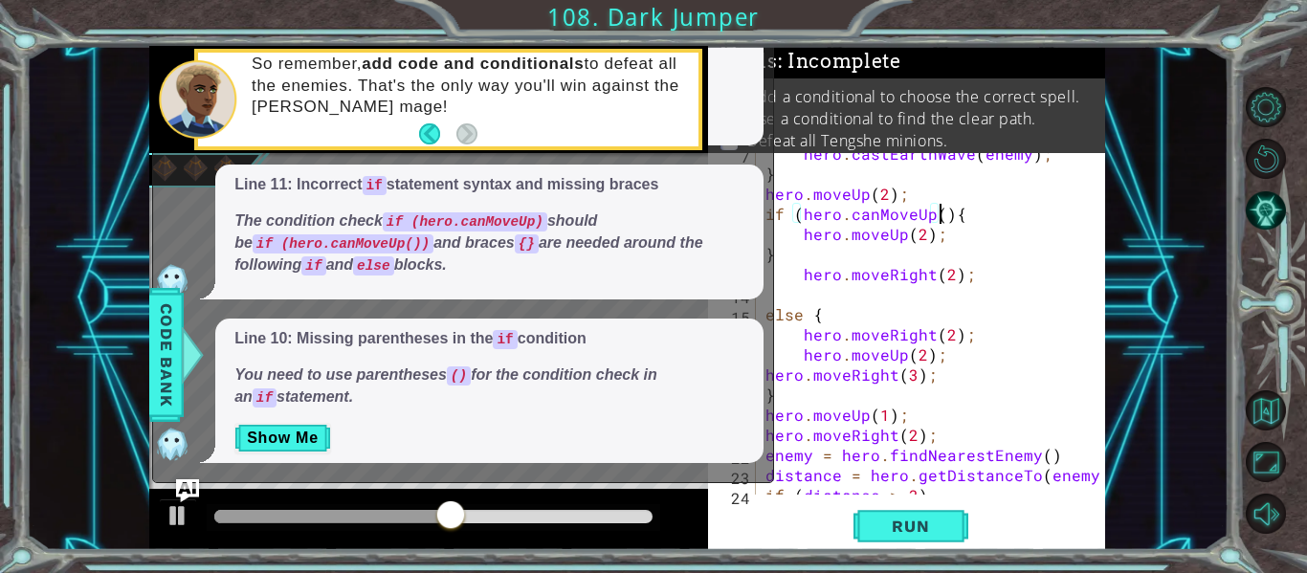
scroll to position [0, 11]
click at [914, 541] on button "Run" at bounding box center [911, 526] width 115 height 39
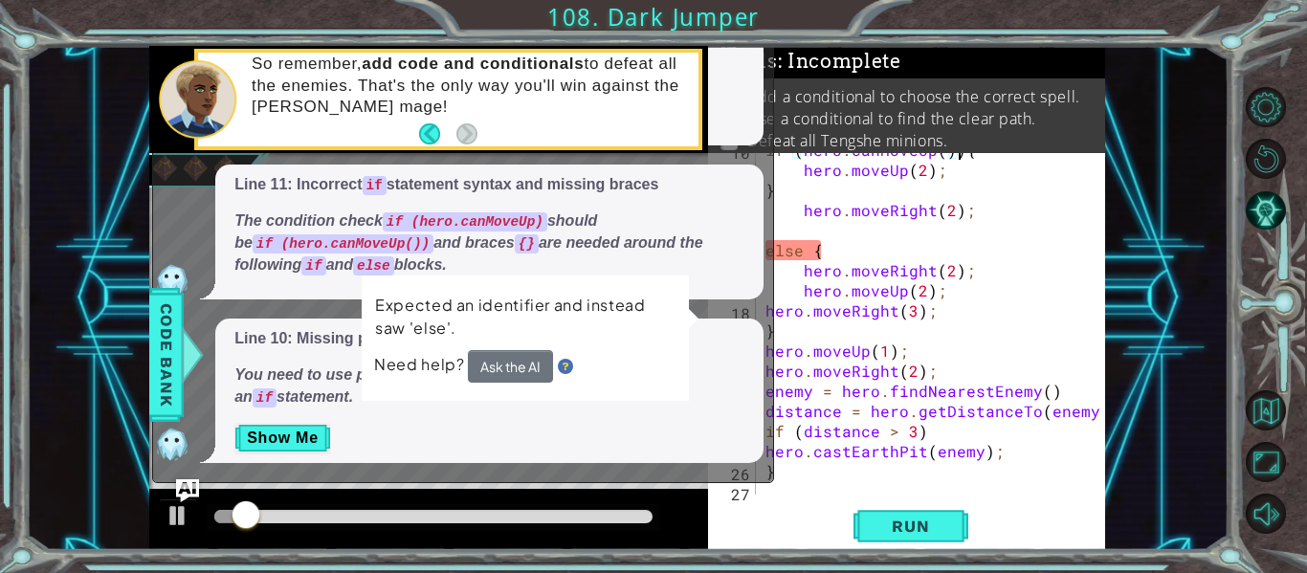
scroll to position [214, 0]
click at [906, 255] on div "if ( hero . canMoveUp ( )) { hero . moveUp ( 2 ) ; } hero . moveRight ( 2 ) ; e…" at bounding box center [936, 332] width 349 height 382
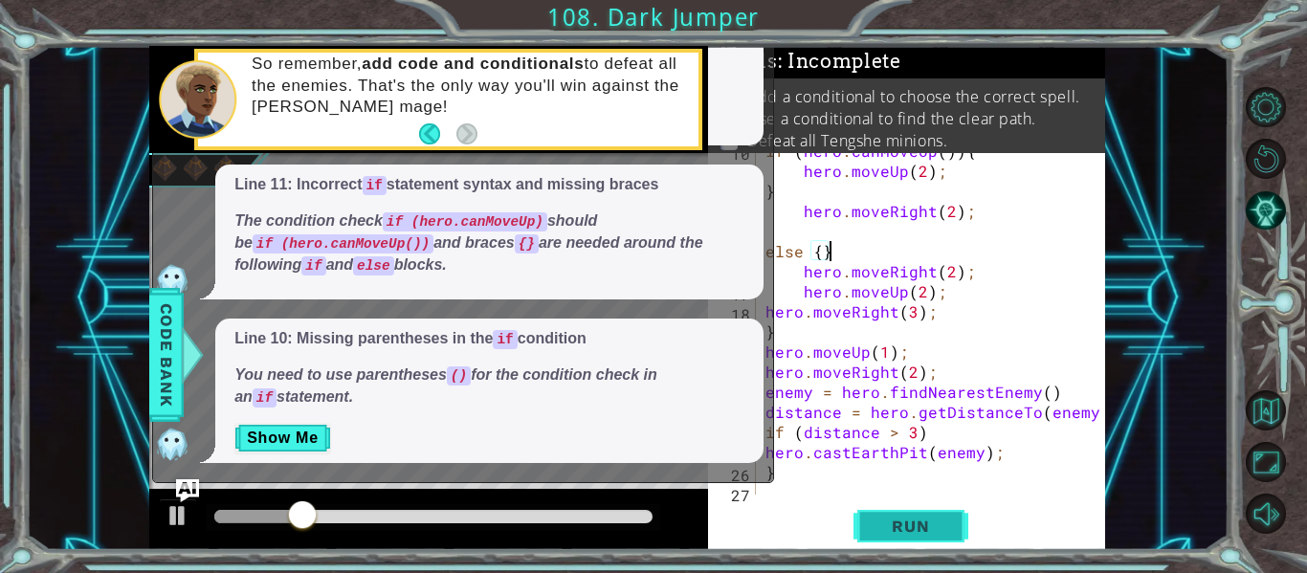
click at [935, 511] on button "Run" at bounding box center [911, 526] width 115 height 39
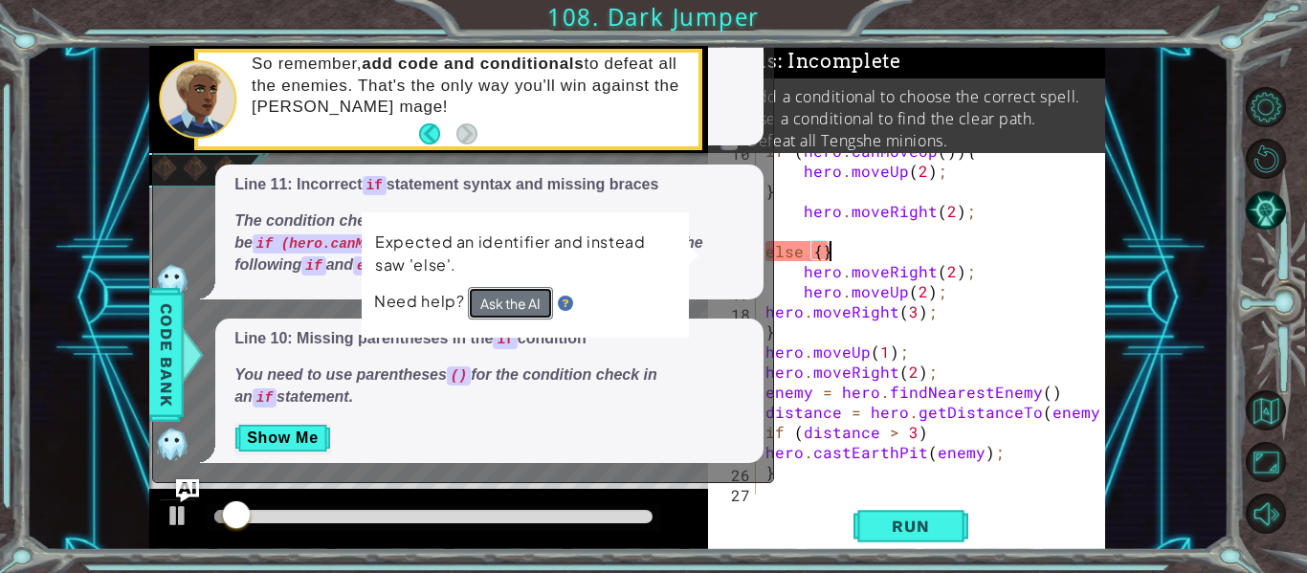
click at [525, 306] on button "Ask the AI" at bounding box center [510, 303] width 85 height 33
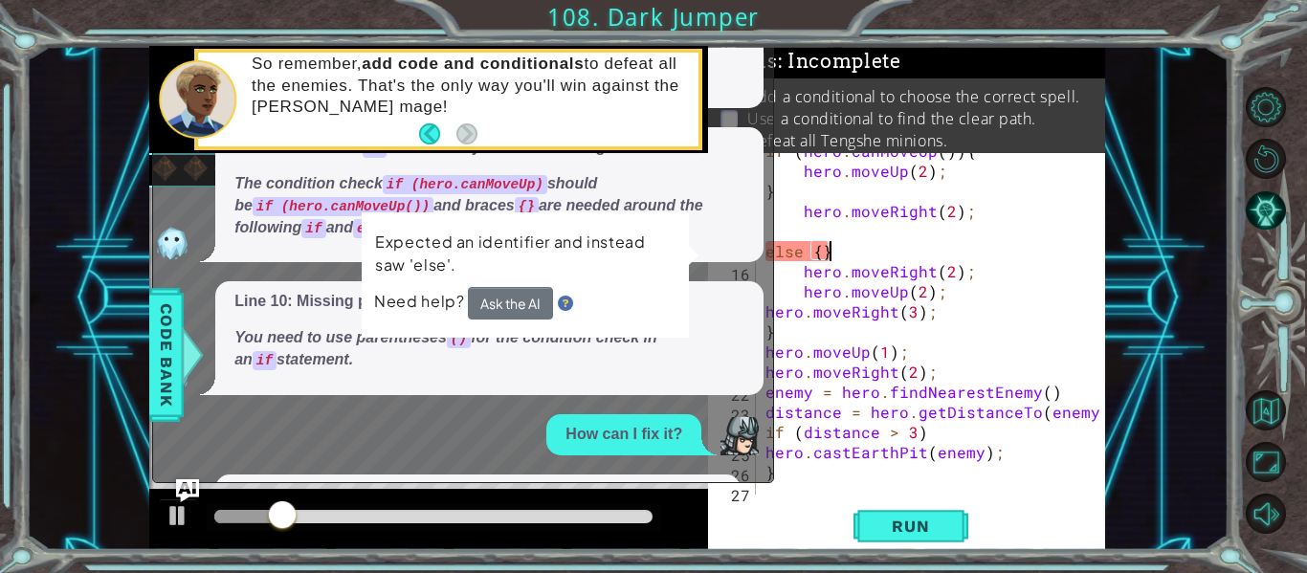
scroll to position [229, 0]
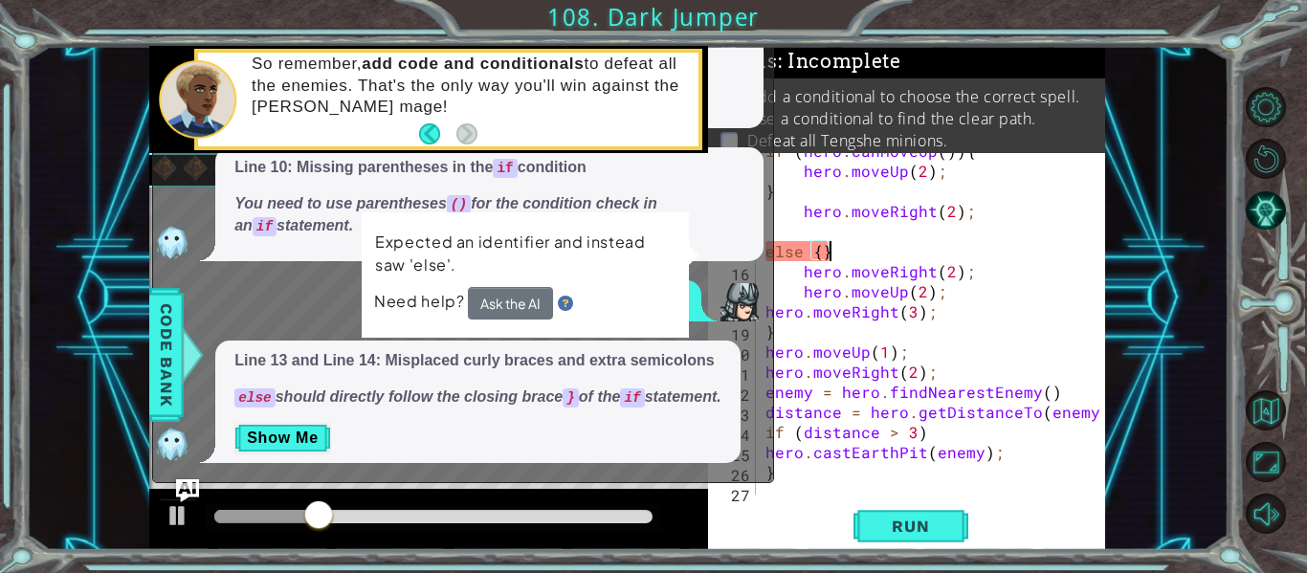
type textarea "else {"
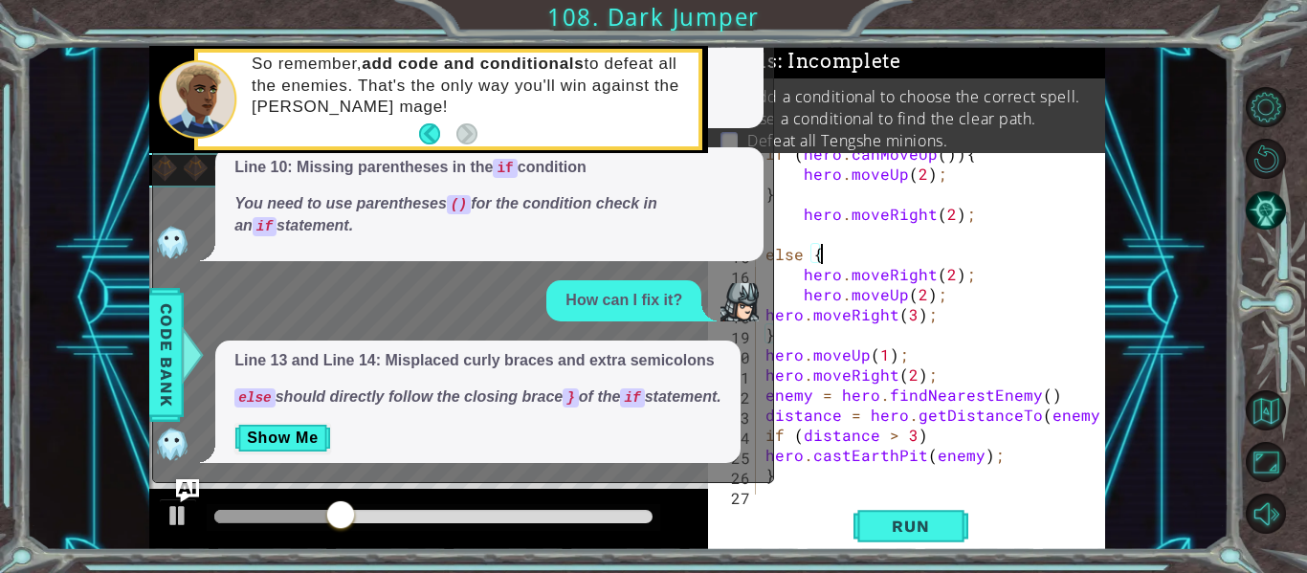
scroll to position [206, 0]
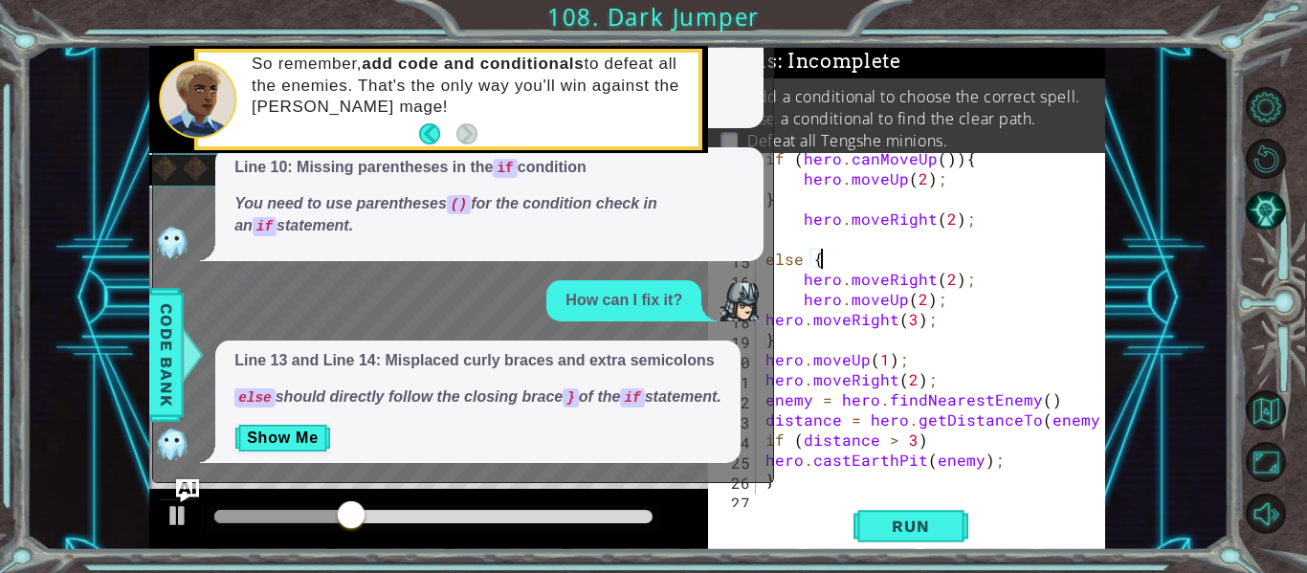
click at [856, 238] on div "if ( hero . canMoveUp ( )) { hero . moveUp ( 2 ) ; } hero . moveRight ( 2 ) ; e…" at bounding box center [936, 339] width 349 height 382
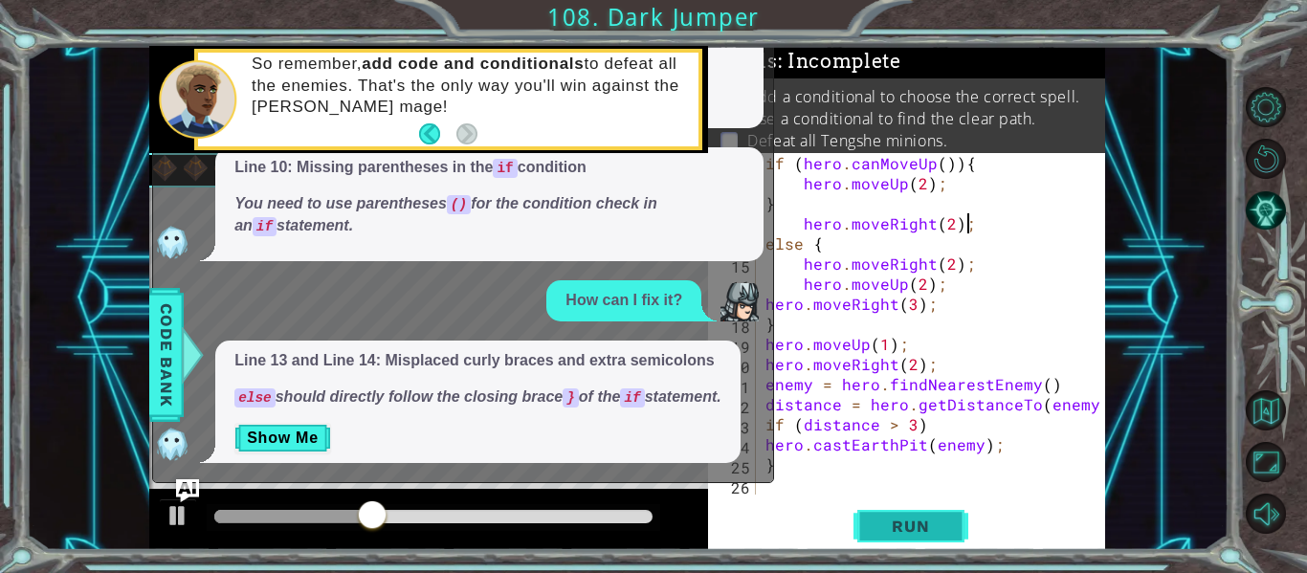
click at [894, 533] on span "Run" at bounding box center [911, 526] width 76 height 19
type textarea "hero.moveRight(2);"
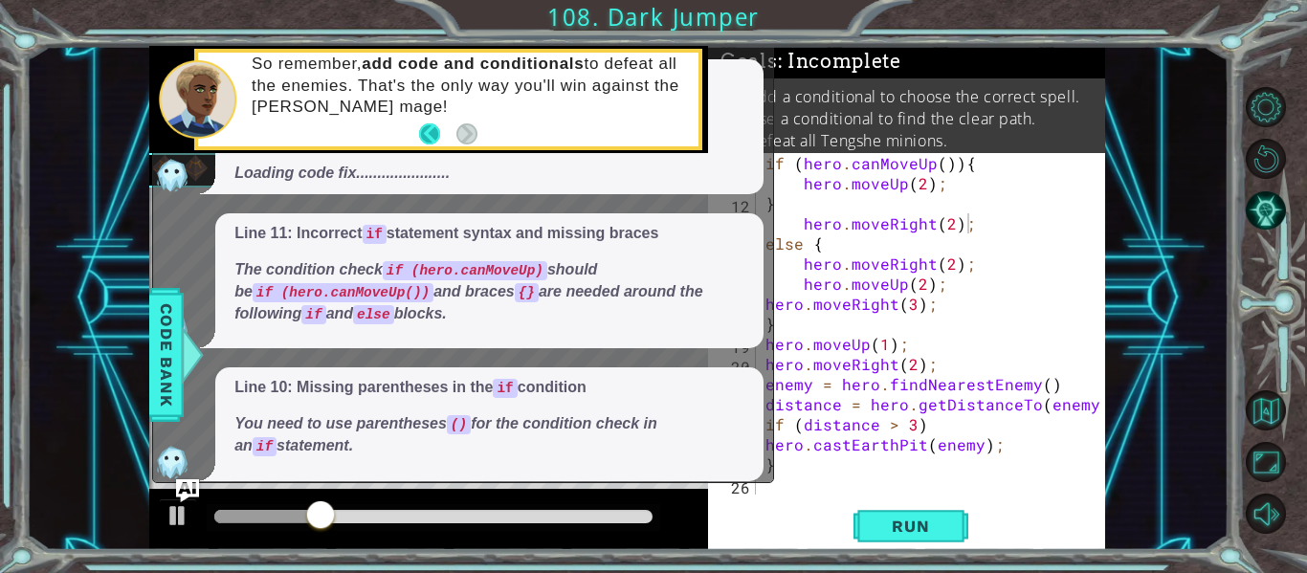
click at [422, 132] on button "Back" at bounding box center [437, 133] width 37 height 21
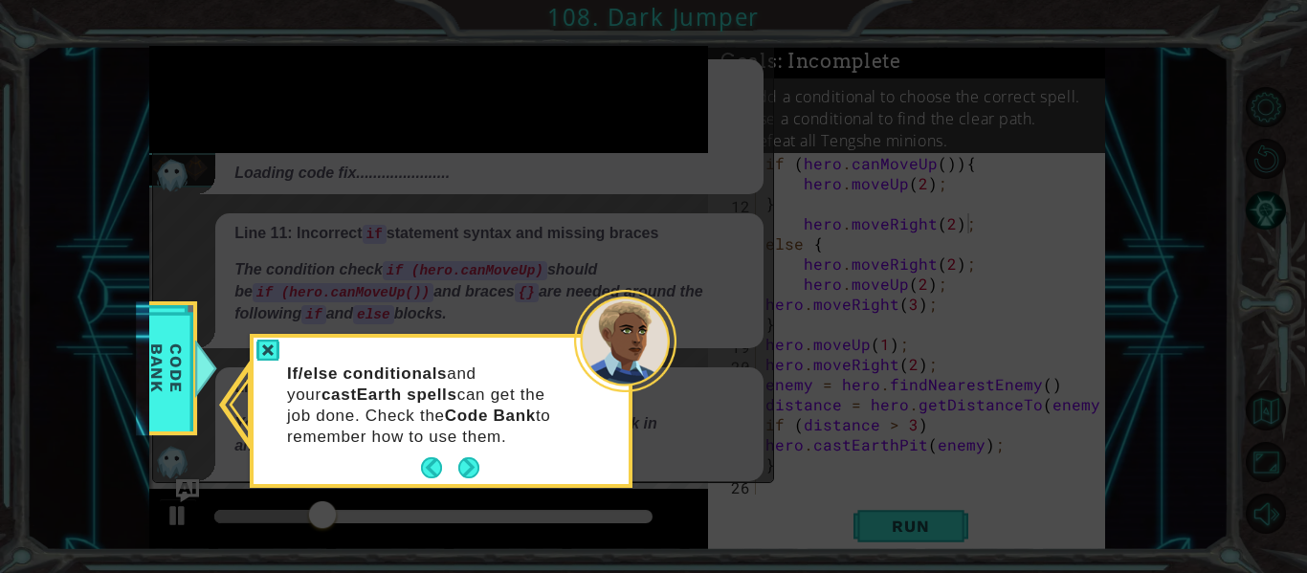
click at [422, 132] on icon at bounding box center [653, 286] width 1307 height 573
click at [435, 468] on button "Back" at bounding box center [439, 468] width 37 height 21
click at [435, 468] on div "Line 10: Missing parentheses in the if condition You need to use parentheses ()…" at bounding box center [489, 425] width 548 height 114
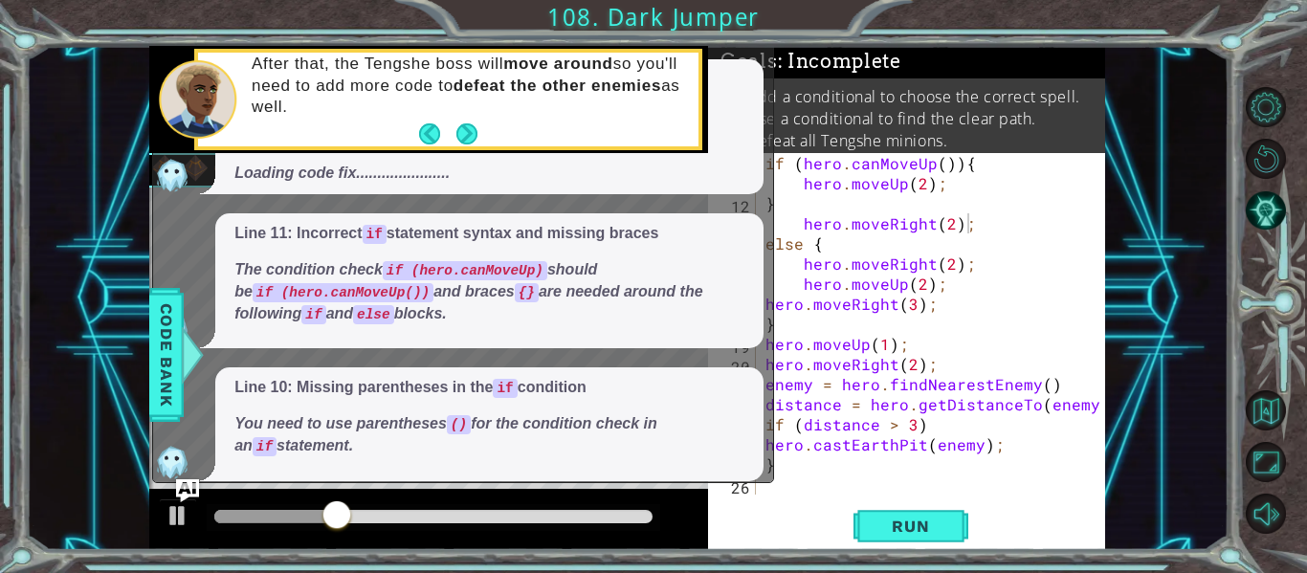
click at [435, 468] on div "Line 10: Missing parentheses in the if condition You need to use parentheses ()…" at bounding box center [489, 425] width 548 height 114
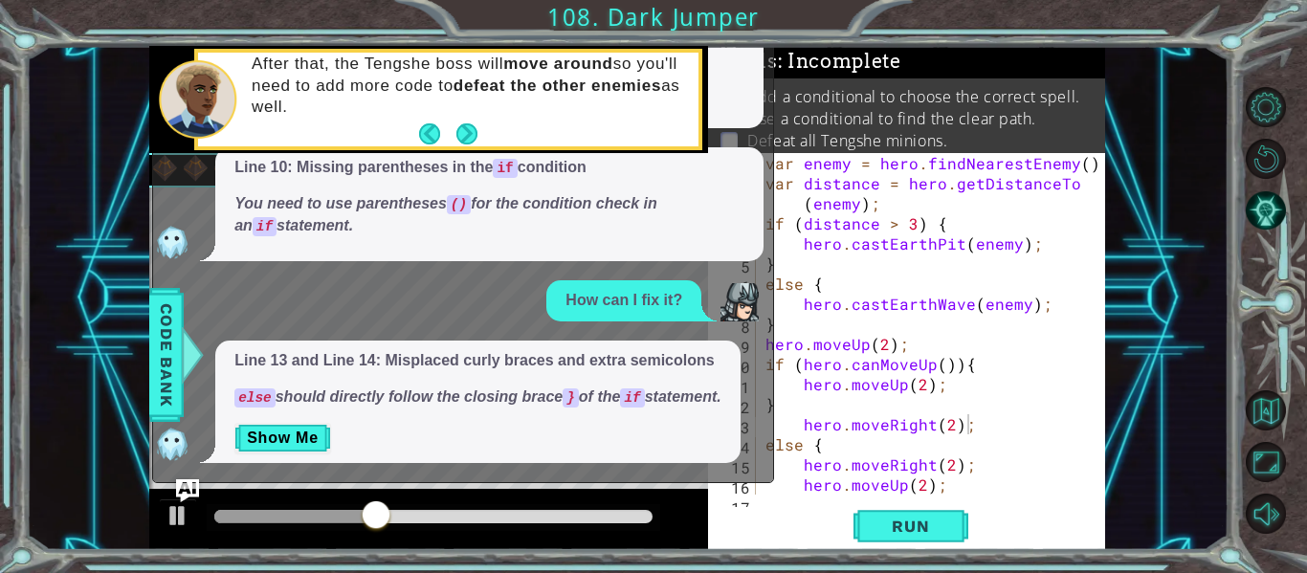
scroll to position [201, 0]
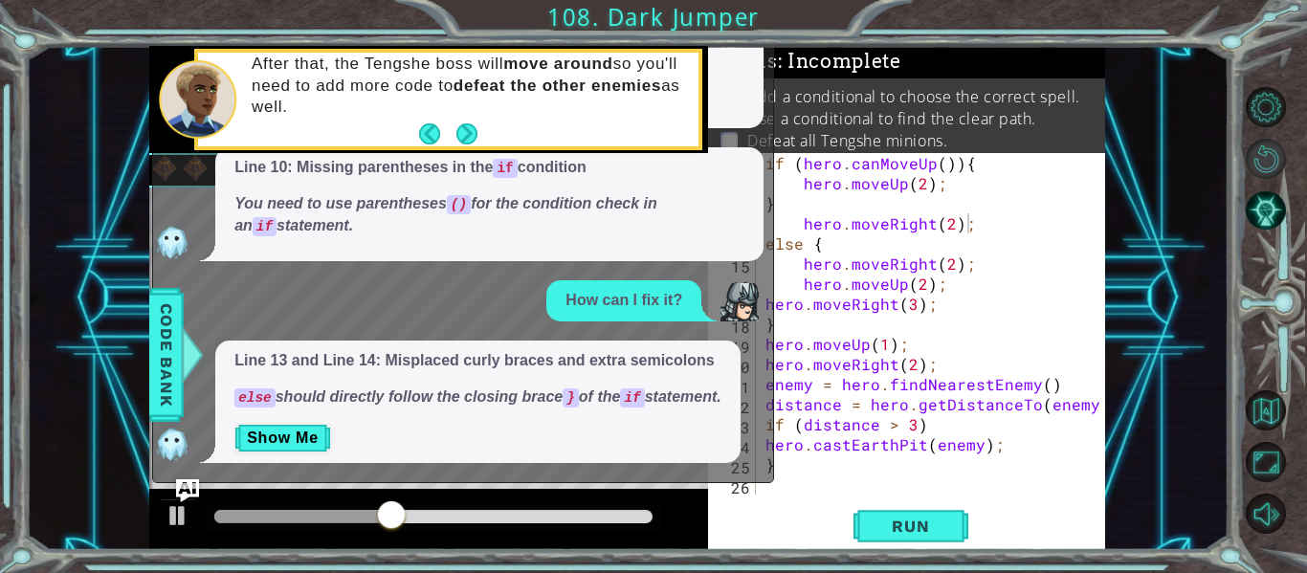
click at [1261, 156] on button "Restart Level" at bounding box center [1266, 159] width 40 height 40
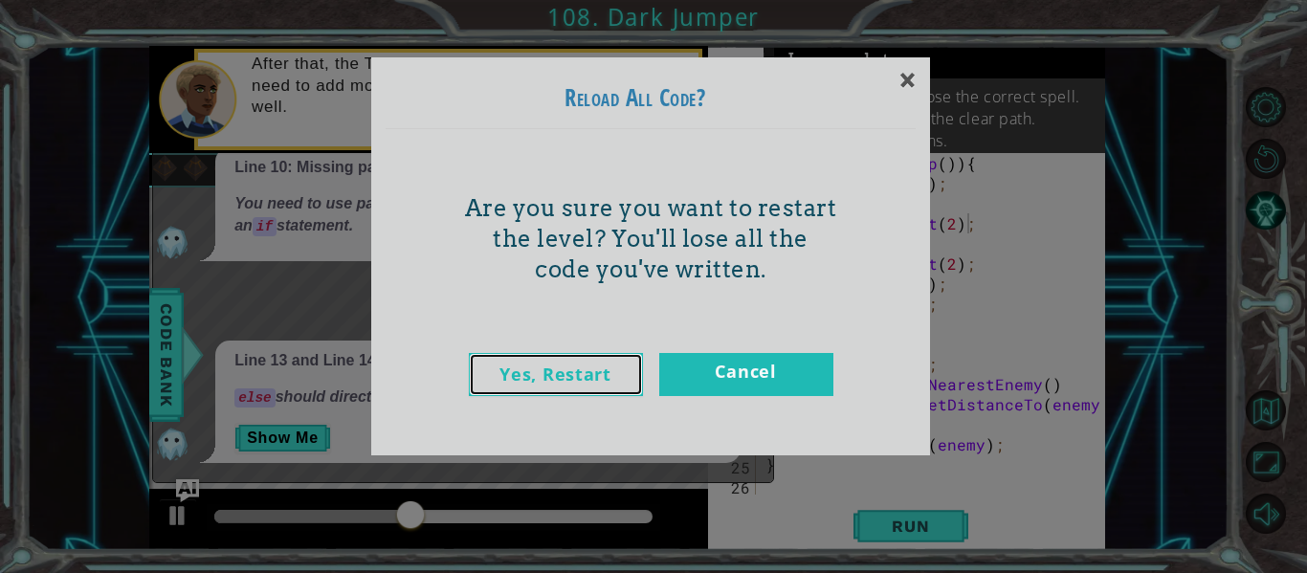
click at [506, 389] on link "Yes, Restart" at bounding box center [556, 374] width 174 height 43
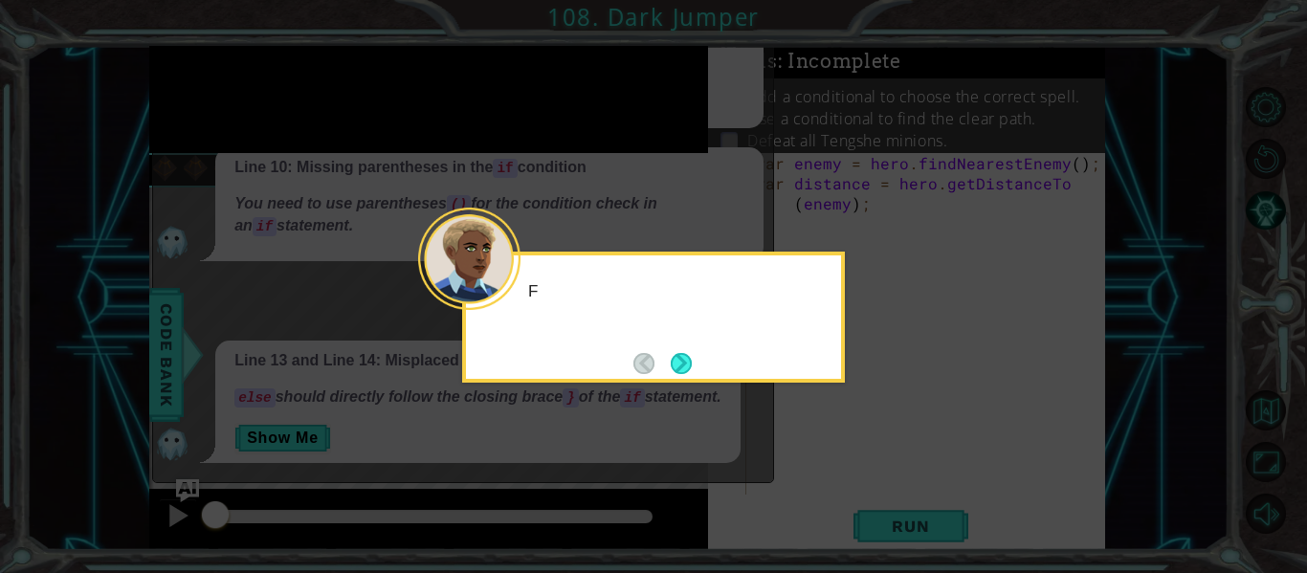
scroll to position [0, 0]
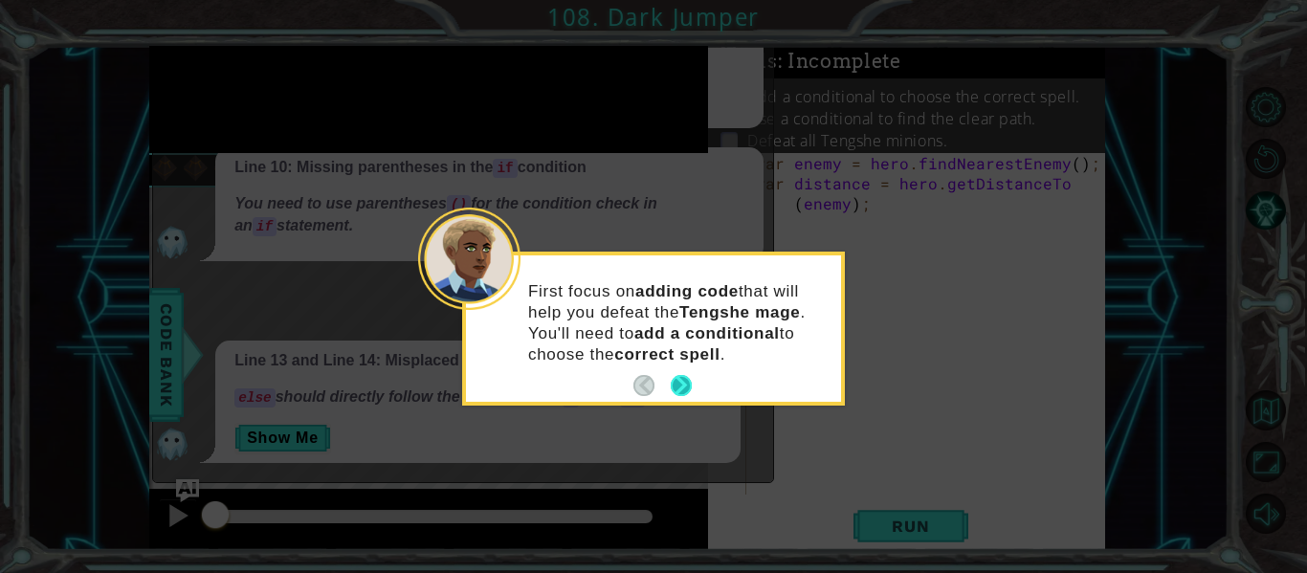
click at [692, 390] on div "First focus on adding code that will help you defeat the Tengshe mage . You'll …" at bounding box center [653, 329] width 375 height 146
click at [679, 390] on button "Next" at bounding box center [681, 385] width 21 height 21
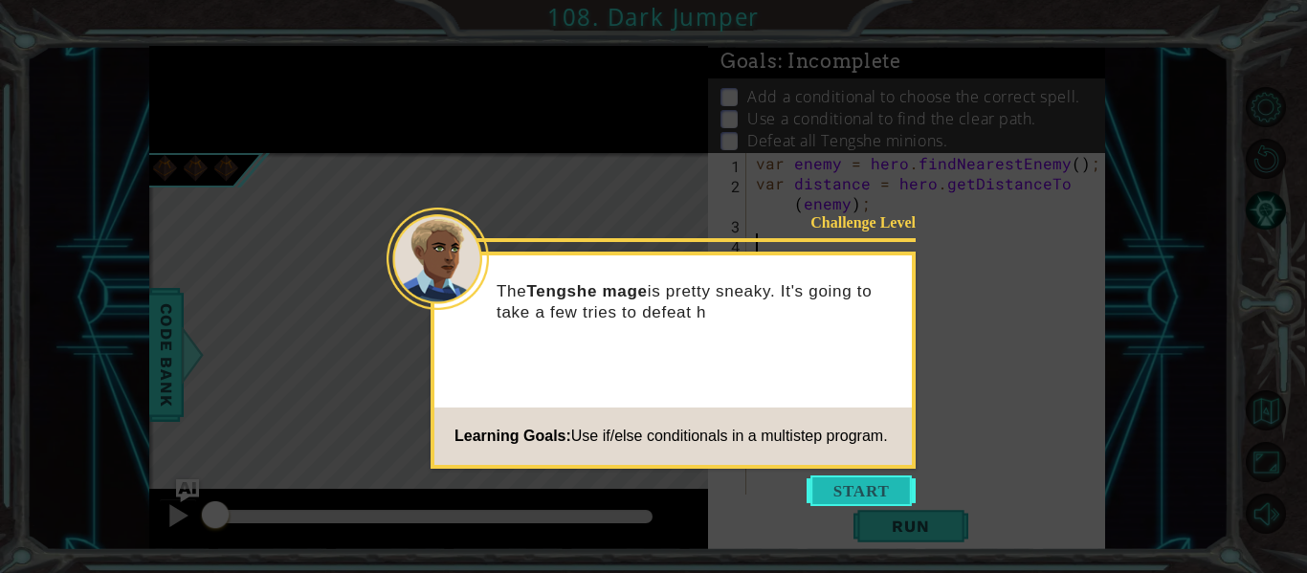
click at [898, 493] on button "Start" at bounding box center [861, 491] width 109 height 31
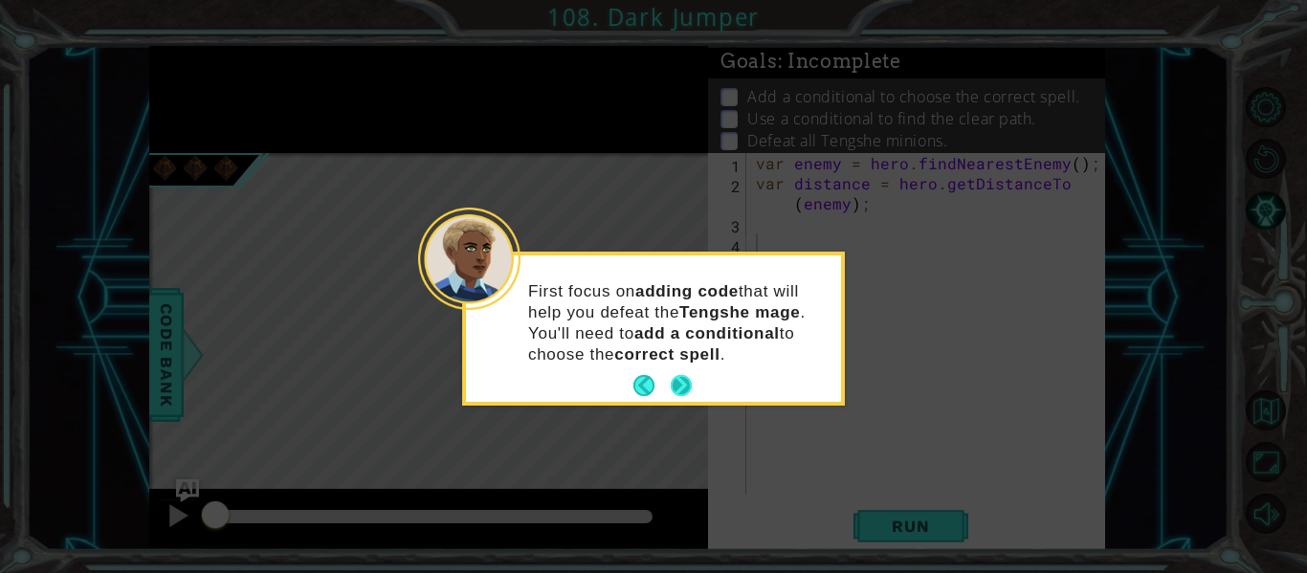
click at [691, 394] on button "Next" at bounding box center [681, 385] width 21 height 21
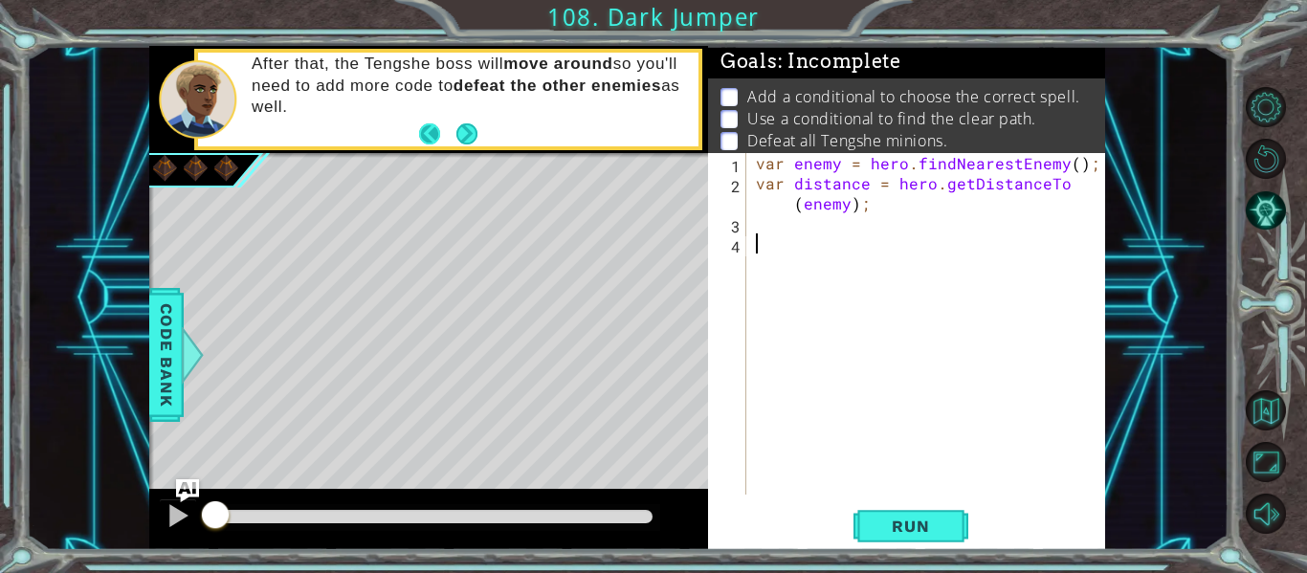
click at [454, 134] on button "Next" at bounding box center [466, 133] width 35 height 35
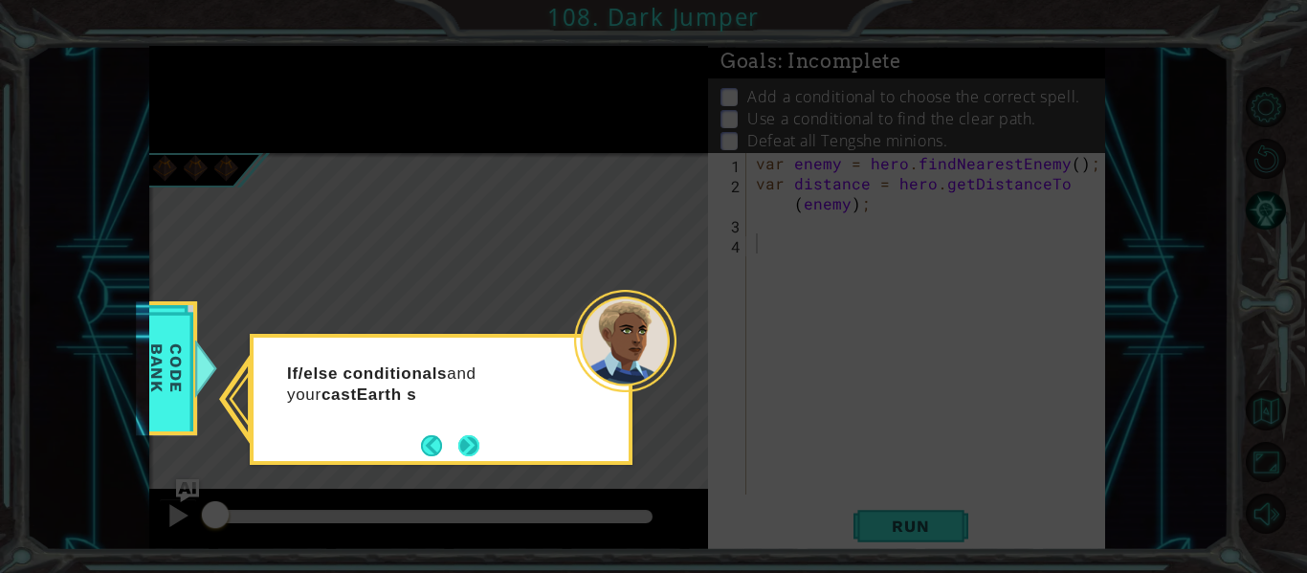
click at [458, 455] on button "Next" at bounding box center [470, 446] width 32 height 32
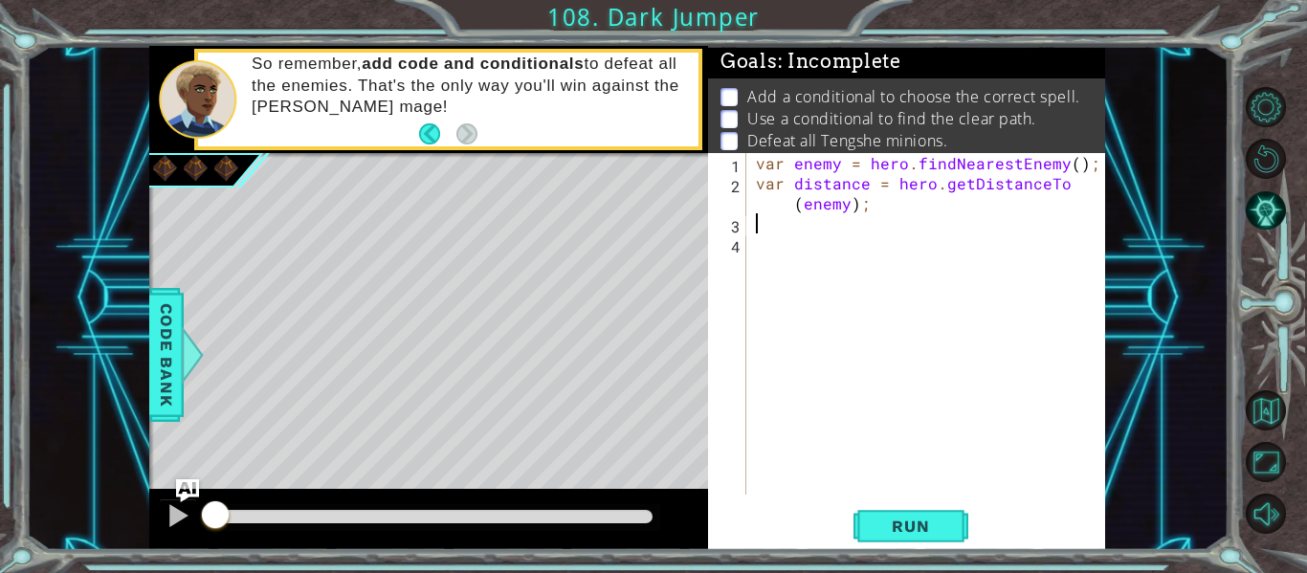
click at [793, 233] on div "var enemy = hero . findNearestEnemy ( ) ; var distance = hero . getDistanceTo (…" at bounding box center [931, 344] width 359 height 382
click at [793, 241] on div "var enemy = hero . findNearestEnemy ( ) ; var distance = hero . getDistanceTo (…" at bounding box center [931, 344] width 359 height 382
type textarea "i"
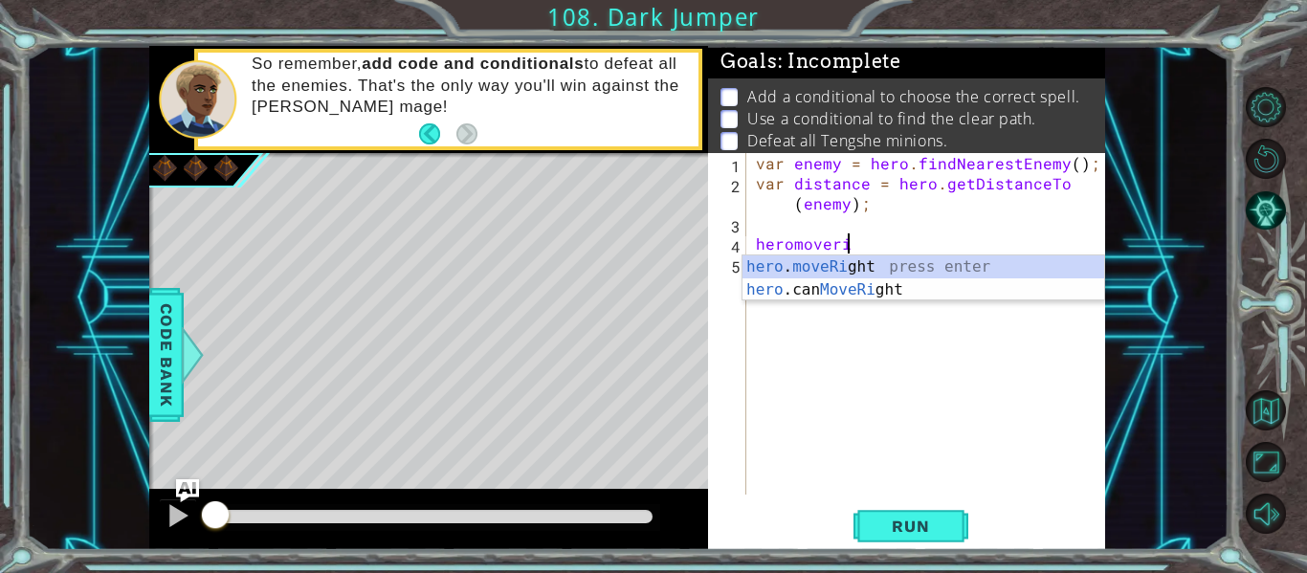
scroll to position [0, 6]
type textarea "hero.moveRight(1);"
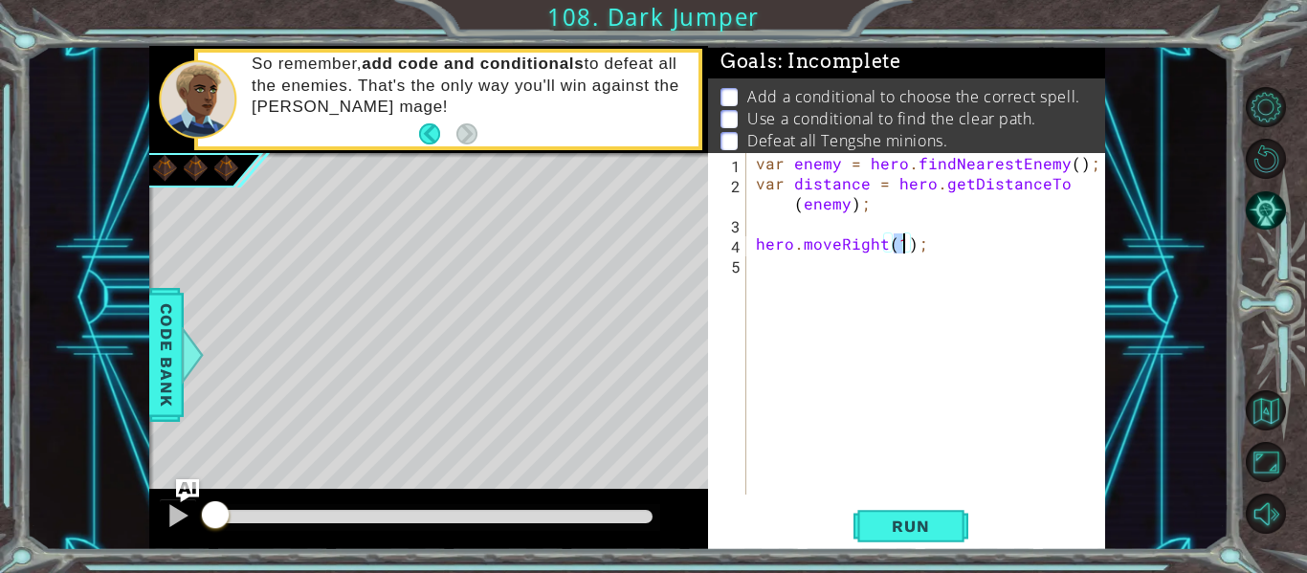
click at [811, 280] on div "var enemy = hero . findNearestEnemy ( ) ; var distance = hero . getDistanceTo (…" at bounding box center [931, 344] width 359 height 382
click at [900, 248] on div "var enemy = hero . findNearestEnemy ( ) ; var distance = hero . getDistanceTo (…" at bounding box center [931, 344] width 359 height 382
type textarea "hero.moveRight();"
drag, startPoint x: 918, startPoint y: 241, endPoint x: 733, endPoint y: 247, distance: 184.8
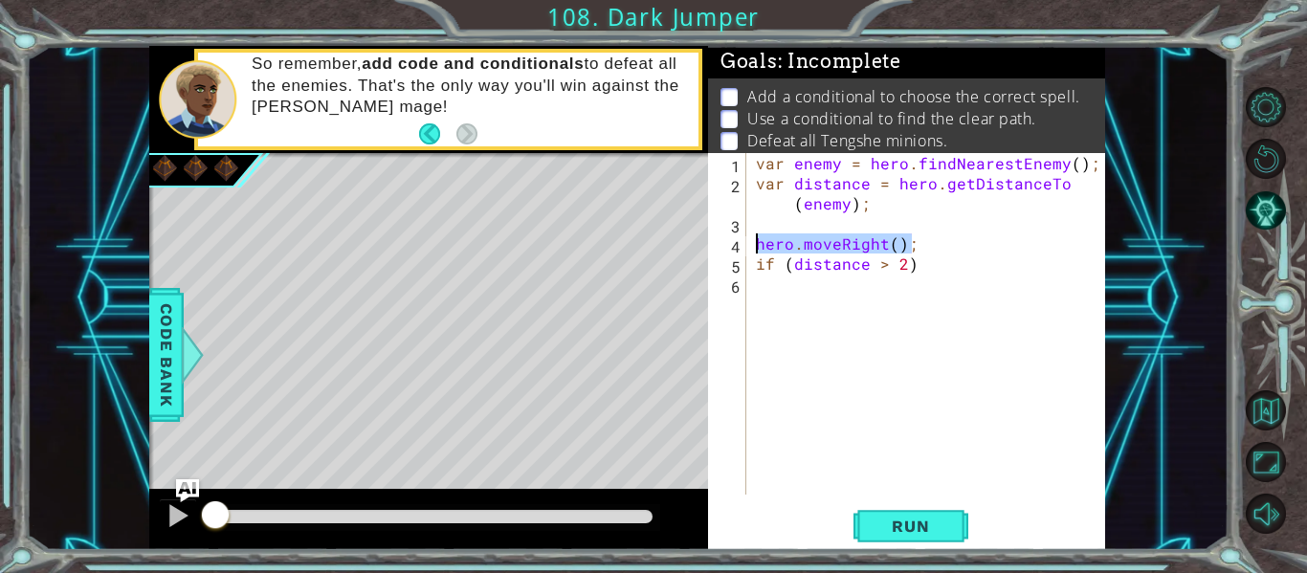
click at [733, 247] on div "hero.moveRight(); 1 2 3 4 5 6 var enemy = hero . findNearestEnemy ( ) ; var dis…" at bounding box center [904, 324] width 393 height 342
click at [901, 268] on div "var enemy = hero . findNearestEnemy ( ) ; var distance = hero . getDistanceTo (…" at bounding box center [931, 344] width 359 height 382
type textarea "if (distance > 3)"
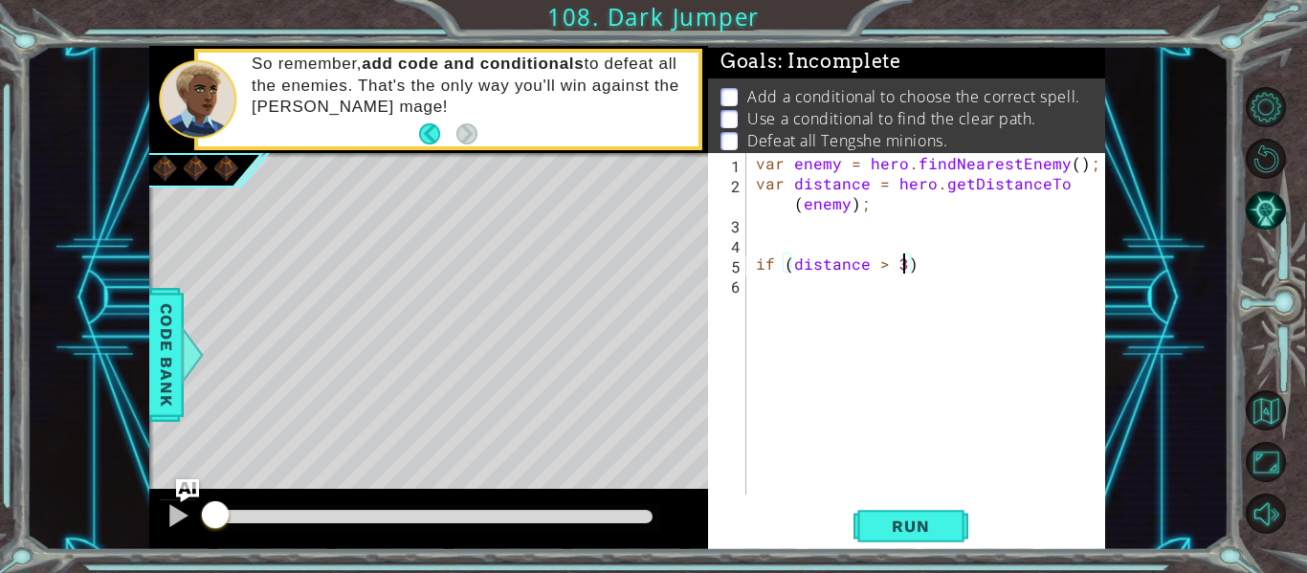
click at [888, 296] on div "var enemy = hero . findNearestEnemy ( ) ; var distance = hero . getDistanceTo (…" at bounding box center [931, 344] width 359 height 382
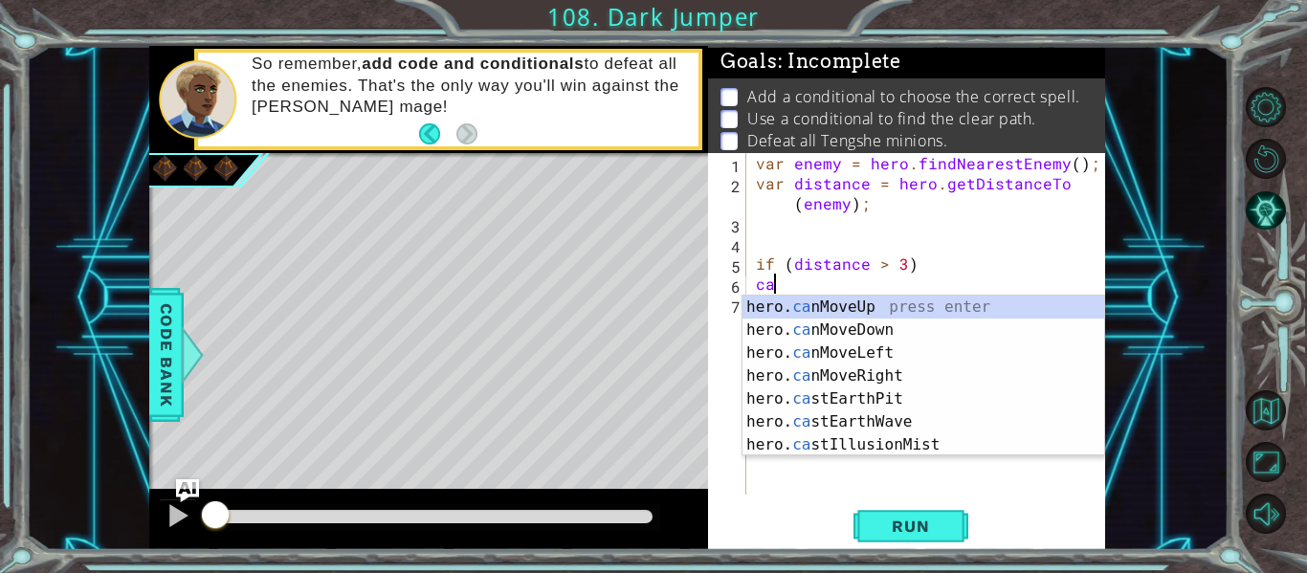
scroll to position [0, 1]
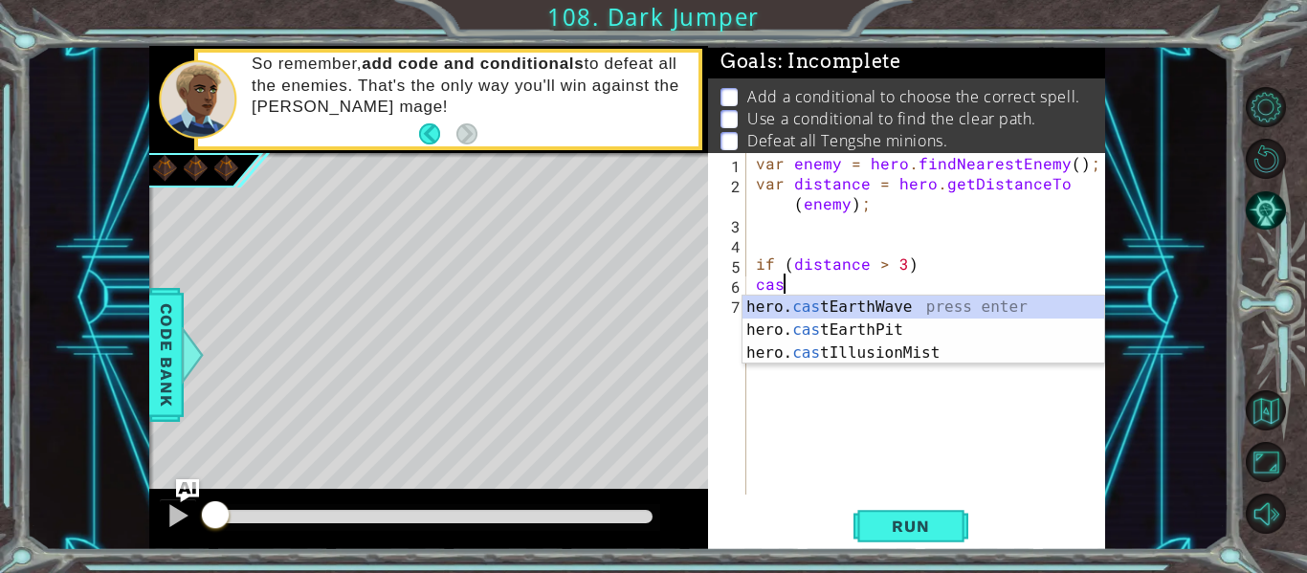
type textarea "cast"
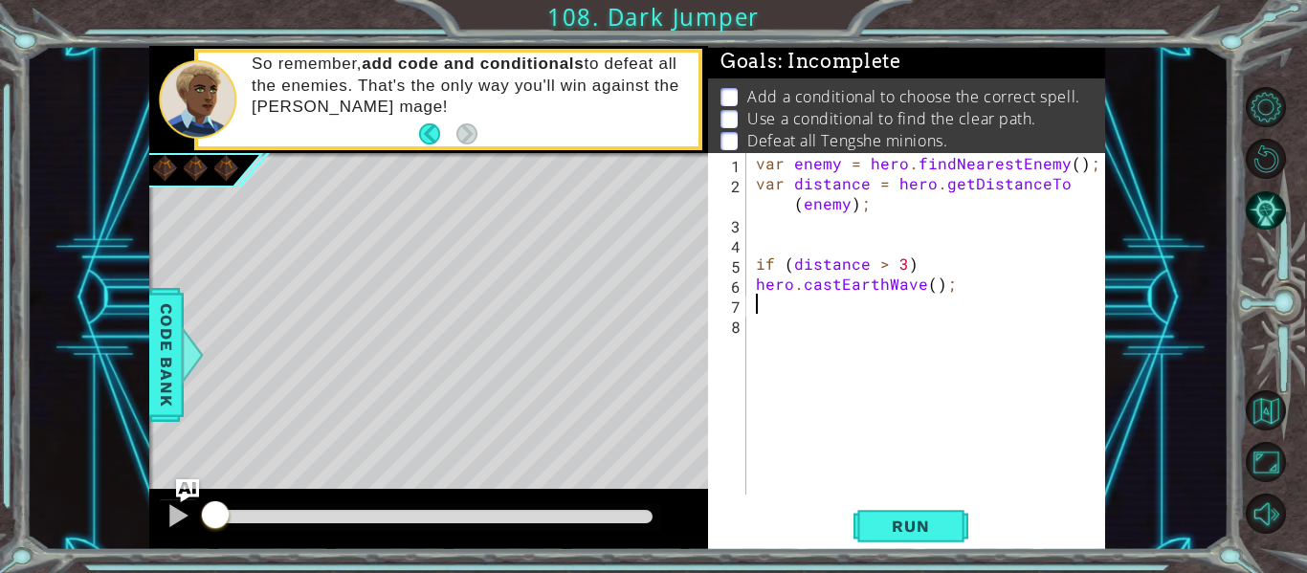
scroll to position [0, 0]
click at [910, 279] on div "var enemy = hero . findNearestEnemy ( ) ; var distance = hero . getDistanceTo (…" at bounding box center [931, 344] width 359 height 382
click at [921, 283] on div "var enemy = hero . findNearestEnemy ( ) ; var distance = hero . getDistanceTo (…" at bounding box center [931, 344] width 359 height 382
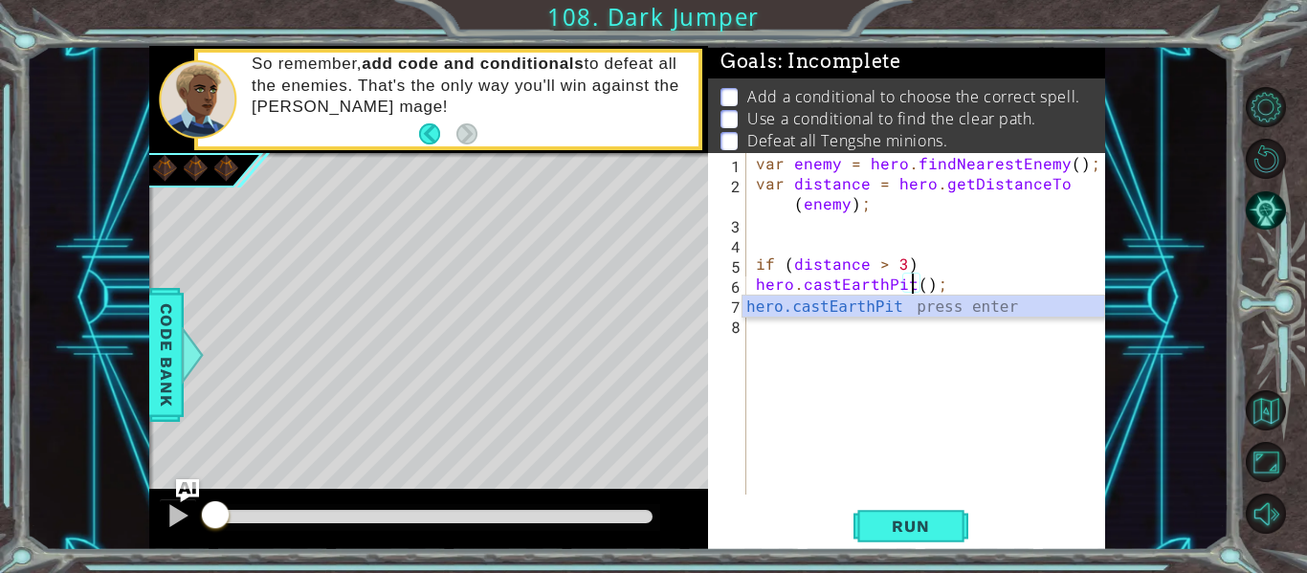
scroll to position [0, 11]
click at [889, 311] on div "hero.castEarthPit press enter" at bounding box center [924, 330] width 362 height 69
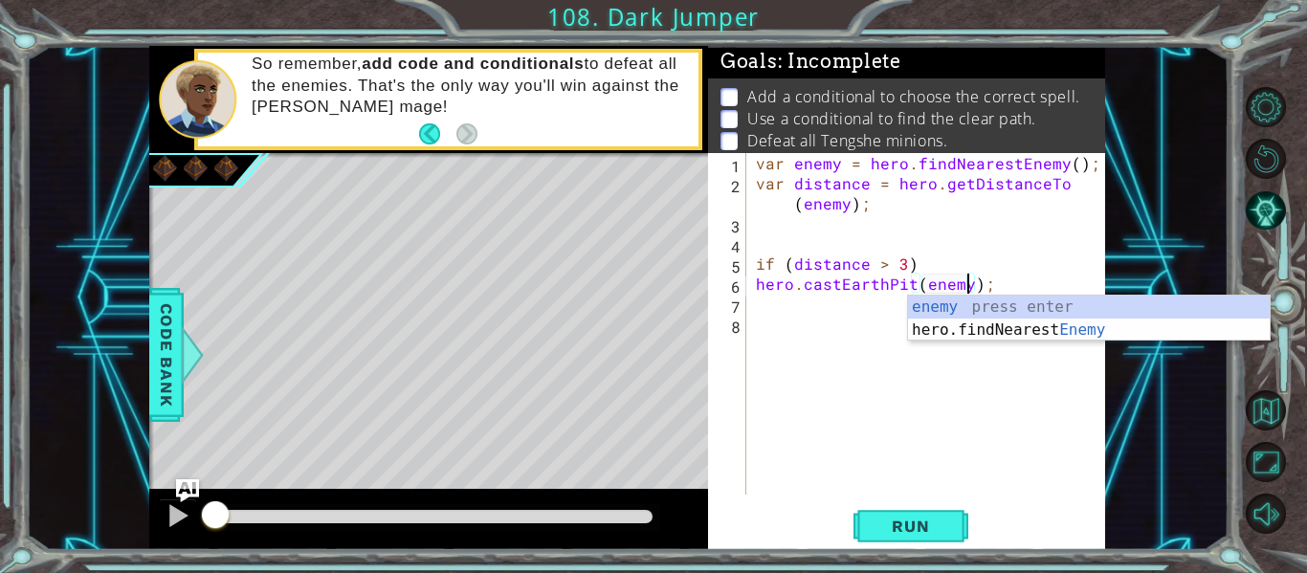
scroll to position [0, 13]
type textarea "hero.castEarthPit(enemy );"
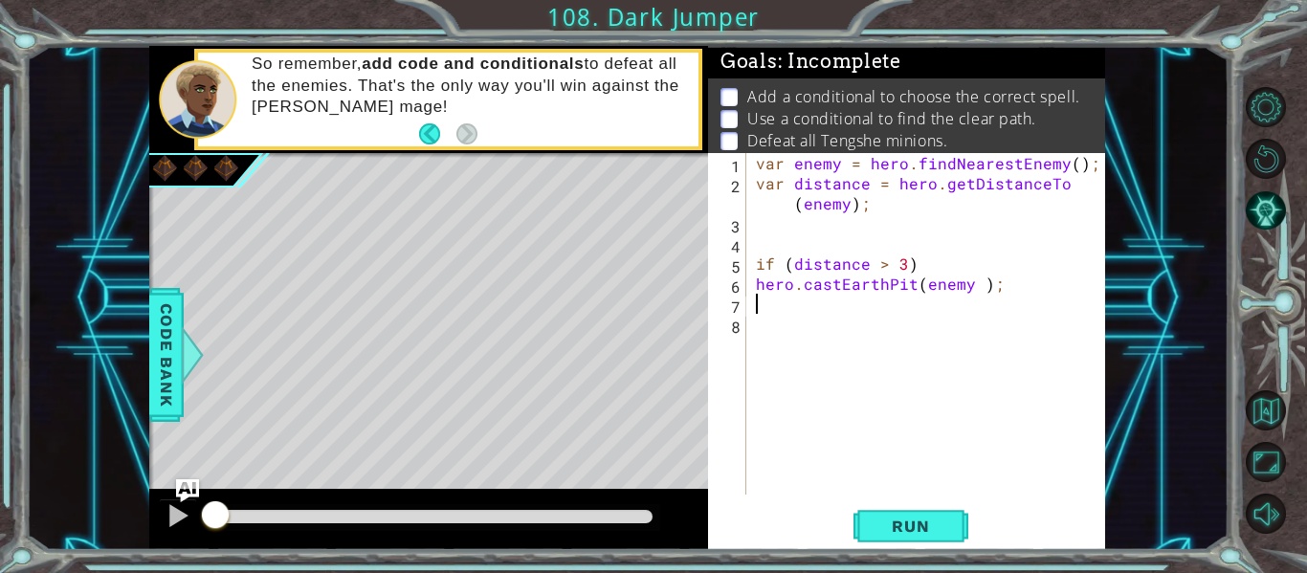
click at [941, 311] on div "var enemy = hero . findNearestEnemy ( ) ; var distance = hero . getDistanceTo (…" at bounding box center [931, 344] width 359 height 382
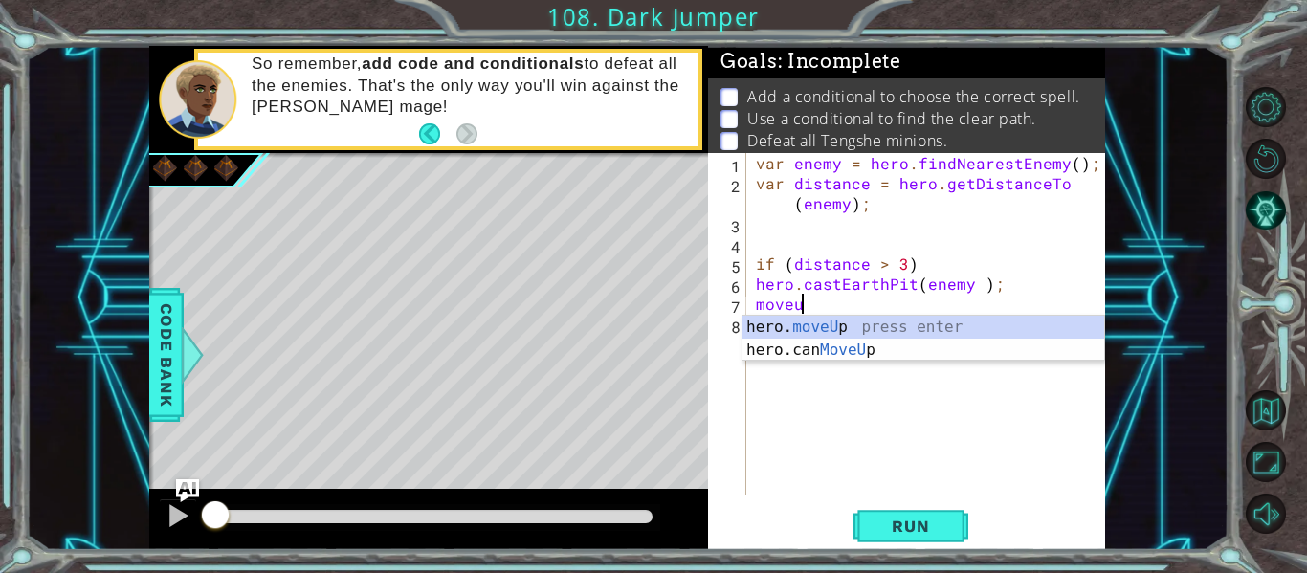
scroll to position [0, 3]
click at [983, 324] on div "hero. moveUp press enter hero.can MoveUp press enter" at bounding box center [924, 362] width 362 height 92
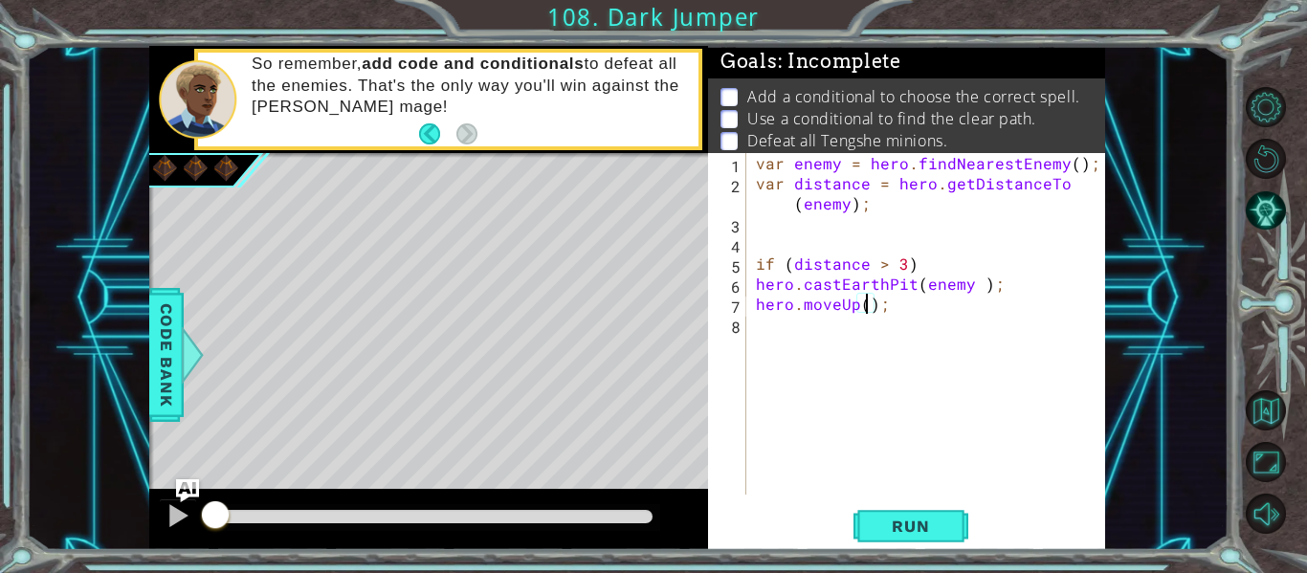
type textarea "hero.moveUp(2);"
click at [866, 337] on div "var enemy = hero . findNearestEnemy ( ) ; var distance = hero . getDistanceTo (…" at bounding box center [931, 344] width 359 height 382
click at [995, 270] on div "var enemy = hero . findNearestEnemy ( ) ; var distance = hero . getDistanceTo (…" at bounding box center [931, 344] width 359 height 382
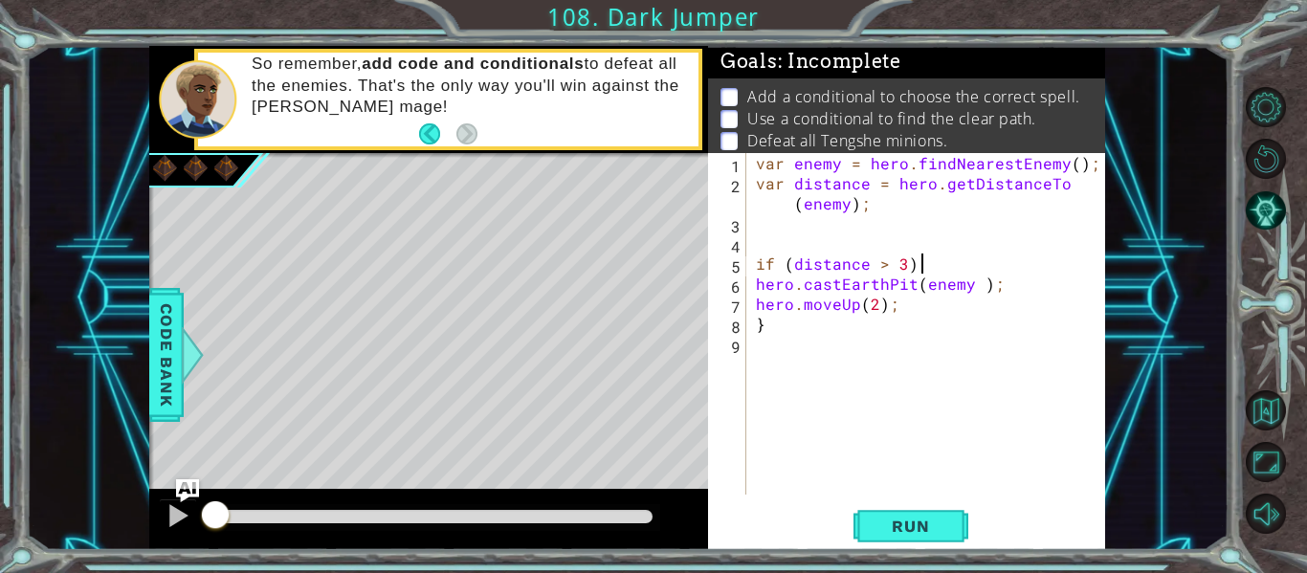
type textarea "if (distance > 3) {"
click at [881, 349] on div "var enemy = hero . findNearestEnemy ( ) ; var distance = hero . getDistanceTo (…" at bounding box center [931, 344] width 359 height 382
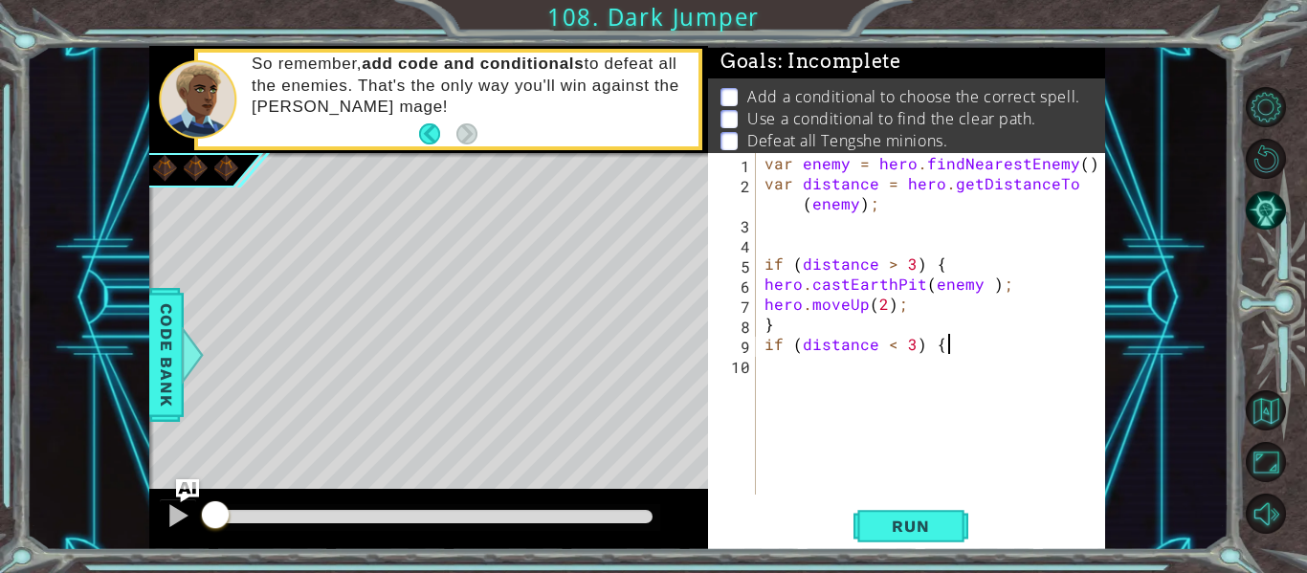
type textarea "if (distance < 3) {"
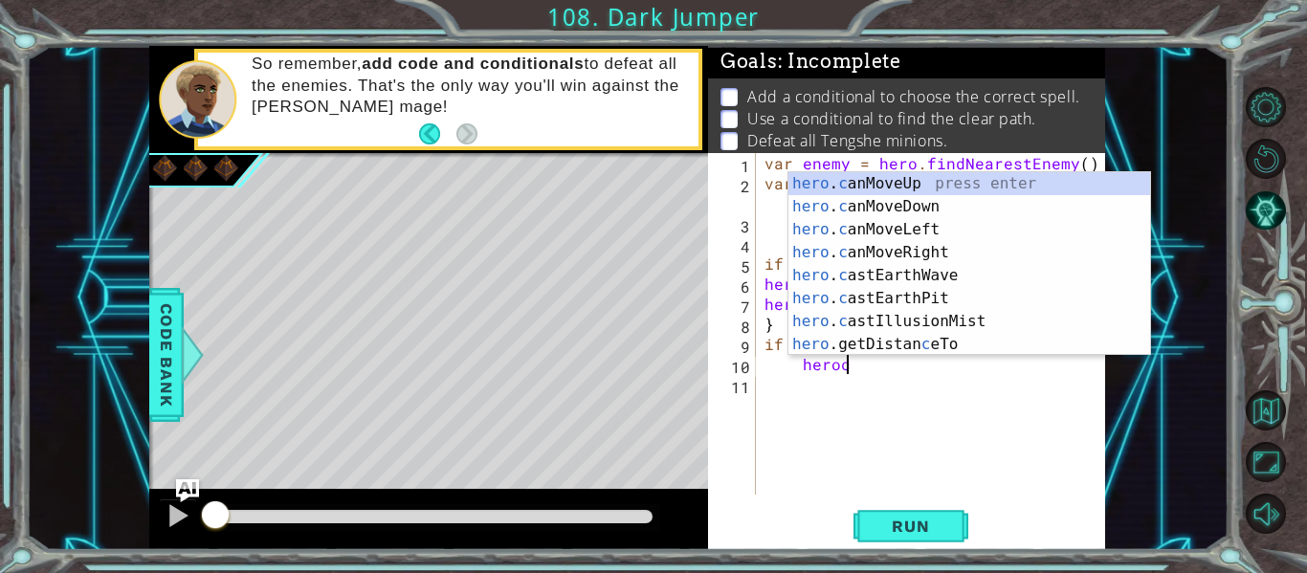
scroll to position [0, 6]
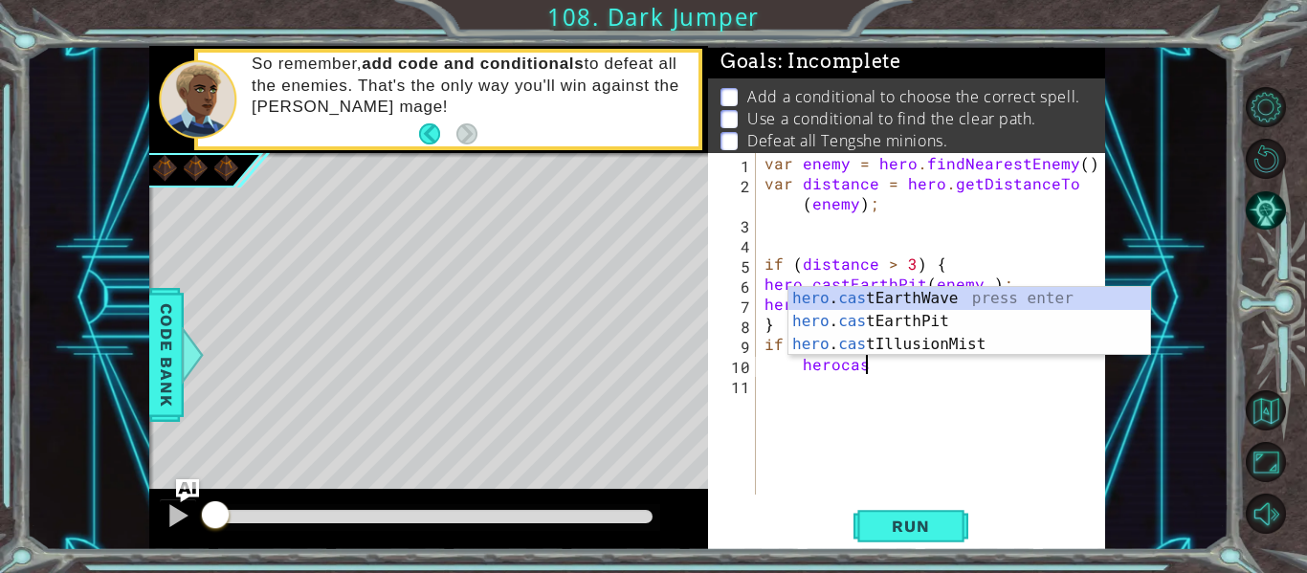
type textarea "herocast"
click at [861, 298] on div "hero . cast EarthWave press enter hero . cast EarthPit press enter hero . cast …" at bounding box center [970, 344] width 362 height 115
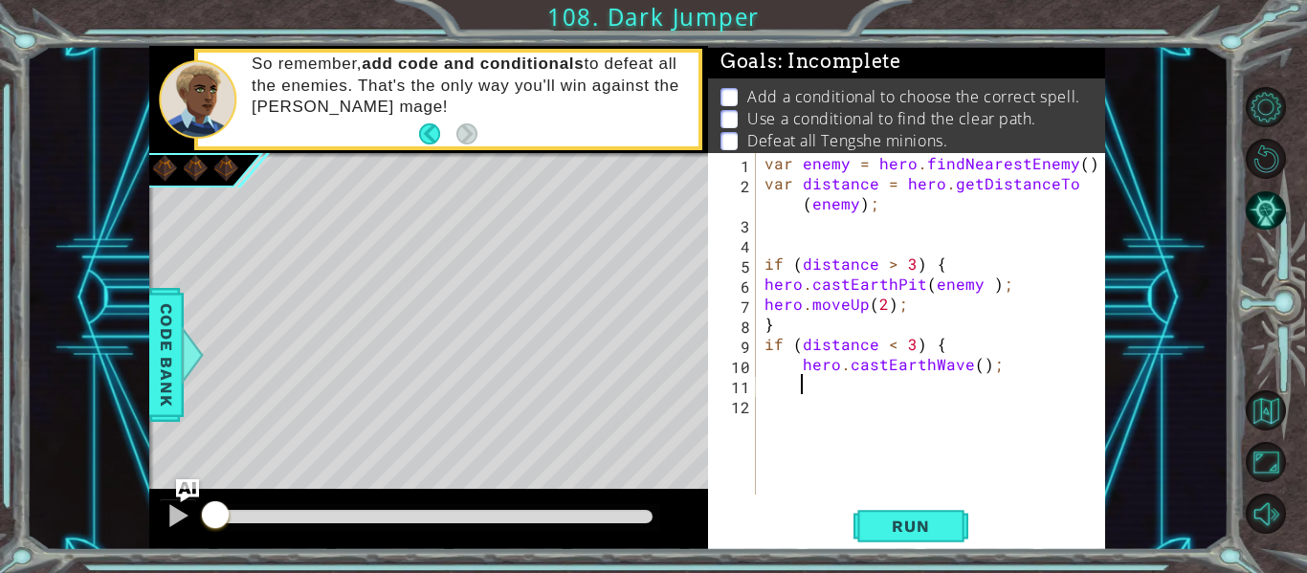
scroll to position [0, 1]
click at [983, 373] on div "var enemy = hero . findNearestEnemy ( ) ; var distance = hero . getDistanceTo (…" at bounding box center [936, 344] width 350 height 382
click at [980, 373] on div "var enemy = hero . findNearestEnemy ( ) ; var distance = hero . getDistanceTo (…" at bounding box center [936, 344] width 350 height 382
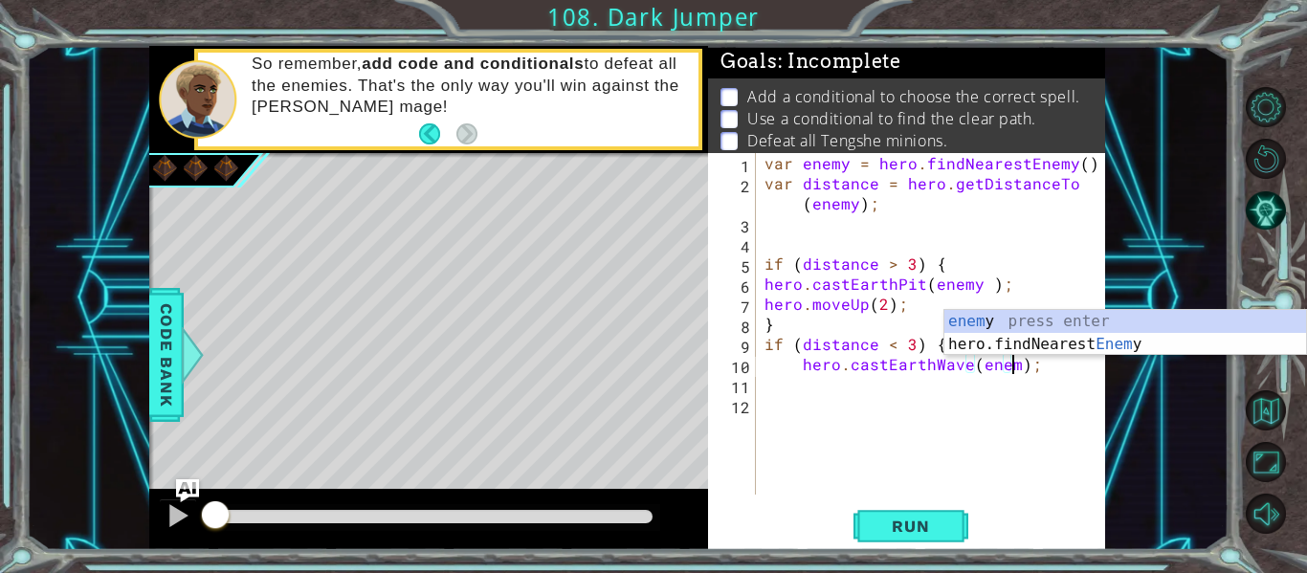
type textarea "hero.castEarthWave(enemy);"
click at [967, 386] on div "var enemy = hero . findNearestEnemy ( ) ; var distance = hero . getDistanceTo (…" at bounding box center [936, 344] width 350 height 382
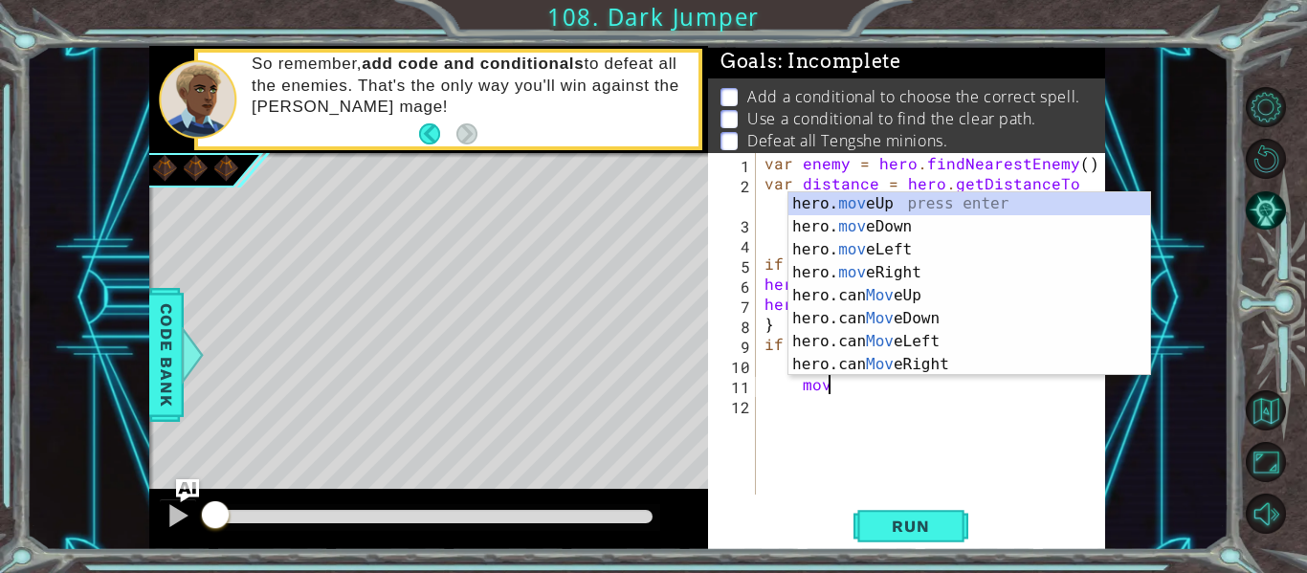
scroll to position [0, 4]
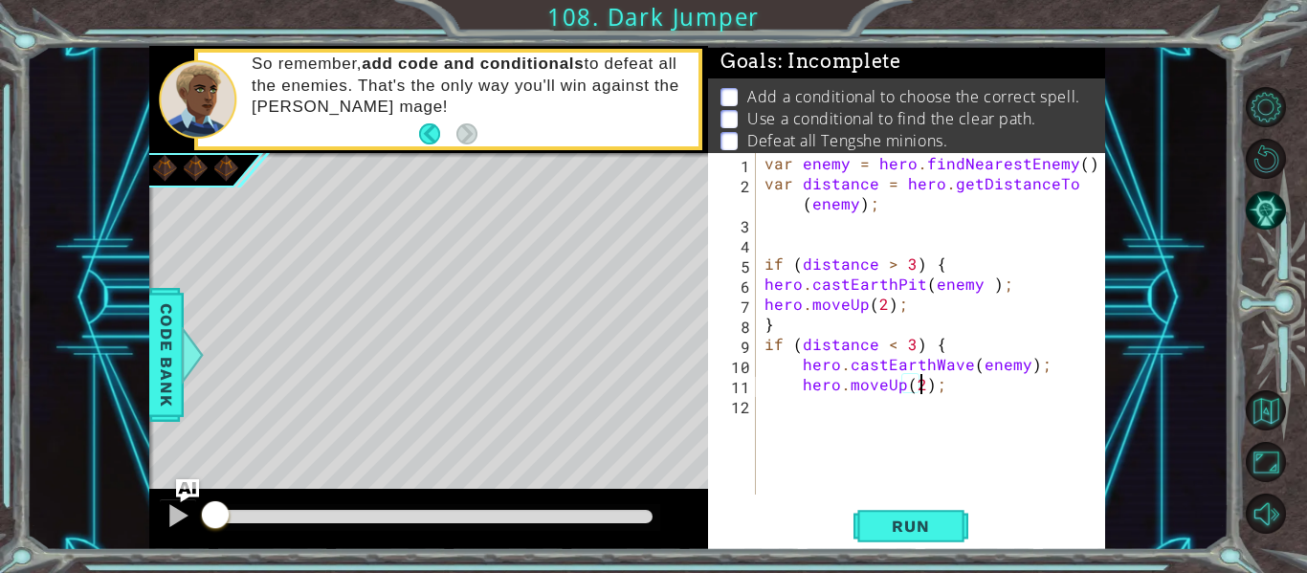
type textarea "hero.moveUp(2);"
click at [871, 428] on div "var enemy = hero . findNearestEnemy ( ) ; var distance = hero . getDistanceTo (…" at bounding box center [936, 344] width 350 height 382
type textarea "}"
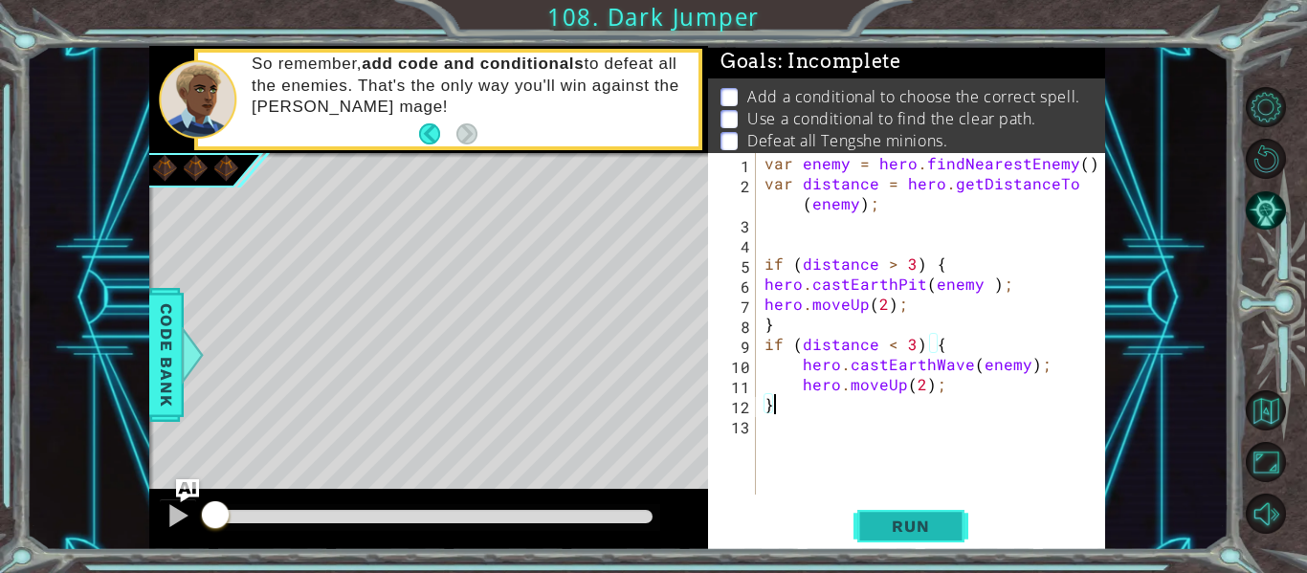
click at [928, 541] on button "Run" at bounding box center [911, 526] width 115 height 39
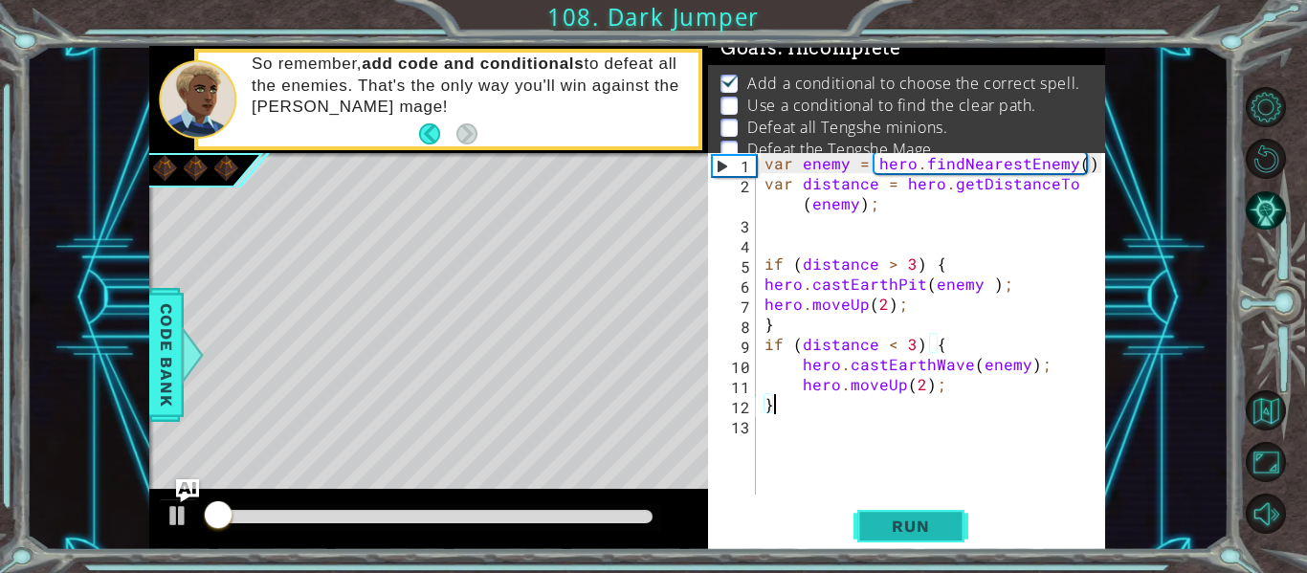
scroll to position [15, 0]
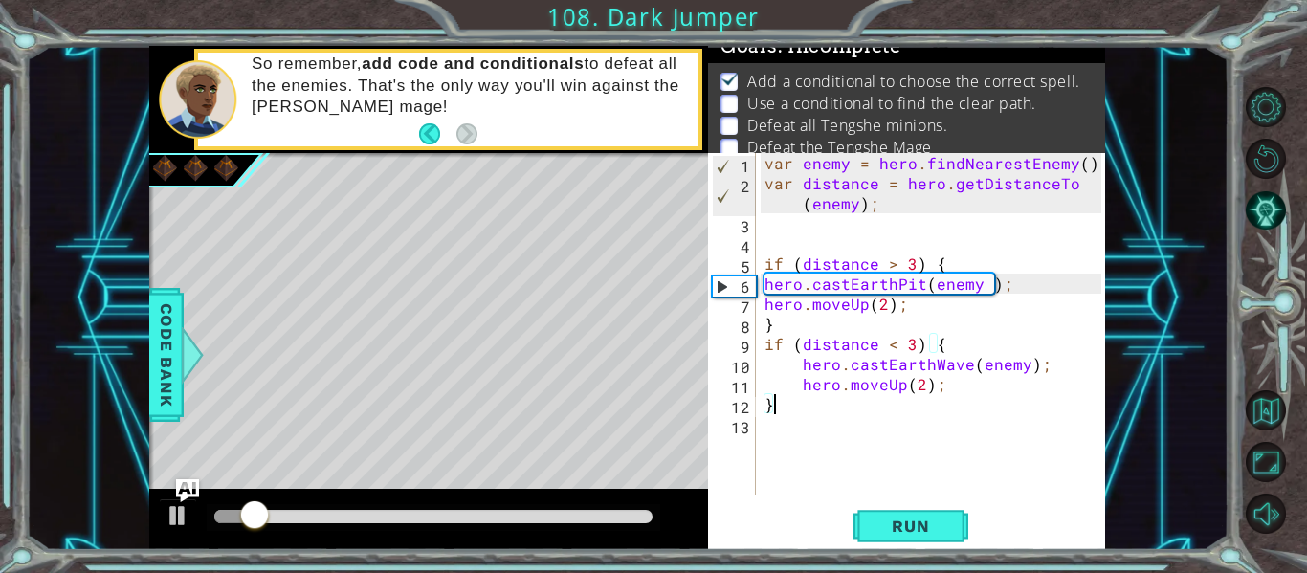
click at [825, 425] on div "var enemy = hero . findNearestEnemy ( ) ; var distance = hero . getDistanceTo (…" at bounding box center [936, 344] width 350 height 382
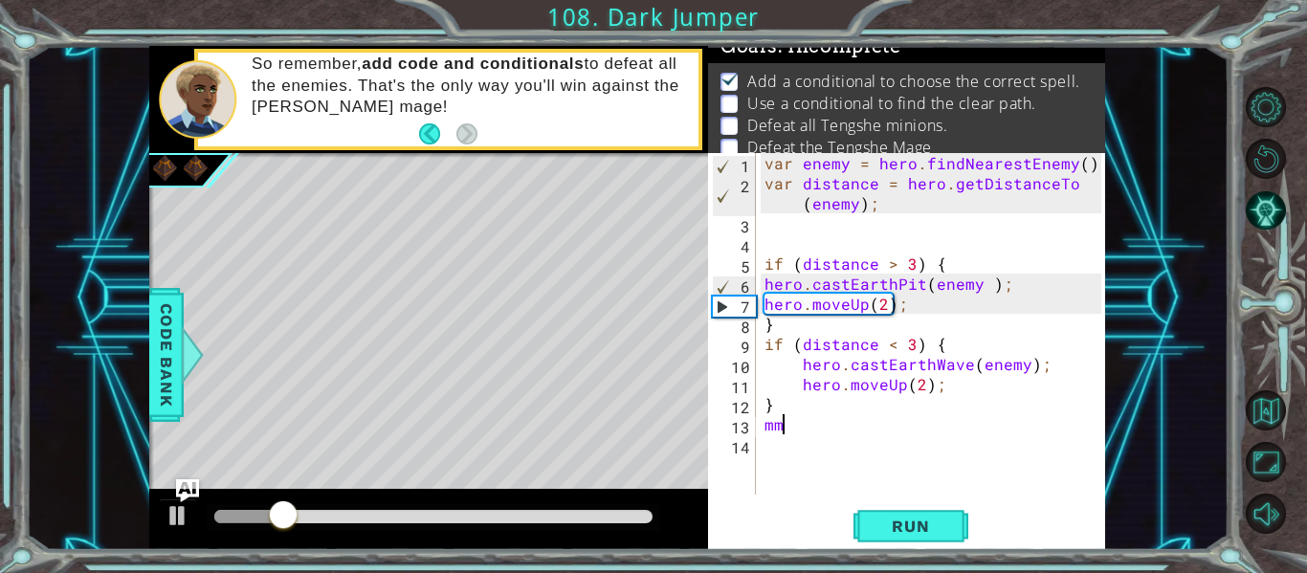
scroll to position [0, 0]
type textarea "m"
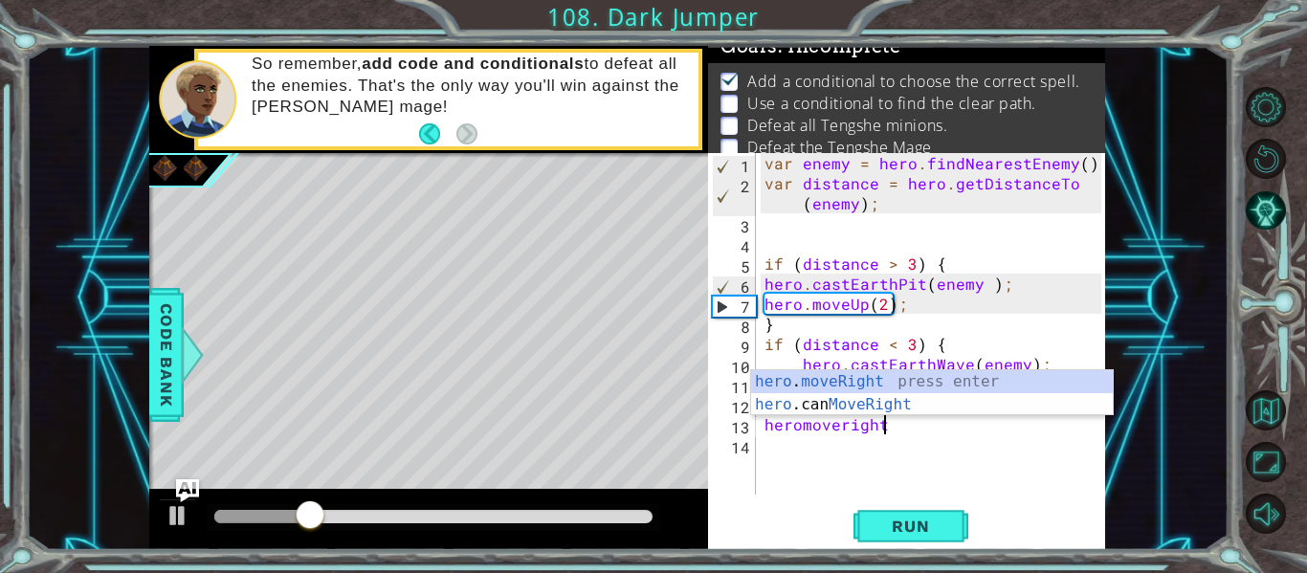
scroll to position [0, 7]
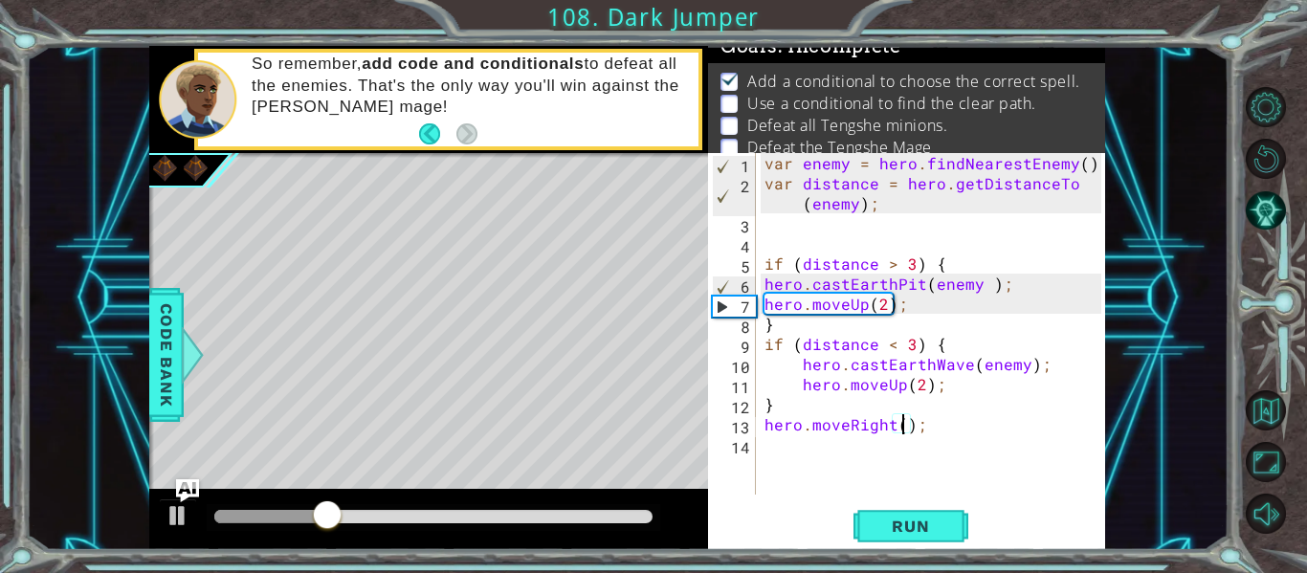
type textarea "hero.moveRight(2);"
click at [837, 458] on div "var enemy = hero . findNearestEnemy ( ) ; var distance = hero . getDistanceTo (…" at bounding box center [936, 344] width 350 height 382
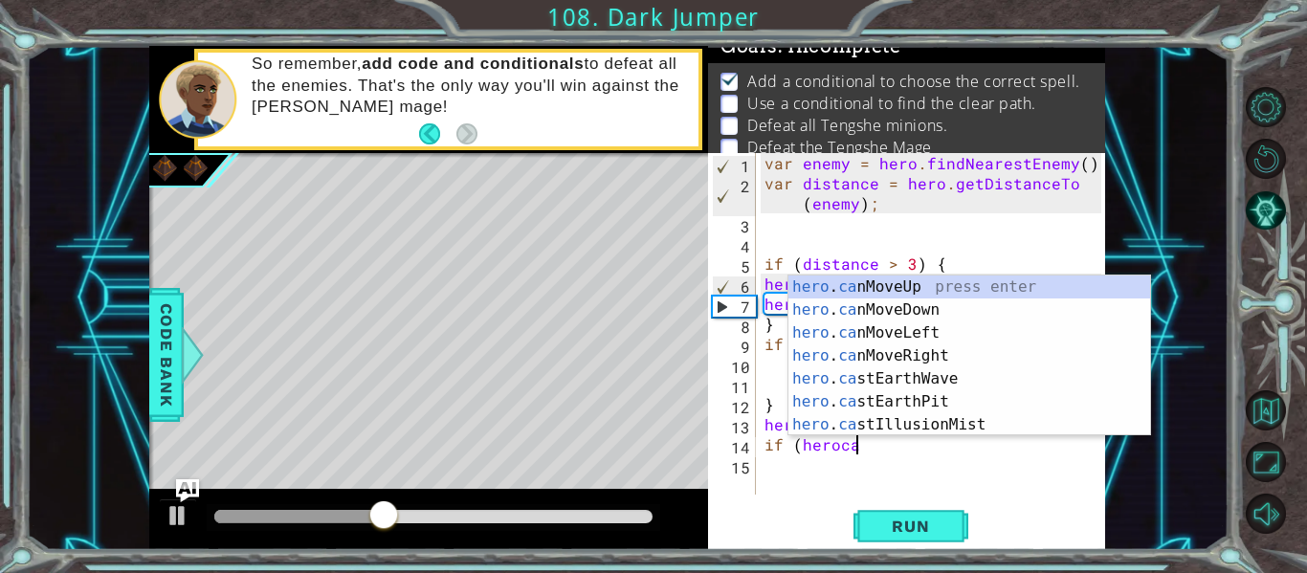
scroll to position [0, 6]
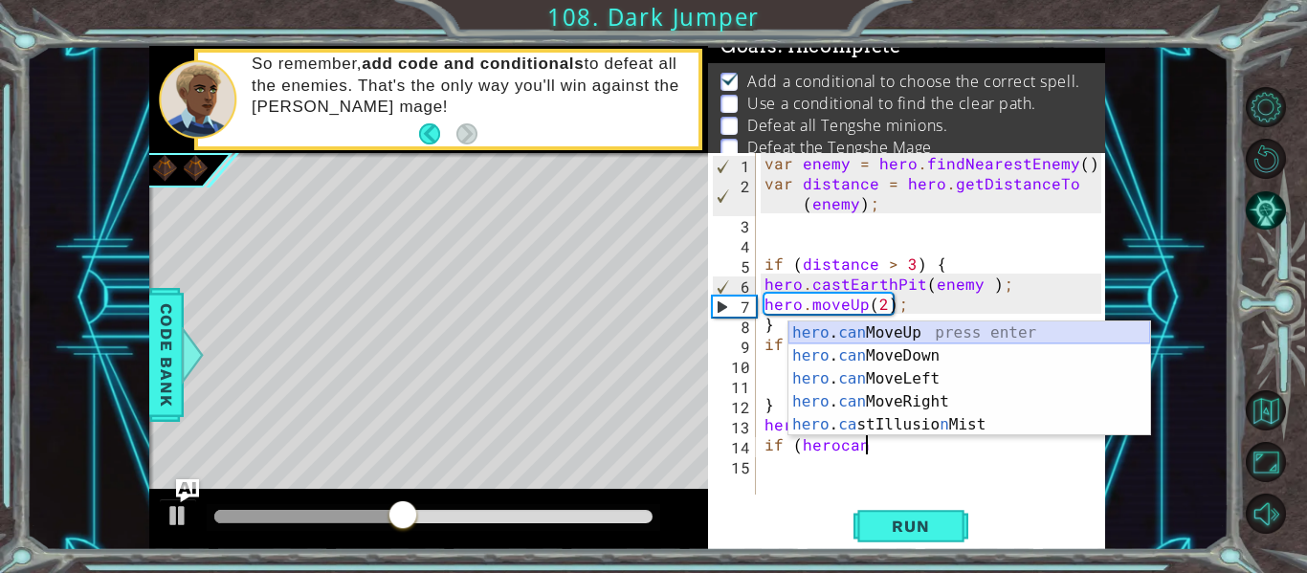
click at [881, 329] on div "hero . can MoveUp press enter hero . can MoveDown press enter hero . can MoveLe…" at bounding box center [970, 402] width 362 height 161
type textarea "if (hero.canMoveUp()"
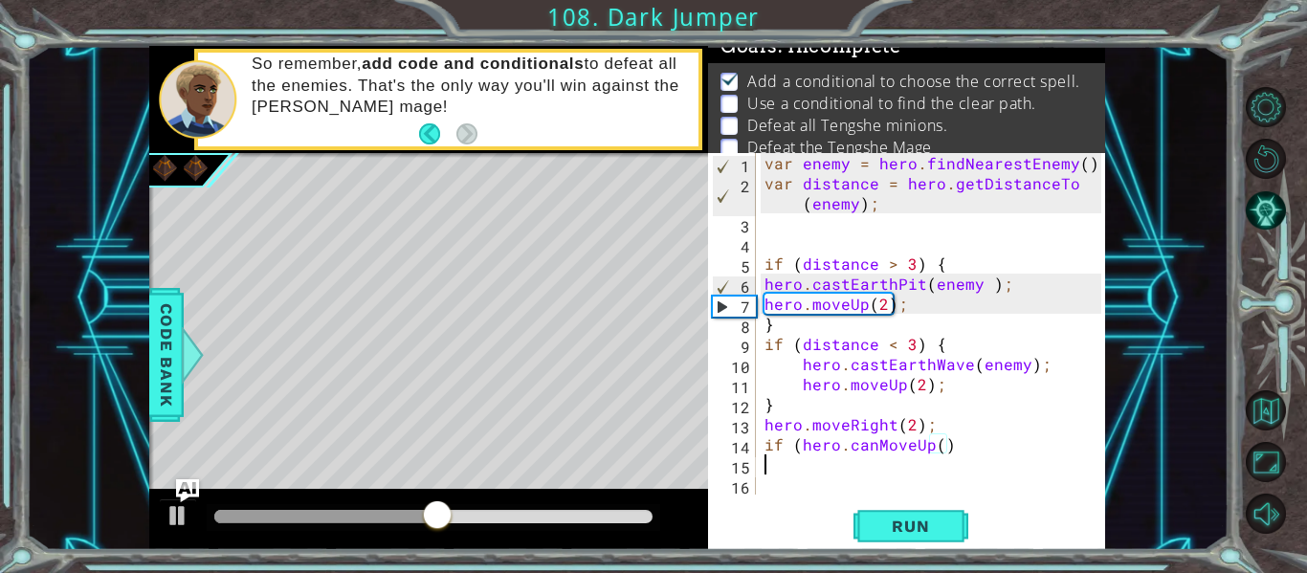
scroll to position [0, 0]
click at [1008, 449] on div "var enemy = hero . findNearestEnemy ( ) ; var distance = hero . getDistanceTo (…" at bounding box center [936, 344] width 350 height 382
type textarea "if (hero.canMoveUp(){"
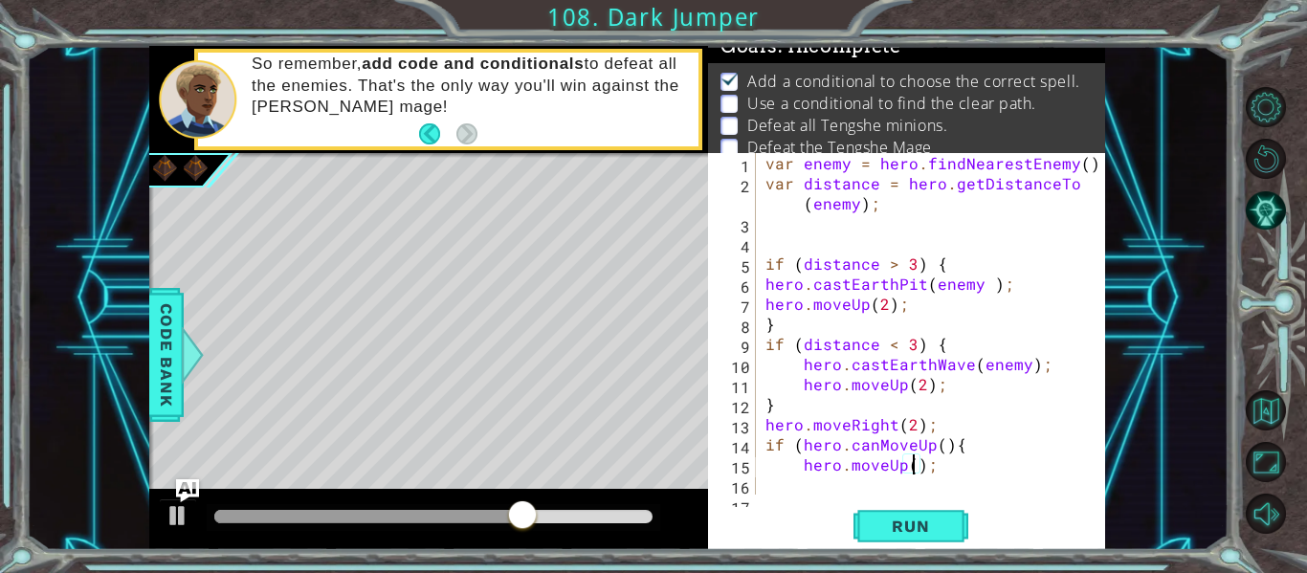
type textarea "hero.moveUp(2);"
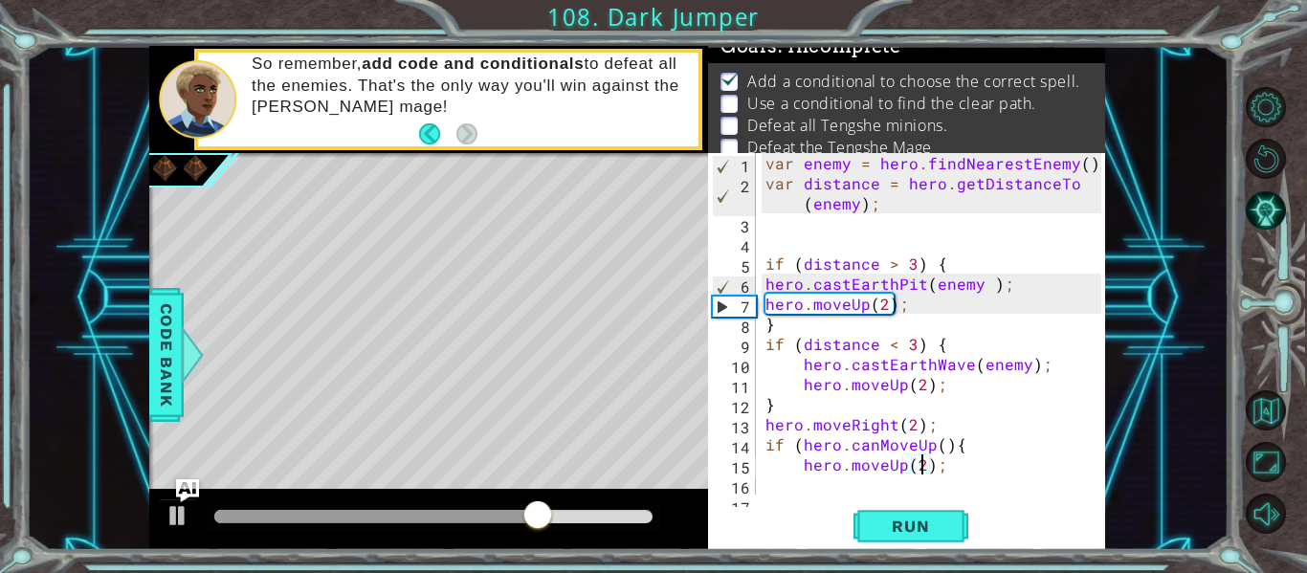
click at [918, 493] on div "var enemy = hero . findNearestEnemy ( ) ; var distance = hero . getDistanceTo (…" at bounding box center [936, 344] width 349 height 382
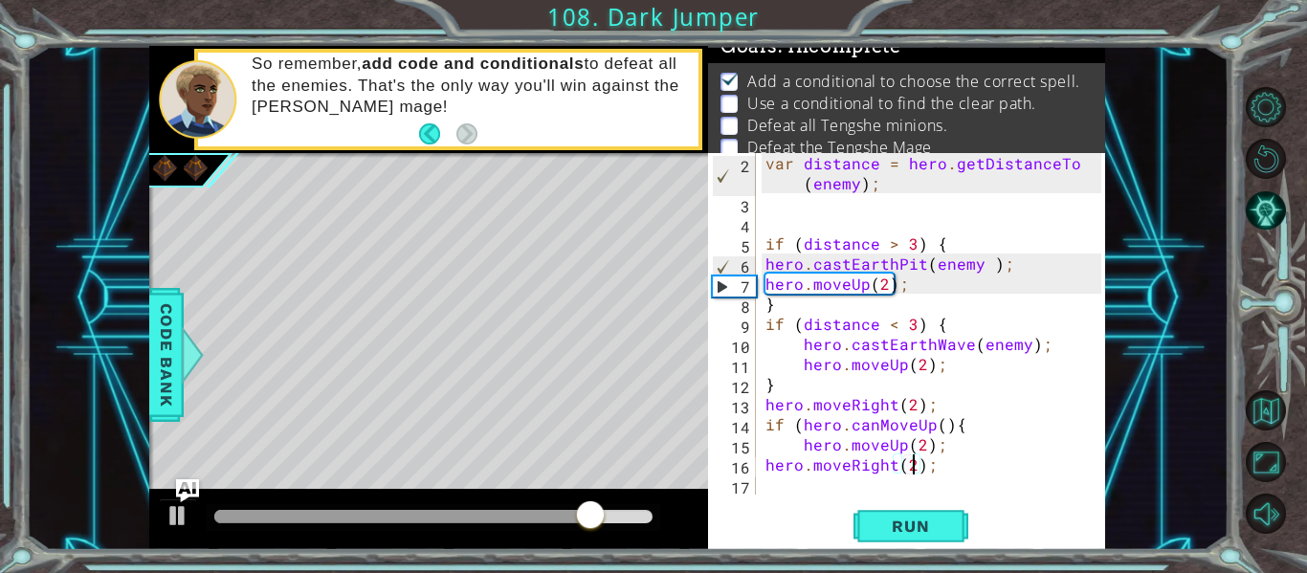
type textarea "hero.moveRight(2);"
click at [883, 496] on div "hero.moveRight(2); 2 3 4 5 6 7 8 9 10 11 12 13 14 15 16 17 var distance = hero …" at bounding box center [906, 351] width 397 height 397
click at [940, 474] on div "var distance = hero . getDistanceTo ( enemy ) ; if ( distance > 3 ) { hero . ca…" at bounding box center [936, 354] width 349 height 402
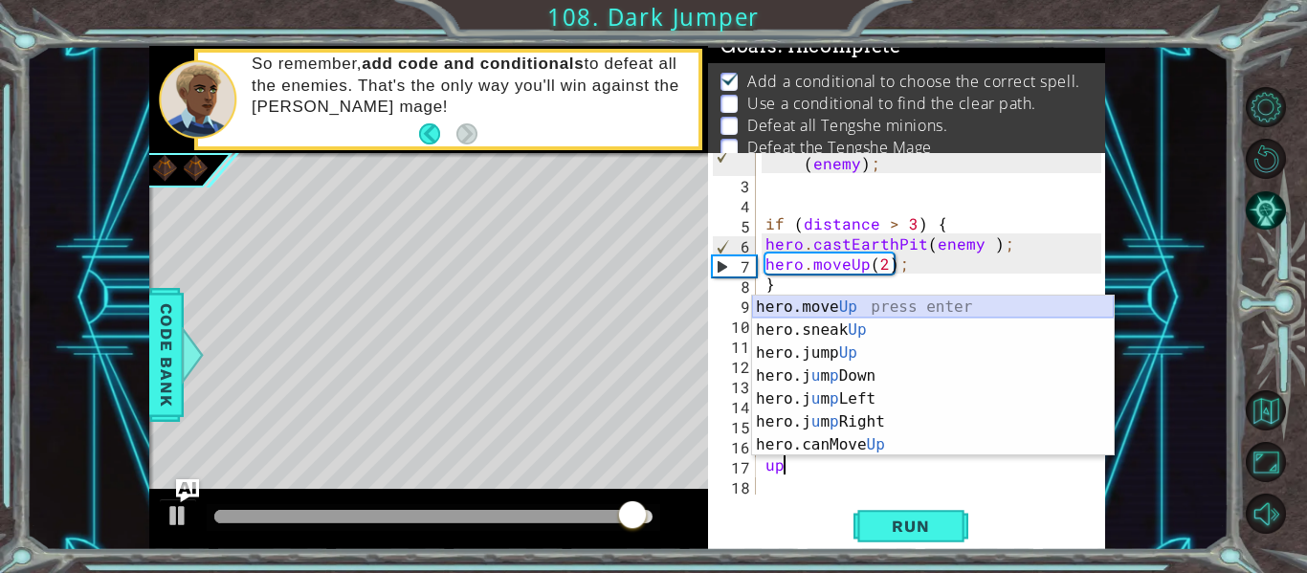
click at [838, 308] on div "hero.move Up press enter hero.sneak Up press enter hero.jump Up press enter her…" at bounding box center [933, 399] width 362 height 207
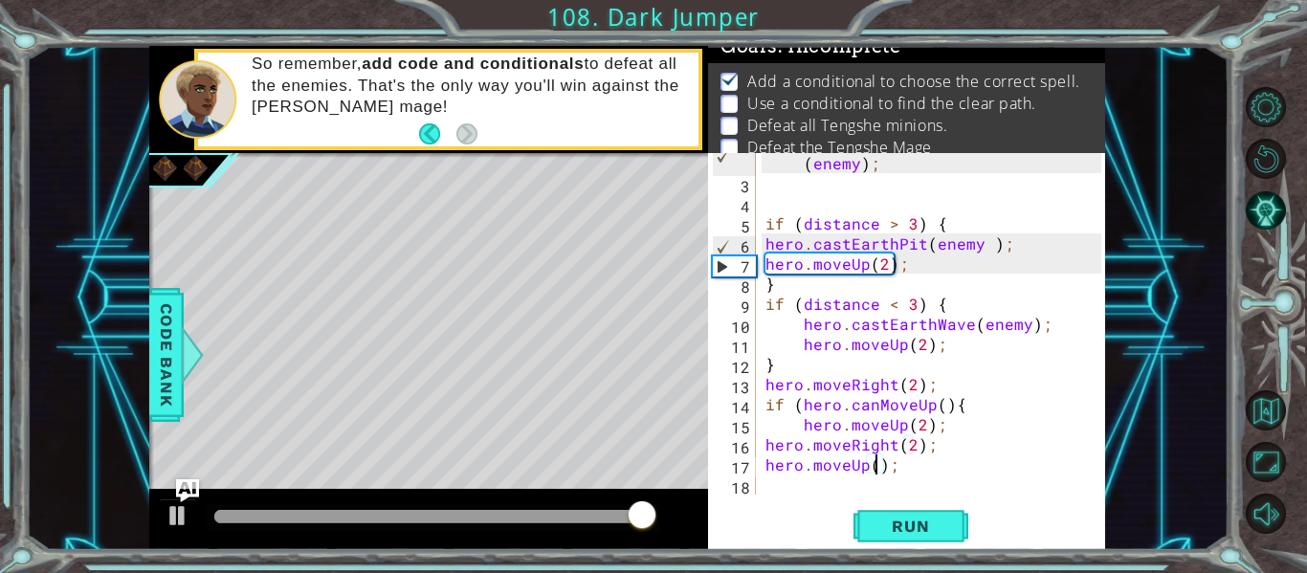
type textarea "hero.moveUp(1);"
click at [791, 487] on div "var distance = hero . getDistanceTo ( enemy ) ; if ( distance > 3 ) { hero . ca…" at bounding box center [936, 334] width 349 height 402
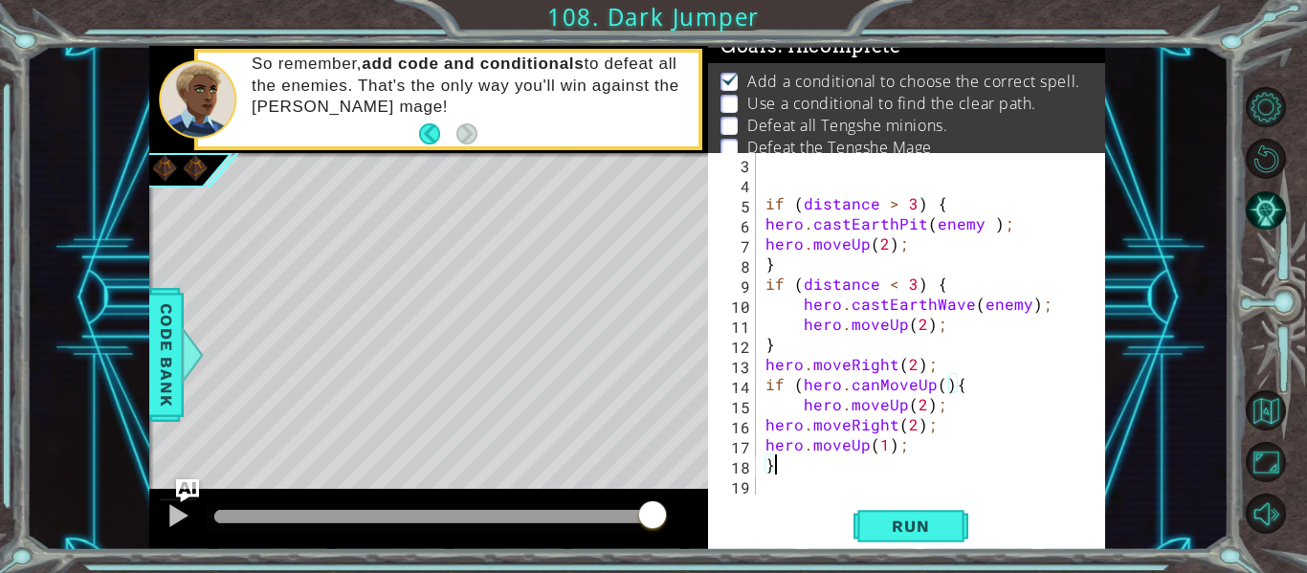
scroll to position [60, 0]
click at [877, 525] on span "Run" at bounding box center [911, 526] width 76 height 19
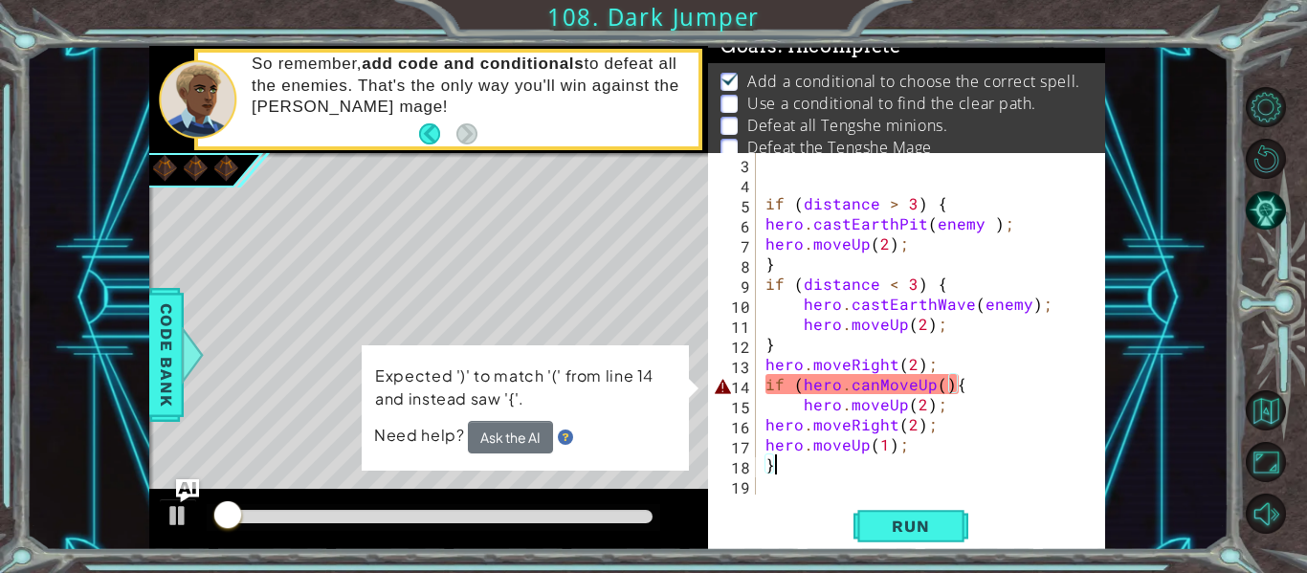
click at [1054, 399] on div "if ( distance > 3 ) { hero . castEarthPit ( enemy ) ; hero . moveUp ( 2 ) ; } i…" at bounding box center [936, 344] width 349 height 382
click at [1060, 384] on div "if ( distance > 3 ) { hero . castEarthPit ( enemy ) ; hero . moveUp ( 2 ) ; } i…" at bounding box center [936, 344] width 349 height 382
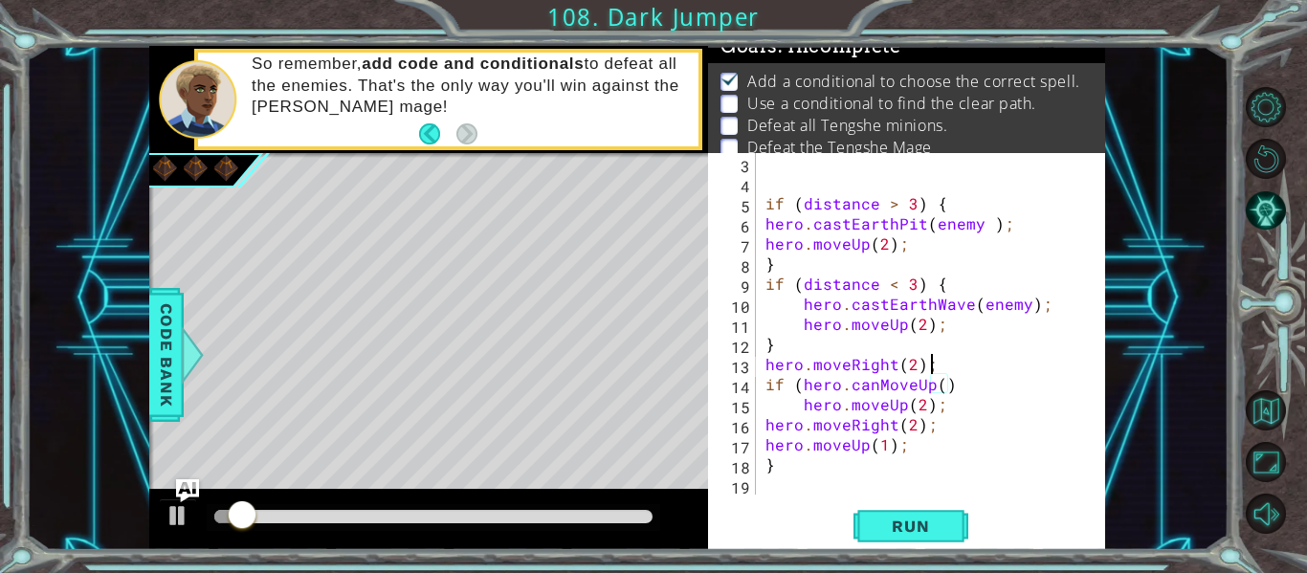
click at [1059, 359] on div "if ( distance > 3 ) { hero . castEarthPit ( enemy ) ; hero . moveUp ( 2 ) ; } i…" at bounding box center [936, 344] width 349 height 382
click at [1060, 388] on div "if ( distance > 3 ) { hero . castEarthPit ( enemy ) ; hero . moveUp ( 2 ) ; } i…" at bounding box center [936, 344] width 349 height 382
click at [885, 516] on button "Run" at bounding box center [911, 526] width 115 height 39
click at [942, 536] on span "Run" at bounding box center [911, 526] width 76 height 19
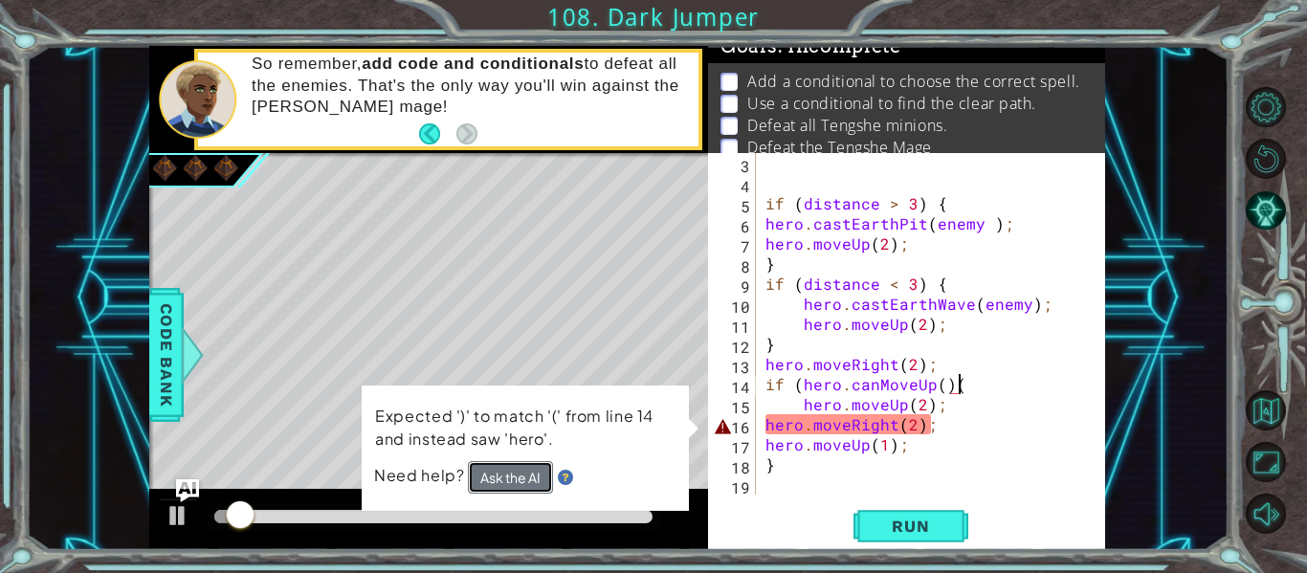
click at [470, 467] on button "Ask the AI" at bounding box center [510, 477] width 85 height 33
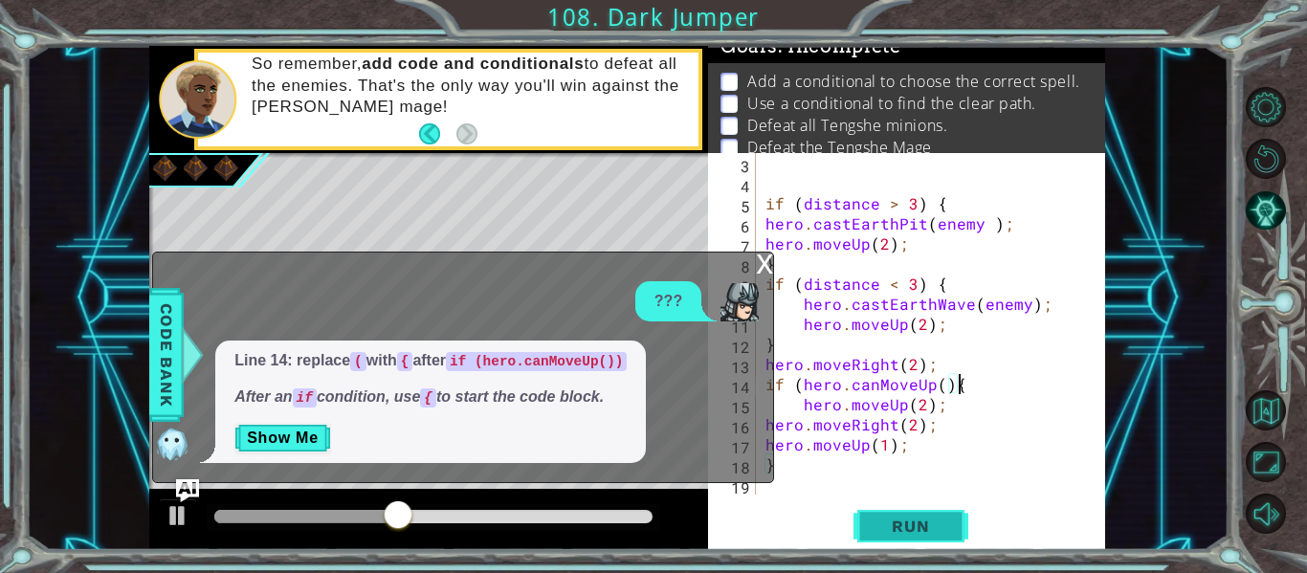
click at [881, 522] on span "Run" at bounding box center [911, 526] width 76 height 19
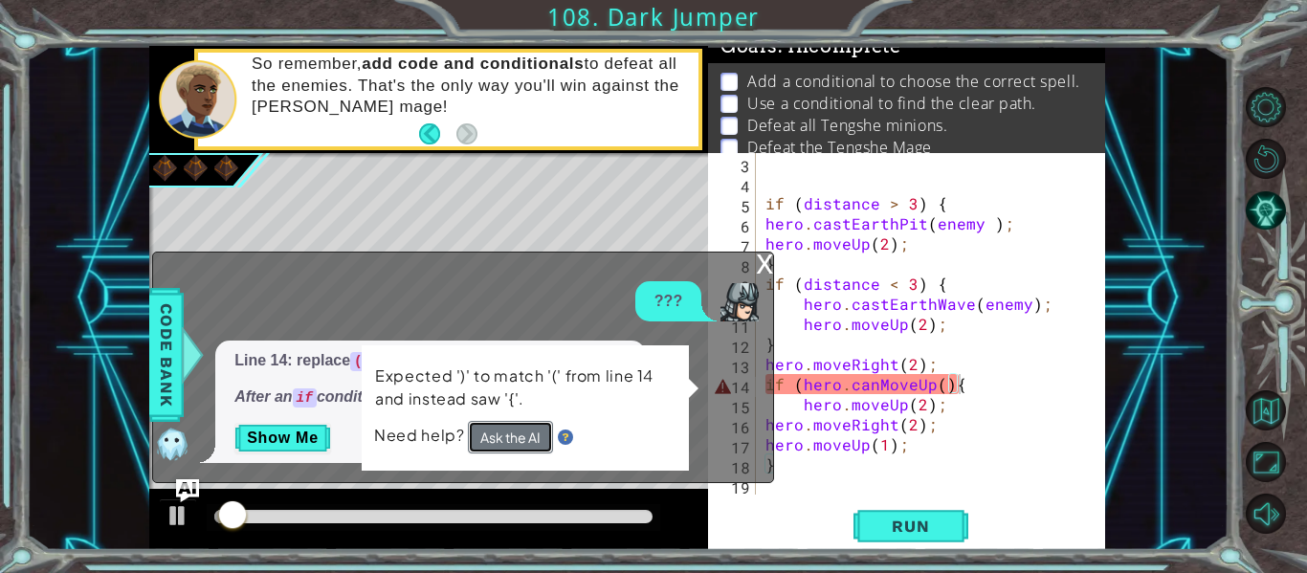
click at [506, 434] on button "Ask the AI" at bounding box center [510, 437] width 85 height 33
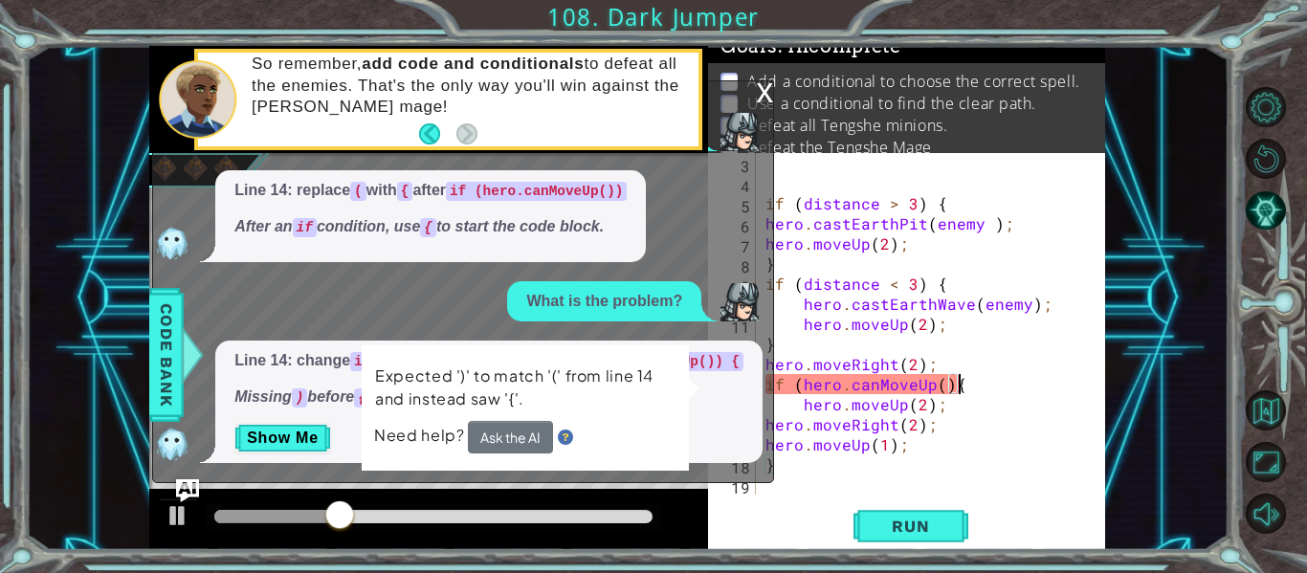
click at [554, 435] on div "Need help? Ask the AI" at bounding box center [525, 437] width 302 height 33
click at [924, 547] on div "if (hero.canMoveUp(){ 3 4 5 6 7 8 9 10 11 12 13 14 15 16 17 18 19 if ( distance…" at bounding box center [906, 351] width 397 height 397
click at [920, 528] on span "Run" at bounding box center [911, 526] width 76 height 19
click at [910, 544] on button "Run" at bounding box center [911, 526] width 115 height 39
click at [910, 546] on button "Run" at bounding box center [911, 526] width 115 height 39
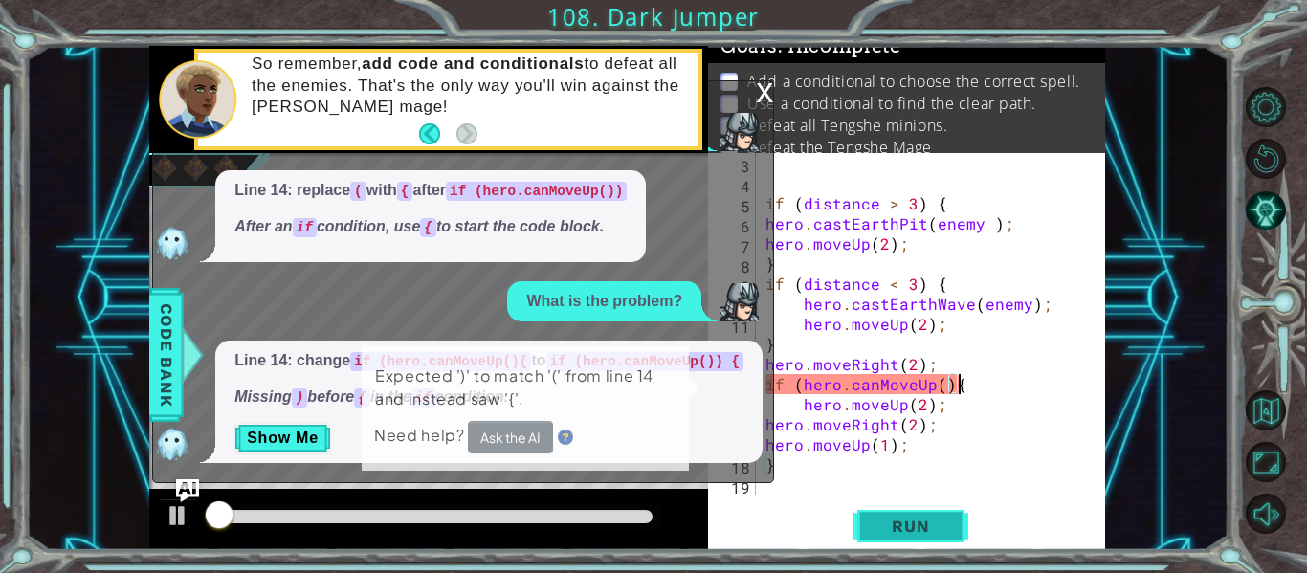
click at [910, 546] on button "Run" at bounding box center [911, 526] width 115 height 39
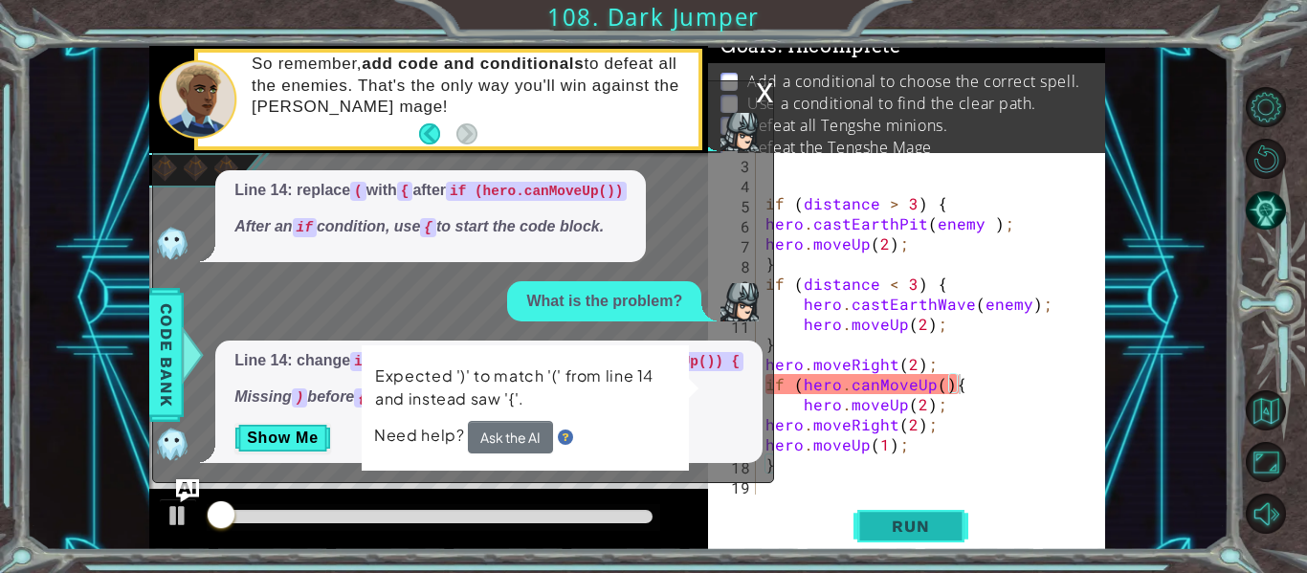
click at [910, 546] on button "Run" at bounding box center [911, 526] width 115 height 39
click at [948, 385] on div "if ( distance > 3 ) { hero . castEarthPit ( enemy ) ; hero . moveUp ( 2 ) ; } i…" at bounding box center [936, 344] width 349 height 382
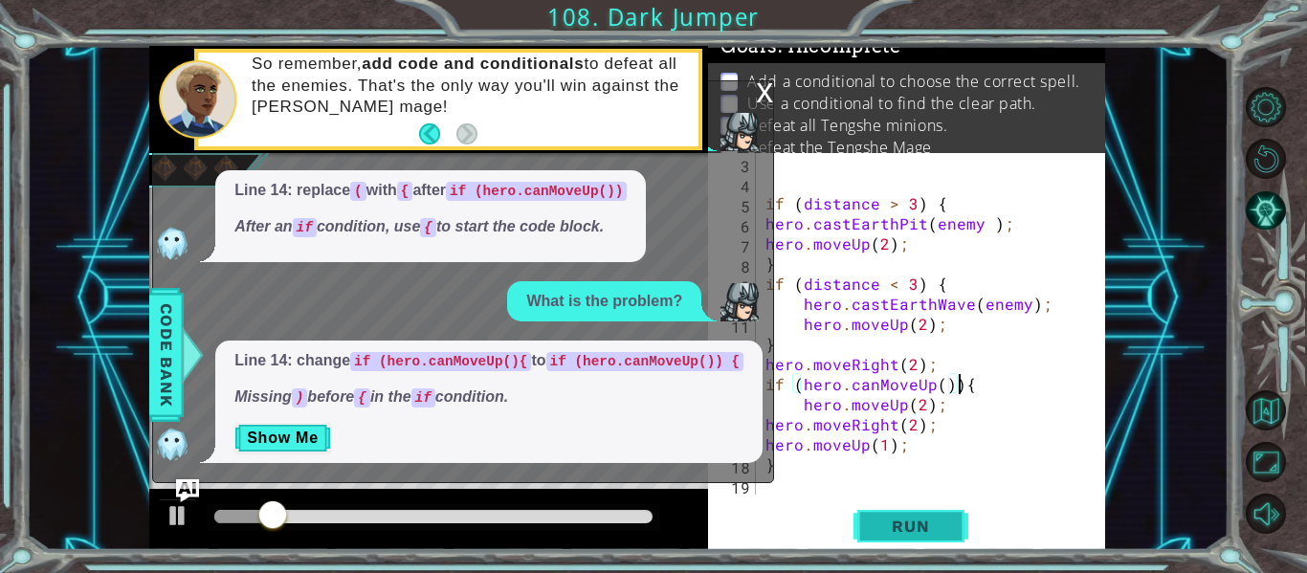
type textarea "if (hero.canMoveUp()){"
click at [911, 507] on button "Run" at bounding box center [911, 526] width 115 height 39
click at [758, 81] on div "x" at bounding box center [764, 90] width 17 height 19
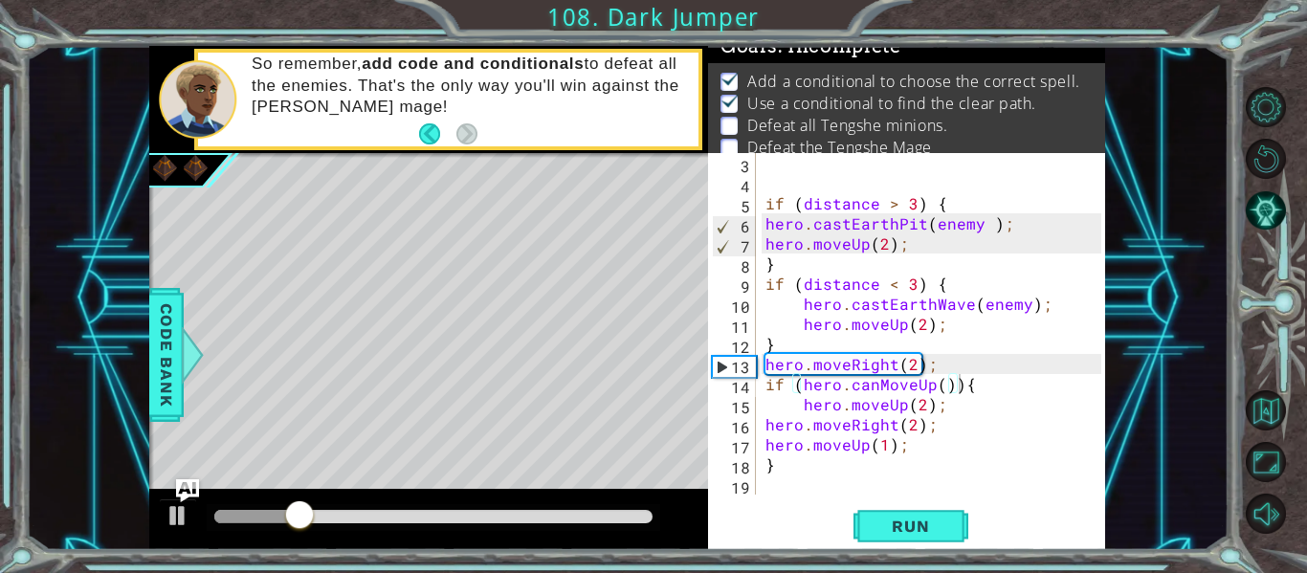
click at [804, 494] on div "if ( distance > 3 ) { hero . castEarthPit ( enemy ) ; hero . moveUp ( 2 ) ; } i…" at bounding box center [936, 344] width 349 height 382
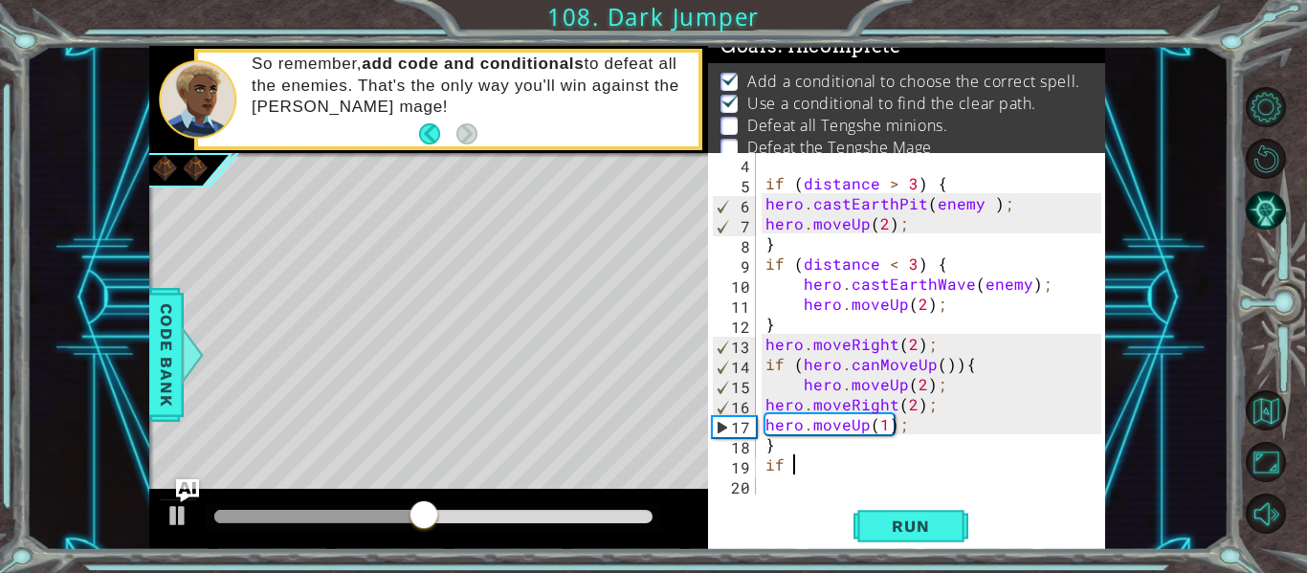
scroll to position [0, 0]
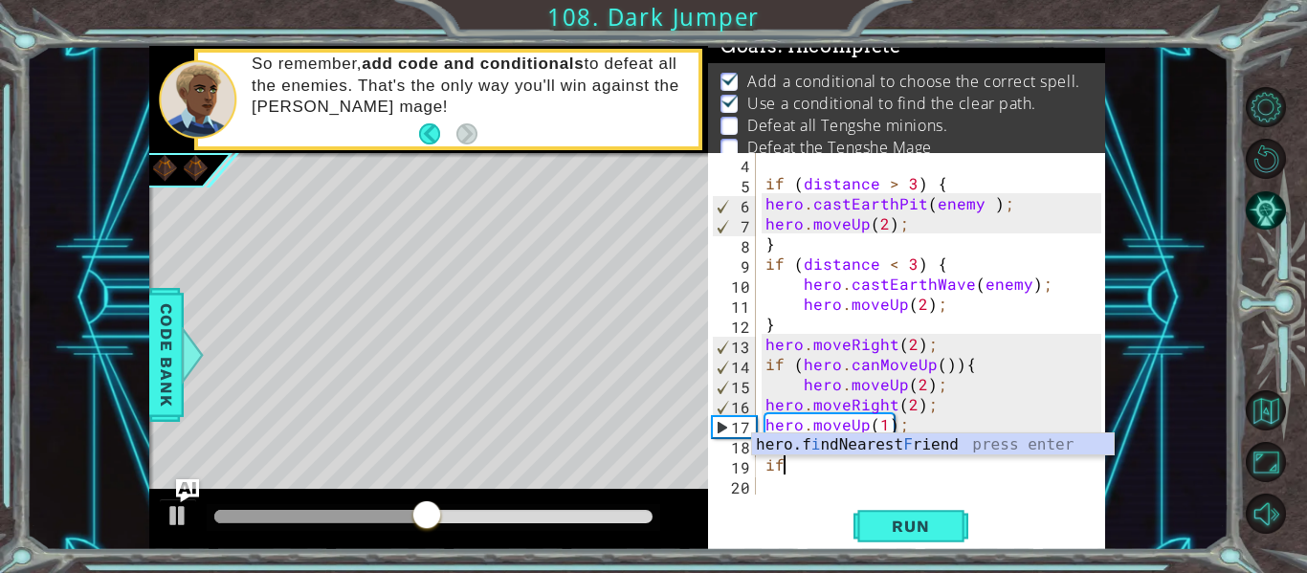
type textarea "i"
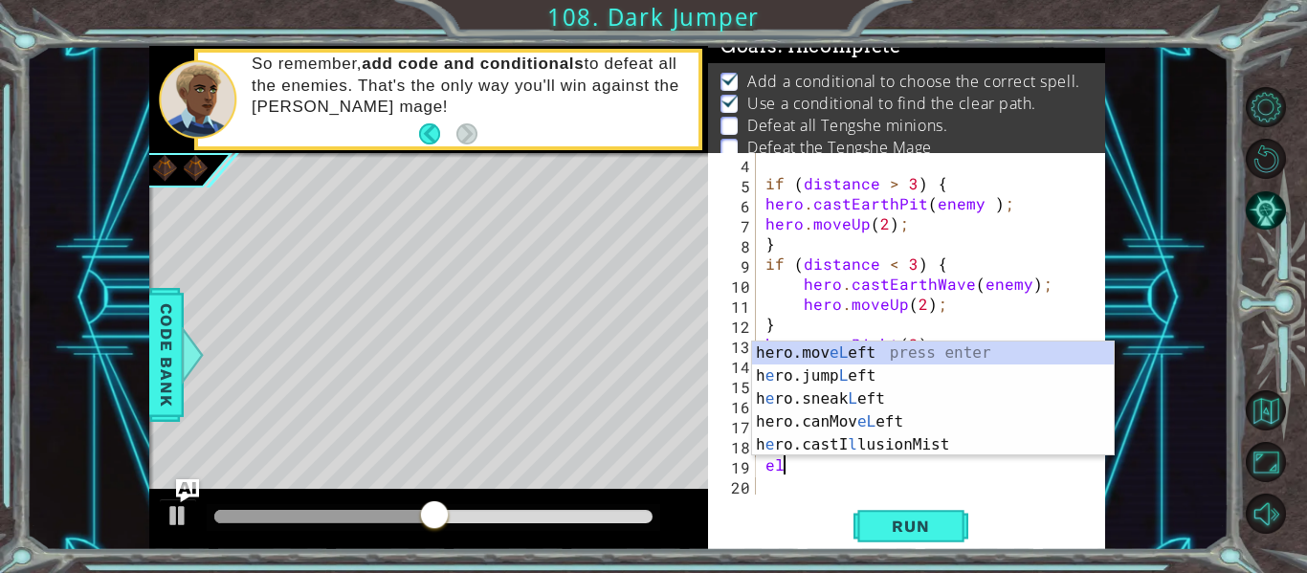
scroll to position [0, 1]
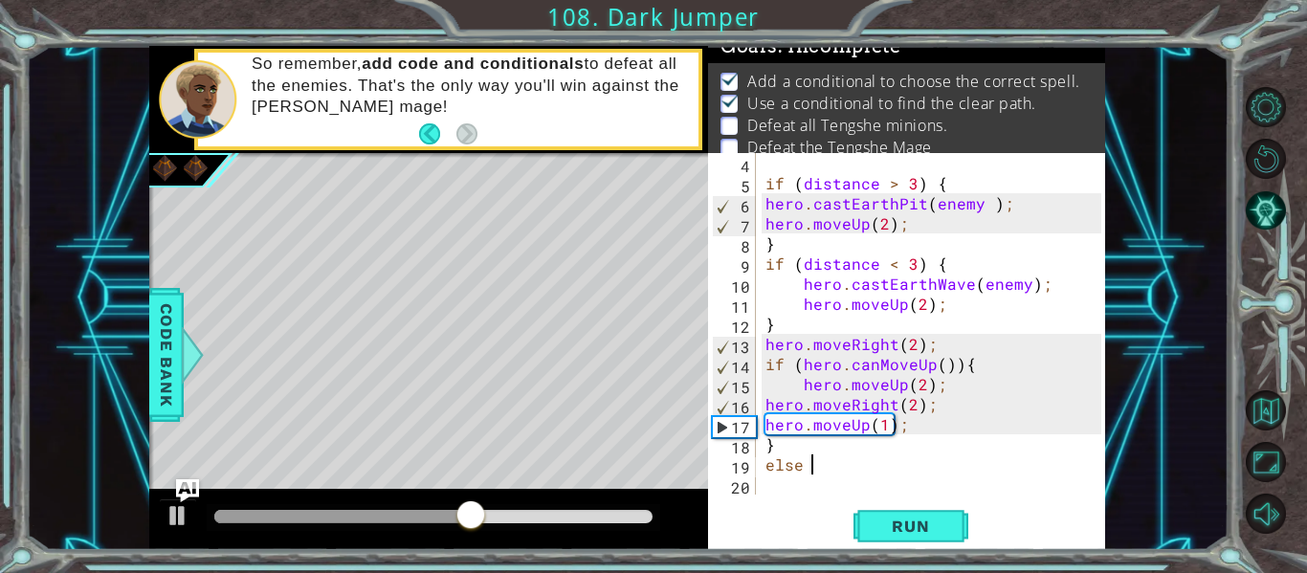
type textarea "else {"
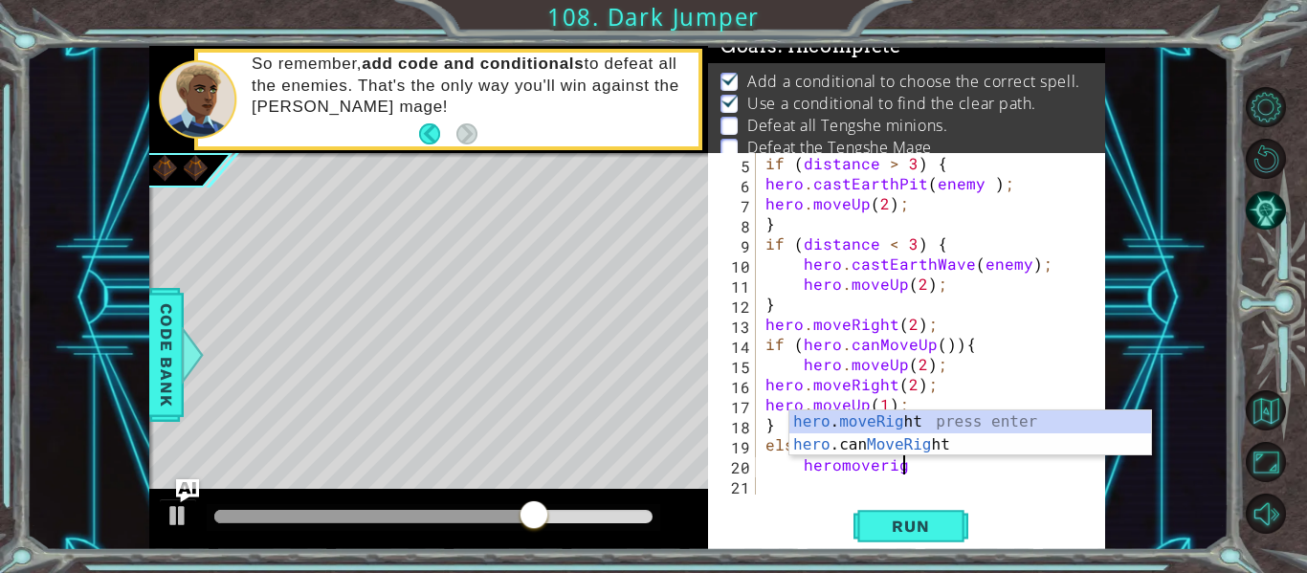
scroll to position [0, 9]
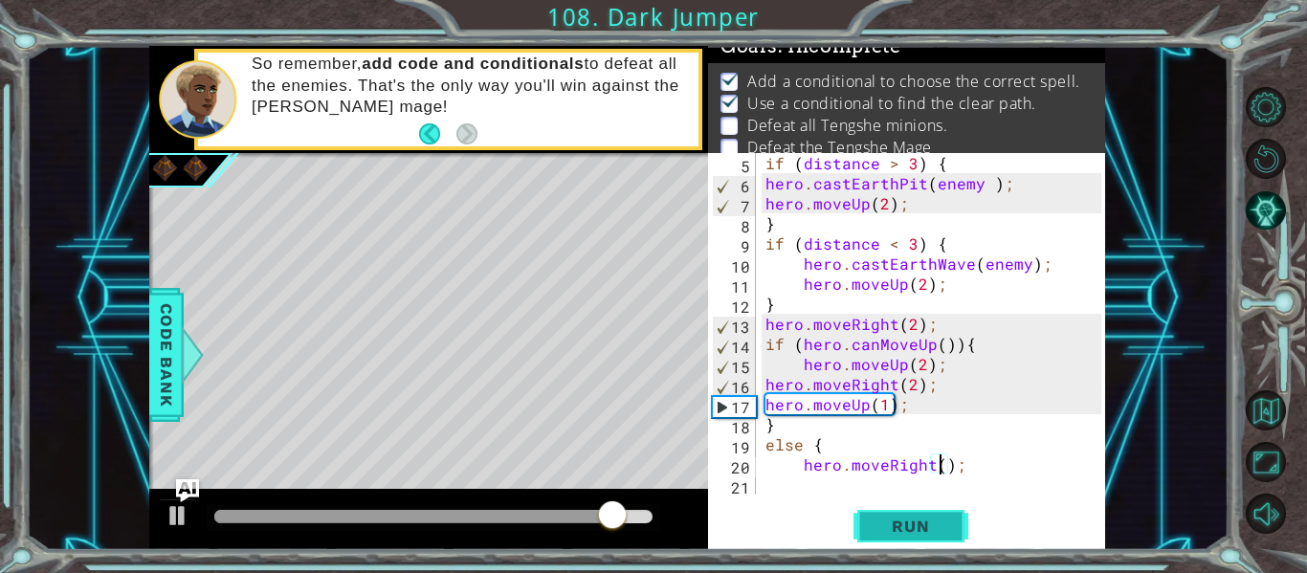
type textarea "hero.moveRight();"
click at [862, 519] on button "Run" at bounding box center [911, 526] width 115 height 39
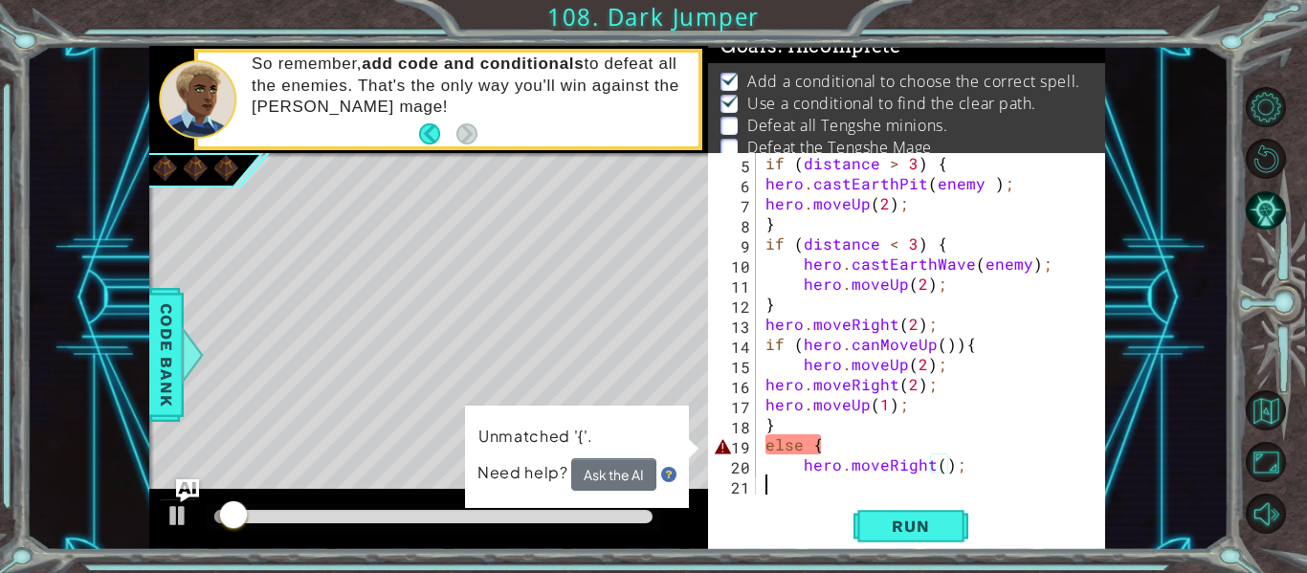
click at [983, 480] on div "if ( distance > 3 ) { hero . castEarthPit ( enemy ) ; hero . moveUp ( 2 ) ; } i…" at bounding box center [936, 344] width 349 height 382
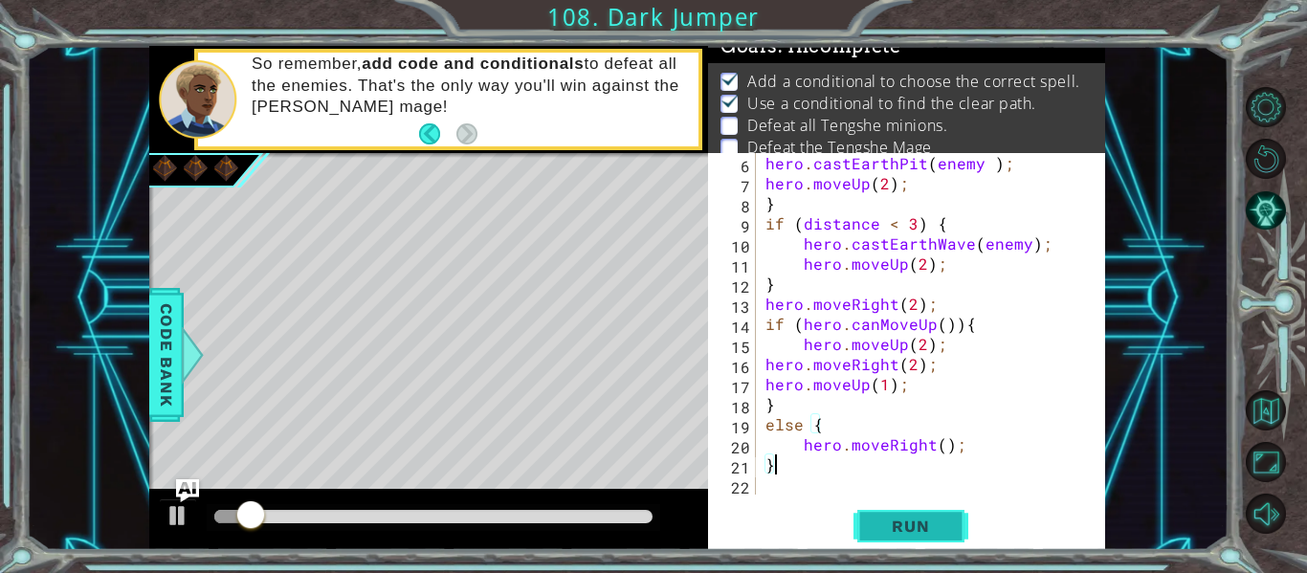
click at [961, 526] on button "Run" at bounding box center [911, 526] width 115 height 39
click at [881, 521] on span "Run" at bounding box center [911, 526] width 76 height 19
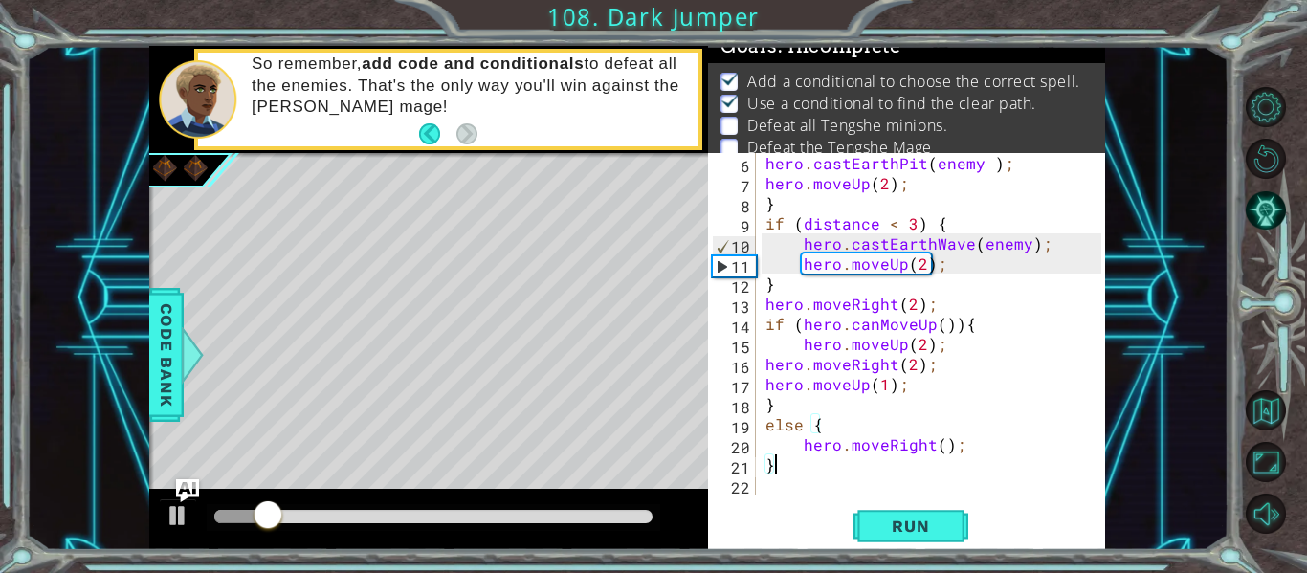
click at [970, 458] on div "hero . castEarthPit ( enemy ) ; hero . moveUp ( 2 ) ; } if ( distance < 3 ) { h…" at bounding box center [936, 344] width 349 height 382
click at [978, 448] on div "hero . castEarthPit ( enemy ) ; hero . moveUp ( 2 ) ; } if ( distance < 3 ) { h…" at bounding box center [936, 344] width 349 height 382
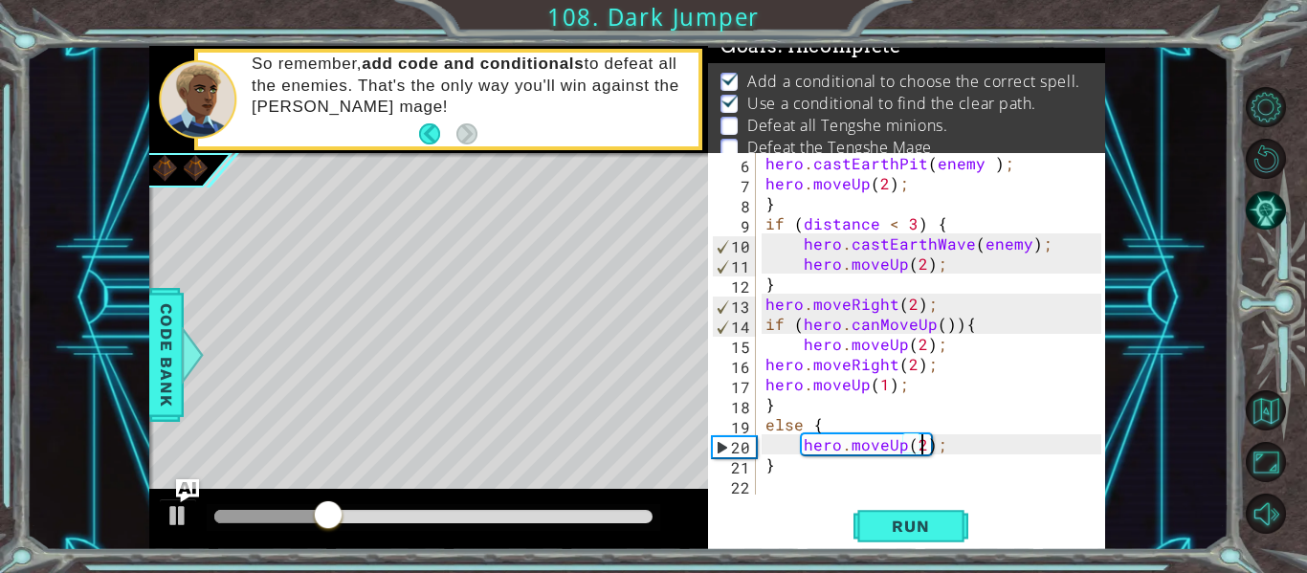
scroll to position [0, 10]
click at [937, 473] on div "hero . castEarthPit ( enemy ) ; hero . moveUp ( 2 ) ; } if ( distance < 3 ) { h…" at bounding box center [936, 344] width 349 height 382
click at [967, 448] on div "hero . castEarthPit ( enemy ) ; hero . moveUp ( 2 ) ; } if ( distance < 3 ) { h…" at bounding box center [936, 344] width 349 height 382
type textarea "hero.moveUp(2);"
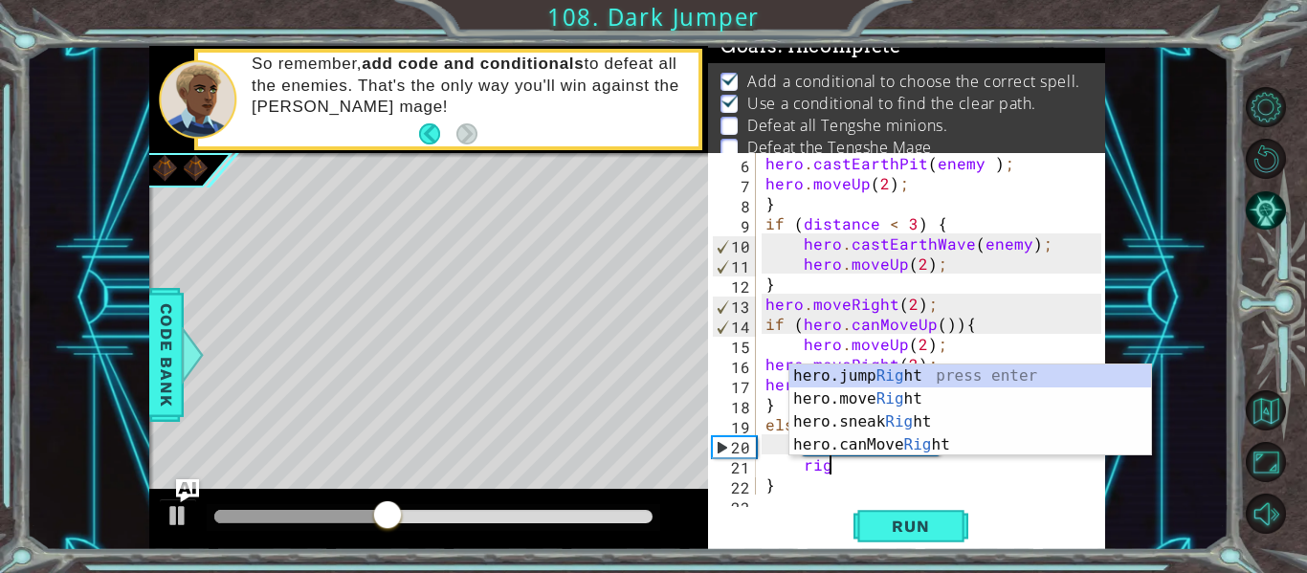
scroll to position [0, 4]
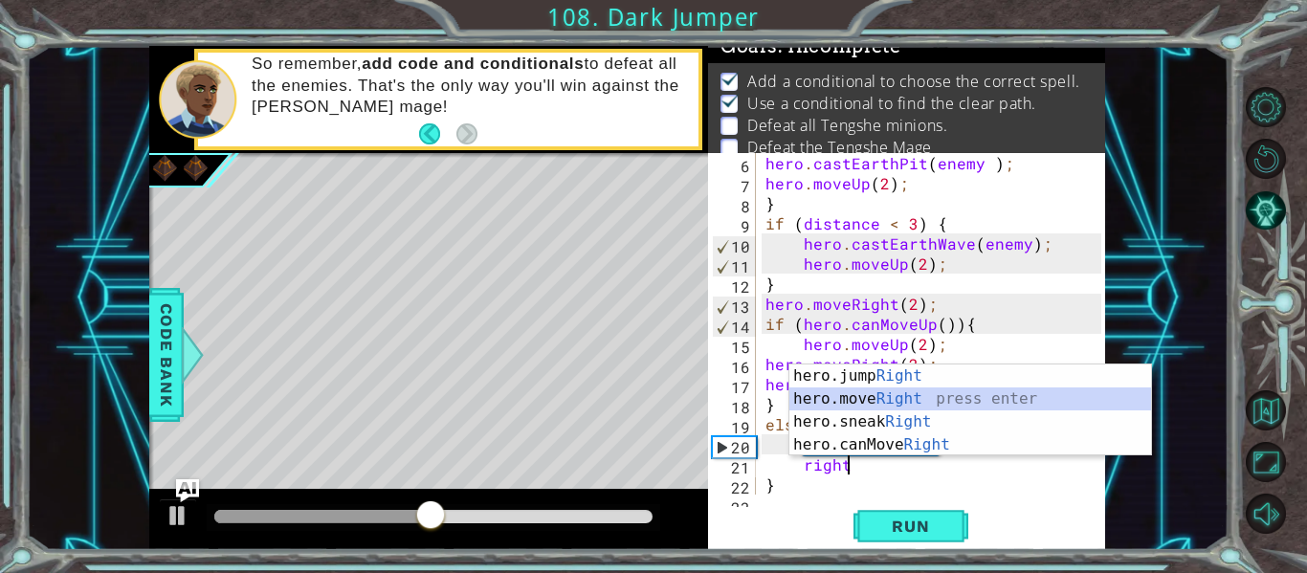
click at [870, 398] on div "hero.jump Right press enter hero.move Right press enter hero.sneak Right press …" at bounding box center [971, 434] width 362 height 138
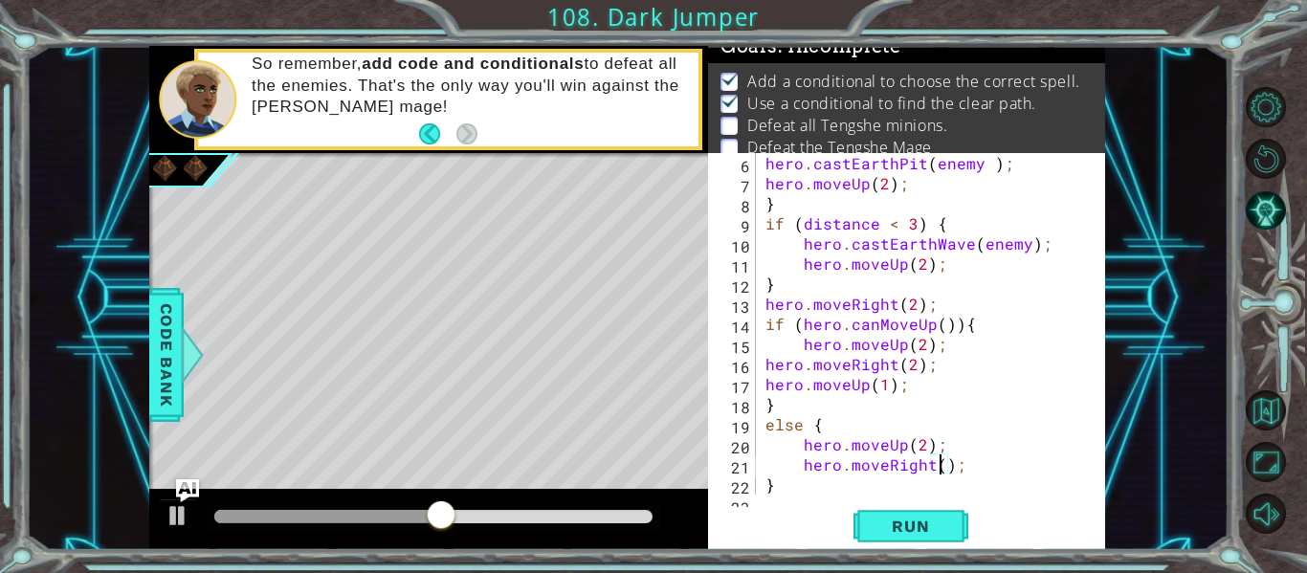
type textarea "hero.moveRight(2);"
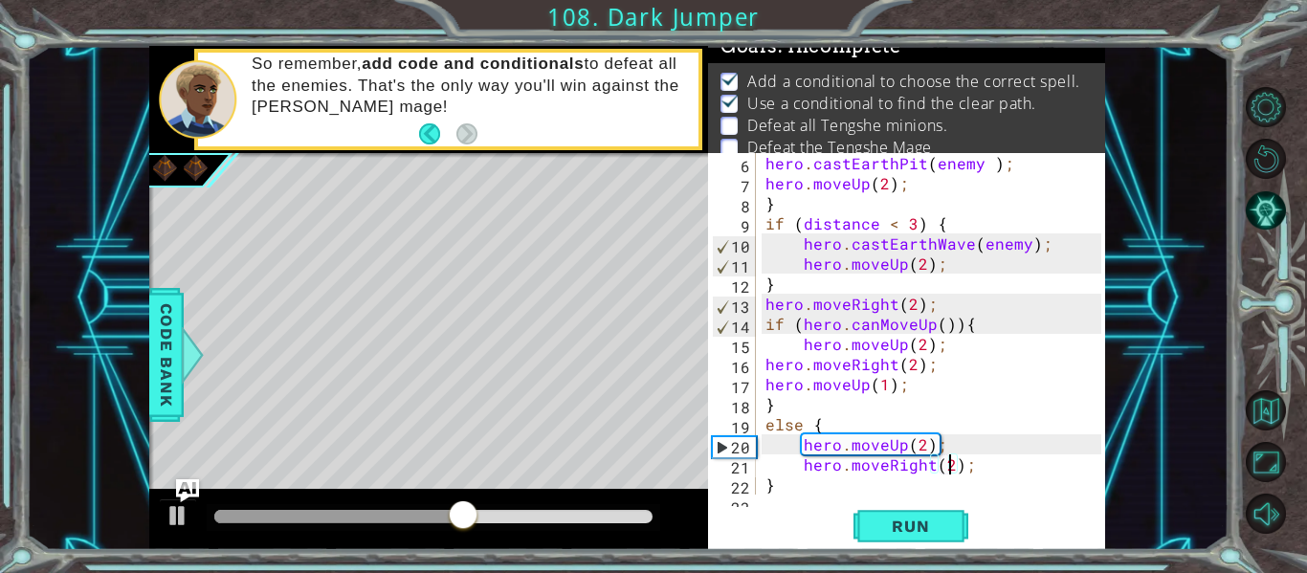
click at [1043, 459] on div "hero . castEarthPit ( enemy ) ; hero . moveUp ( 2 ) ; } if ( distance < 3 ) { h…" at bounding box center [936, 344] width 349 height 382
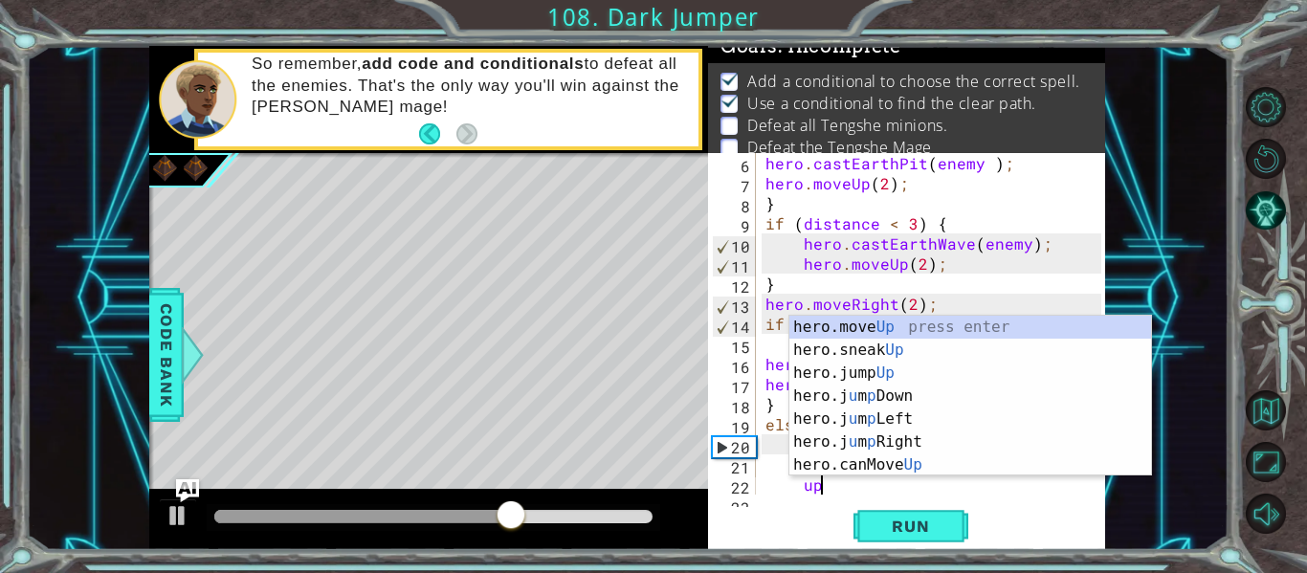
scroll to position [0, 3]
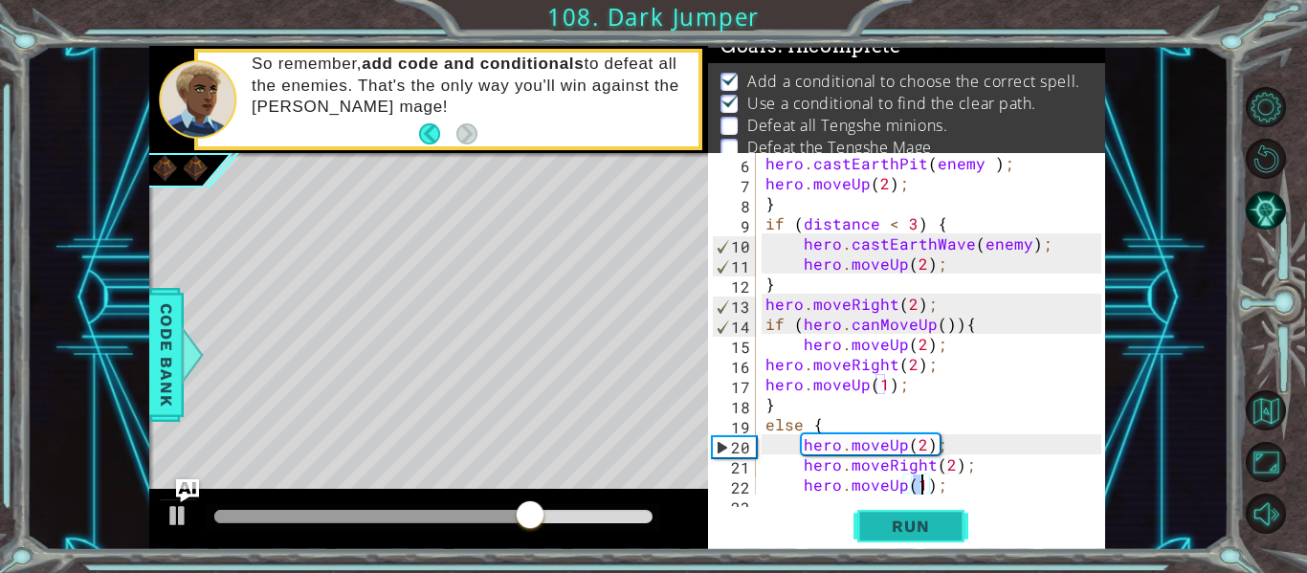
type textarea "hero.moveUp(1);"
click at [895, 541] on button "Run" at bounding box center [911, 526] width 115 height 39
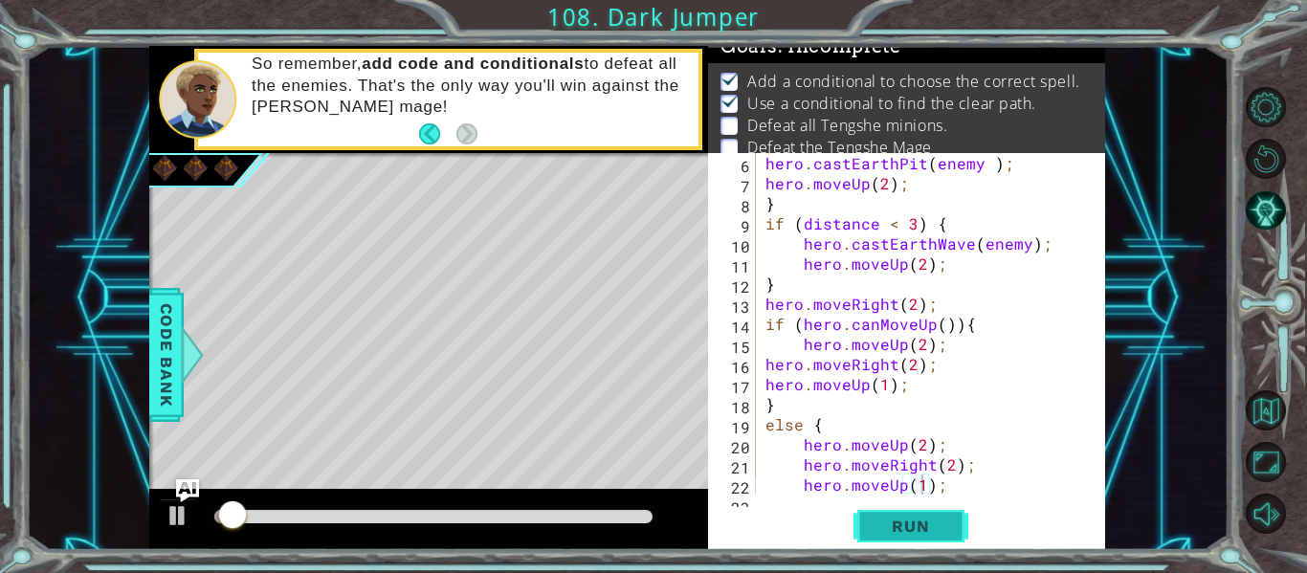
click at [895, 529] on span "Run" at bounding box center [911, 526] width 76 height 19
click at [895, 528] on span "Run" at bounding box center [911, 526] width 76 height 19
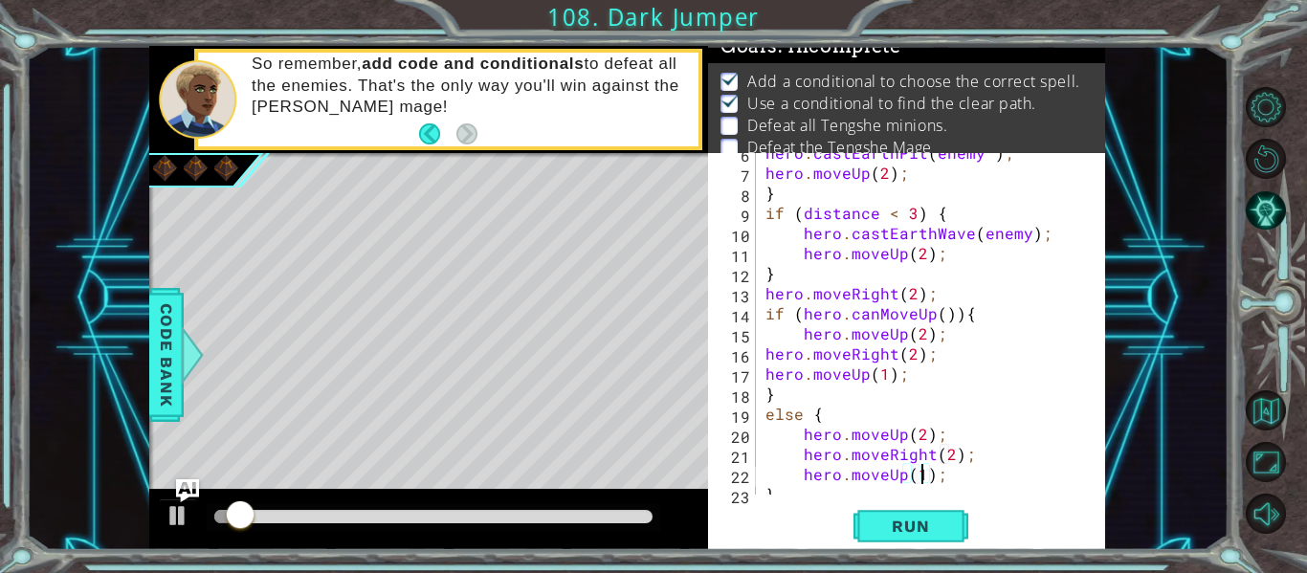
scroll to position [147, 0]
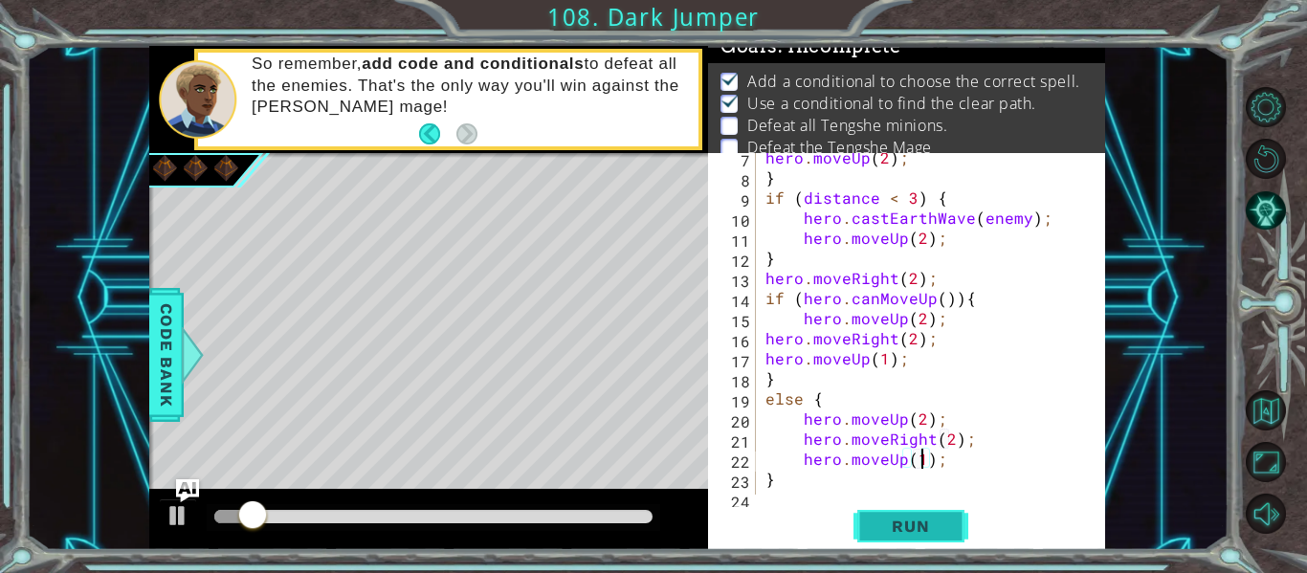
click at [901, 530] on span "Run" at bounding box center [911, 526] width 76 height 19
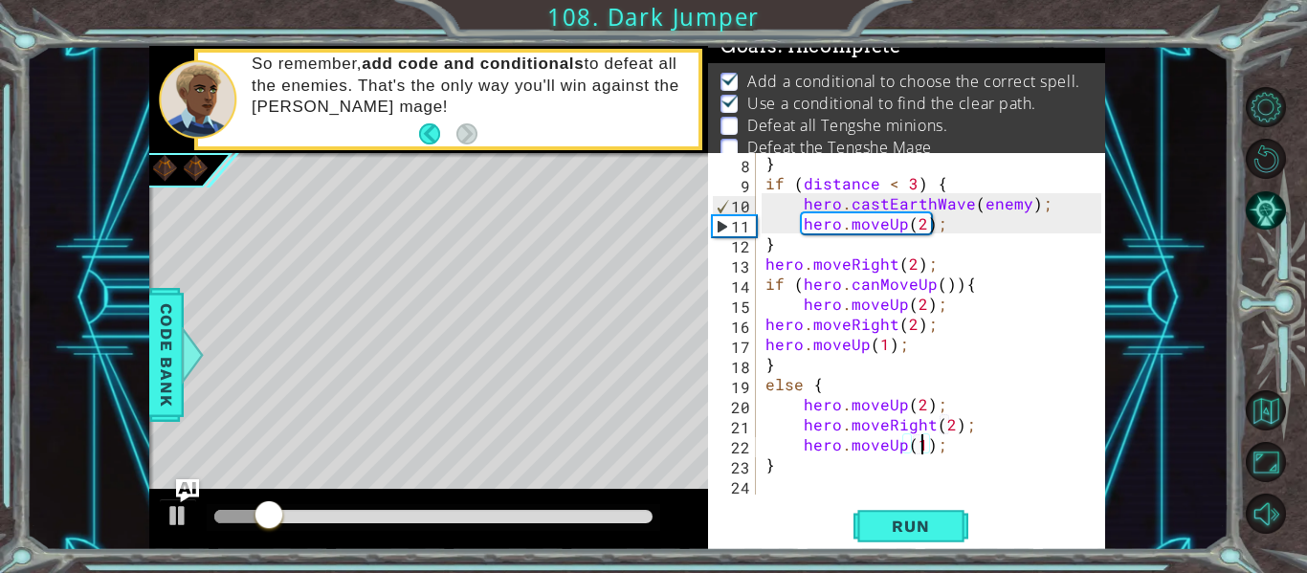
scroll to position [161, 0]
click at [864, 481] on div "} if ( distance < 3 ) { hero . [PERSON_NAME] ( enemy ) ; hero . moveUp ( 2 ) ; …" at bounding box center [936, 344] width 349 height 382
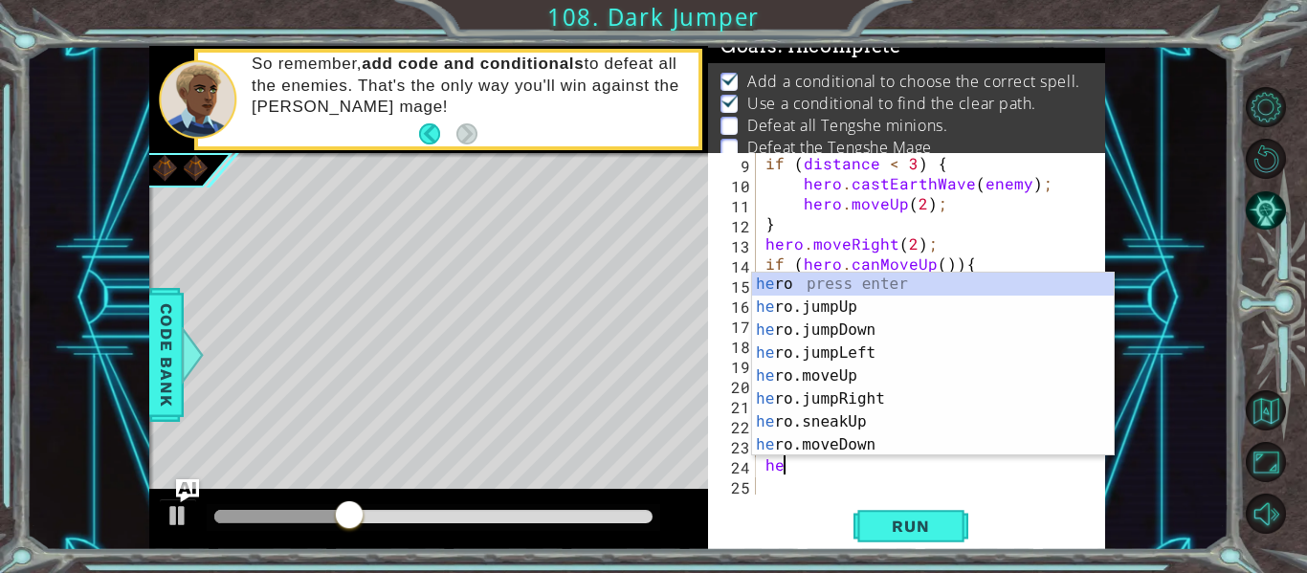
scroll to position [0, 0]
type textarea "h"
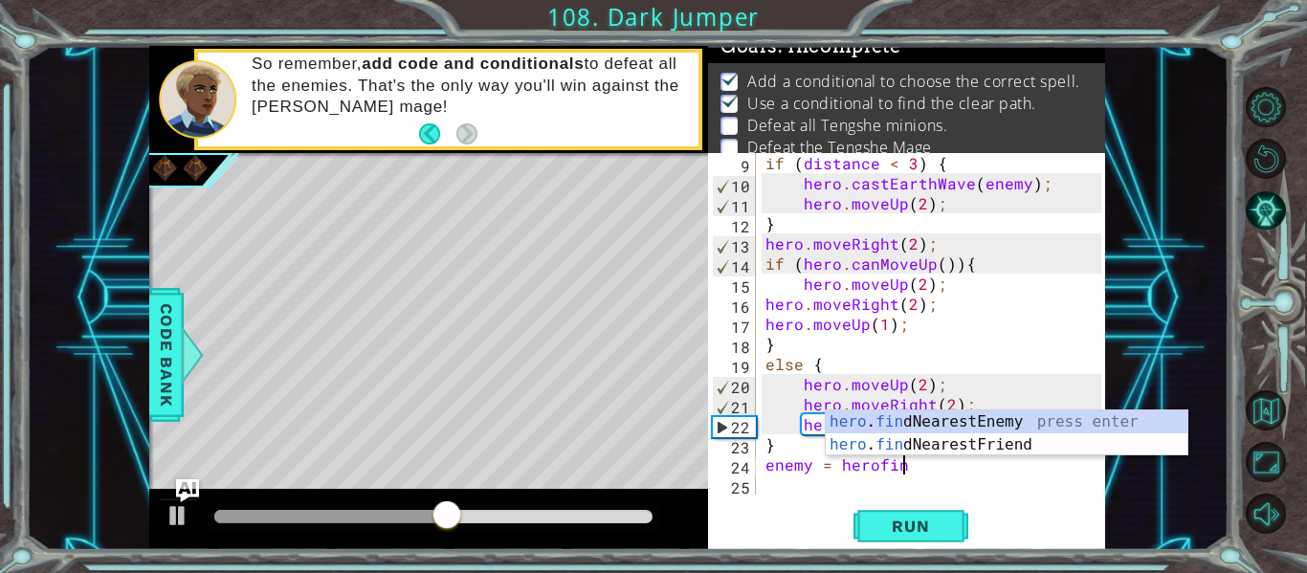
scroll to position [0, 9]
type textarea "enemy = hero.findNearestEnemy()"
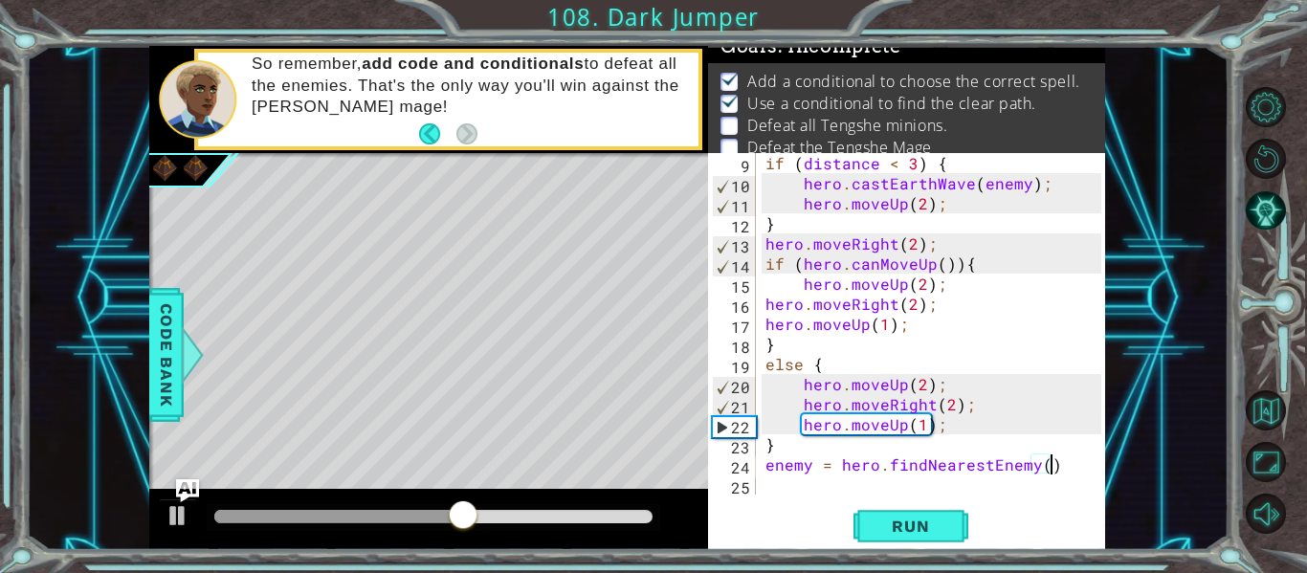
click at [867, 482] on div "if ( distance < 3 ) { hero . [PERSON_NAME] ( enemy ) ; hero . moveUp ( 2 ) ; } …" at bounding box center [936, 344] width 349 height 382
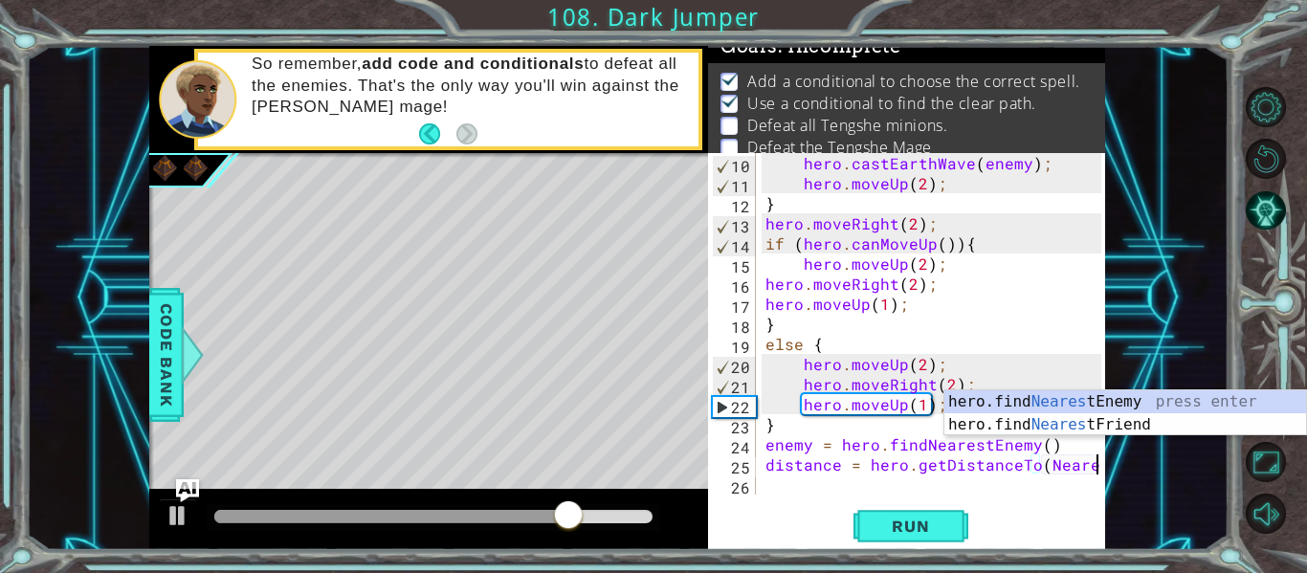
scroll to position [201, 0]
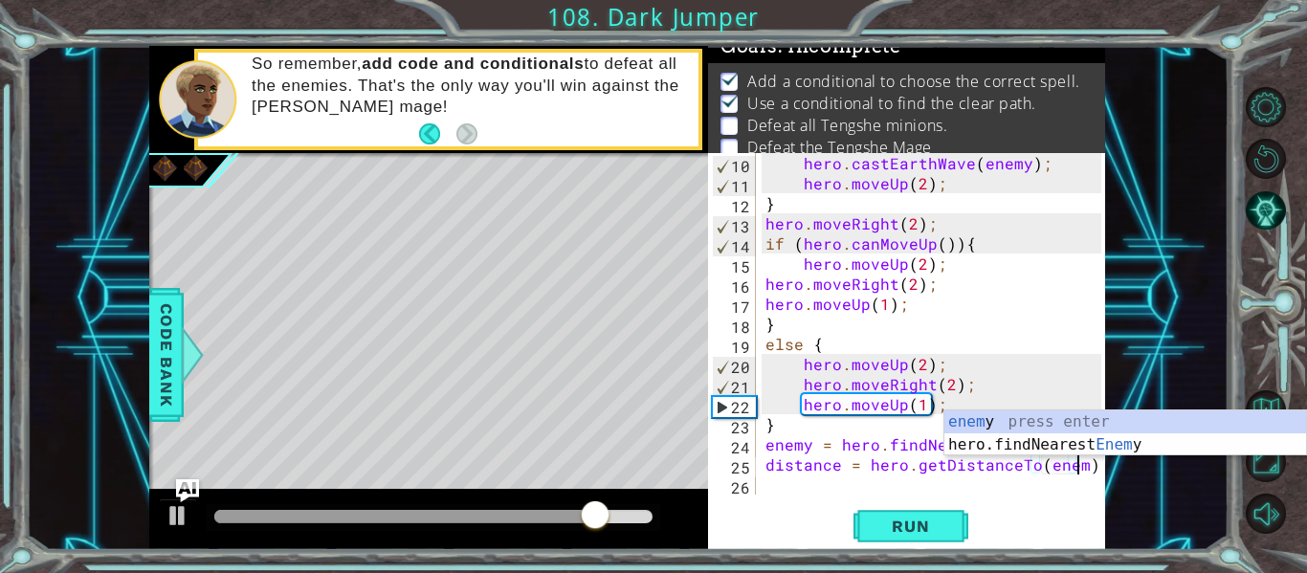
type textarea "distance = hero.getDistanceTo(enemy)"
click at [807, 481] on div "hero . [PERSON_NAME] ( enemy ) ; hero . moveUp ( 2 ) ; } hero . moveRight ( 2 )…" at bounding box center [936, 344] width 349 height 382
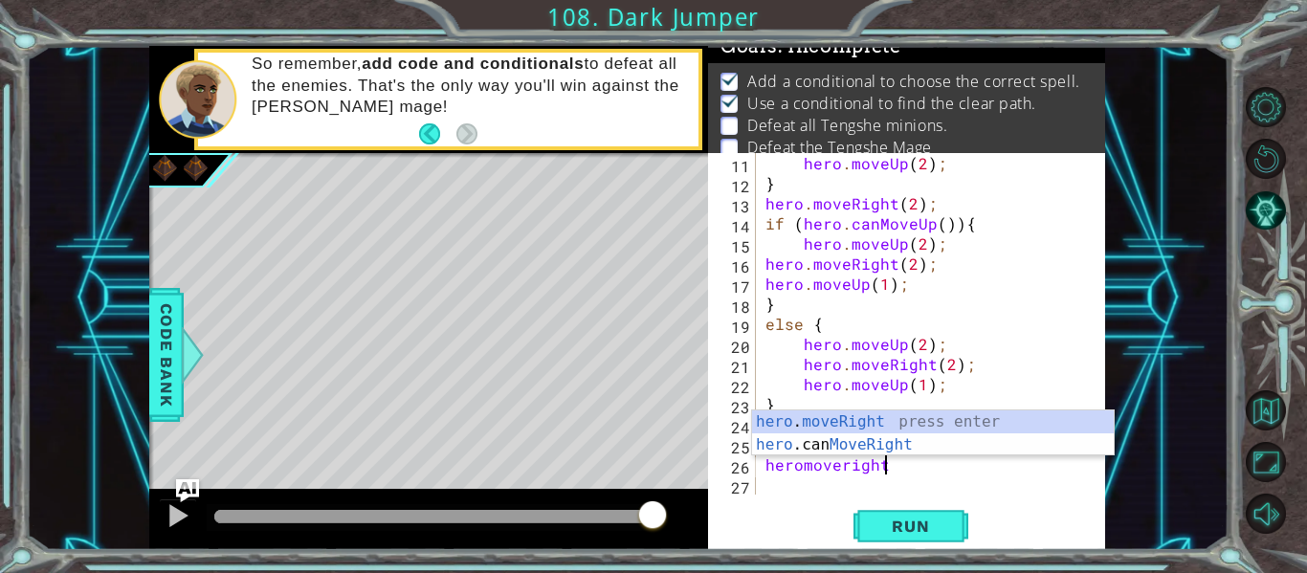
scroll to position [0, 7]
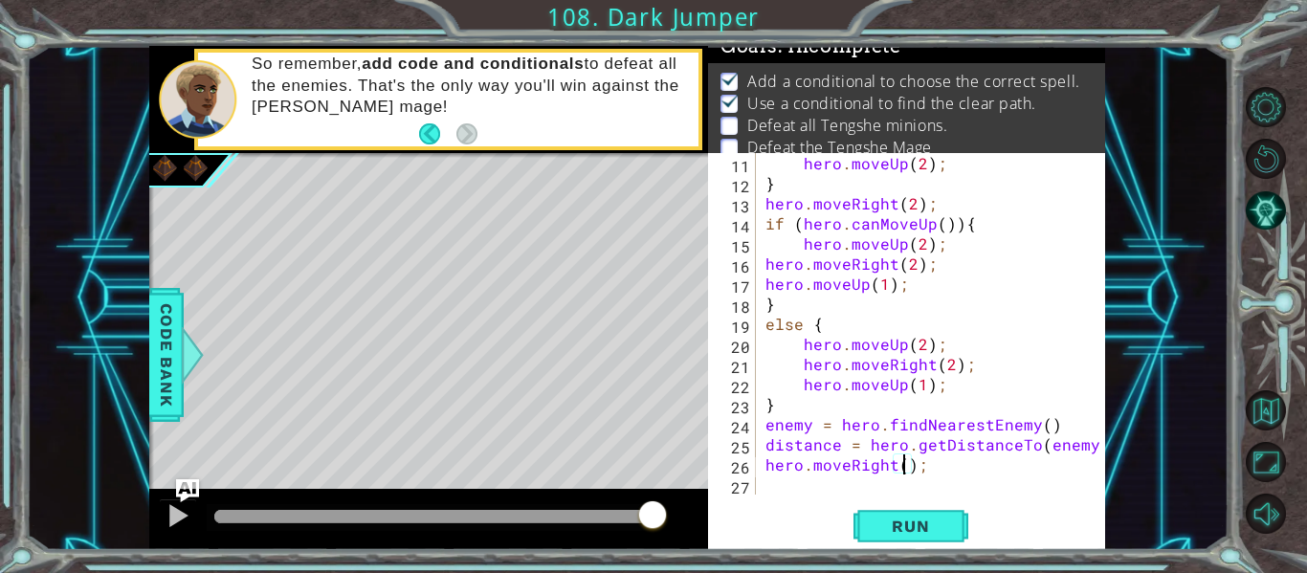
type textarea "hero.moveRight(1);"
click at [836, 481] on div "hero . moveUp ( 2 ) ; } hero . moveRight ( 2 ) ; if ( hero . canMoveUp ( )) { h…" at bounding box center [936, 344] width 349 height 382
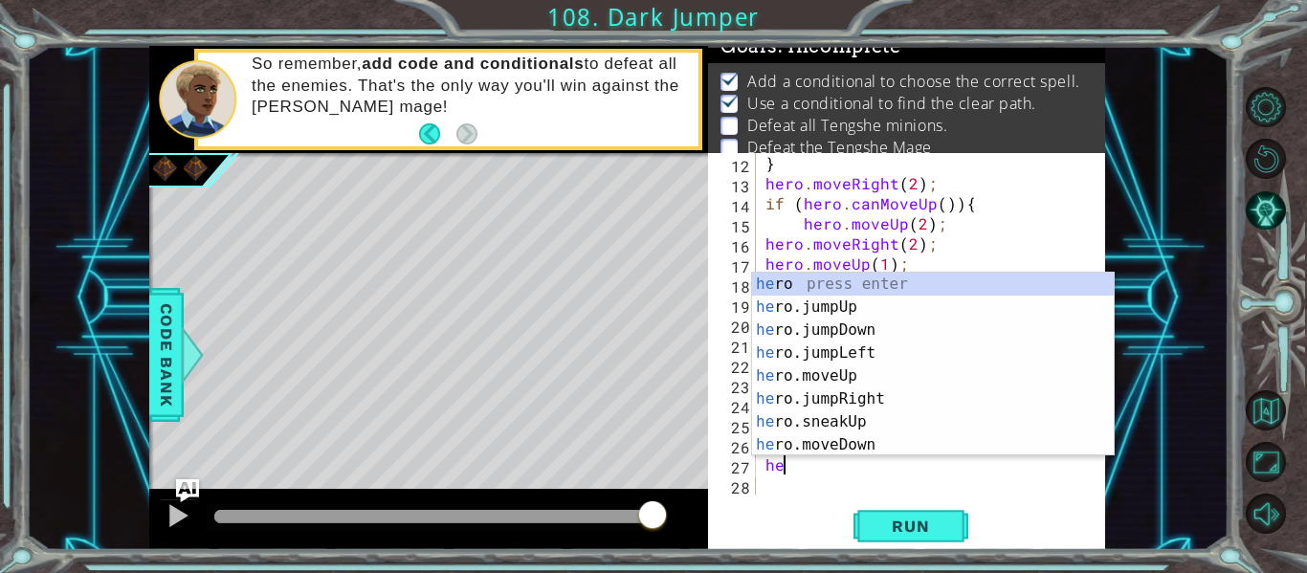
scroll to position [241, 0]
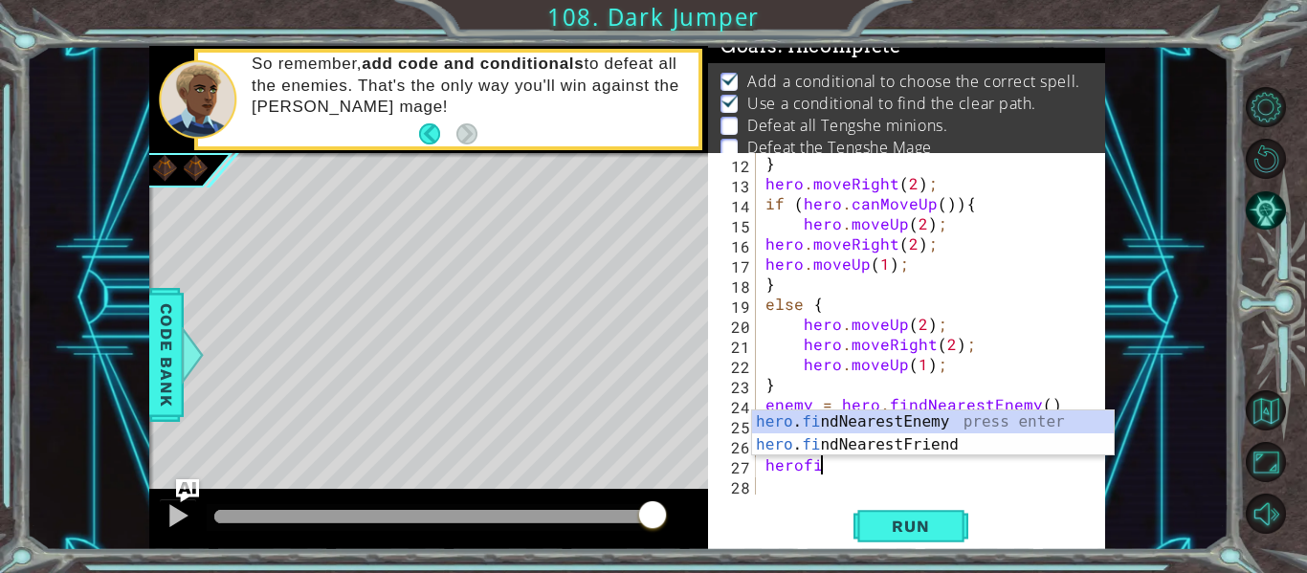
type textarea "herofind"
click at [834, 426] on div "hero . find NearestEnemy press enter hero . find NearestFriend press enter" at bounding box center [933, 457] width 362 height 92
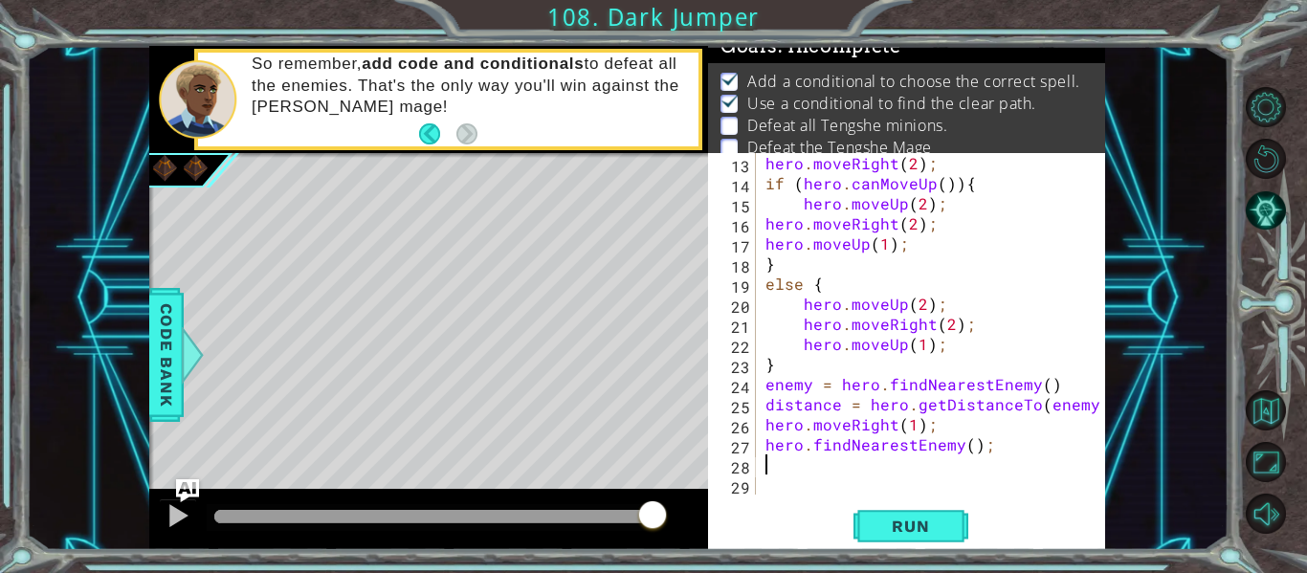
click at [1004, 437] on div "hero . moveRight ( 2 ) ; if ( hero . canMoveUp ( )) { hero . moveUp ( 2 ) ; her…" at bounding box center [936, 344] width 349 height 382
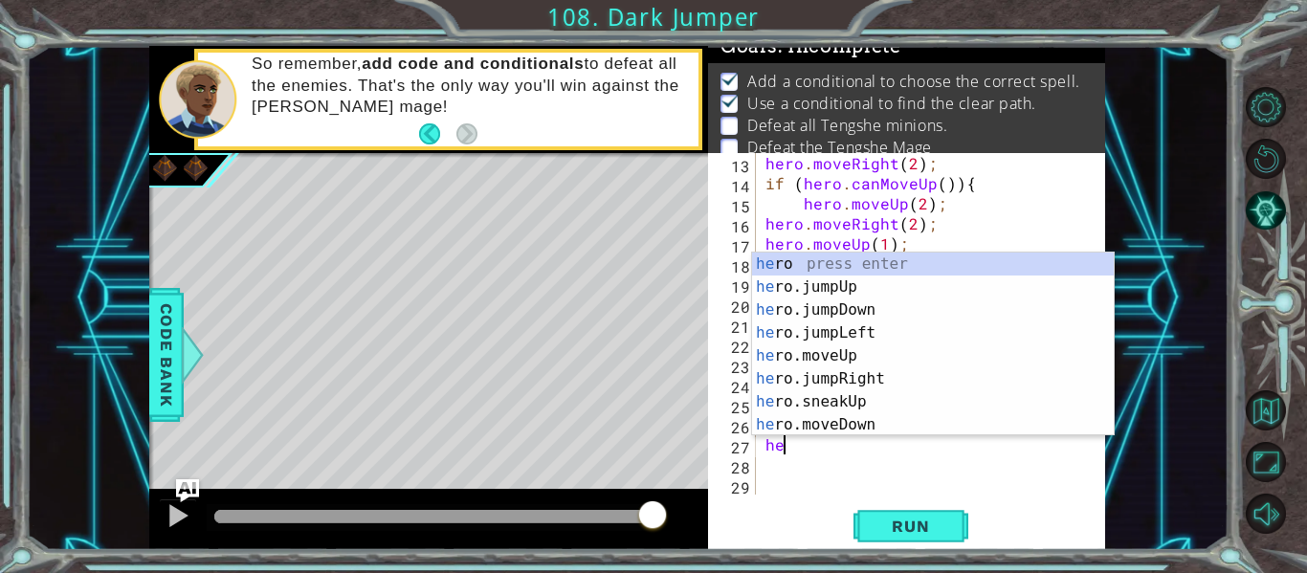
type textarea "h"
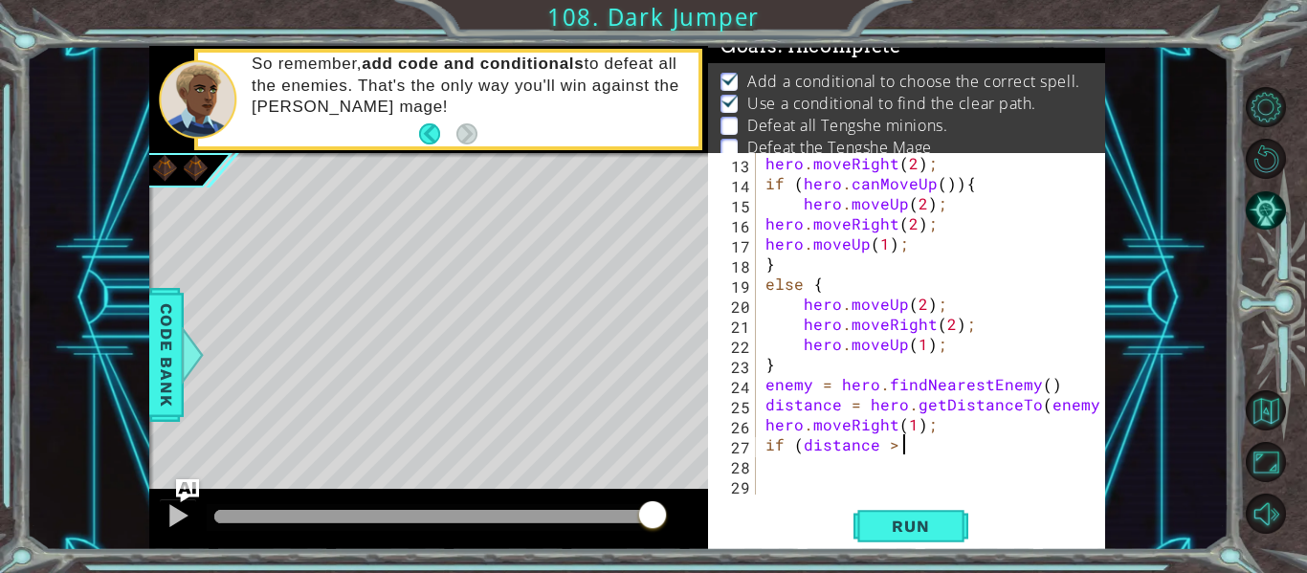
scroll to position [0, 9]
type textarea "if (distance > 3)"
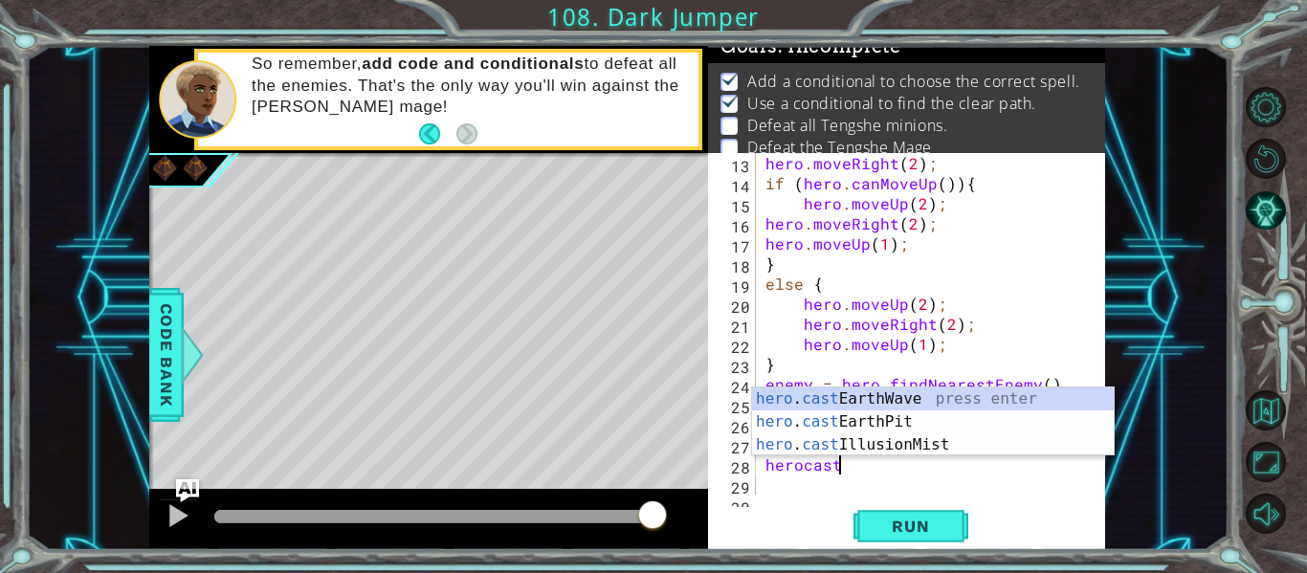
scroll to position [0, 4]
click at [888, 418] on div "hero . cast EarthWave press enter hero . cast EarthPit press enter hero . cast …" at bounding box center [933, 445] width 362 height 115
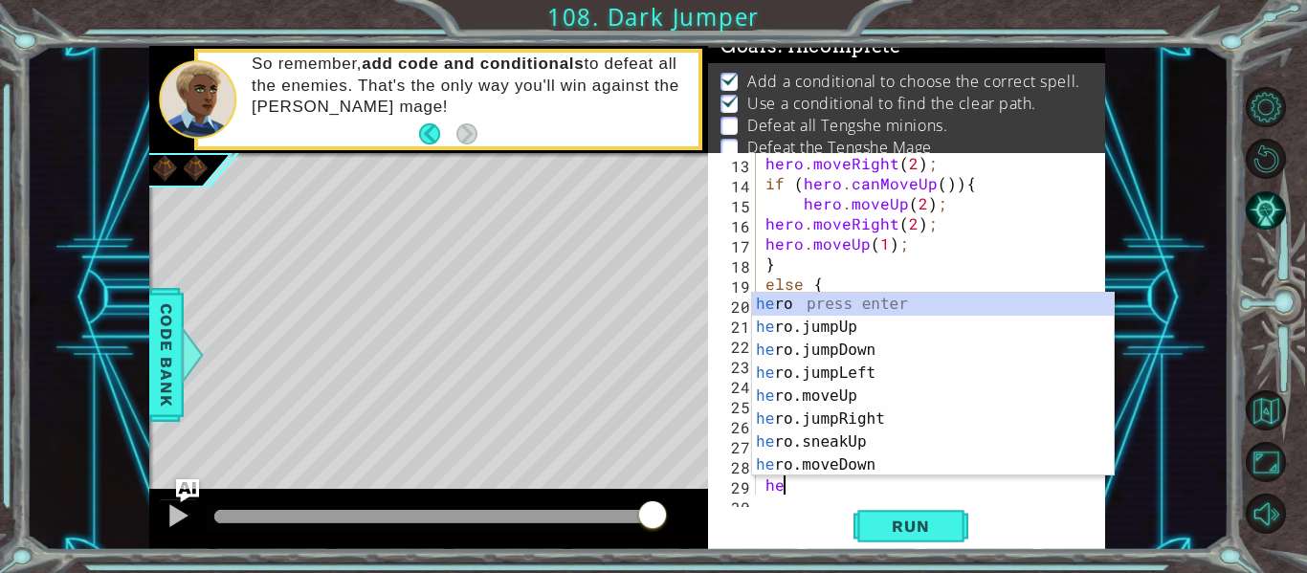
scroll to position [0, 0]
type textarea "h"
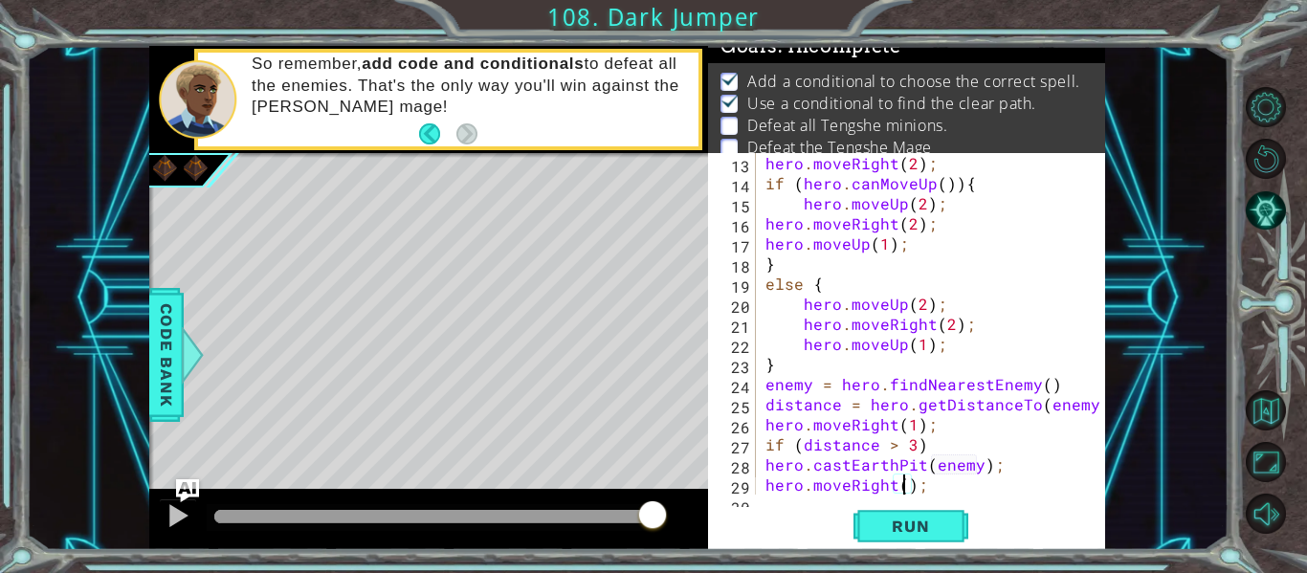
scroll to position [0, 10]
type textarea "hero.moveRight(2);"
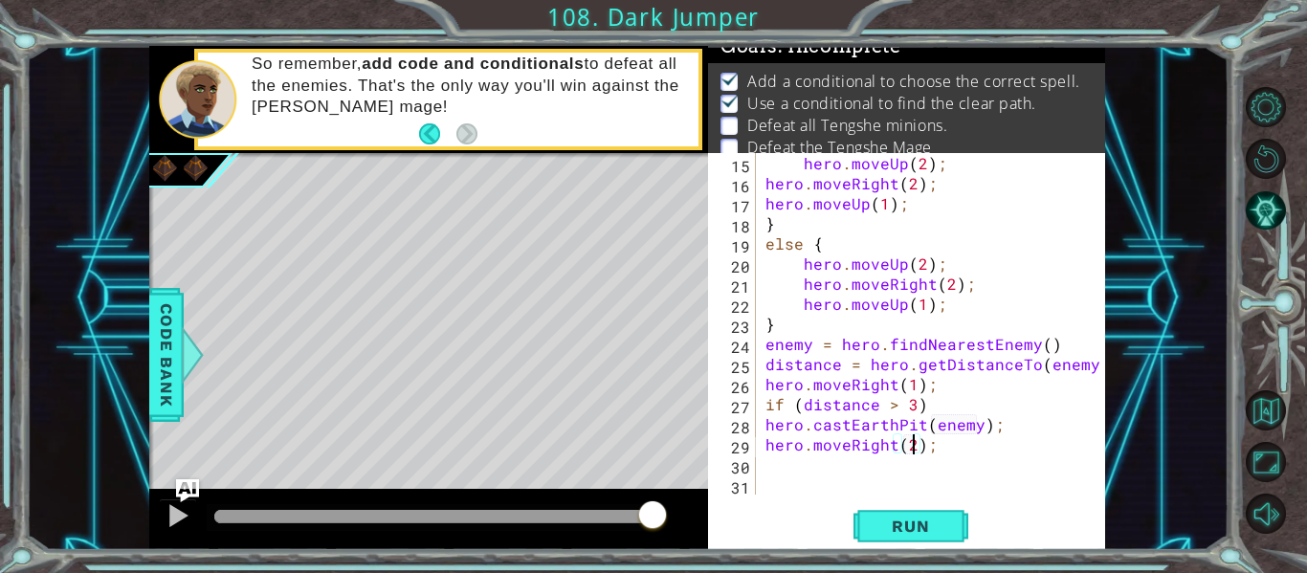
click at [841, 458] on div "hero . moveUp ( 2 ) ; hero . moveRight ( 2 ) ; hero . moveUp ( 1 ) ; } else { h…" at bounding box center [936, 344] width 349 height 382
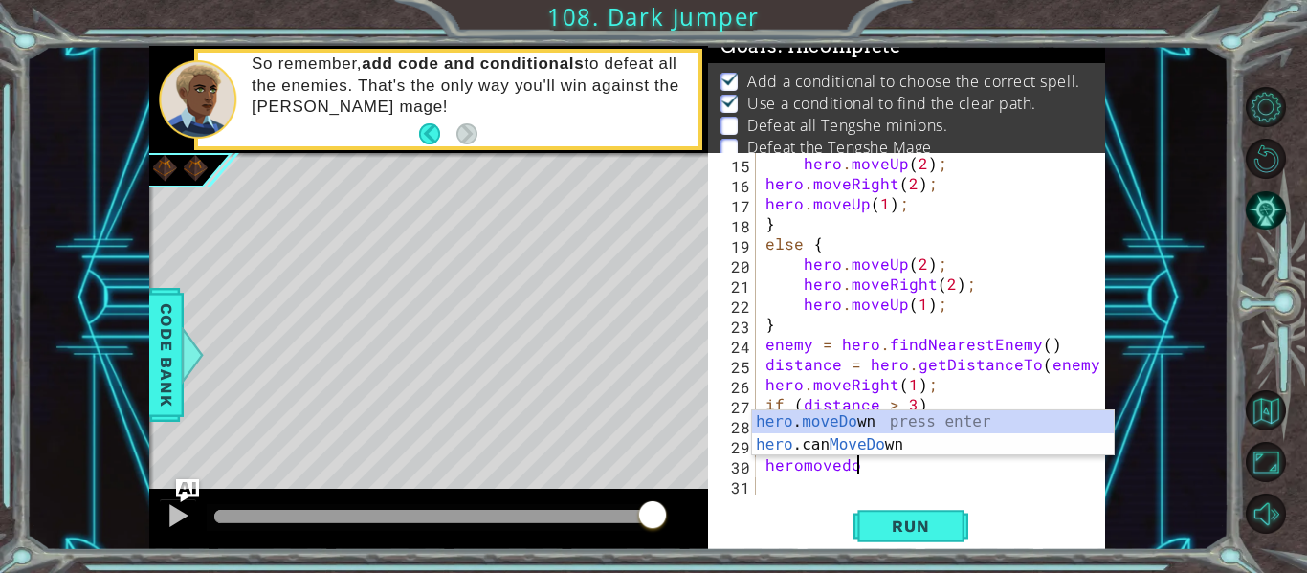
scroll to position [0, 6]
click at [802, 423] on div "hero . moveDown press enter hero .can MoveDown press enter" at bounding box center [933, 457] width 362 height 92
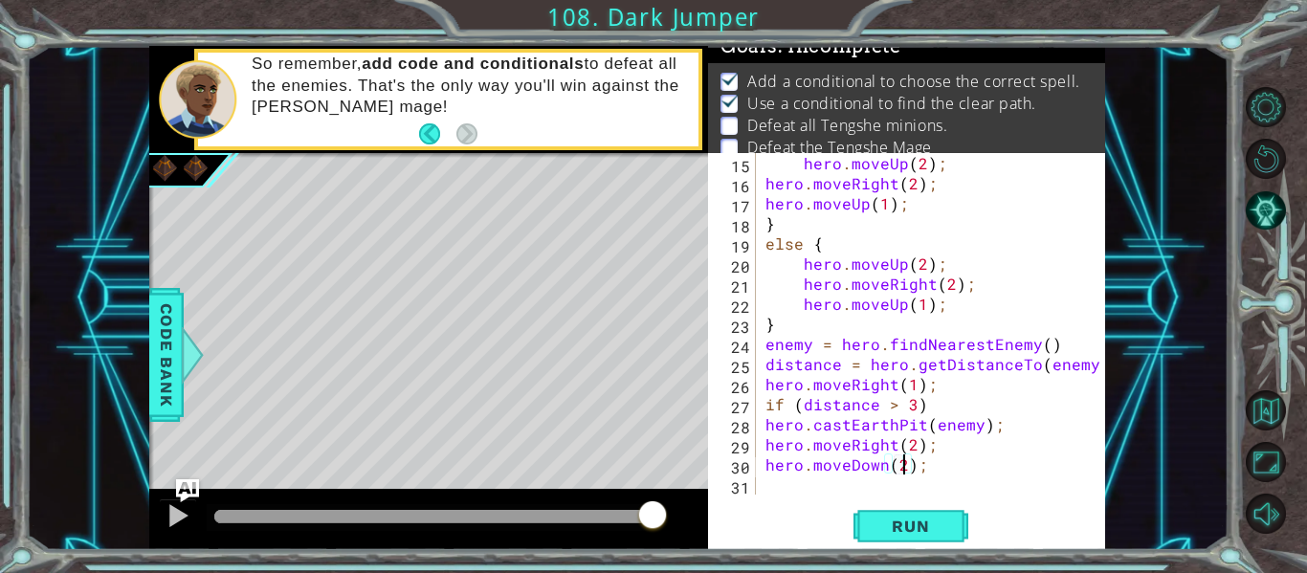
scroll to position [0, 9]
click at [989, 431] on div "hero . moveUp ( 2 ) ; hero . moveRight ( 2 ) ; hero . moveUp ( 1 ) ; } else { h…" at bounding box center [936, 344] width 349 height 382
click at [1018, 422] on div "hero . moveUp ( 2 ) ; hero . moveRight ( 2 ) ; hero . moveUp ( 1 ) ; } else { h…" at bounding box center [936, 344] width 349 height 382
click at [952, 473] on div "hero . moveUp ( 2 ) ; hero . moveRight ( 2 ) ; hero . moveUp ( 1 ) ; } else { h…" at bounding box center [936, 344] width 349 height 382
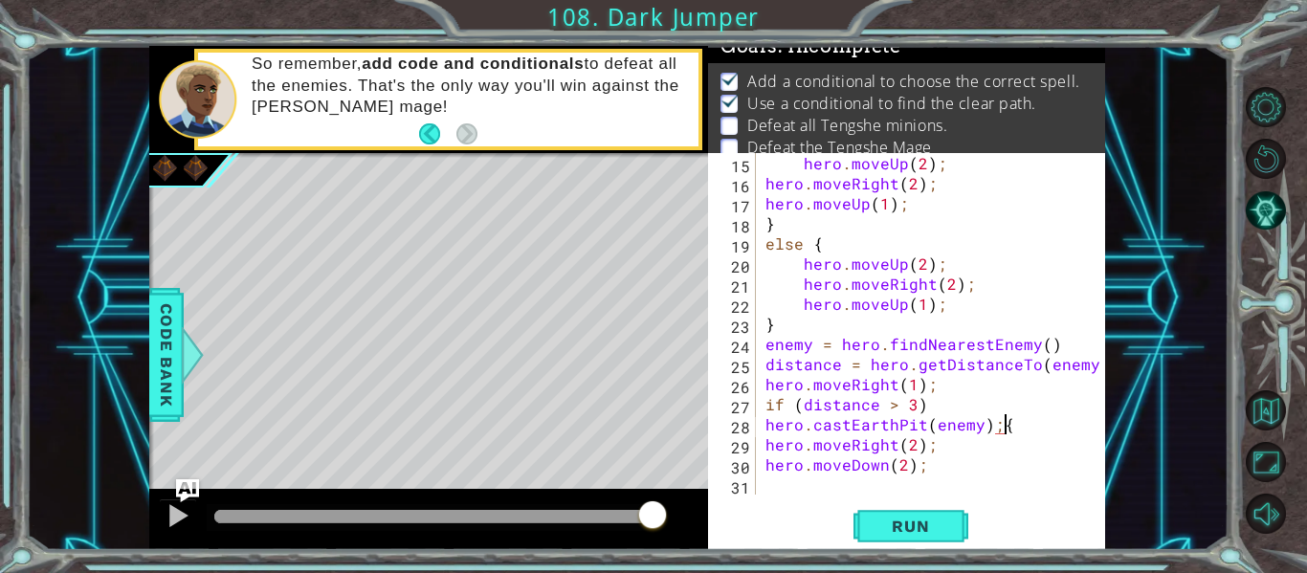
type textarea "hero.moveDown(2);"
click at [917, 491] on div "hero . moveUp ( 2 ) ; hero . moveRight ( 2 ) ; hero . moveUp ( 1 ) ; } else { h…" at bounding box center [936, 344] width 349 height 382
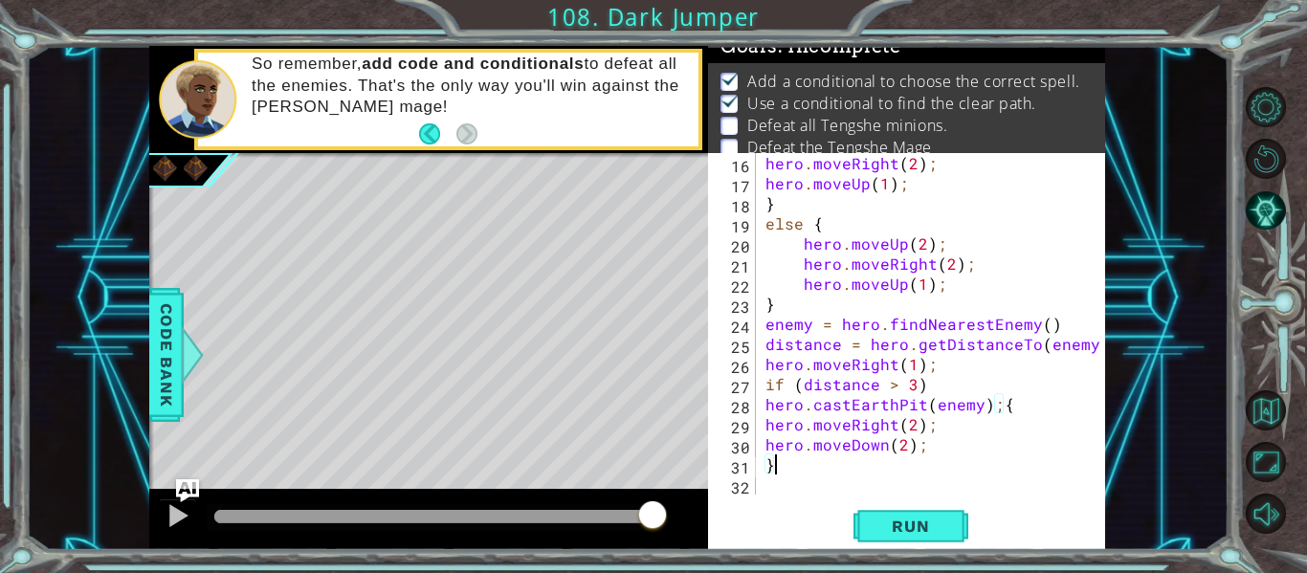
scroll to position [322, 0]
click at [905, 530] on span "Run" at bounding box center [911, 526] width 76 height 19
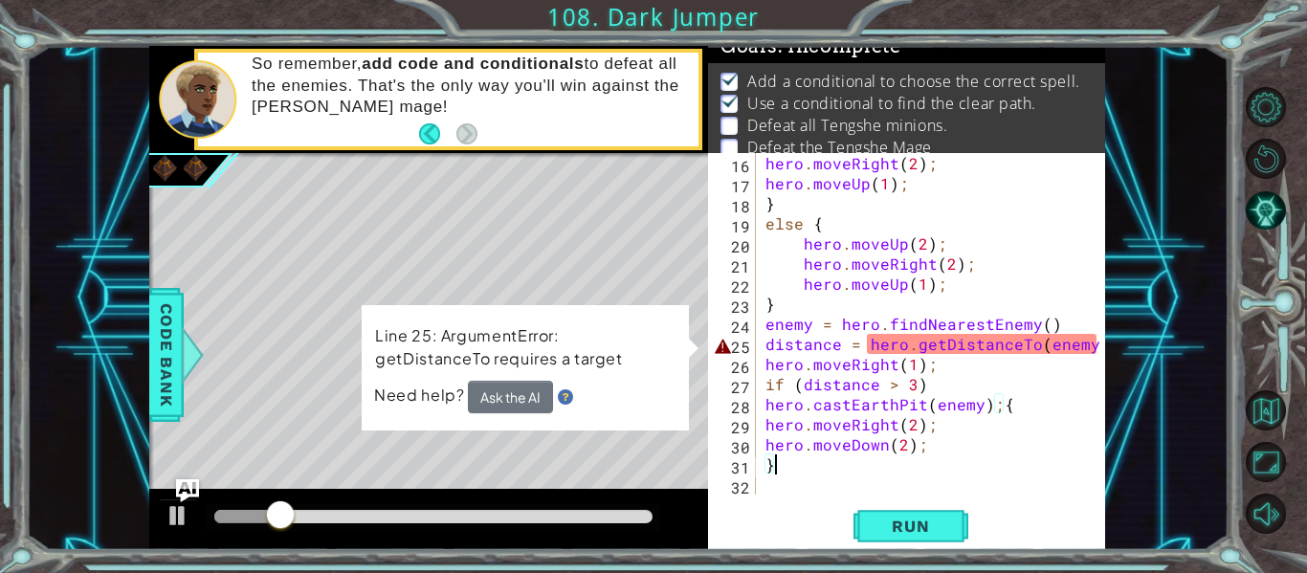
click at [549, 421] on div "Line 25: ArgumentError: getDistanceTo requires a target Need help? Ask the AI" at bounding box center [525, 367] width 329 height 129
click at [499, 395] on button "Ask the AI" at bounding box center [510, 396] width 85 height 33
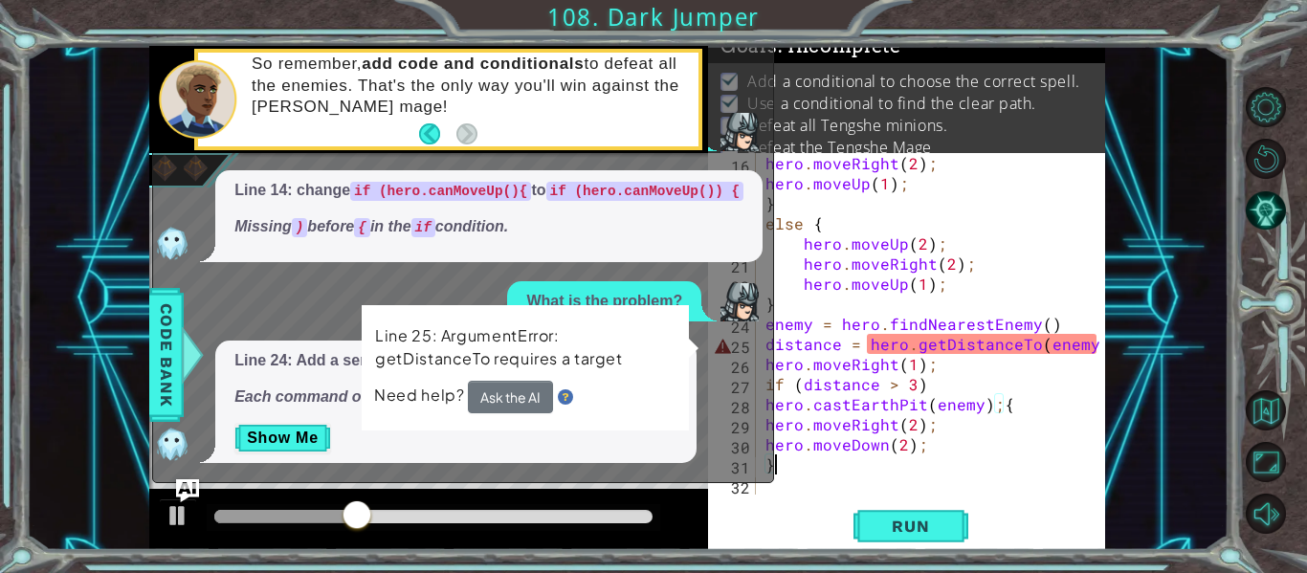
scroll to position [24, 0]
click at [868, 515] on button "Run" at bounding box center [911, 526] width 115 height 39
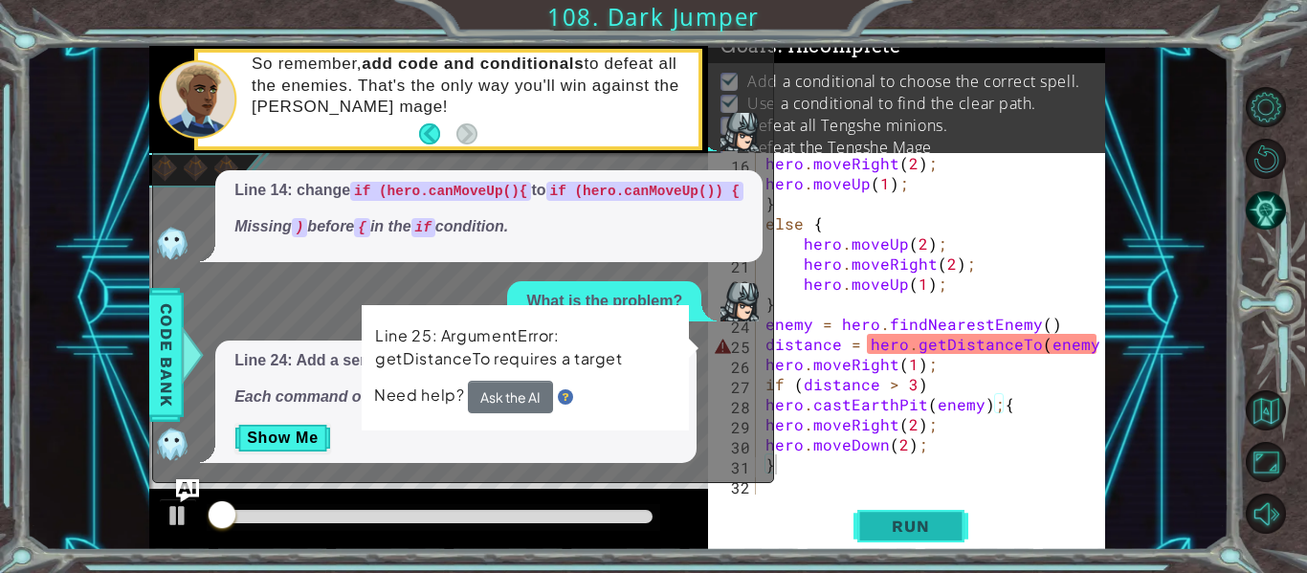
click at [867, 514] on button "Run" at bounding box center [911, 526] width 115 height 39
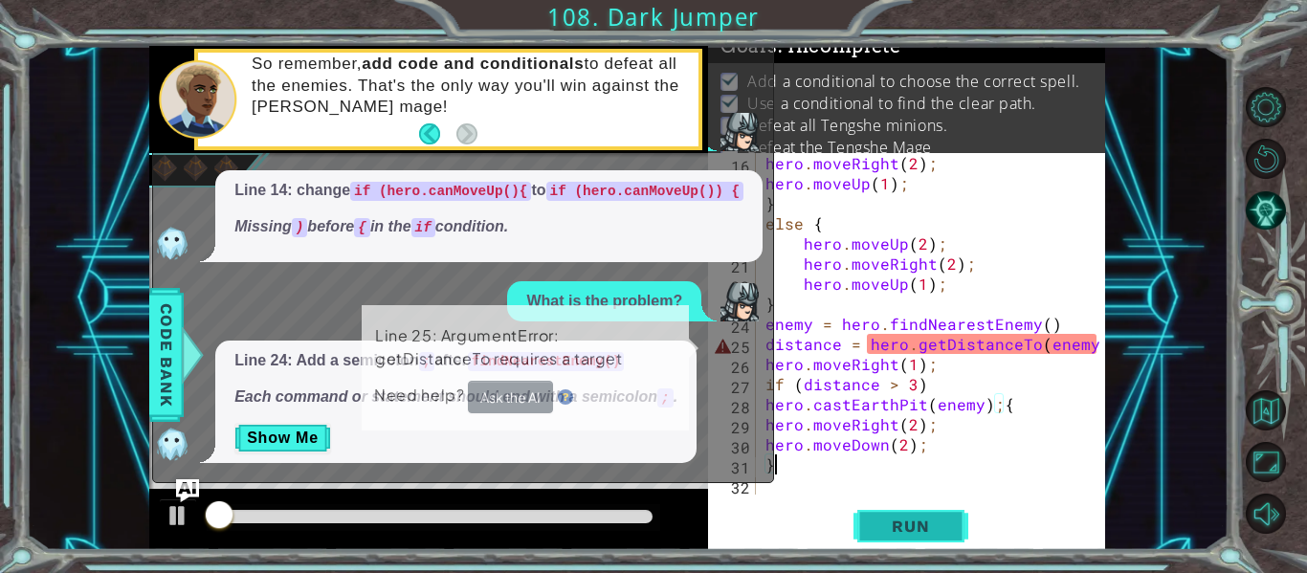
click at [867, 514] on button "Run" at bounding box center [911, 526] width 115 height 39
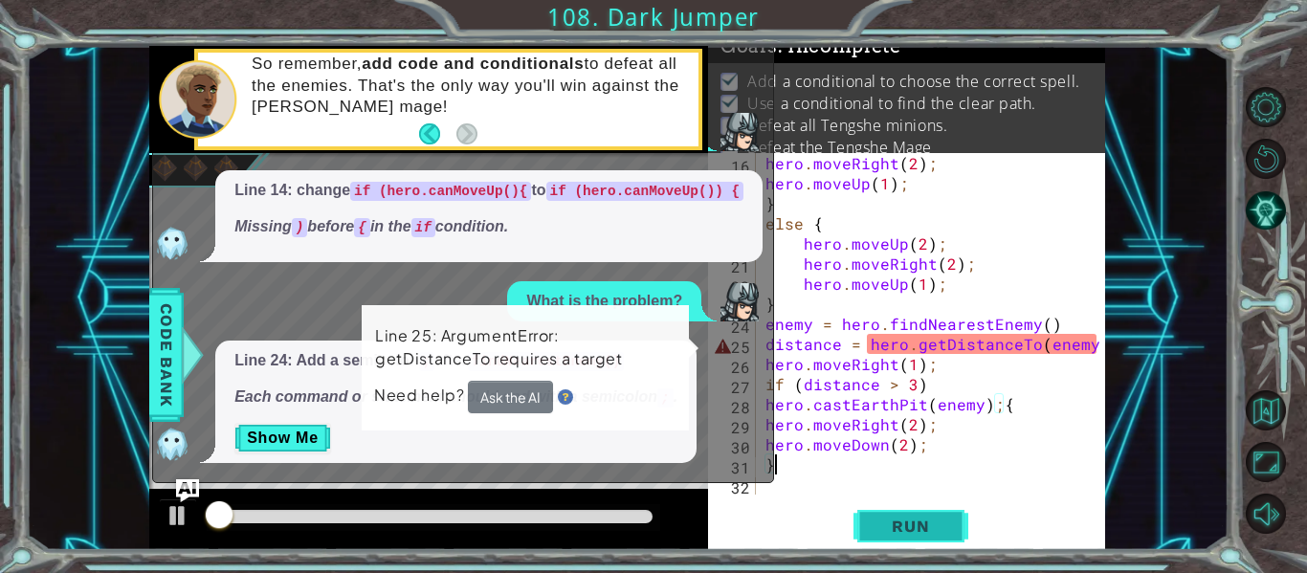
click at [865, 517] on button "Run" at bounding box center [911, 526] width 115 height 39
click at [864, 518] on button "Run" at bounding box center [911, 526] width 115 height 39
click at [864, 519] on button "Run" at bounding box center [911, 526] width 115 height 39
click at [1098, 349] on div at bounding box center [1092, 163] width 19 height 663
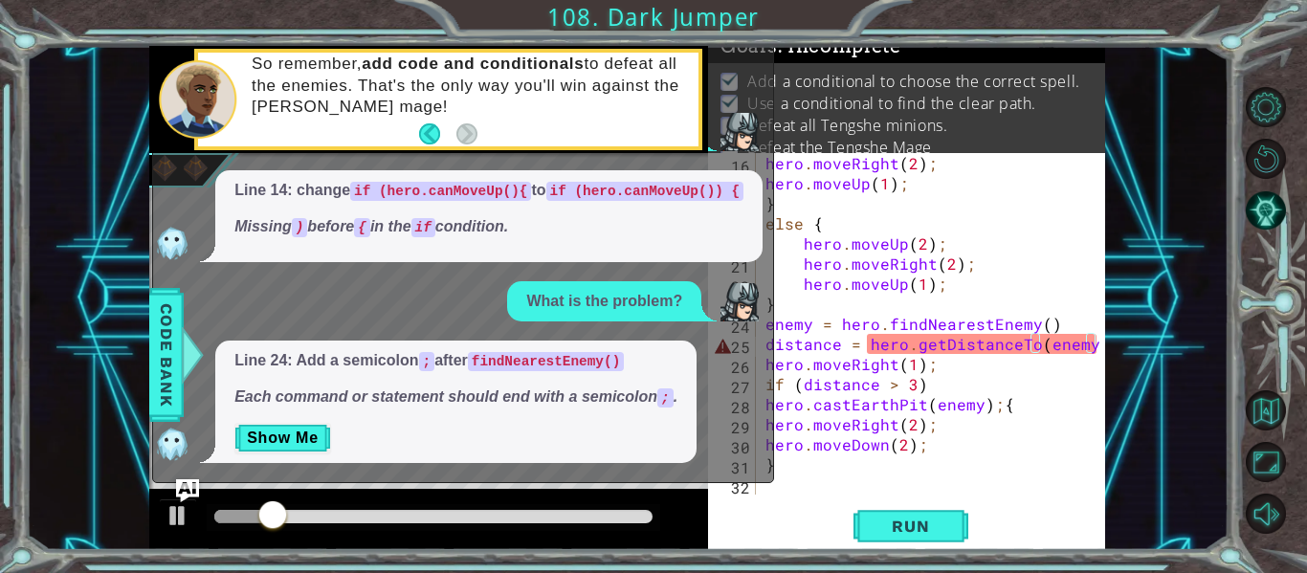
scroll to position [0, 20]
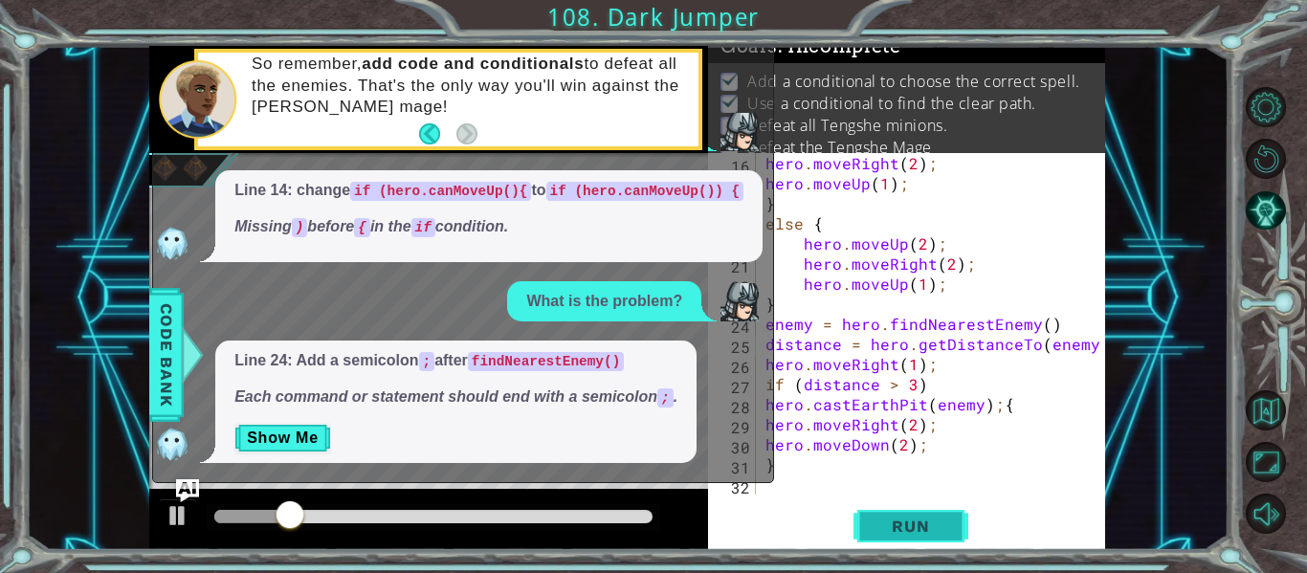
click at [957, 524] on button "Run" at bounding box center [911, 526] width 115 height 39
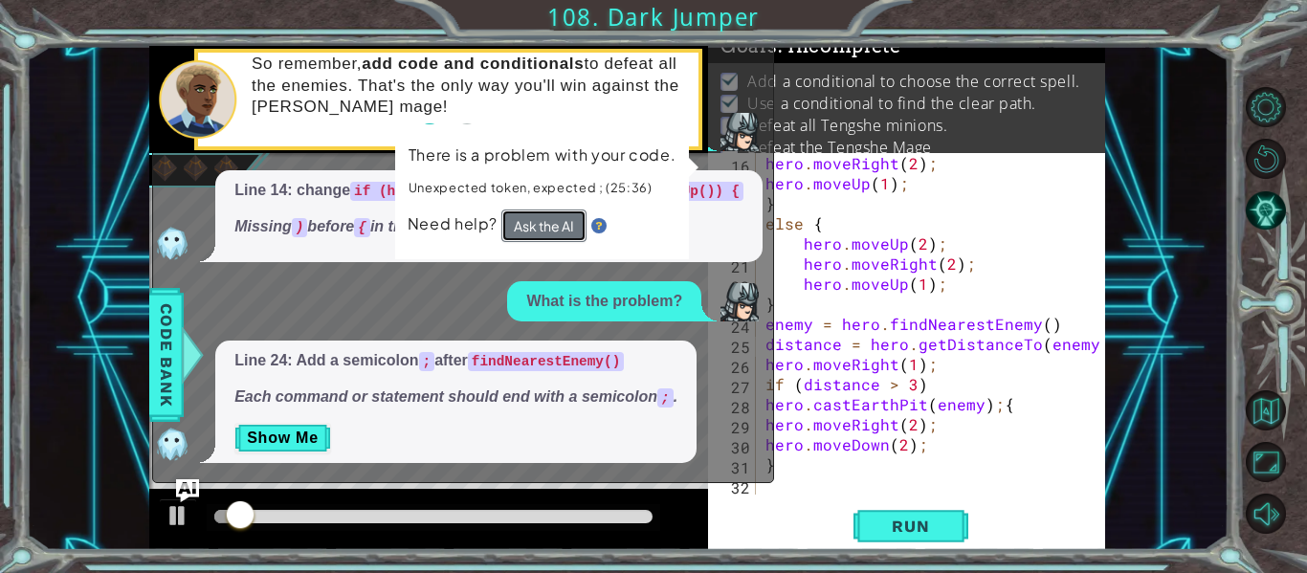
click at [526, 224] on button "Ask the AI" at bounding box center [543, 225] width 85 height 33
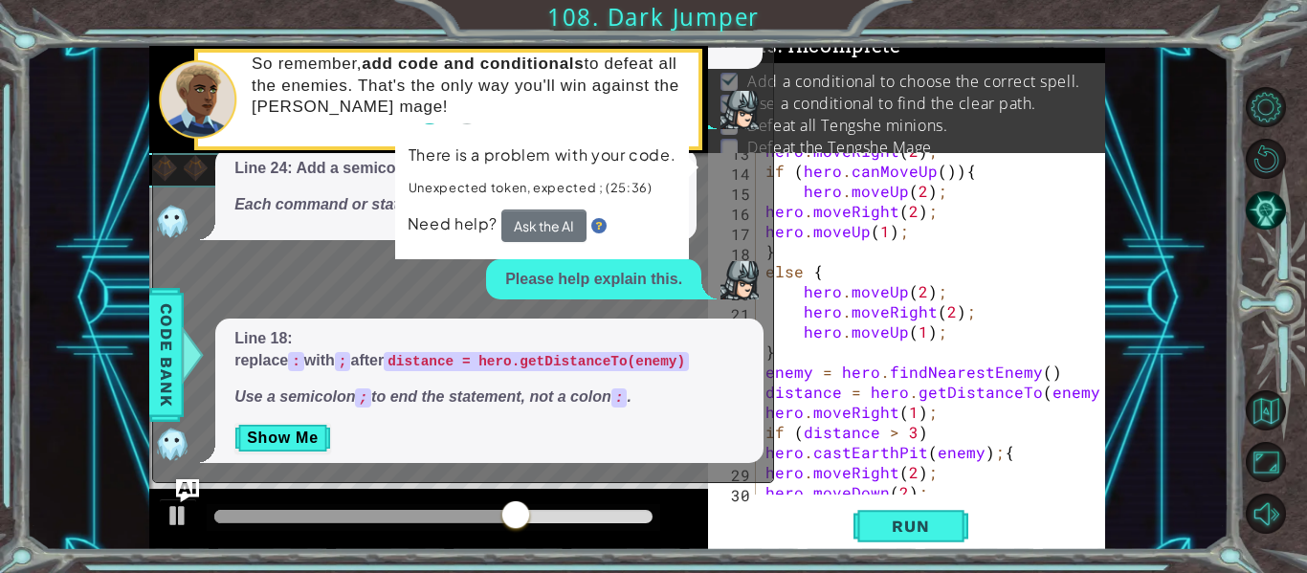
scroll to position [317, 0]
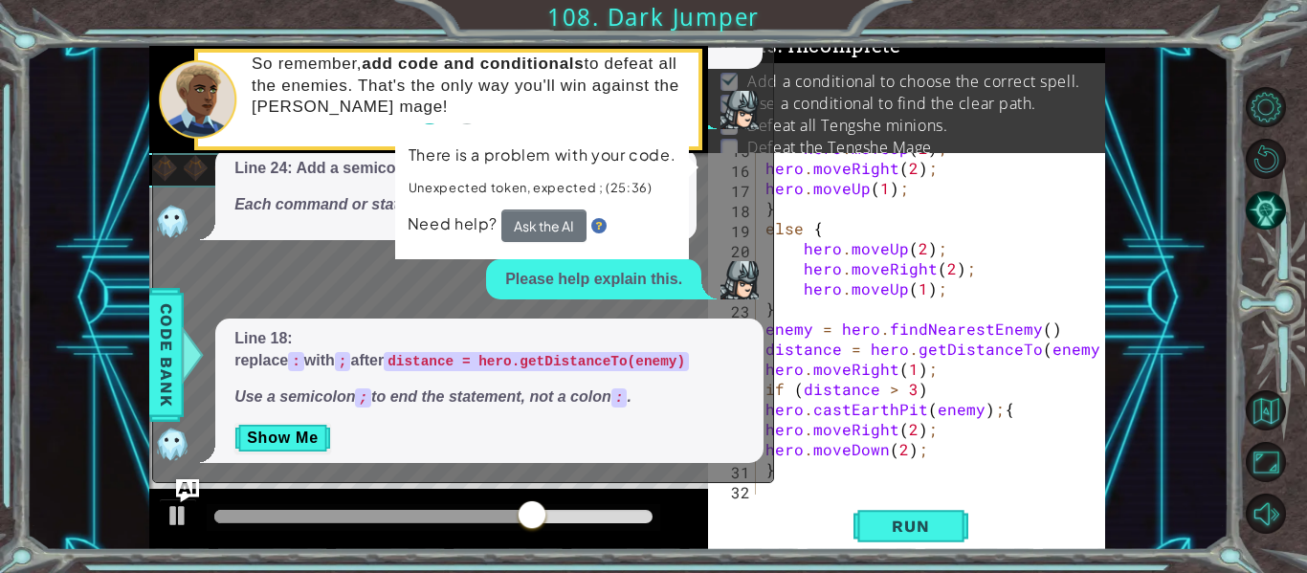
click at [1100, 356] on div at bounding box center [1092, 167] width 19 height 663
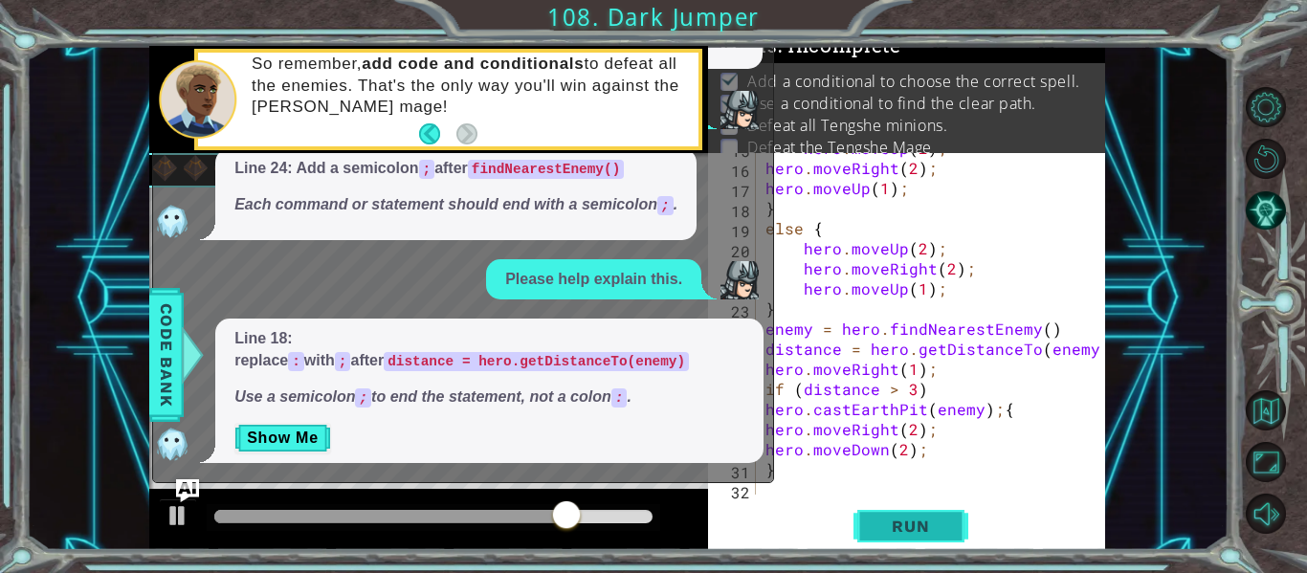
type textarea "distance = hero.getDistanceTo(enemy);"
click at [951, 516] on button "Run" at bounding box center [911, 526] width 115 height 39
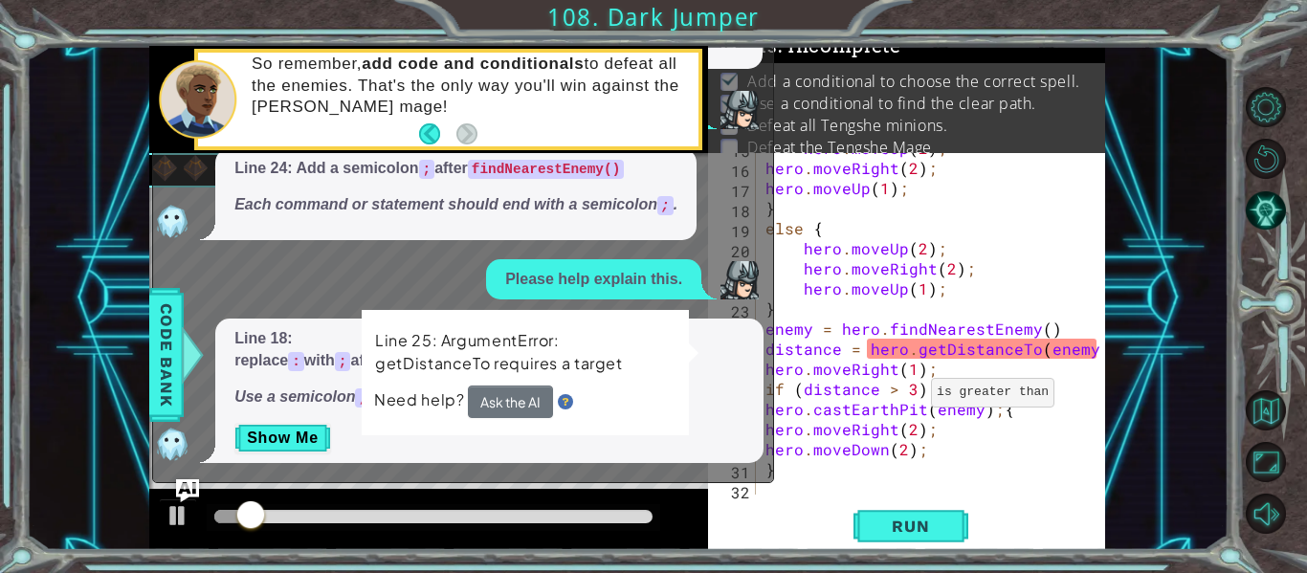
click at [591, 411] on div "Need help? Ask the AI" at bounding box center [525, 402] width 302 height 34
click at [483, 408] on button "Ask the AI" at bounding box center [510, 402] width 85 height 33
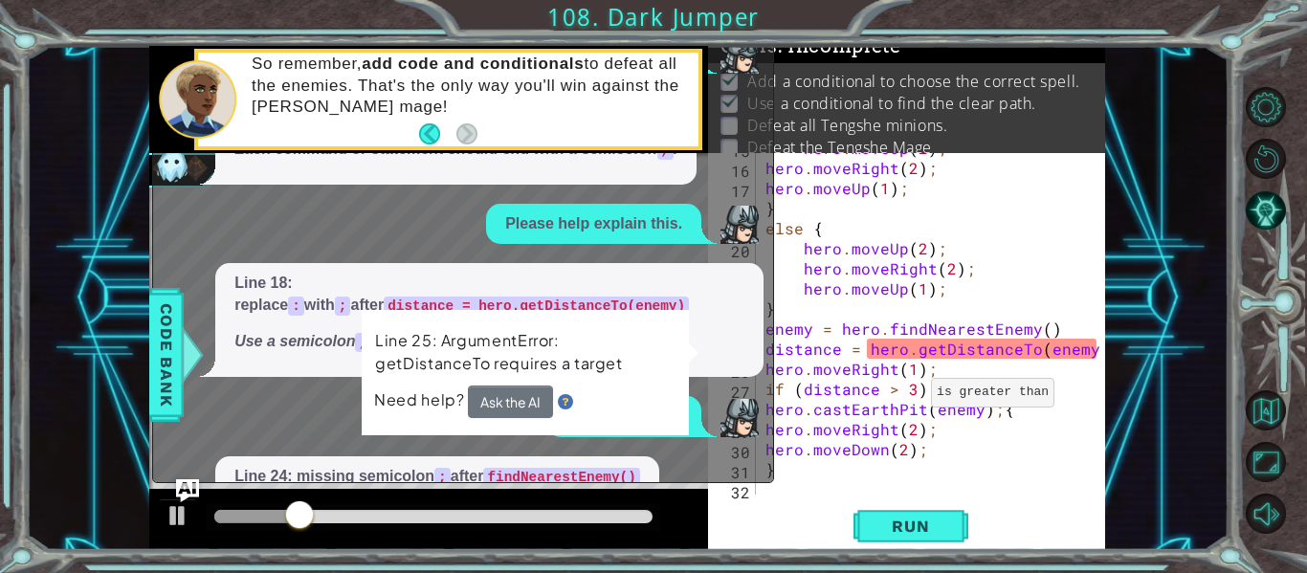
scroll to position [382, 0]
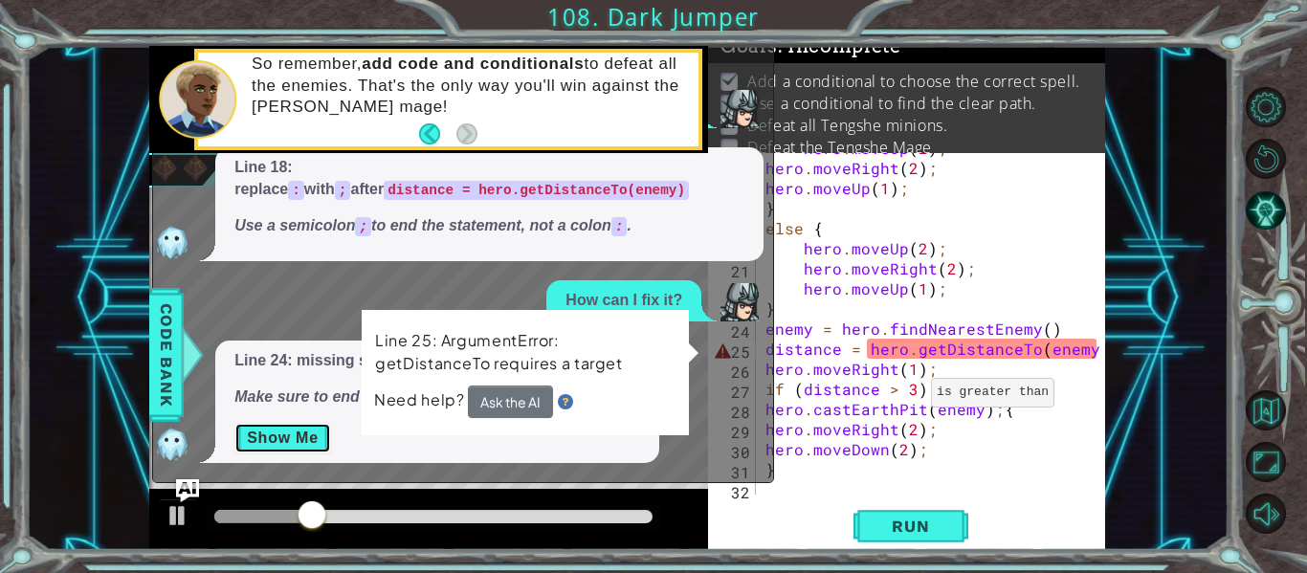
click at [301, 430] on button "Show Me" at bounding box center [282, 438] width 97 height 31
